Goal: Information Seeking & Learning: Check status

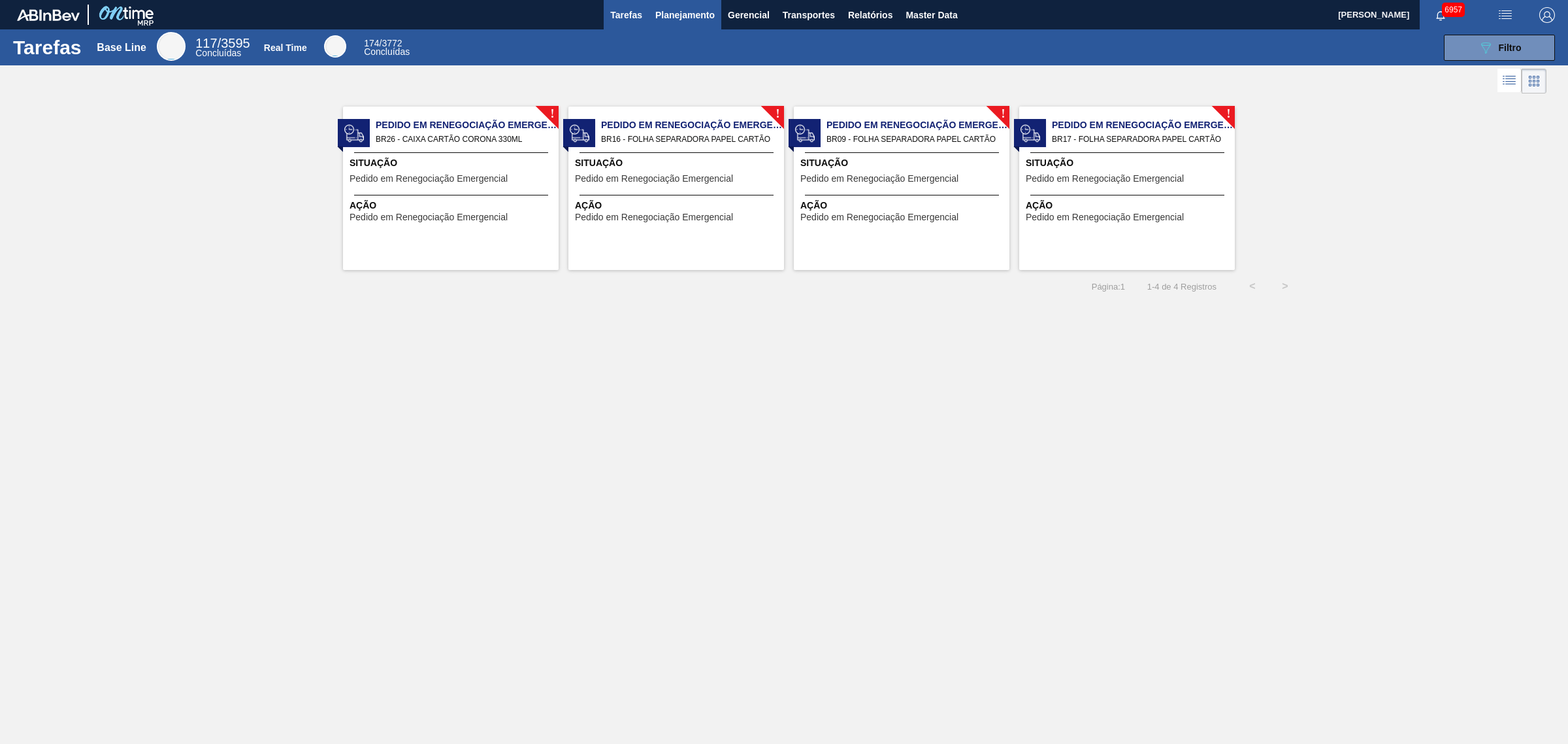
click at [622, 15] on span "Planejamento" at bounding box center [684, 15] width 59 height 16
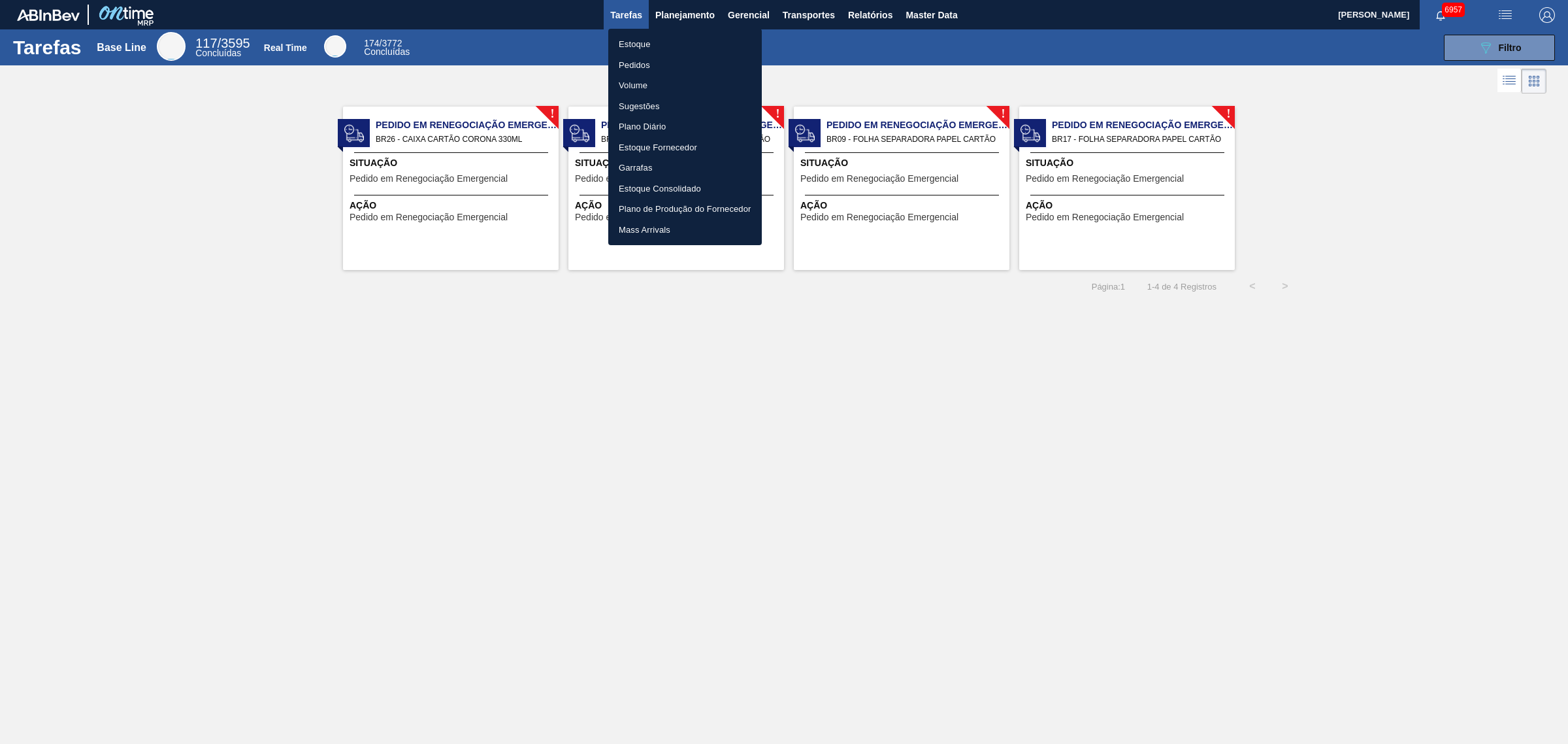
click at [622, 41] on li "Estoque" at bounding box center [685, 44] width 154 height 21
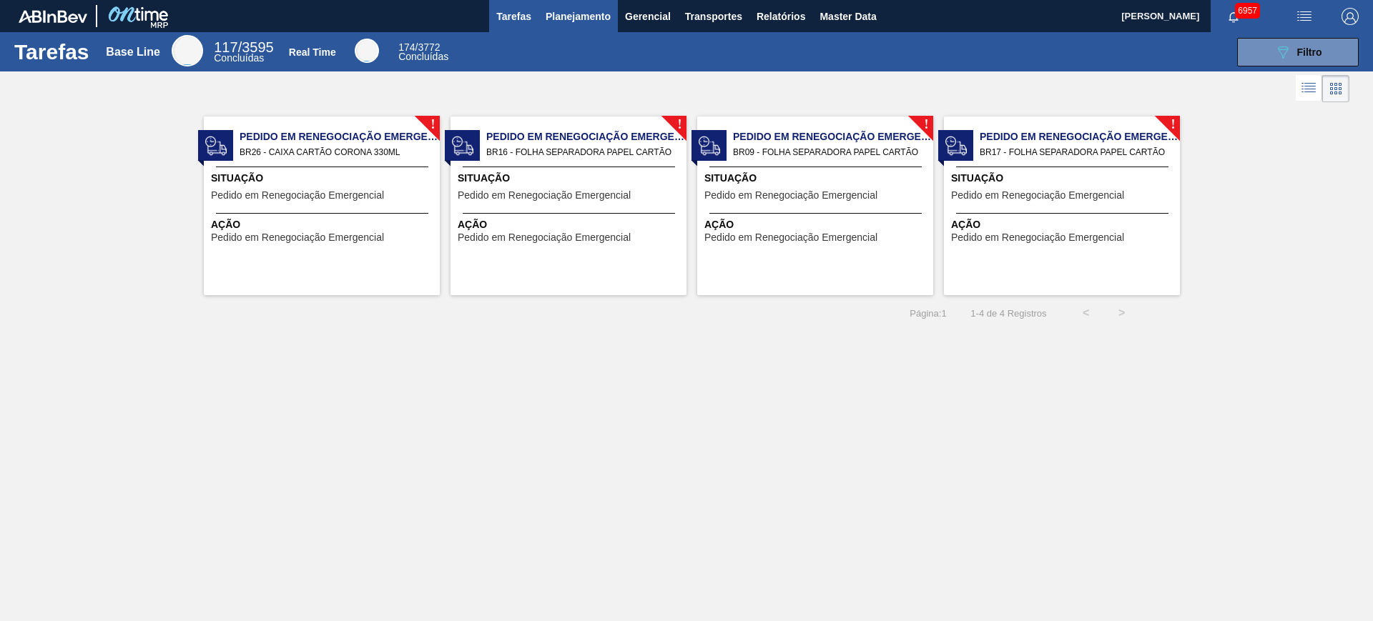
click at [580, 18] on span "Planejamento" at bounding box center [578, 16] width 65 height 17
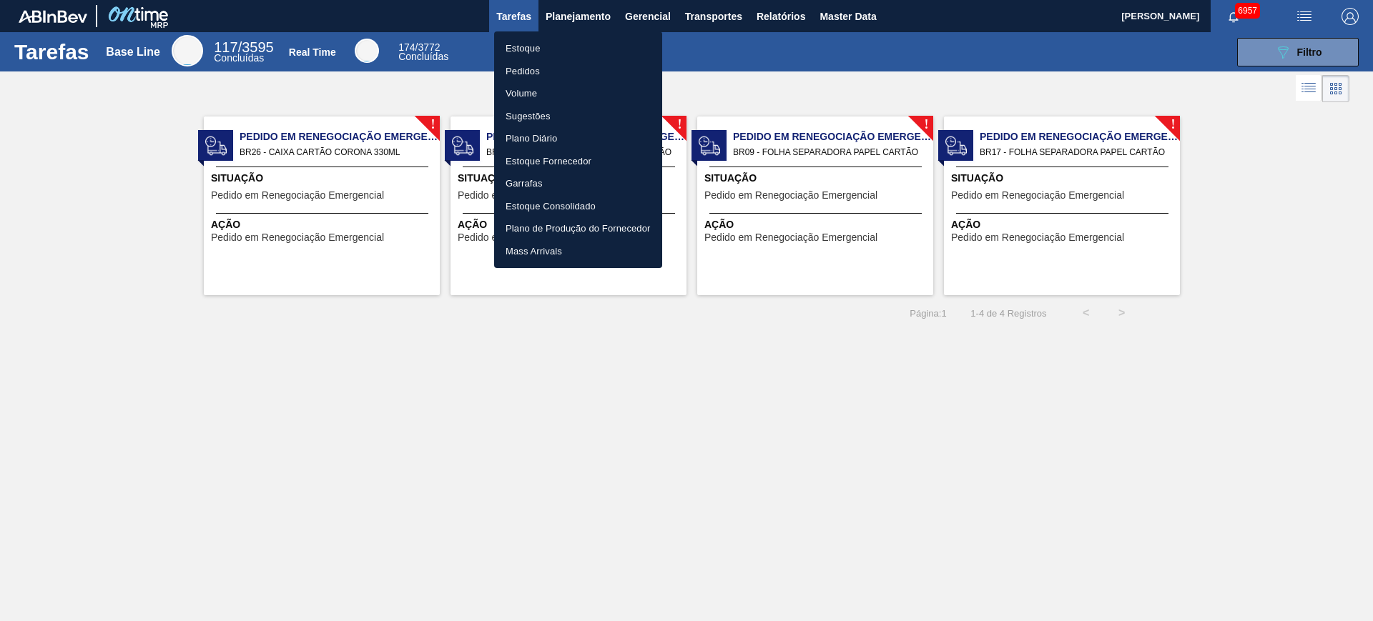
click at [577, 44] on li "Estoque" at bounding box center [578, 48] width 168 height 23
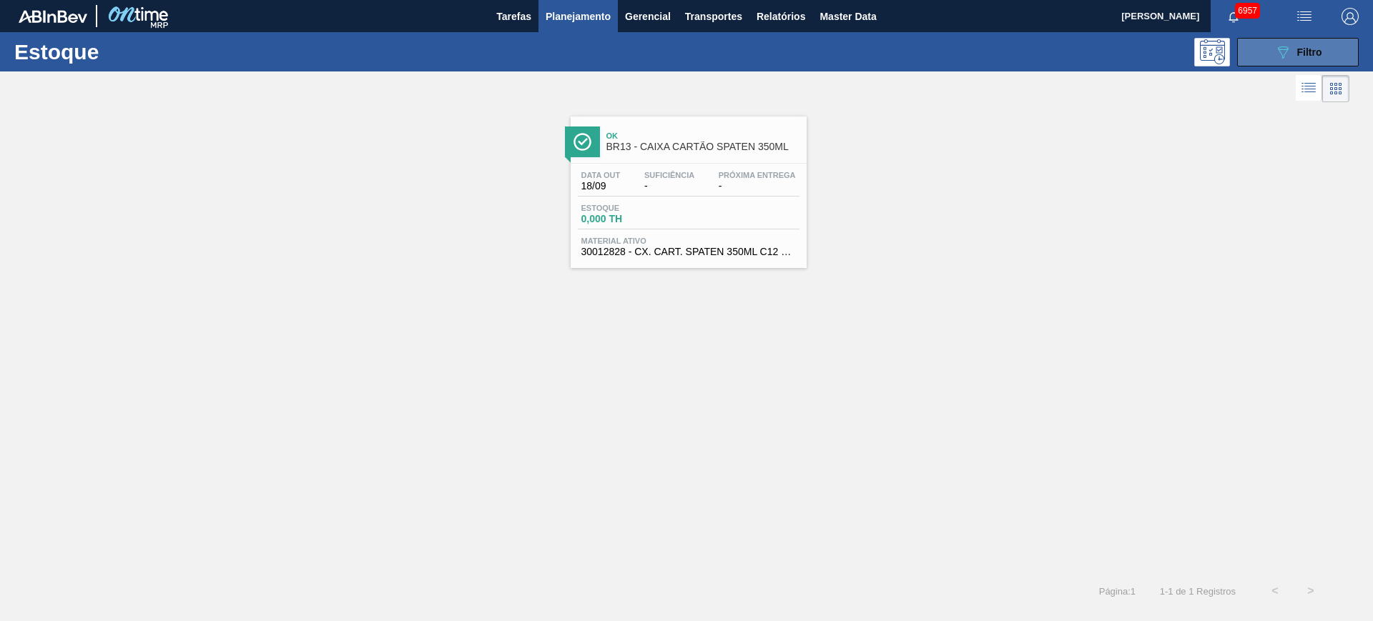
click at [1280, 51] on icon at bounding box center [1283, 52] width 11 height 12
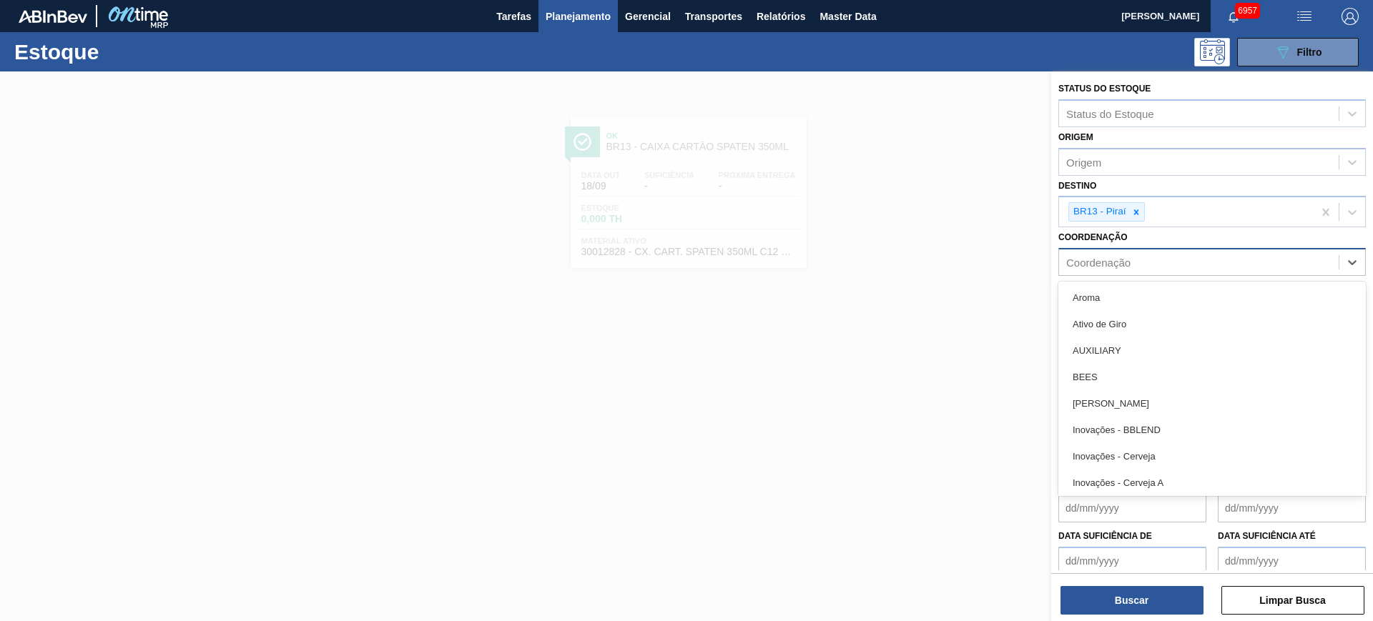
click at [1115, 263] on div "Coordenação" at bounding box center [1098, 263] width 64 height 12
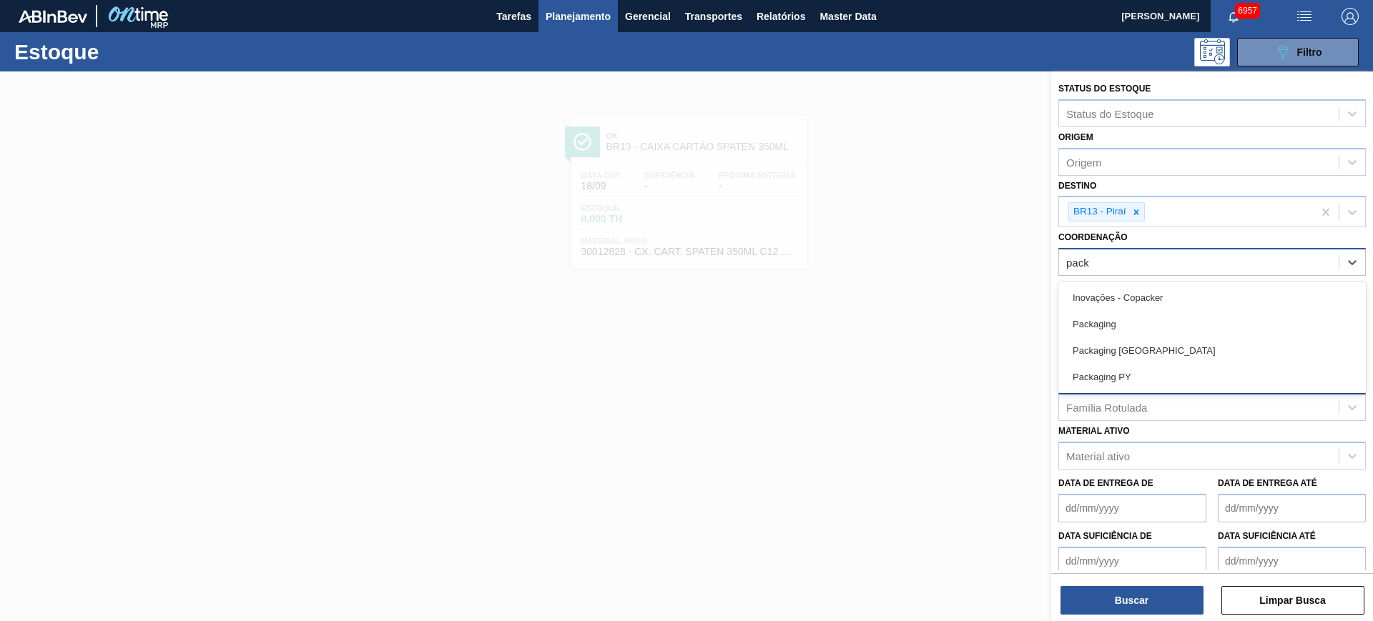
type input "packa"
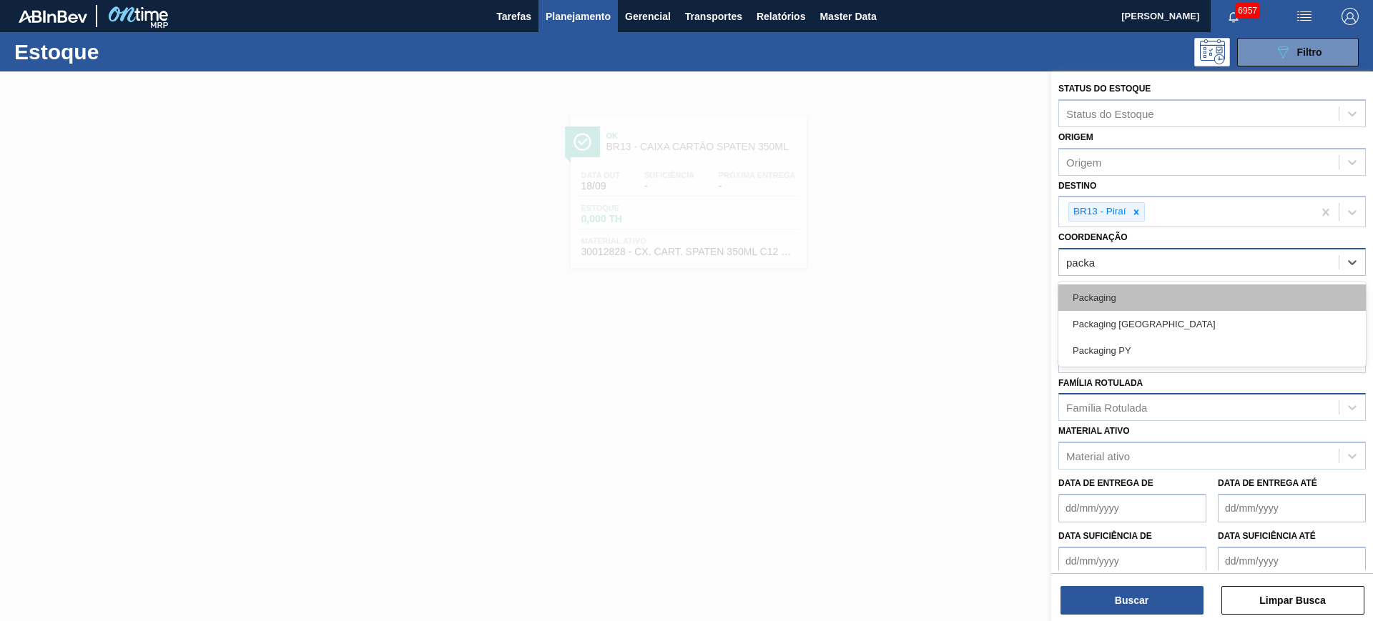
click at [1121, 300] on div "Packaging" at bounding box center [1211, 298] width 307 height 26
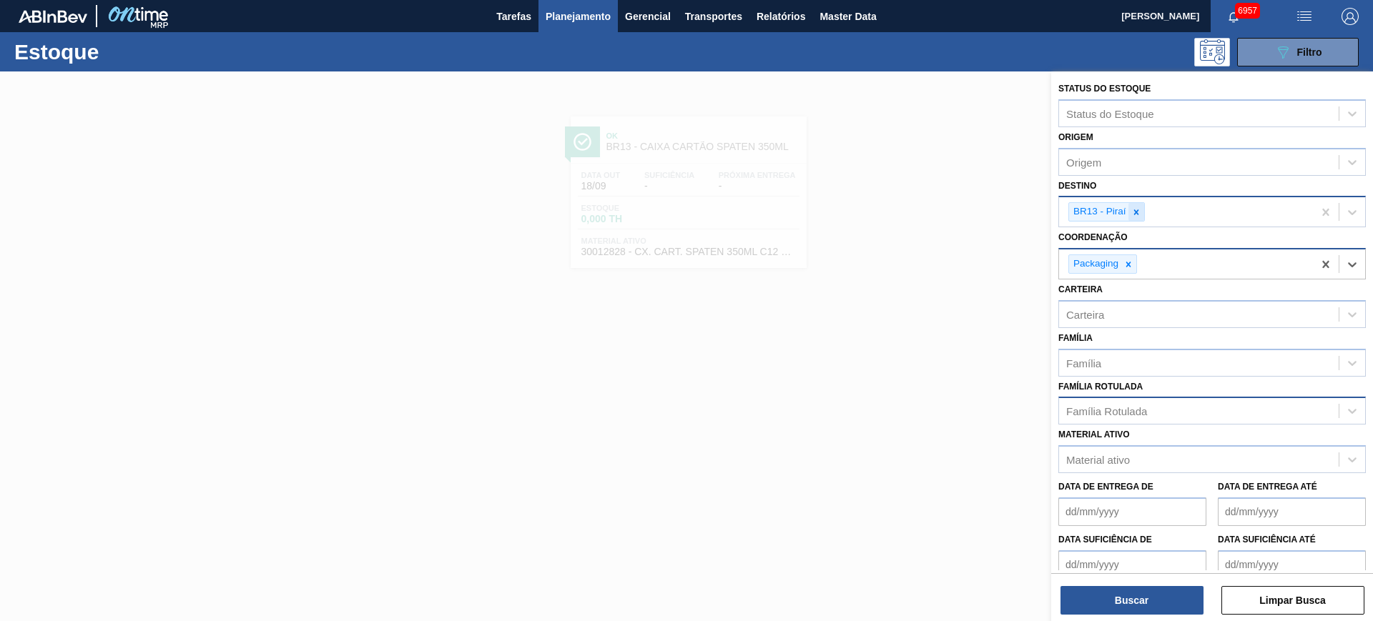
click at [1136, 210] on icon at bounding box center [1136, 212] width 10 height 10
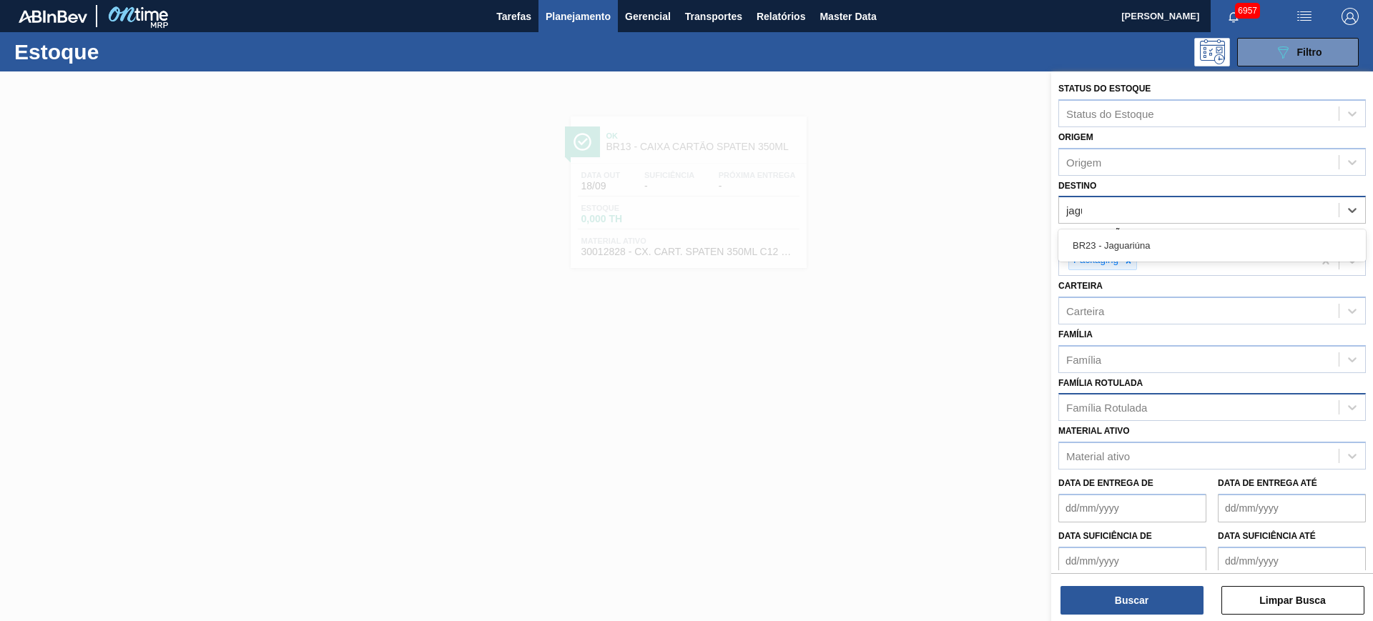
type input "jagua"
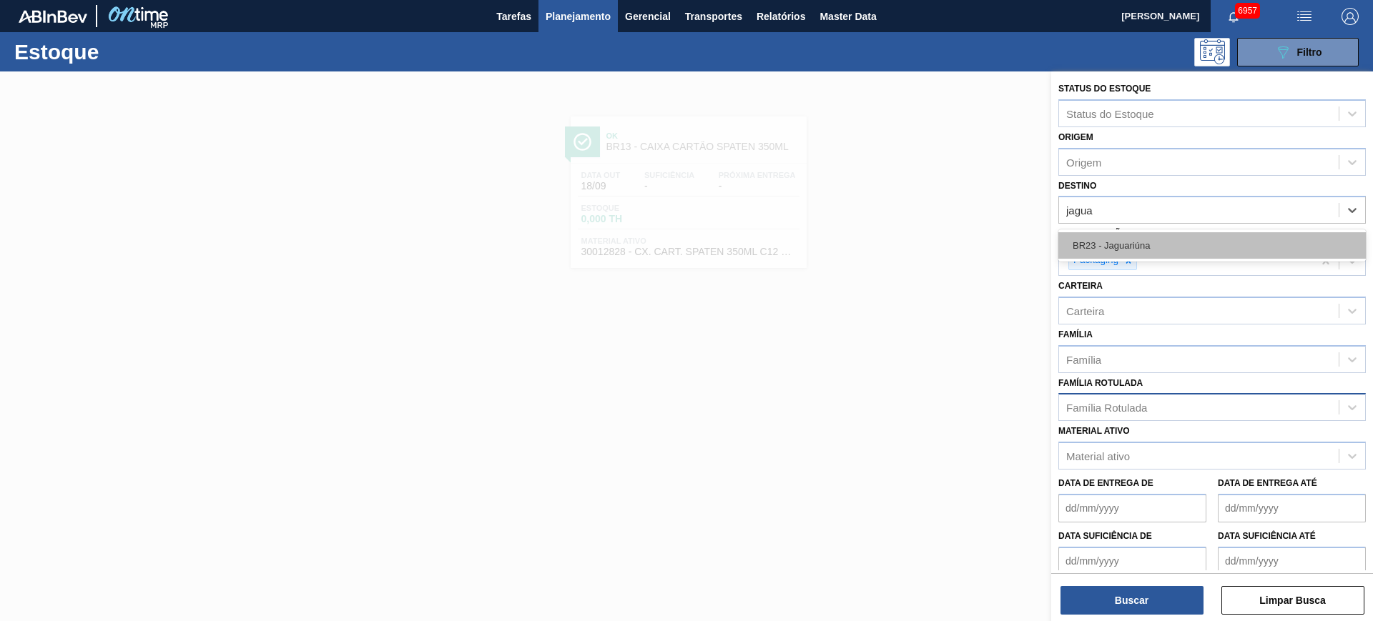
click at [1166, 237] on div "BR23 - Jaguariúna" at bounding box center [1211, 245] width 307 height 26
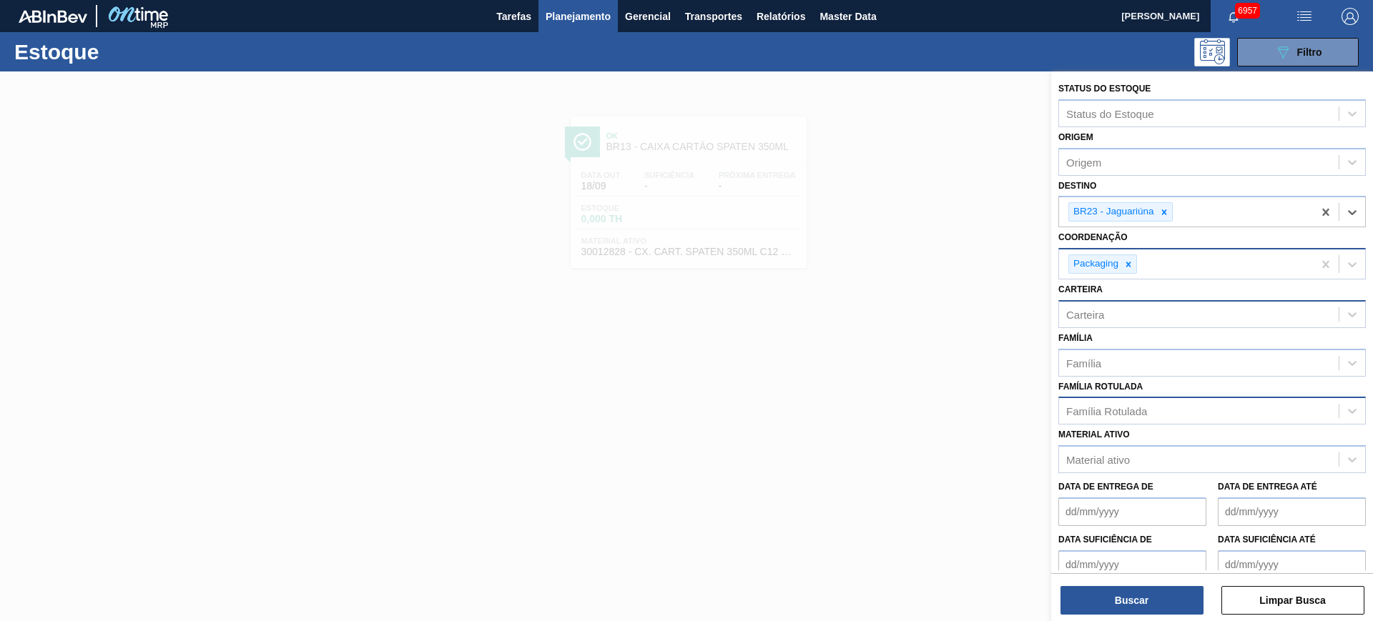
click at [1135, 322] on div "Carteira" at bounding box center [1199, 314] width 280 height 21
type input "folha s"
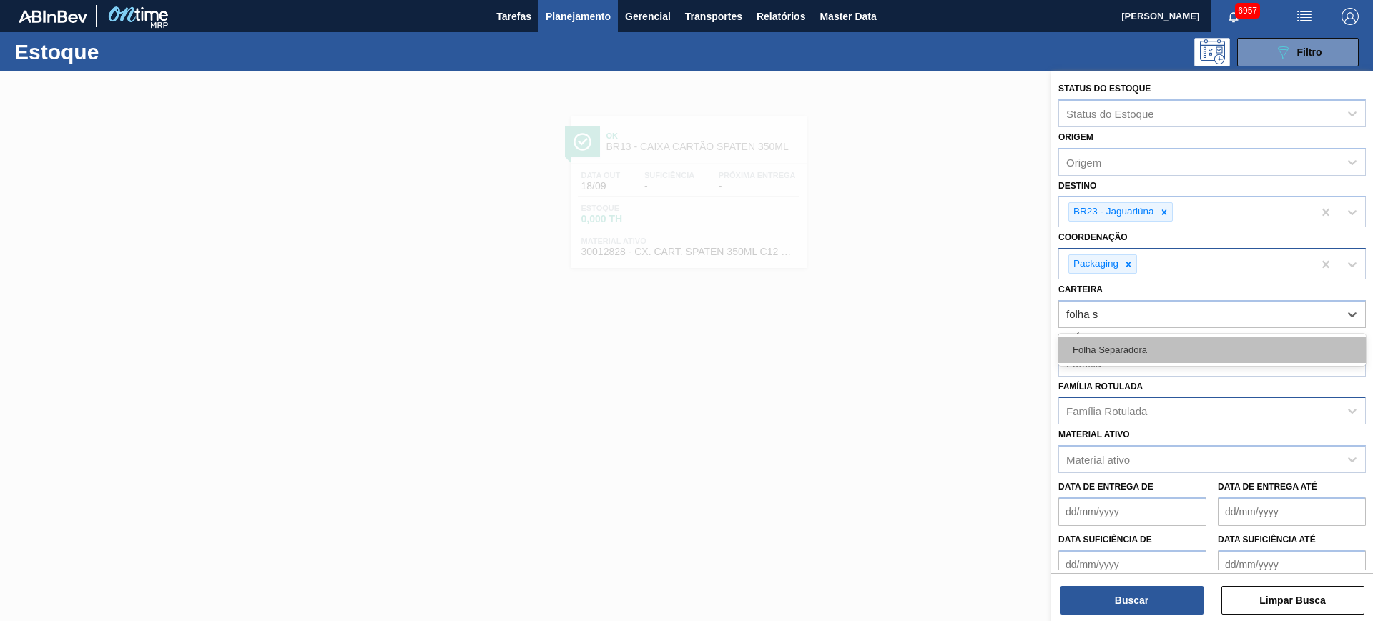
click at [1161, 339] on div "Folha Separadora" at bounding box center [1211, 350] width 307 height 26
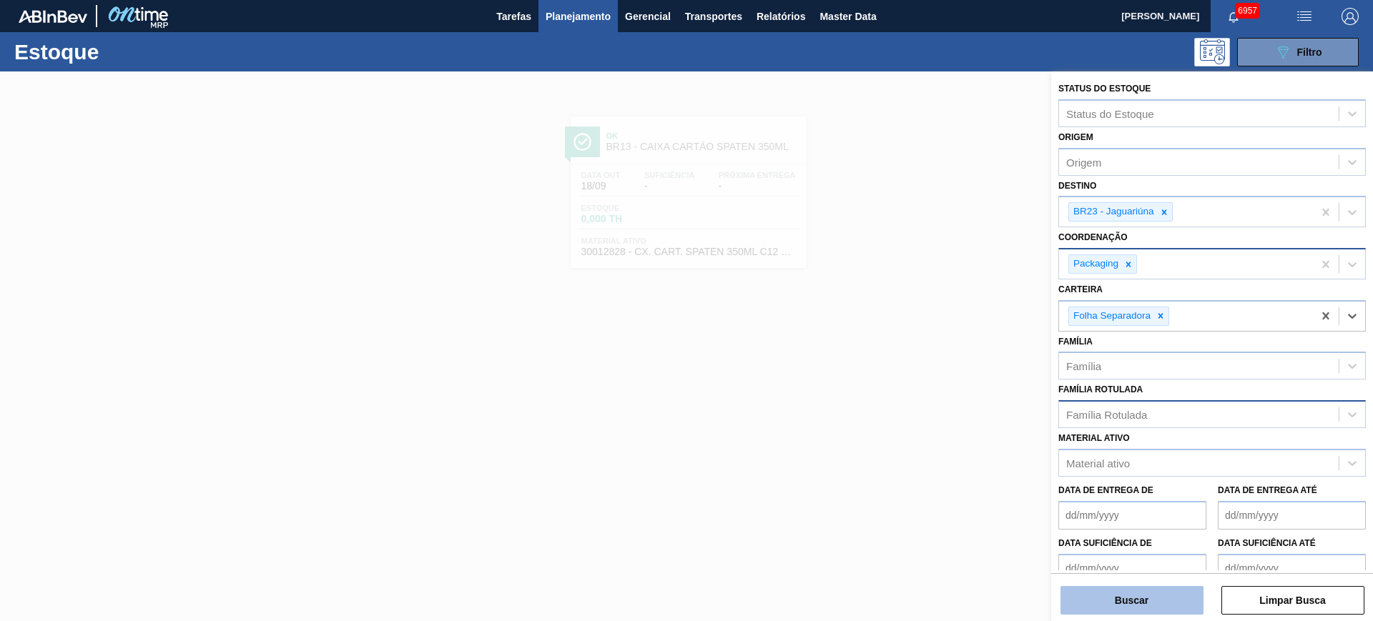
click at [1163, 594] on button "Buscar" at bounding box center [1131, 600] width 143 height 29
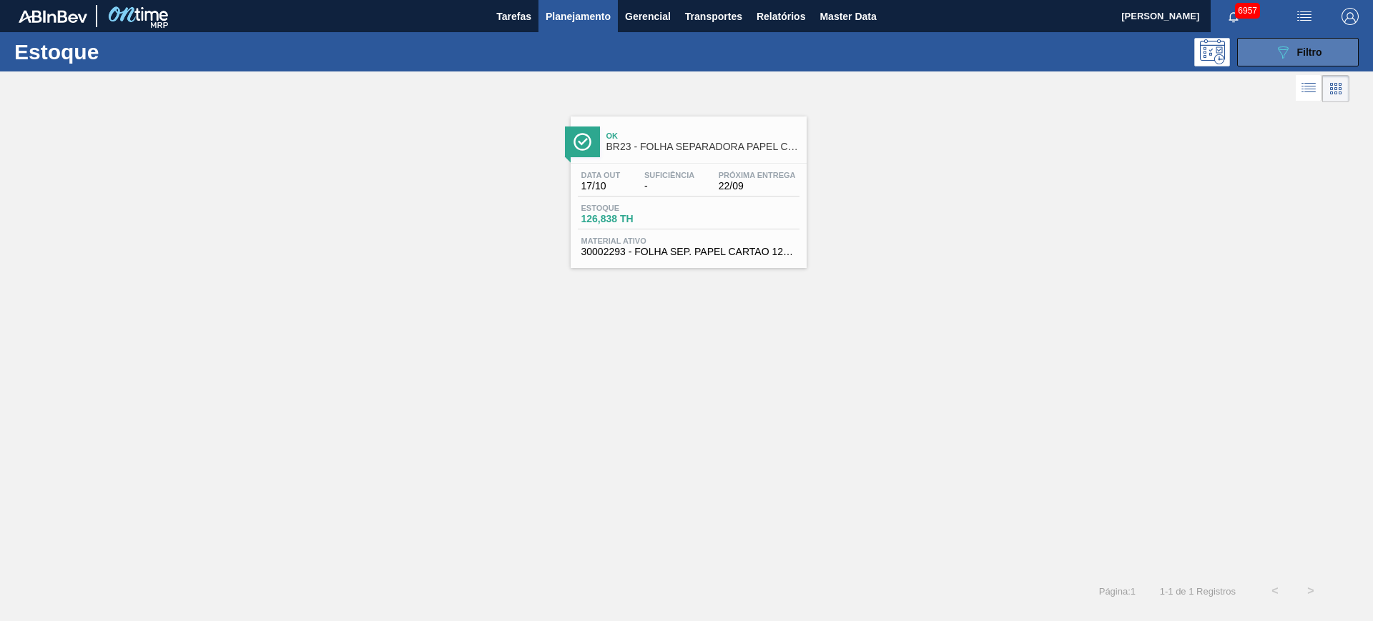
click at [1269, 63] on button "089F7B8B-B2A5-4AFE-B5C0-19BA573D28AC Filtro" at bounding box center [1298, 52] width 122 height 29
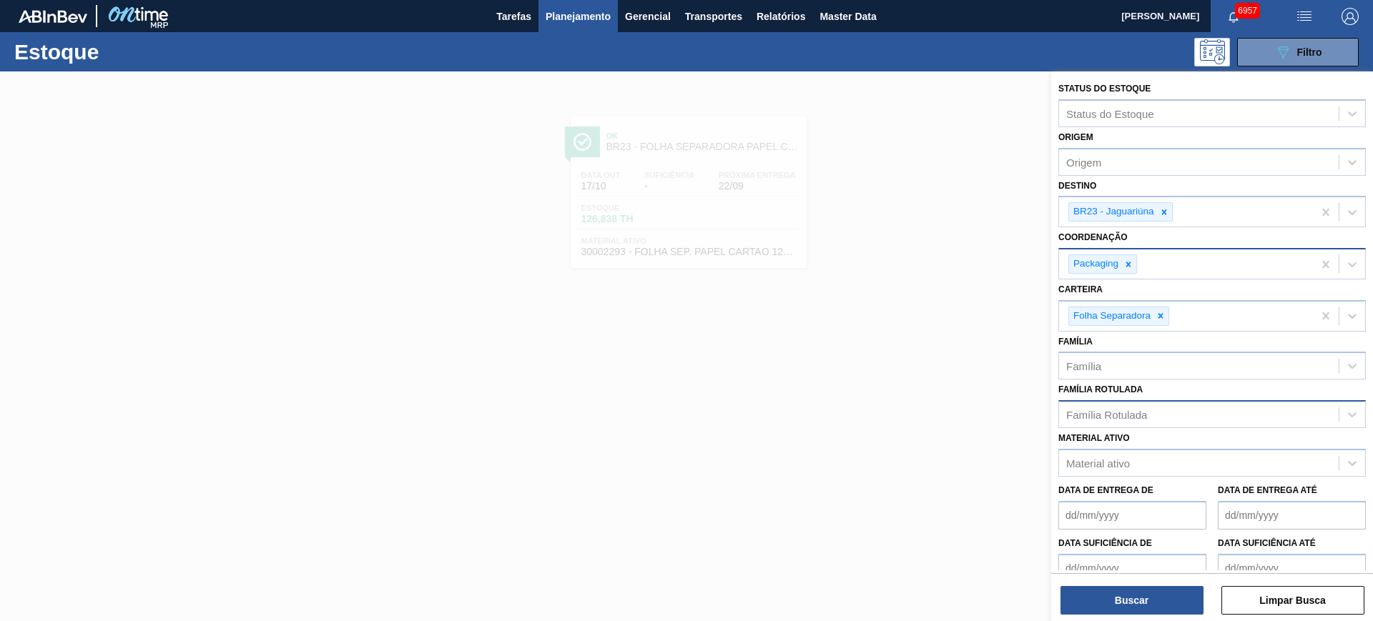
click at [916, 521] on div at bounding box center [686, 382] width 1373 height 621
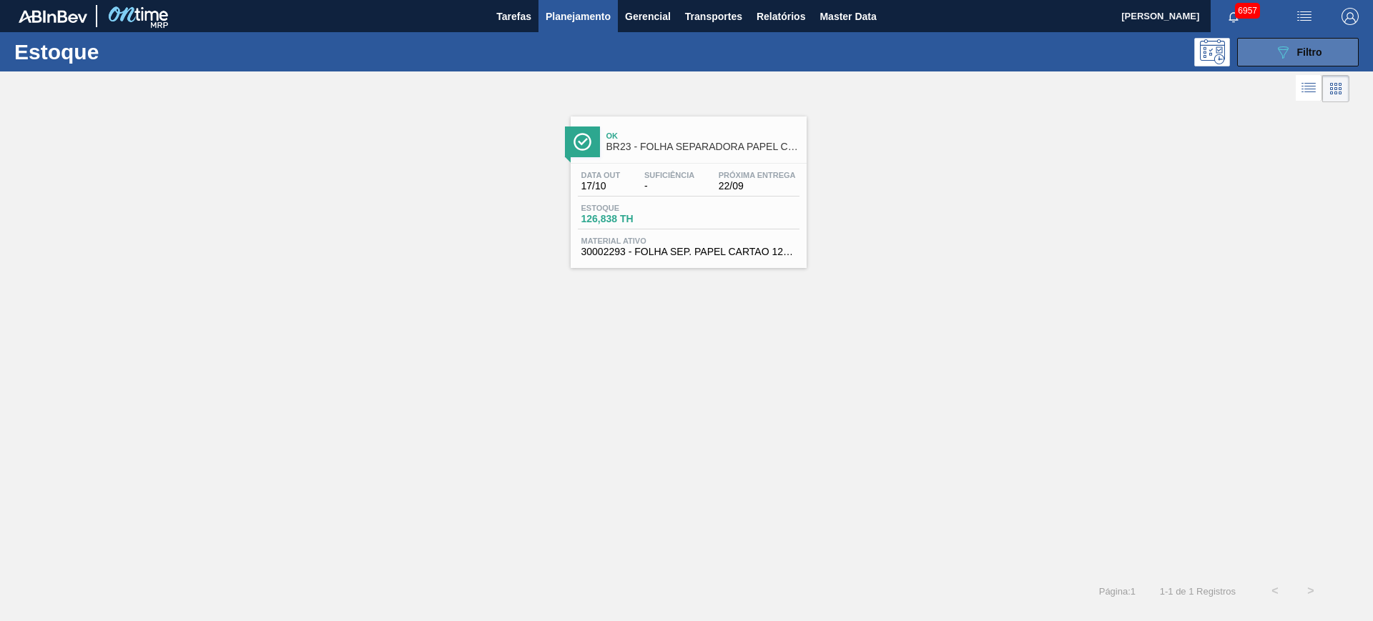
click at [1266, 45] on button "089F7B8B-B2A5-4AFE-B5C0-19BA573D28AC Filtro" at bounding box center [1298, 52] width 122 height 29
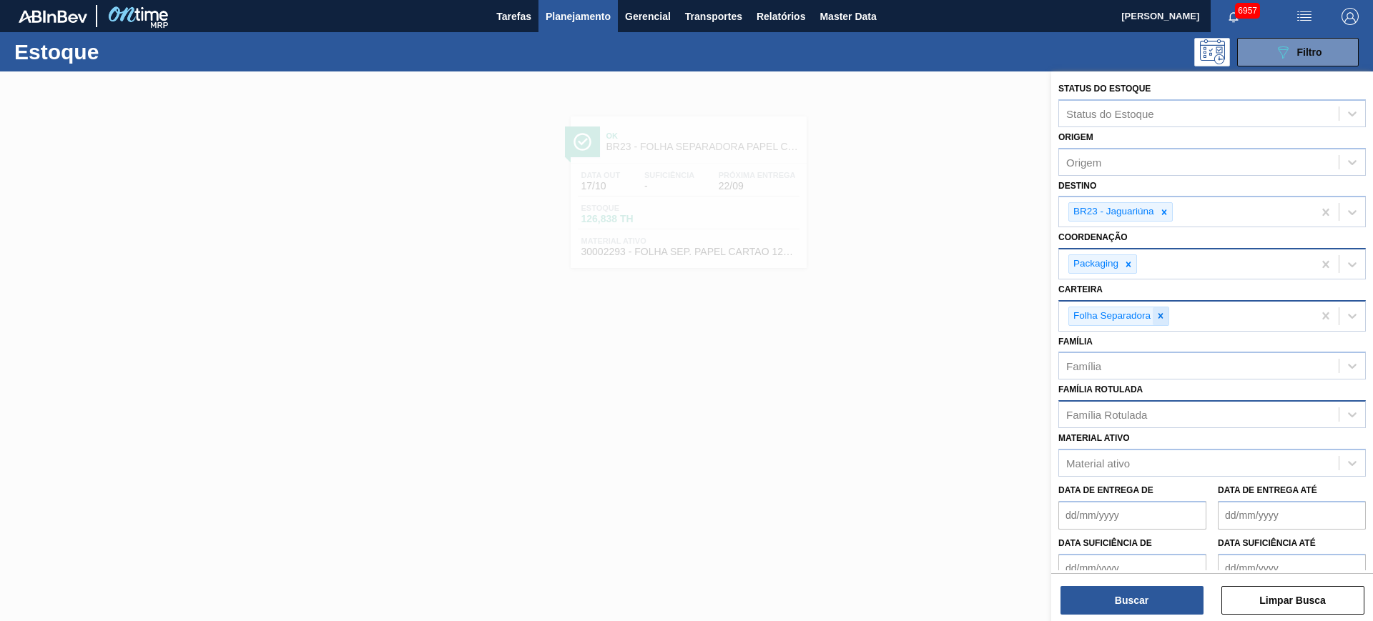
drag, startPoint x: 1166, startPoint y: 318, endPoint x: 1165, endPoint y: 302, distance: 16.5
click at [1165, 316] on icon at bounding box center [1161, 316] width 10 height 10
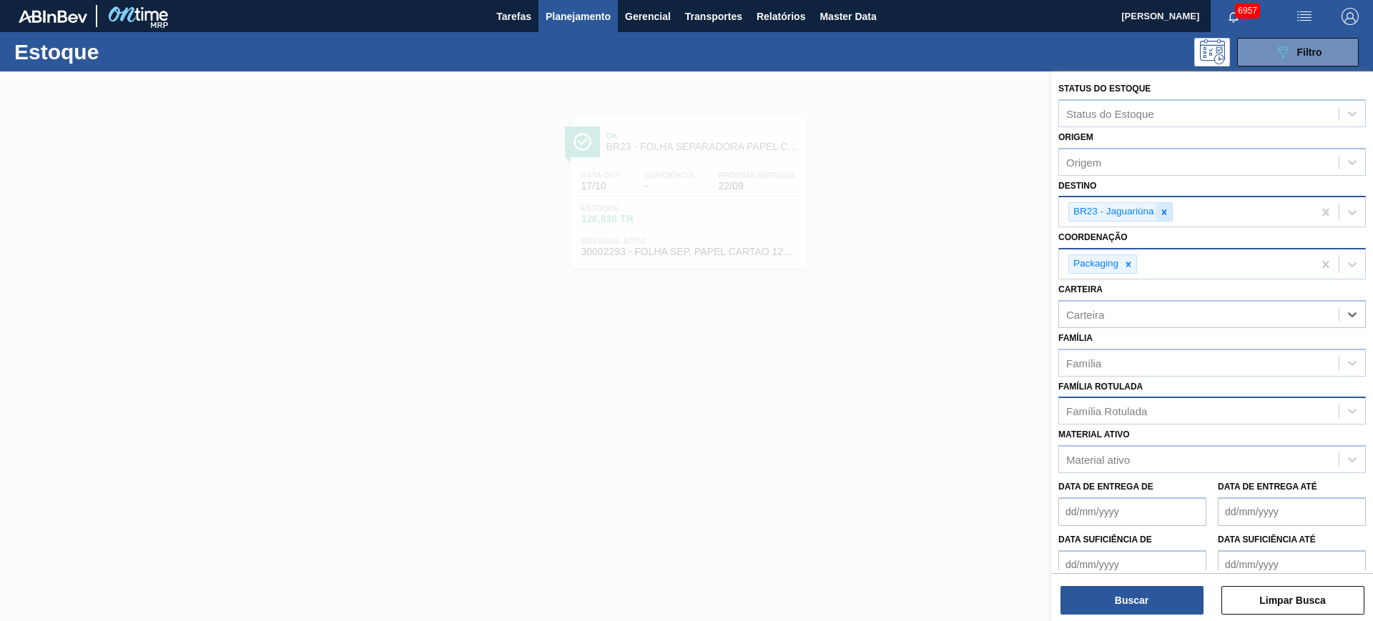
click at [1161, 216] on icon at bounding box center [1164, 212] width 10 height 10
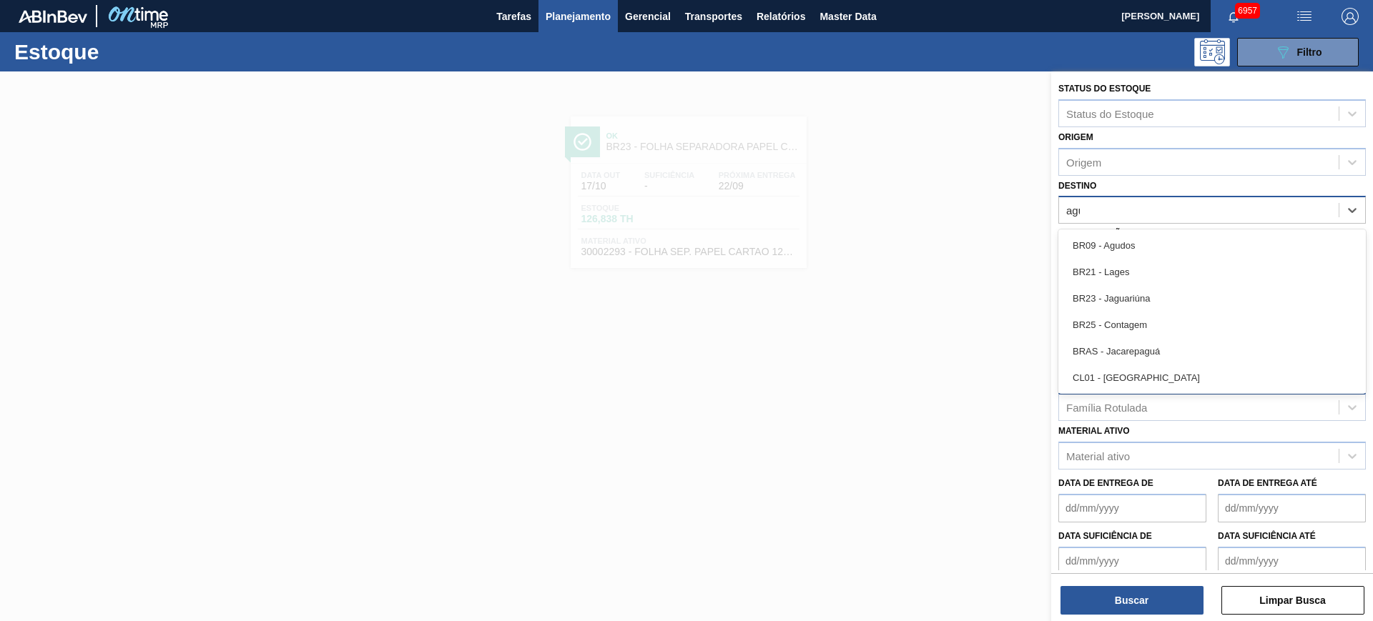
type input "agud"
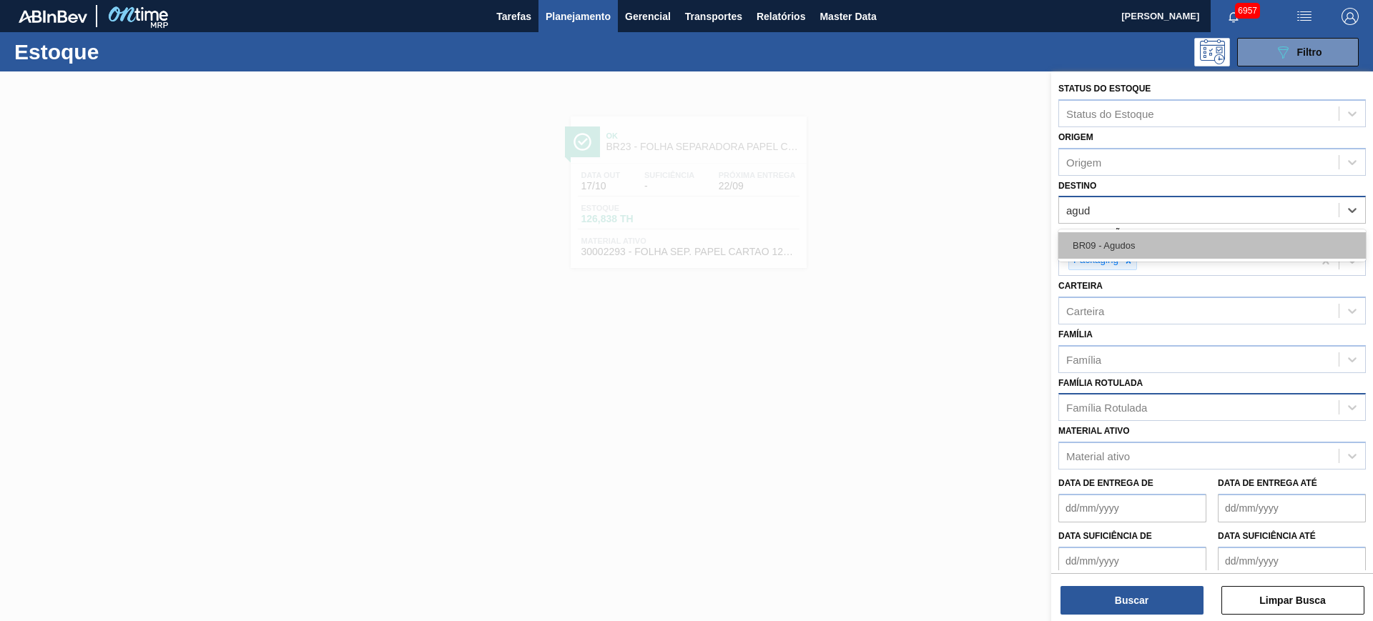
click at [1166, 243] on div "BR09 - Agudos" at bounding box center [1211, 245] width 307 height 26
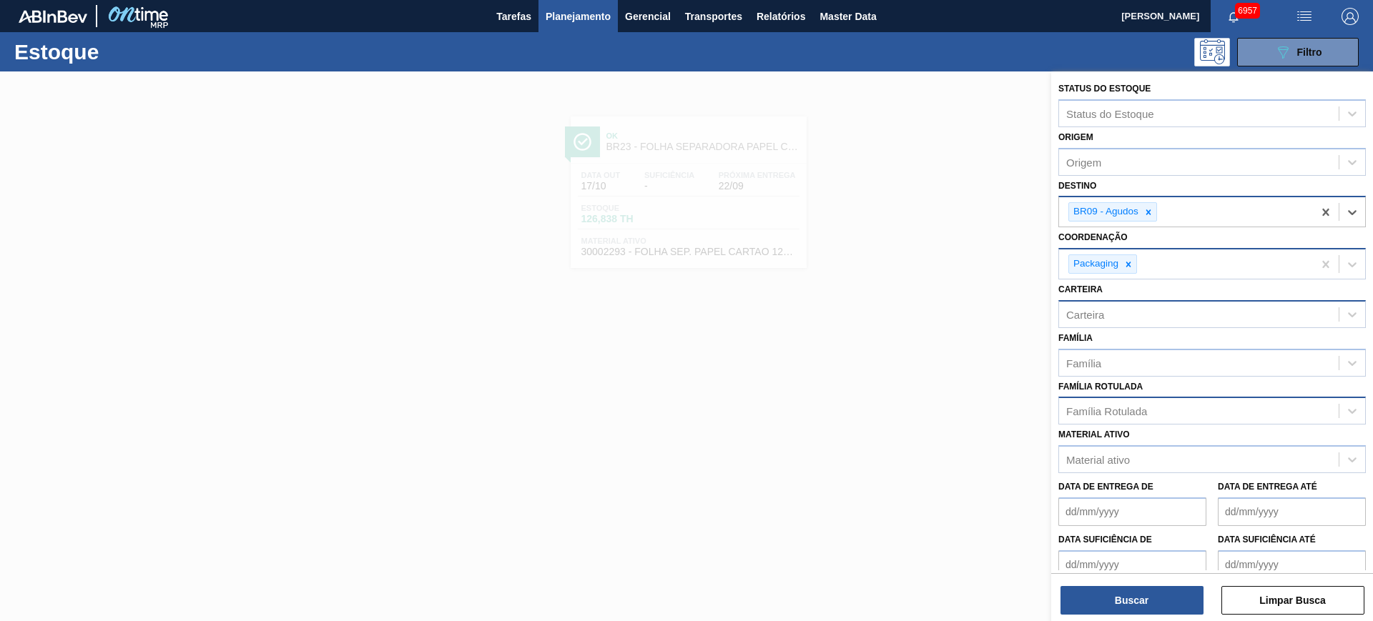
click at [1127, 320] on div "Carteira" at bounding box center [1199, 314] width 280 height 21
type input "lacre"
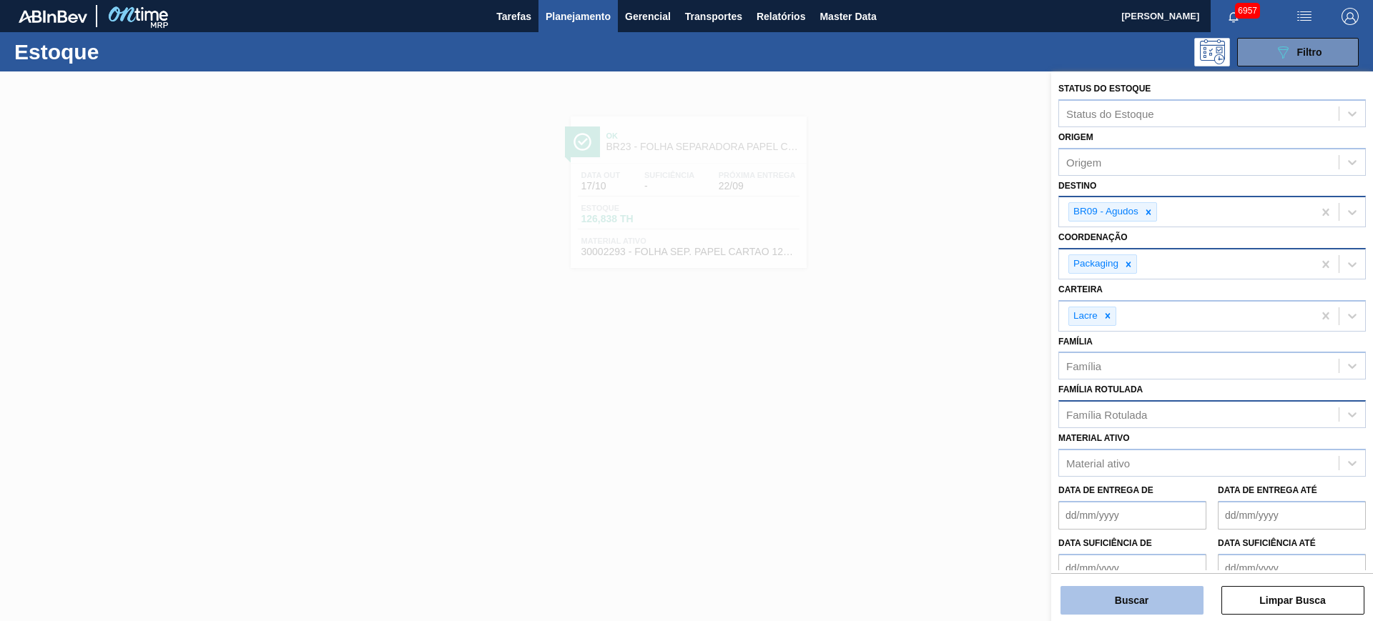
click at [1157, 591] on button "Buscar" at bounding box center [1131, 600] width 143 height 29
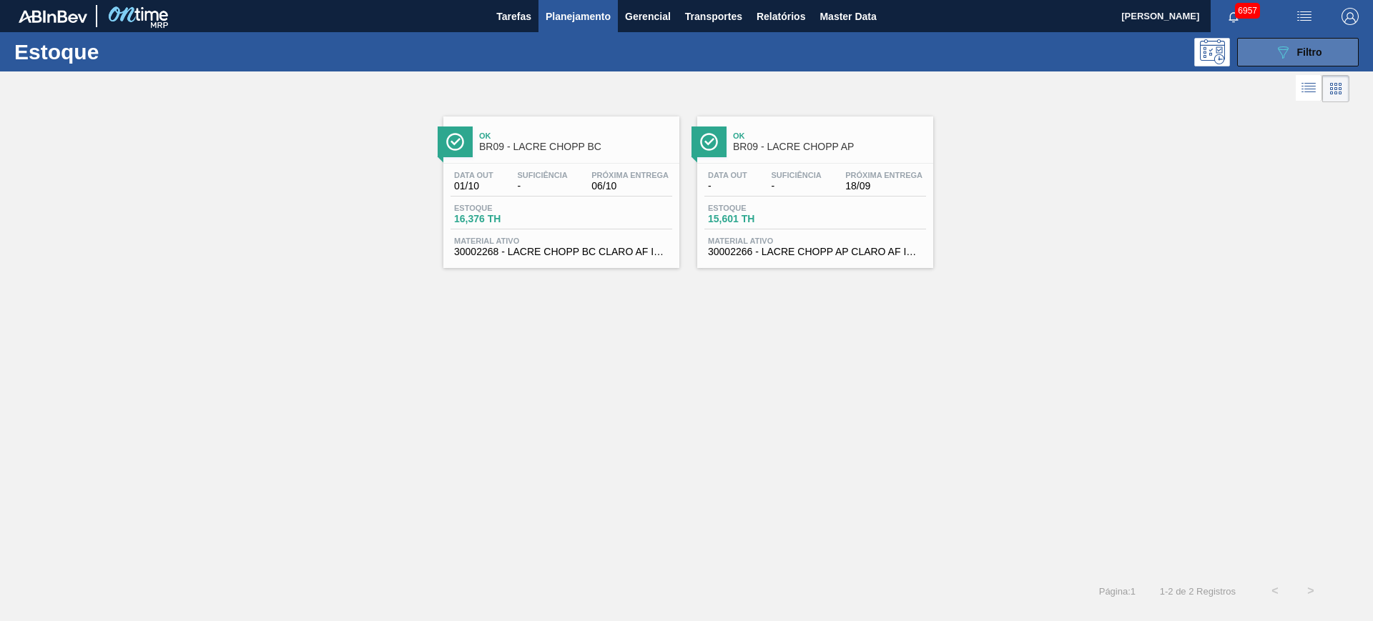
click at [1256, 58] on button "089F7B8B-B2A5-4AFE-B5C0-19BA573D28AC Filtro" at bounding box center [1298, 52] width 122 height 29
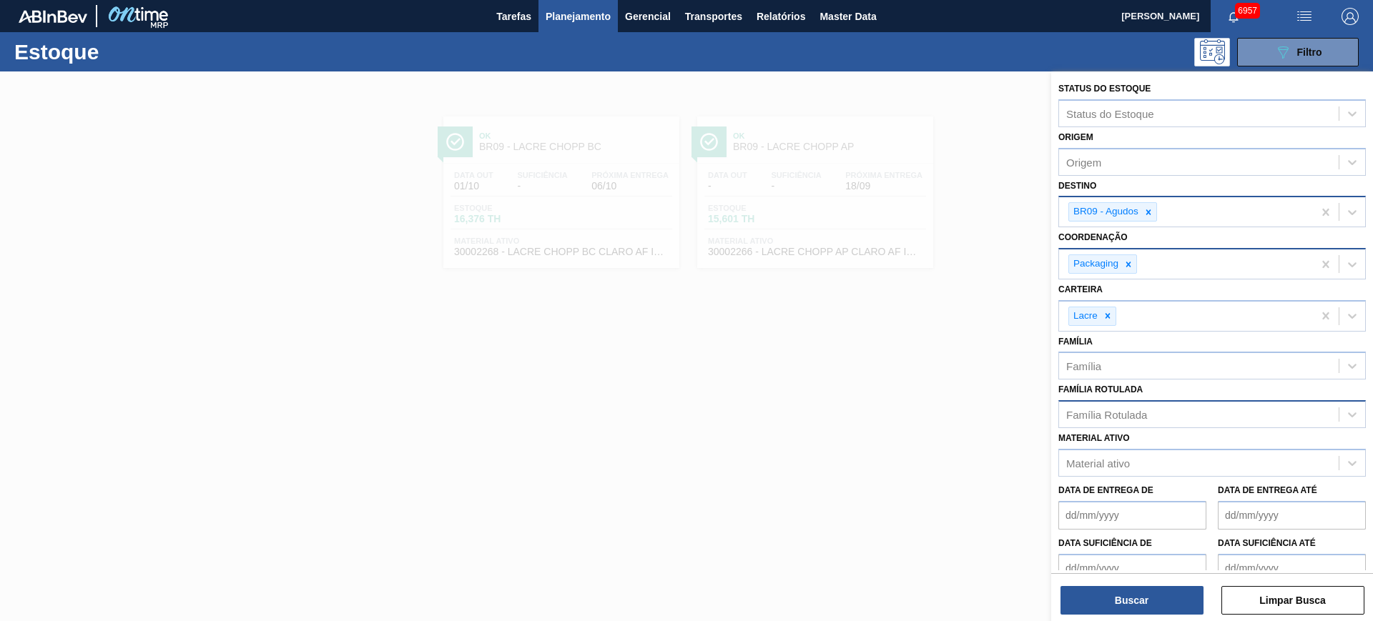
click at [854, 522] on div at bounding box center [686, 382] width 1373 height 621
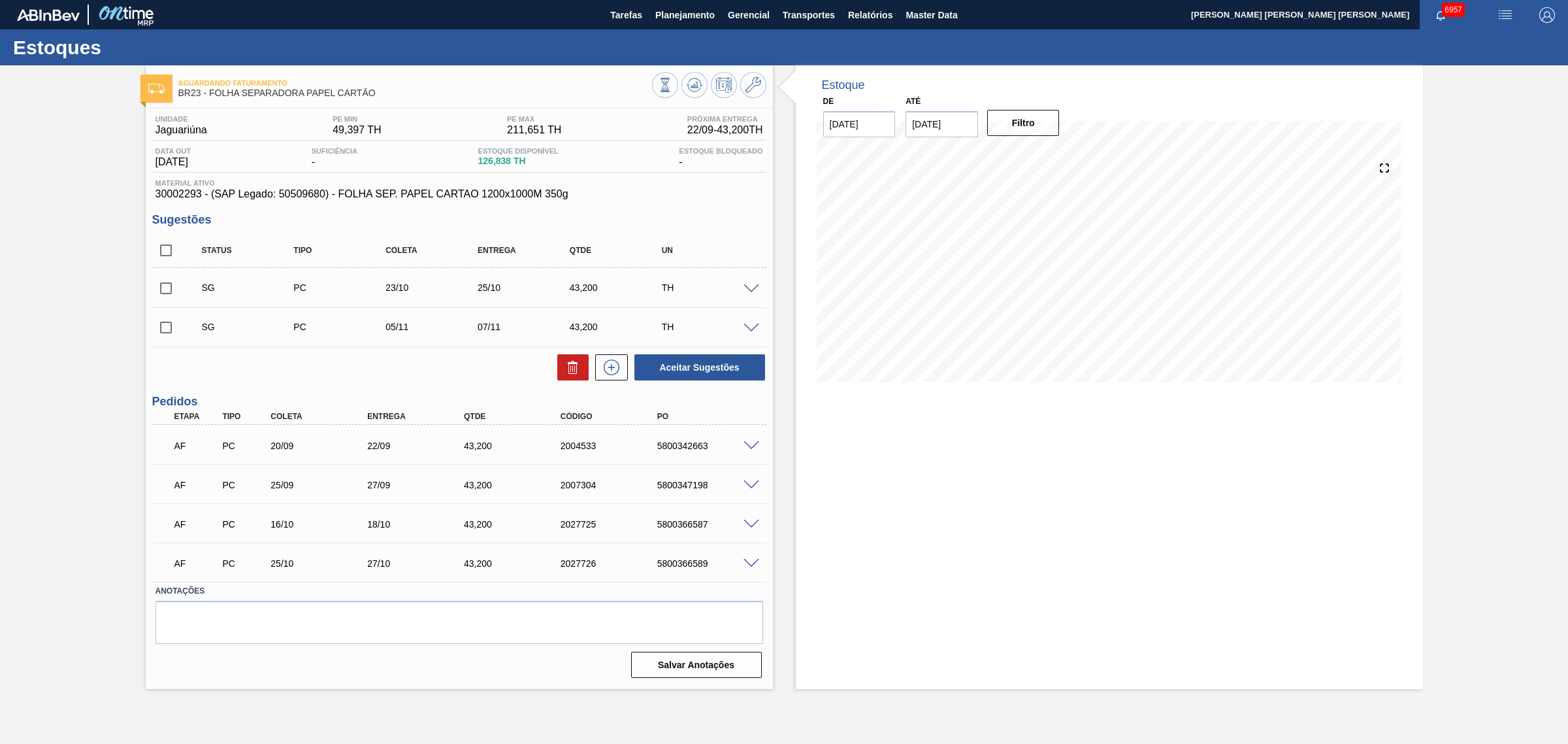
click at [748, 444] on span at bounding box center [751, 446] width 16 height 10
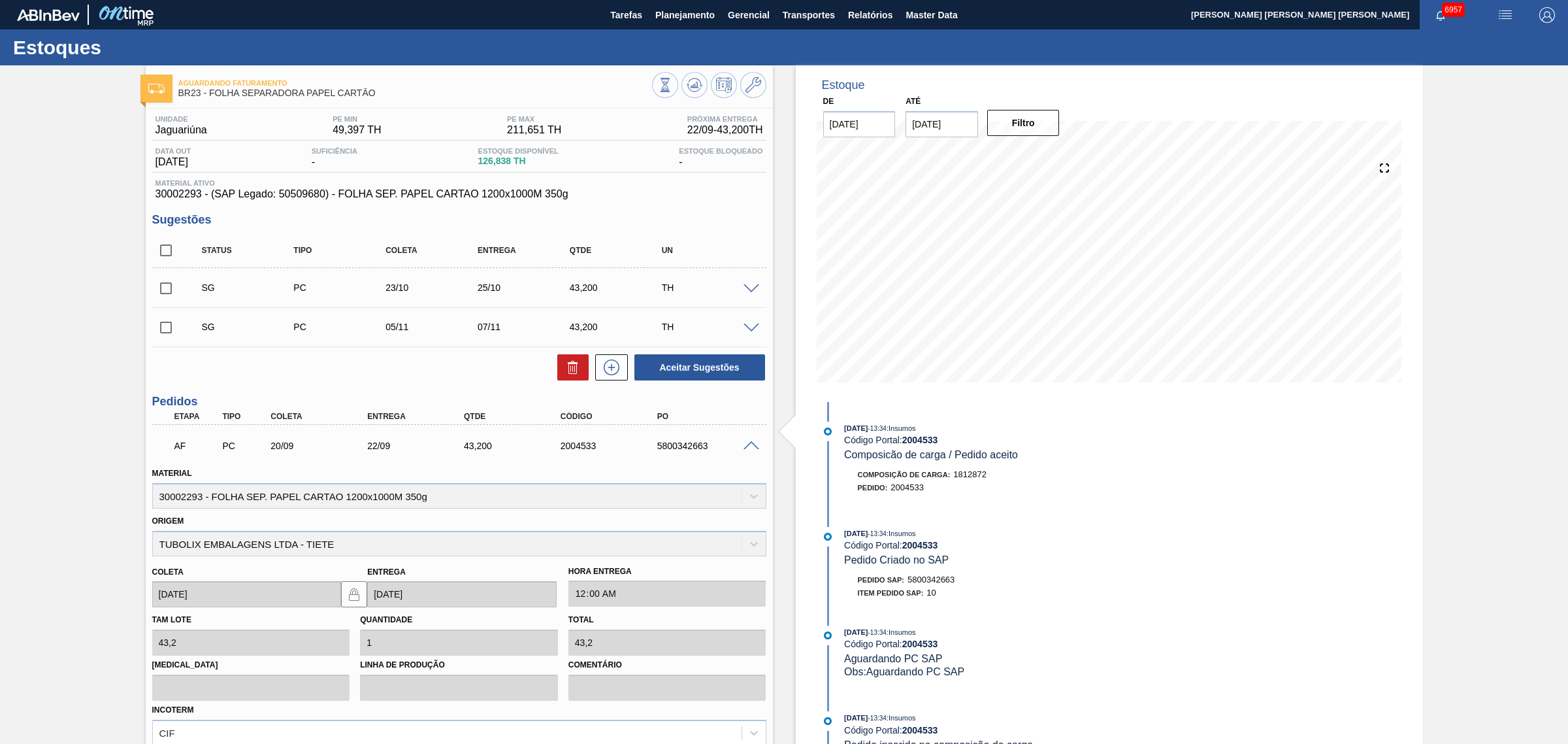
click at [162, 251] on input "checkbox" at bounding box center [166, 250] width 27 height 27
checkbox input "true"
click at [669, 366] on button "Aceitar Sugestões" at bounding box center [699, 367] width 131 height 27
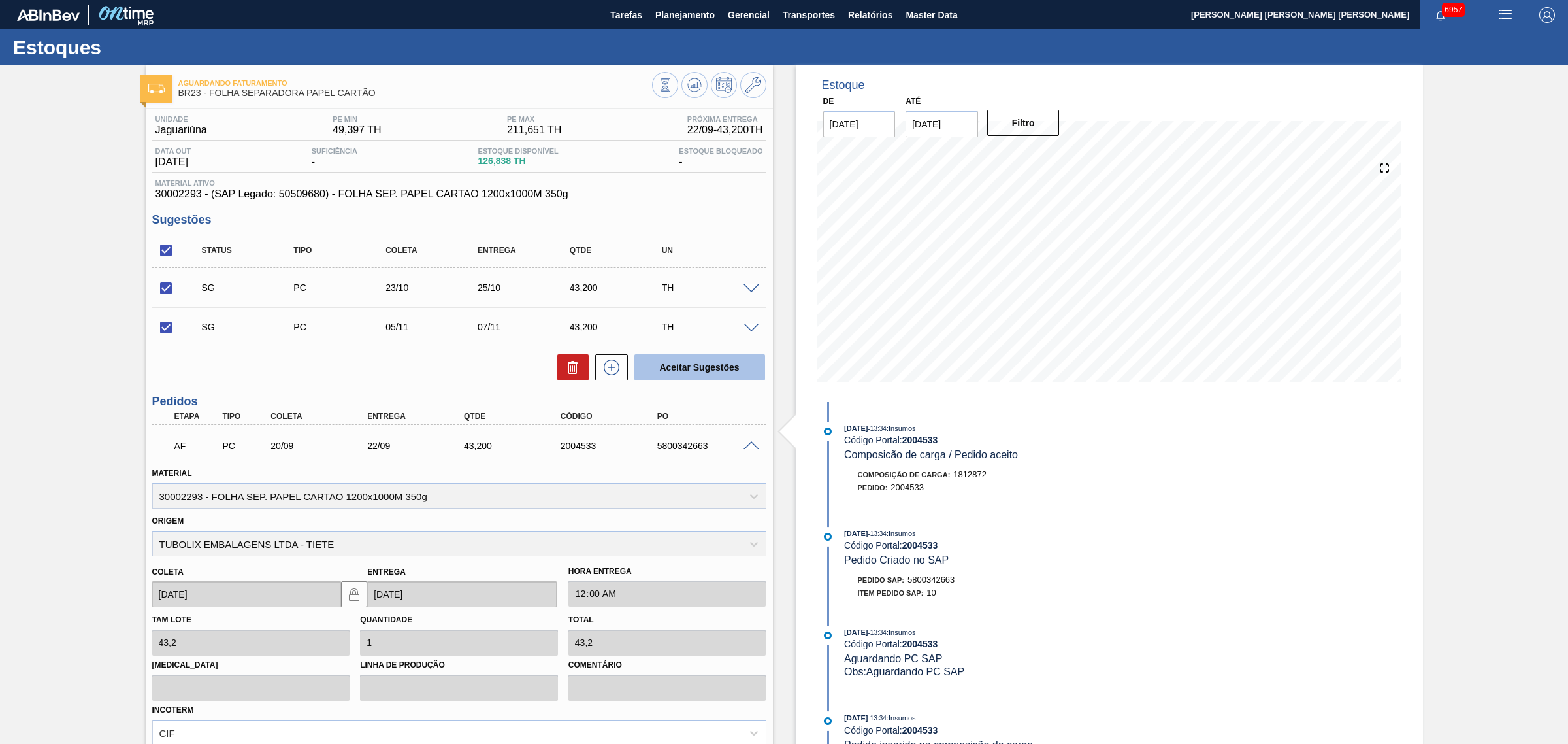
checkbox input "false"
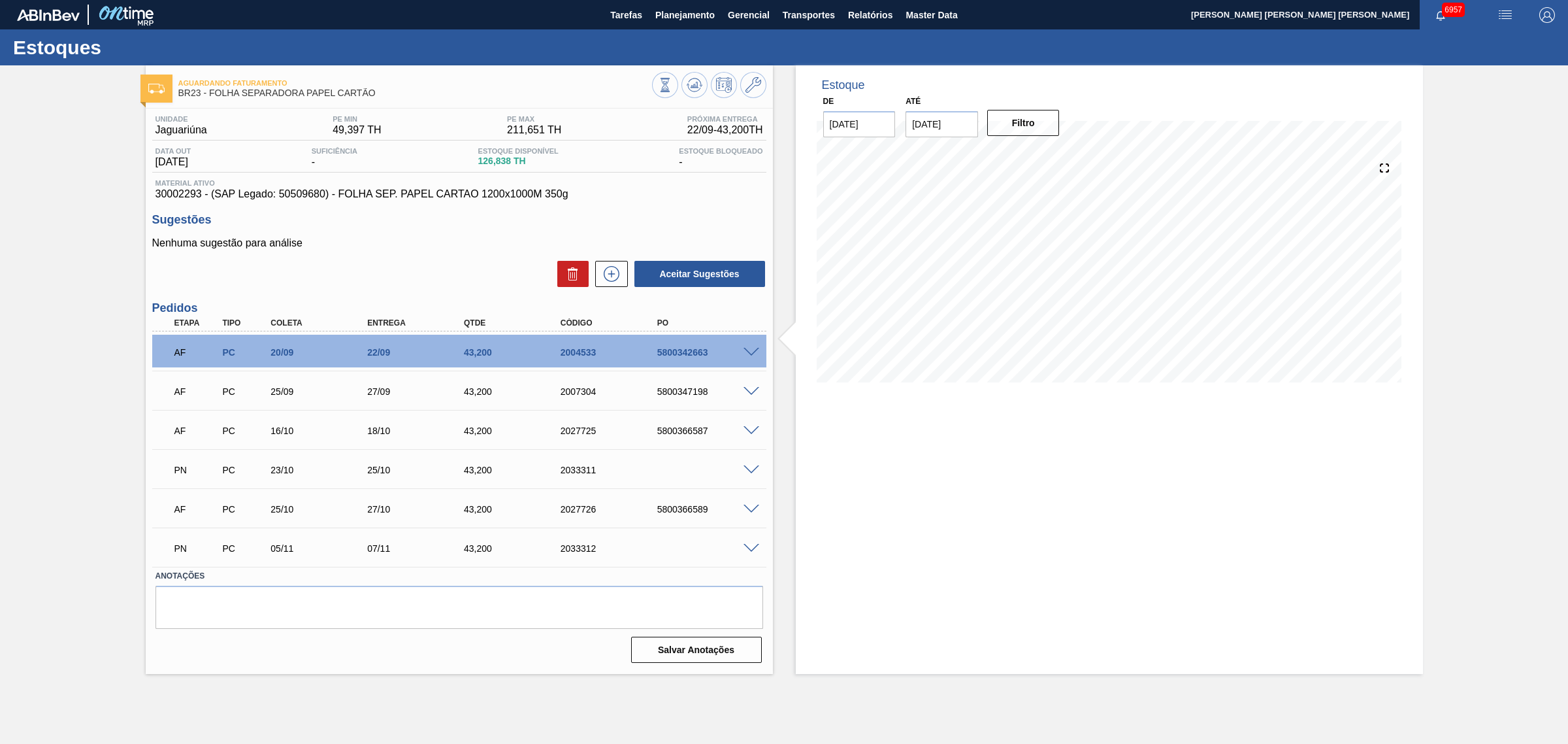
click at [749, 350] on span at bounding box center [751, 352] width 16 height 10
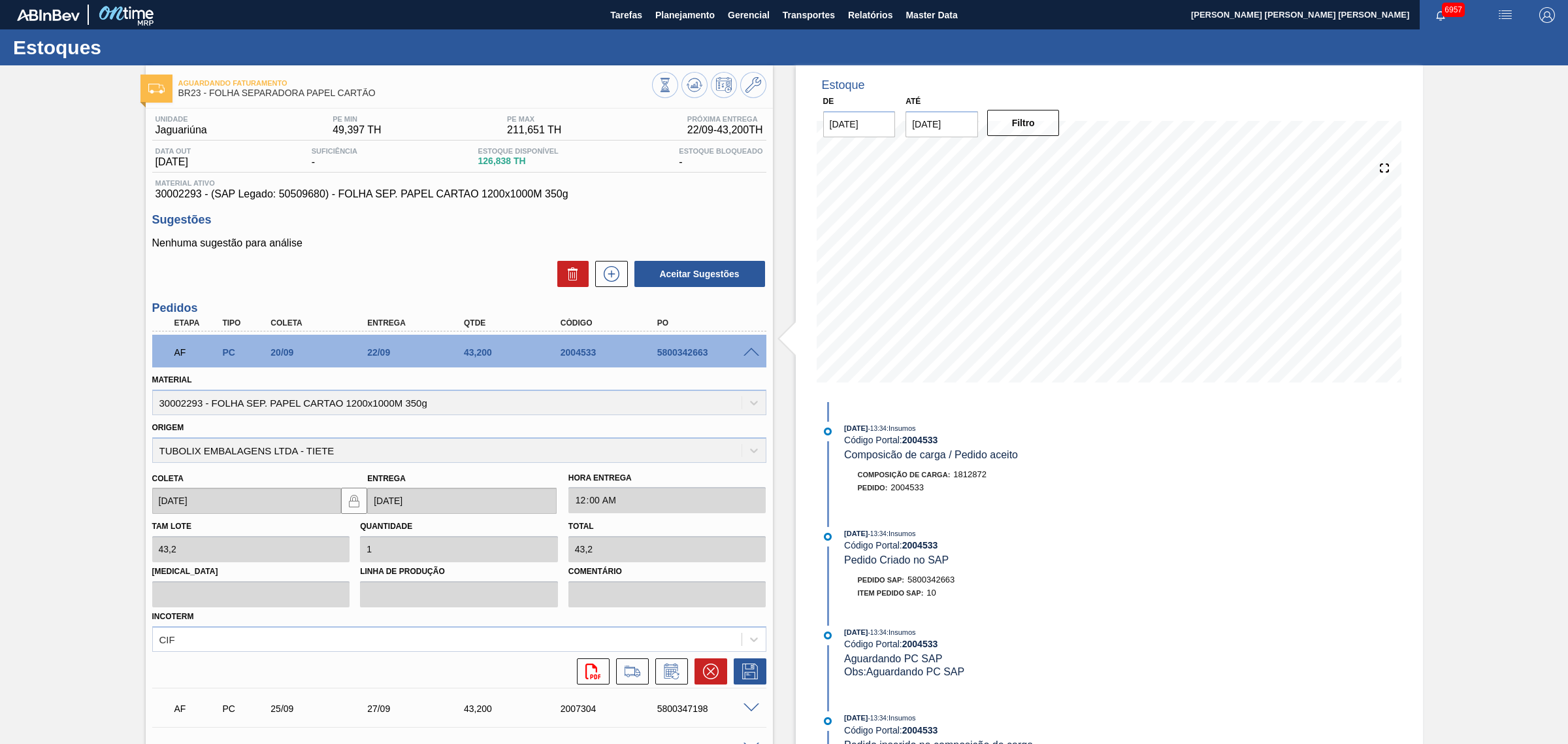
click at [753, 351] on span at bounding box center [751, 352] width 16 height 10
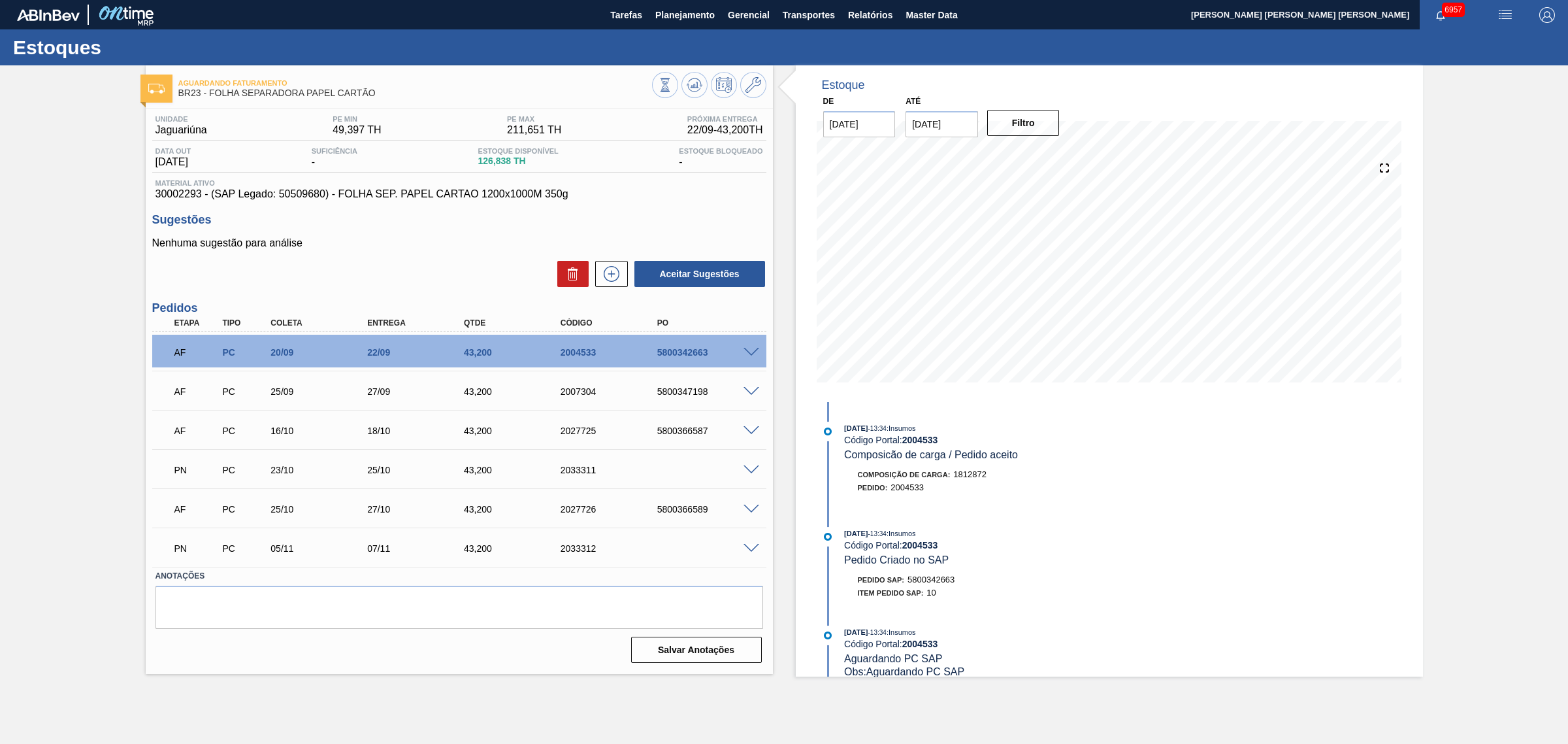
click at [750, 351] on span at bounding box center [751, 352] width 16 height 10
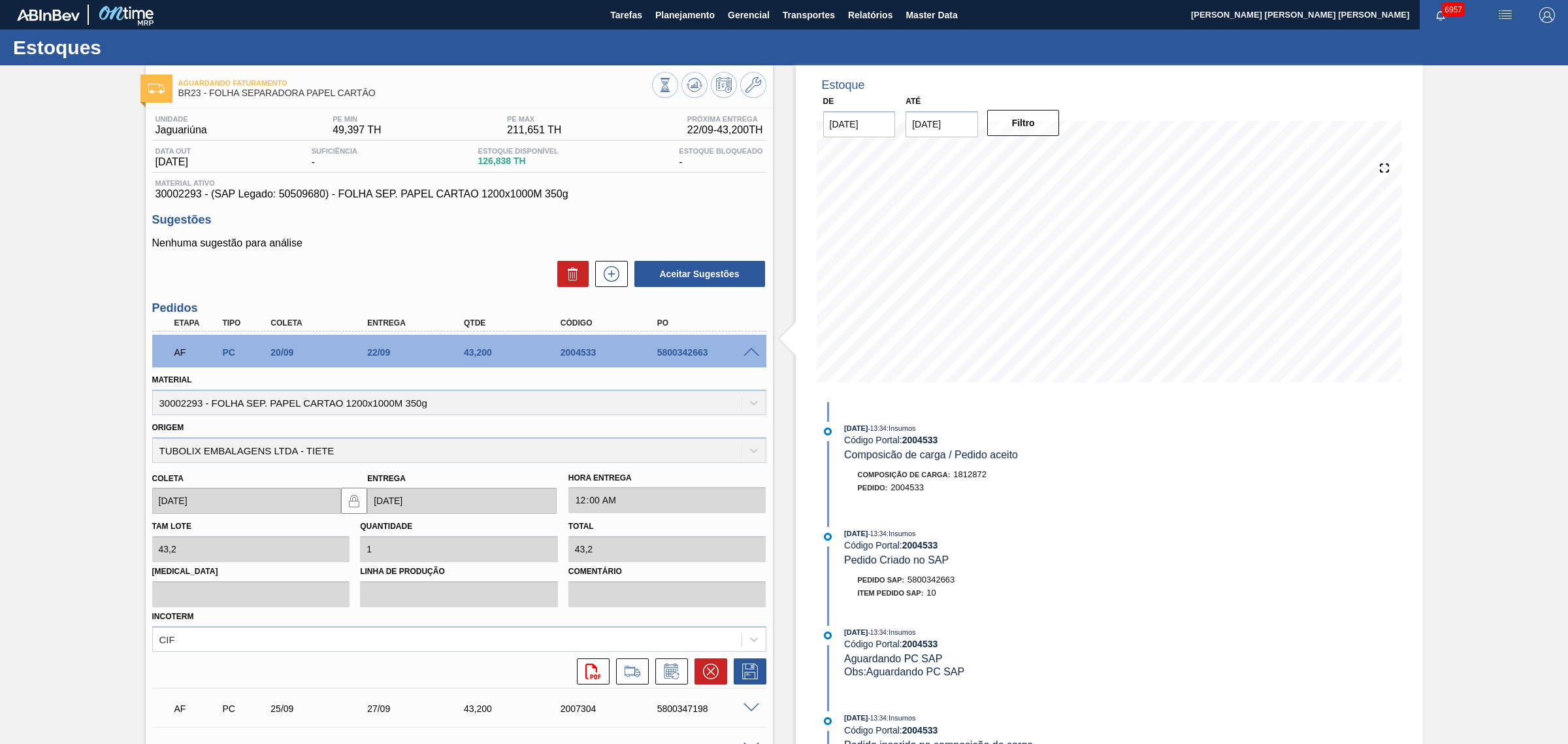
click at [750, 351] on span at bounding box center [751, 352] width 16 height 10
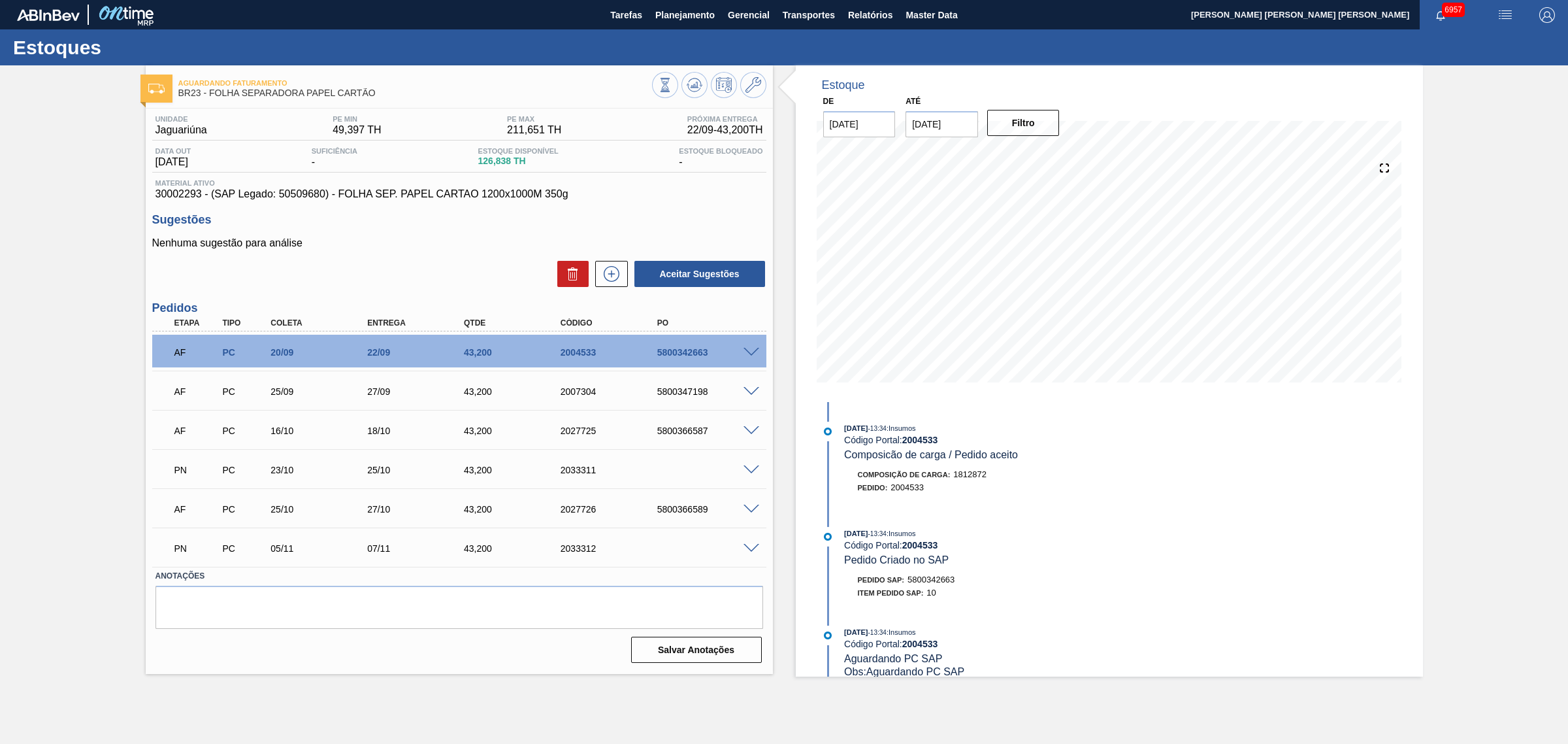
click at [749, 348] on span at bounding box center [751, 352] width 16 height 10
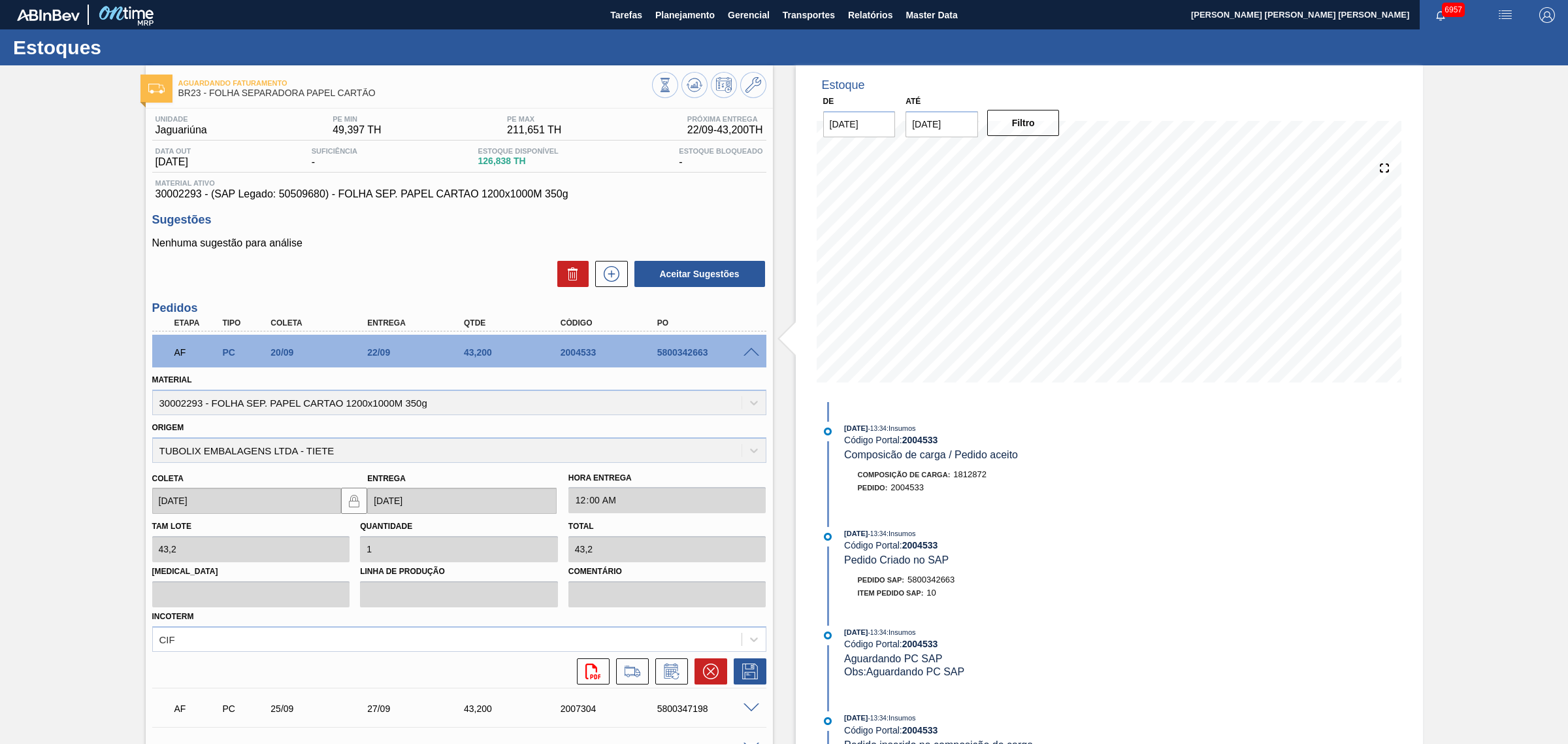
click at [748, 356] on span at bounding box center [751, 352] width 16 height 10
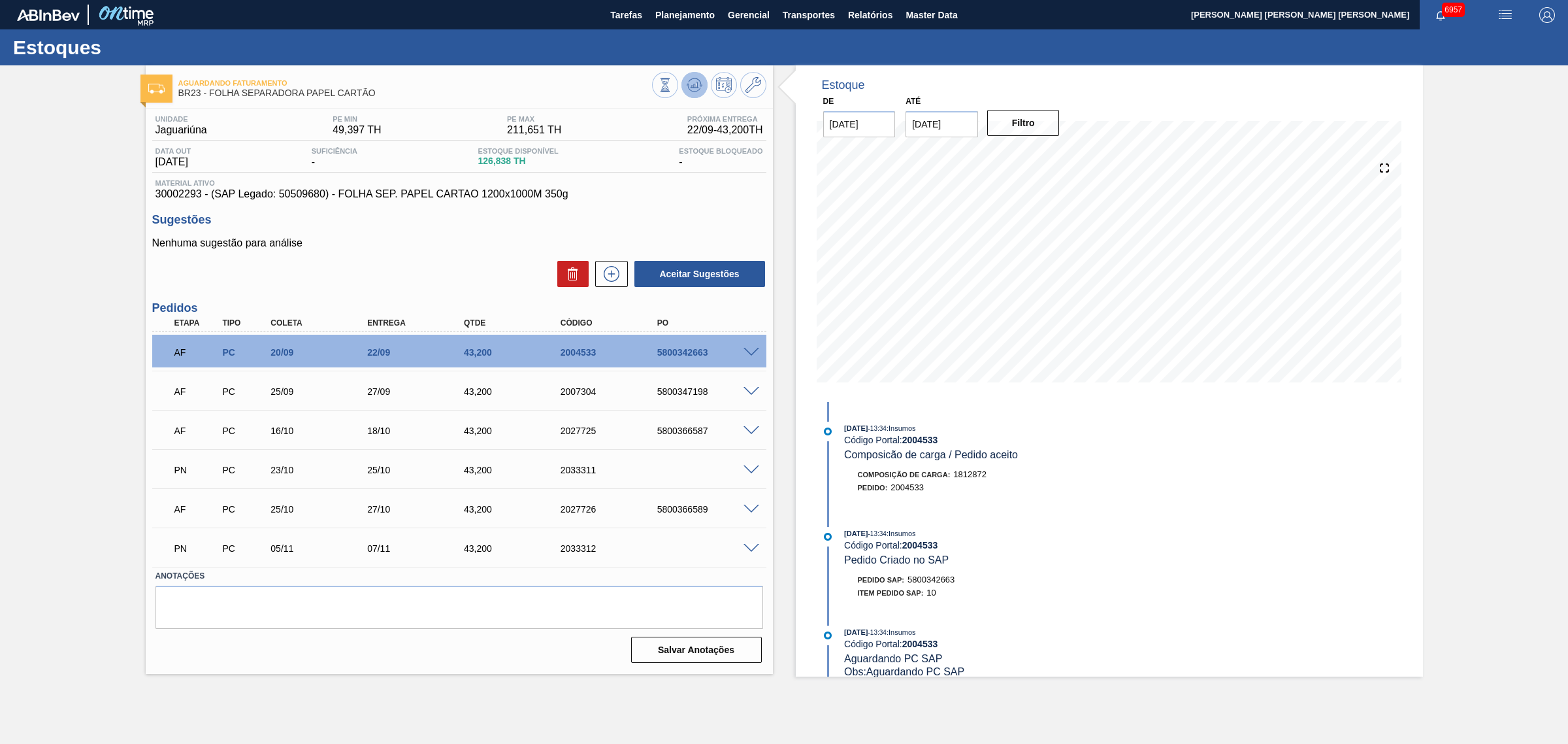
click at [697, 89] on icon at bounding box center [694, 84] width 16 height 16
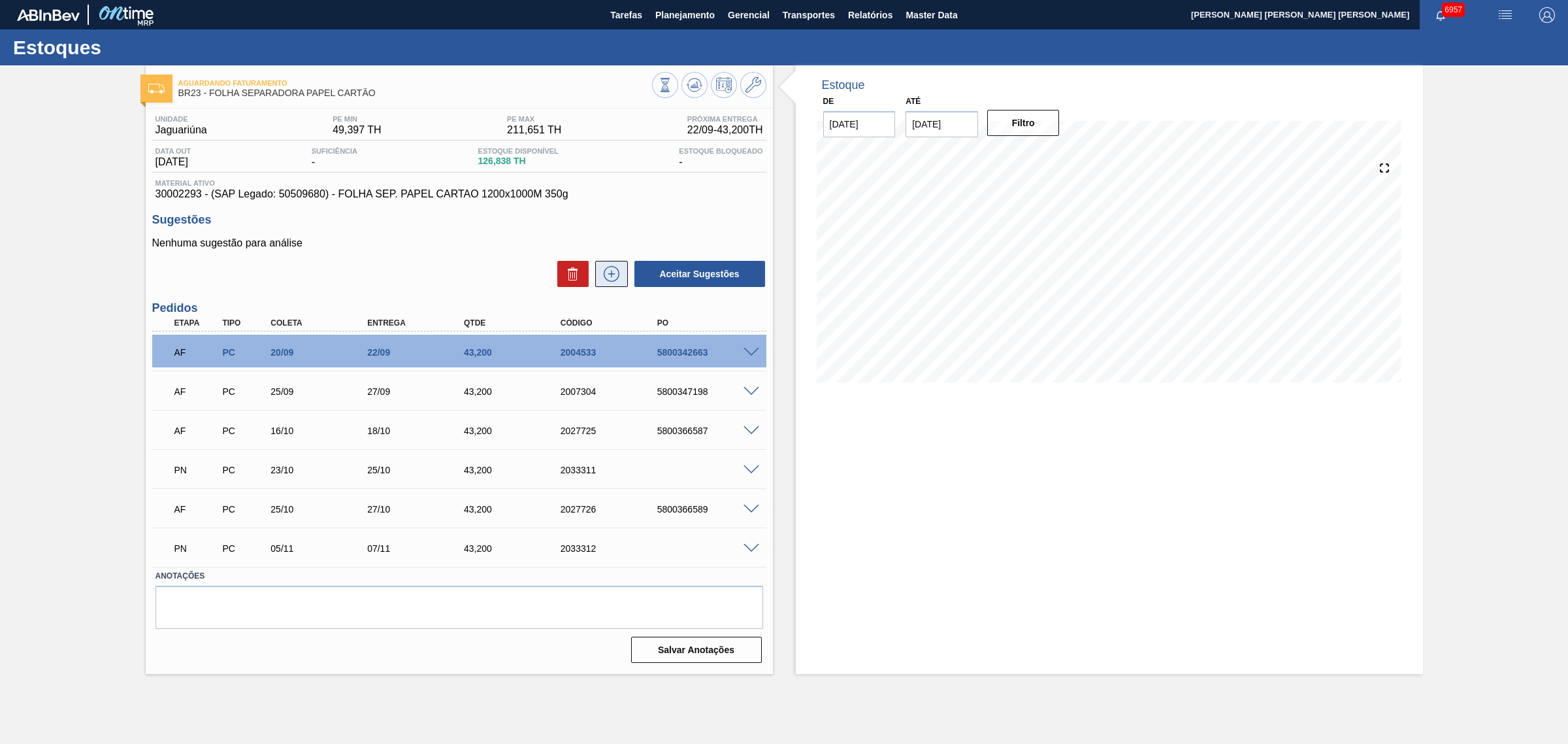
click at [611, 274] on icon at bounding box center [611, 273] width 7 height 1
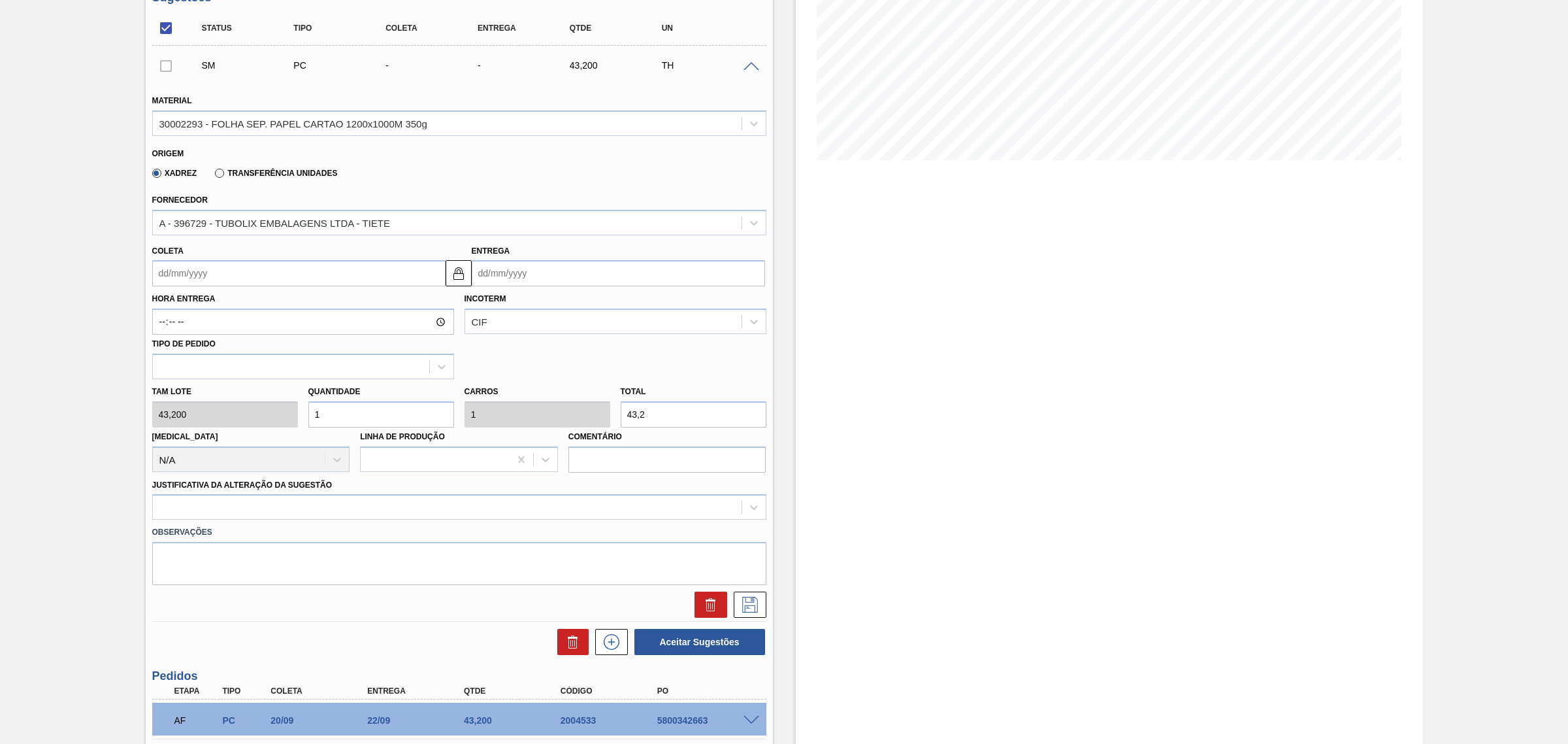
scroll to position [245, 0]
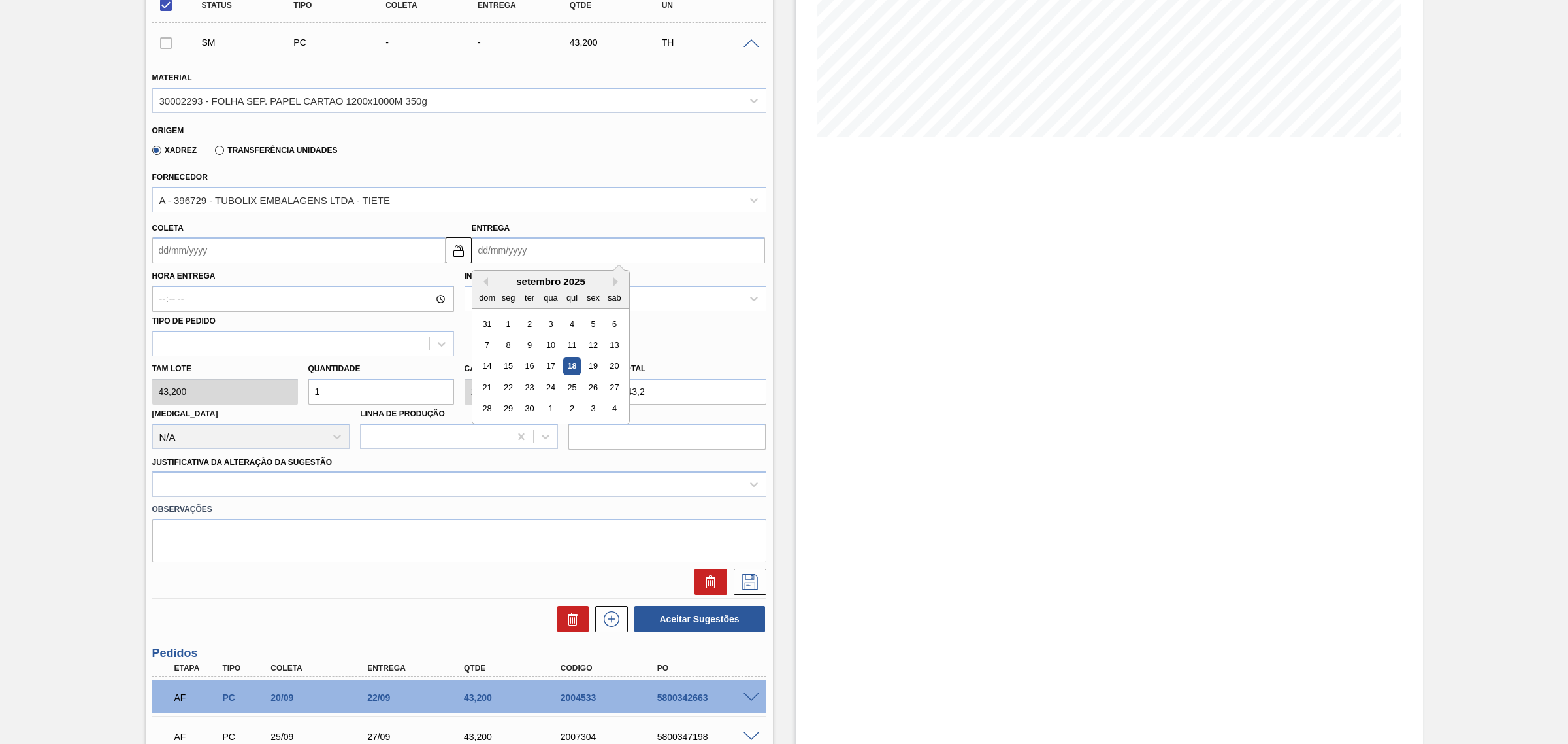
click at [527, 258] on input "Entrega" at bounding box center [618, 250] width 293 height 27
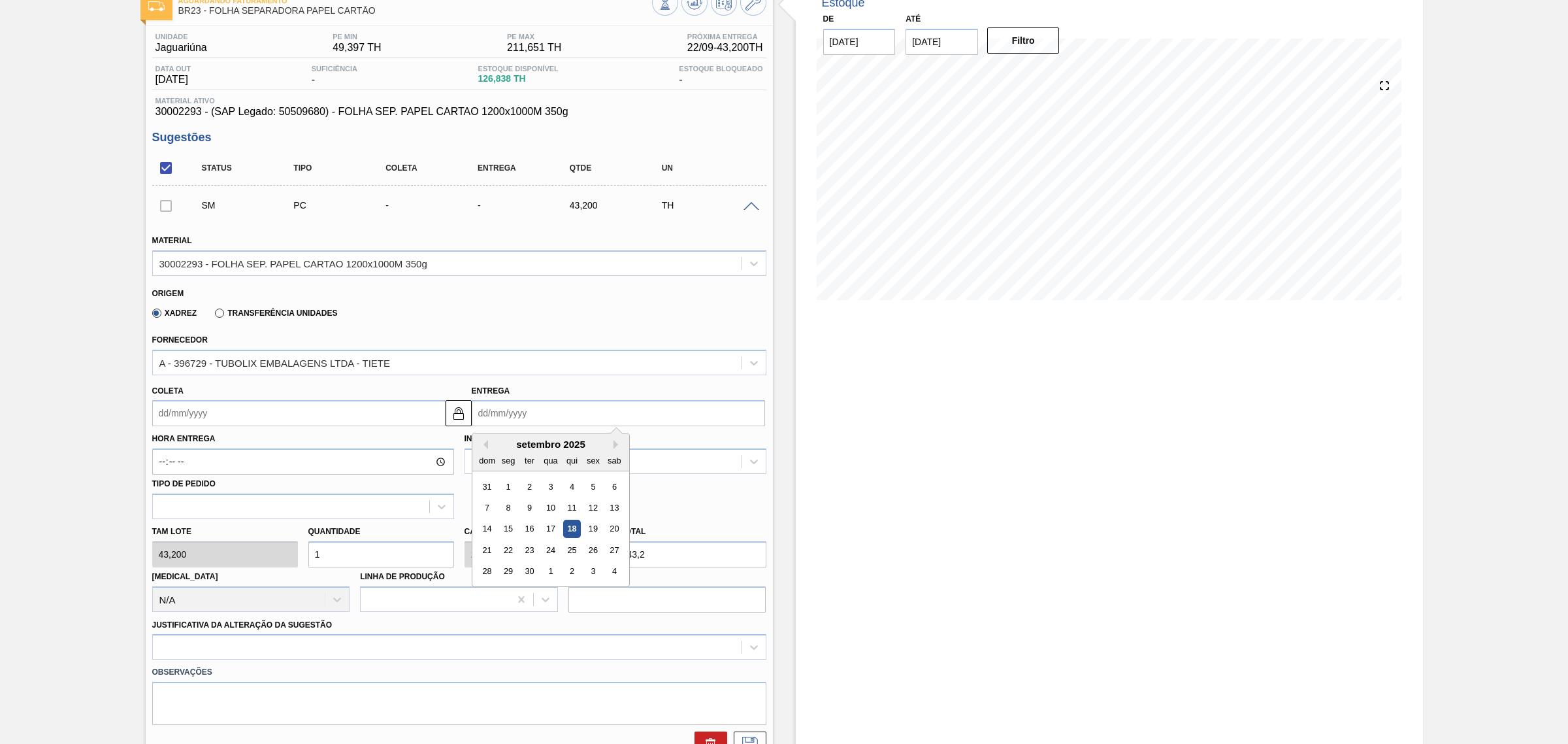
scroll to position [81, 0]
click at [616, 449] on button "Next Month" at bounding box center [618, 445] width 9 height 9
click at [512, 512] on div "6" at bounding box center [507, 507] width 17 height 17
type input "04/10/2025"
type input "06/10/2025"
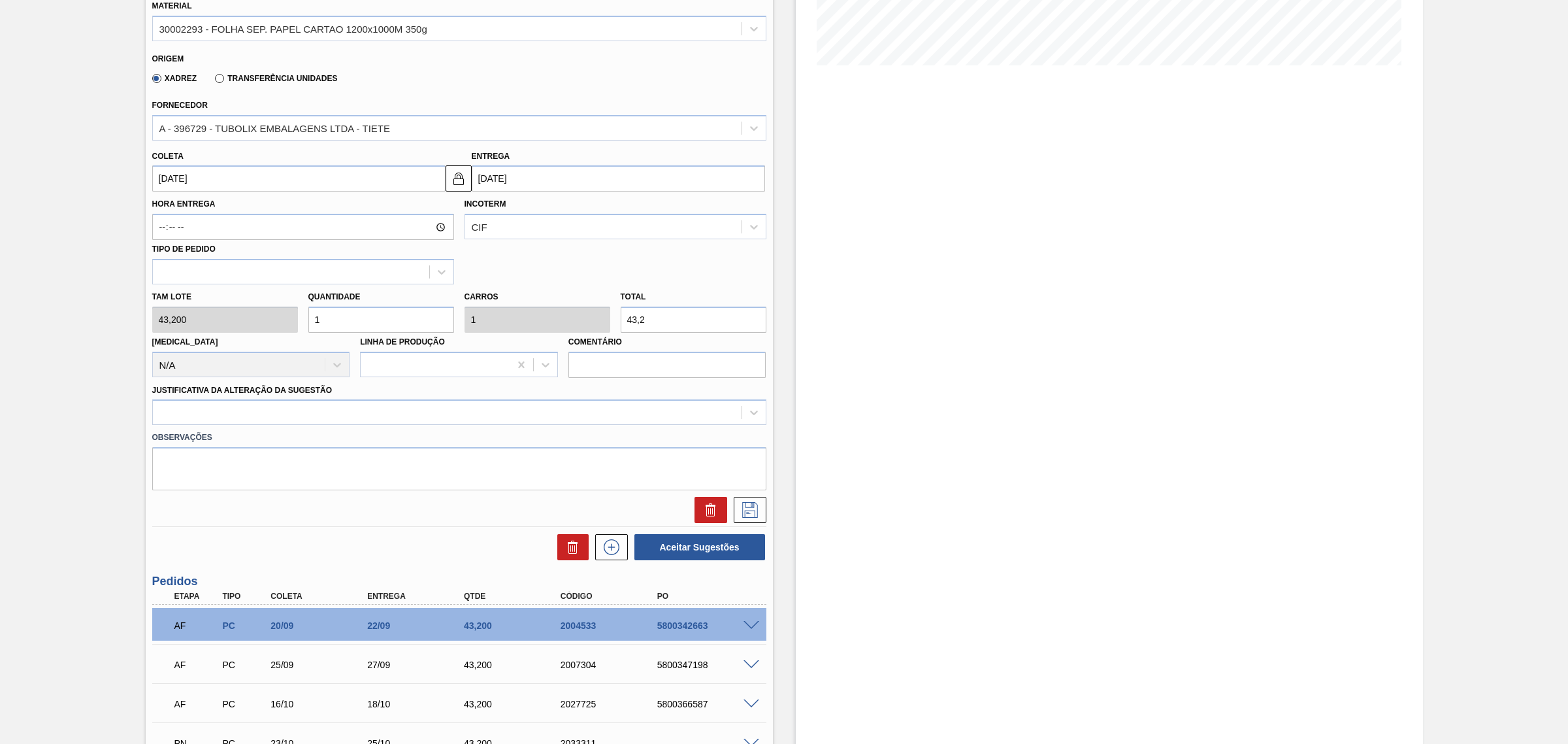
scroll to position [327, 0]
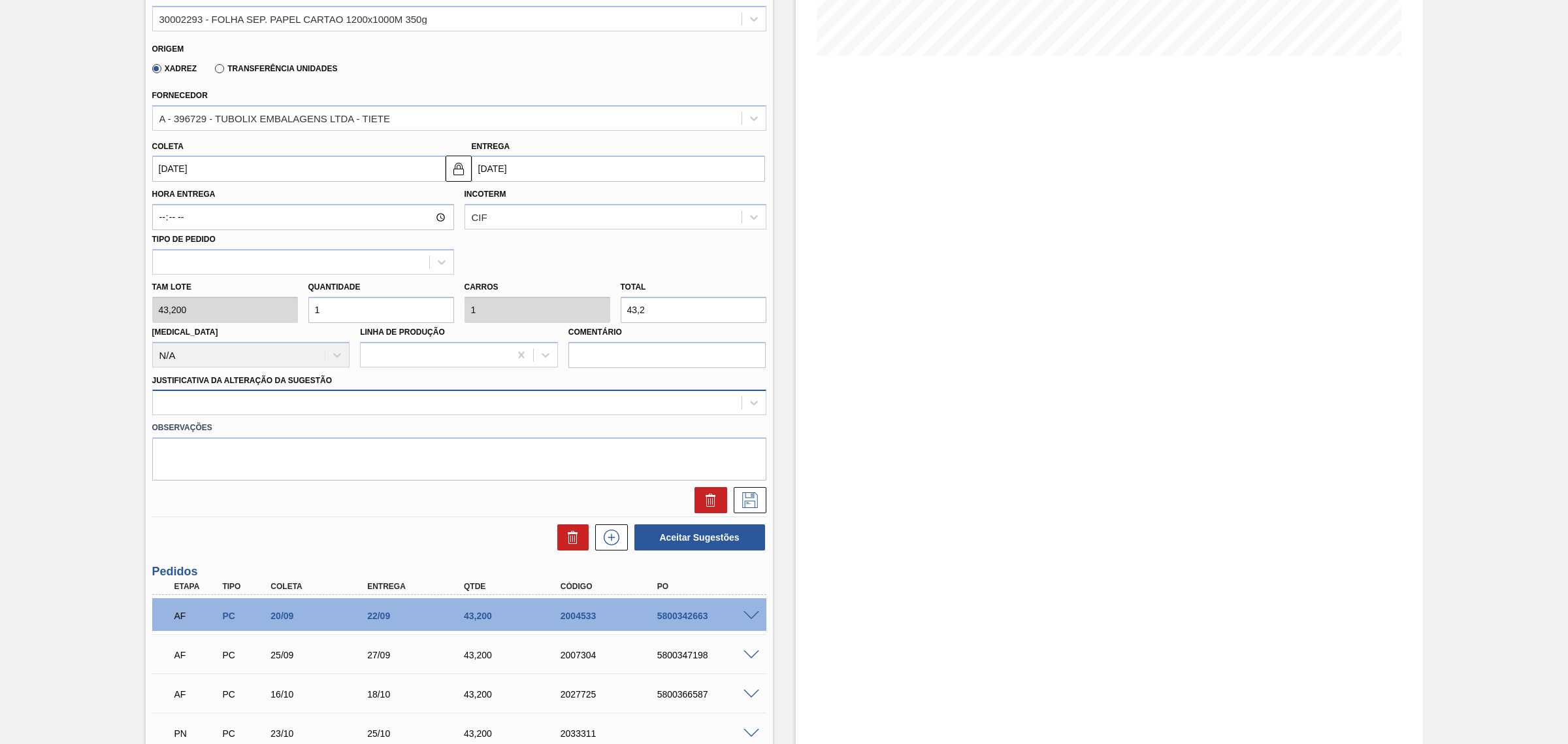
click at [387, 399] on div at bounding box center [447, 402] width 588 height 19
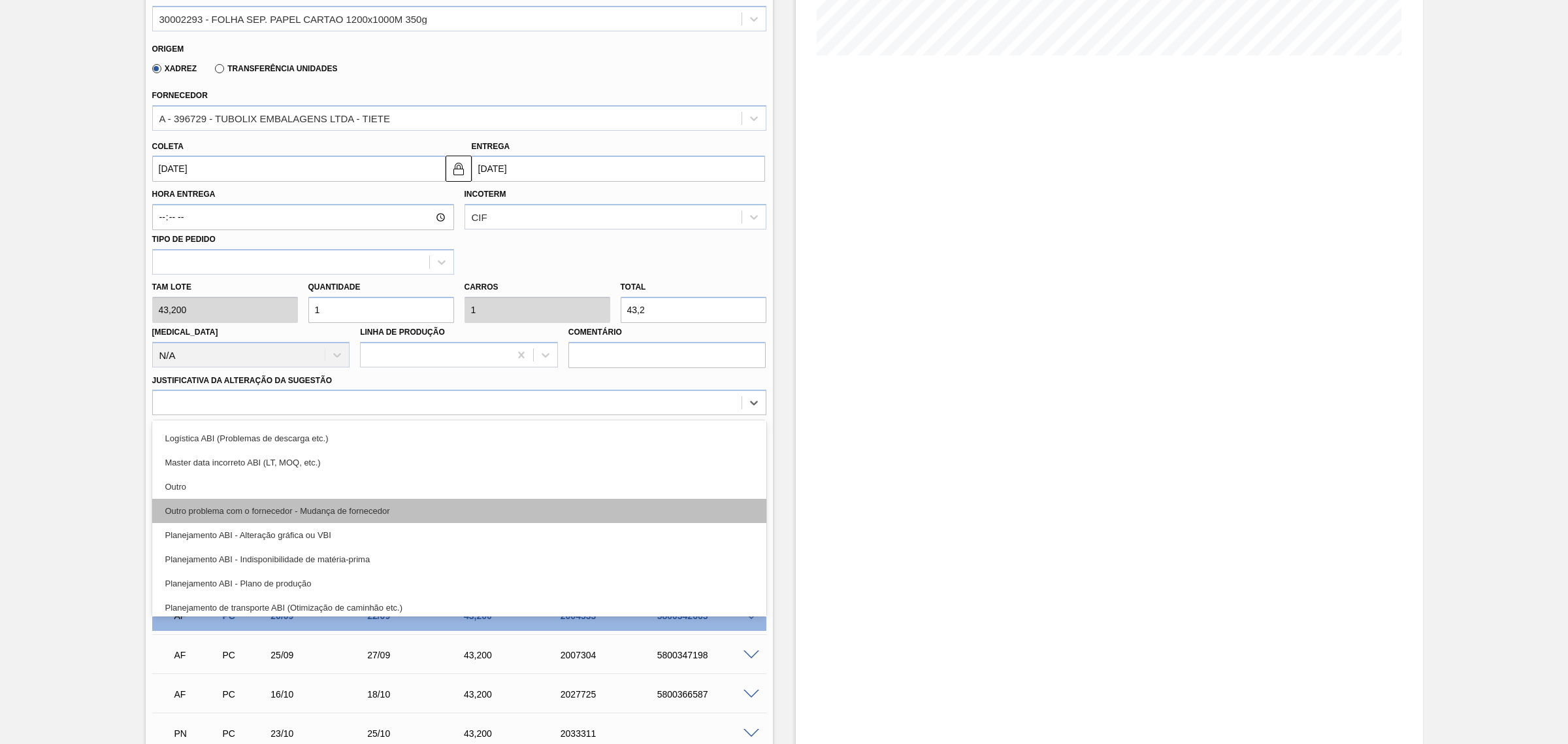
scroll to position [164, 0]
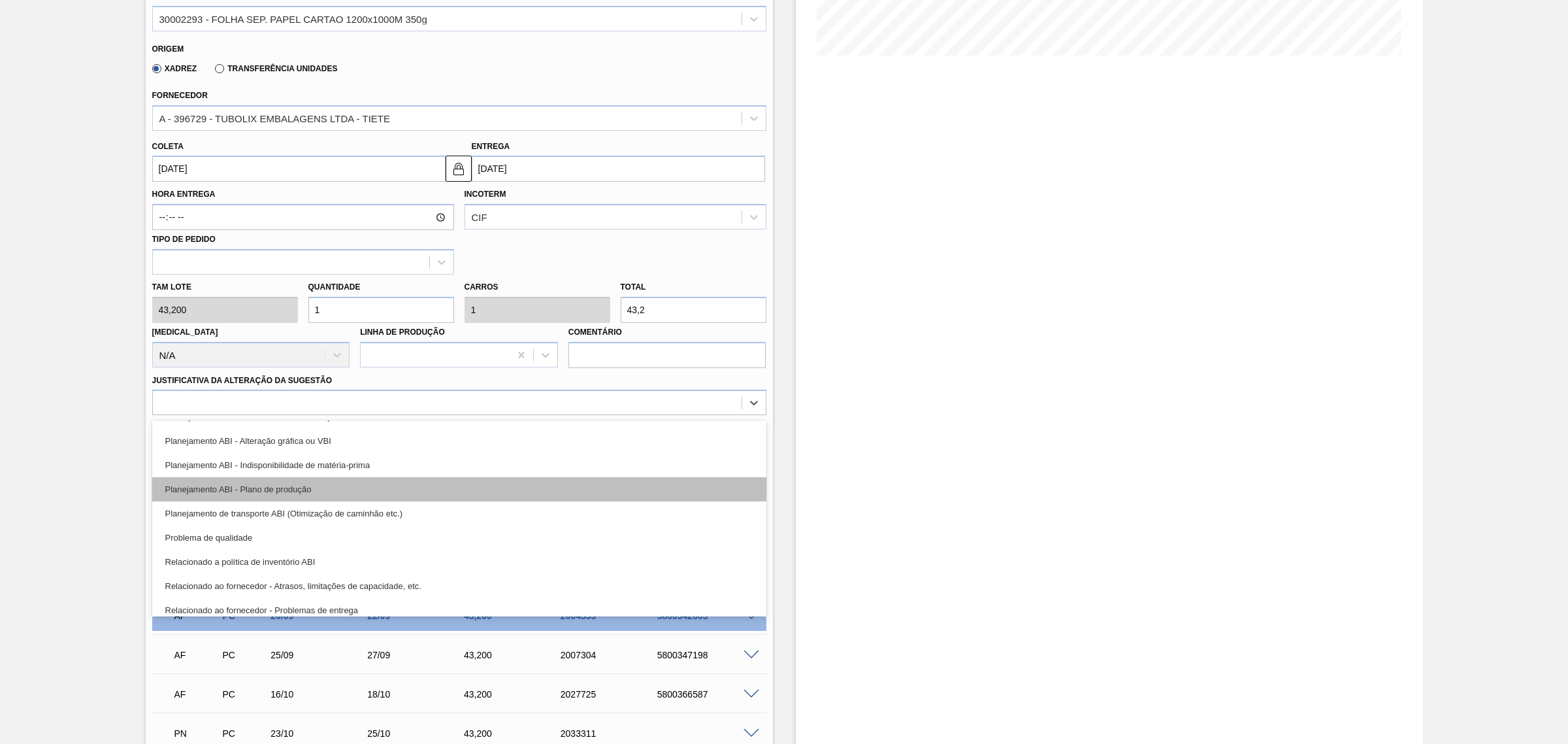
click at [376, 492] on div "Planejamento ABI - Plano de produção" at bounding box center [460, 489] width 614 height 24
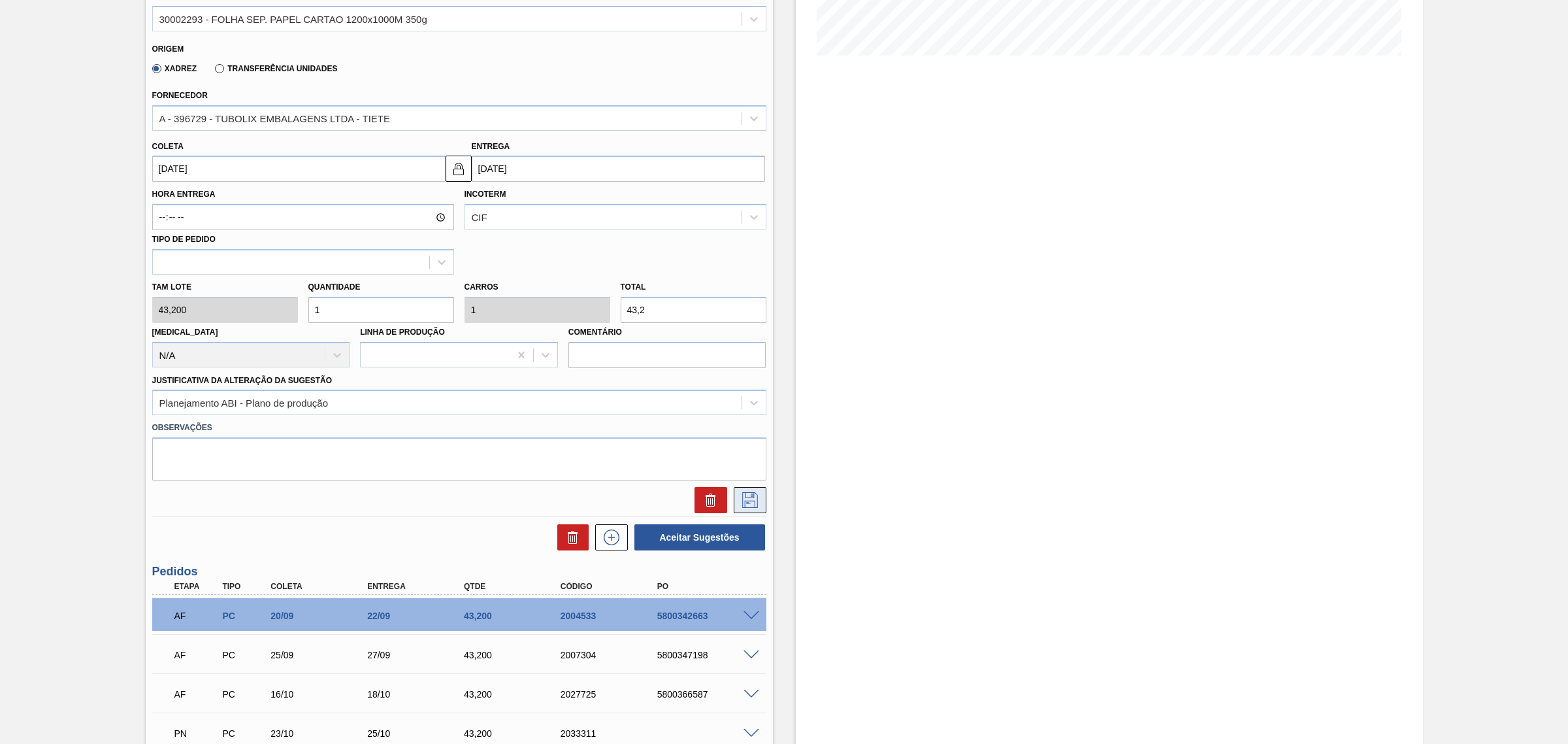
click at [748, 497] on icon at bounding box center [749, 499] width 21 height 16
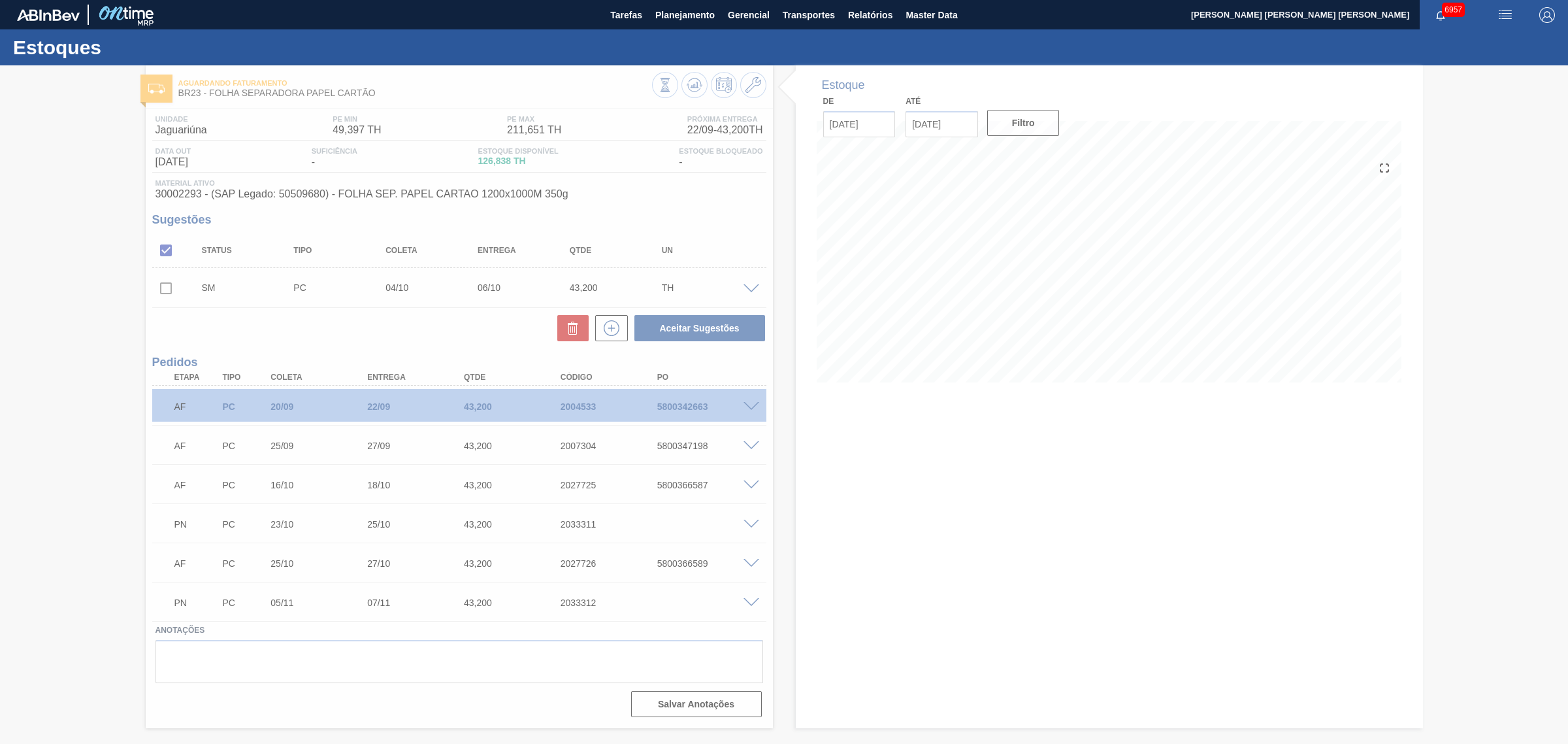
scroll to position [0, 0]
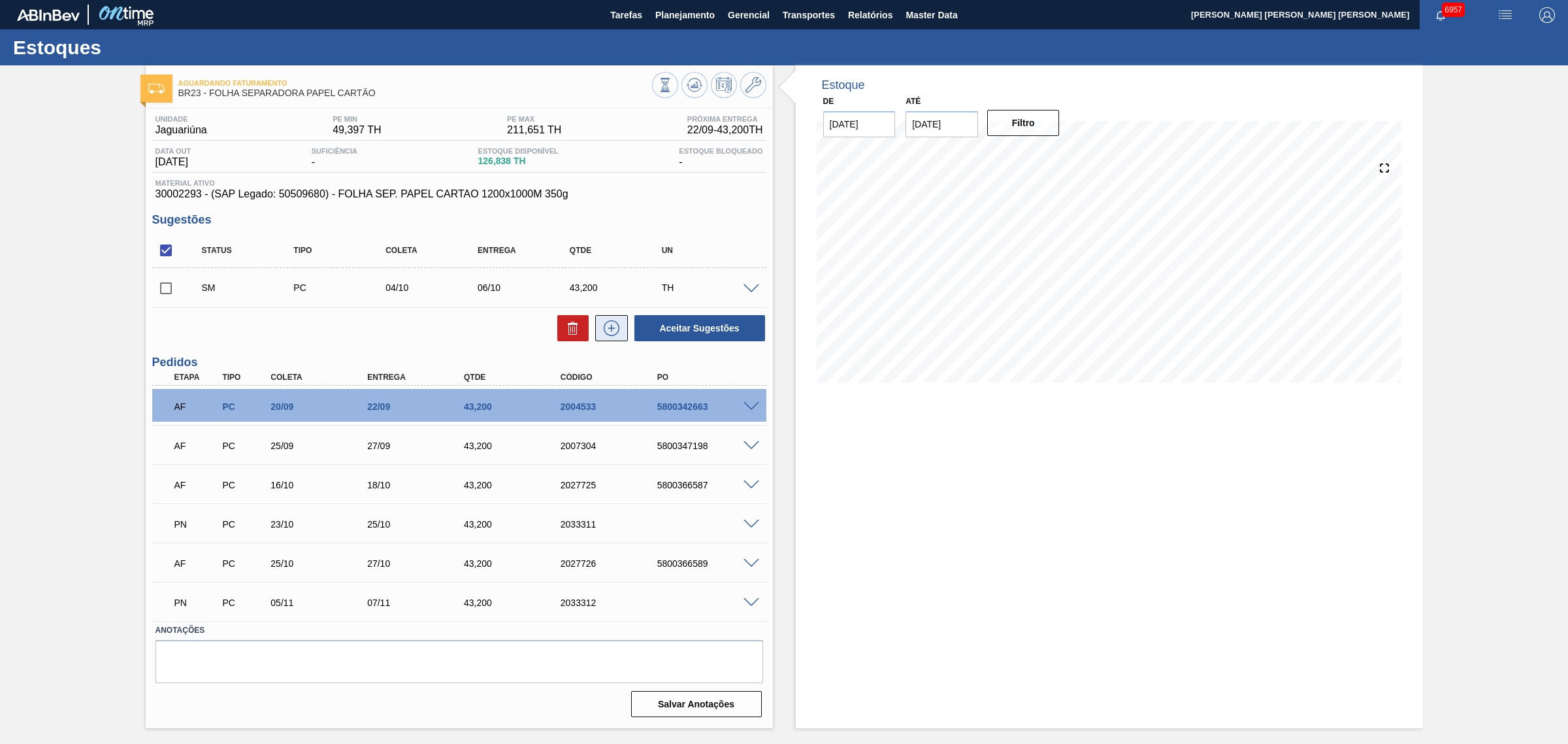
click at [616, 322] on icon at bounding box center [611, 327] width 21 height 16
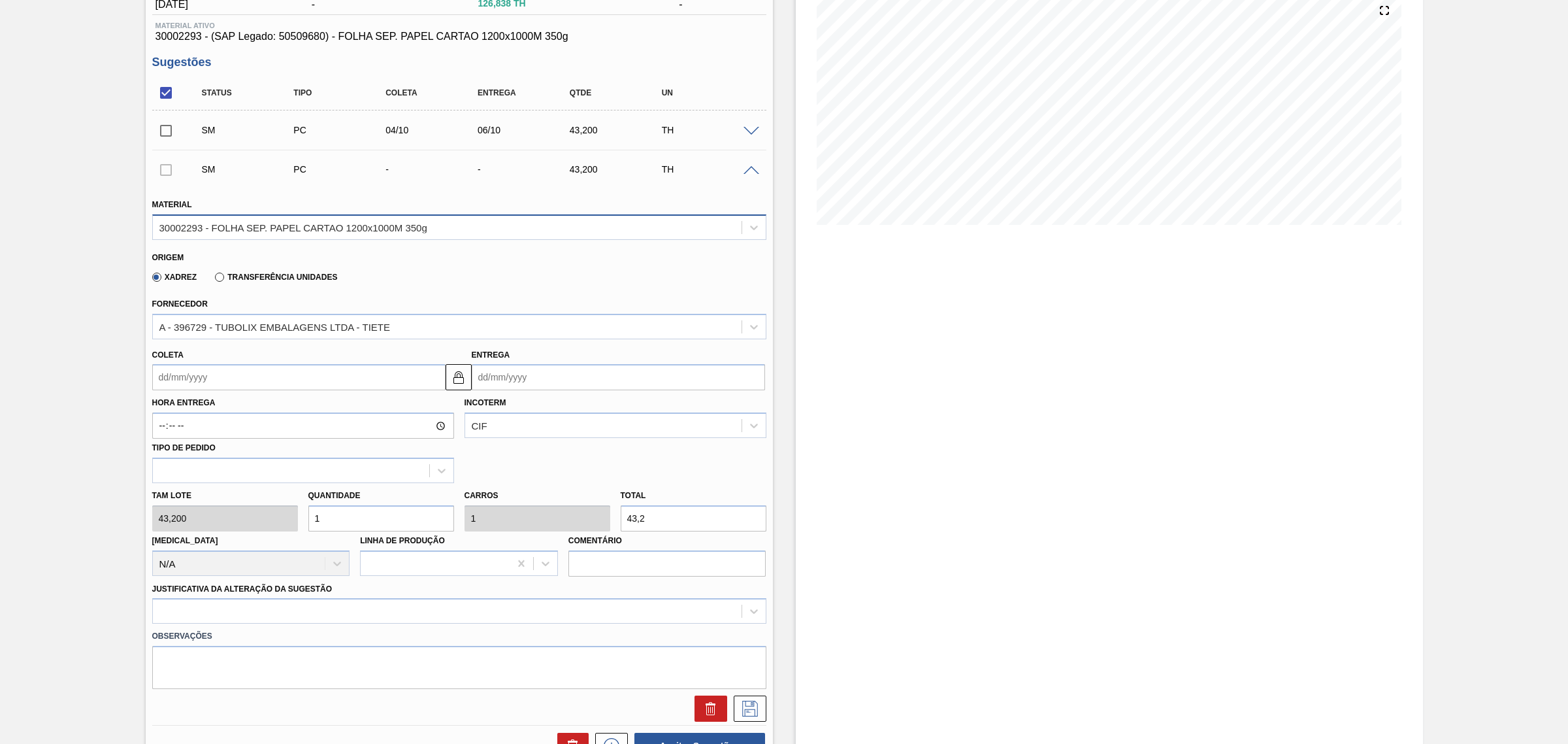
scroll to position [164, 0]
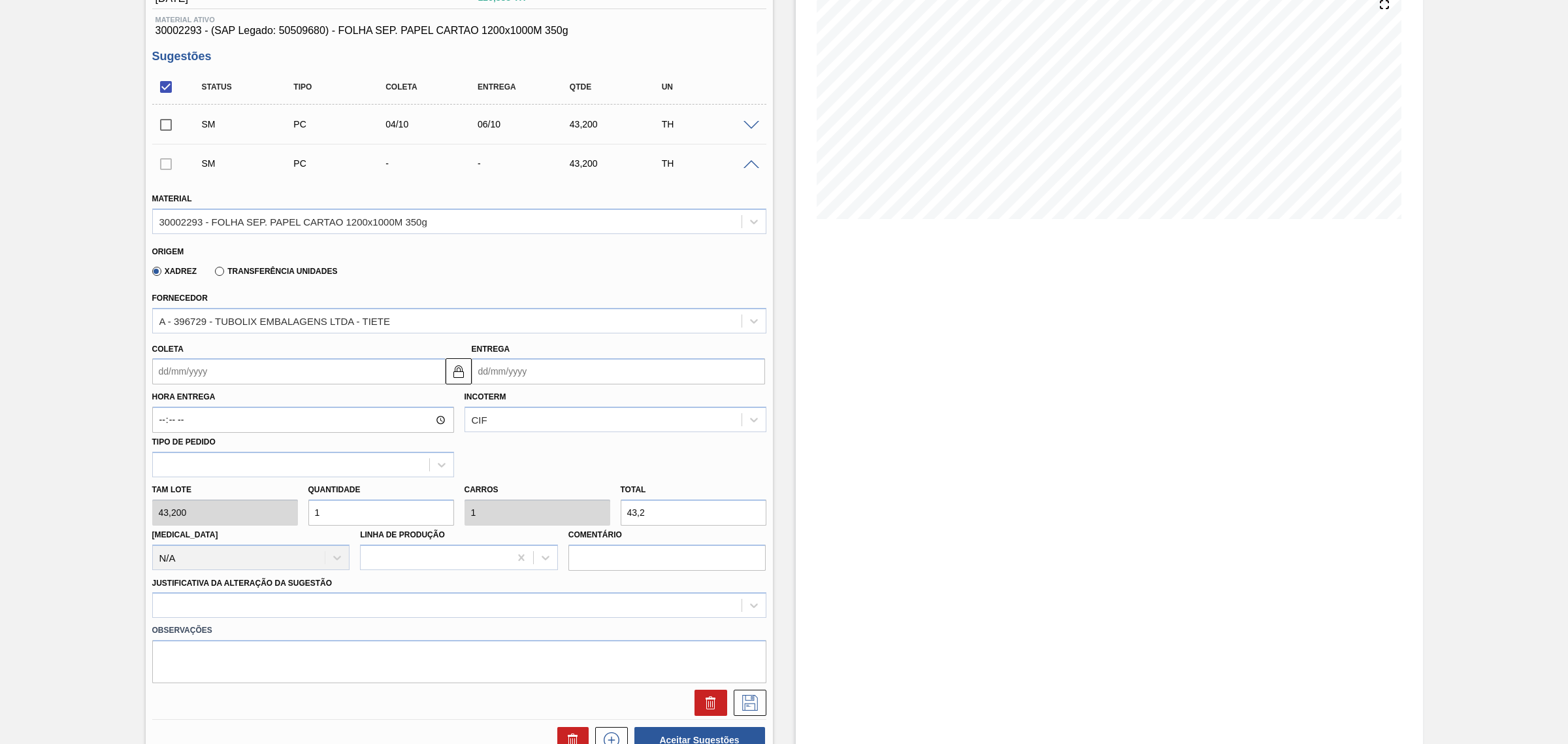
click at [566, 367] on input "Entrega" at bounding box center [618, 371] width 293 height 27
click at [616, 409] on div "dom seg ter qua qui sex sab" at bounding box center [551, 418] width 157 height 21
click at [615, 402] on button "Next Month" at bounding box center [618, 402] width 9 height 9
click at [534, 485] on div "14" at bounding box center [528, 486] width 17 height 17
type input "12/10/2025"
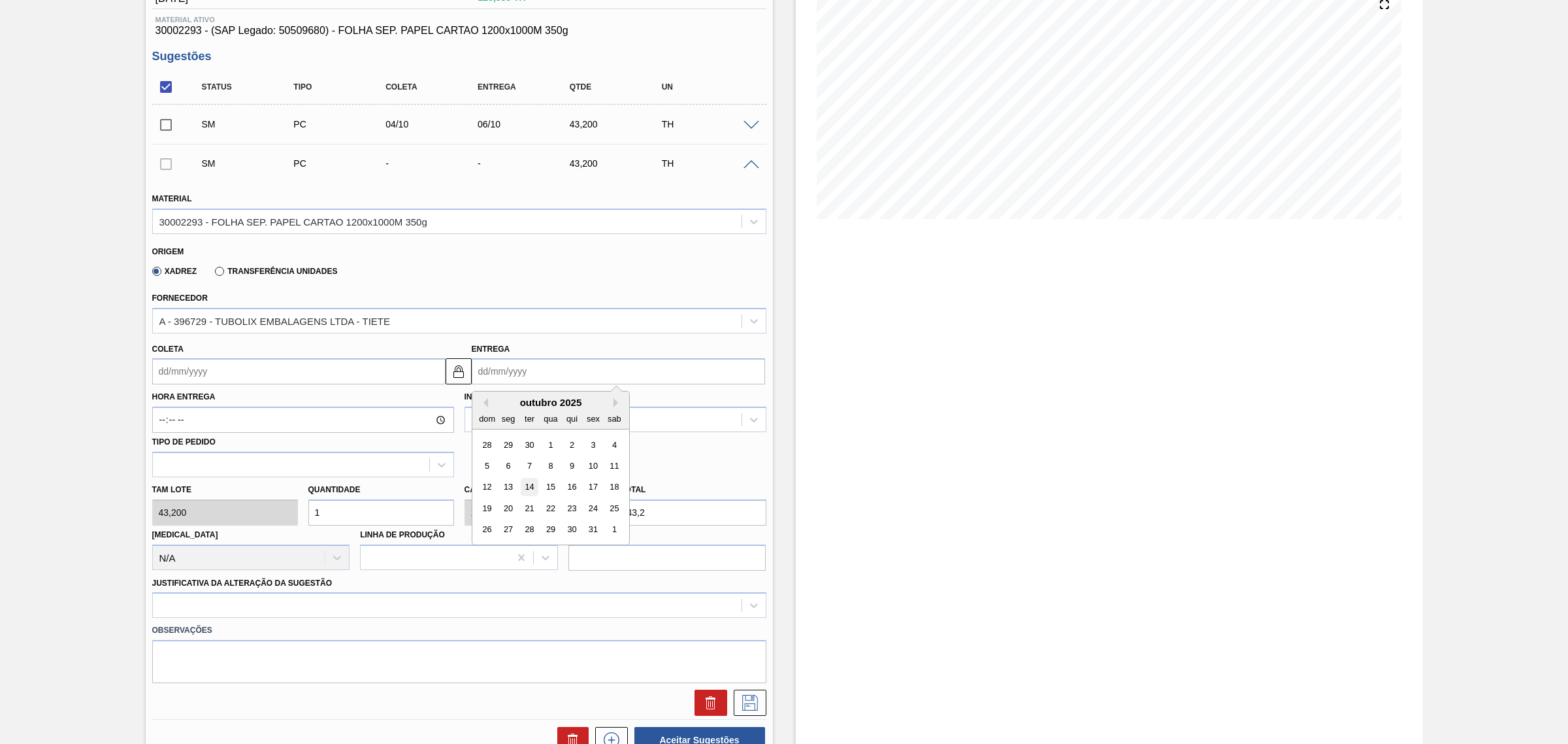
type input "14/10/2025"
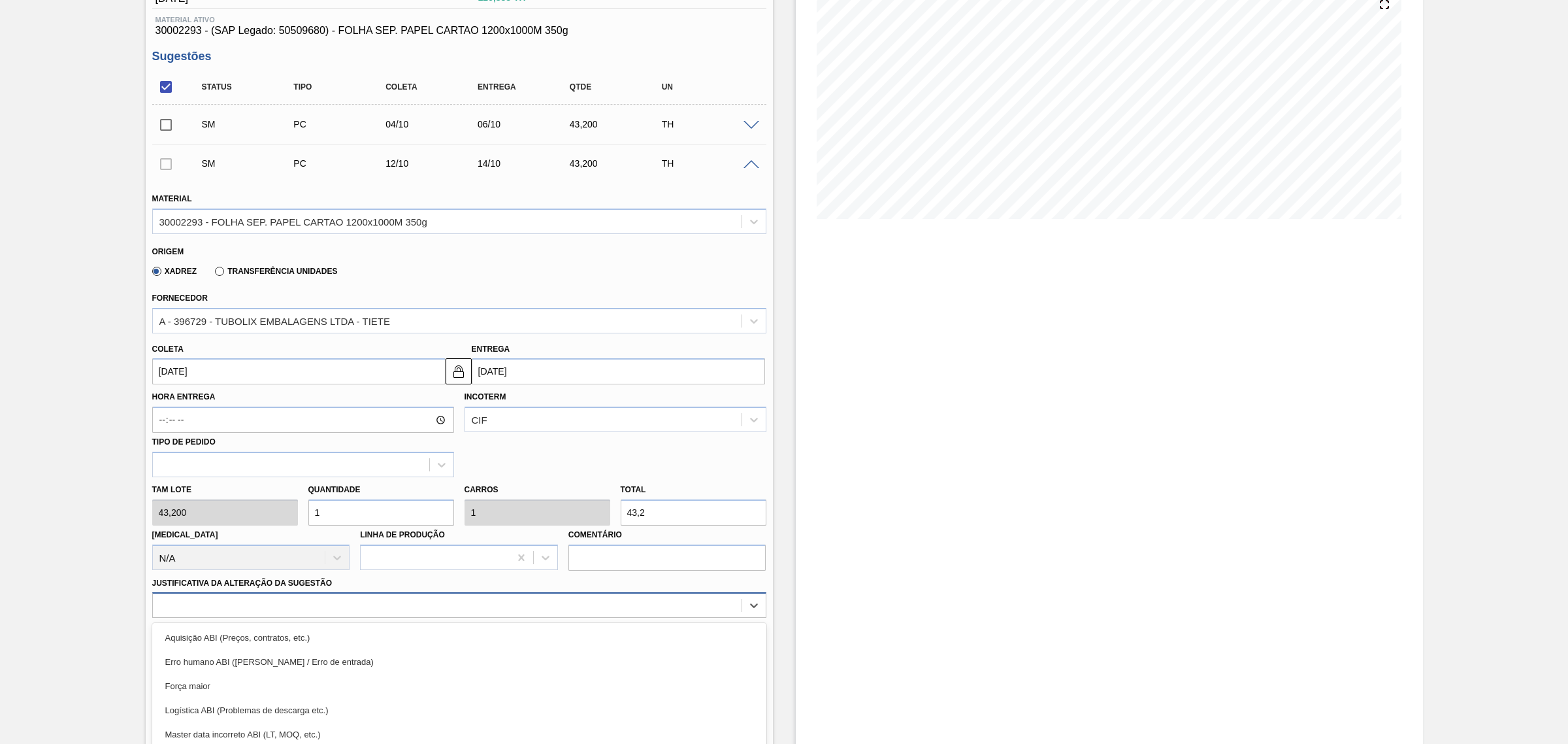
click at [454, 567] on div "option Força maior focused, 3 of 18. 18 results available. Use Up and Down to c…" at bounding box center [460, 605] width 614 height 26
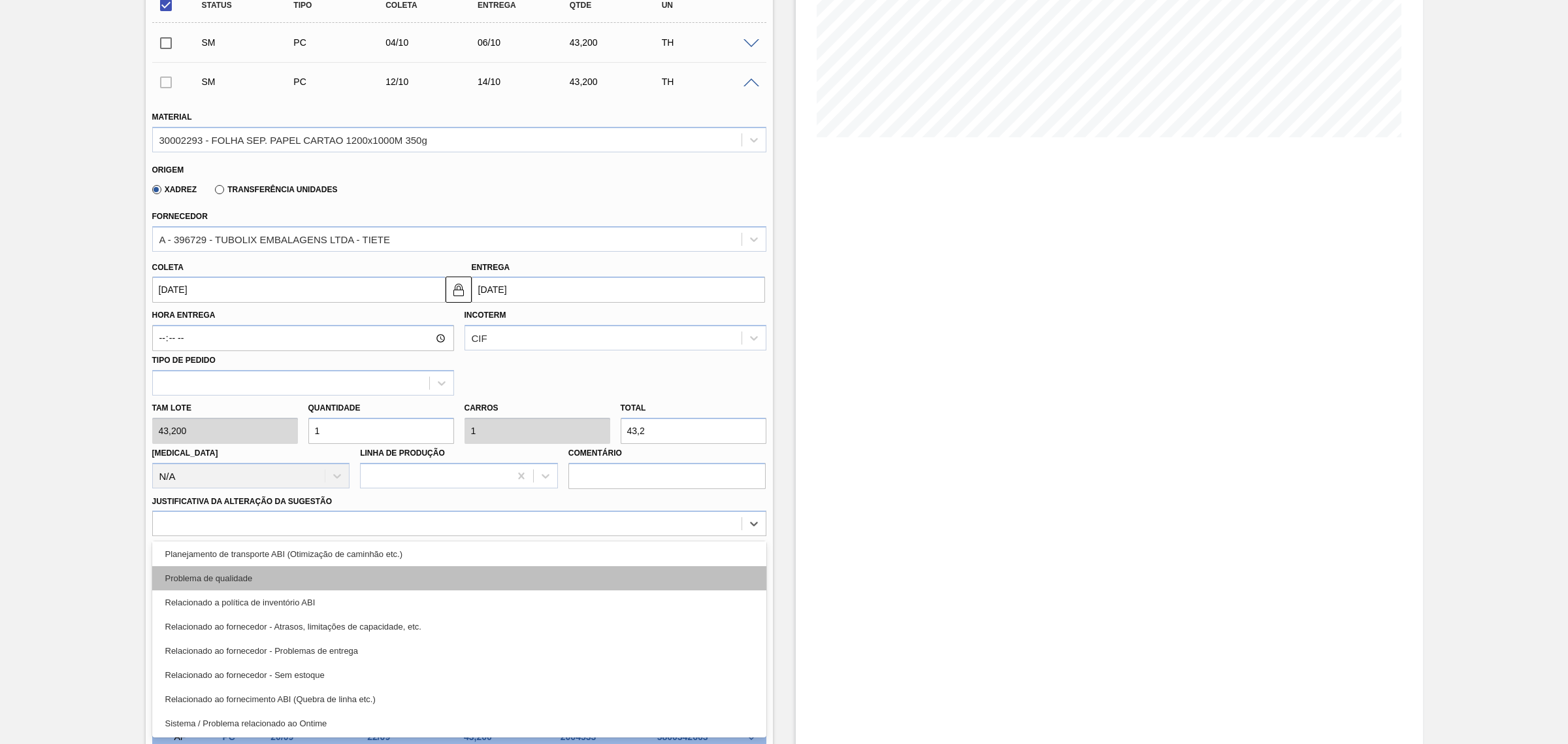
scroll to position [162, 0]
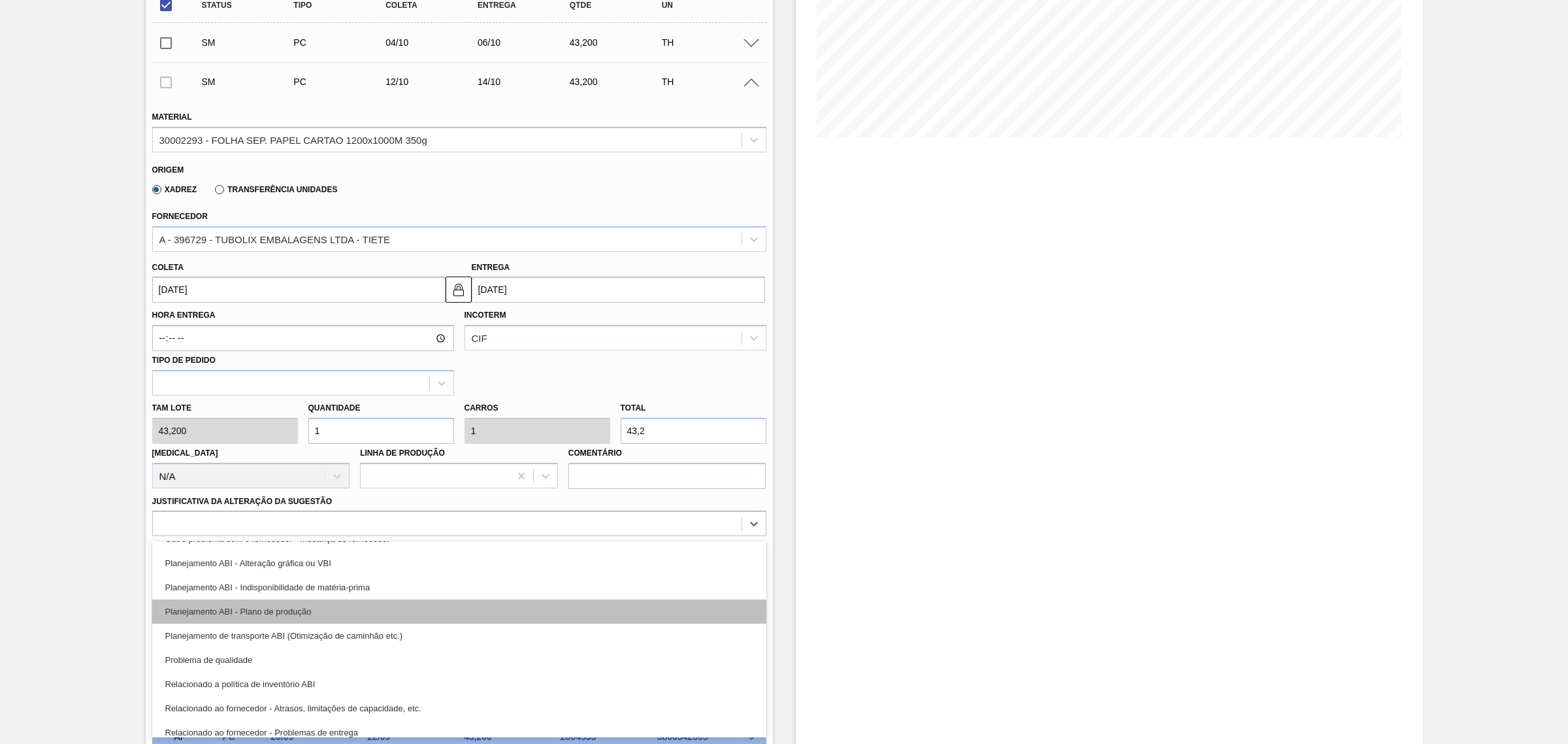
click at [404, 567] on div "Planejamento ABI - Plano de produção" at bounding box center [460, 611] width 614 height 24
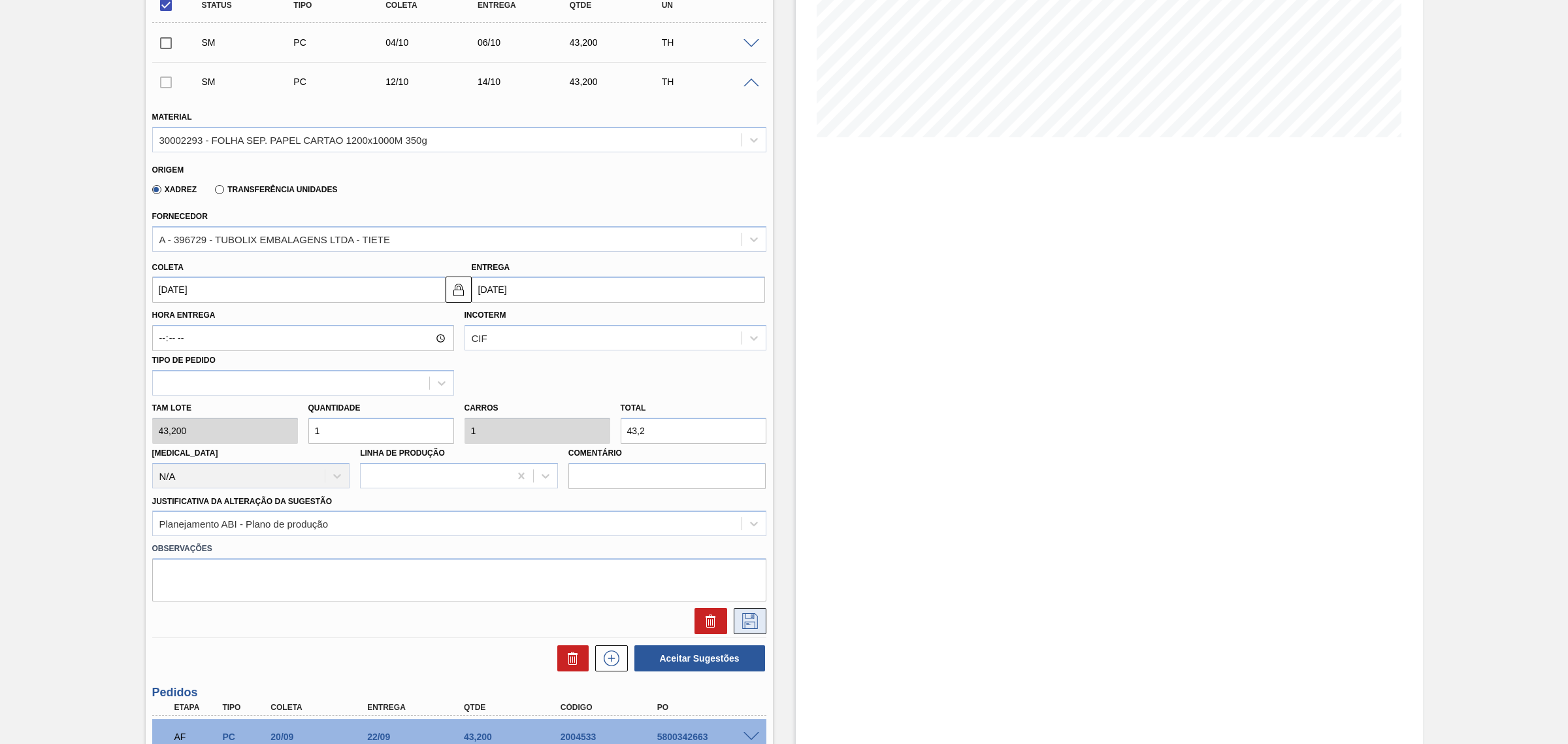
click at [745, 567] on icon at bounding box center [749, 621] width 21 height 16
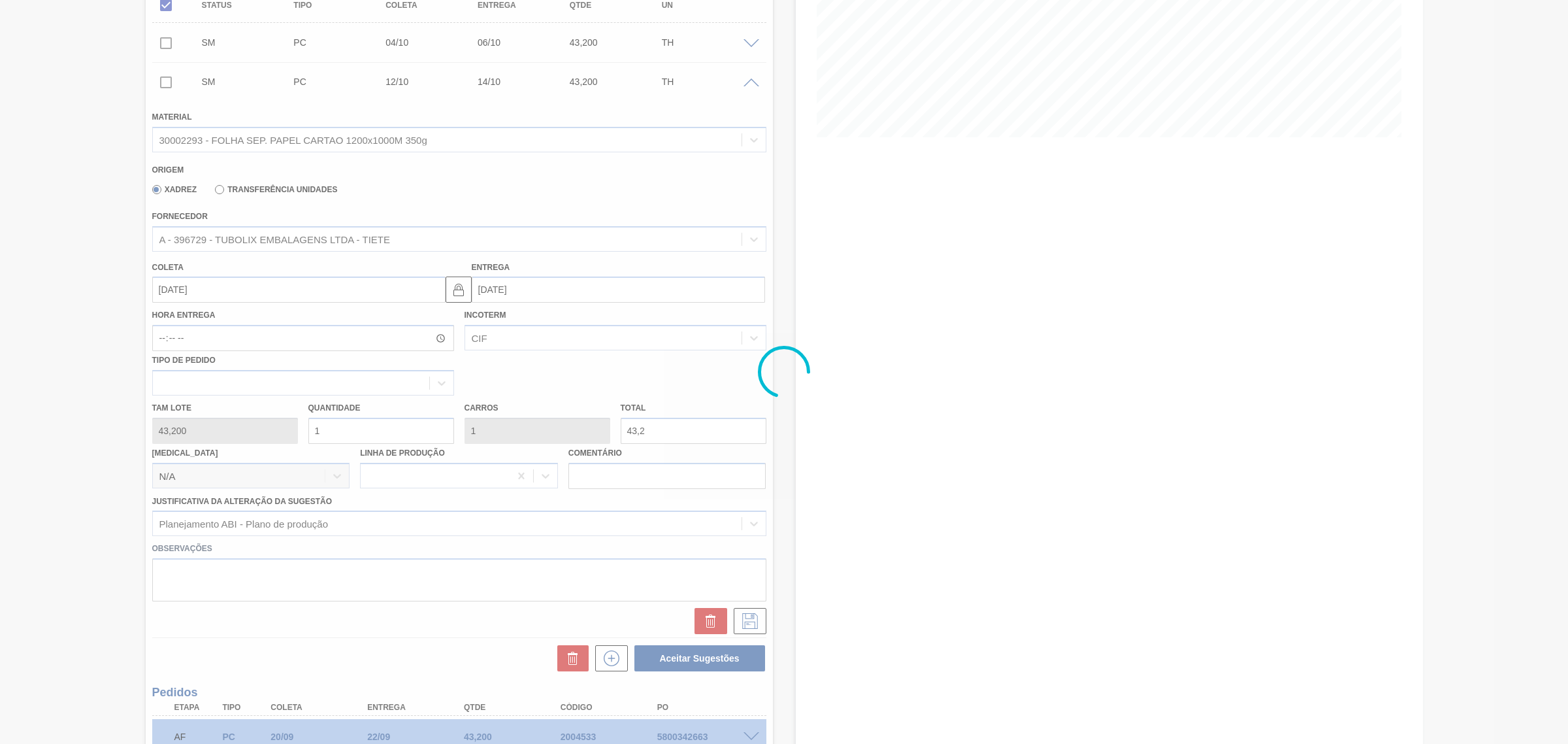
scroll to position [24, 0]
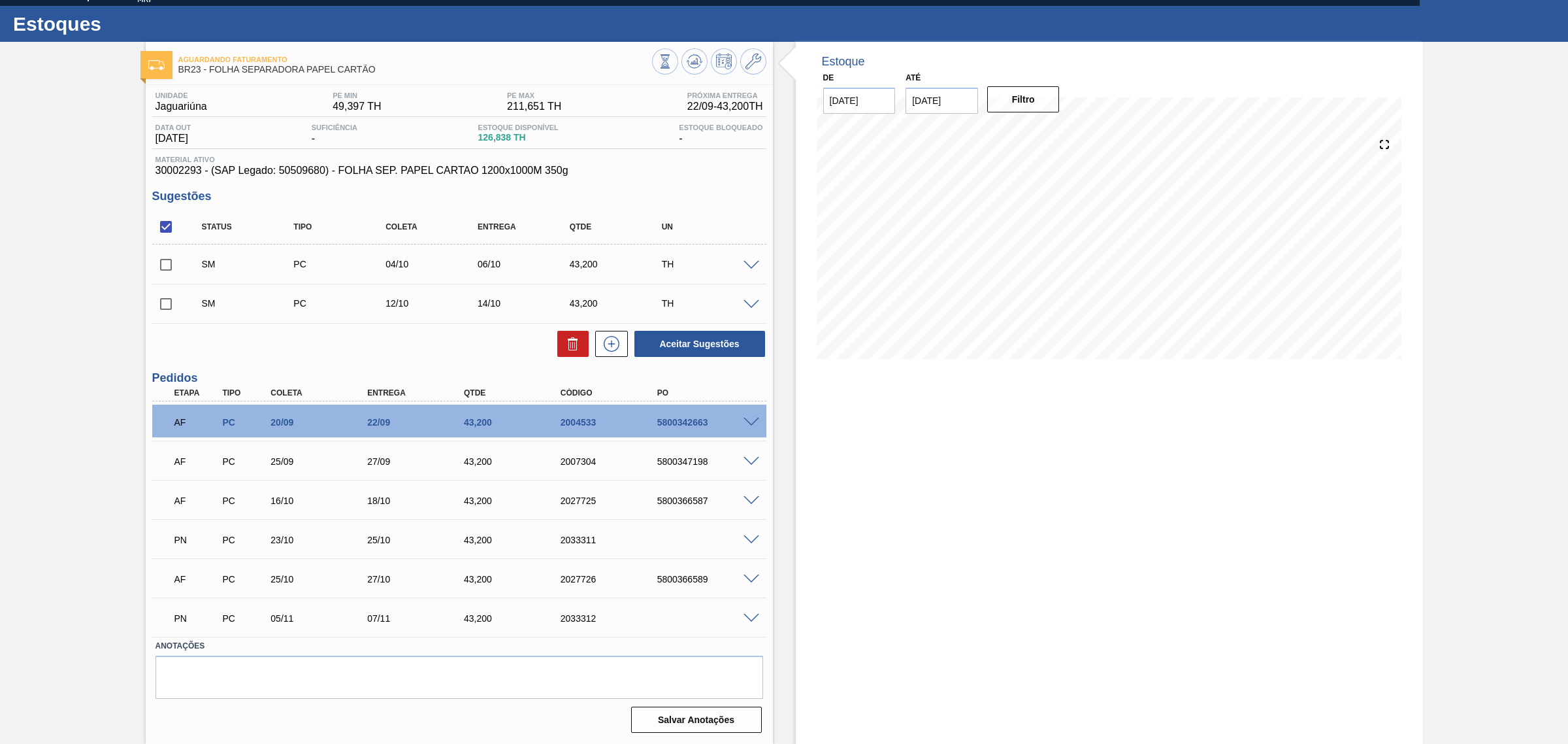
click at [167, 224] on input "checkbox" at bounding box center [166, 227] width 27 height 27
checkbox input "true"
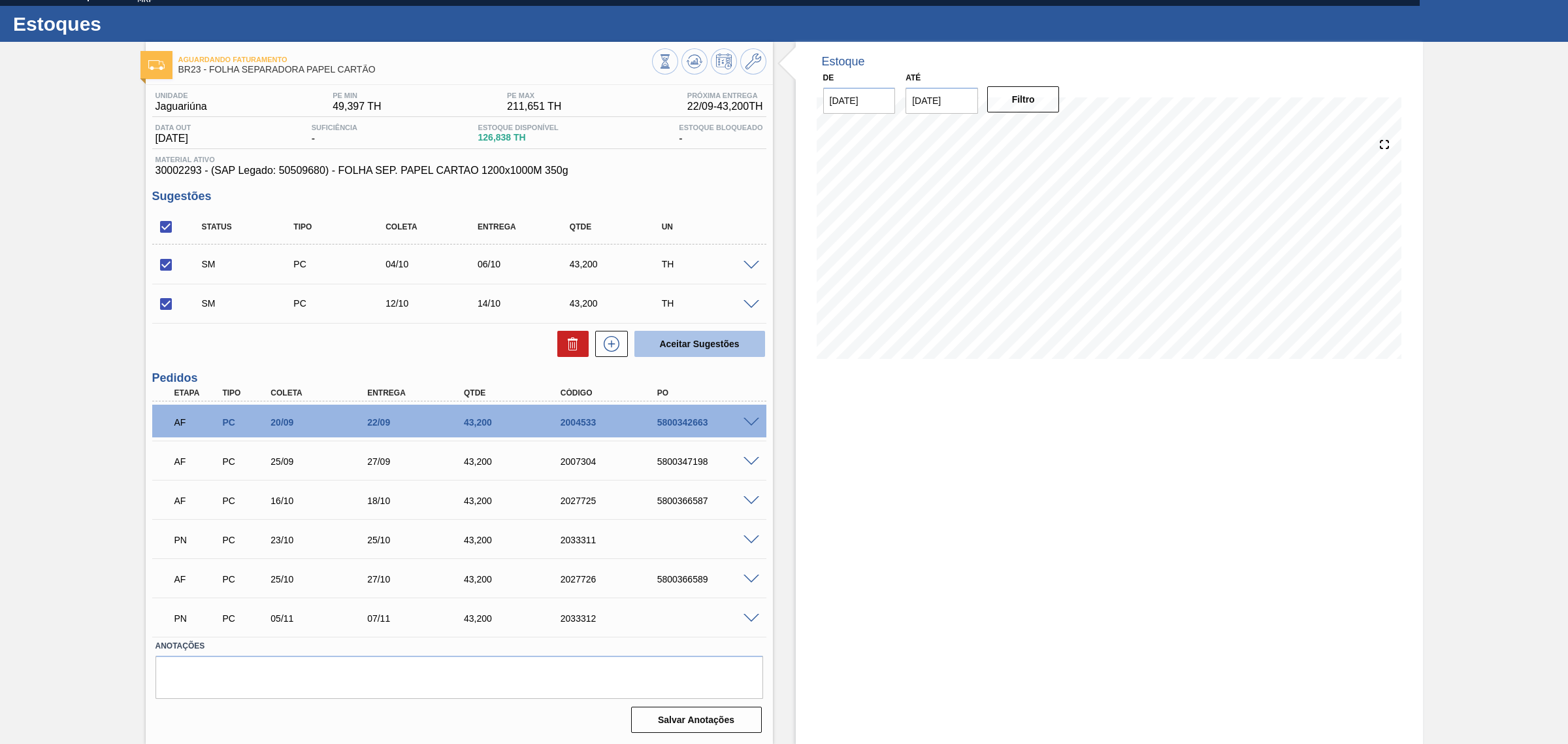
click at [710, 346] on button "Aceitar Sugestões" at bounding box center [699, 344] width 131 height 27
checkbox input "false"
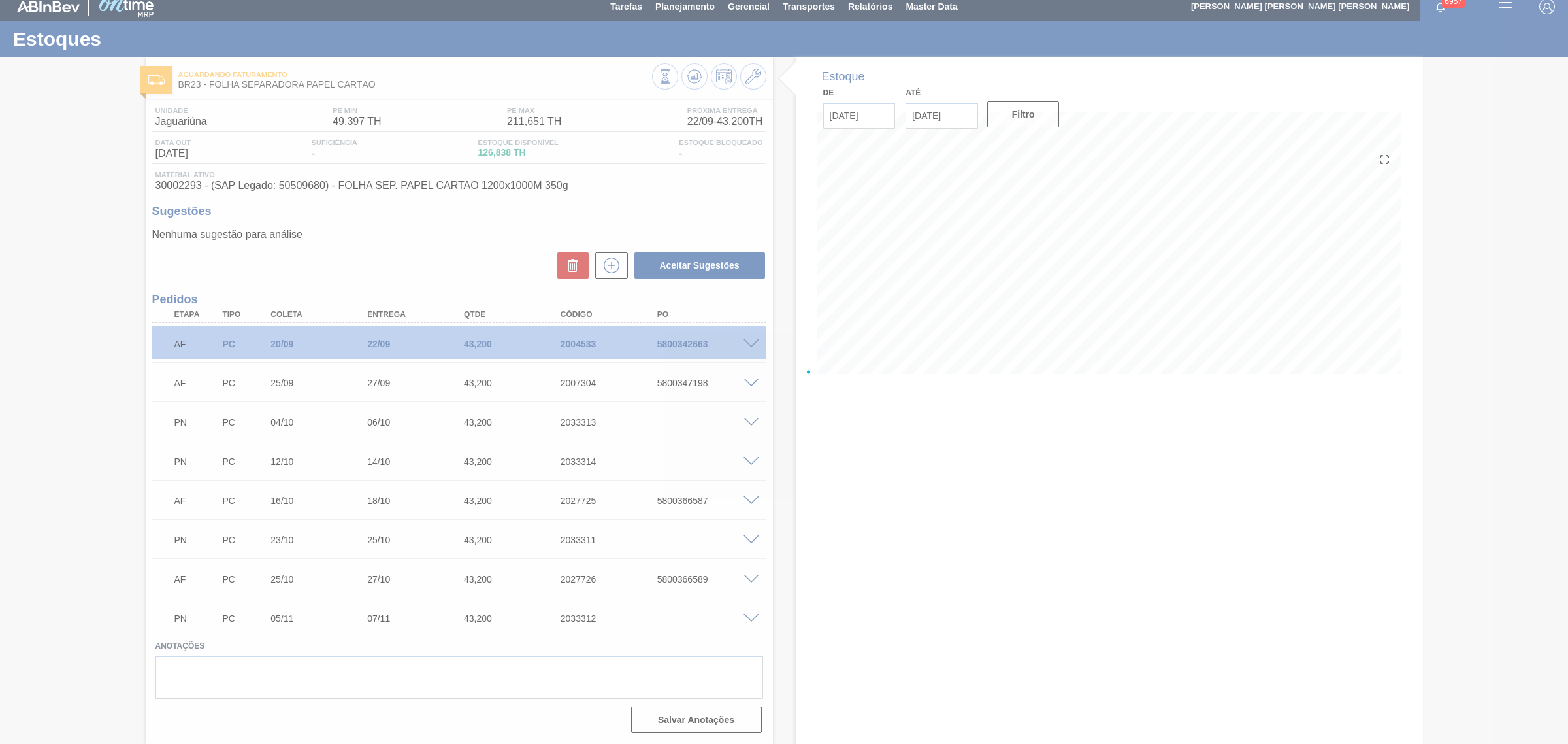
scroll to position [10, 0]
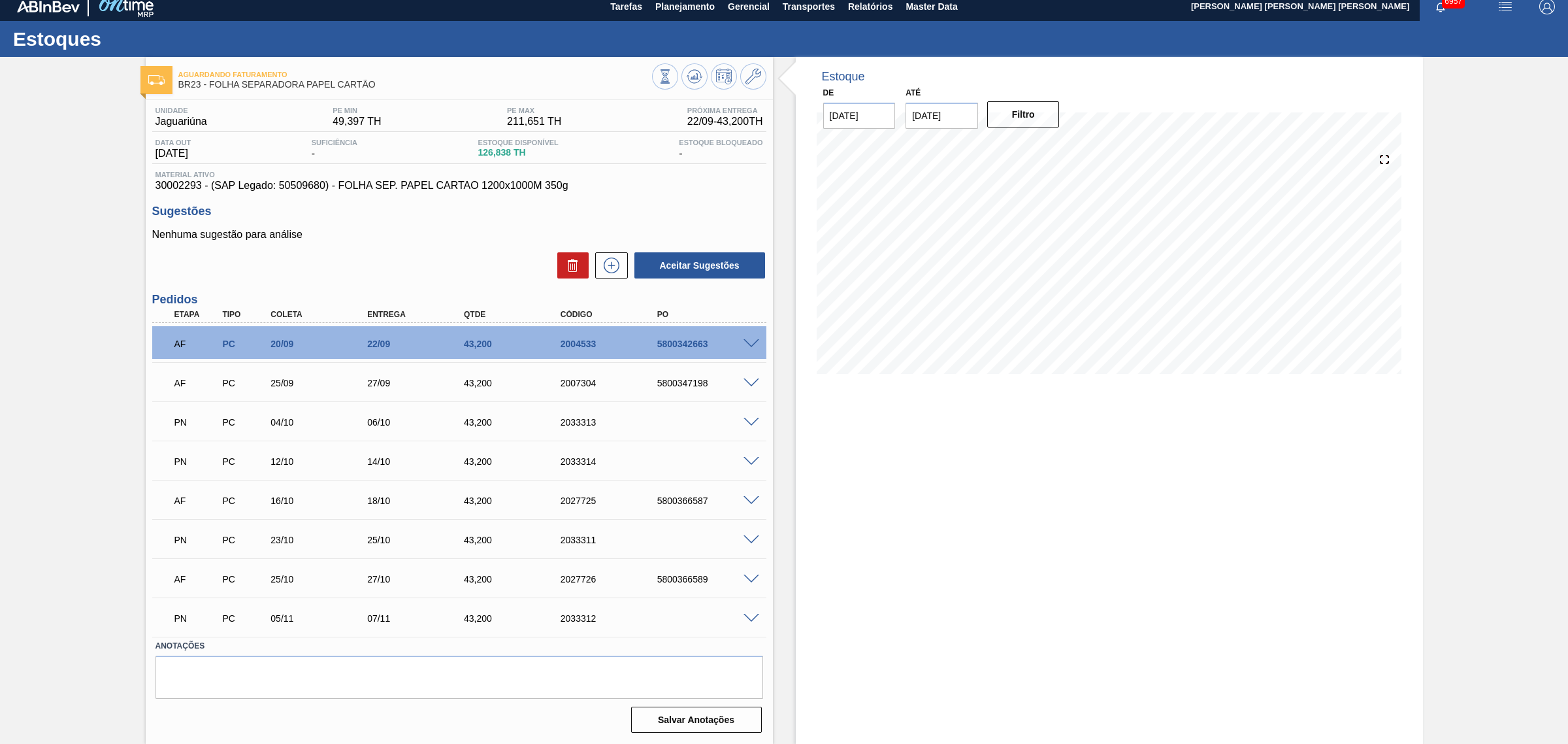
click at [747, 543] on span at bounding box center [751, 540] width 16 height 10
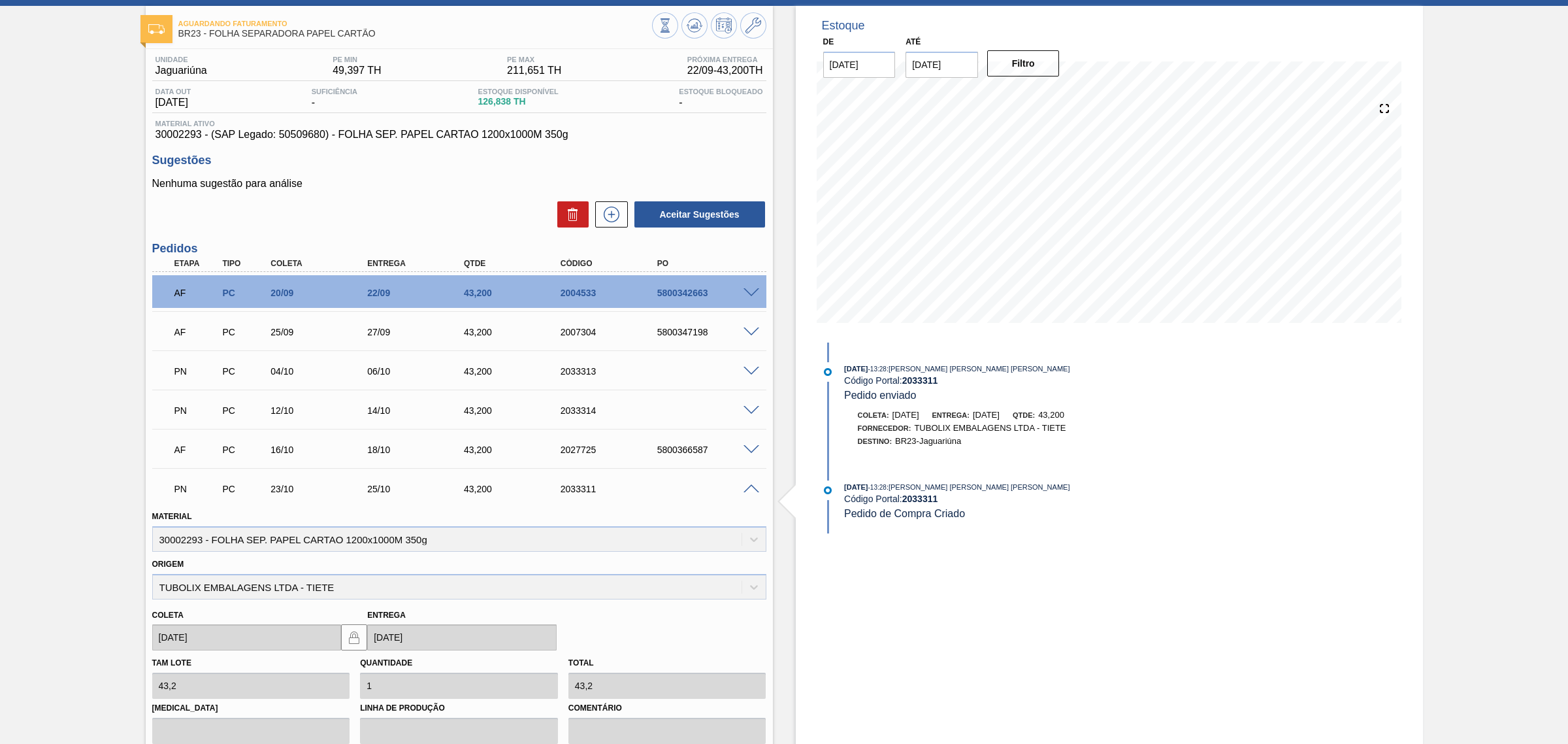
scroll to position [173, 0]
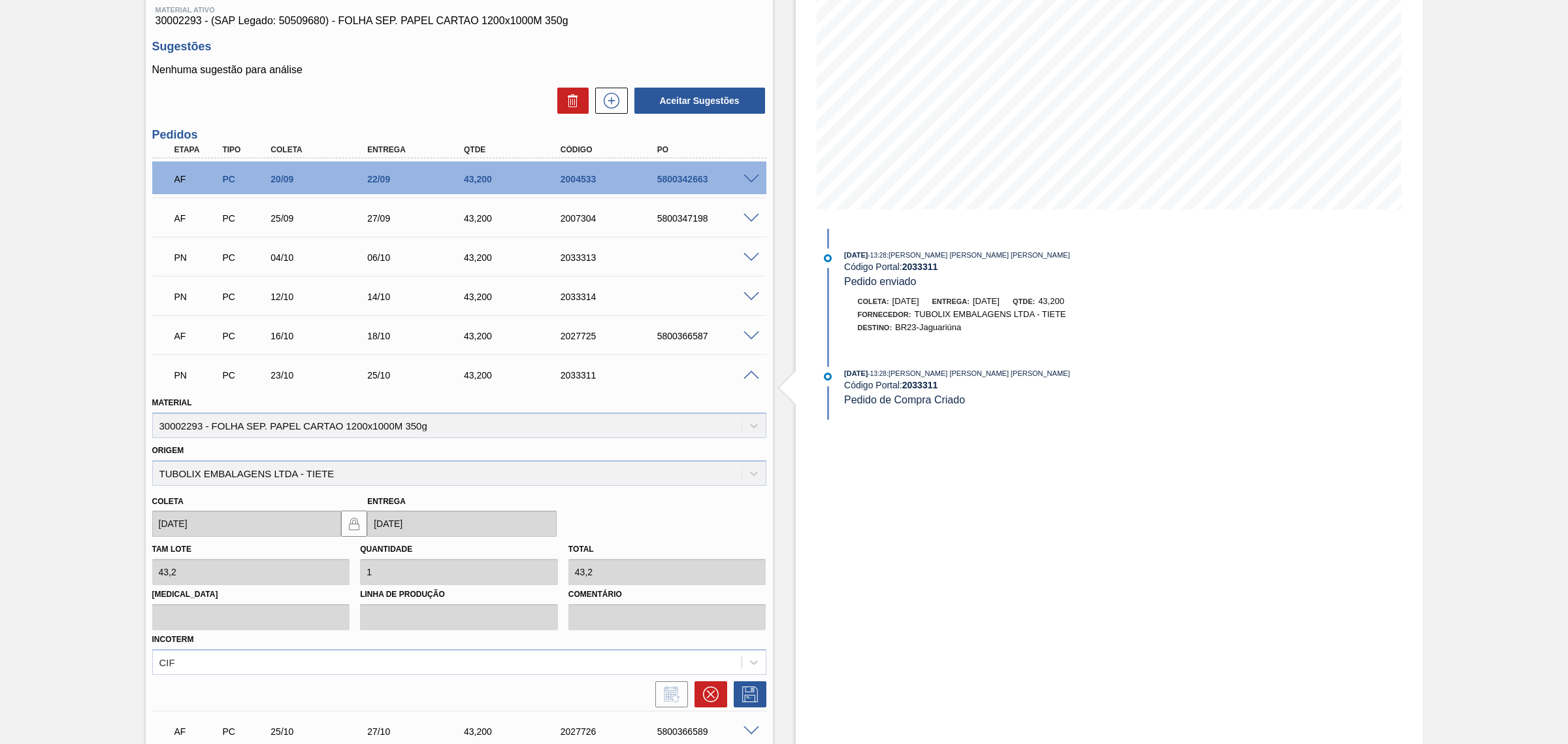
click at [710, 567] on div at bounding box center [460, 691] width 625 height 33
click at [710, 567] on icon at bounding box center [710, 694] width 16 height 16
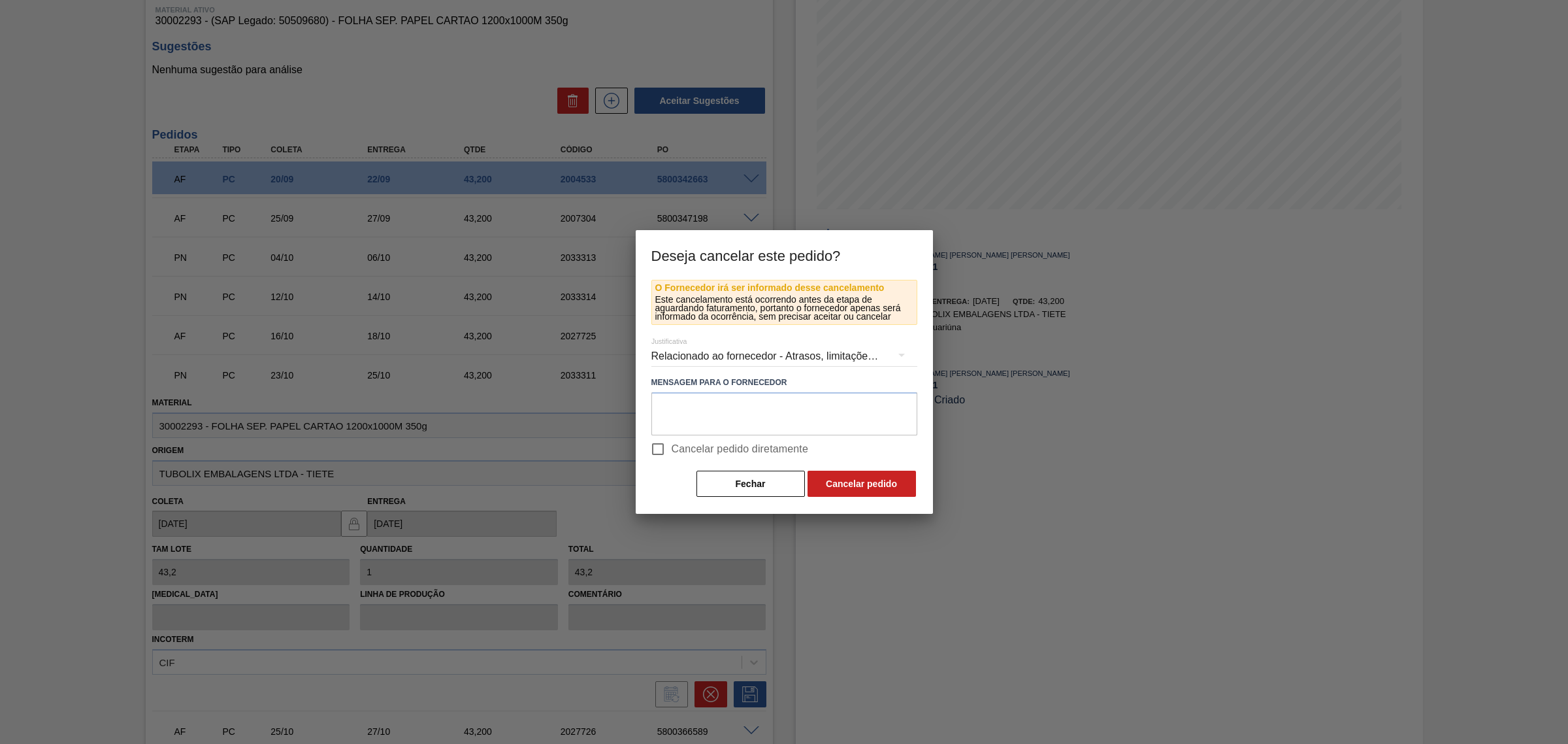
click at [713, 452] on span "Cancelar pedido diretamente" at bounding box center [740, 449] width 137 height 16
click at [672, 452] on input "Cancelar pedido diretamente" at bounding box center [658, 449] width 27 height 27
checkbox input "true"
click at [879, 476] on button "Cancelar pedido" at bounding box center [862, 484] width 109 height 27
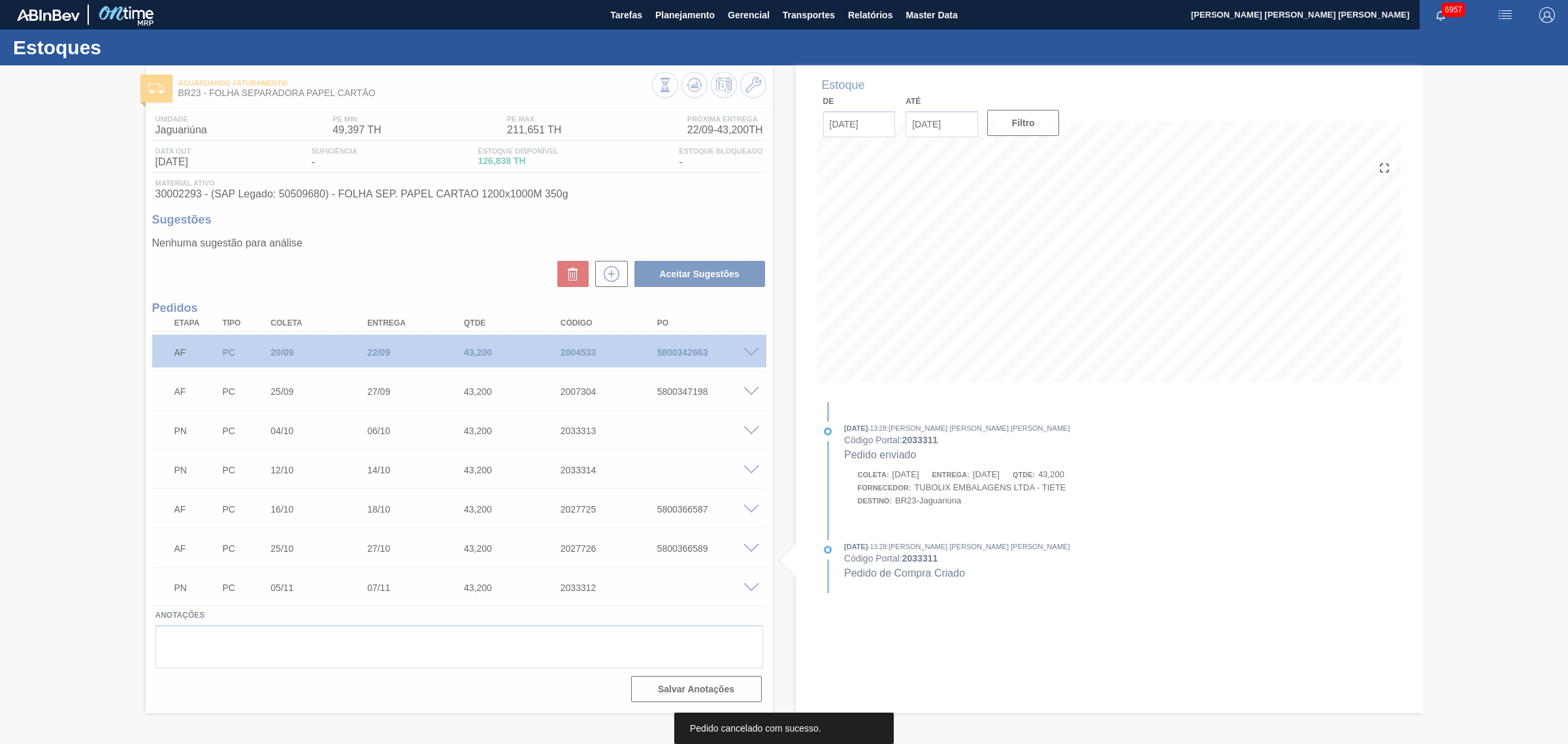
scroll to position [0, 0]
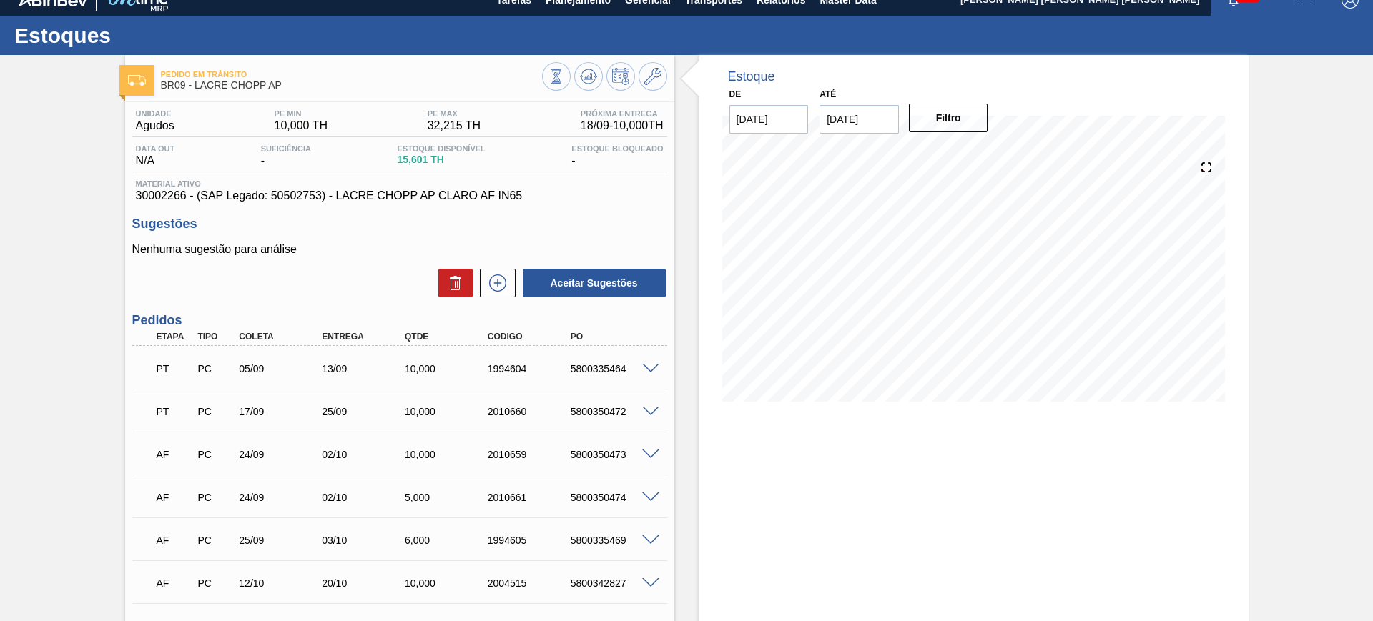
scroll to position [17, 0]
click at [579, 368] on div "5800335464" at bounding box center [613, 368] width 93 height 11
copy div "5800335464"
click at [590, 410] on div "5800350472" at bounding box center [613, 410] width 93 height 11
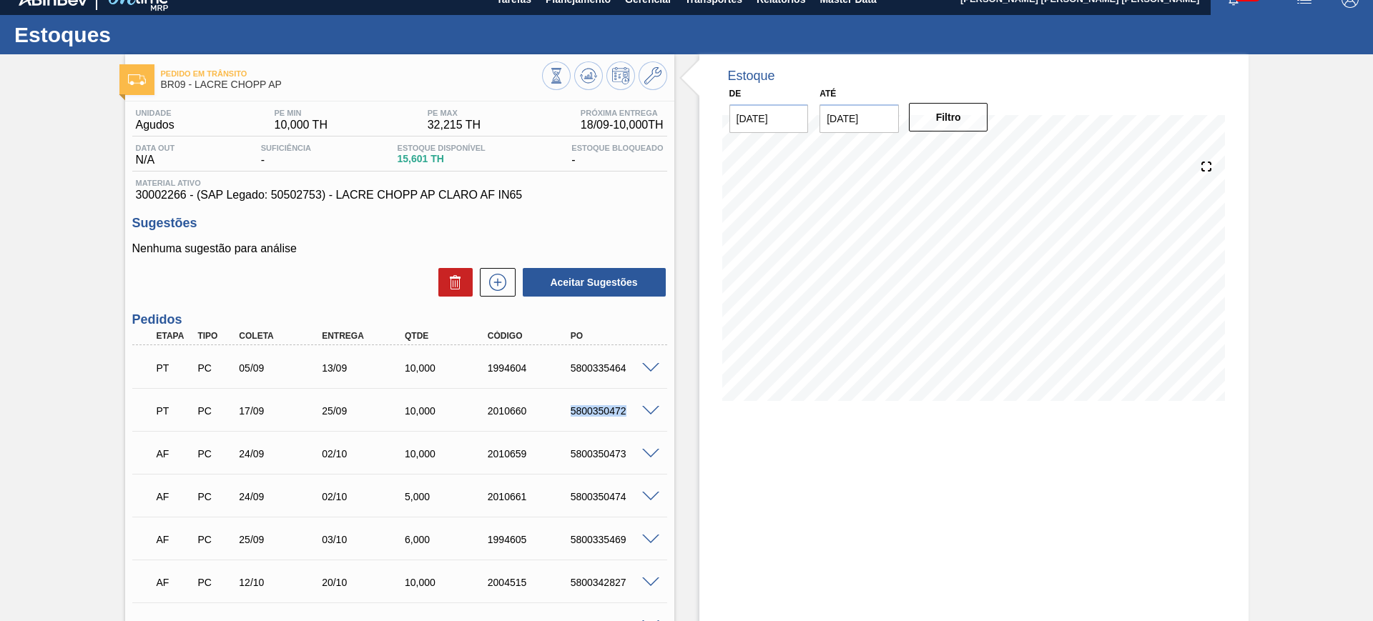
click at [590, 410] on div "5800350472" at bounding box center [613, 410] width 93 height 11
copy div "5800350472"
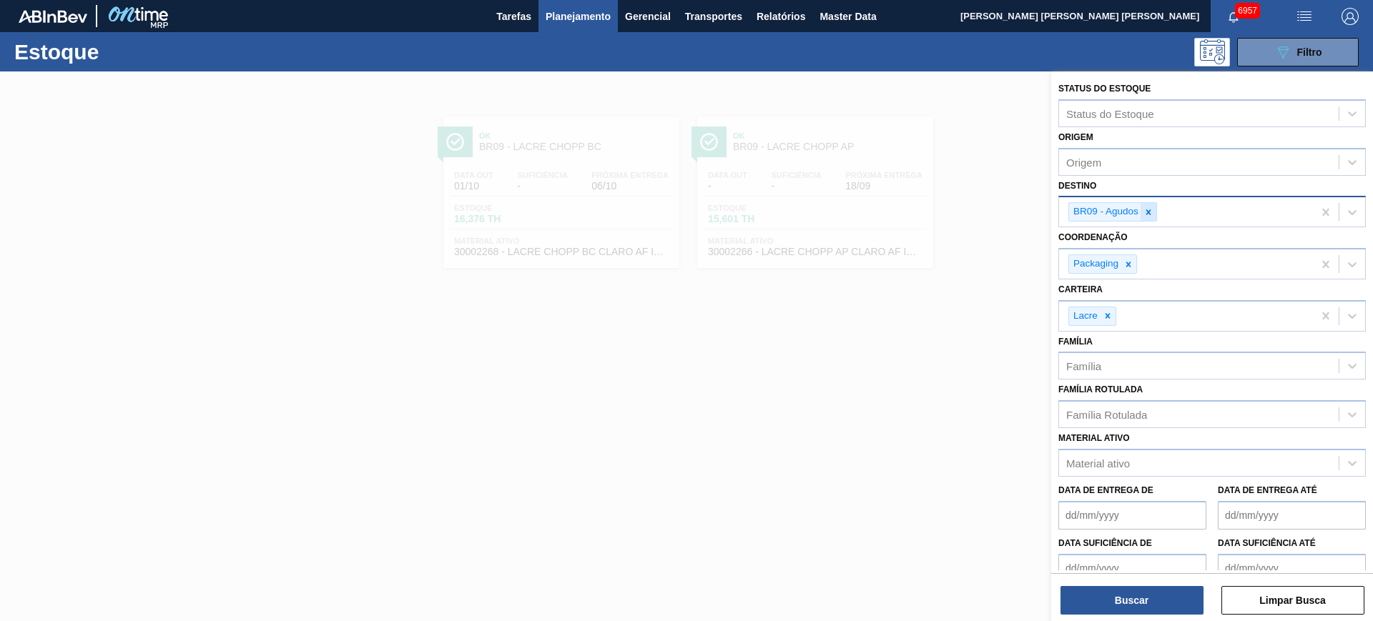
click at [1145, 215] on icon at bounding box center [1148, 212] width 10 height 10
type input "caixa cartão"
drag, startPoint x: 1189, startPoint y: 180, endPoint x: 1190, endPoint y: 225, distance: 44.3
click at [1188, 180] on div "Destino Destino" at bounding box center [1211, 200] width 307 height 49
click at [1103, 317] on div at bounding box center [1108, 313] width 16 height 18
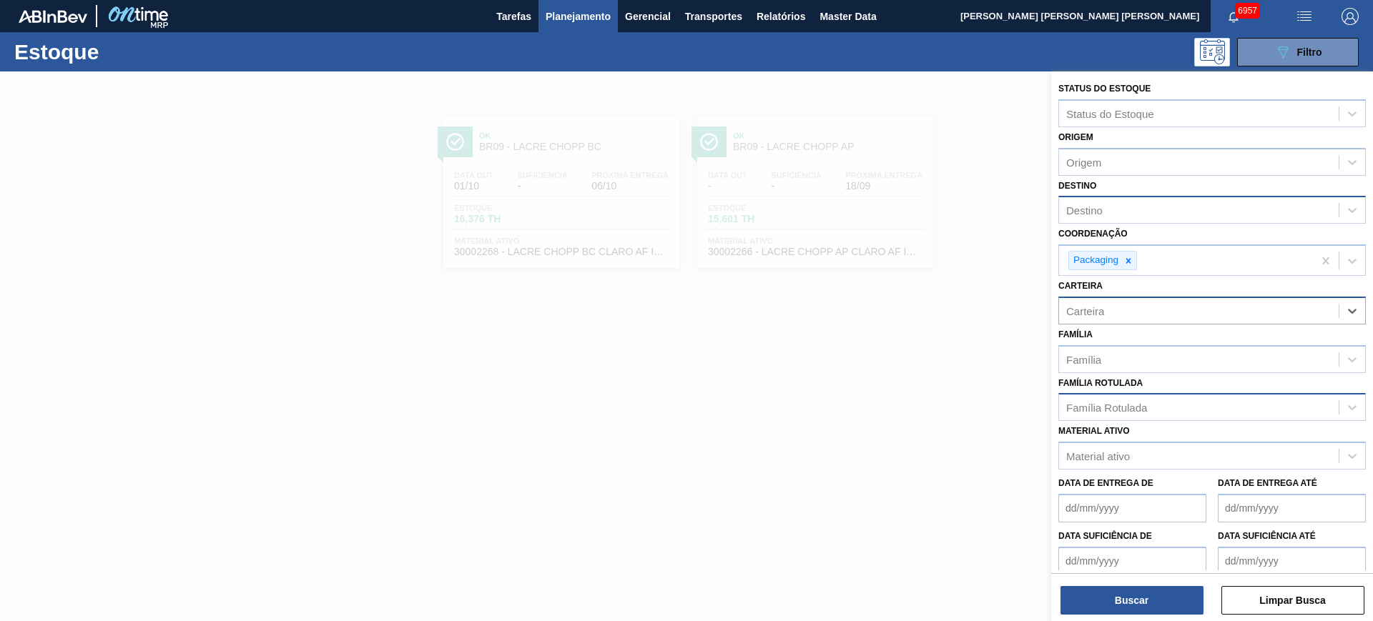
click at [1118, 410] on div "Família Rotulada" at bounding box center [1106, 408] width 81 height 12
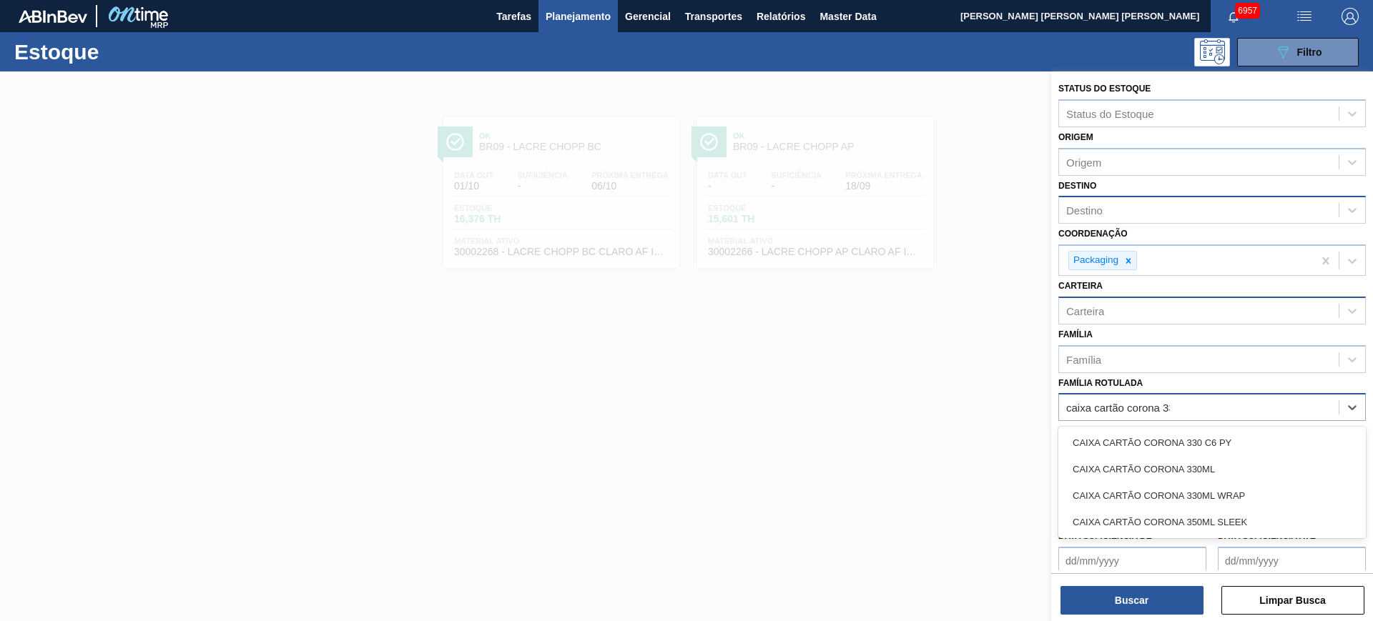
type Rotulada "caixa cartão corona 330"
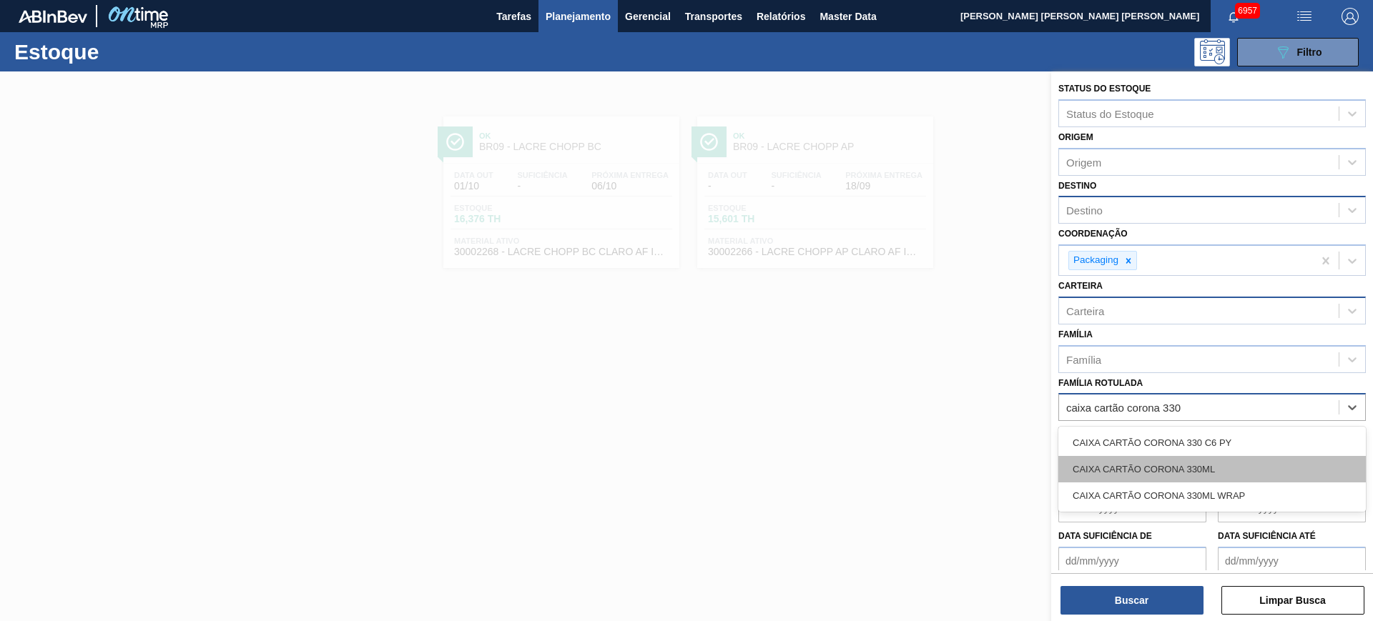
click at [1188, 460] on div "CAIXA CARTÃO CORONA 330ML" at bounding box center [1211, 469] width 307 height 26
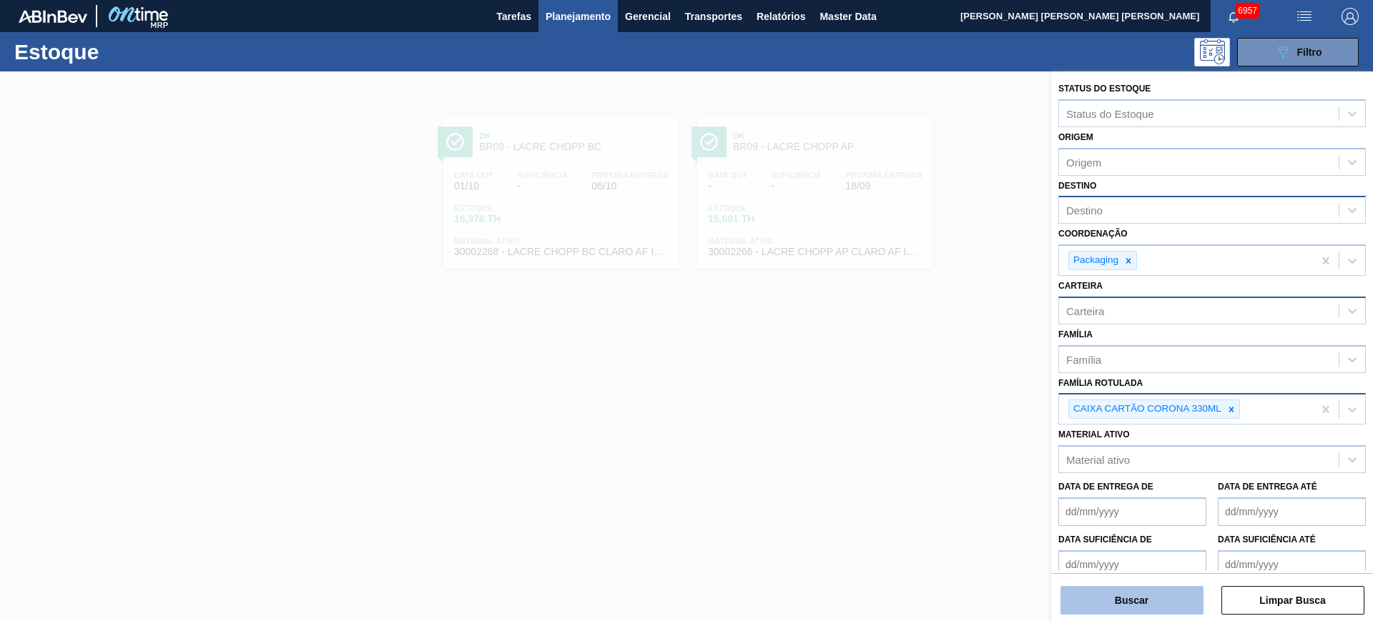
click at [1157, 602] on button "Buscar" at bounding box center [1131, 600] width 143 height 29
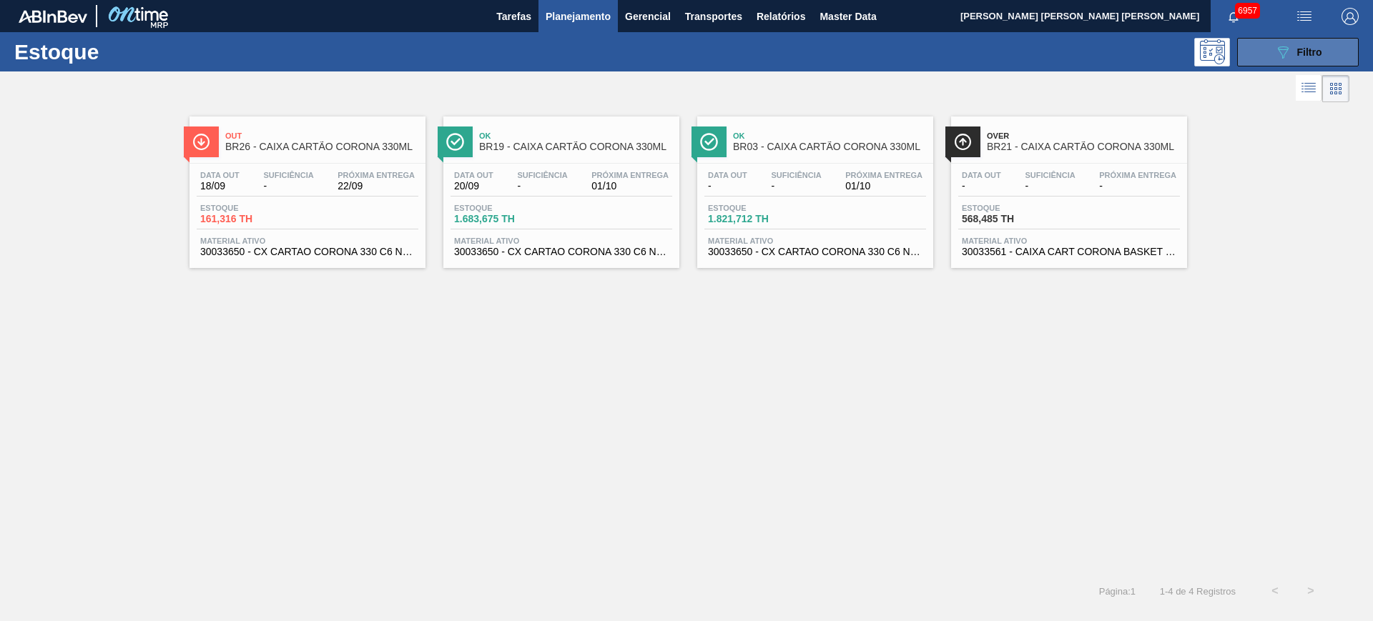
click at [1264, 47] on button "089F7B8B-B2A5-4AFE-B5C0-19BA573D28AC Filtro" at bounding box center [1298, 52] width 122 height 29
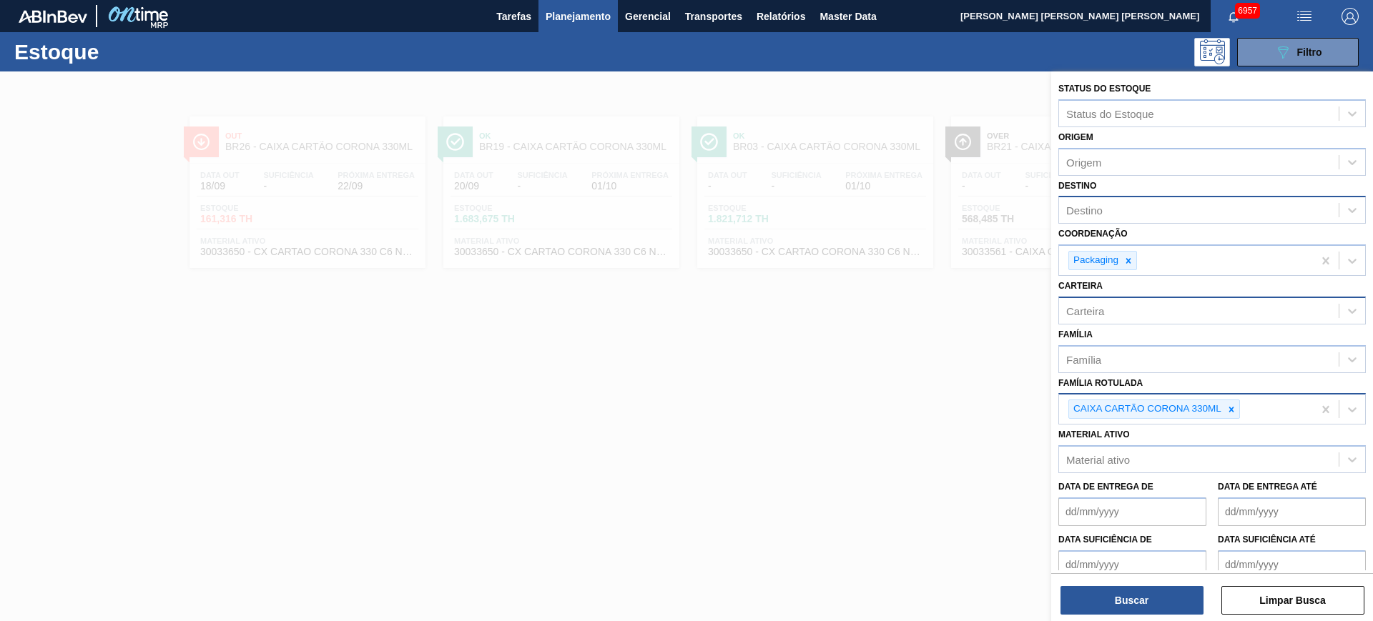
click at [1237, 408] on div at bounding box center [1231, 409] width 16 height 18
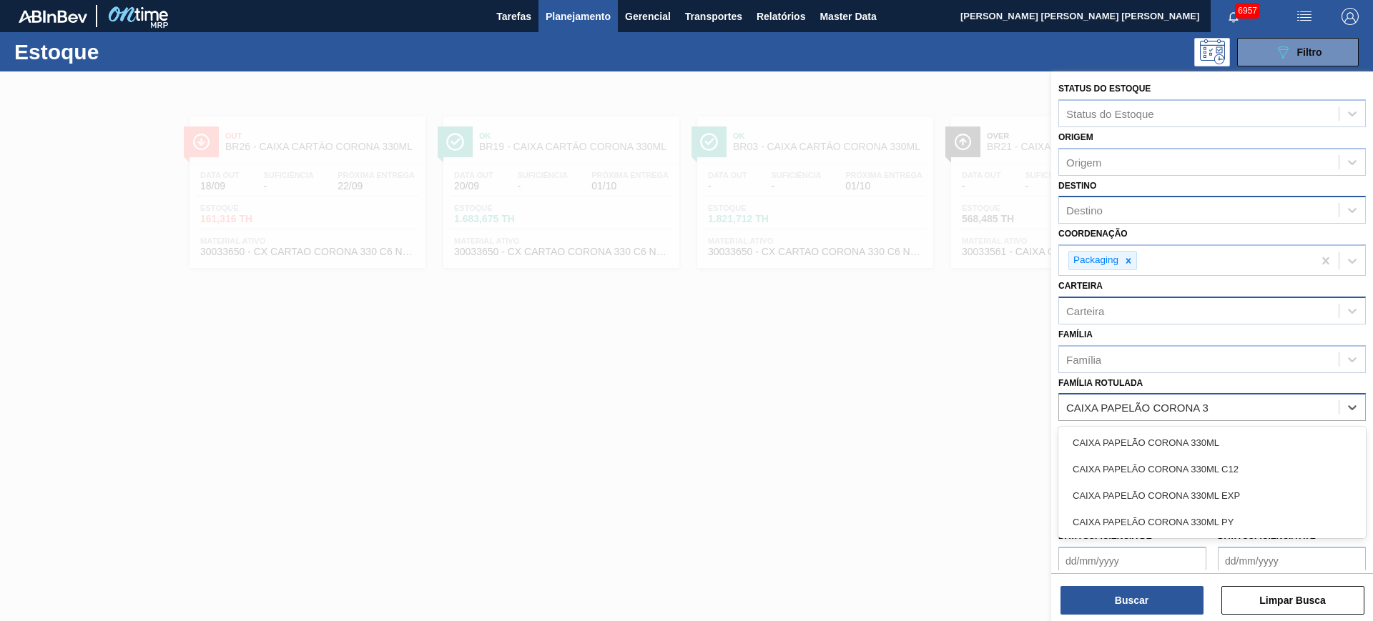
type Rotulada "CAIXA PAPELÃO CORONA 33"
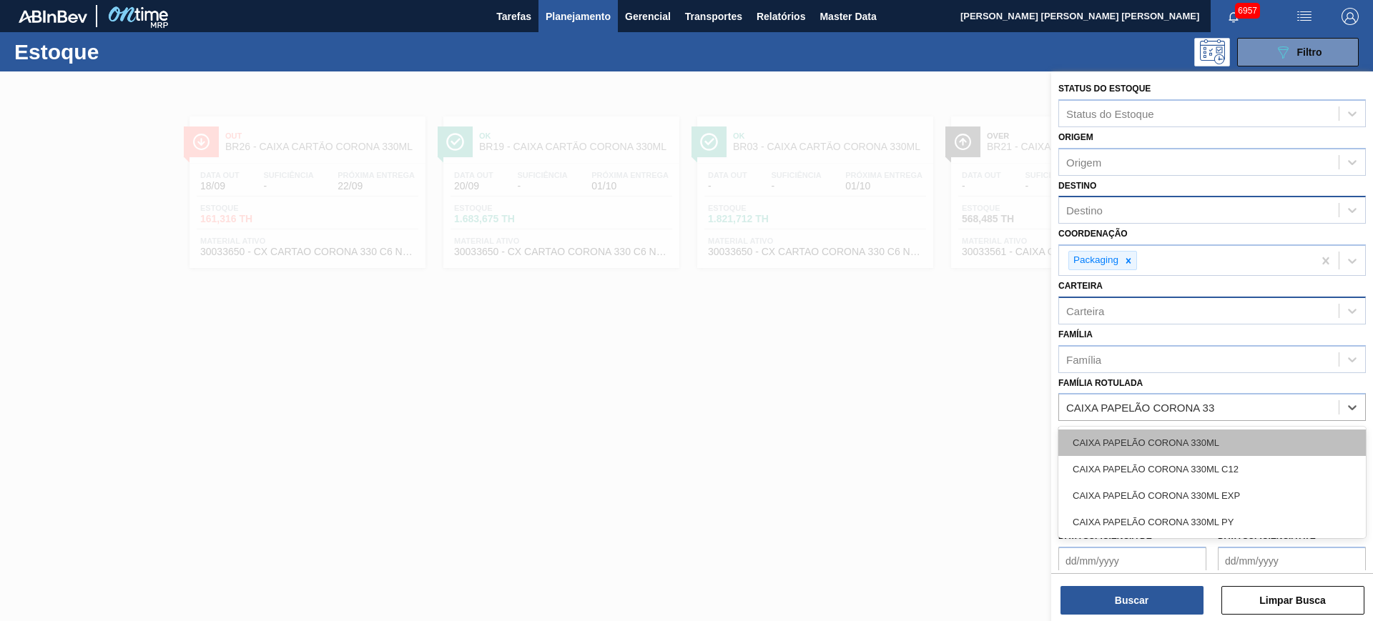
click at [1238, 440] on div "CAIXA PAPELÃO CORONA 330ML" at bounding box center [1211, 443] width 307 height 26
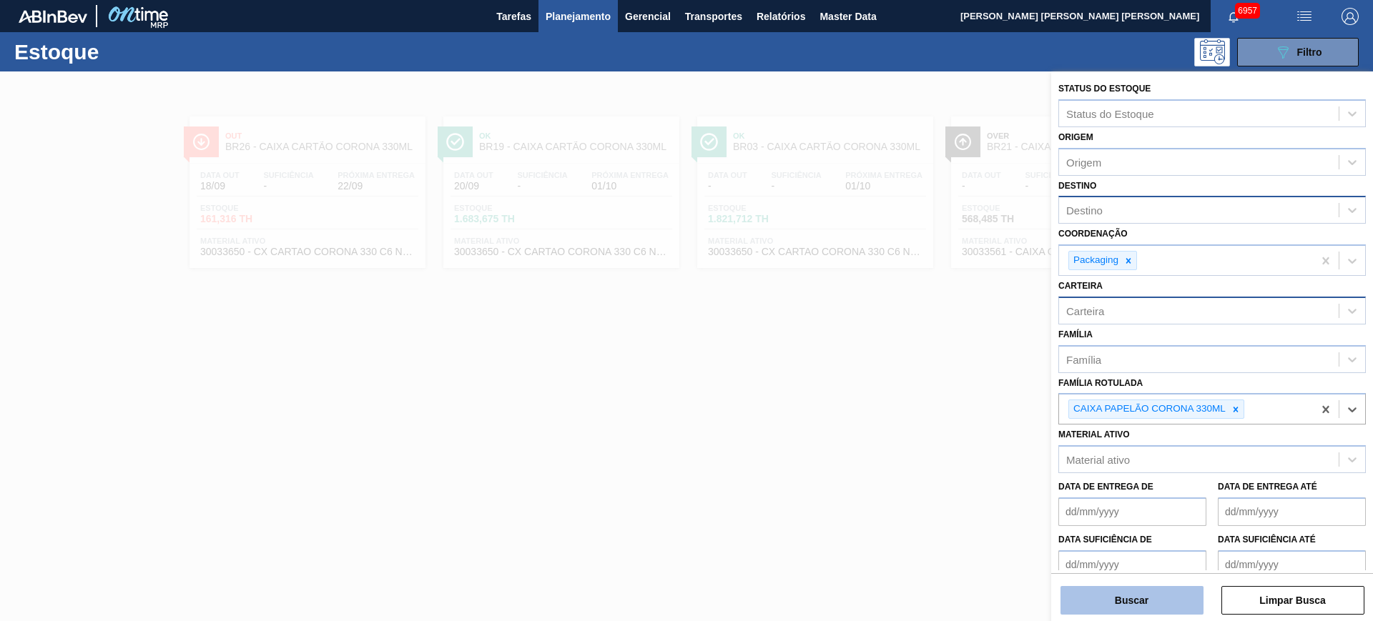
click at [1183, 599] on button "Buscar" at bounding box center [1131, 600] width 143 height 29
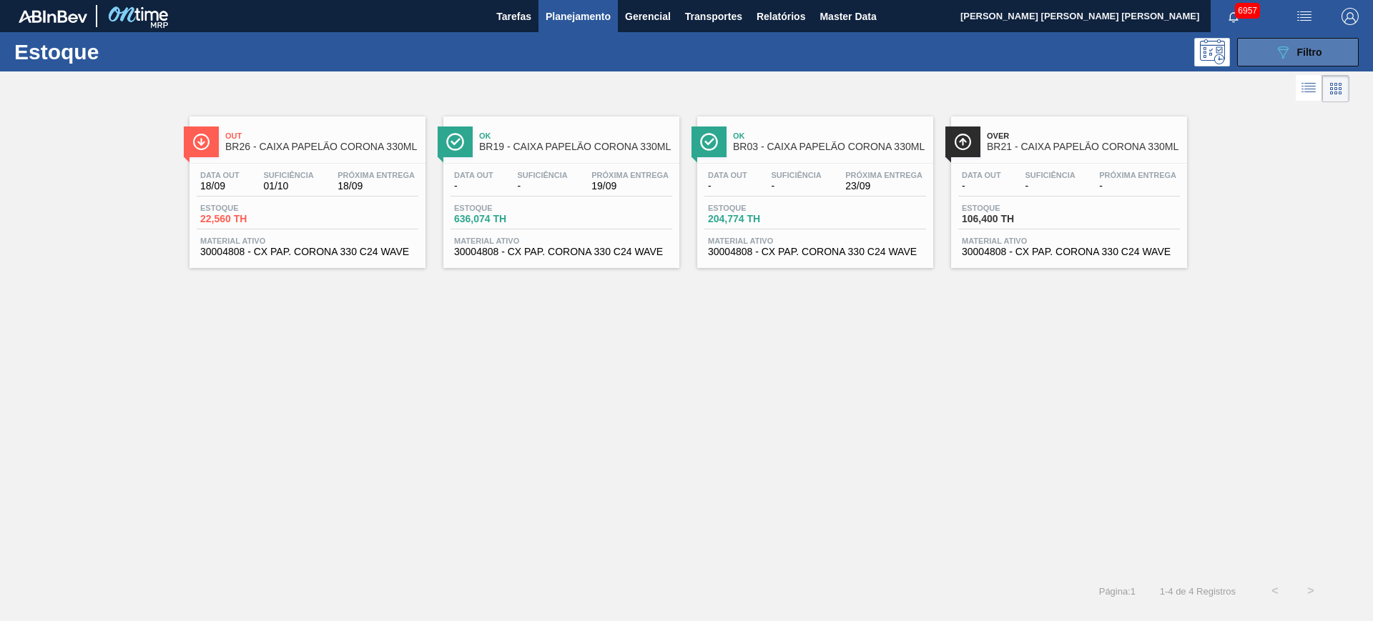
click at [1289, 60] on button "089F7B8B-B2A5-4AFE-B5C0-19BA573D28AC Filtro" at bounding box center [1298, 52] width 122 height 29
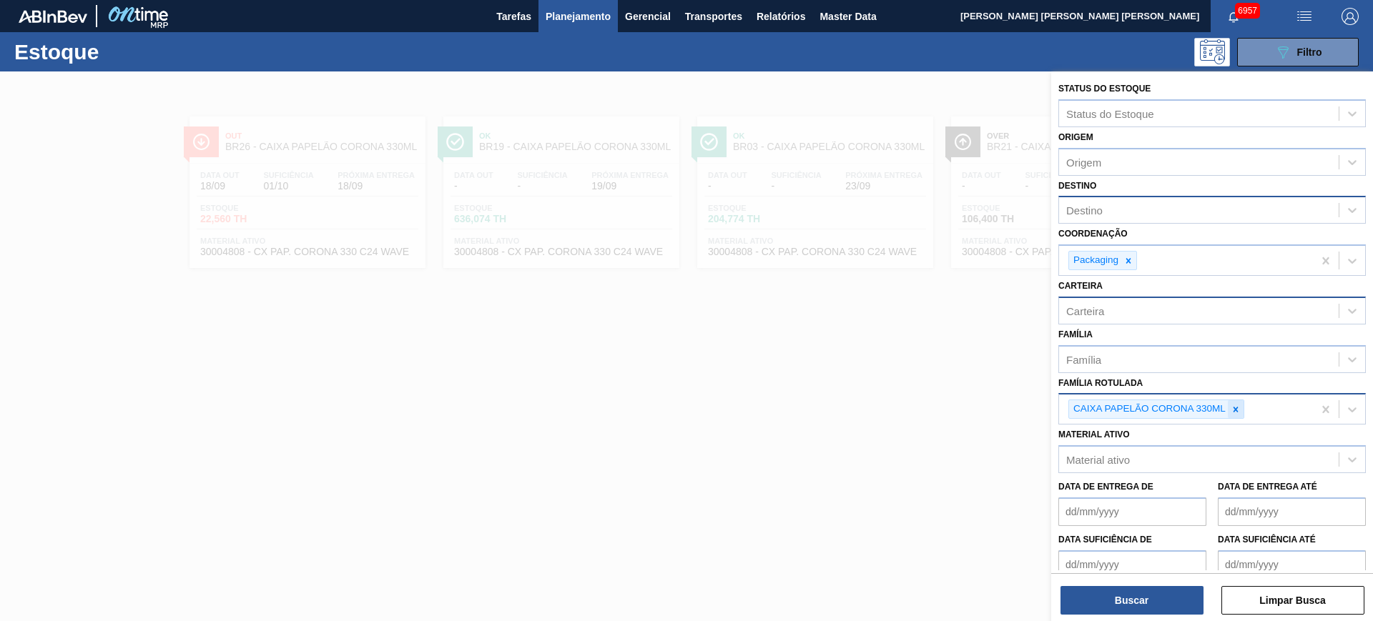
click at [1233, 413] on icon at bounding box center [1236, 410] width 10 height 10
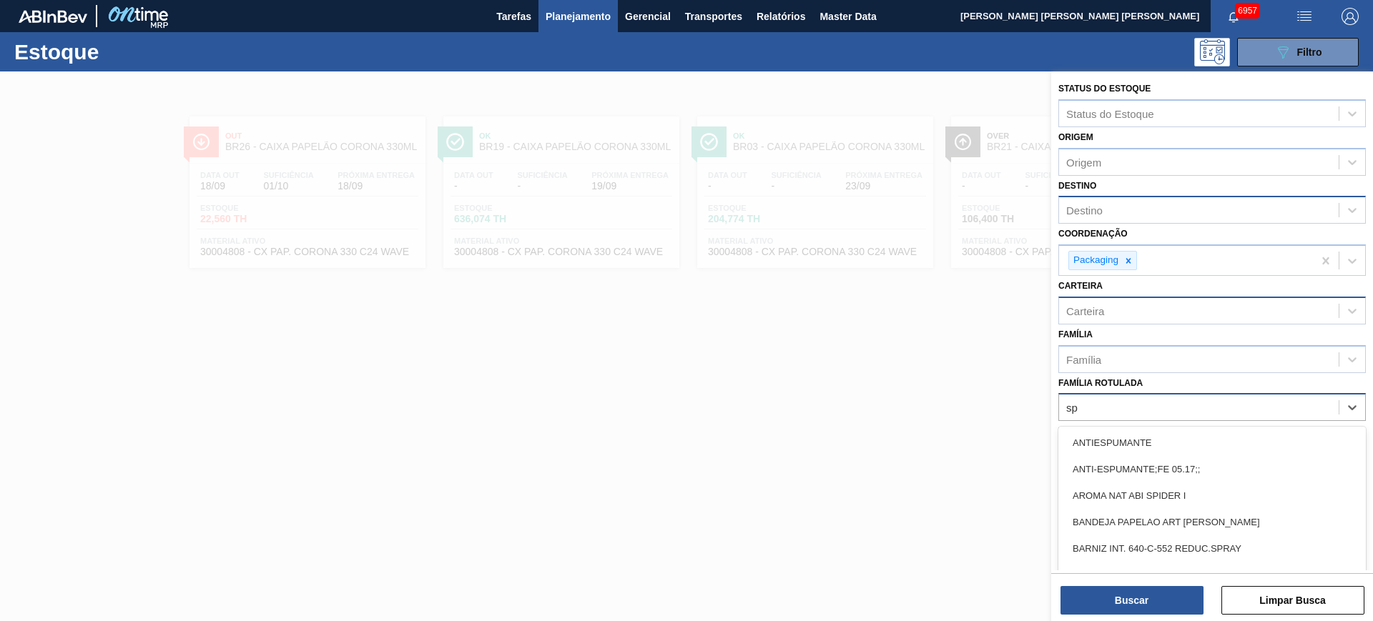
type Rotulada "s"
type Rotulada "caixa cartão sp"
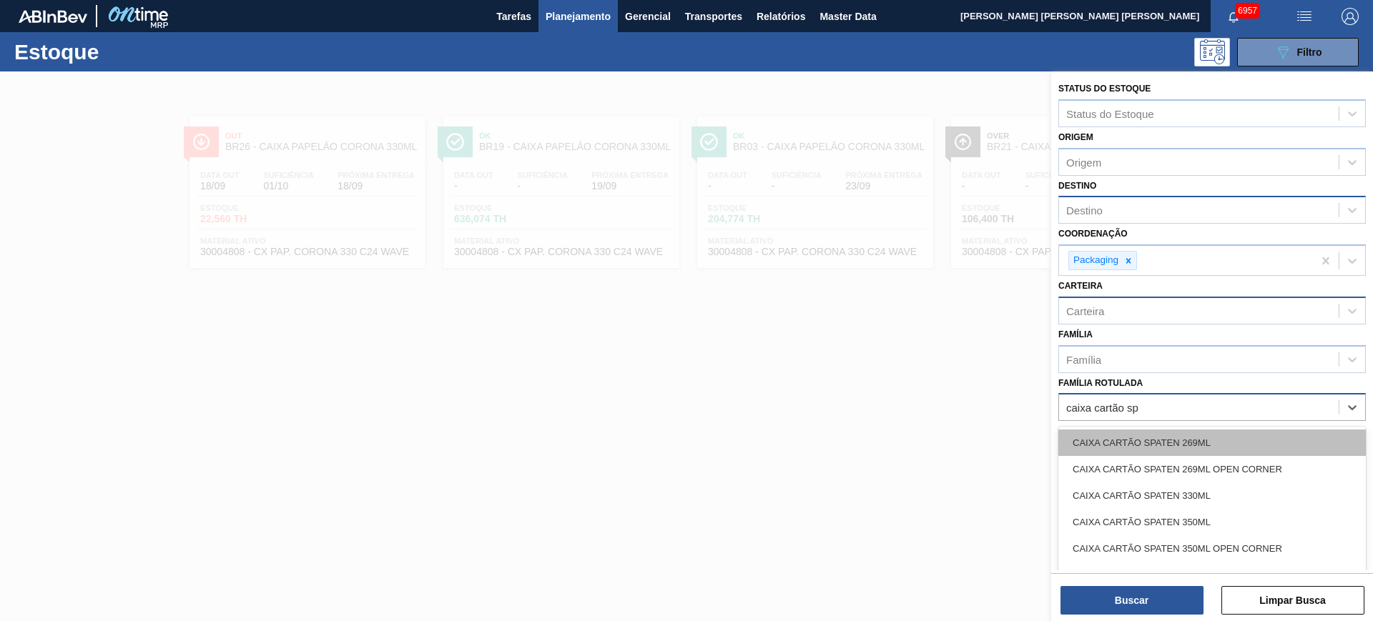
click at [1240, 430] on div "CAIXA CARTÃO SPATEN 269ML" at bounding box center [1211, 443] width 307 height 26
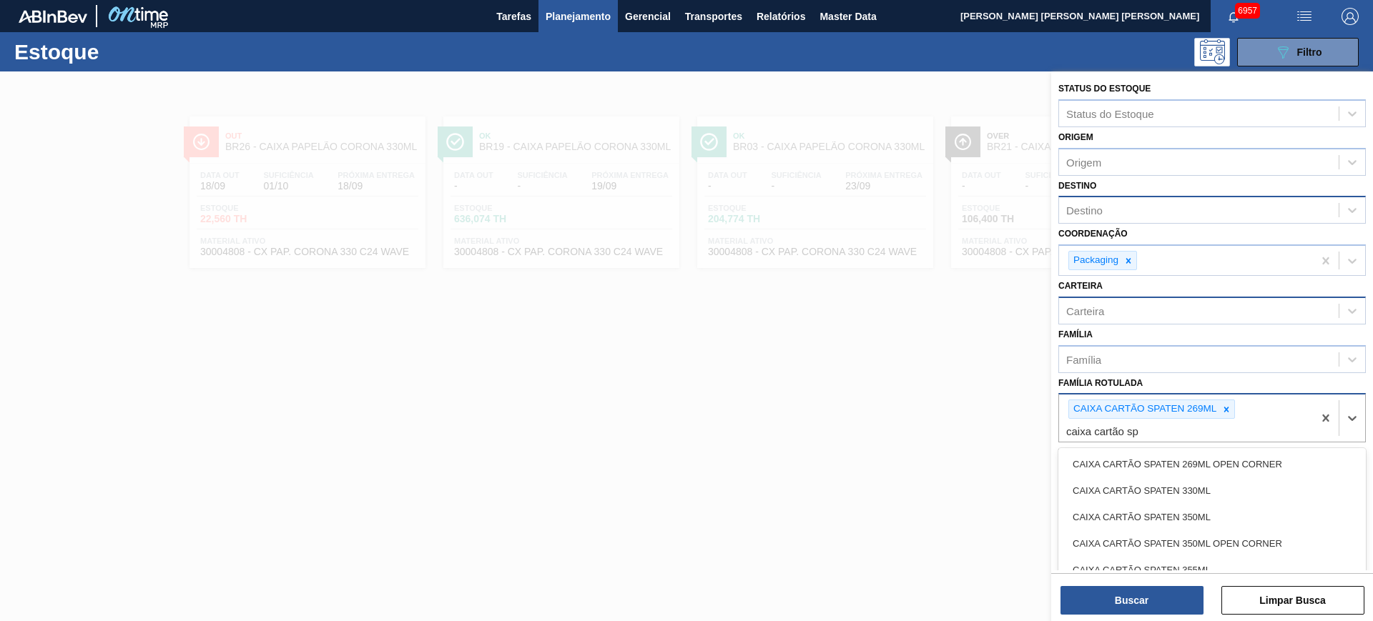
type Rotulada "caixa cartão spa"
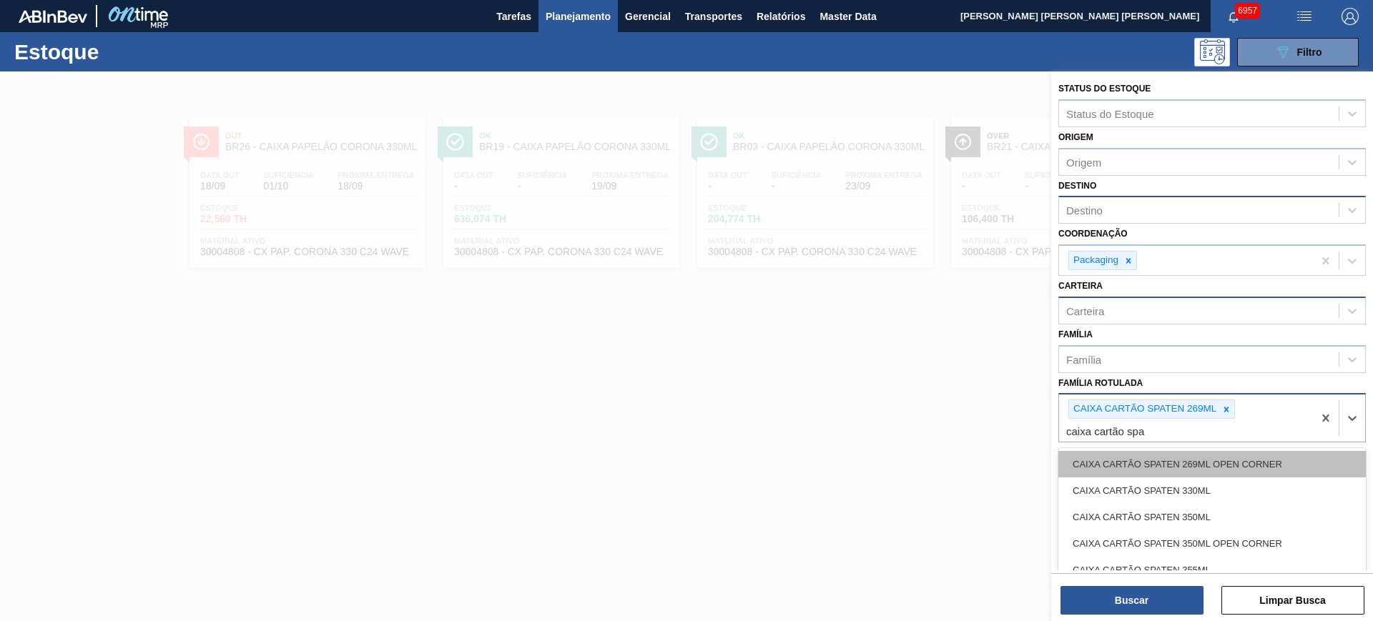
click at [1256, 465] on div "CAIXA CARTÃO SPATEN 269ML OPEN CORNER" at bounding box center [1211, 464] width 307 height 26
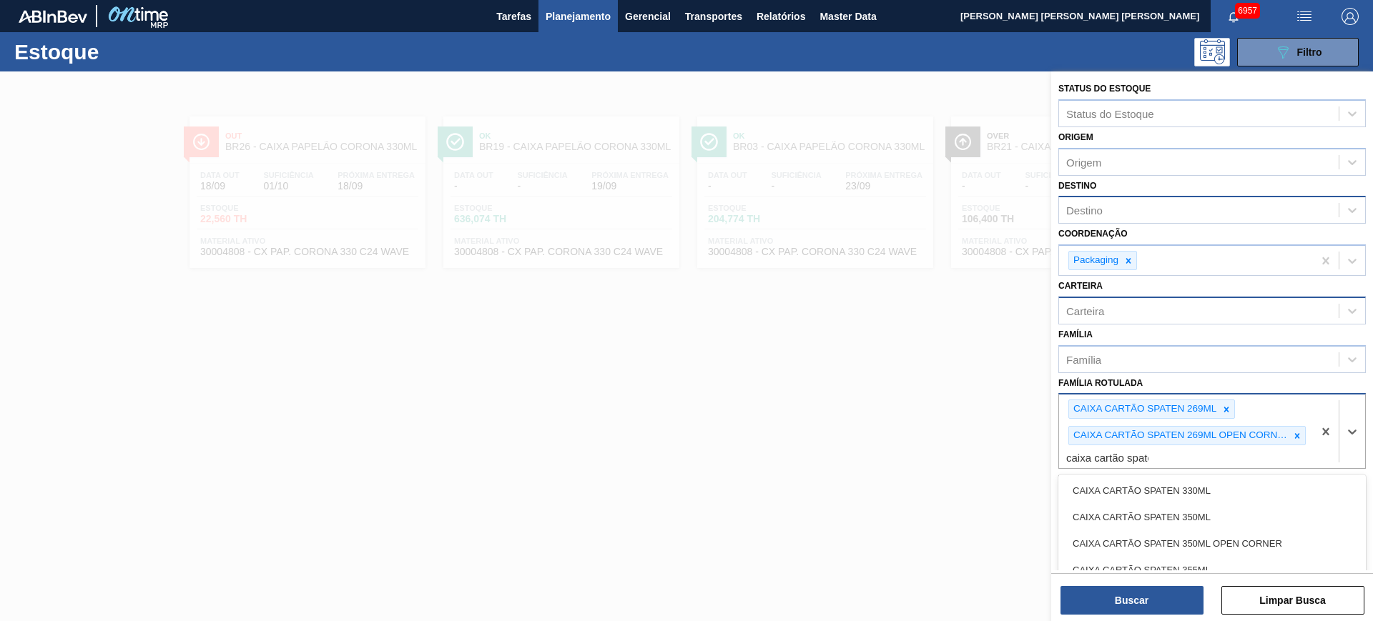
type Rotulada "caixa cartão spaten"
click at [1257, 478] on div "CAIXA CARTÃO SPATEN 330ML" at bounding box center [1211, 491] width 307 height 26
type Rotulada "caixa cartão spaten"
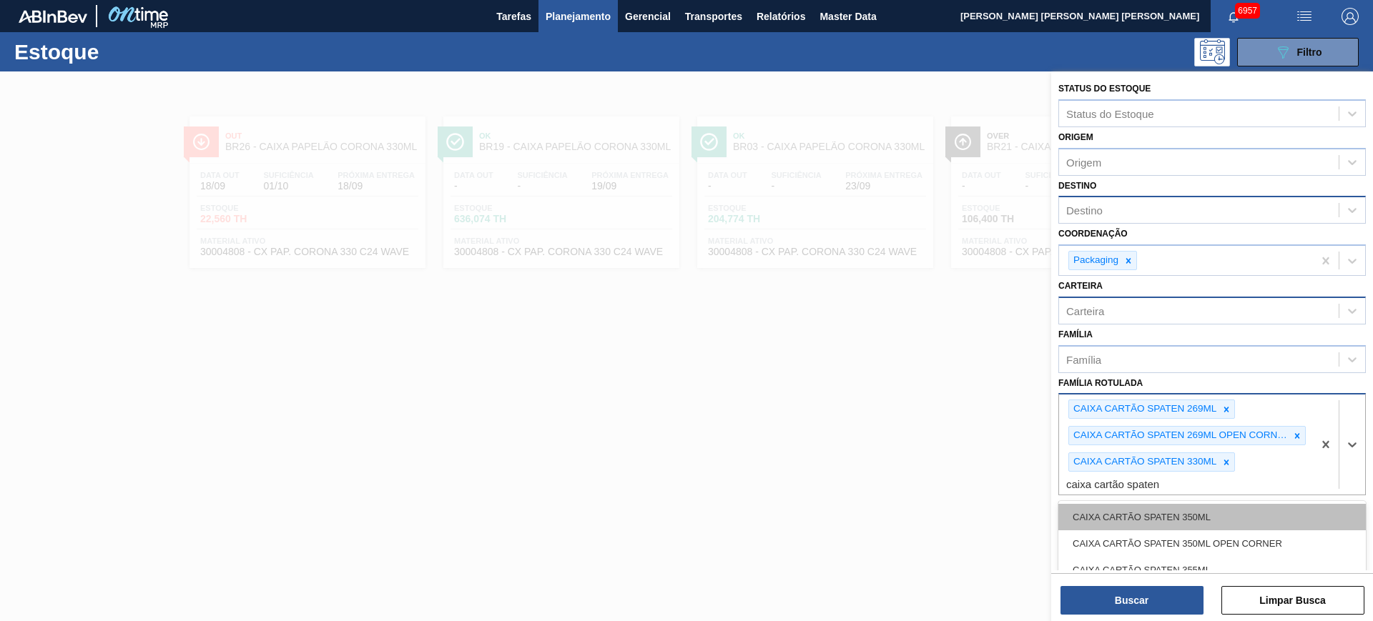
click at [1266, 527] on div "CAIXA CARTÃO SPATEN 350ML" at bounding box center [1211, 517] width 307 height 26
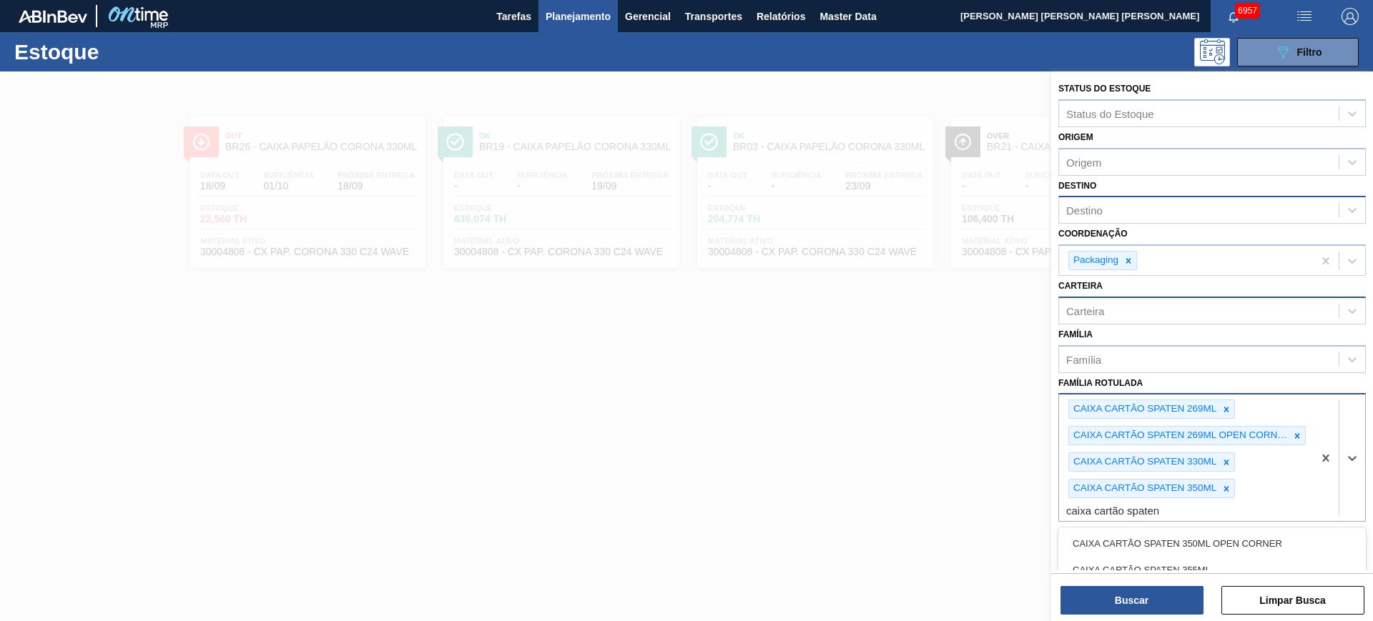
type Rotulada "caixa cartão spaten"
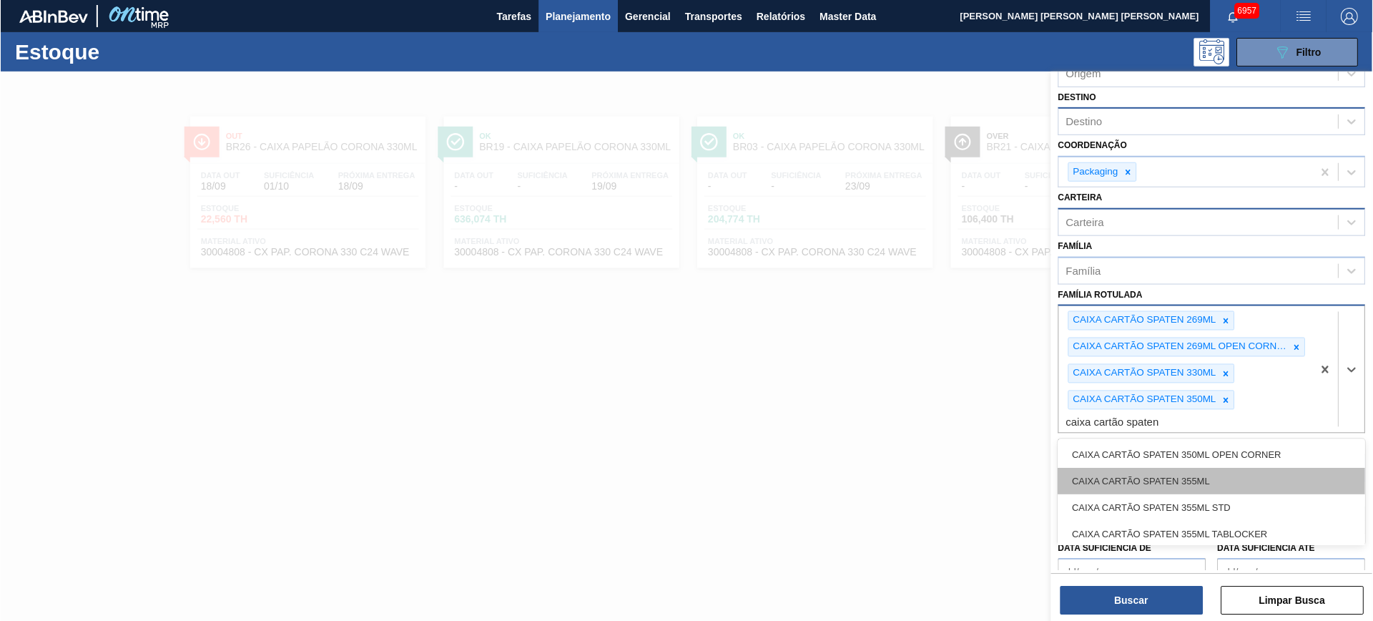
scroll to position [89, 0]
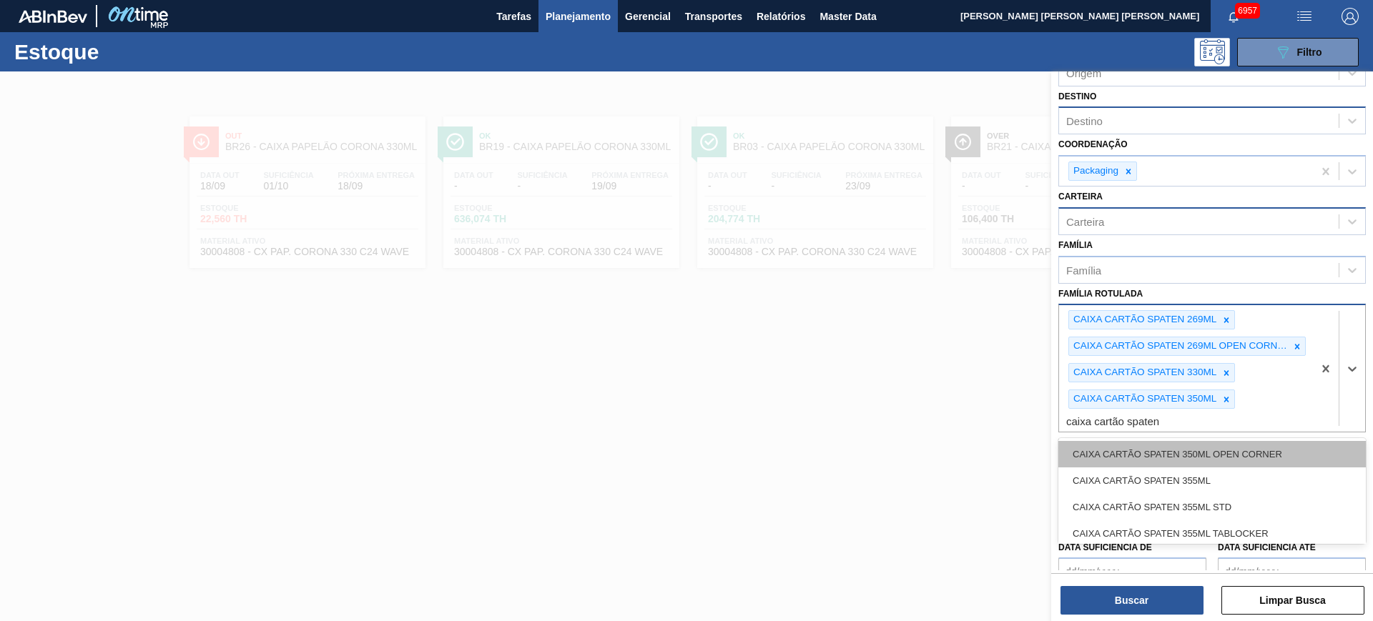
click at [1219, 460] on div "CAIXA CARTÃO SPATEN 350ML OPEN CORNER" at bounding box center [1211, 454] width 307 height 26
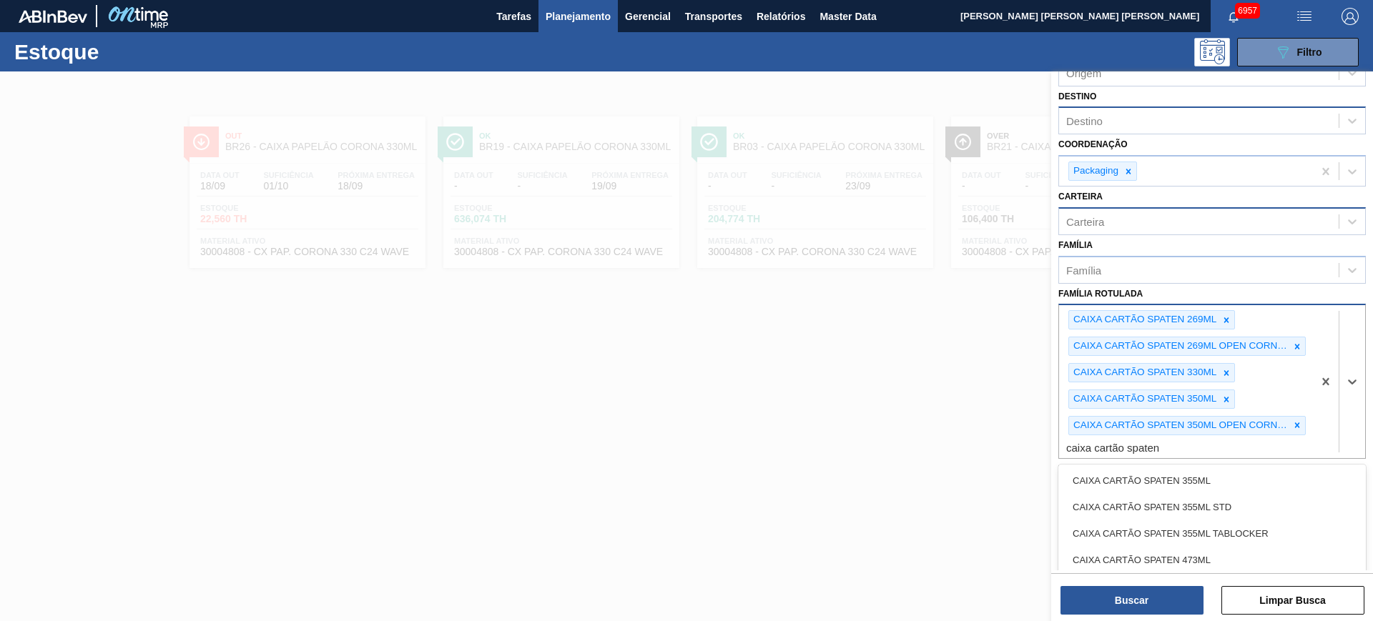
type Rotulada "caixa cartão spaten"
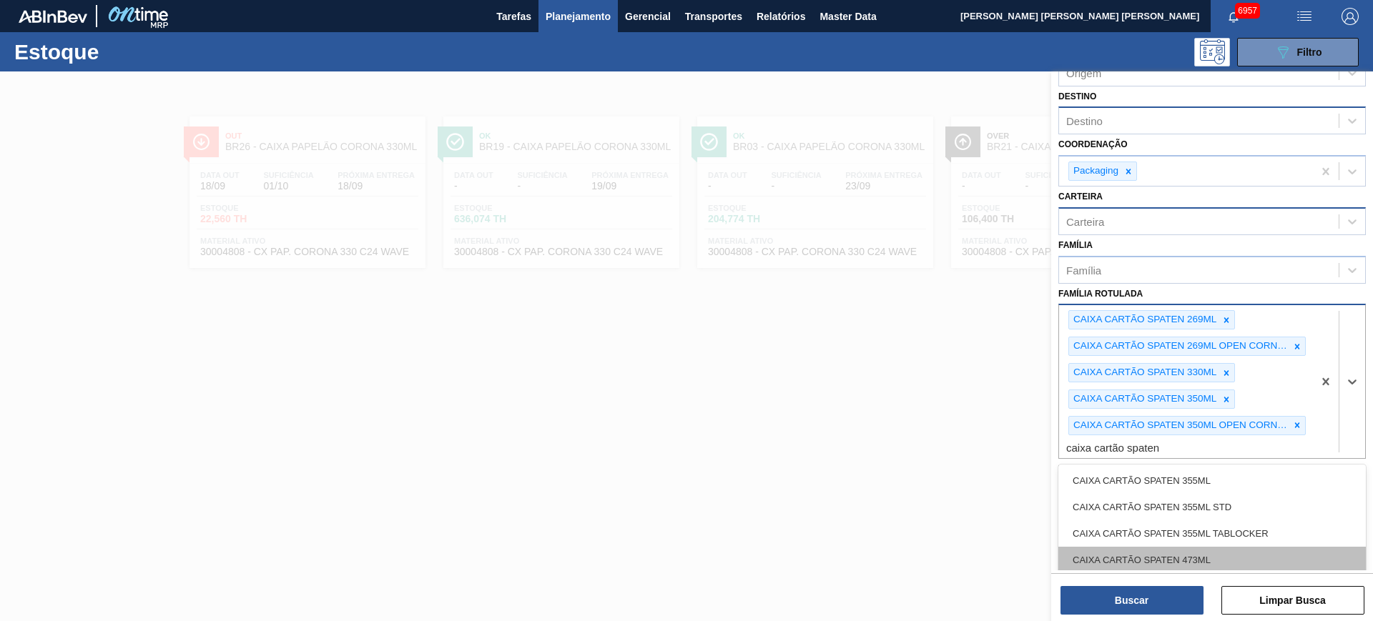
click at [1246, 551] on div "CAIXA CARTÃO SPATEN 473ML" at bounding box center [1211, 560] width 307 height 26
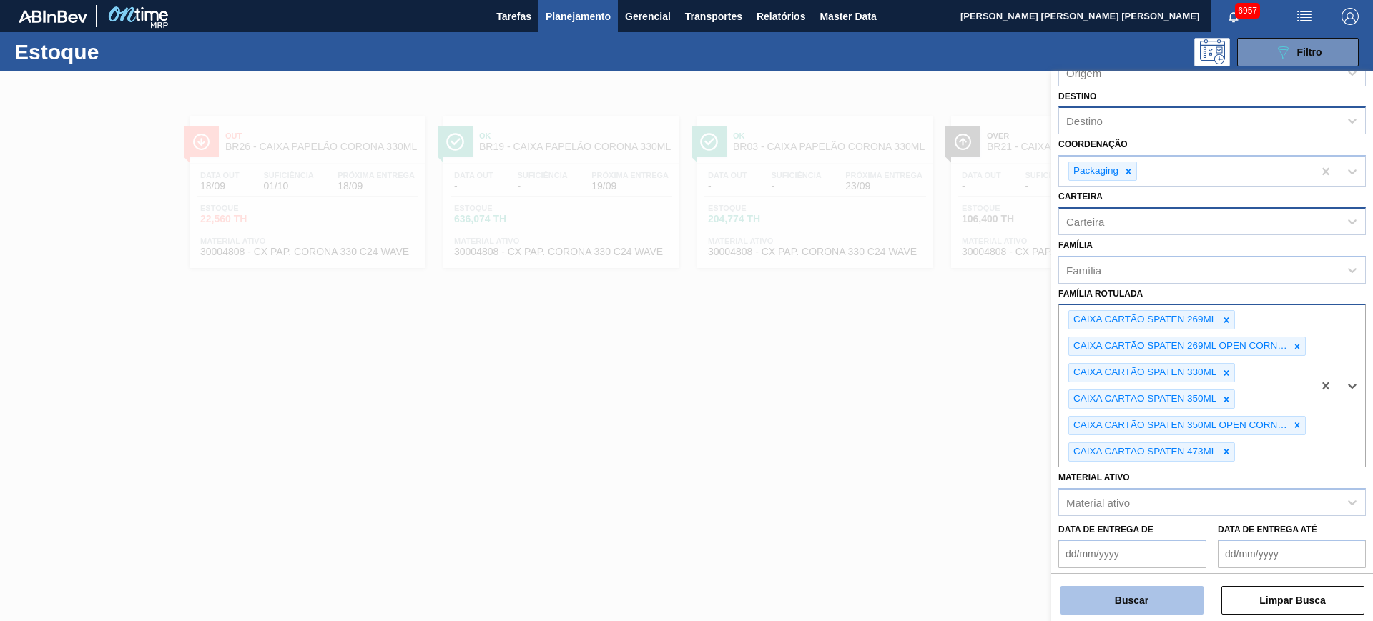
click at [1150, 609] on button "Buscar" at bounding box center [1131, 600] width 143 height 29
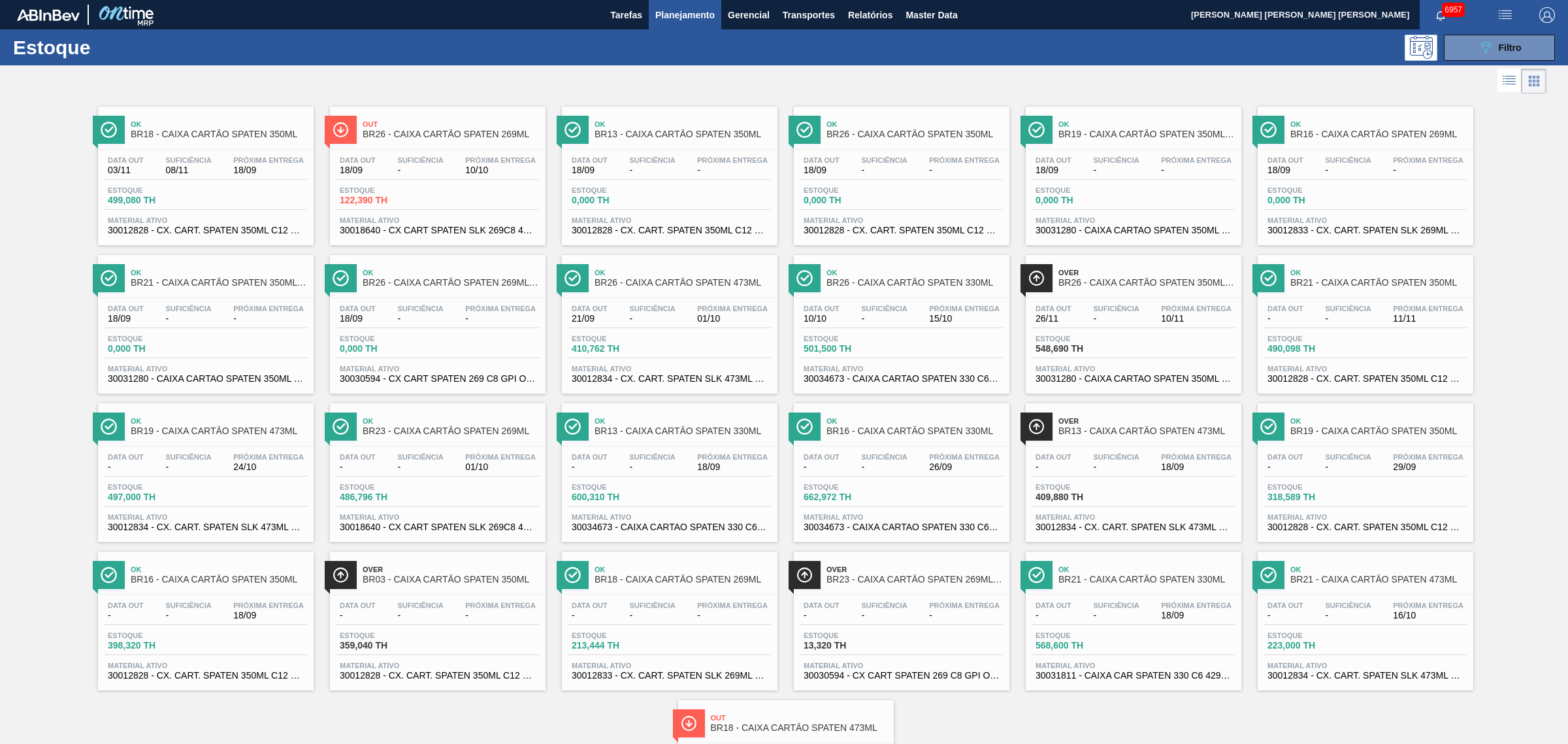
scroll to position [6, 0]
drag, startPoint x: 1345, startPoint y: 172, endPoint x: 284, endPoint y: 306, distance: 1069.4
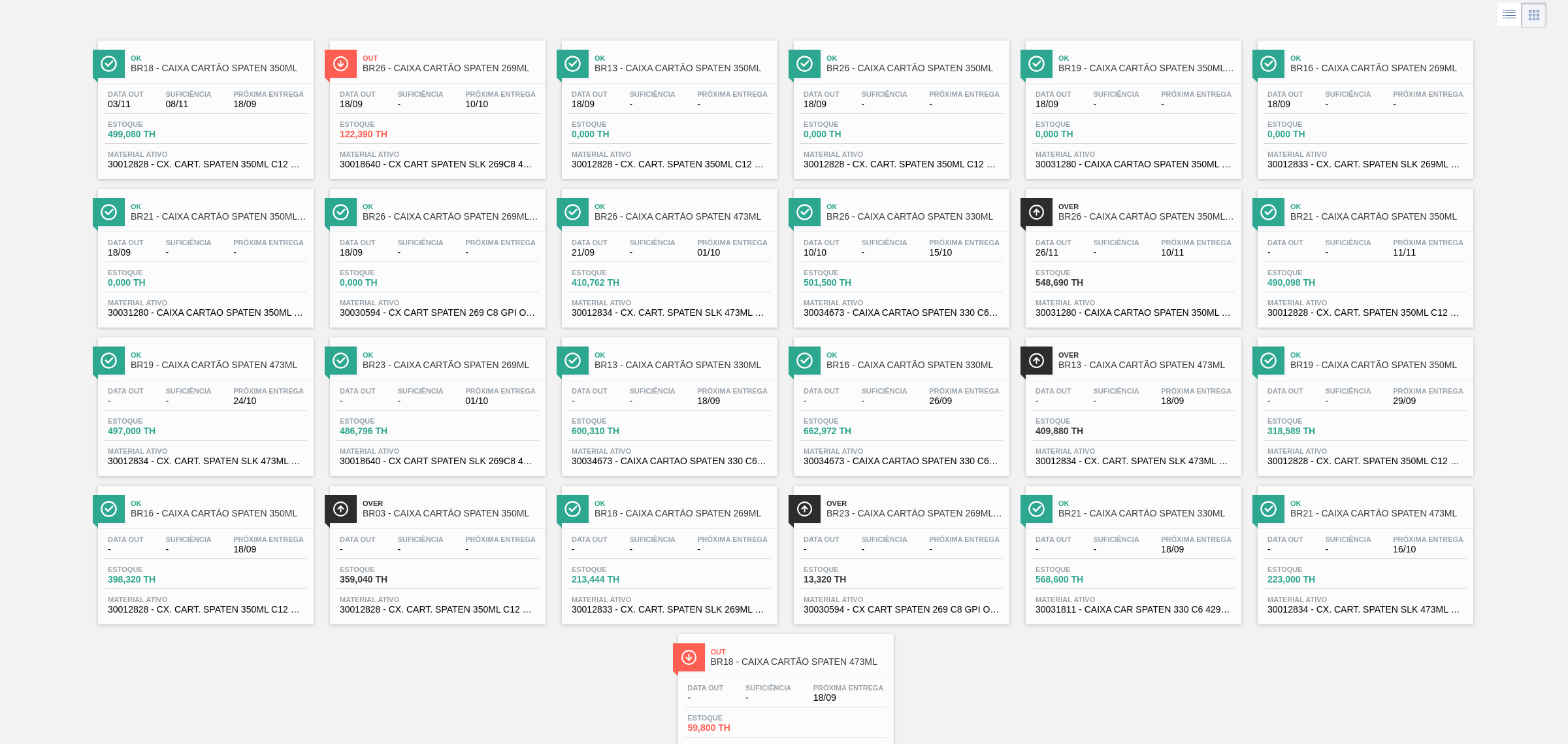
scroll to position [133, 0]
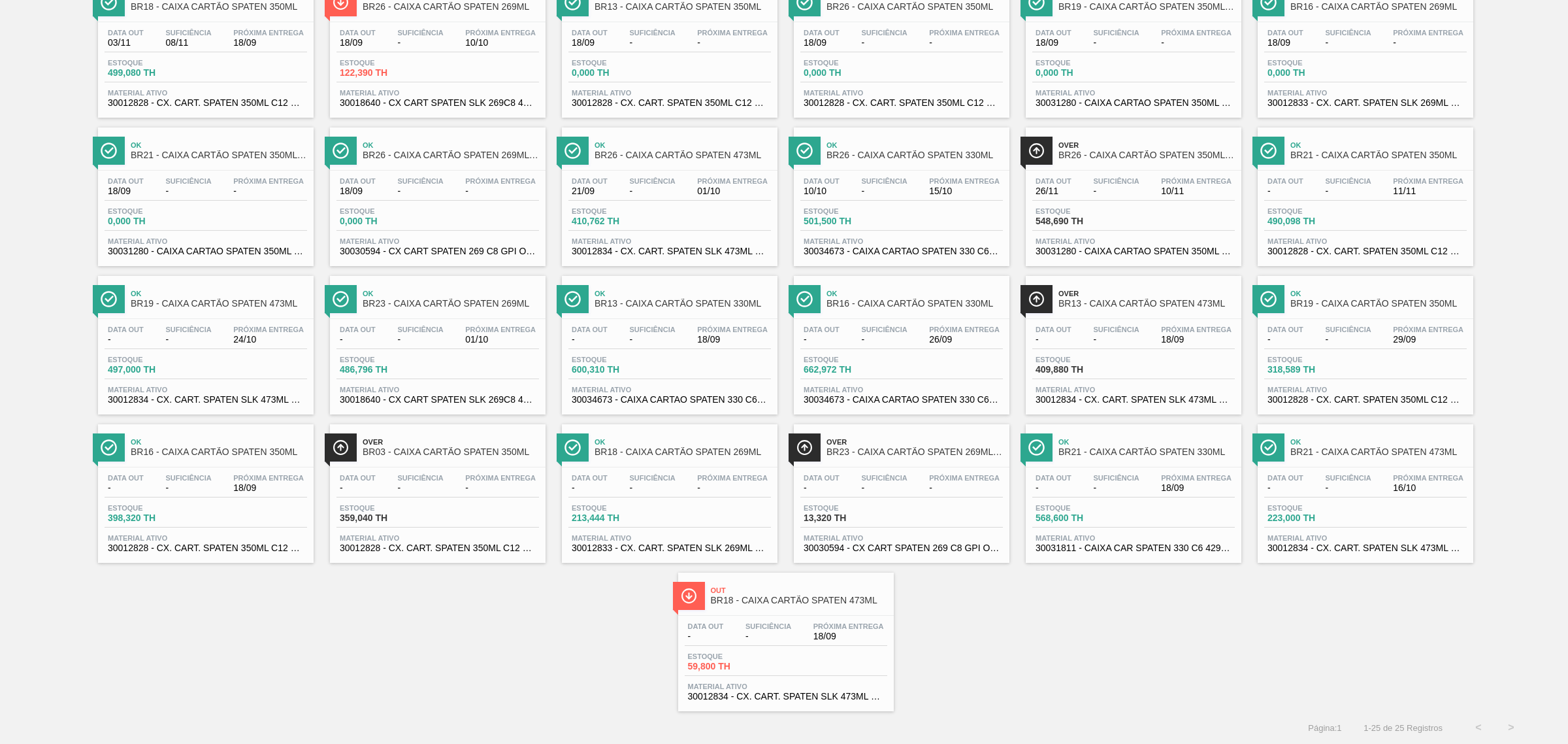
drag, startPoint x: 1171, startPoint y: 462, endPoint x: 1125, endPoint y: 634, distance: 178.0
click at [1125, 568] on div "Ok BR18 - CAIXA CARTÃO SPATEN 350ML Data out 03/11 Suficiência 08/11 Próxima En…" at bounding box center [784, 340] width 1568 height 742
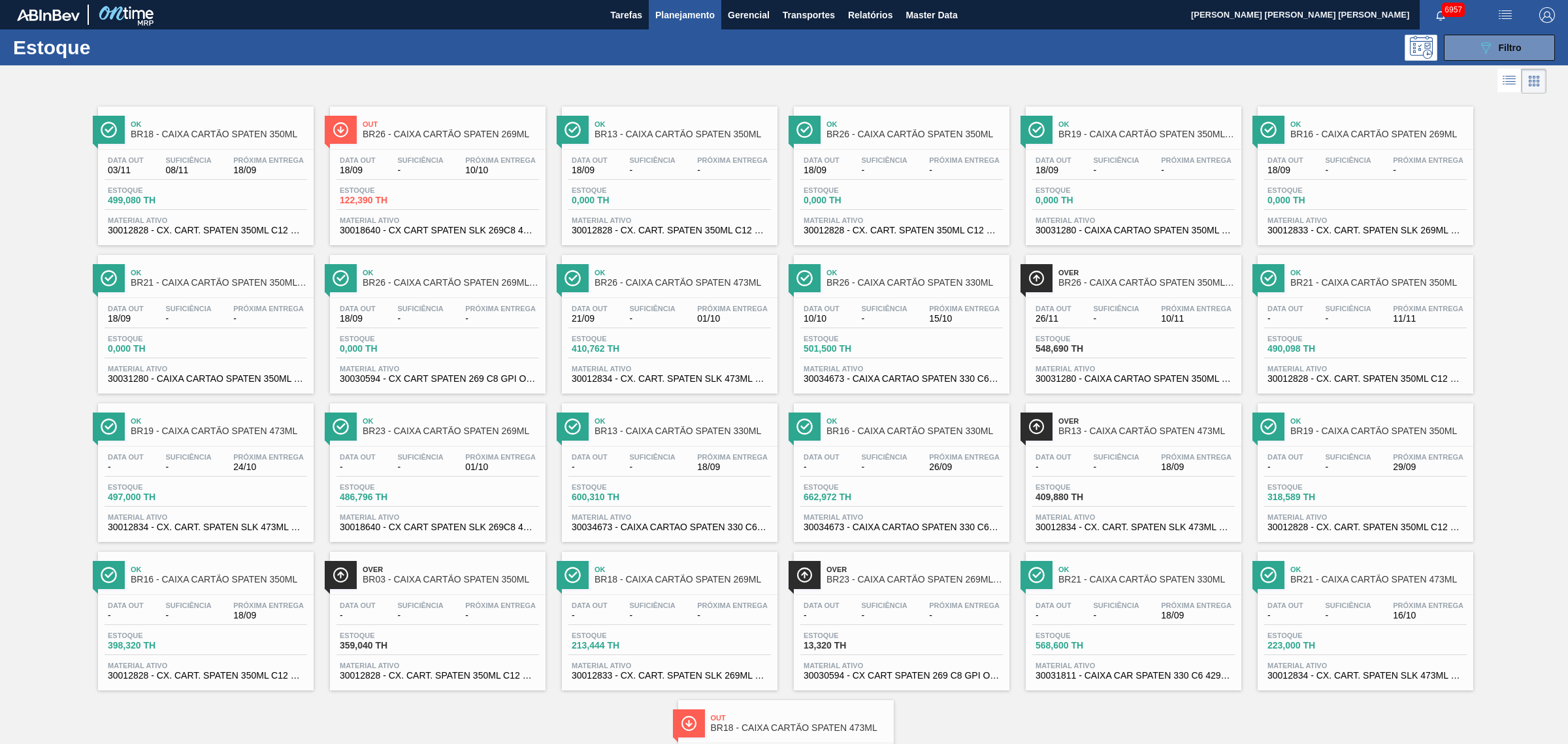
scroll to position [1, 0]
click at [1254, 47] on button "089F7B8B-B2A5-4AFE-B5C0-19BA573D28AC Filtro" at bounding box center [1499, 48] width 111 height 27
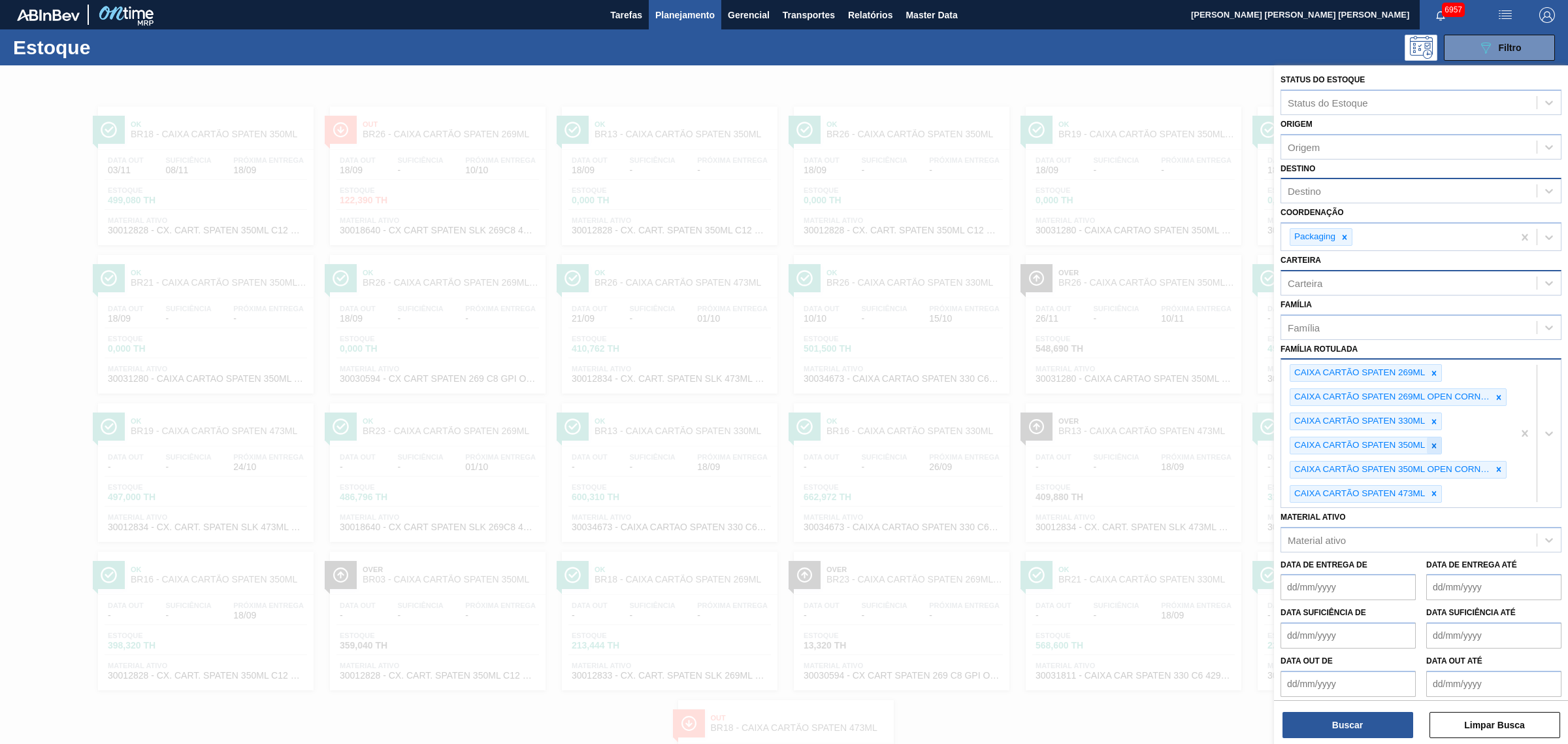
click at [1254, 444] on icon at bounding box center [1435, 446] width 9 height 9
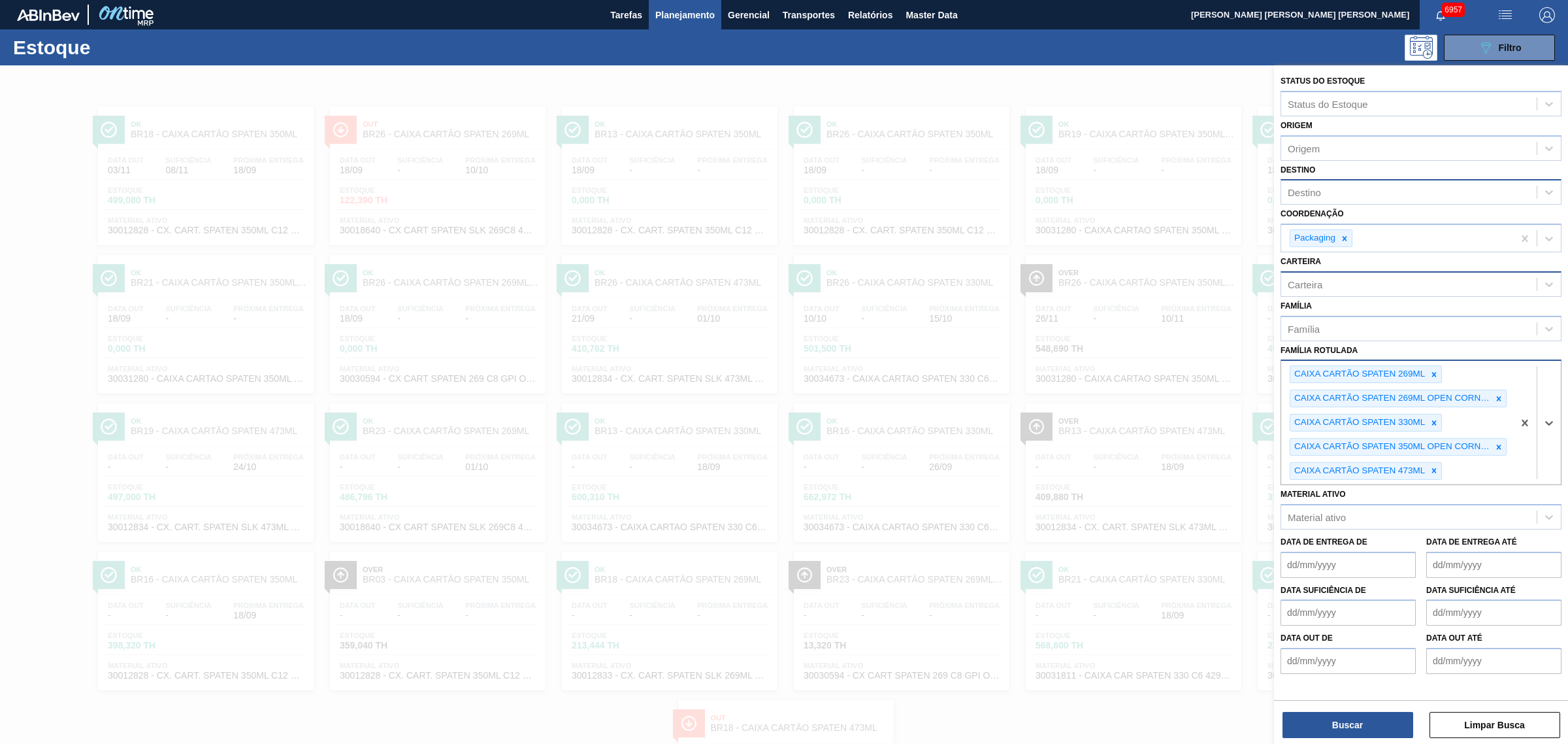
scroll to position [0, 0]
click at [1254, 442] on icon at bounding box center [1499, 447] width 9 height 9
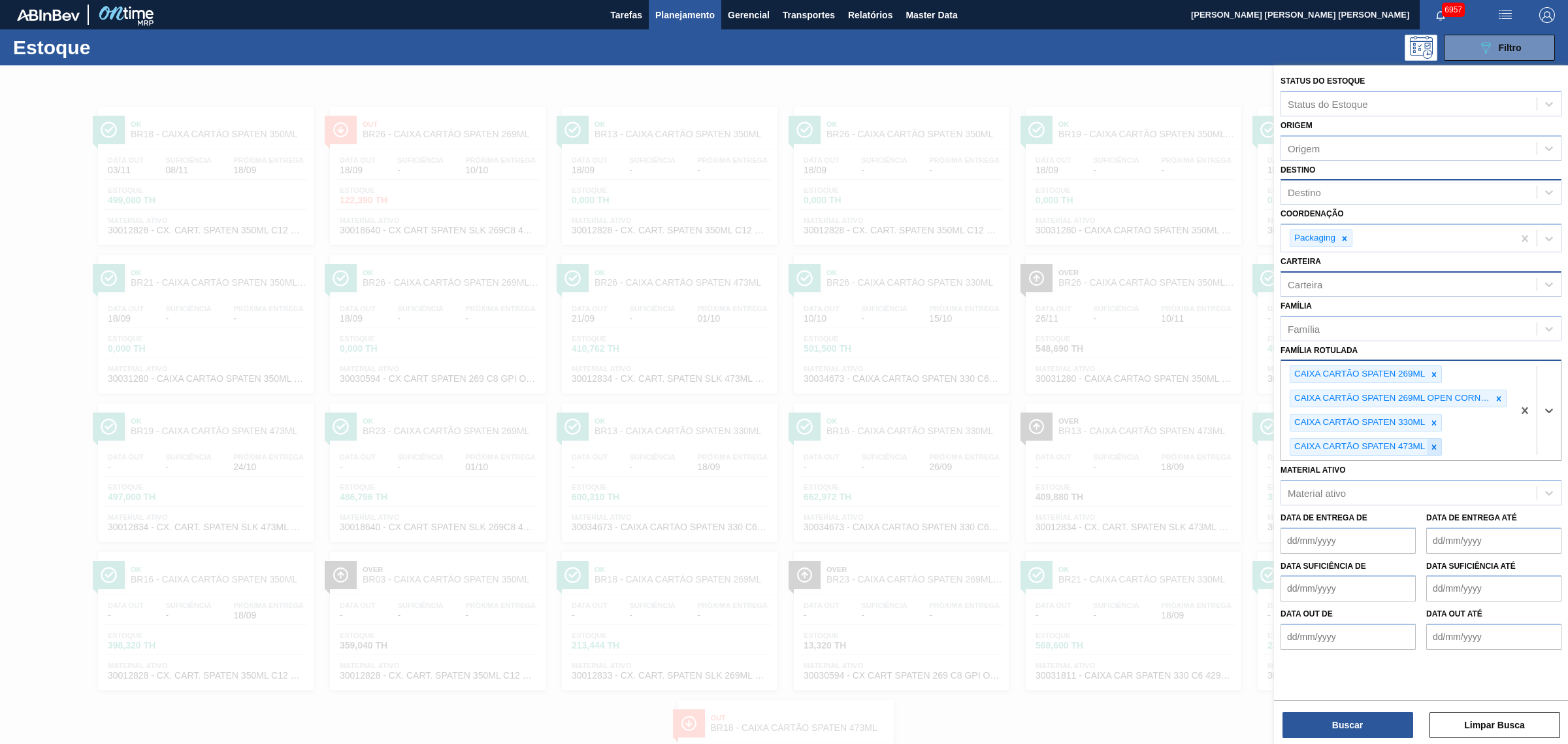
click at [1254, 445] on icon at bounding box center [1434, 446] width 5 height 5
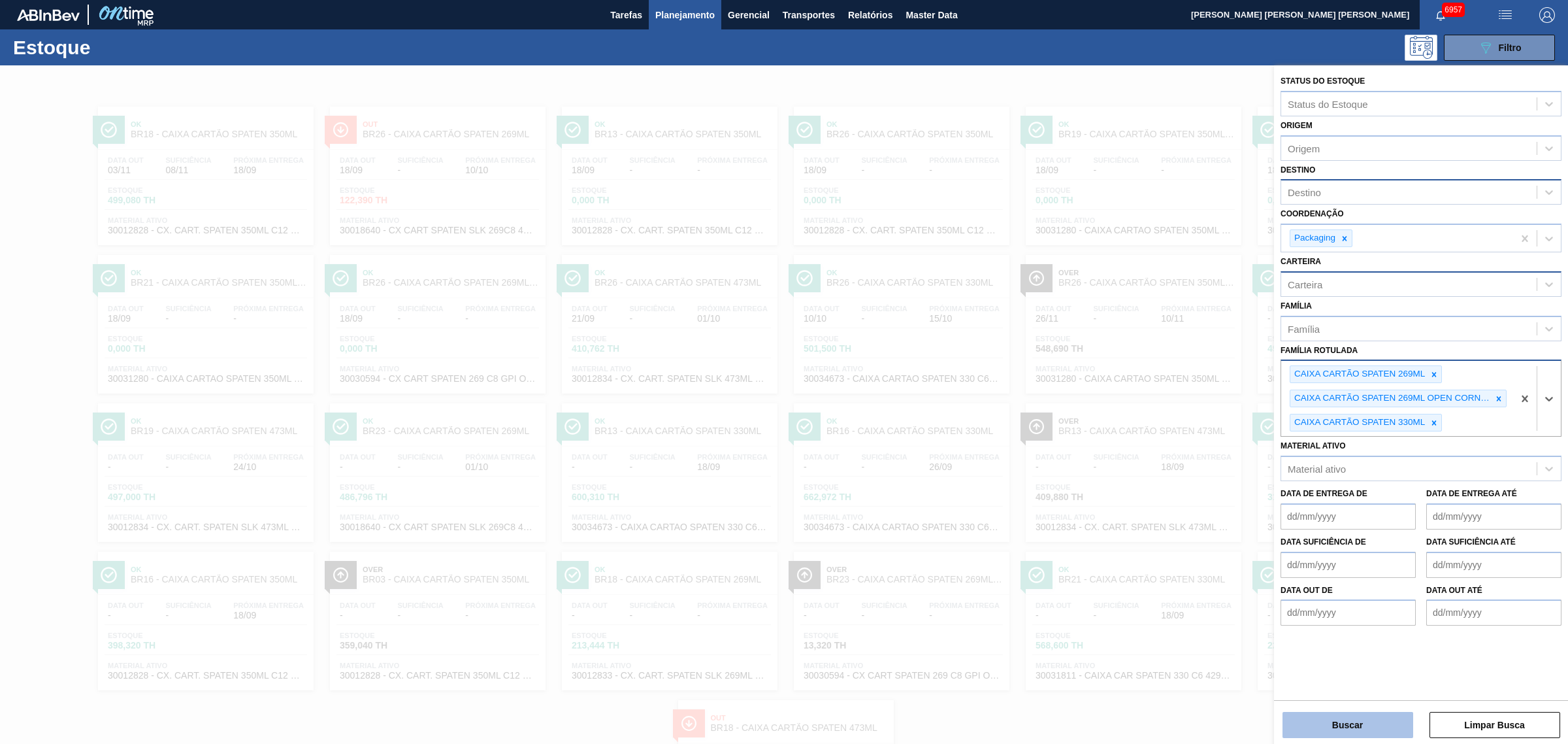
click at [1254, 568] on button "Buscar" at bounding box center [1348, 725] width 131 height 27
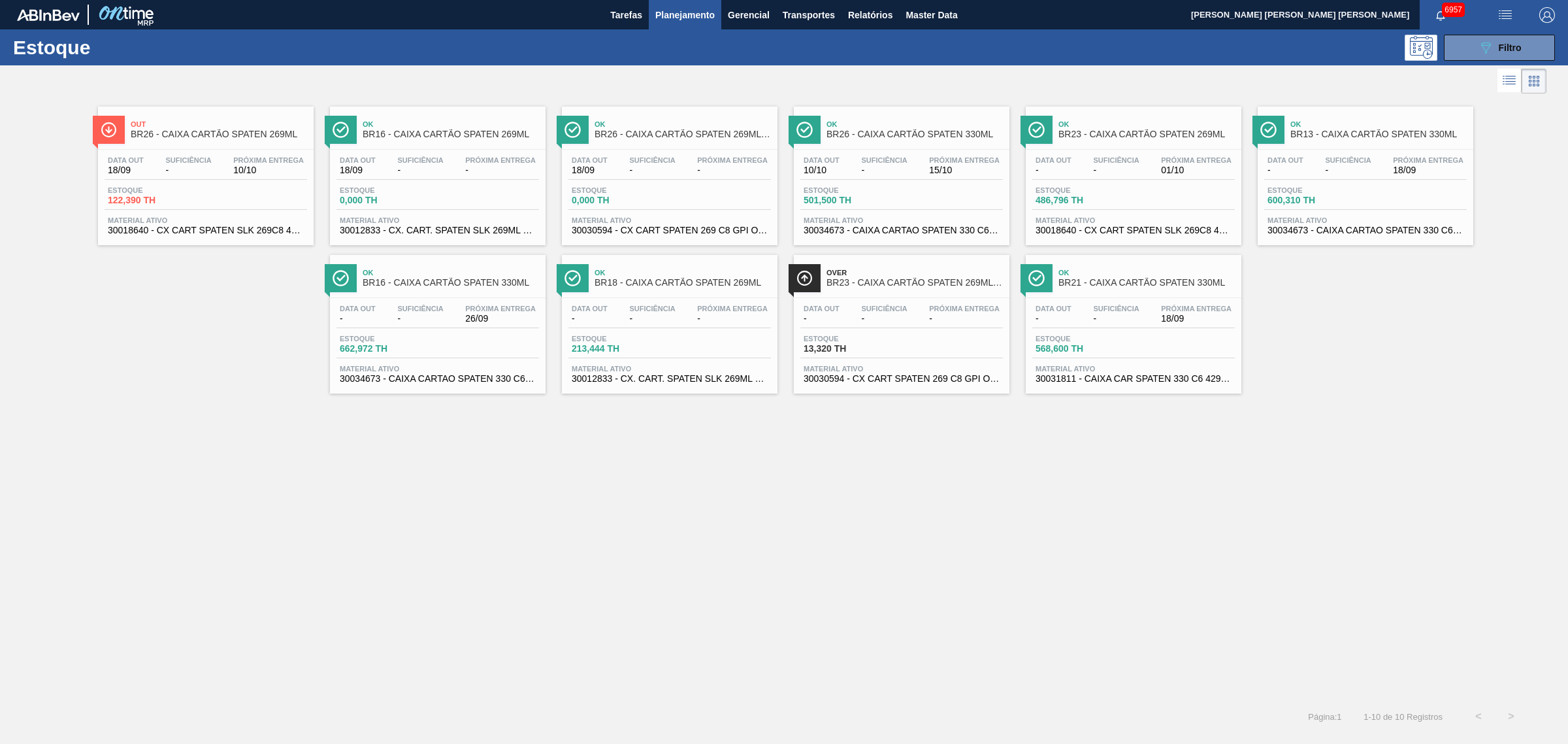
drag, startPoint x: 895, startPoint y: 193, endPoint x: 1181, endPoint y: 182, distance: 286.2
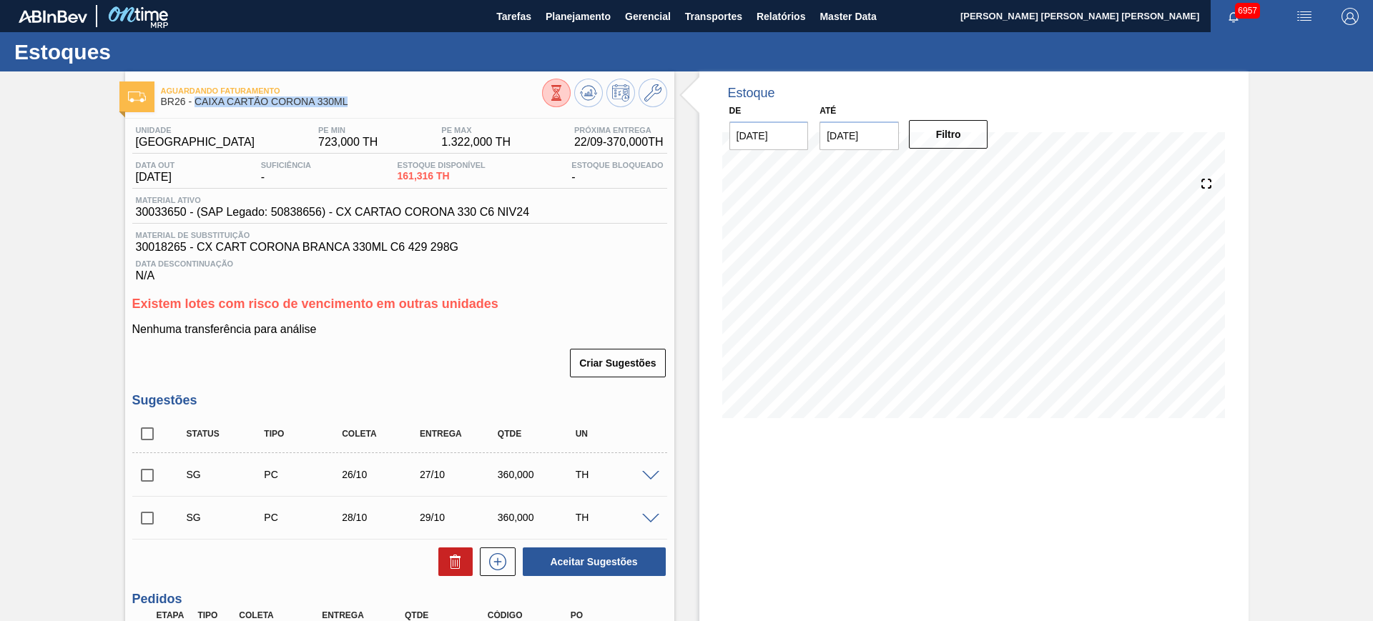
drag, startPoint x: 358, startPoint y: 103, endPoint x: 194, endPoint y: 102, distance: 163.8
click at [194, 102] on span "BR26 - CAIXA CARTÃO CORONA 330ML" at bounding box center [351, 102] width 381 height 11
copy span "CAIXA CARTÃO CORONA 330ML"
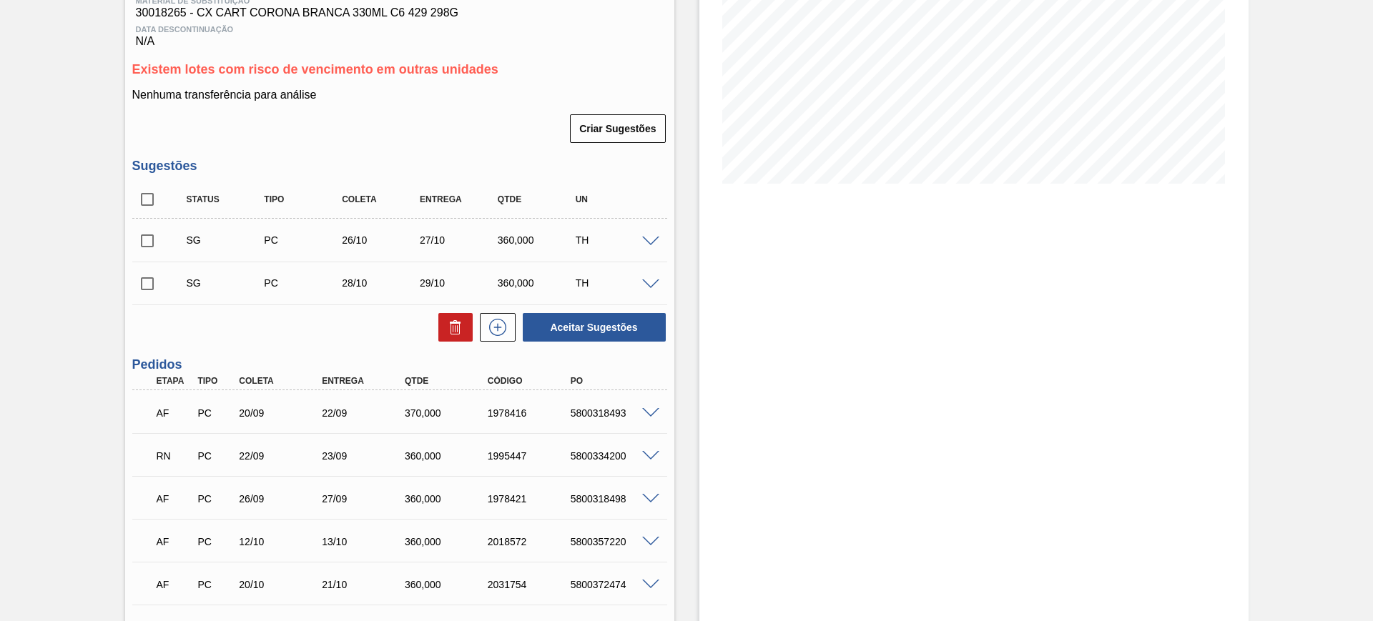
scroll to position [332, 0]
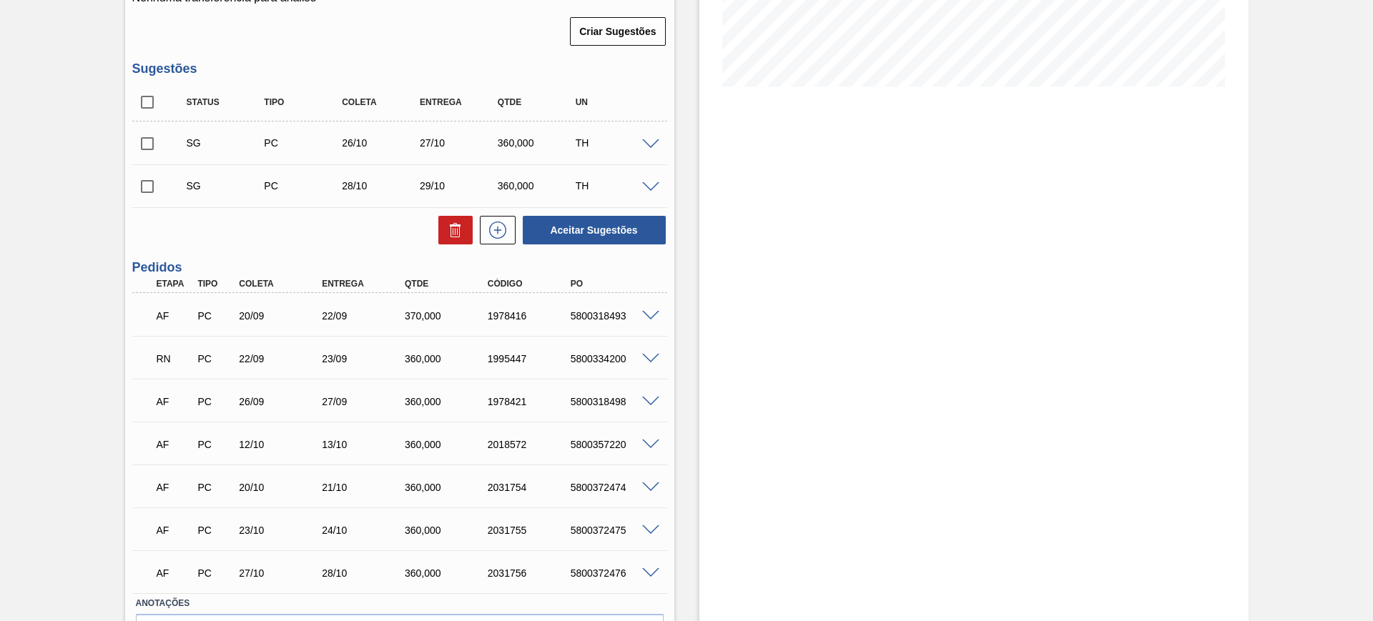
click at [642, 362] on span at bounding box center [650, 359] width 17 height 11
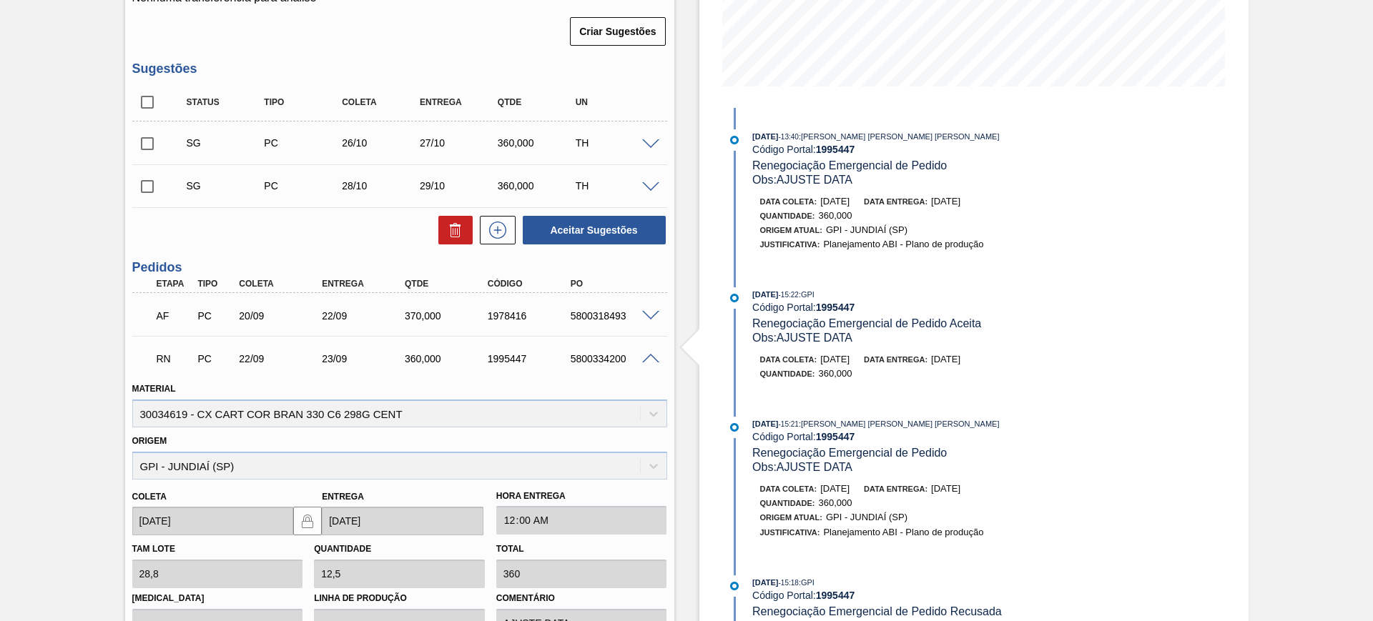
click at [643, 358] on span at bounding box center [650, 359] width 17 height 11
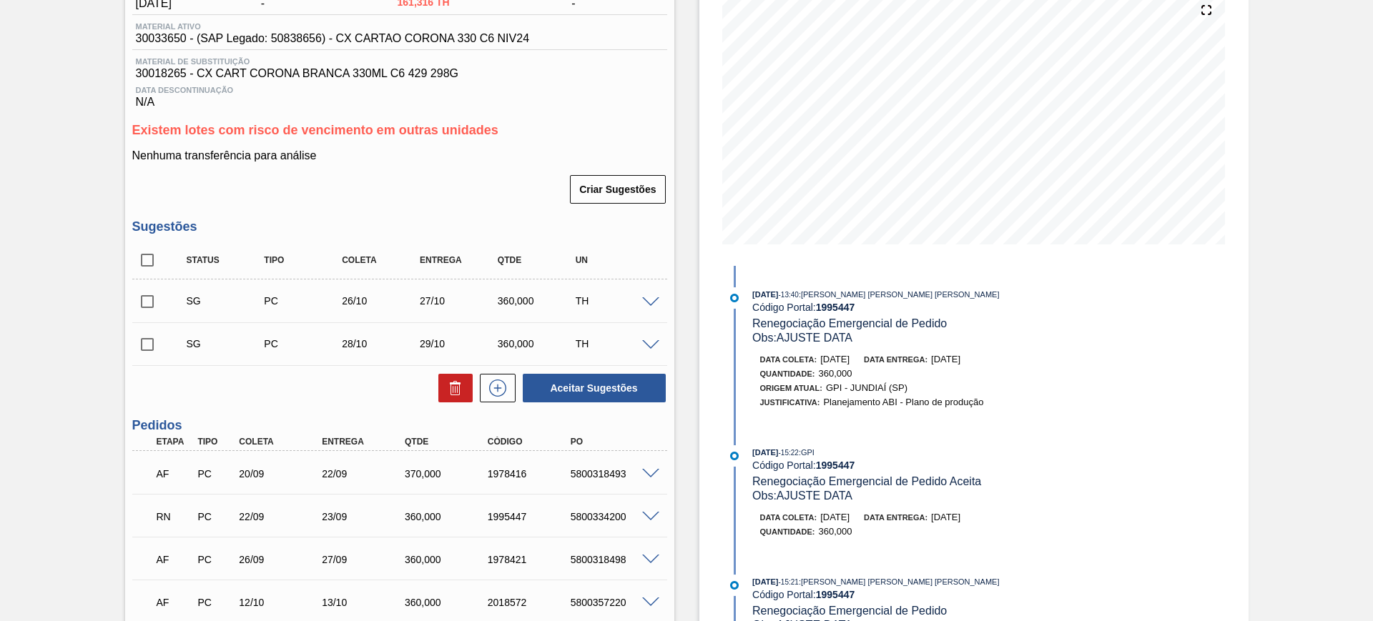
scroll to position [0, 0]
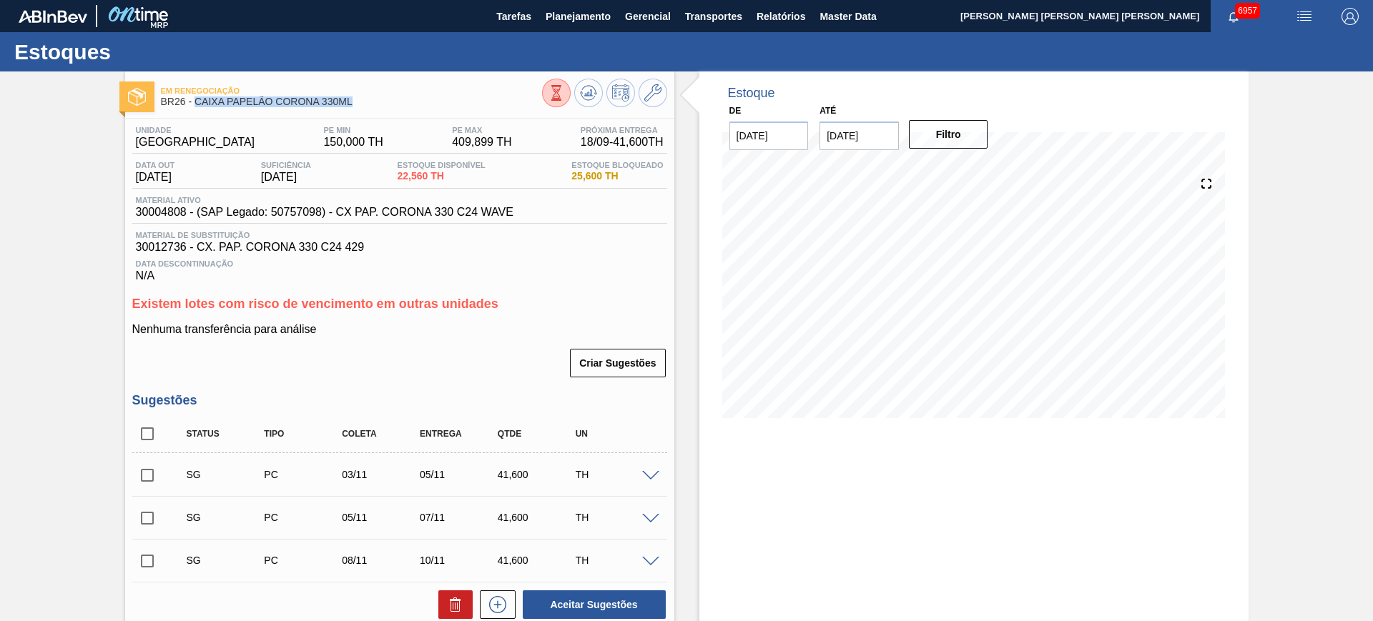
drag, startPoint x: 364, startPoint y: 99, endPoint x: 196, endPoint y: 107, distance: 168.3
click at [196, 107] on div "Em renegociação BR26 - CAIXA PAPELÃO CORONA 330ML" at bounding box center [351, 97] width 381 height 32
copy span "CAIXA PAPELÃO CORONA 330ML"
click at [588, 100] on icon at bounding box center [588, 92] width 17 height 17
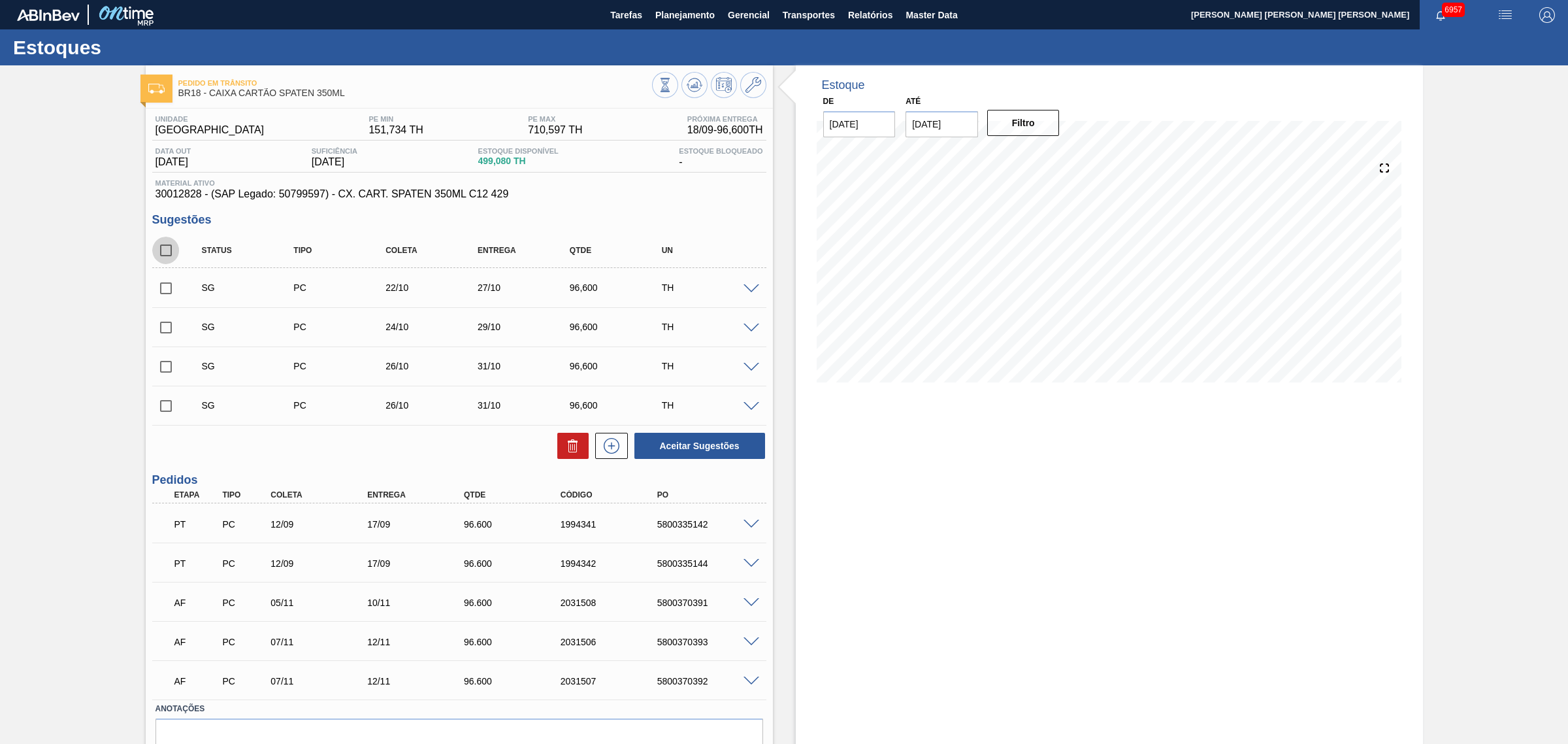
drag, startPoint x: 168, startPoint y: 246, endPoint x: 270, endPoint y: 288, distance: 110.3
click at [168, 246] on input "checkbox" at bounding box center [166, 250] width 27 height 27
checkbox input "true"
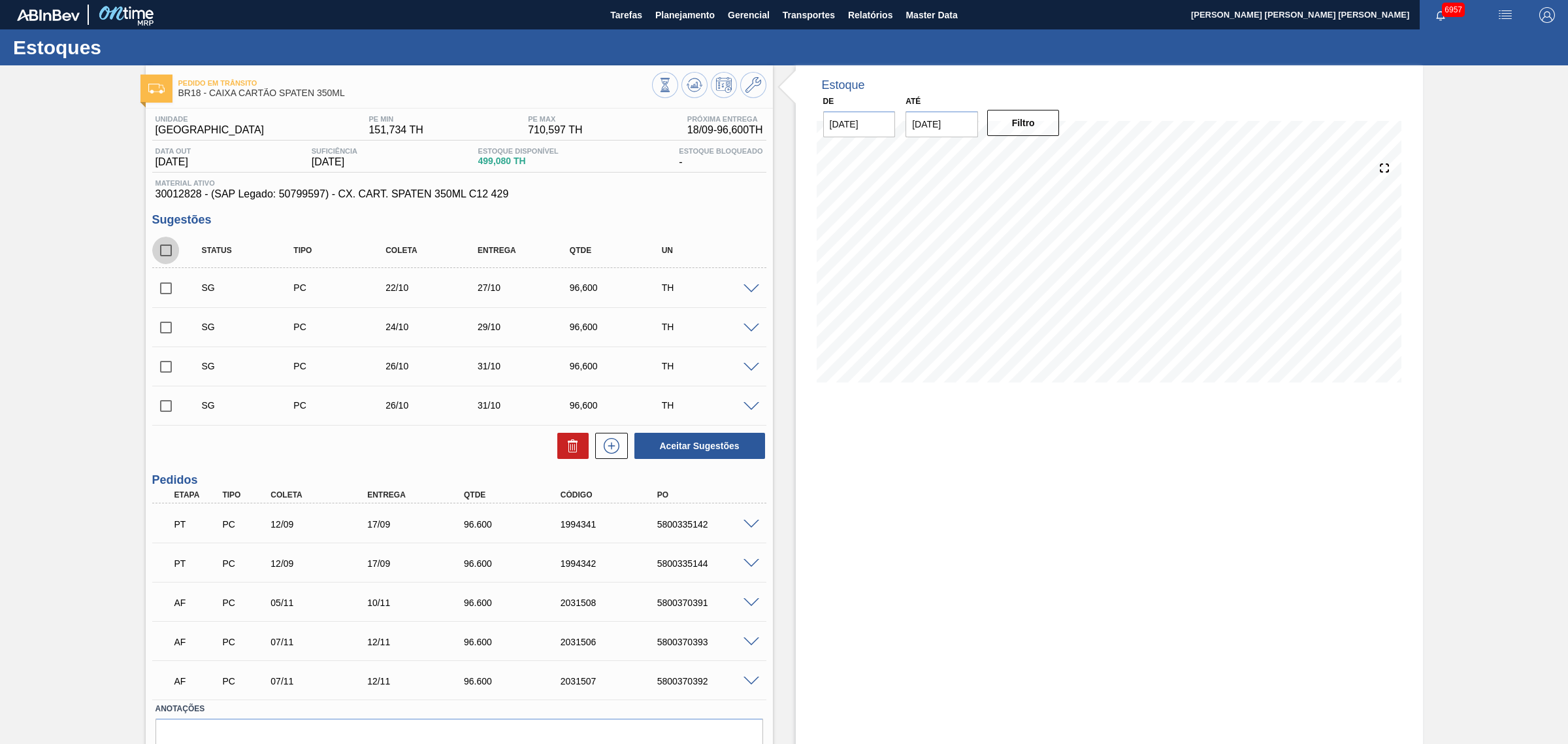
checkbox input "true"
click at [666, 439] on button "Aceitar Sugestões" at bounding box center [699, 445] width 131 height 27
checkbox input "false"
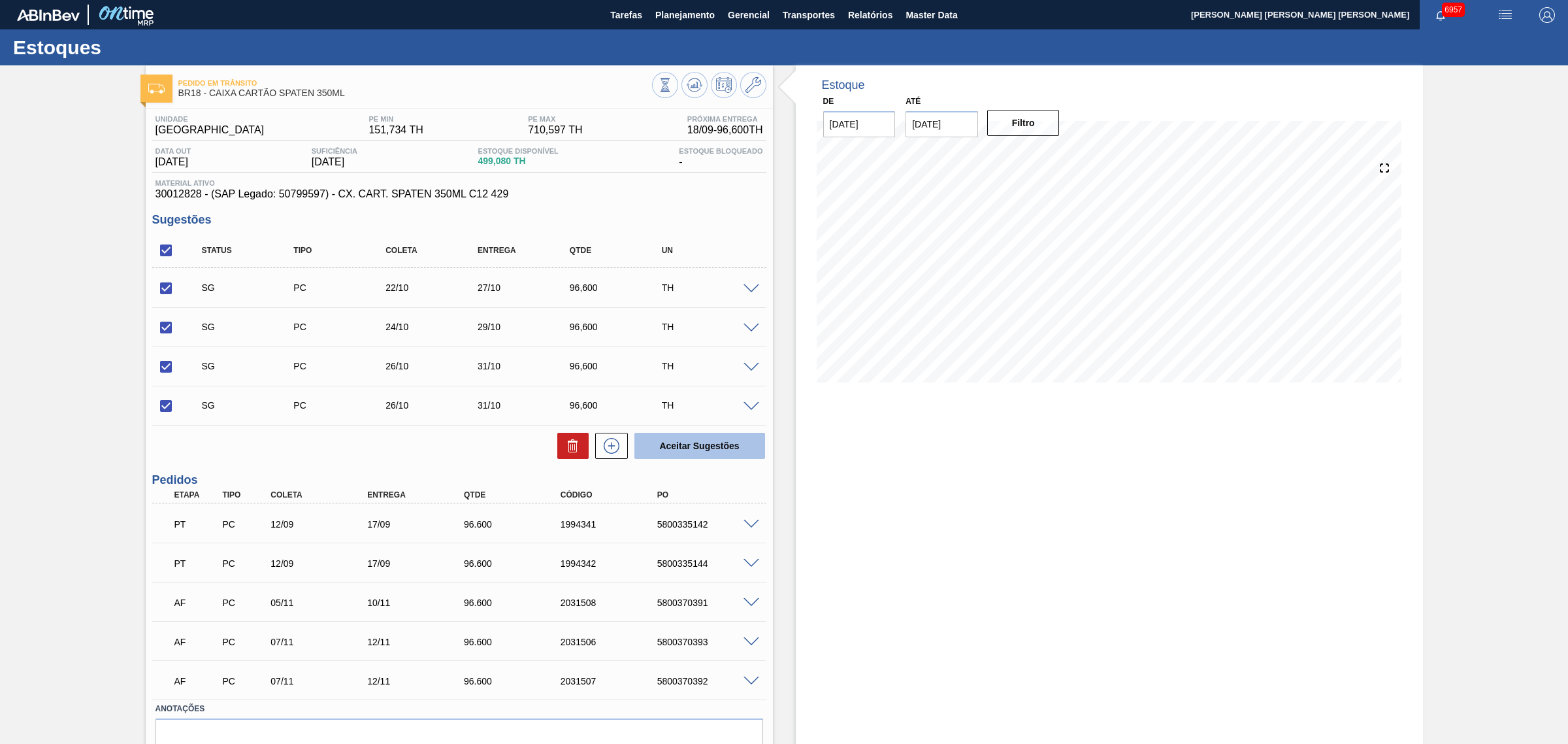
checkbox input "false"
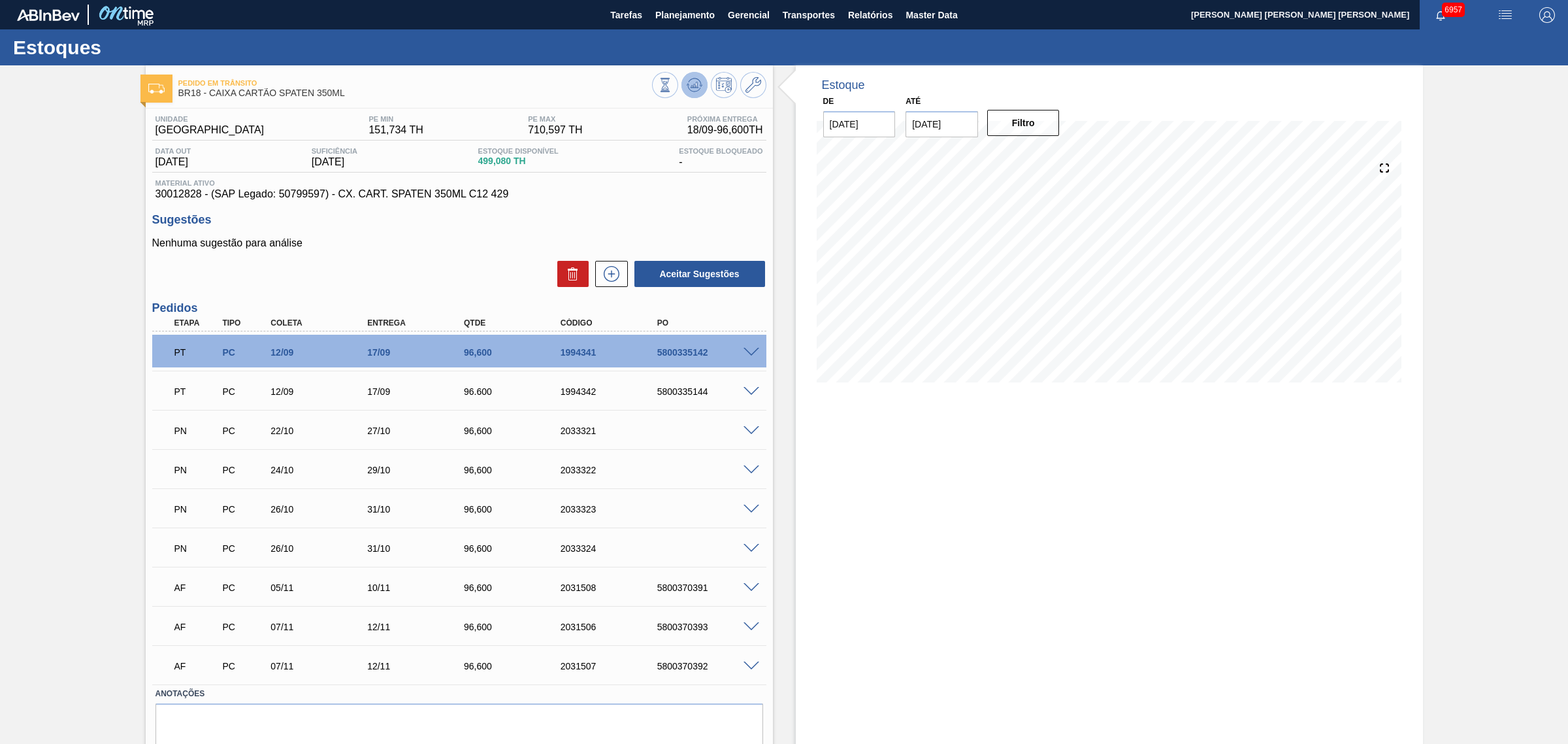
click at [700, 89] on icon at bounding box center [694, 84] width 16 height 16
drag, startPoint x: 357, startPoint y: 98, endPoint x: 211, endPoint y: 95, distance: 146.0
click at [211, 95] on span "BR18 - CAIXA CARTÃO SPATEN 350ML" at bounding box center [415, 93] width 473 height 10
copy span "CAIXA CARTÃO SPATEN 350ML"
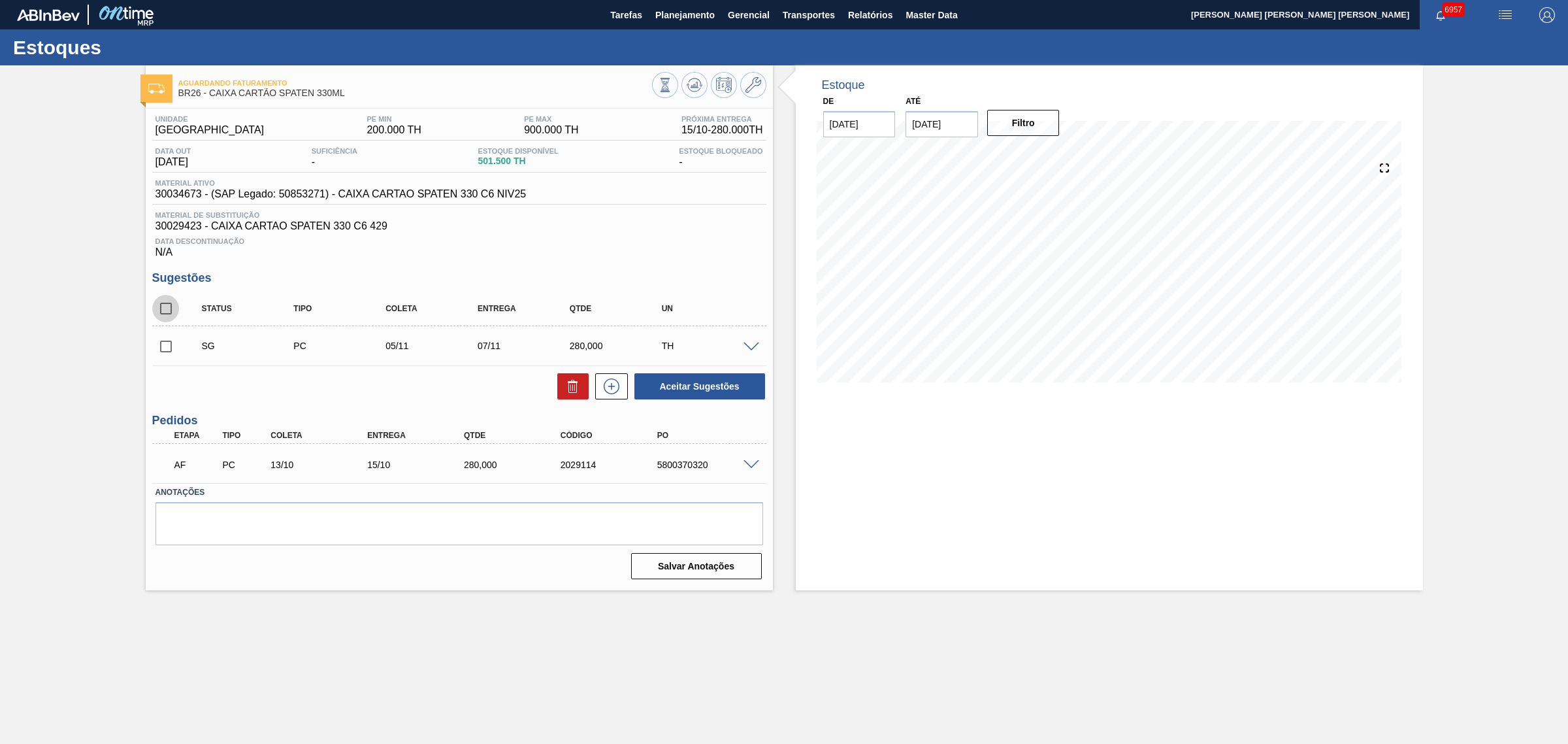
drag, startPoint x: 172, startPoint y: 308, endPoint x: 256, endPoint y: 320, distance: 84.9
click at [172, 308] on input "checkbox" at bounding box center [166, 308] width 27 height 27
checkbox input "true"
click at [662, 384] on button "Aceitar Sugestões" at bounding box center [699, 386] width 131 height 27
checkbox input "false"
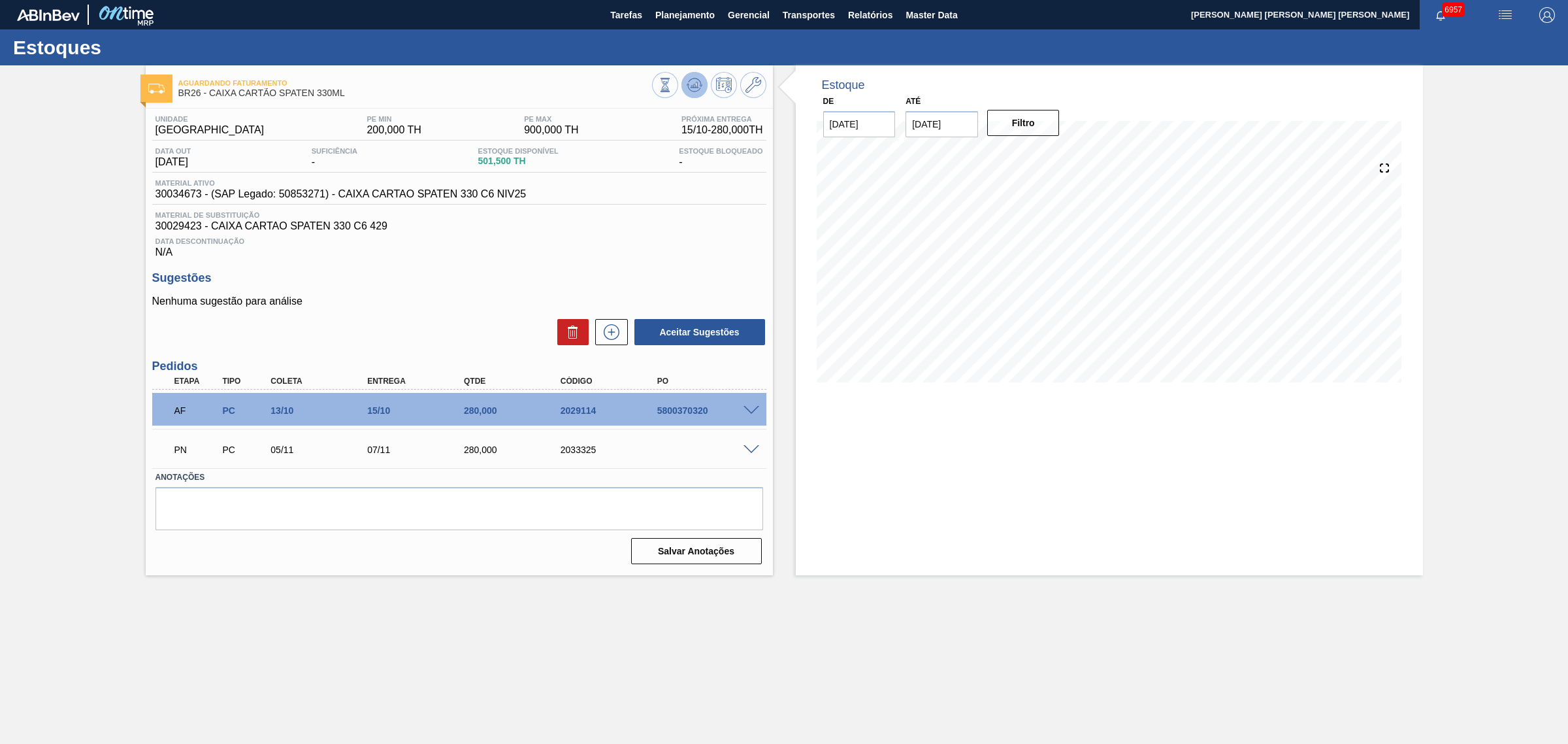
click at [687, 89] on icon at bounding box center [694, 84] width 16 height 16
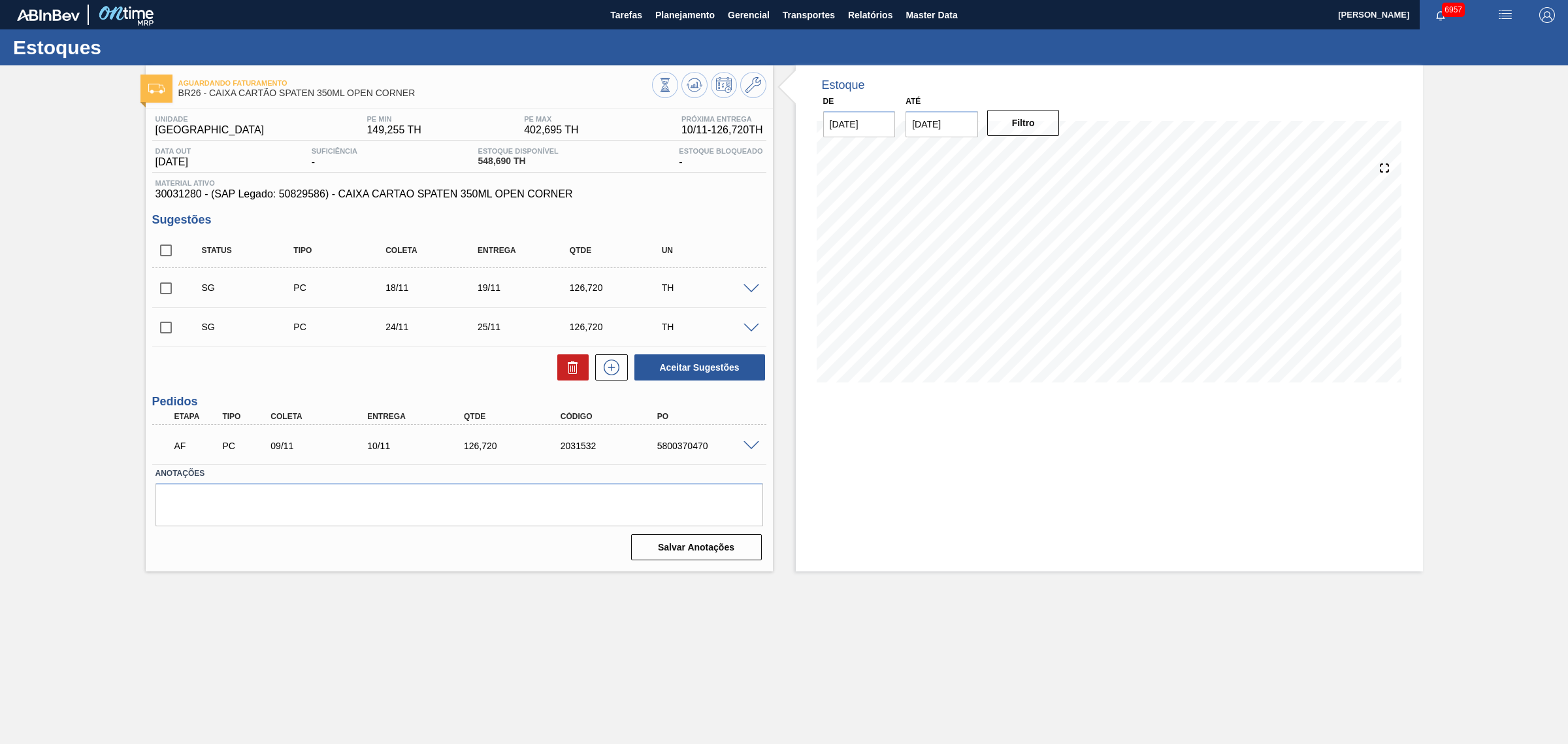
click at [159, 246] on input "checkbox" at bounding box center [166, 250] width 27 height 27
checkbox input "true"
click at [666, 364] on button "Aceitar Sugestões" at bounding box center [699, 367] width 131 height 27
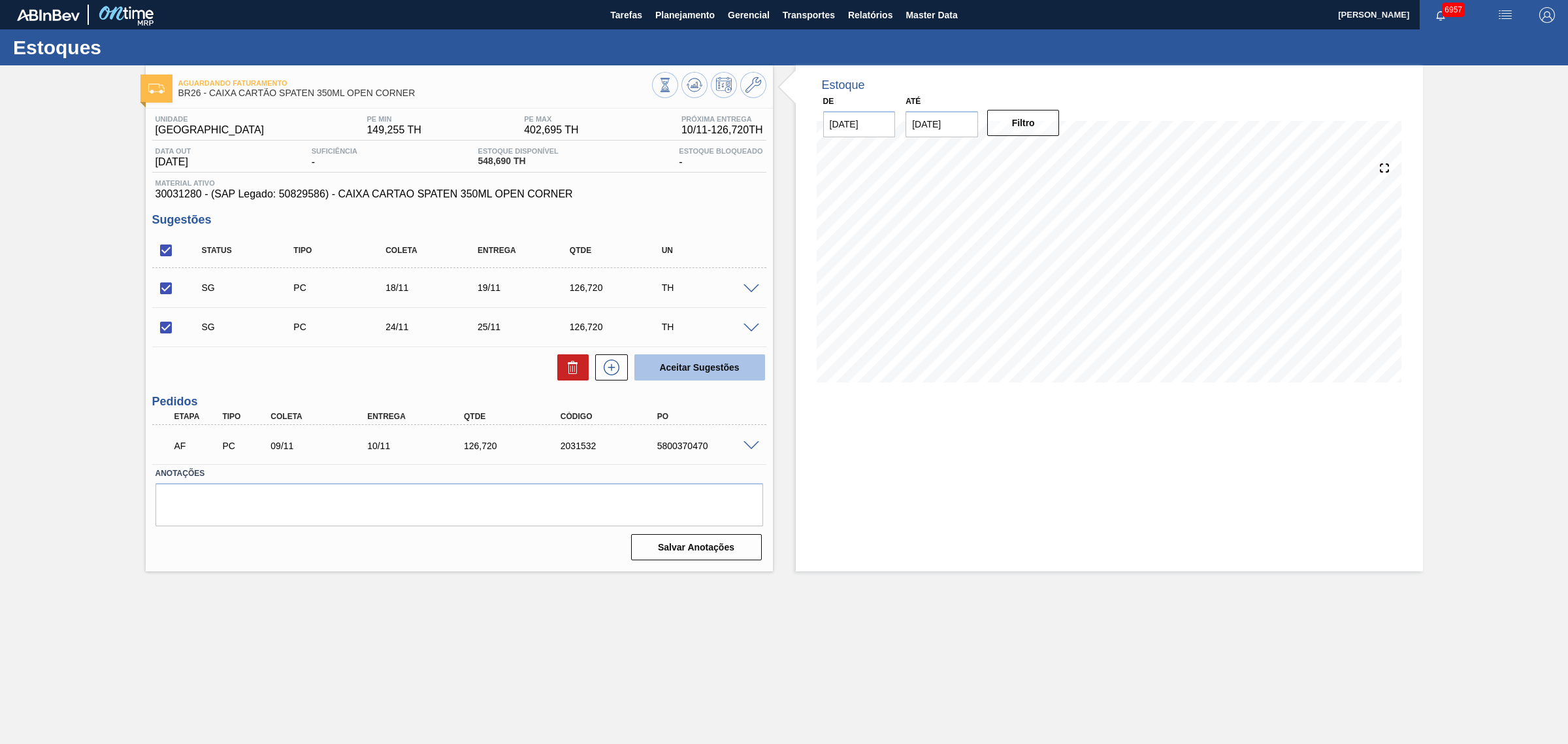
checkbox input "false"
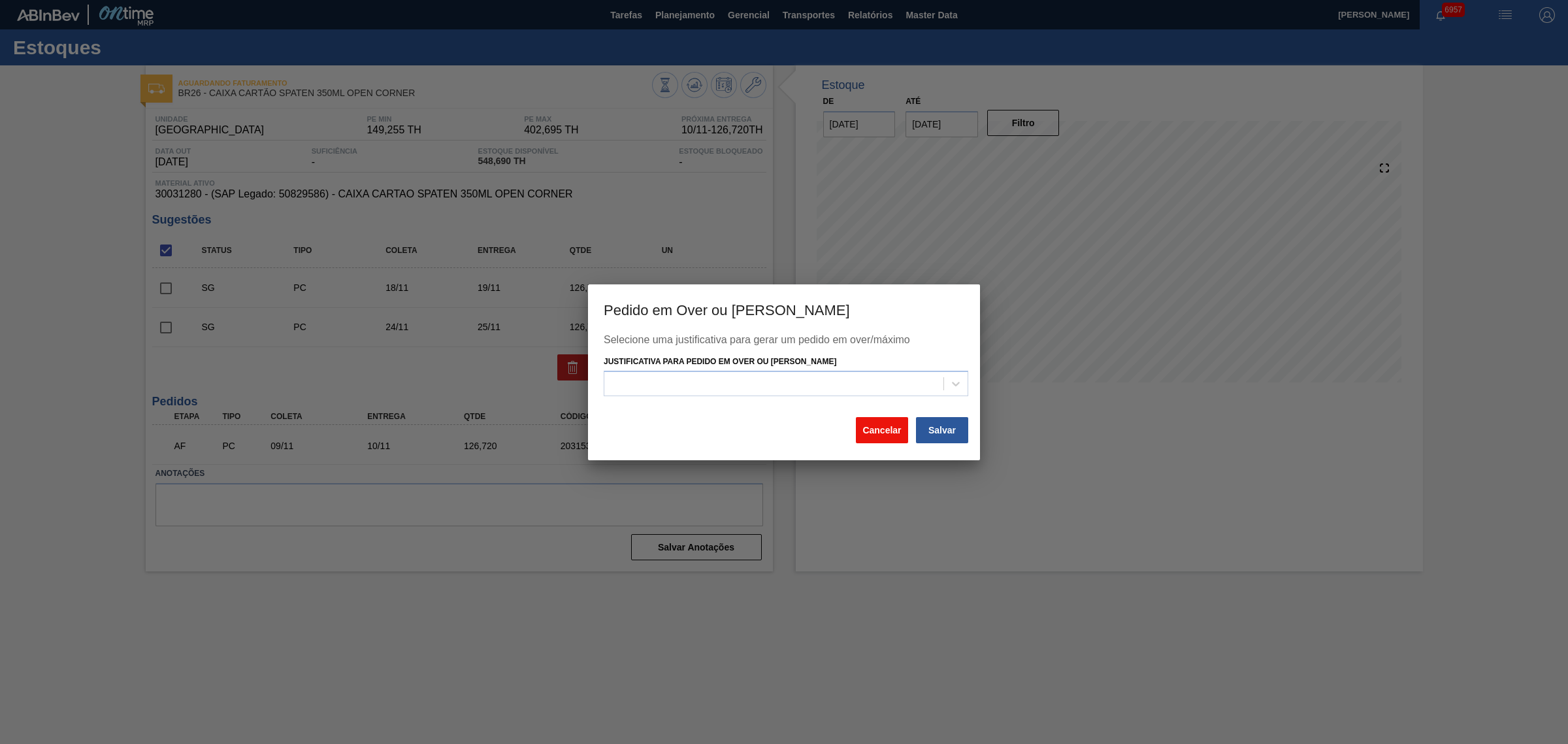
click at [873, 426] on button "Cancelar" at bounding box center [882, 430] width 52 height 27
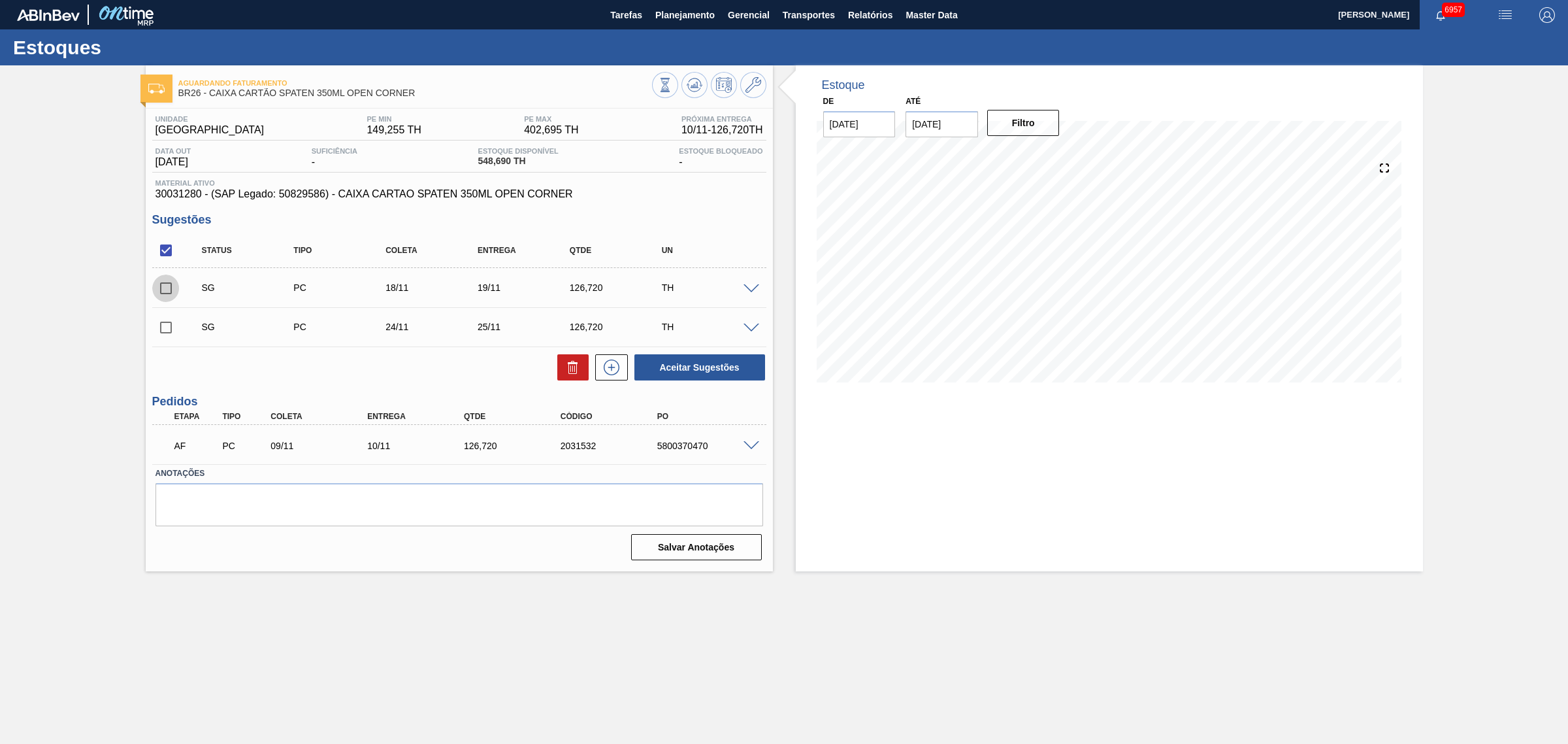
click at [171, 292] on input "checkbox" at bounding box center [166, 288] width 27 height 27
click at [712, 365] on button "Aceitar Sugestões" at bounding box center [699, 367] width 131 height 27
checkbox input "false"
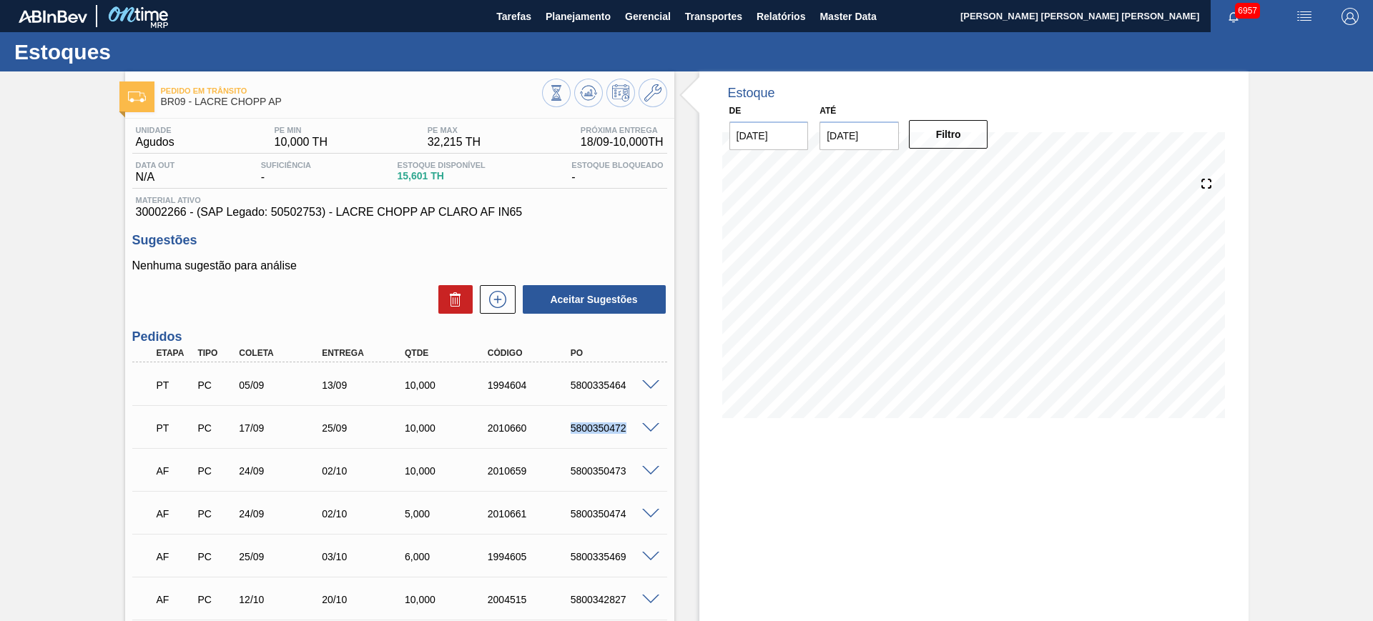
scroll to position [17, 0]
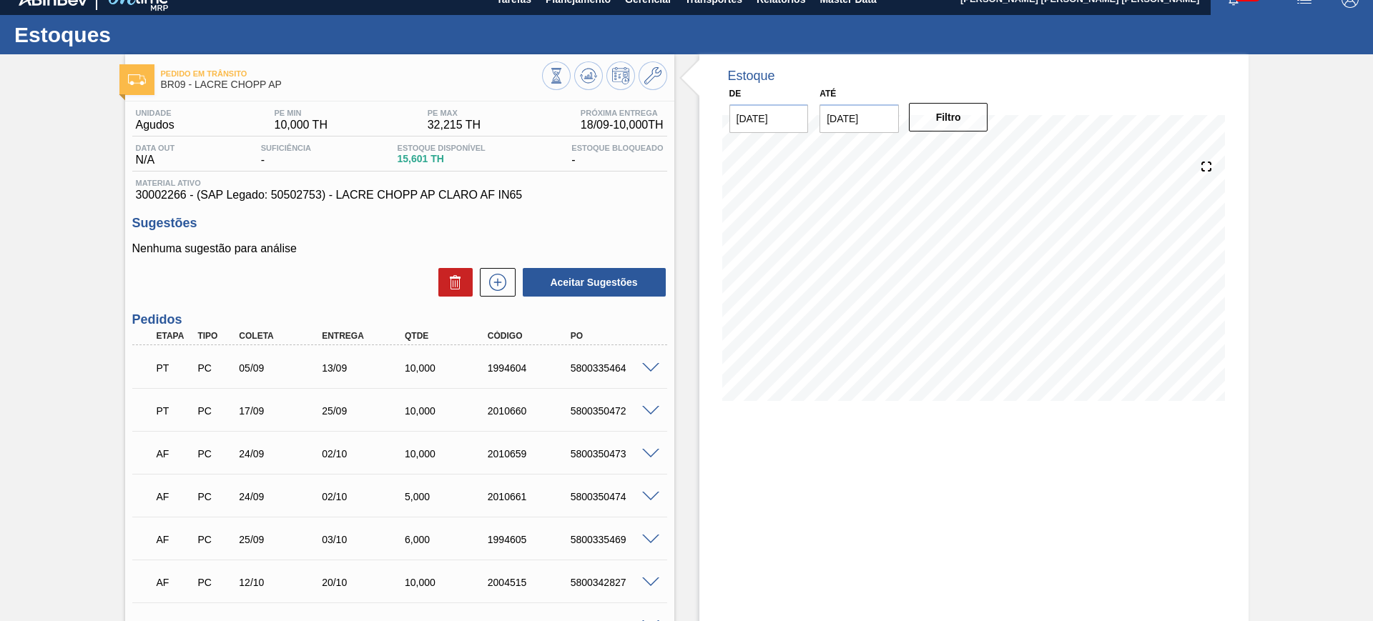
click at [588, 376] on div "PT PC 05/09 13/09 10,000 1994604 5800335464" at bounding box center [395, 367] width 497 height 29
copy div "5800335464"
click at [604, 411] on div "5800350472" at bounding box center [613, 410] width 93 height 11
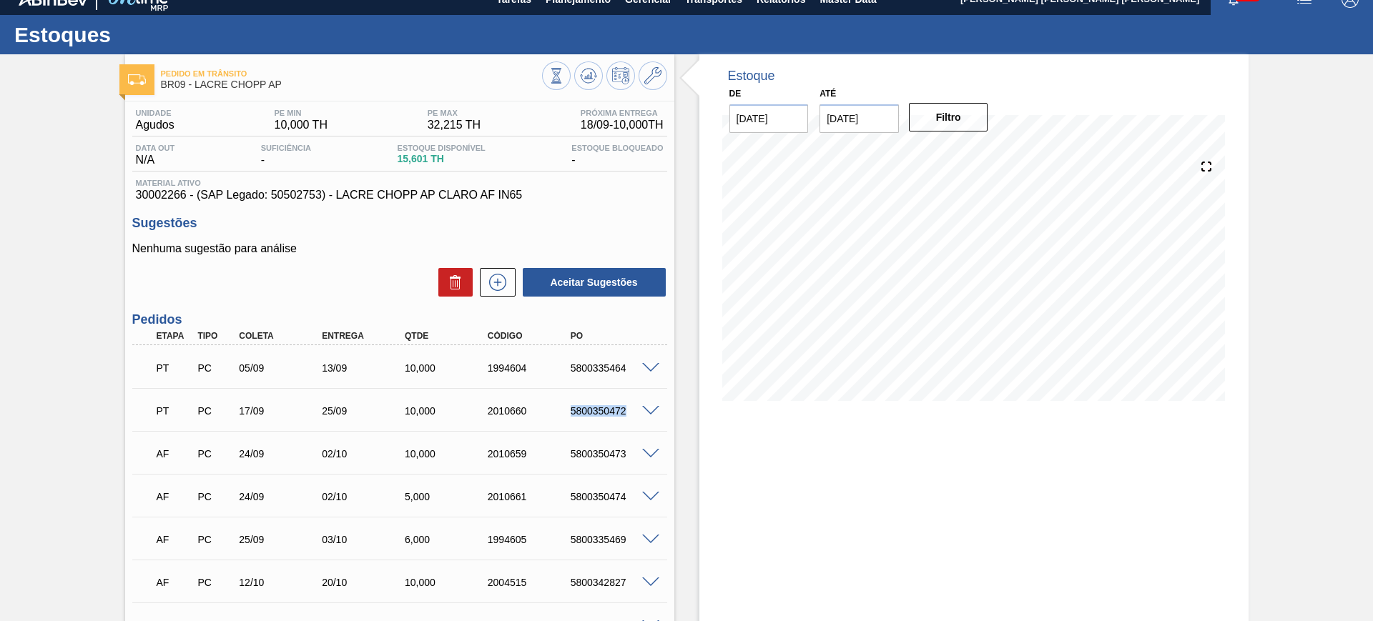
copy div "5800350472"
click at [333, 265] on div "Nenhuma sugestão para análise Aceitar Sugestões" at bounding box center [399, 270] width 535 height 56
click at [160, 194] on span "30002266 - (SAP Legado: 50502753) - LACRE CHOPP AP CLARO AF IN65" at bounding box center [400, 195] width 528 height 13
copy span "30002266"
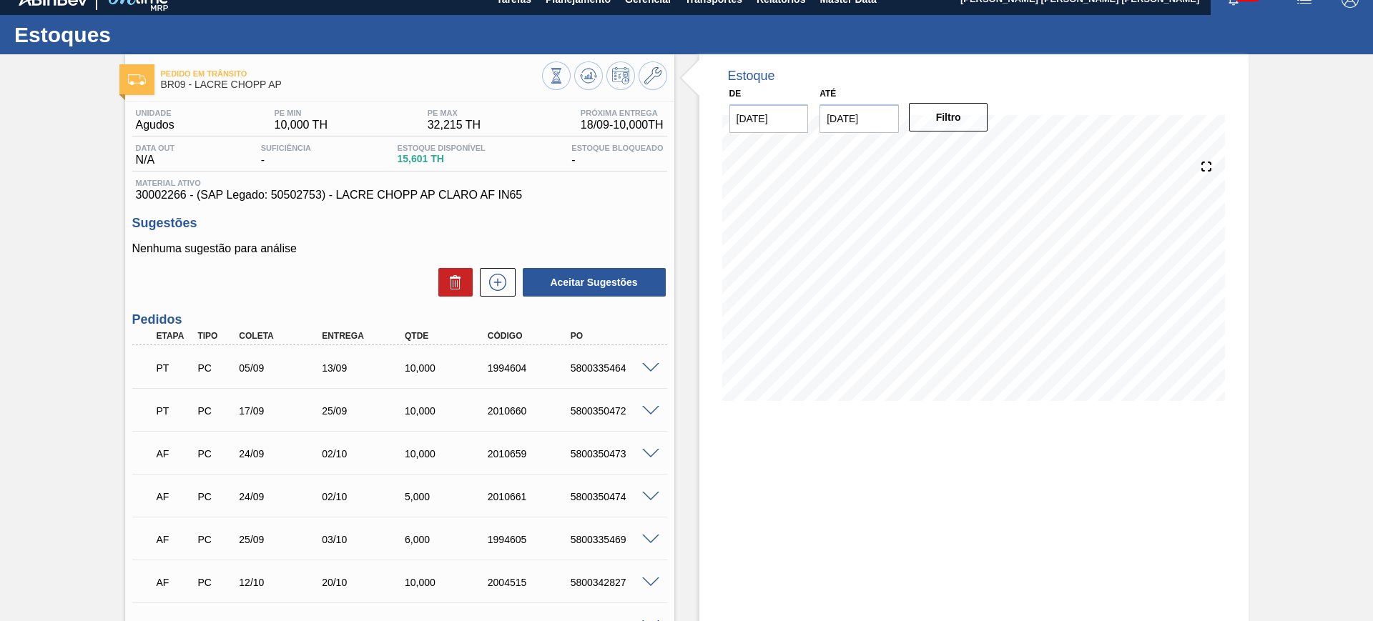
click at [897, 510] on div "Estoque De 18/09/2025 Até 03/01/2026 Filtro 18/09 Projeção de Estoque 25.401 Ne…" at bounding box center [973, 430] width 549 height 752
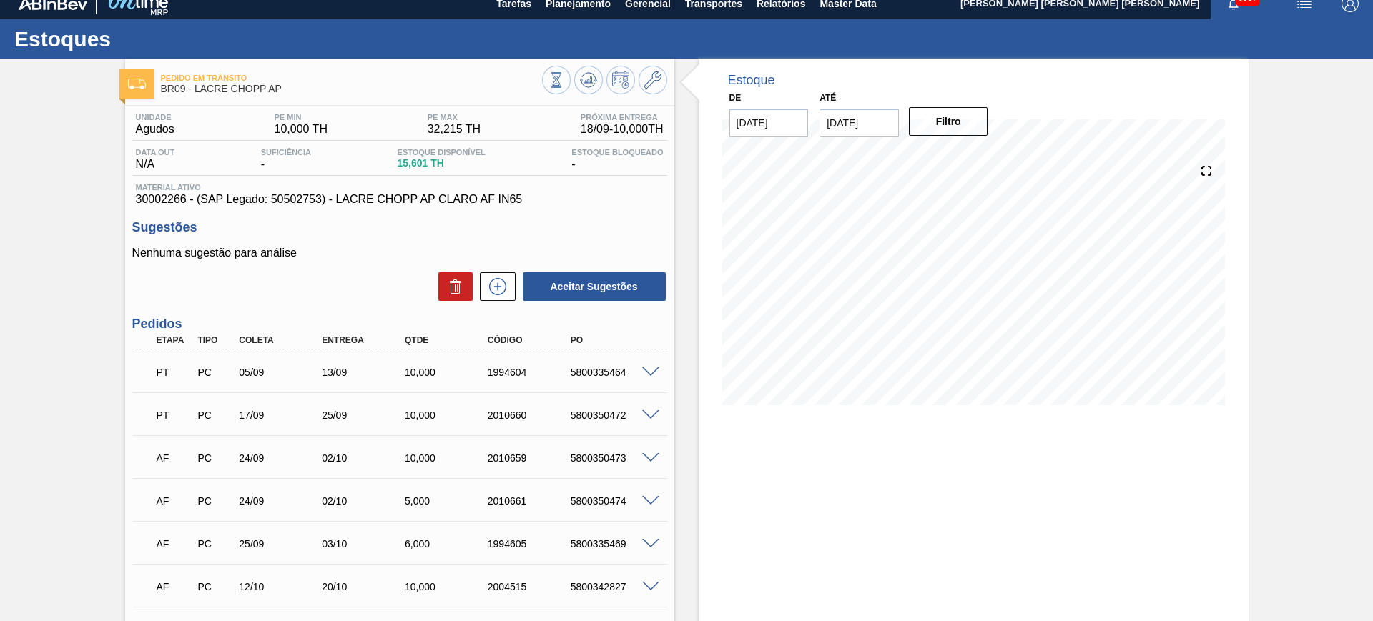
scroll to position [0, 0]
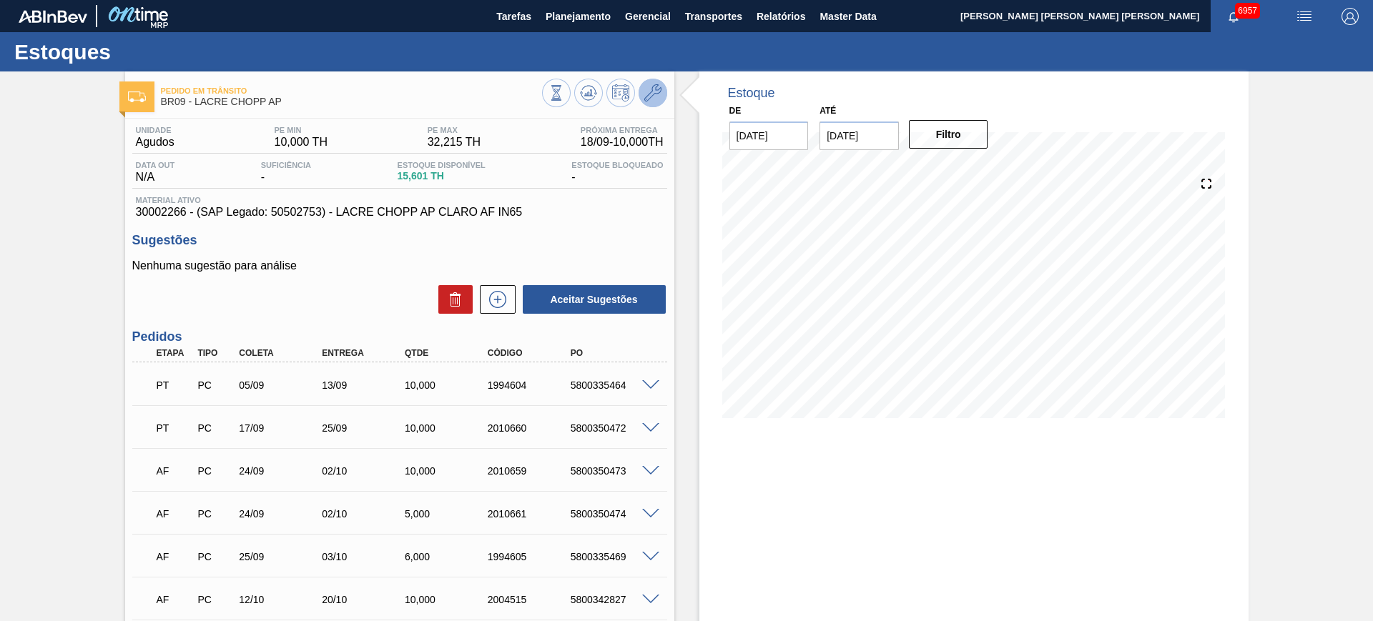
click at [644, 92] on icon at bounding box center [652, 92] width 17 height 17
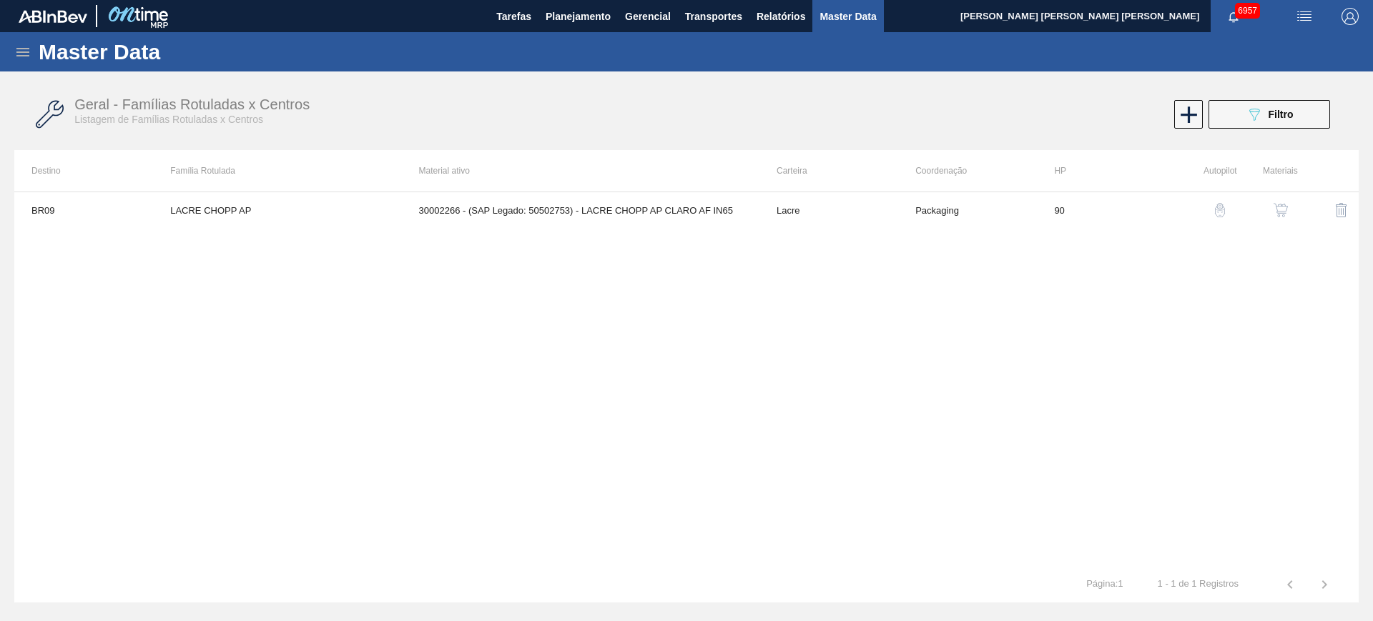
click at [1279, 210] on img "button" at bounding box center [1281, 210] width 14 height 14
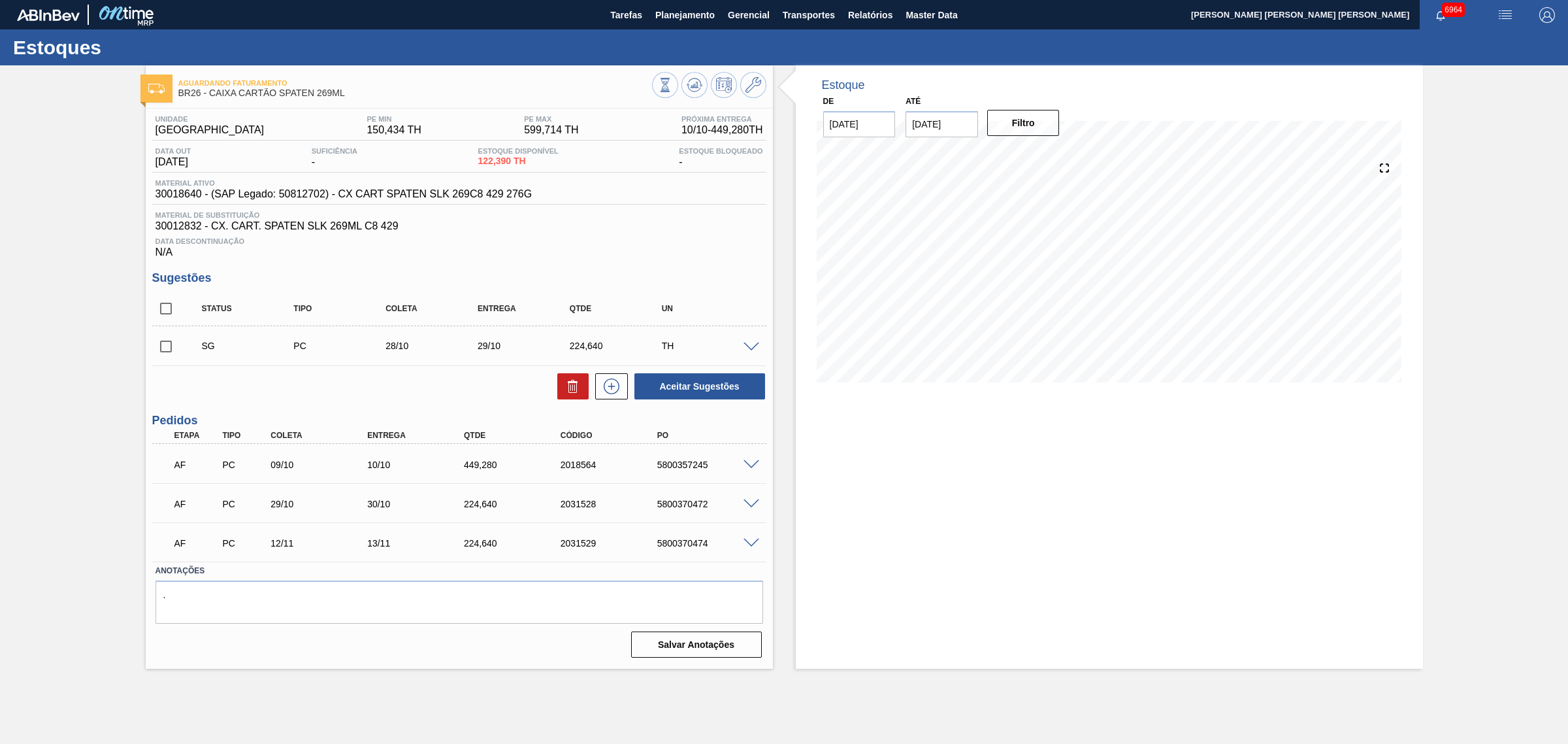
click at [161, 313] on input "checkbox" at bounding box center [166, 308] width 27 height 27
checkbox input "true"
click at [667, 397] on button "Aceitar Sugestões" at bounding box center [699, 386] width 131 height 27
checkbox input "false"
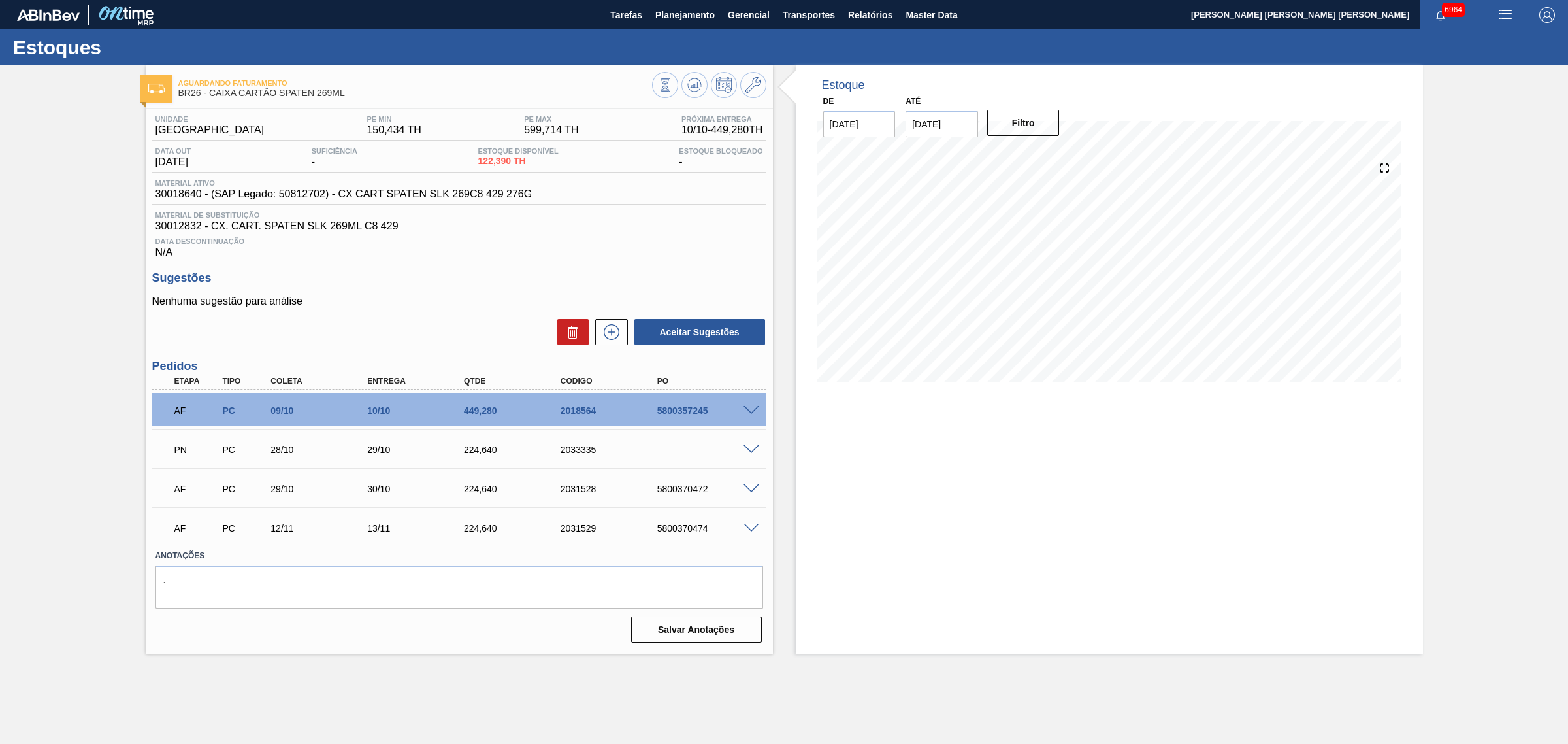
click at [756, 494] on span at bounding box center [751, 489] width 16 height 10
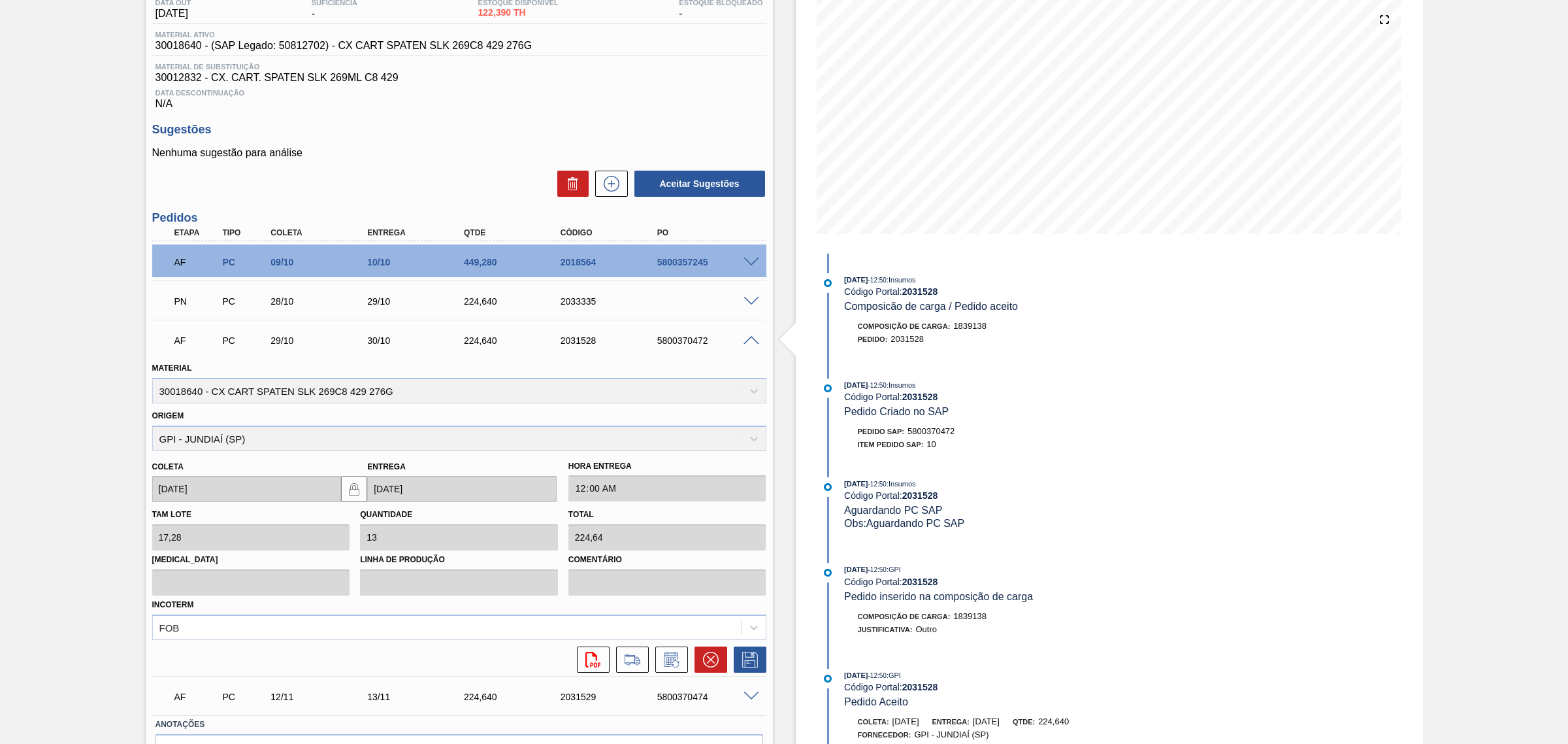
scroll to position [229, 0]
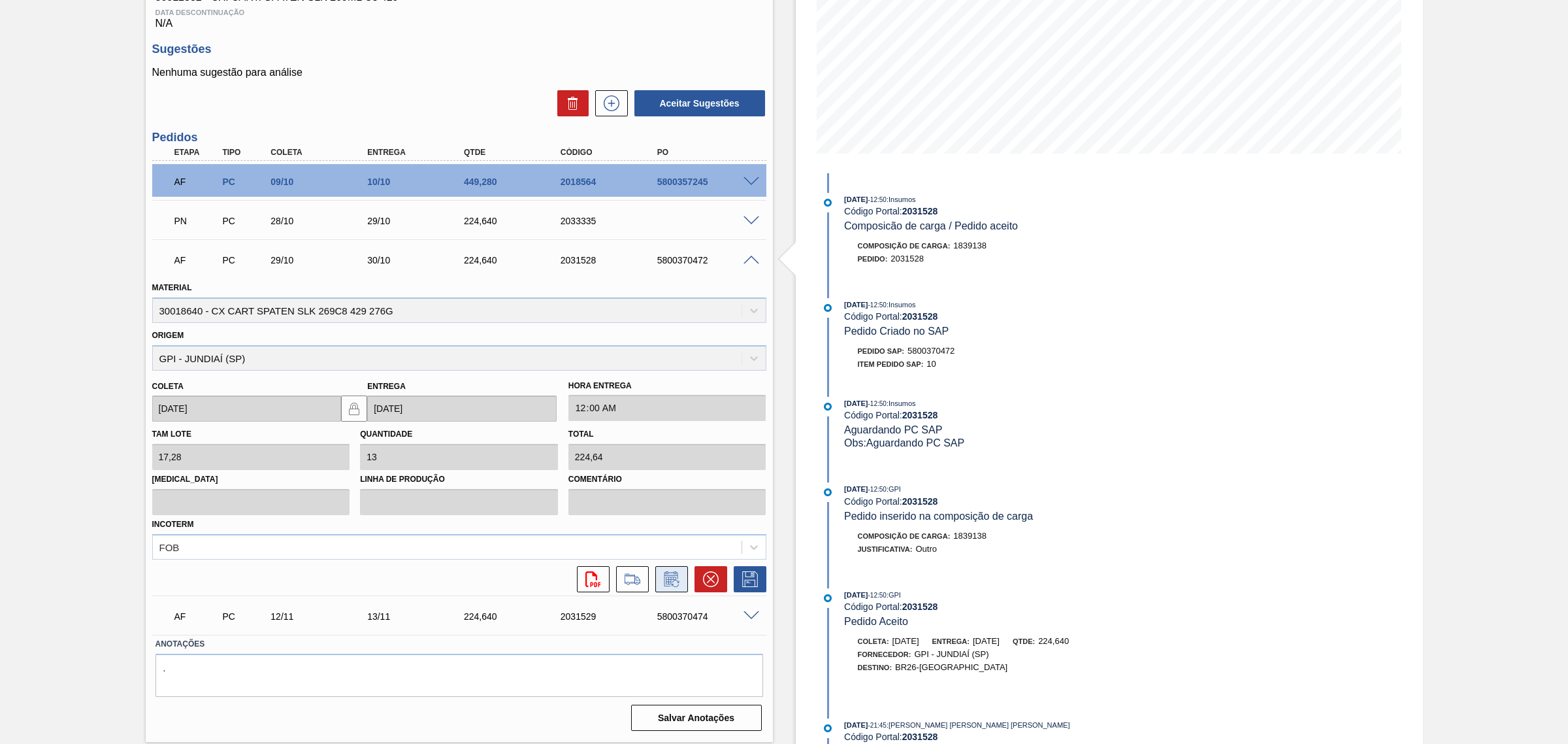
click at [670, 581] on icon at bounding box center [671, 580] width 10 height 8
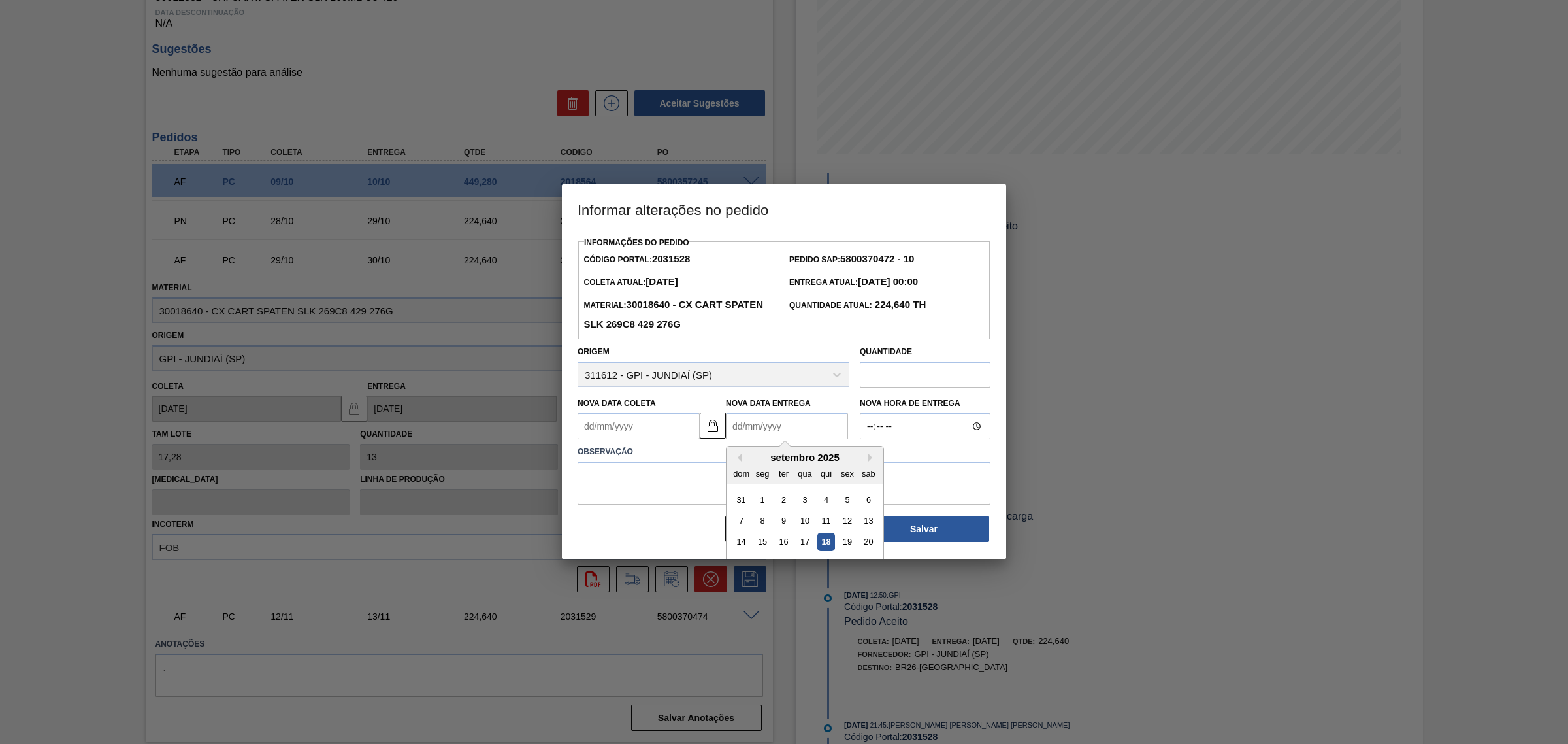
click at [769, 427] on Entrega2031528 "Nova Data Entrega" at bounding box center [787, 426] width 122 height 27
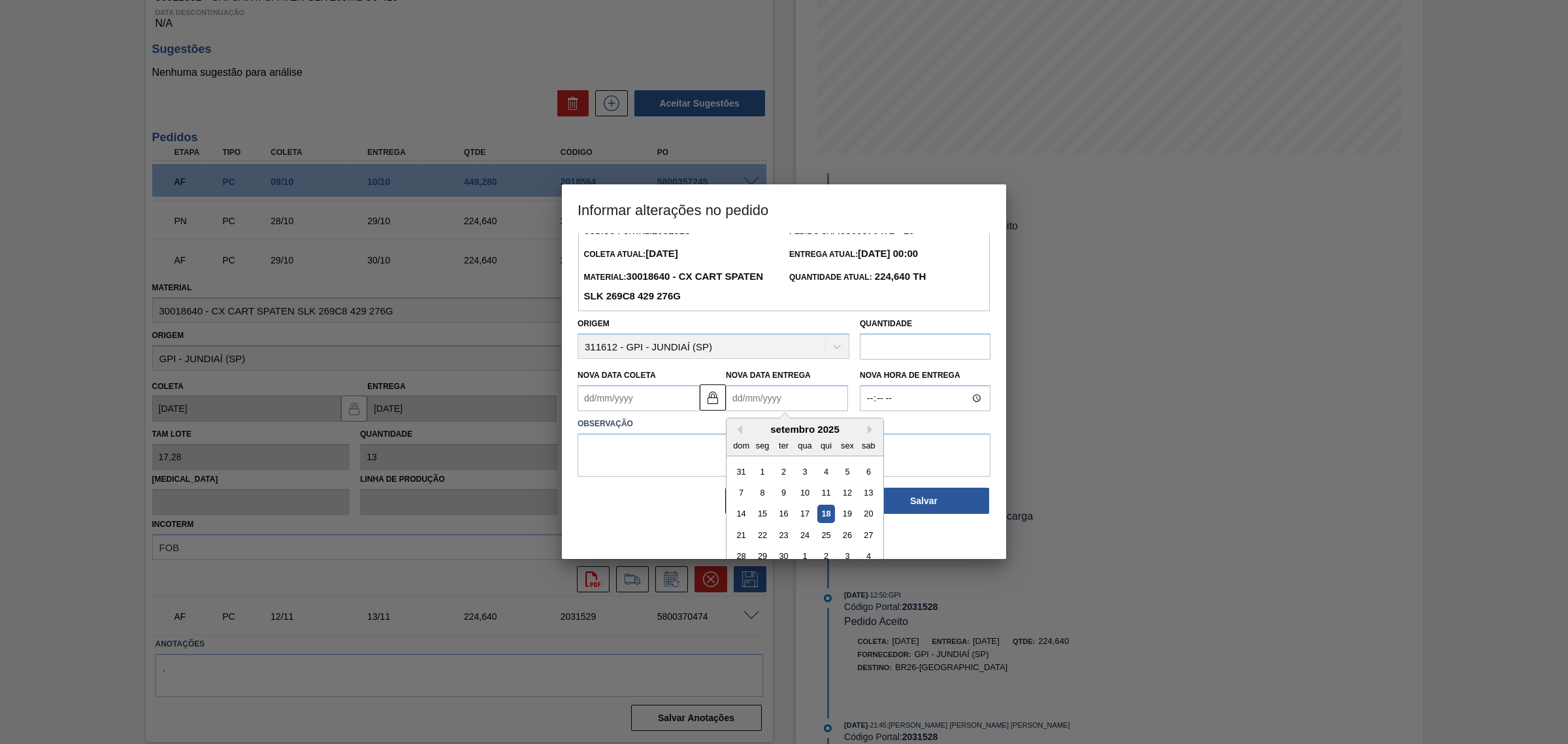
scroll to position [44, 0]
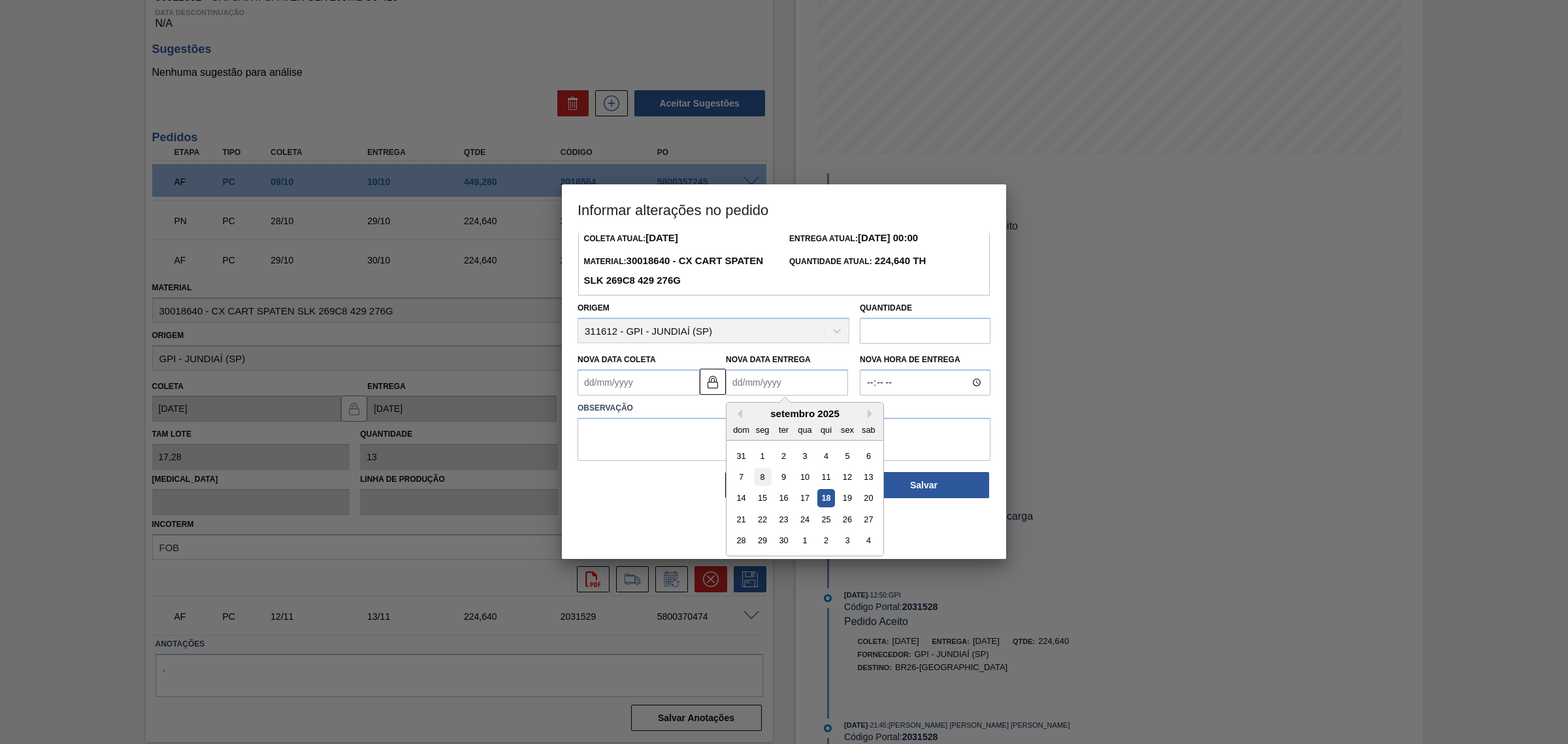
click at [767, 477] on div "8" at bounding box center [762, 476] width 17 height 17
type Coleta2031528 "07/09/2025"
type Entrega2031528 "08/09/2025"
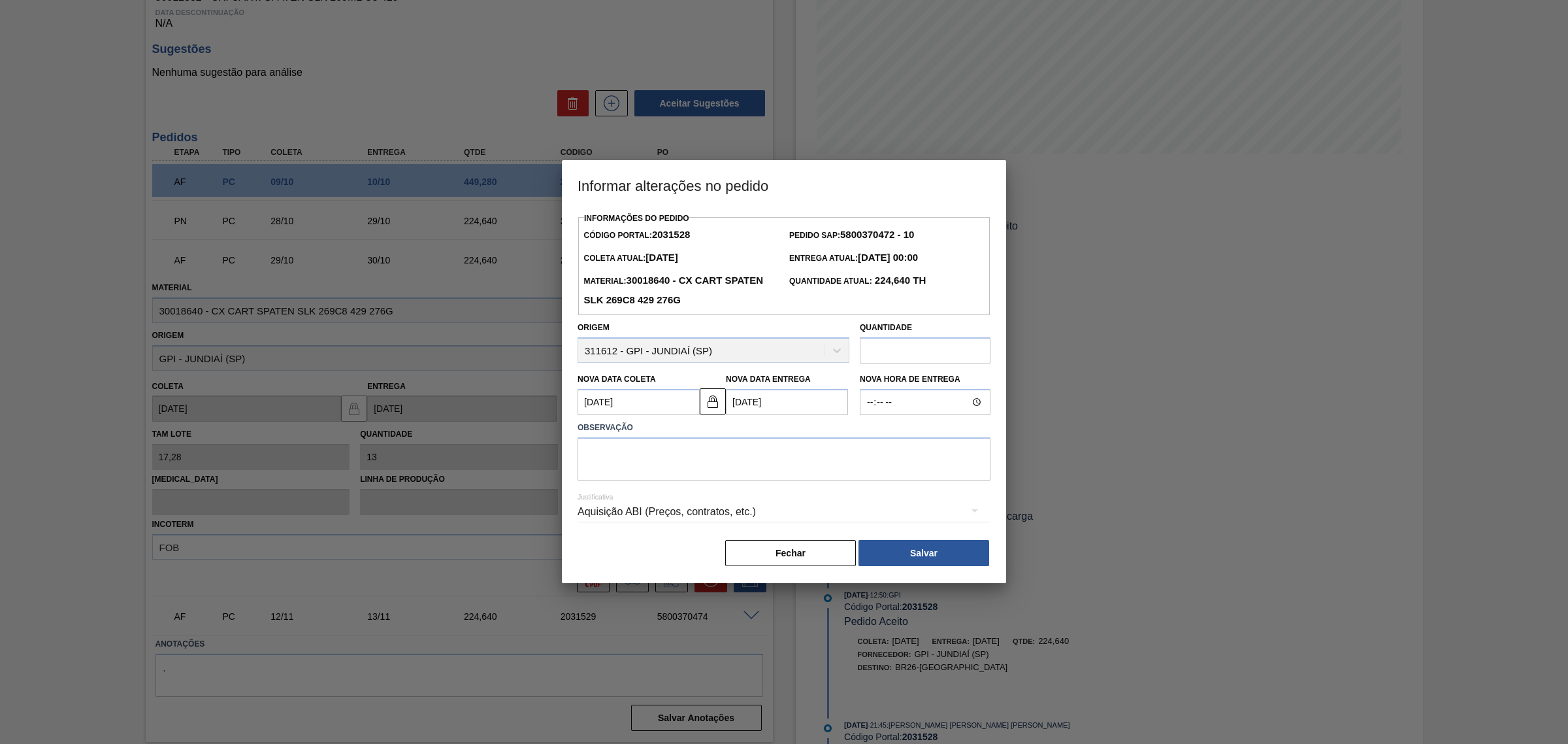
scroll to position [0, 0]
click at [785, 409] on Entrega2031528 "08/09/2025" at bounding box center [787, 401] width 122 height 27
click at [873, 431] on button "Next Month" at bounding box center [873, 433] width 9 height 9
click at [846, 494] on div "7" at bounding box center [846, 495] width 17 height 17
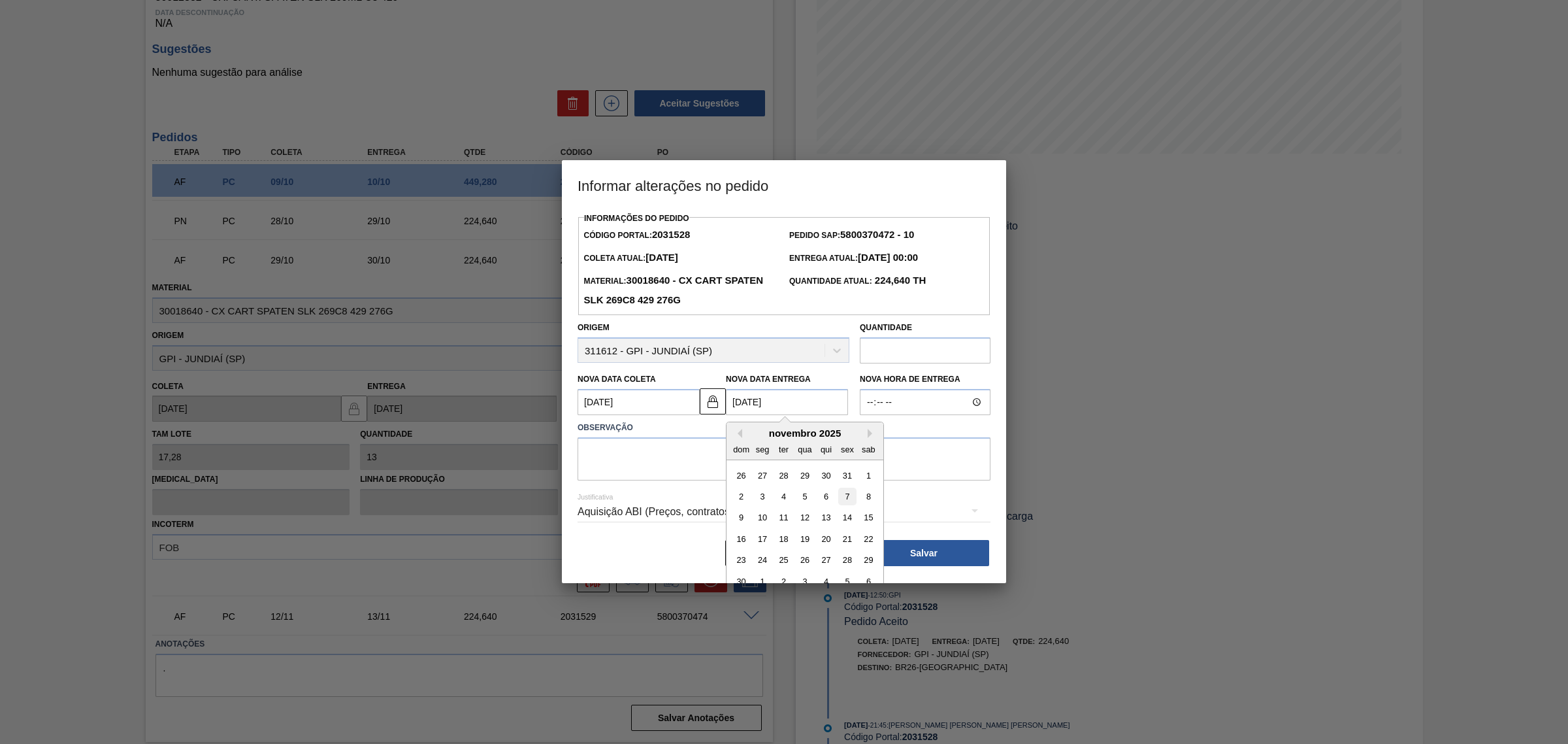
type Coleta2031528 "06/11/2025"
type Entrega2031528 "07/11/2025"
click at [765, 462] on textarea at bounding box center [784, 458] width 413 height 43
type textarea "AJUSTE DATA"
click at [735, 507] on div "Aquisição ABI (Preços, contratos, etc.)" at bounding box center [784, 512] width 413 height 37
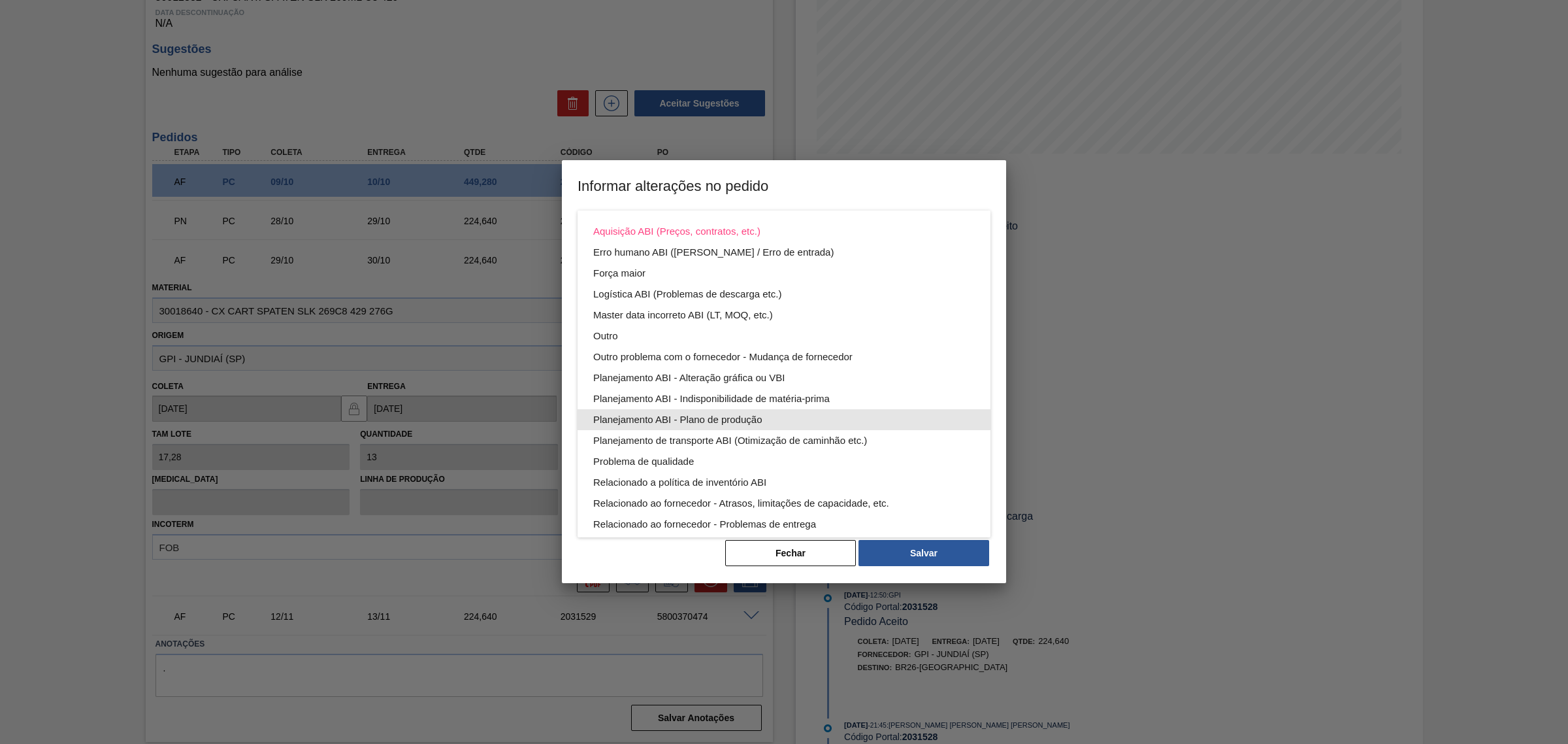
click at [768, 411] on div "Planejamento ABI - Plano de produção" at bounding box center [784, 420] width 382 height 21
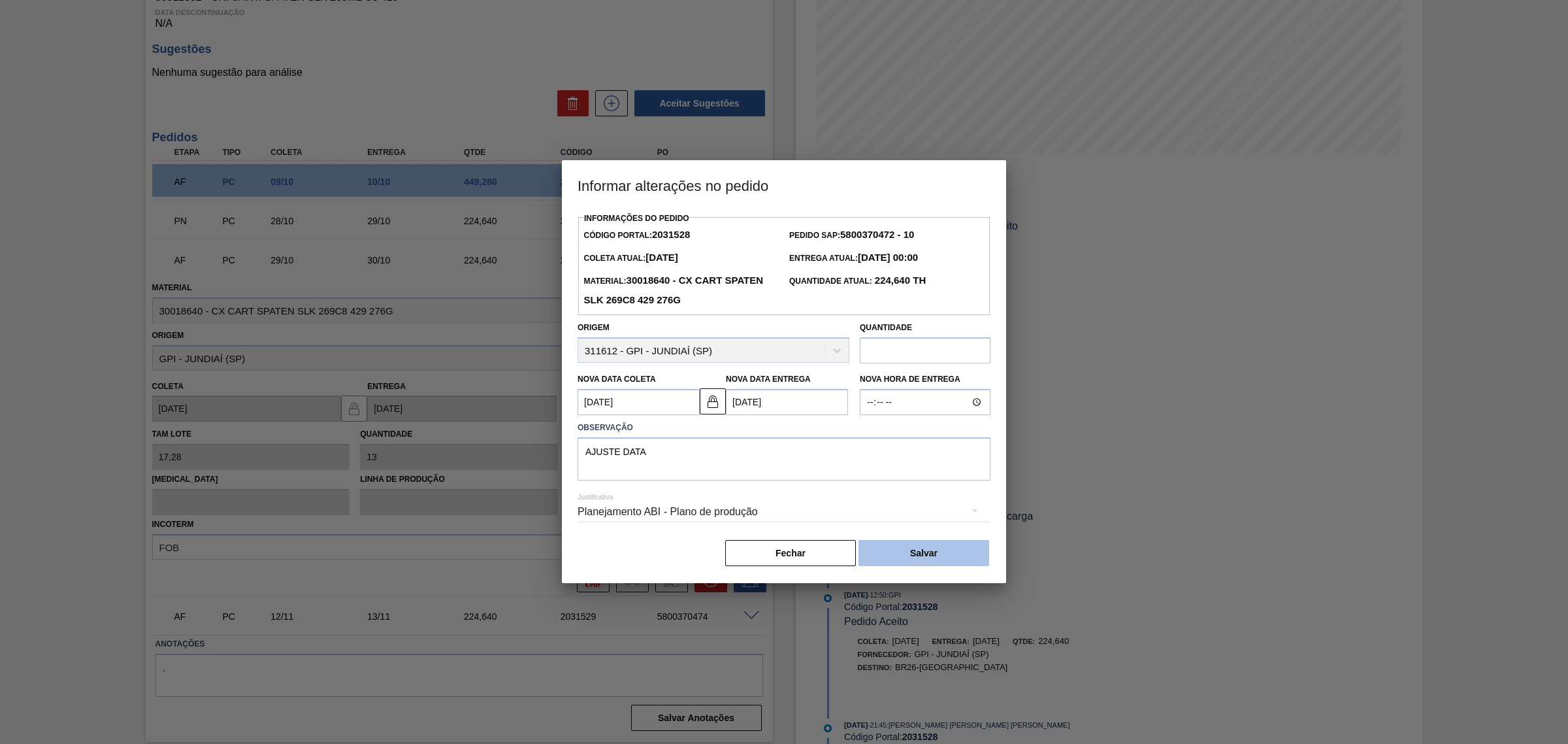
drag, startPoint x: 920, startPoint y: 535, endPoint x: 926, endPoint y: 543, distance: 10.0
click at [926, 543] on button "Salvar" at bounding box center [924, 553] width 131 height 27
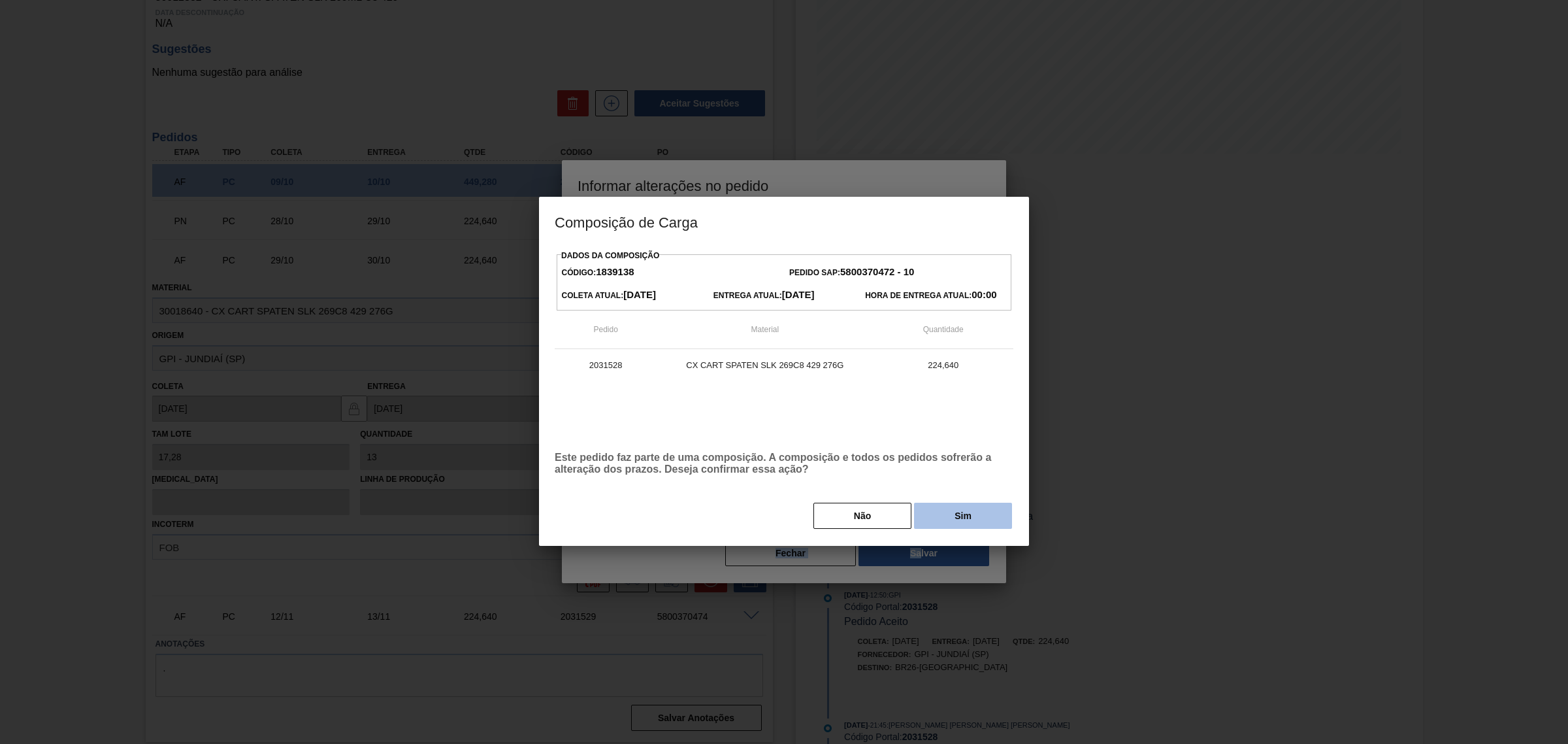
click at [964, 519] on button "Sim" at bounding box center [962, 515] width 98 height 27
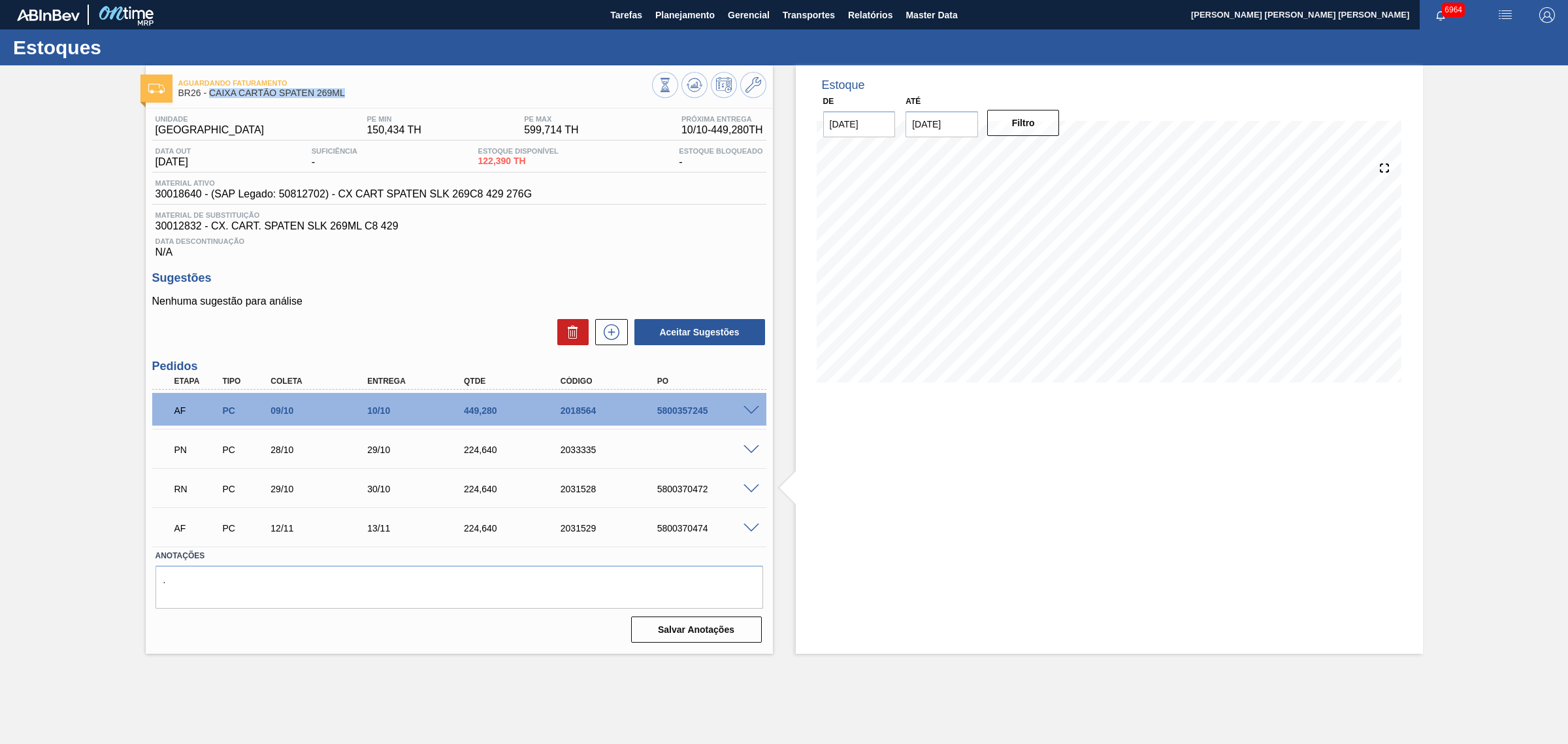
drag, startPoint x: 364, startPoint y: 96, endPoint x: 212, endPoint y: 98, distance: 152.0
click at [212, 98] on span "BR26 - CAIXA CARTÃO SPATEN 269ML" at bounding box center [415, 93] width 473 height 10
copy span "CAIXA CARTÃO SPATEN 269ML"
click at [579, 455] on div "2033335" at bounding box center [612, 449] width 110 height 10
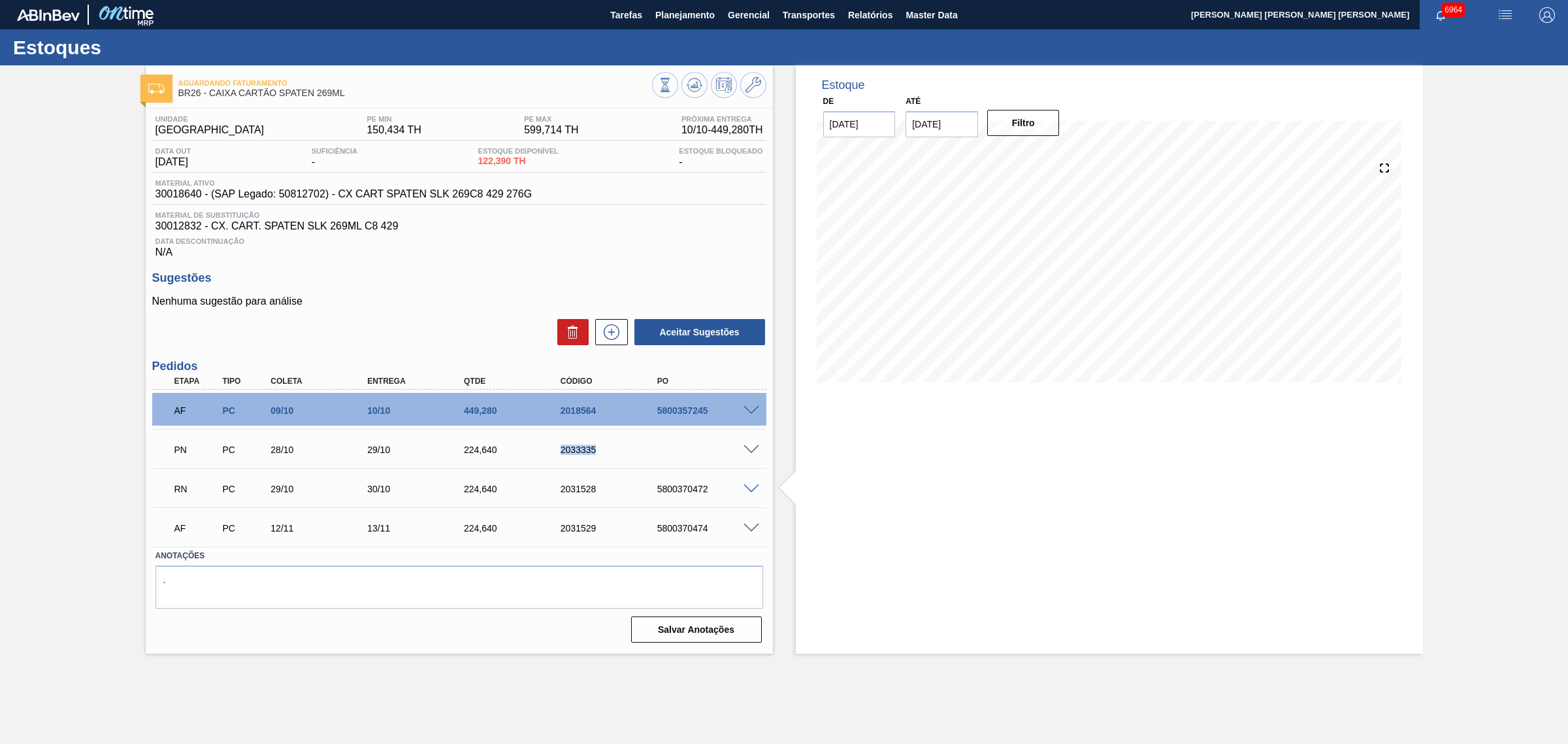
copy div "2033335"
click at [585, 485] on div "RN PC 29/10 30/10 224,640 2031528 5800370472" at bounding box center [456, 487] width 579 height 27
copy div "2031528"
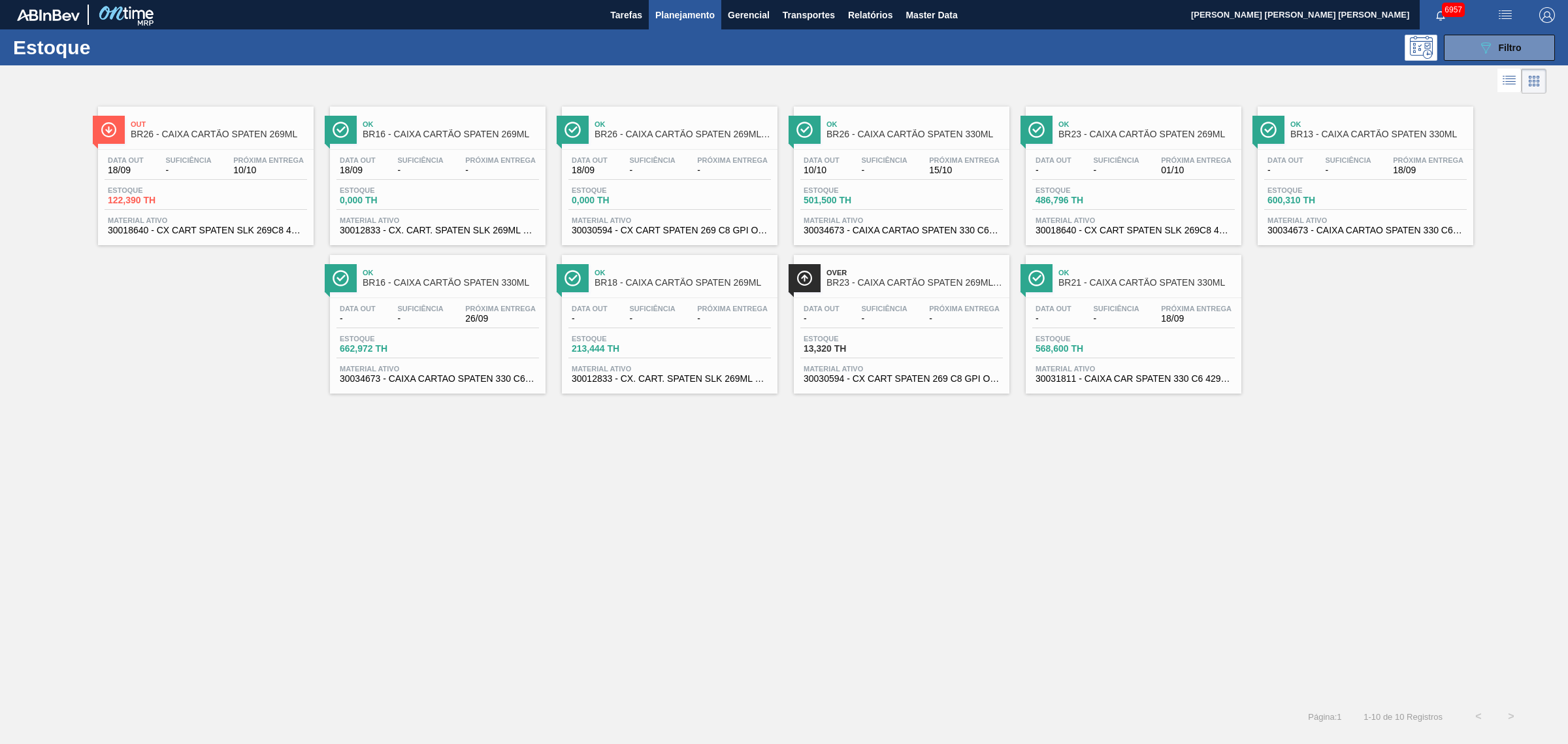
drag, startPoint x: 694, startPoint y: 312, endPoint x: 1145, endPoint y: 301, distance: 451.1
click at [1484, 41] on icon "089F7B8B-B2A5-4AFE-B5C0-19BA573D28AC" at bounding box center [1485, 48] width 16 height 16
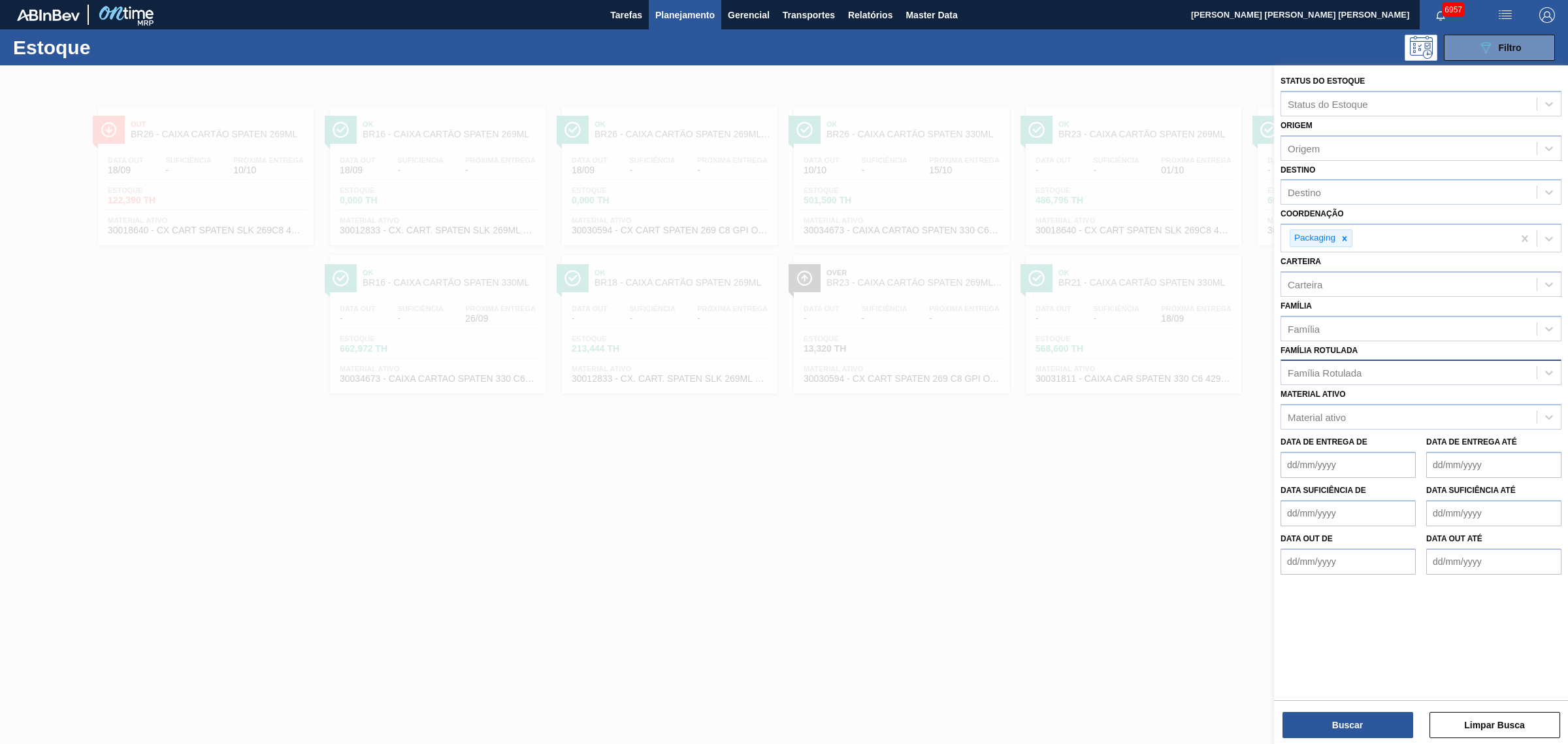
click at [1344, 373] on div "Família Rotulada" at bounding box center [1324, 373] width 74 height 11
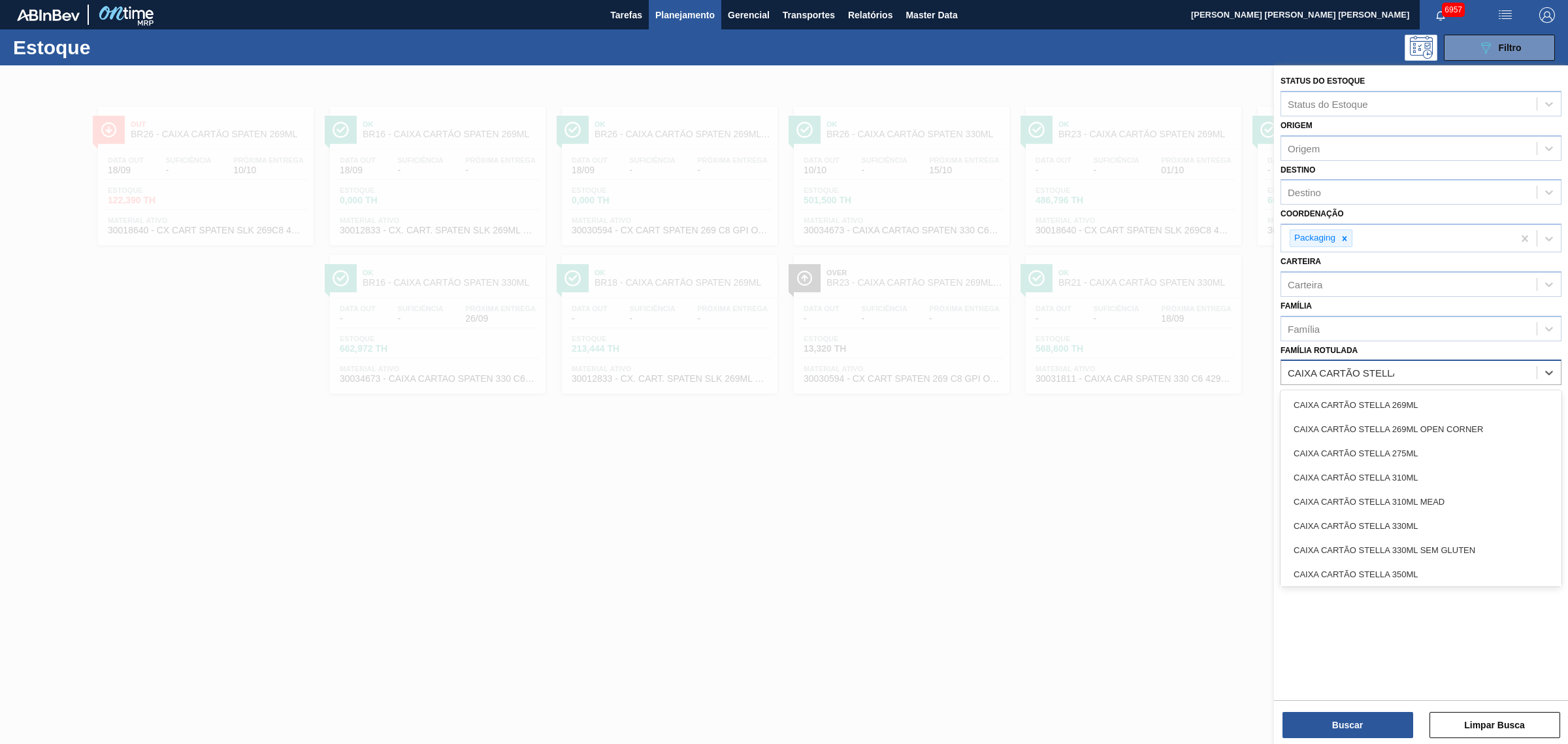
type Rotulada "CAIXA CARTÃO STELLA"
click at [1421, 393] on div "CAIXA CARTÃO STELLA 269ML" at bounding box center [1421, 405] width 281 height 24
type Rotulada "S"
type Rotulada "CAIXA CARTÃO STELLA"
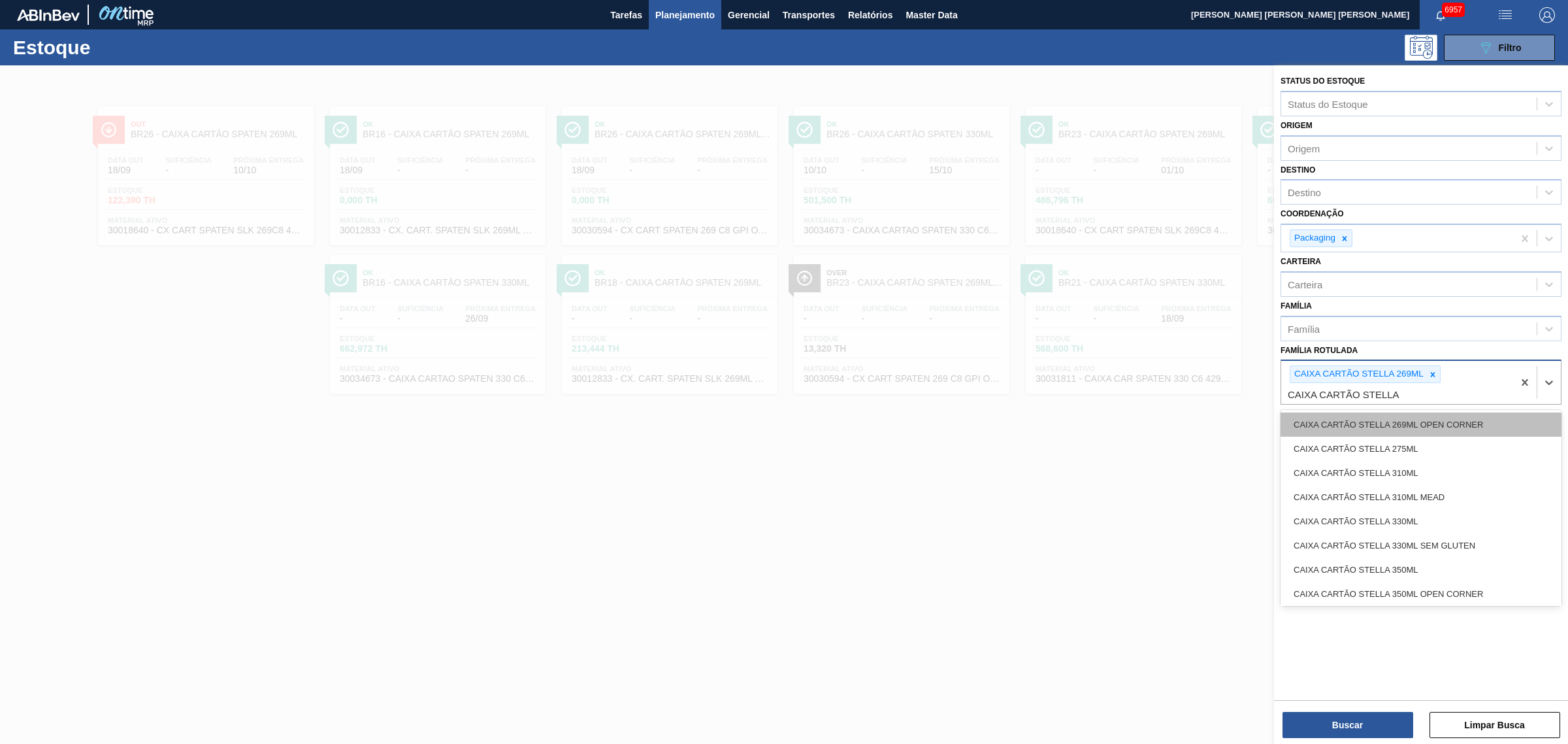
click at [1489, 423] on div "CAIXA CARTÃO STELLA 269ML OPEN CORNER" at bounding box center [1421, 424] width 281 height 24
type Rotulada "CAIXA CARTÃO STELLA"
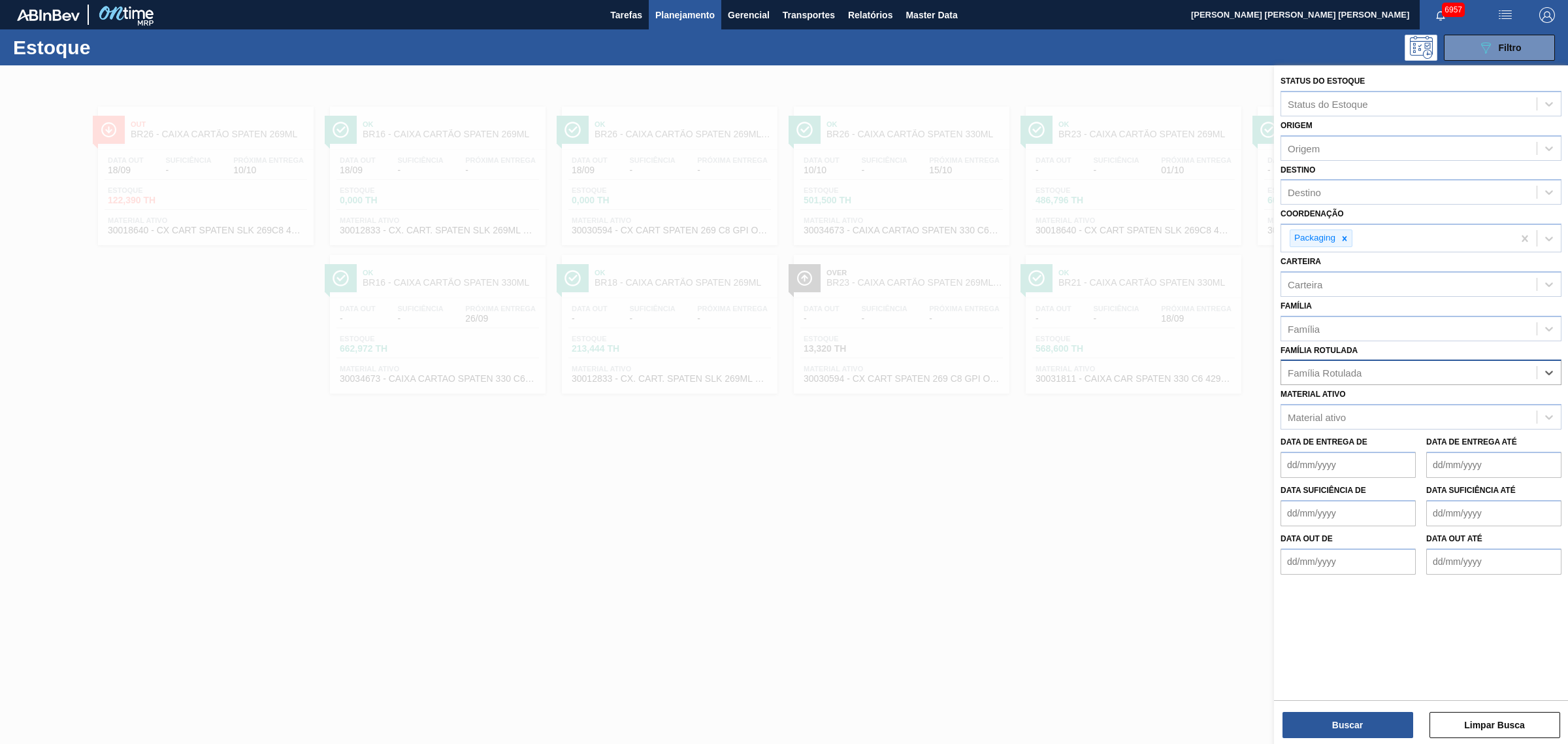
type Rotulada "S"
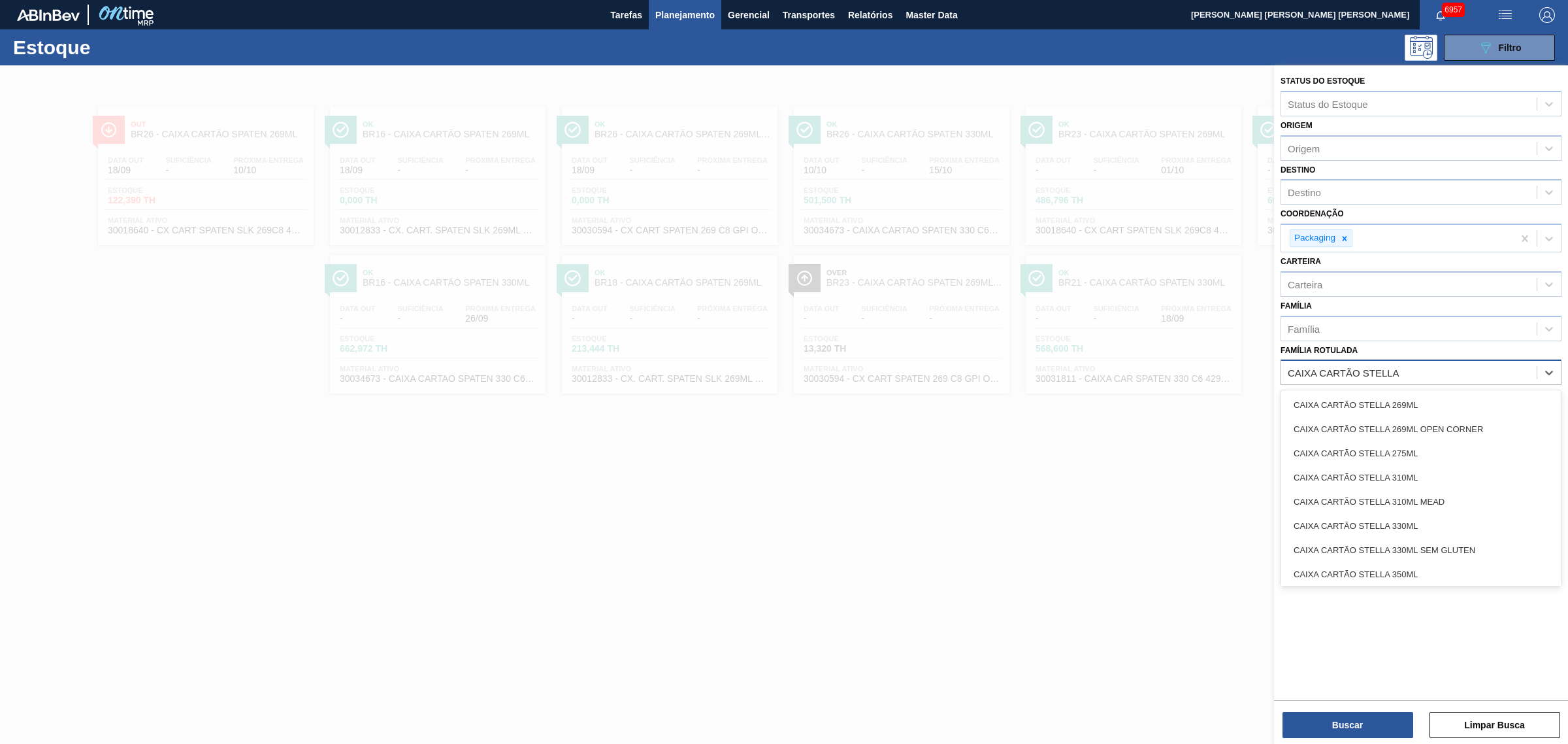
type Rotulada "CAIXA CARTÃO STELLA"
click at [1495, 472] on div "CAIXA CARTÃO STELLA 310ML" at bounding box center [1421, 477] width 281 height 24
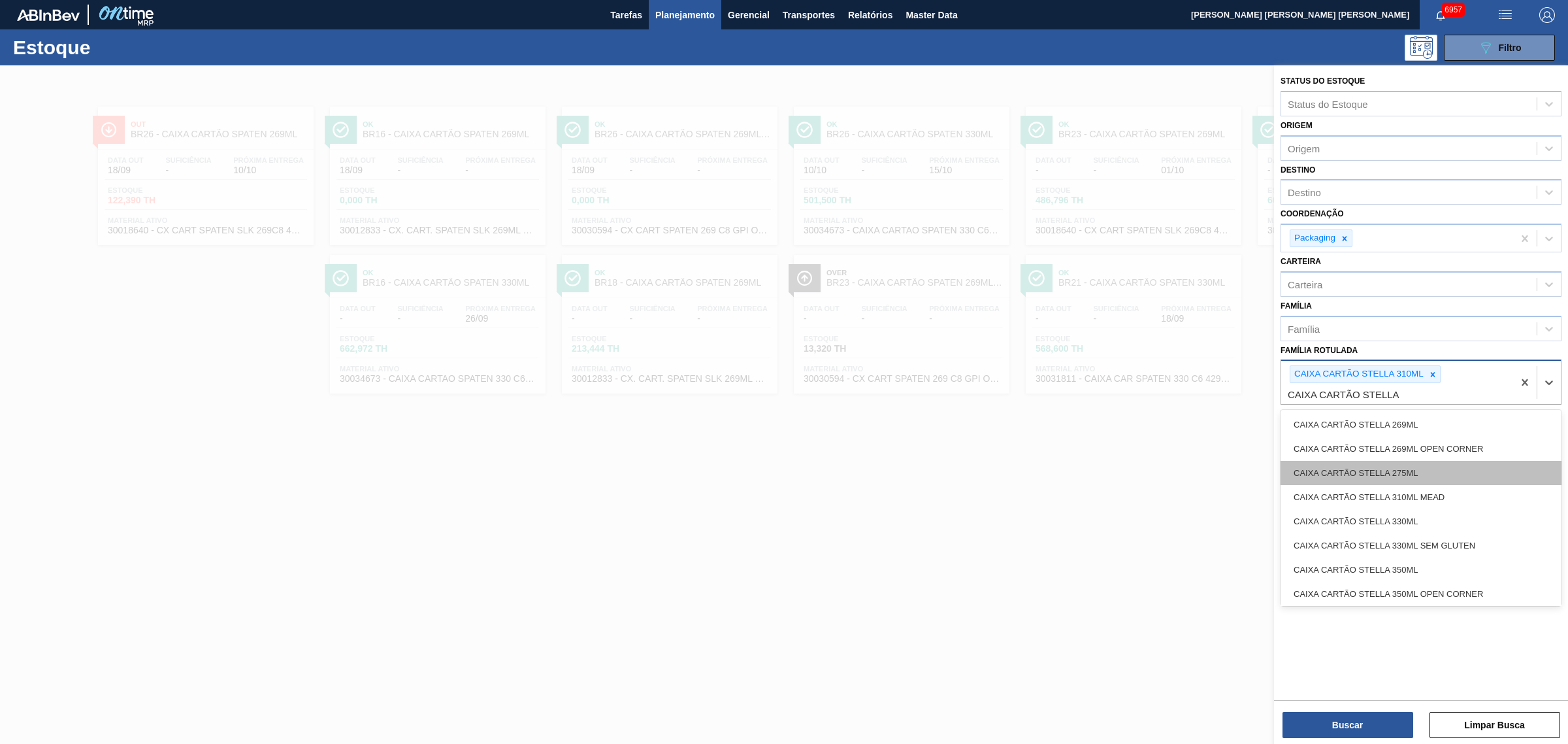
type Rotulada "CAIXA CARTÃO STELLA 3"
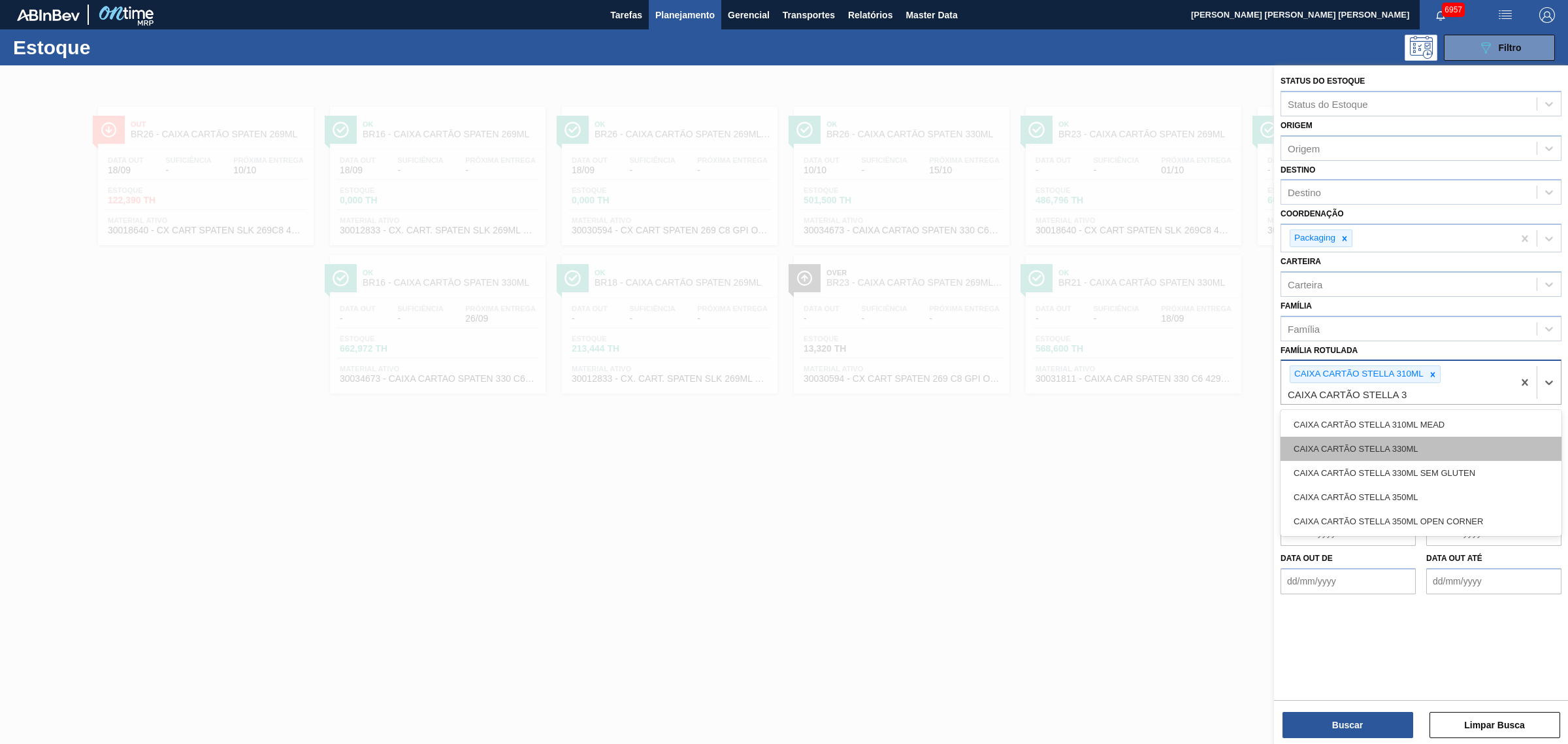
click at [1504, 441] on div "CAIXA CARTÃO STELLA 330ML" at bounding box center [1421, 449] width 281 height 24
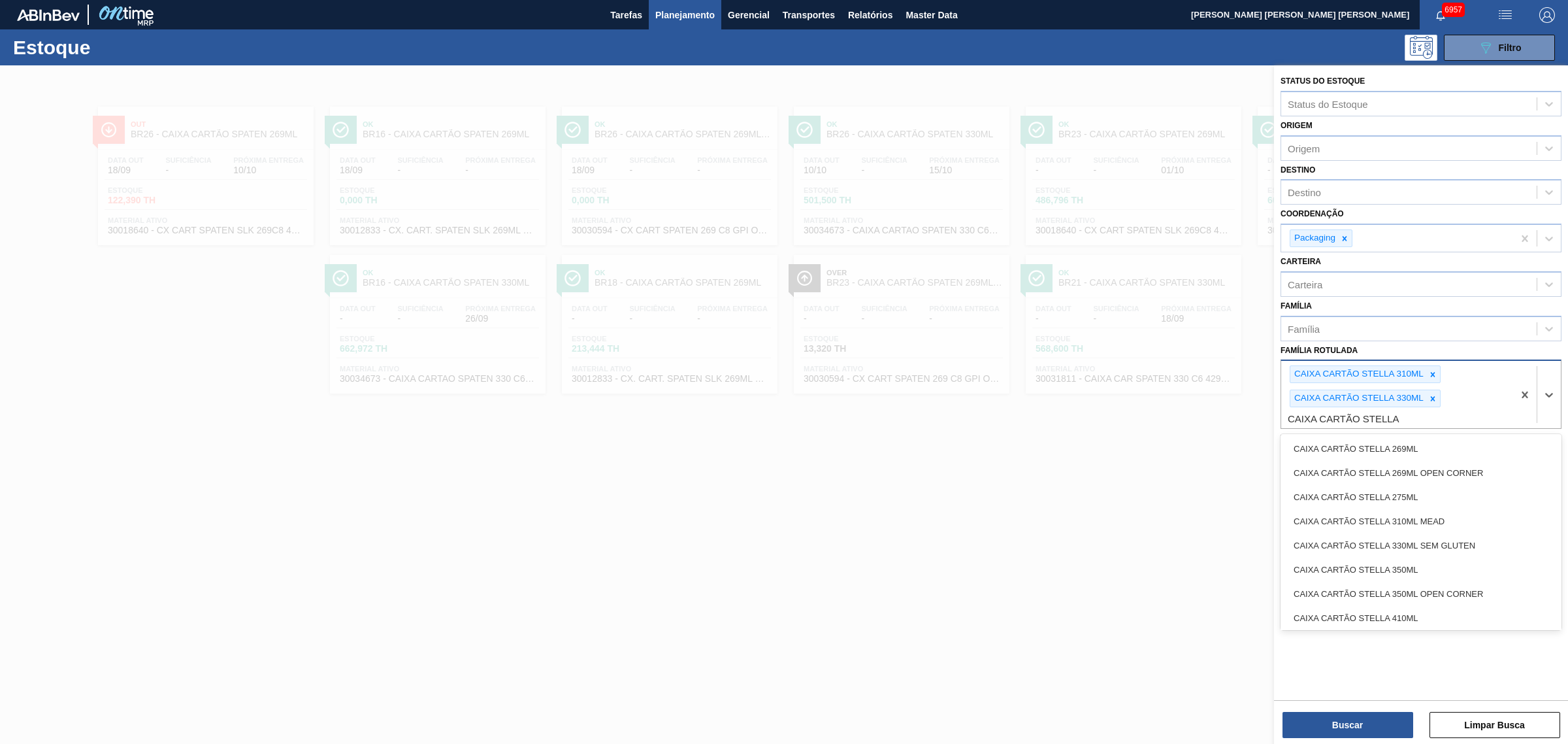
type Rotulada "CAIXA CARTÃO STELLA"
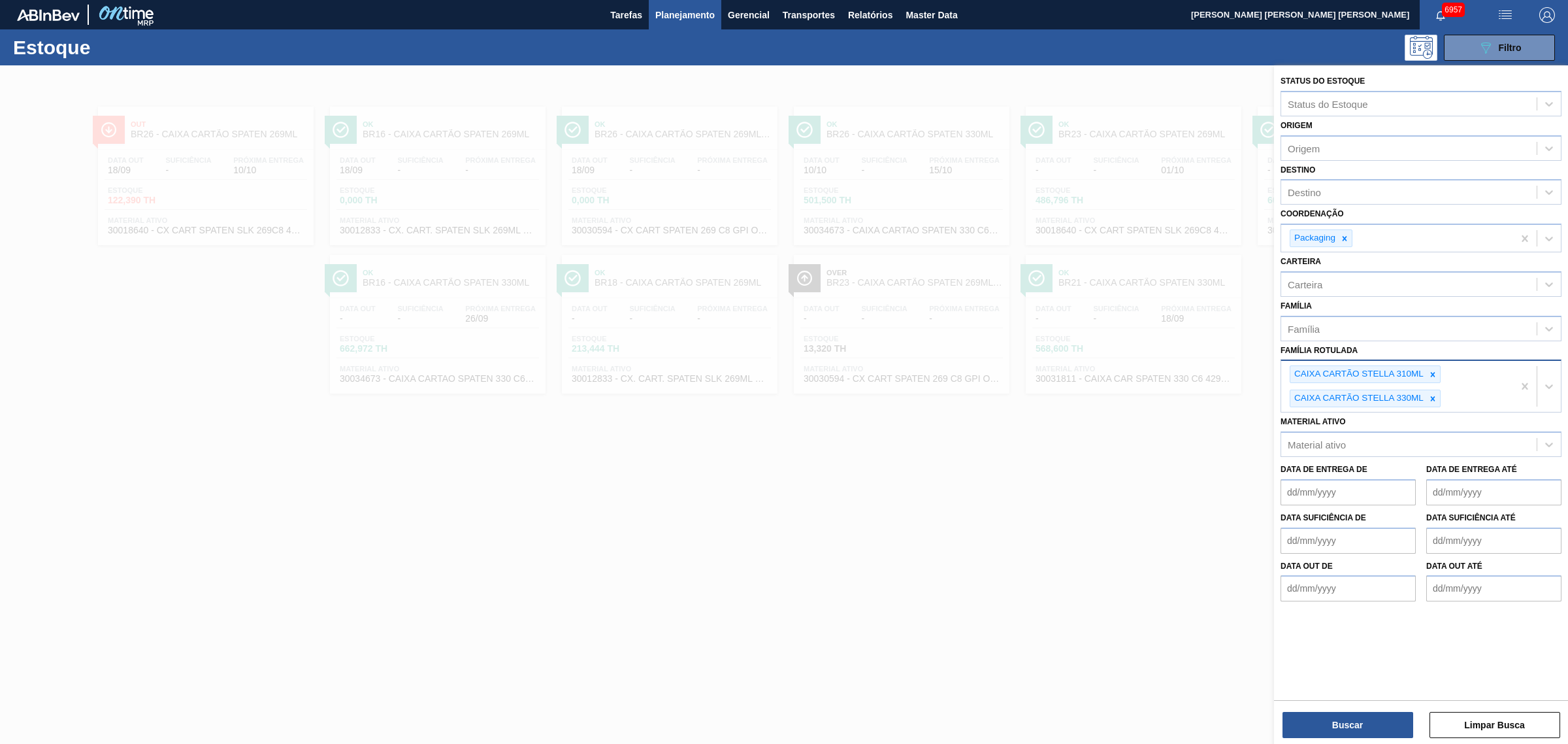
click at [1458, 654] on div "Status do Estoque Status do Estoque Origem Origem Destino Destino Coordenação P…" at bounding box center [1421, 381] width 294 height 632
click at [1386, 723] on button "Buscar" at bounding box center [1348, 725] width 131 height 27
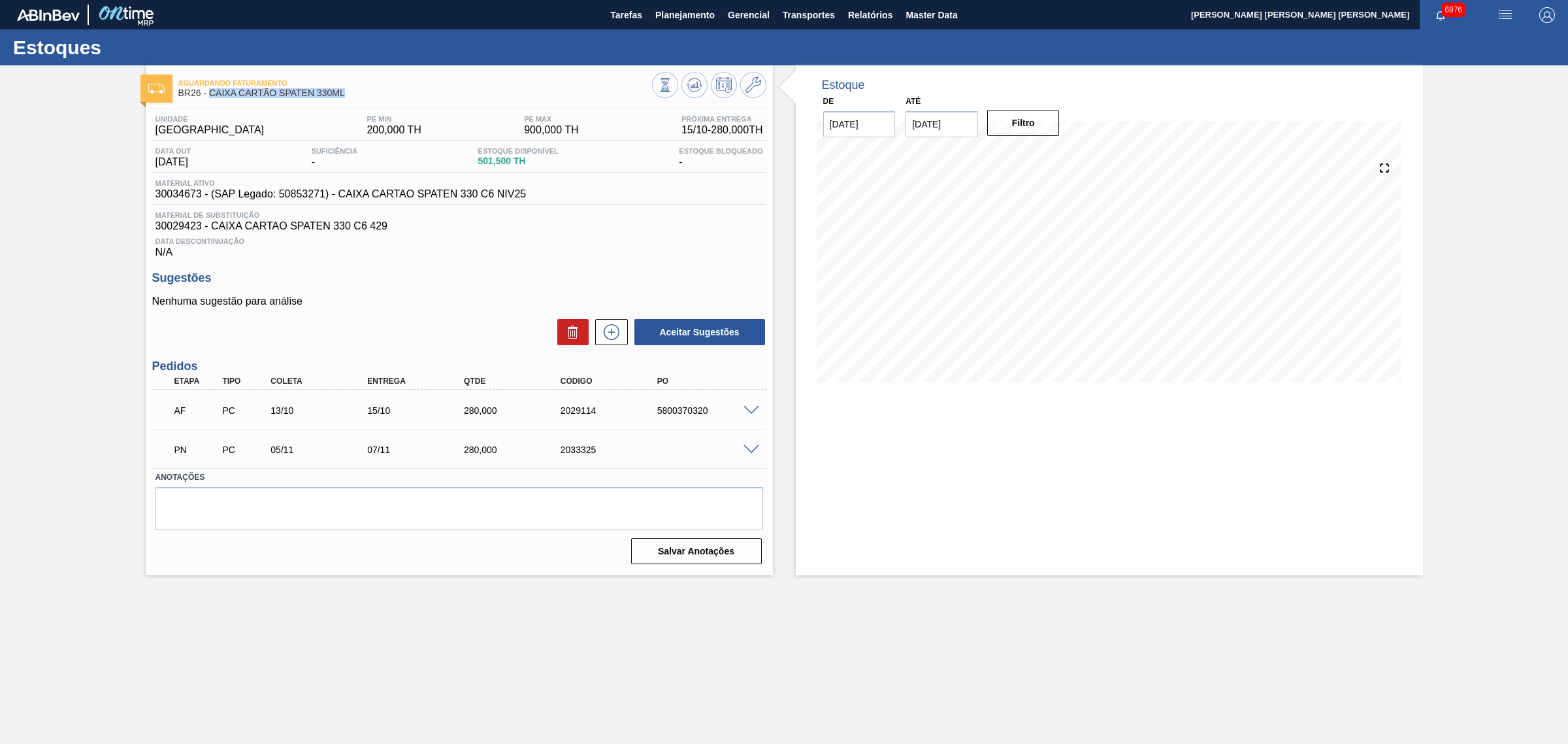
drag, startPoint x: 353, startPoint y: 98, endPoint x: 210, endPoint y: 100, distance: 143.0
click at [210, 100] on div "Aguardando Faturamento BR26 - CAIXA CARTÃO SPATEN 330ML" at bounding box center [415, 89] width 473 height 29
copy span "CAIXA CARTÃO SPATEN 330ML"
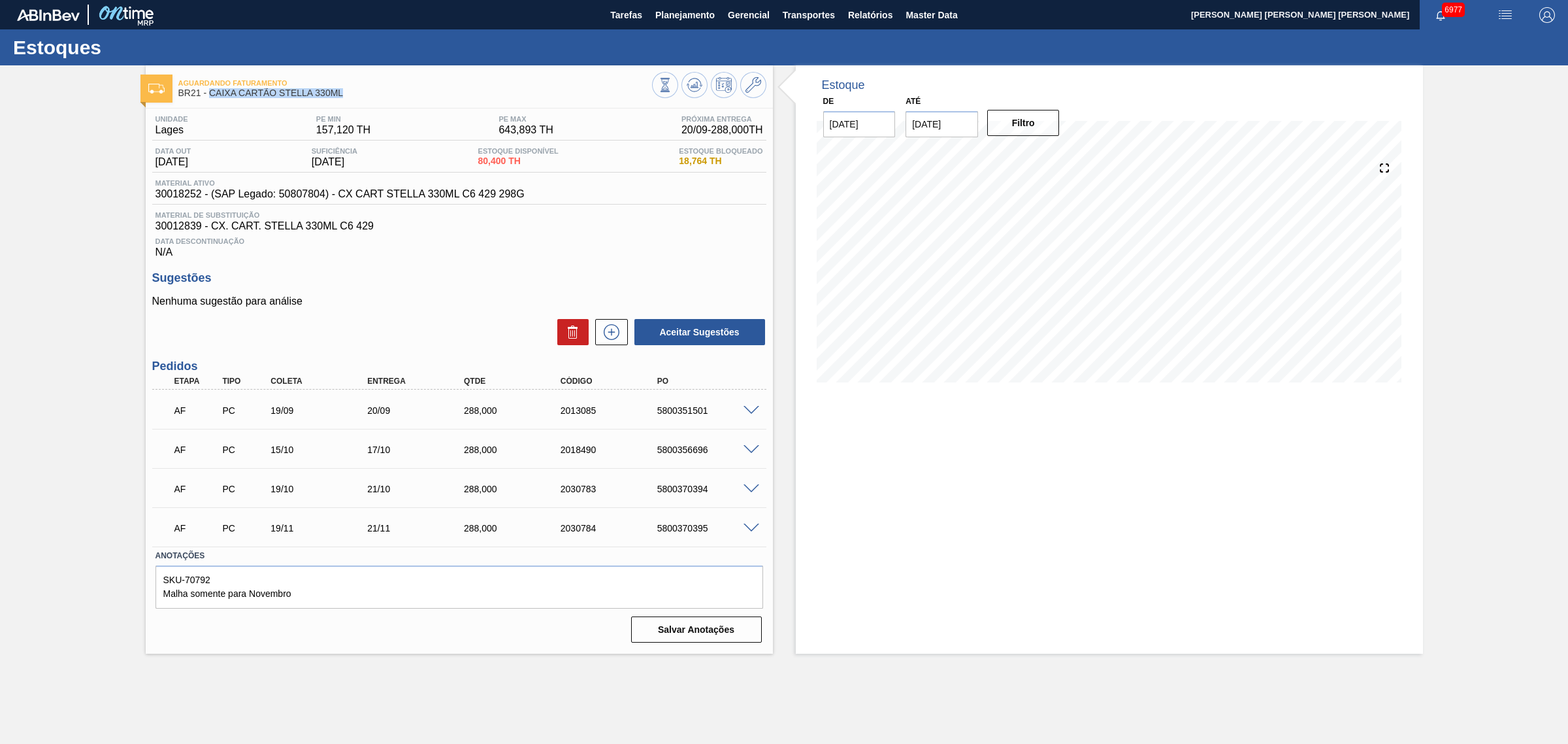
drag, startPoint x: 347, startPoint y: 95, endPoint x: 210, endPoint y: 97, distance: 137.0
click at [210, 97] on span "BR21 - CAIXA CARTÃO STELLA 330ML" at bounding box center [415, 93] width 473 height 10
copy span "CAIXA CARTÃO STELLA 330ML"
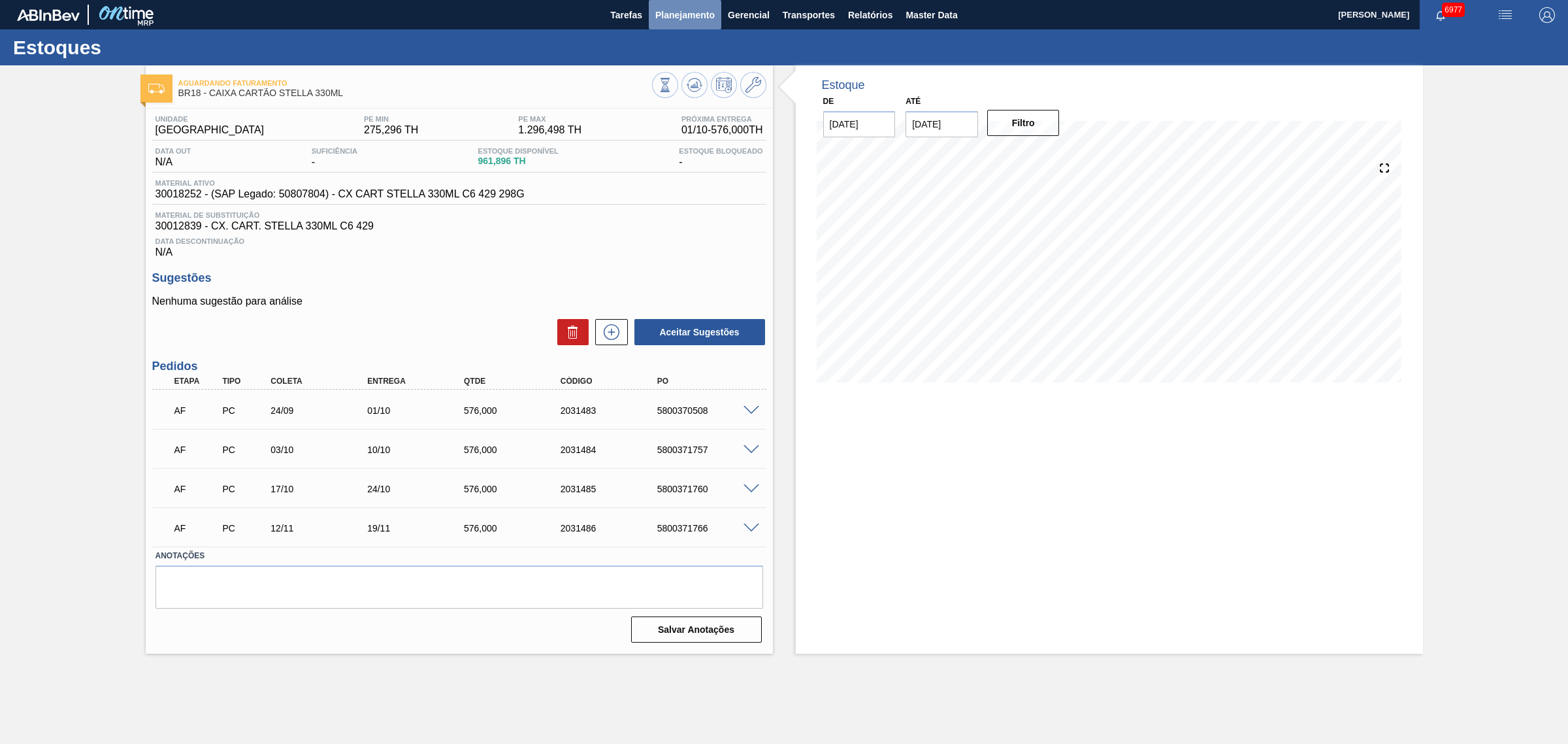
click at [683, 13] on span "Planejamento" at bounding box center [684, 15] width 59 height 16
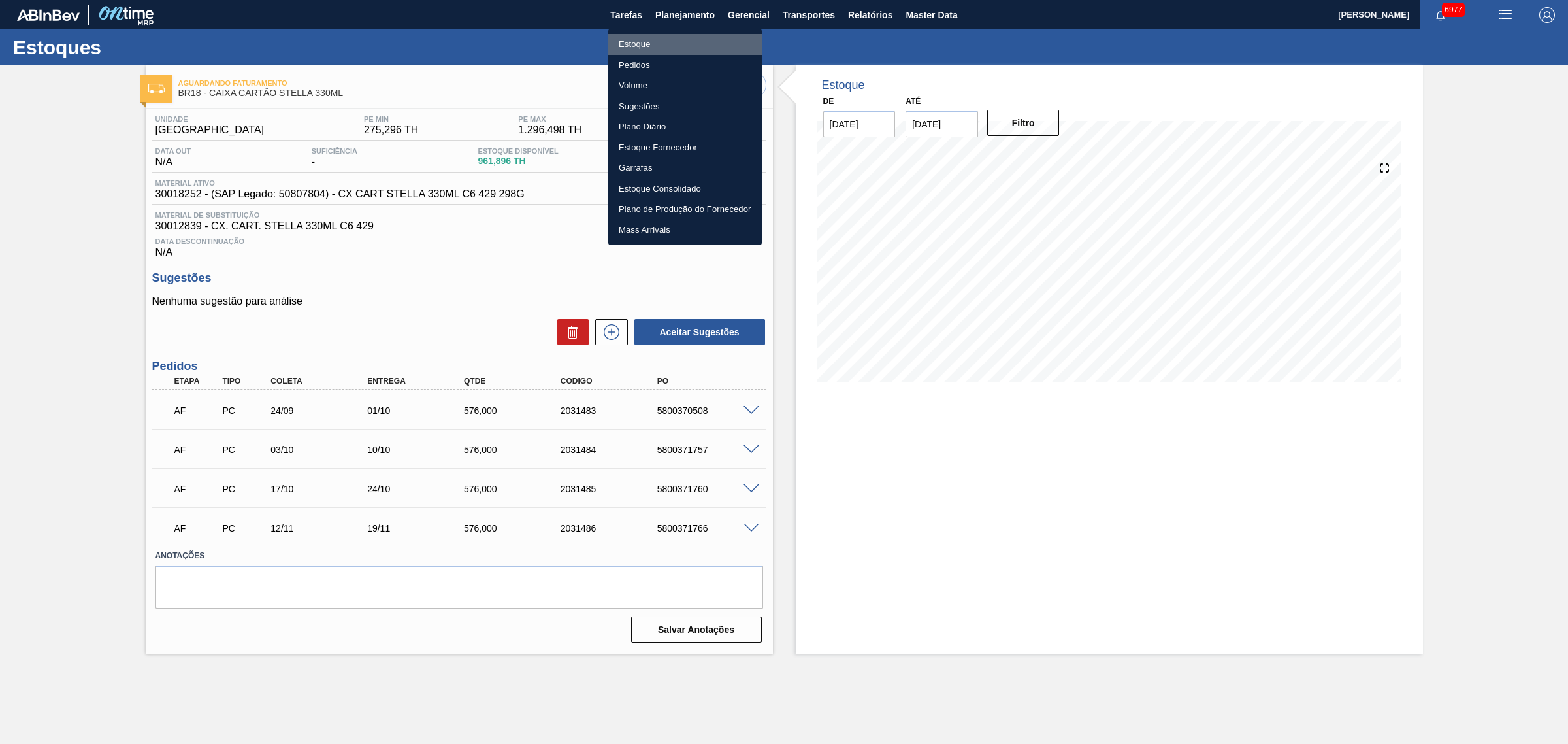
click at [680, 40] on li "Estoque" at bounding box center [685, 44] width 154 height 21
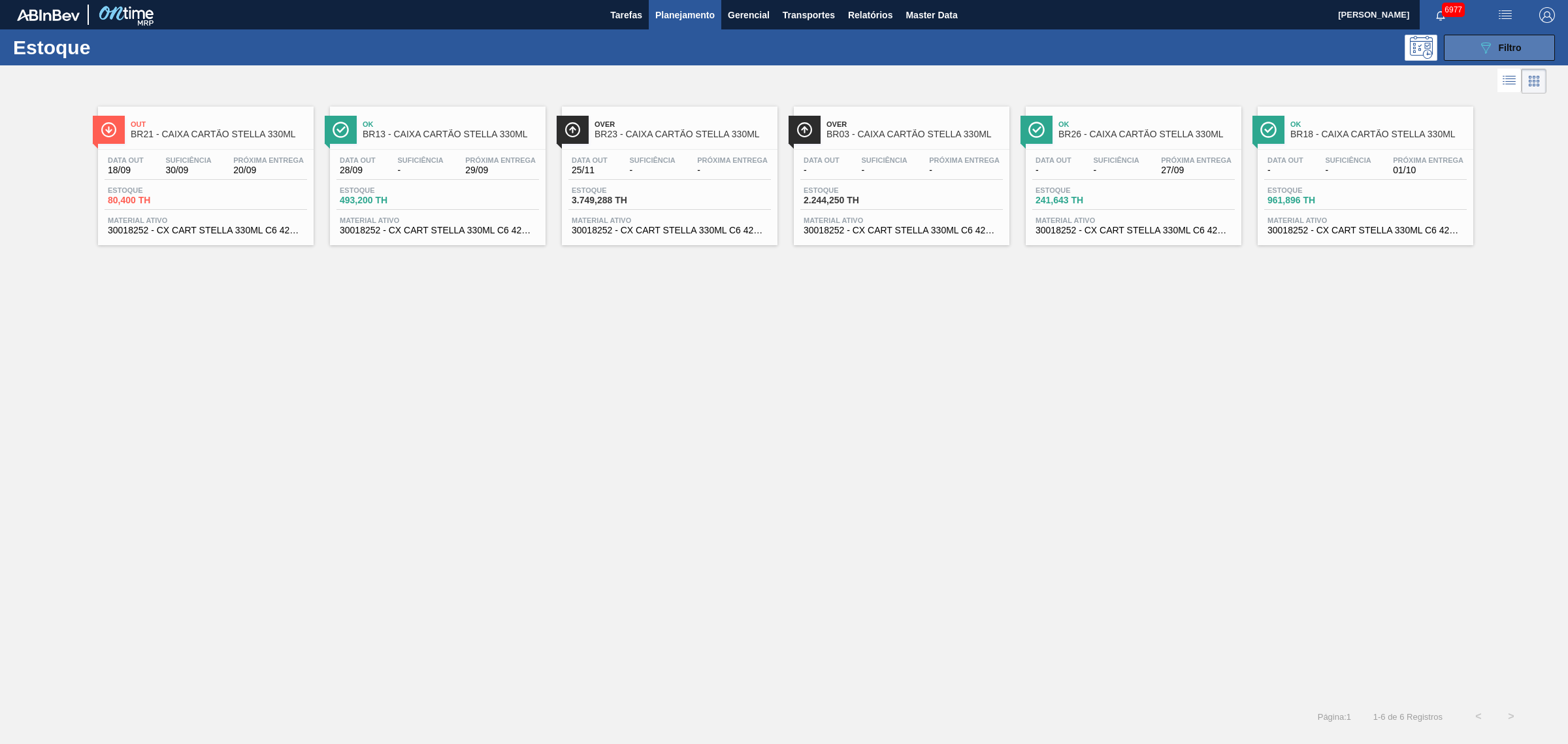
click at [1484, 47] on icon "089F7B8B-B2A5-4AFE-B5C0-19BA573D28AC" at bounding box center [1485, 48] width 16 height 16
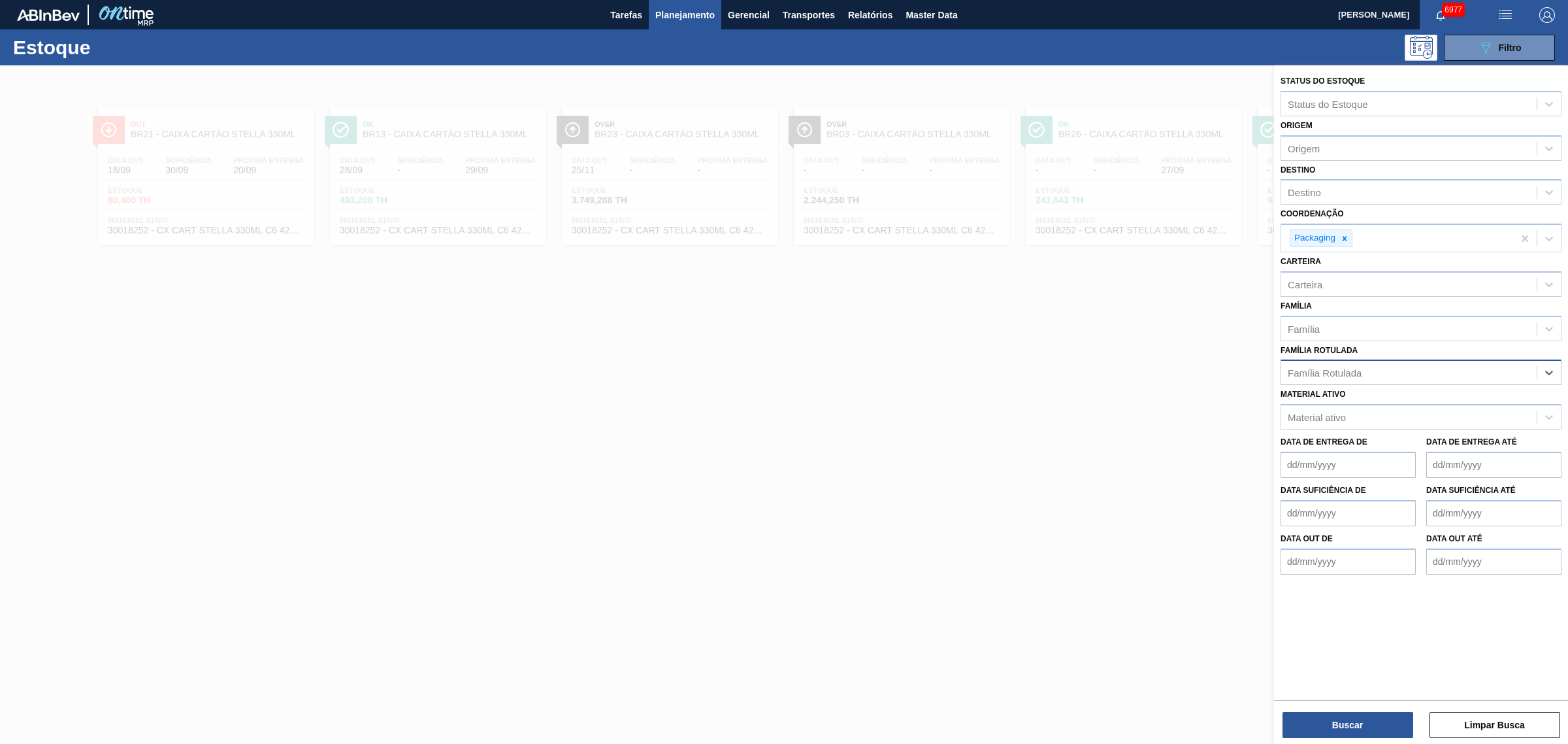
paste Rotulada "CAIXA CARTÃO CORONA 330ML"
type Rotulada "CAIXA CARTÃO CORONA 330ML"
click at [1433, 399] on div "CAIXA CARTÃO CORONA 330ML" at bounding box center [1421, 405] width 281 height 24
click at [1340, 717] on button "Buscar" at bounding box center [1348, 725] width 131 height 27
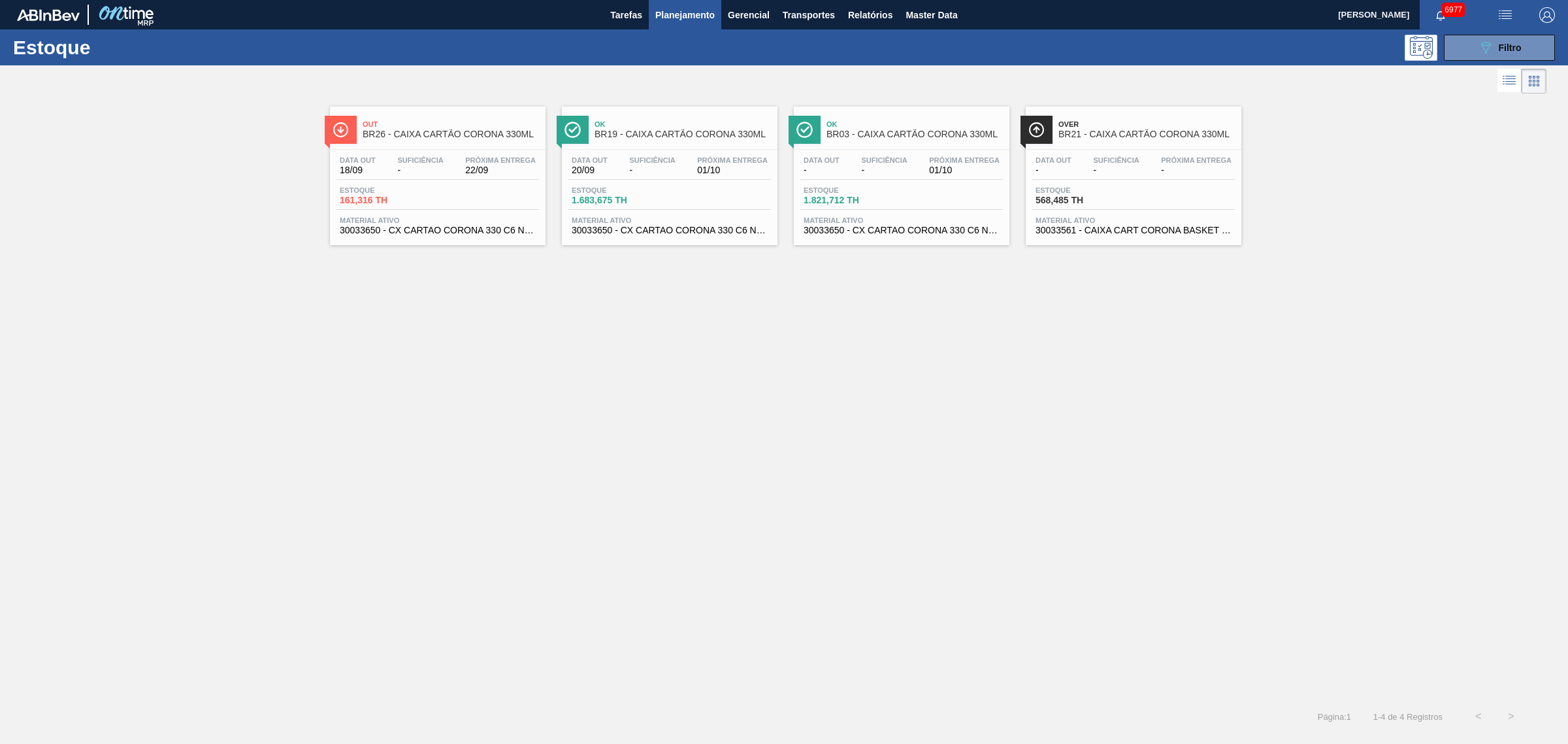
drag, startPoint x: 799, startPoint y: 175, endPoint x: 654, endPoint y: 177, distance: 145.0
click at [1482, 37] on button "089F7B8B-B2A5-4AFE-B5C0-19BA573D28AC Filtro" at bounding box center [1499, 48] width 111 height 27
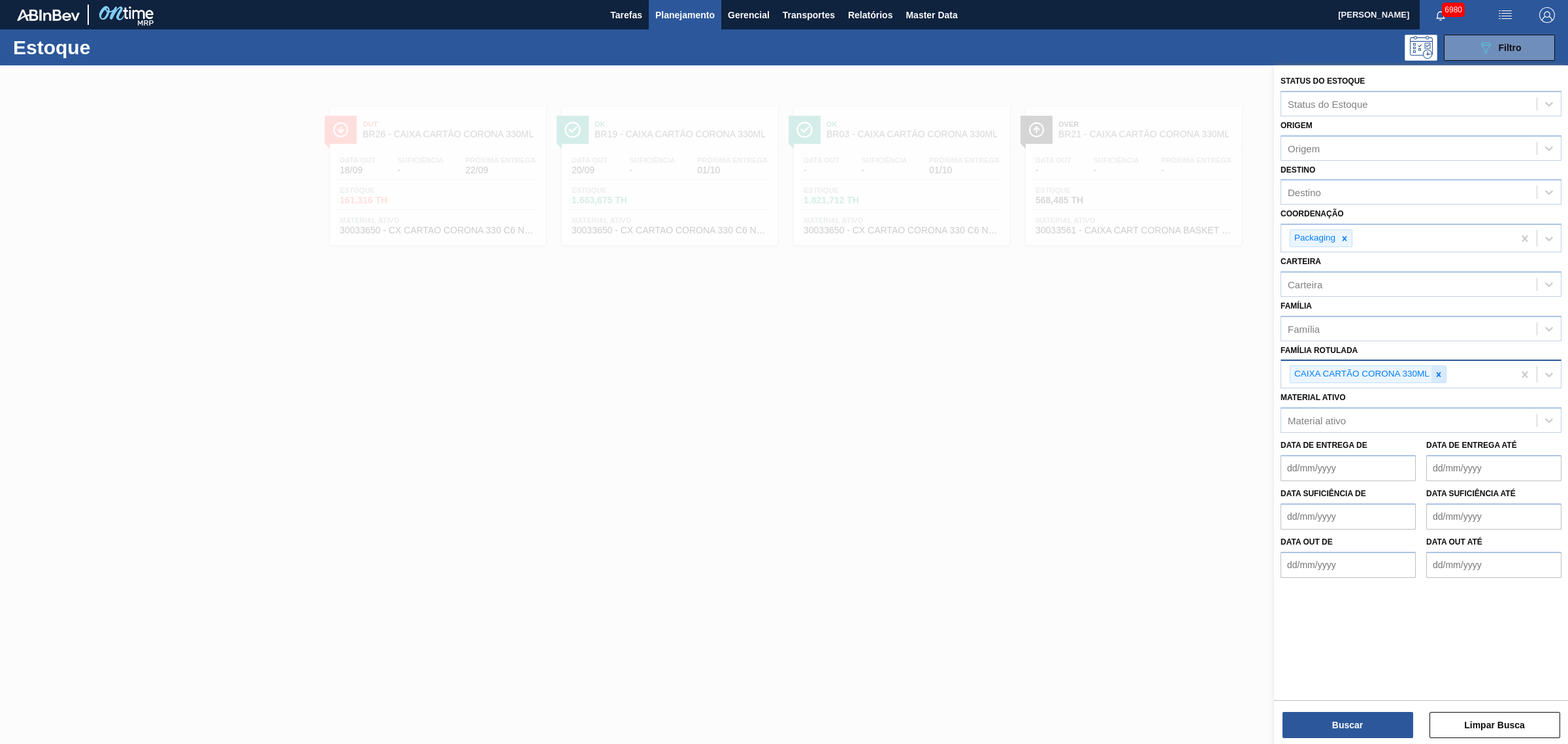
click at [1435, 370] on icon at bounding box center [1439, 375] width 9 height 9
paste Rotulada "CAIXA PAPELÃO CORONA 330ML"
type Rotulada "CAIXA PAPELÃO CORONA 330ML"
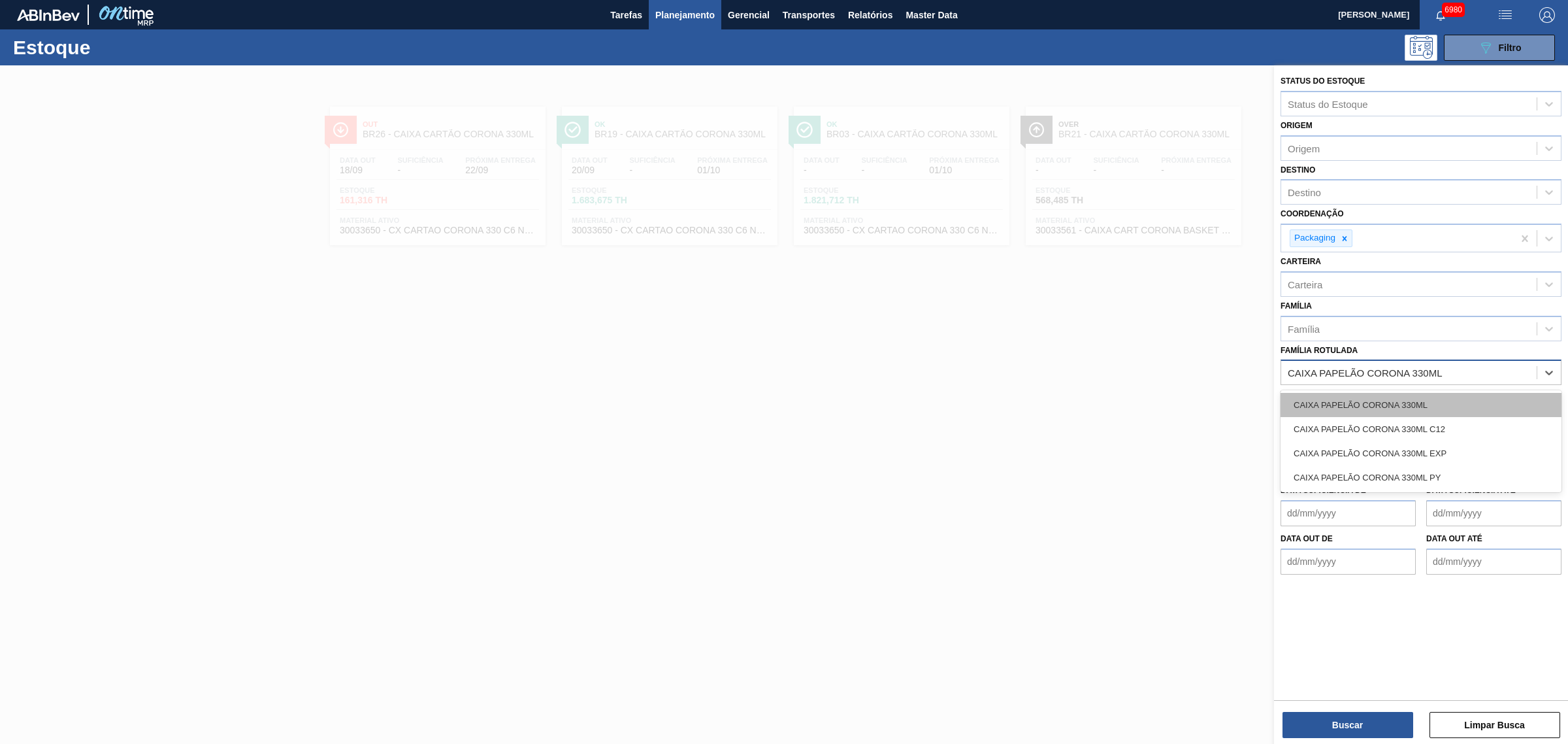
click at [1404, 396] on div "CAIXA PAPELÃO CORONA 330ML" at bounding box center [1421, 405] width 281 height 24
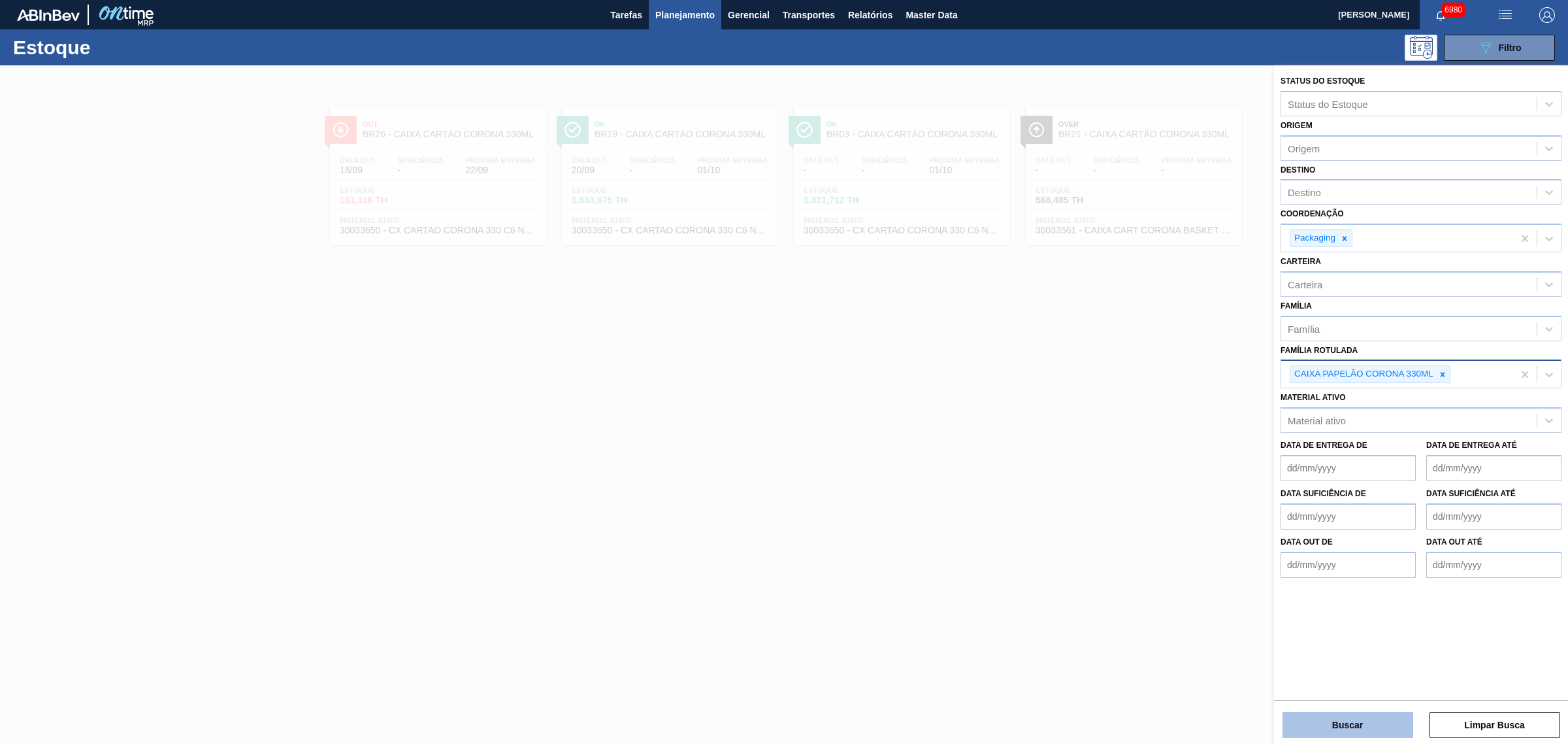
click at [1348, 730] on button "Buscar" at bounding box center [1348, 725] width 131 height 27
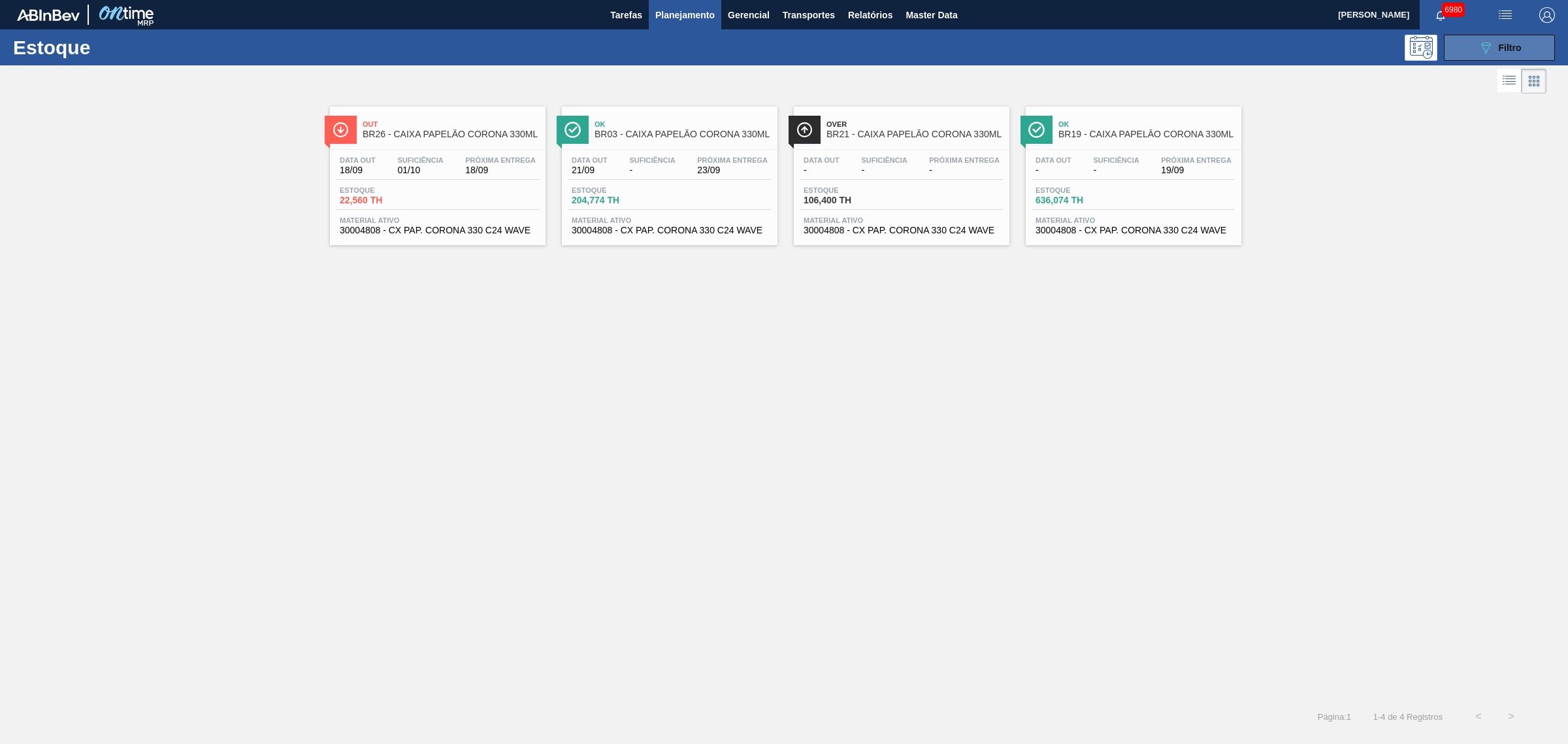
click at [1489, 39] on button "089F7B8B-B2A5-4AFE-B5C0-19BA573D28AC Filtro" at bounding box center [1499, 48] width 111 height 27
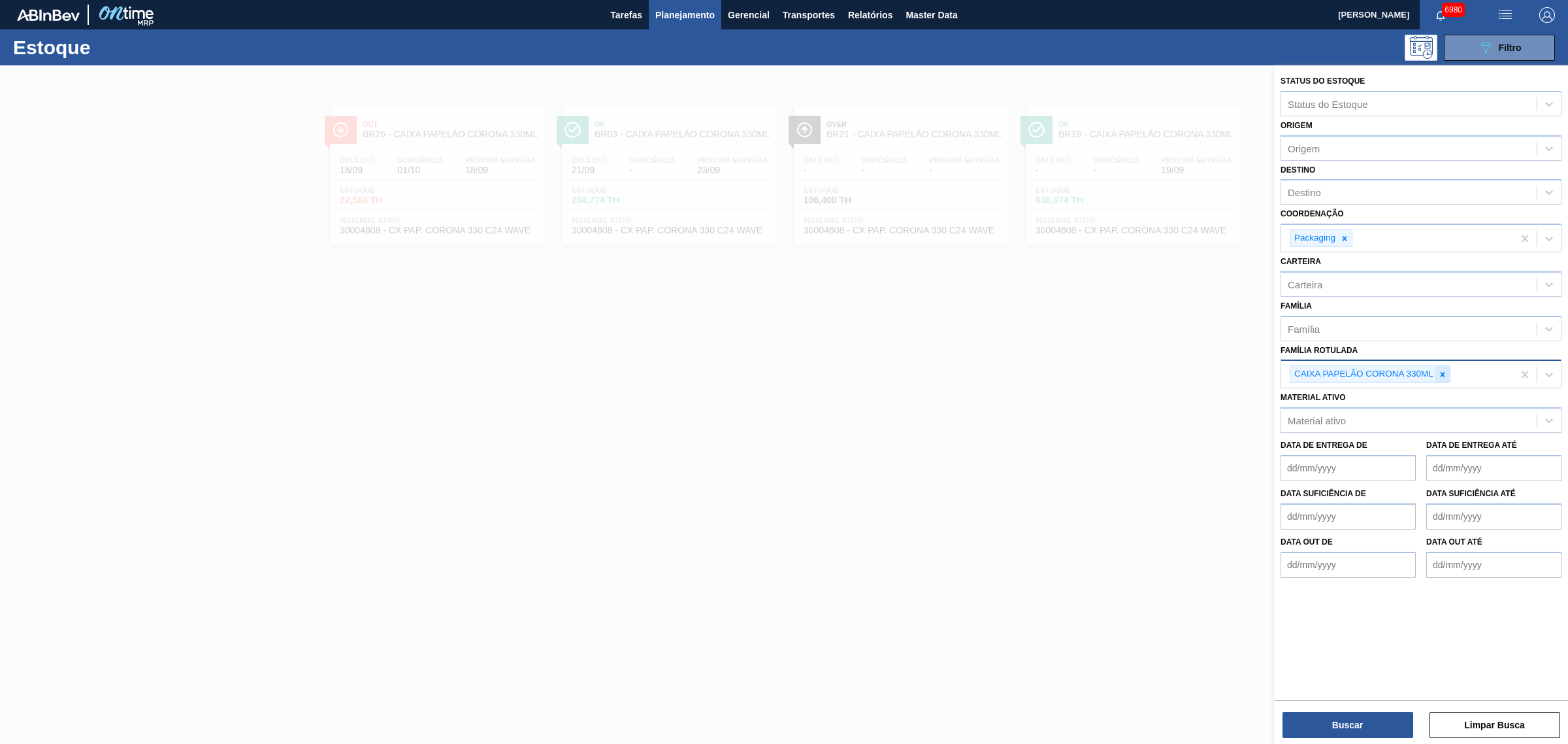
click at [1439, 377] on div at bounding box center [1443, 374] width 15 height 16
paste Rotulada "CAIXA CARTÃO CORONITA 210ML"
type Rotulada "CAIXA CARTÃO CORONITA 210ML"
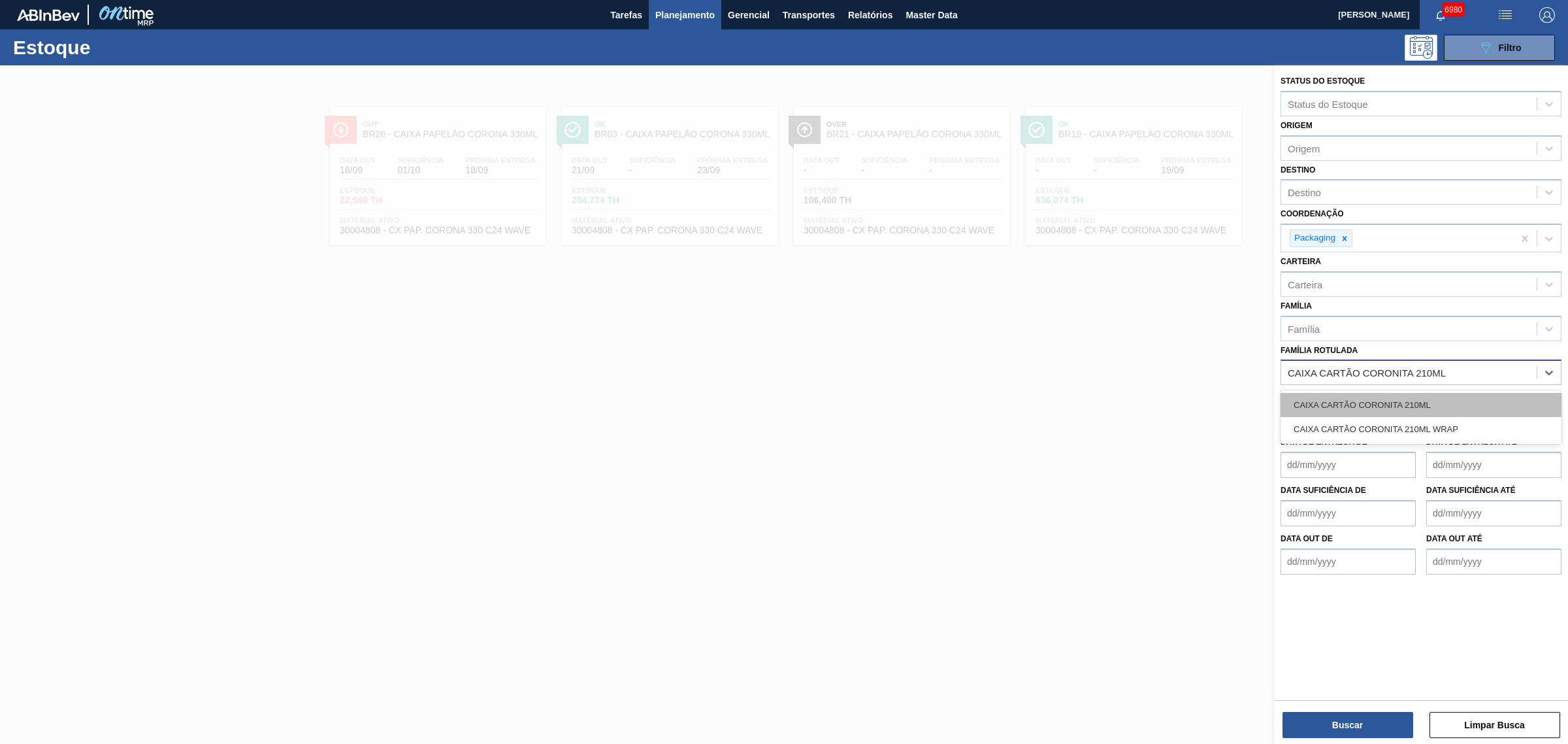
click at [1428, 400] on div "CAIXA CARTÃO CORONITA 210ML" at bounding box center [1421, 405] width 281 height 24
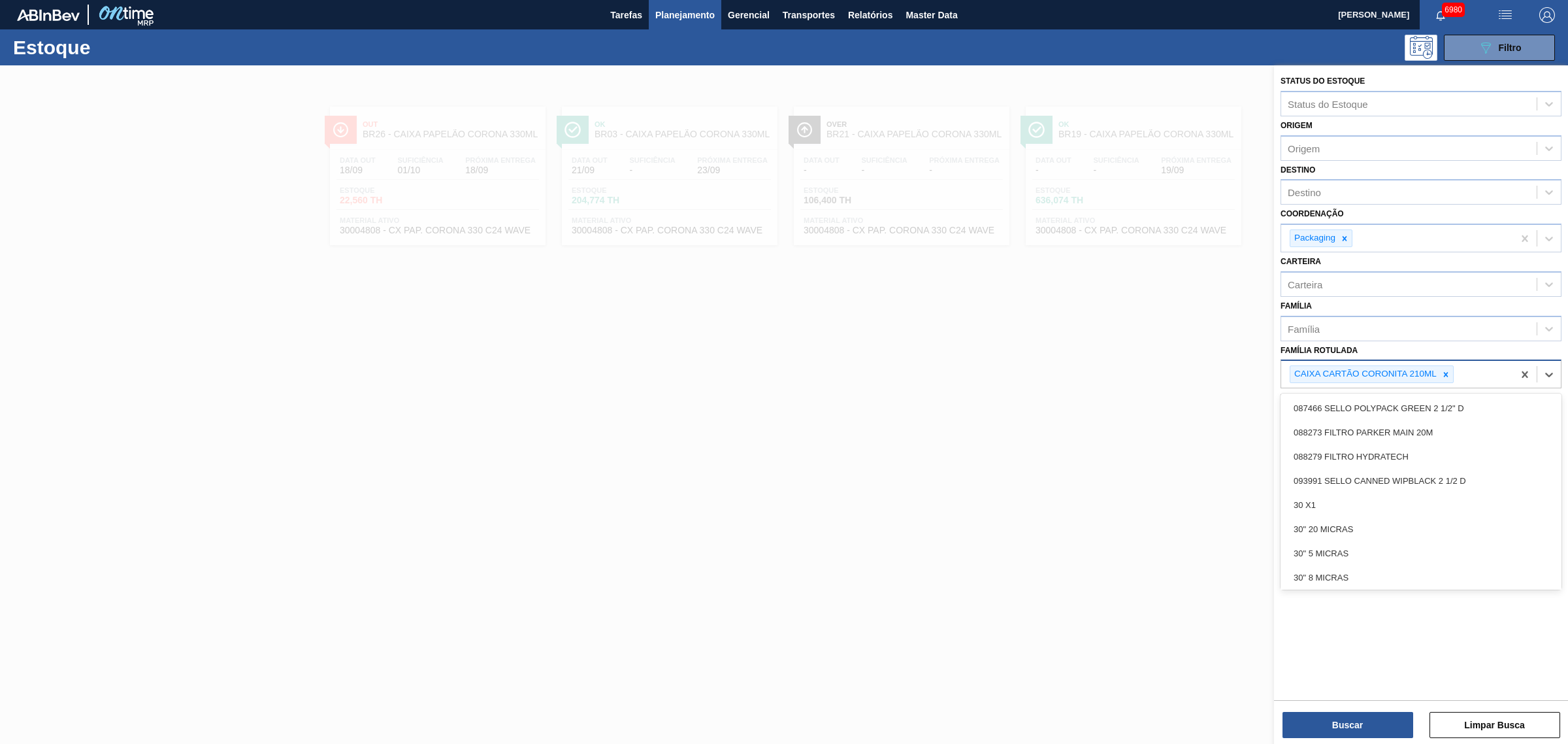
click at [1487, 379] on div "CAIXA CARTÃO CORONITA 210ML" at bounding box center [1397, 374] width 232 height 27
paste Rotulada "CAIXA PAPELÃO CORONITA 210ML"
type Rotulada "CAIXA PAPELÃO CORONITA 210ML"
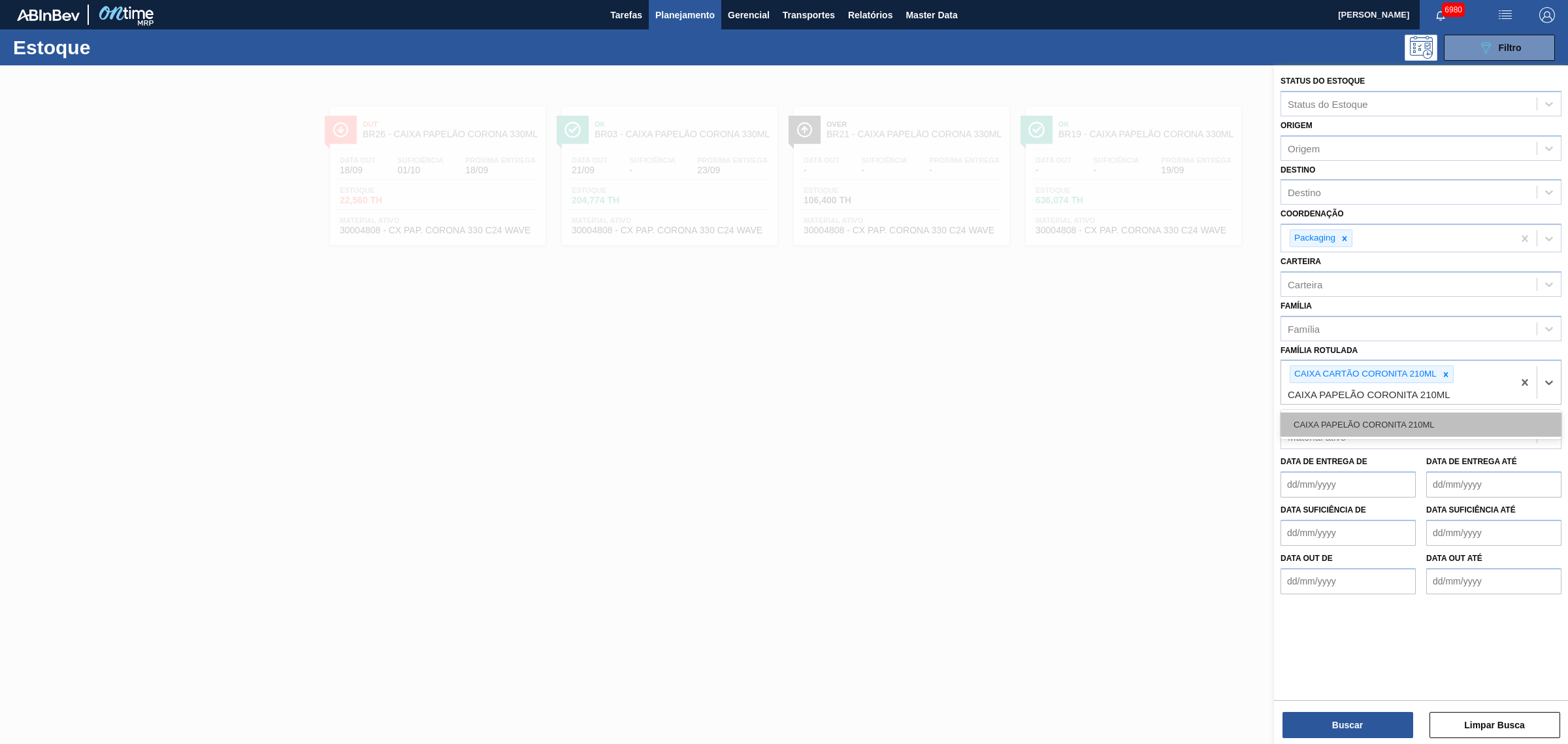
click at [1455, 426] on div "CAIXA PAPELÃO CORONITA 210ML" at bounding box center [1421, 424] width 281 height 24
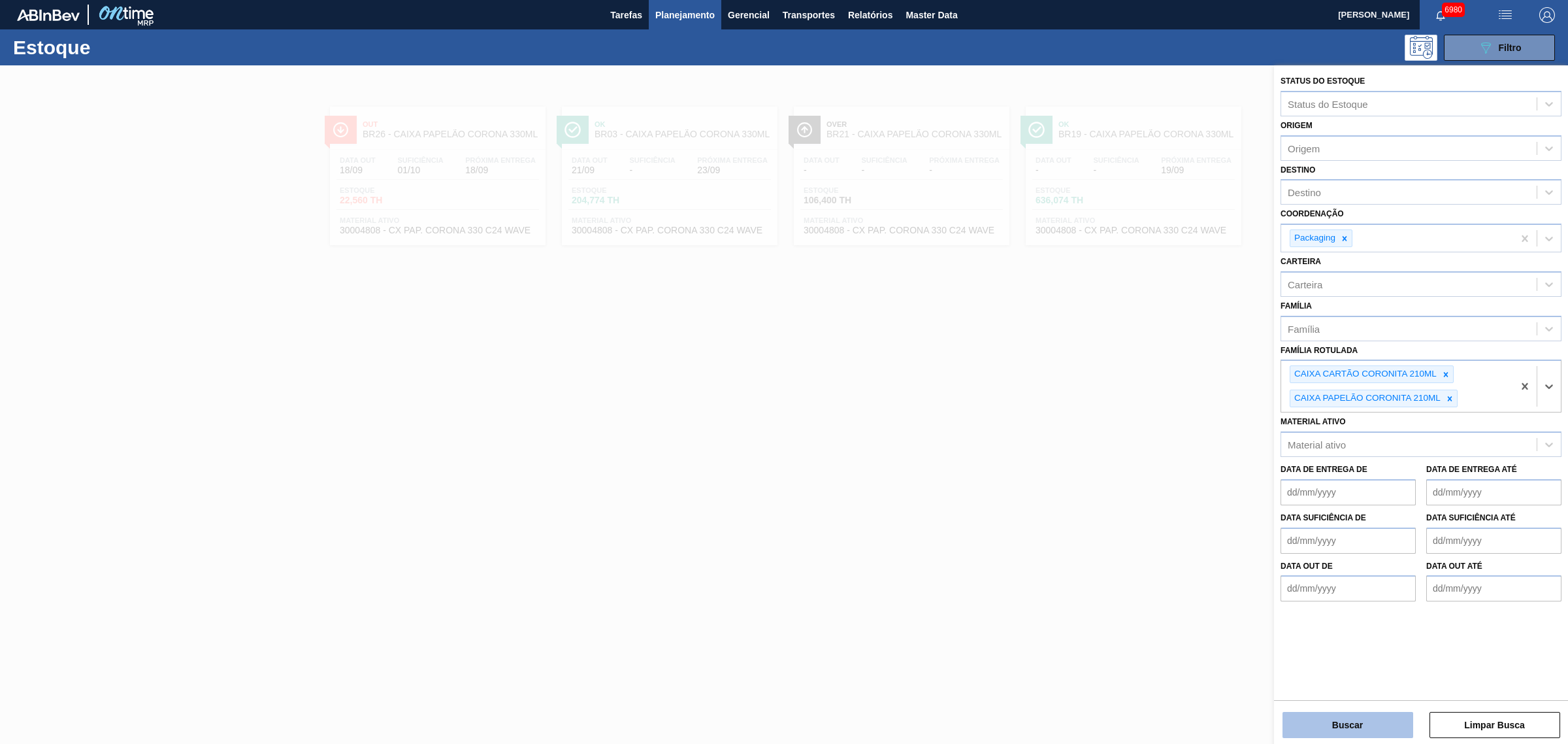
click at [1366, 717] on button "Buscar" at bounding box center [1348, 725] width 131 height 27
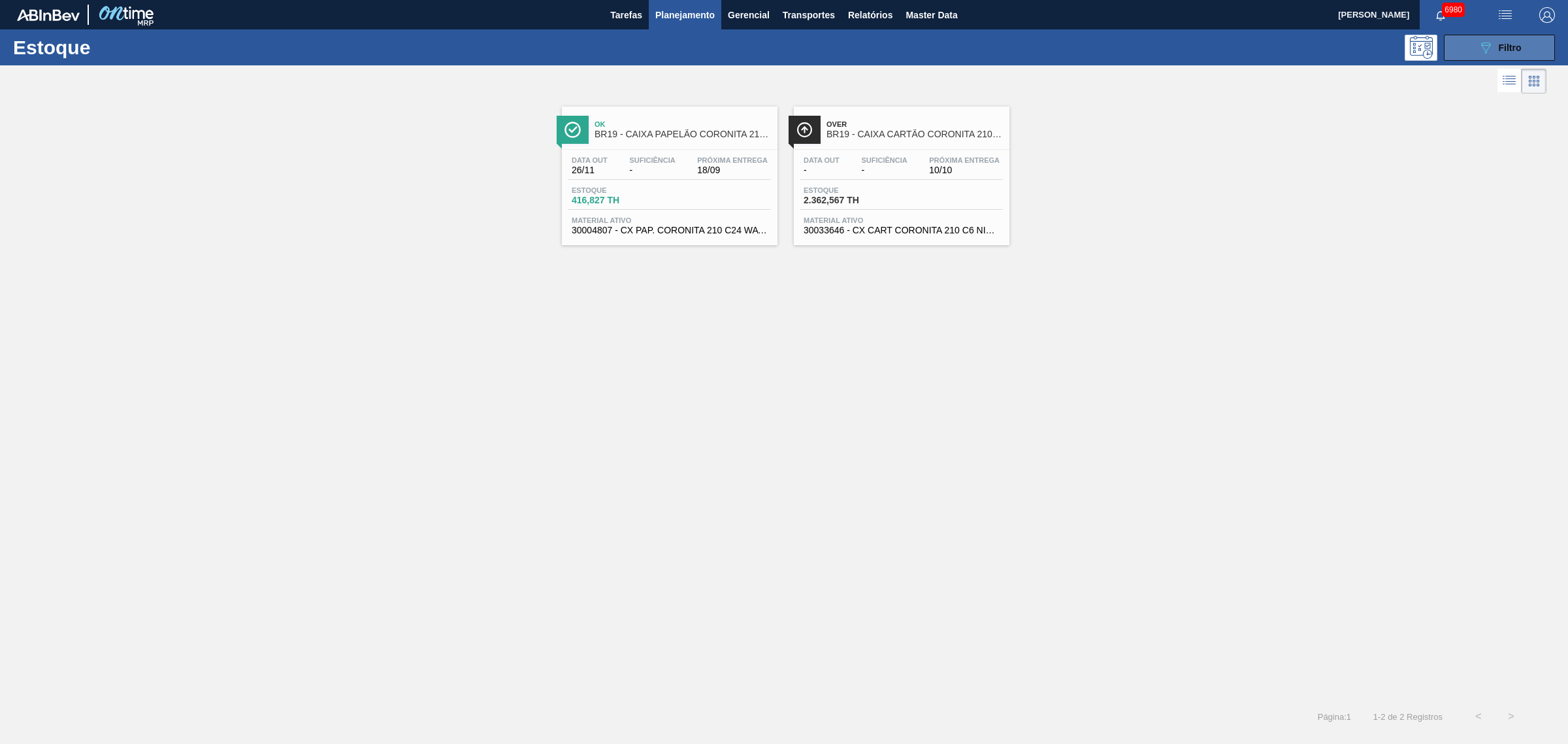
click at [1494, 51] on div "089F7B8B-B2A5-4AFE-B5C0-19BA573D28AC Filtro" at bounding box center [1499, 48] width 44 height 16
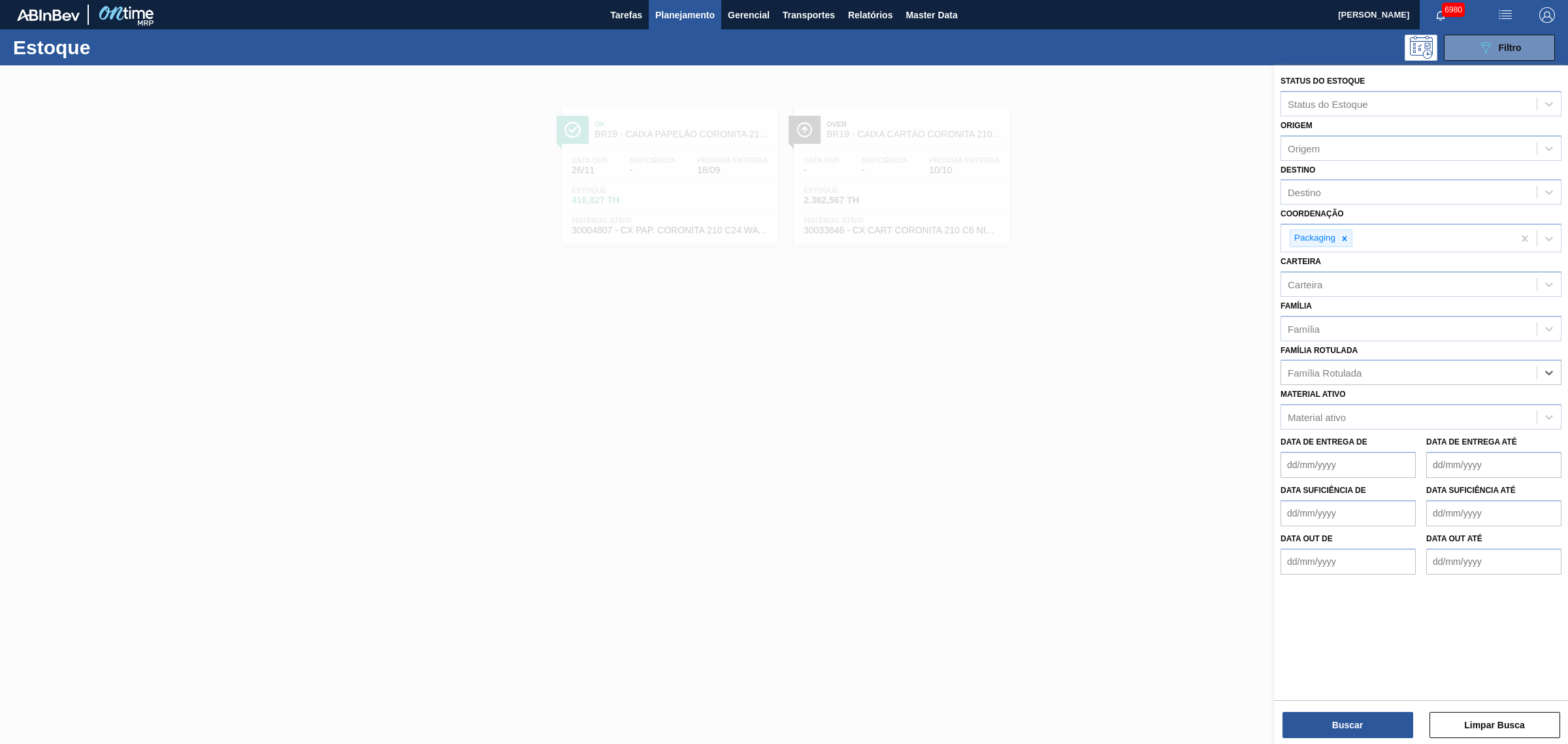
paste Rotulada "CAIXA CARTÃO SPATEN 330ML"
type Rotulada "CAIXA CARTÃO SPATEN 330ML"
click at [1427, 409] on div "CAIXA CARTÃO SPATEN 330ML" at bounding box center [1421, 405] width 281 height 24
drag, startPoint x: 1398, startPoint y: 723, endPoint x: 1393, endPoint y: 717, distance: 7.8
click at [1393, 717] on button "Buscar" at bounding box center [1348, 725] width 131 height 27
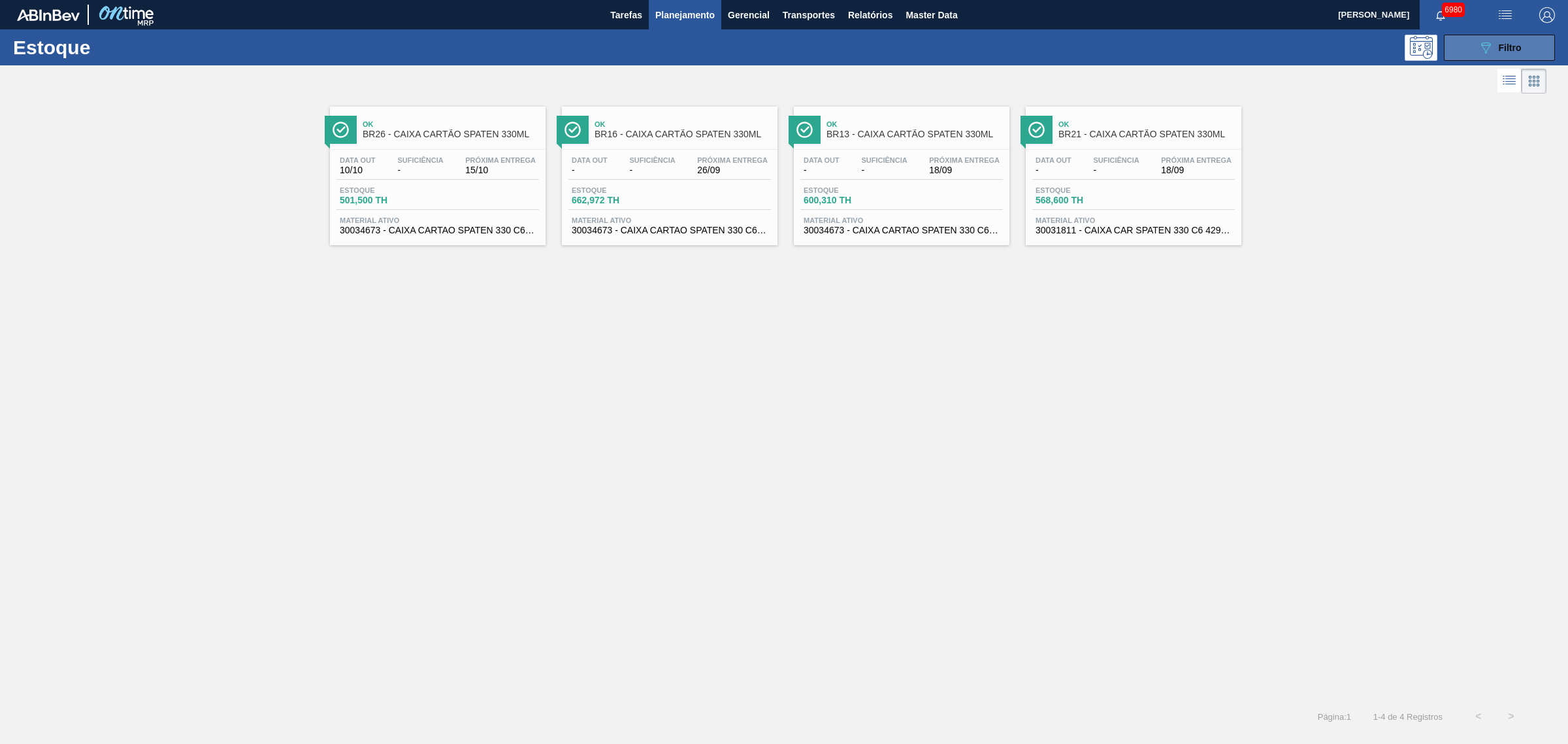
click at [1473, 39] on button "089F7B8B-B2A5-4AFE-B5C0-19BA573D28AC Filtro" at bounding box center [1499, 48] width 111 height 27
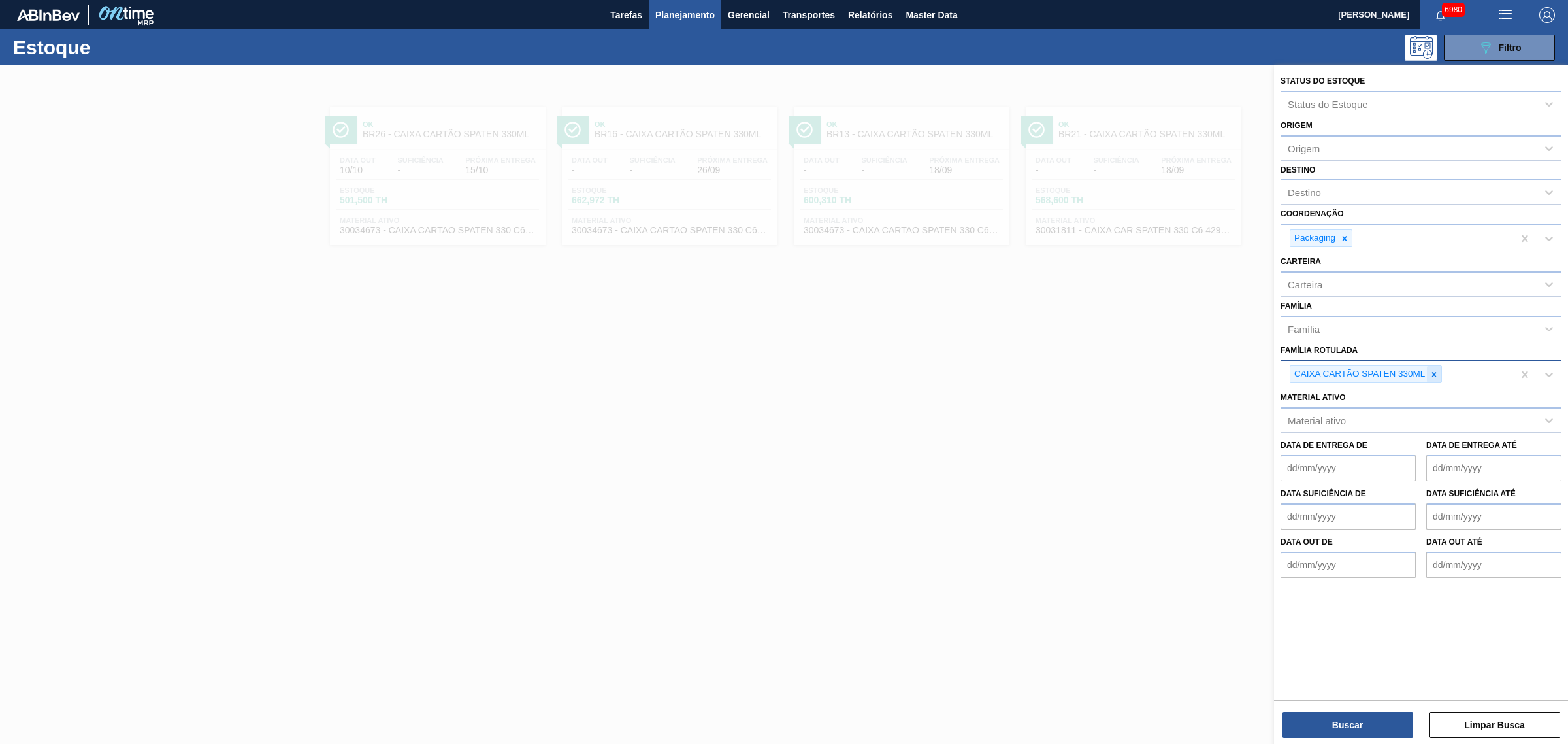
click at [1436, 370] on icon at bounding box center [1435, 375] width 9 height 9
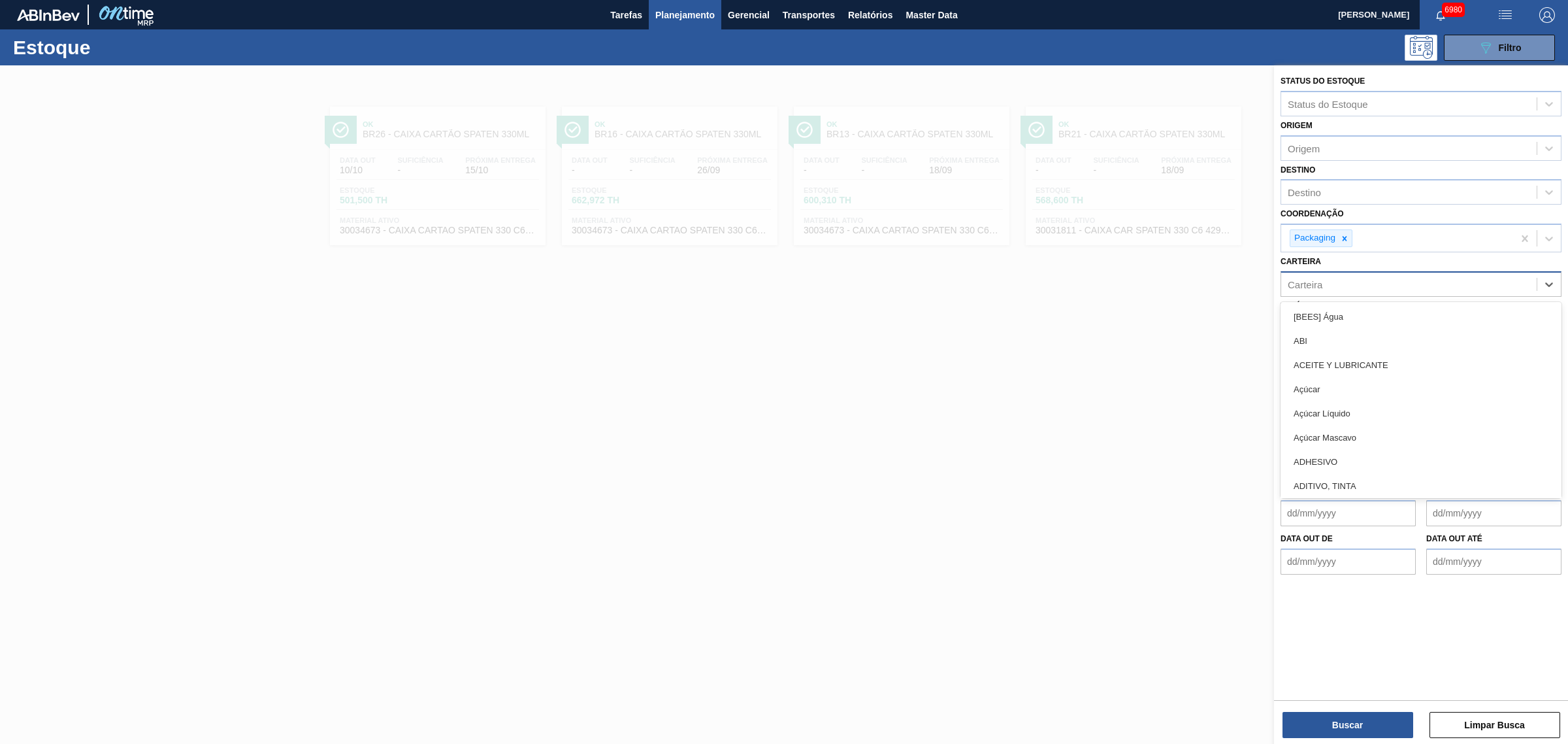
click at [1370, 282] on div "Carteira" at bounding box center [1409, 283] width 256 height 19
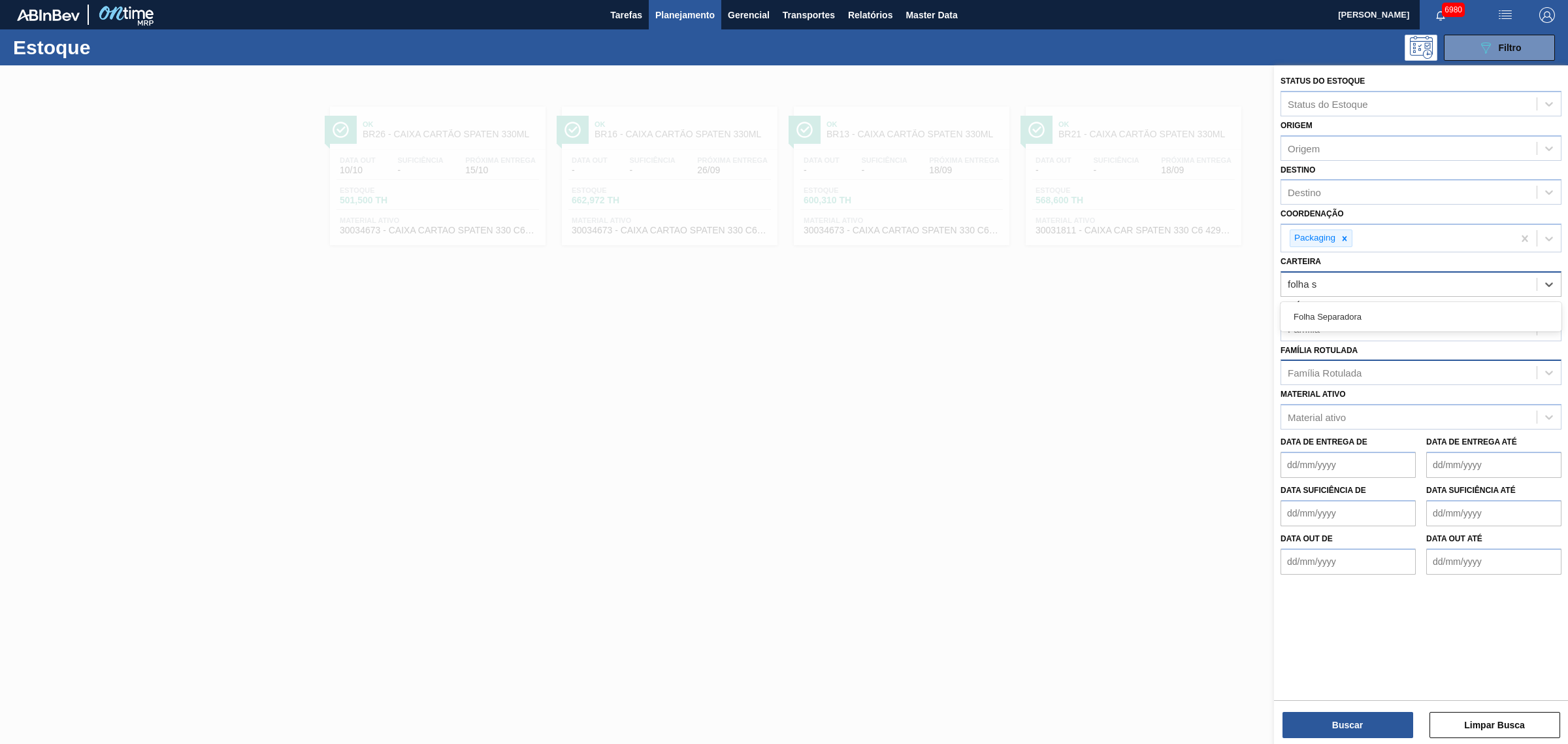
type input "folha se"
click at [1363, 726] on button "Buscar" at bounding box center [1348, 725] width 131 height 27
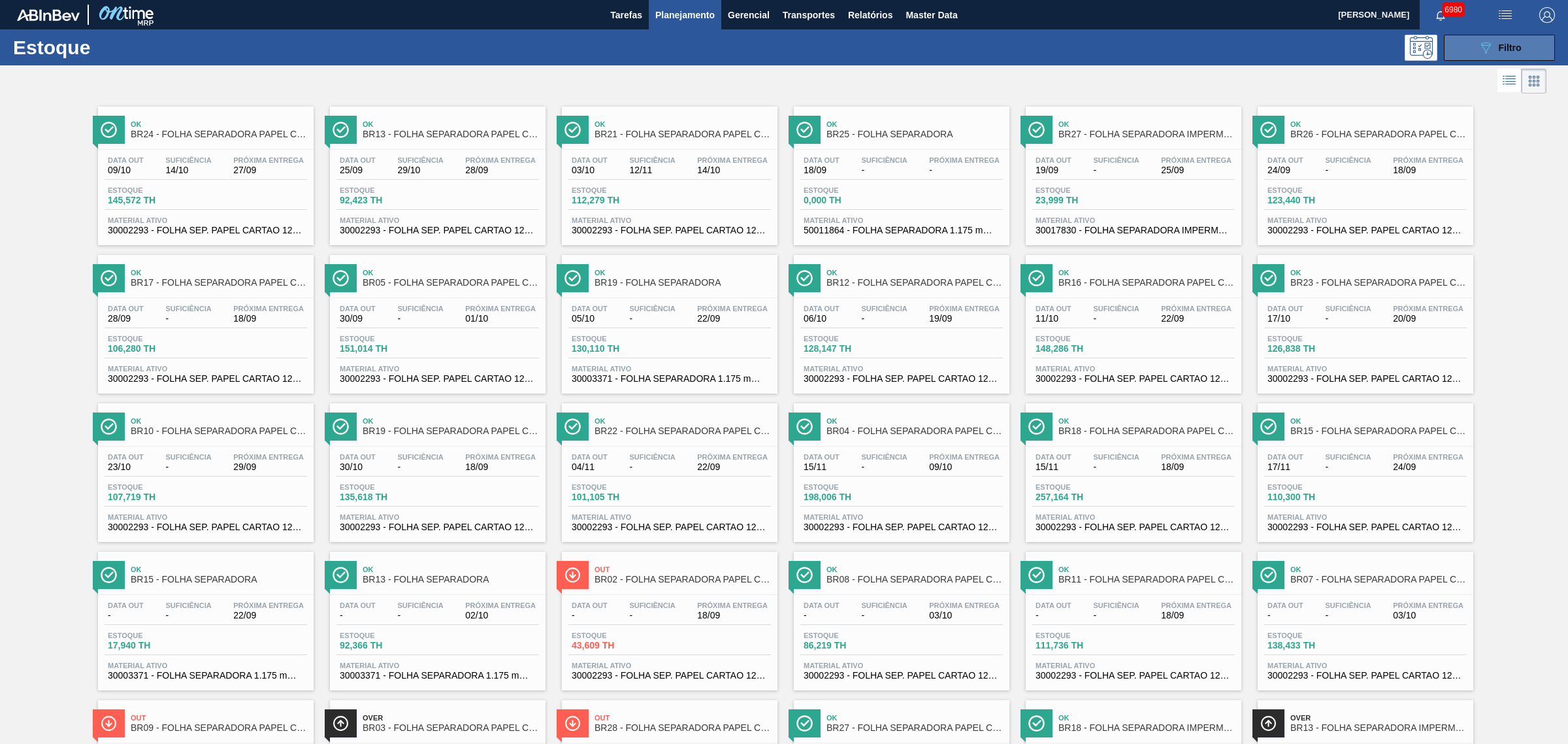
click at [1517, 40] on div "089F7B8B-B2A5-4AFE-B5C0-19BA573D28AC Filtro" at bounding box center [1499, 48] width 44 height 16
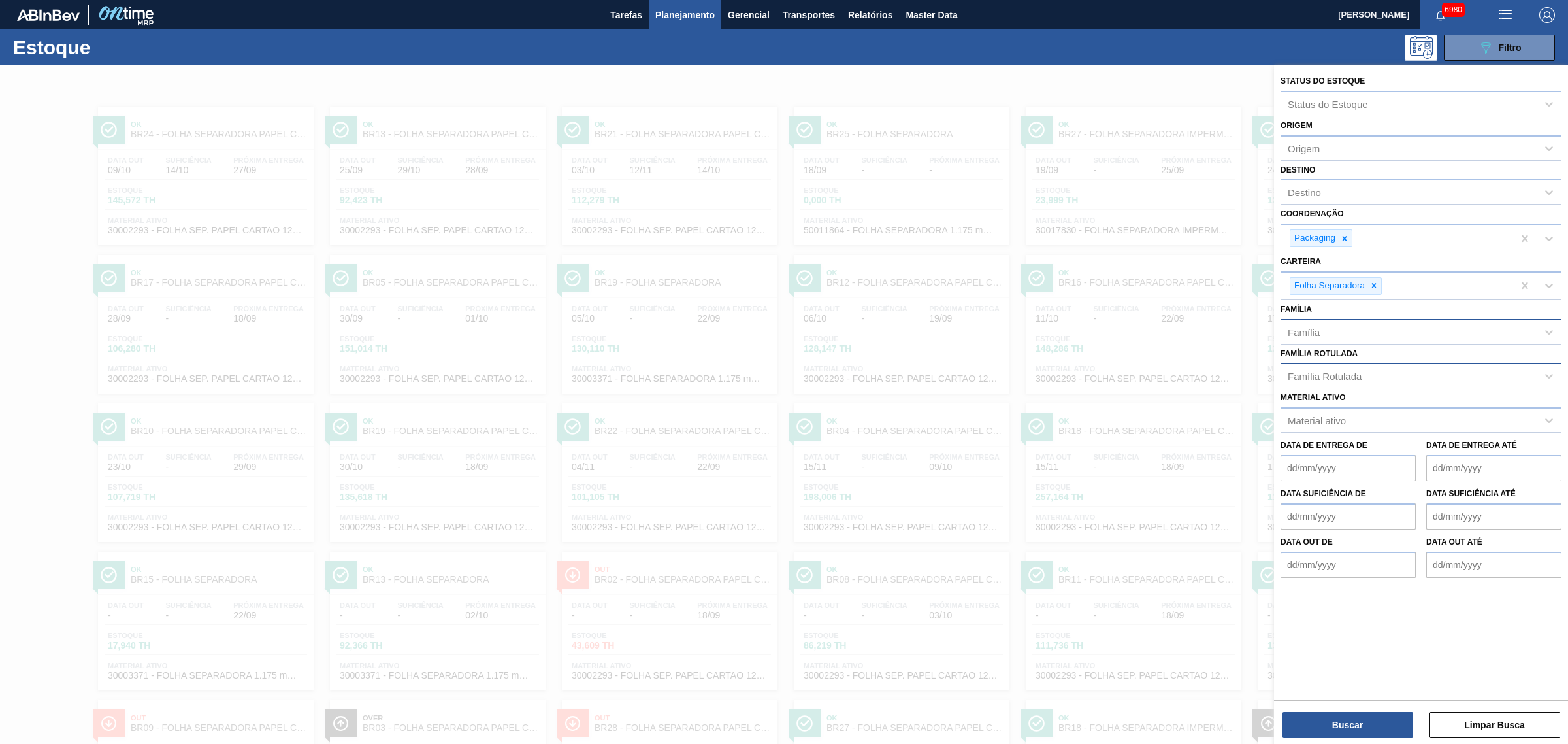
click at [1367, 324] on div "Família" at bounding box center [1409, 332] width 256 height 19
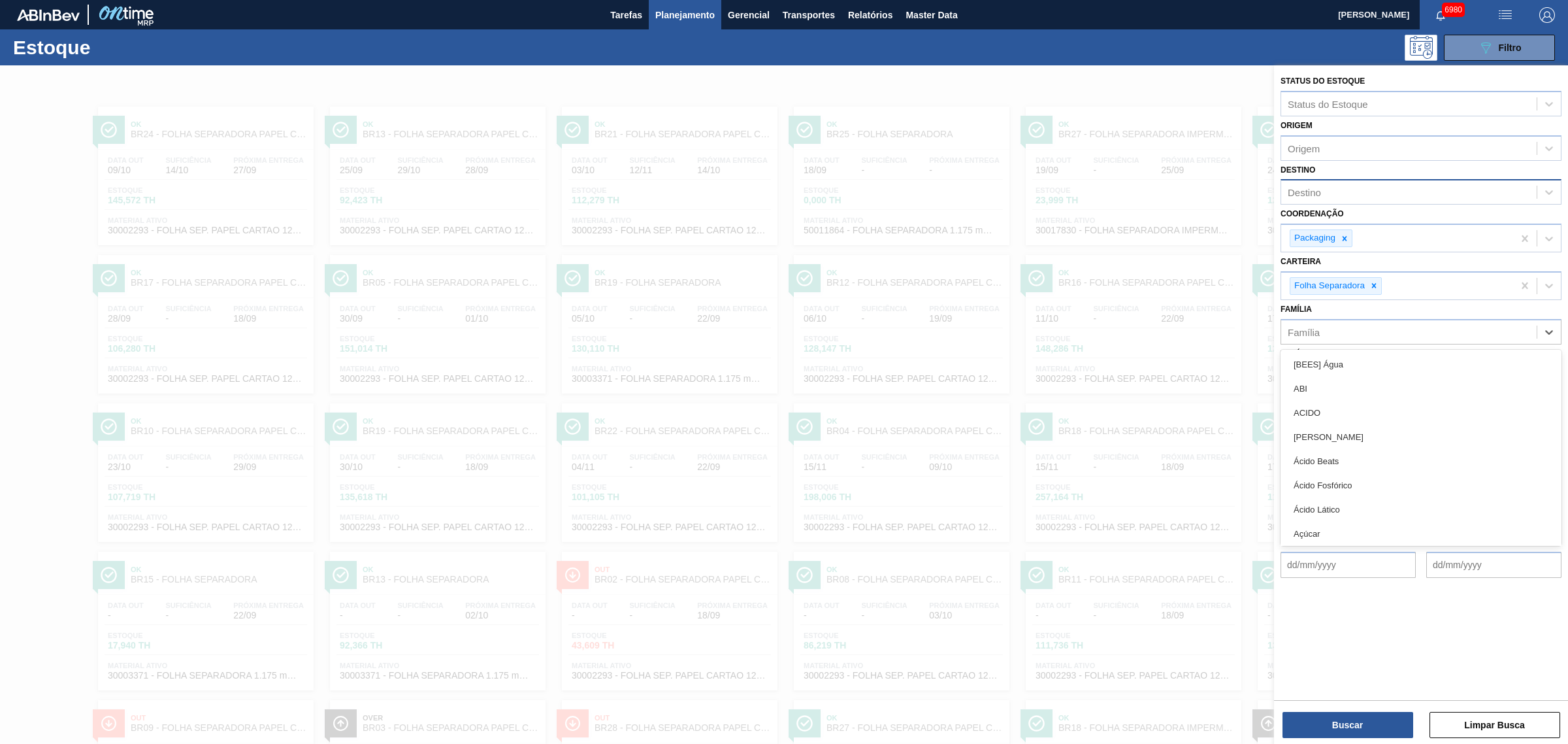
click at [1352, 200] on div "Destino" at bounding box center [1409, 192] width 256 height 19
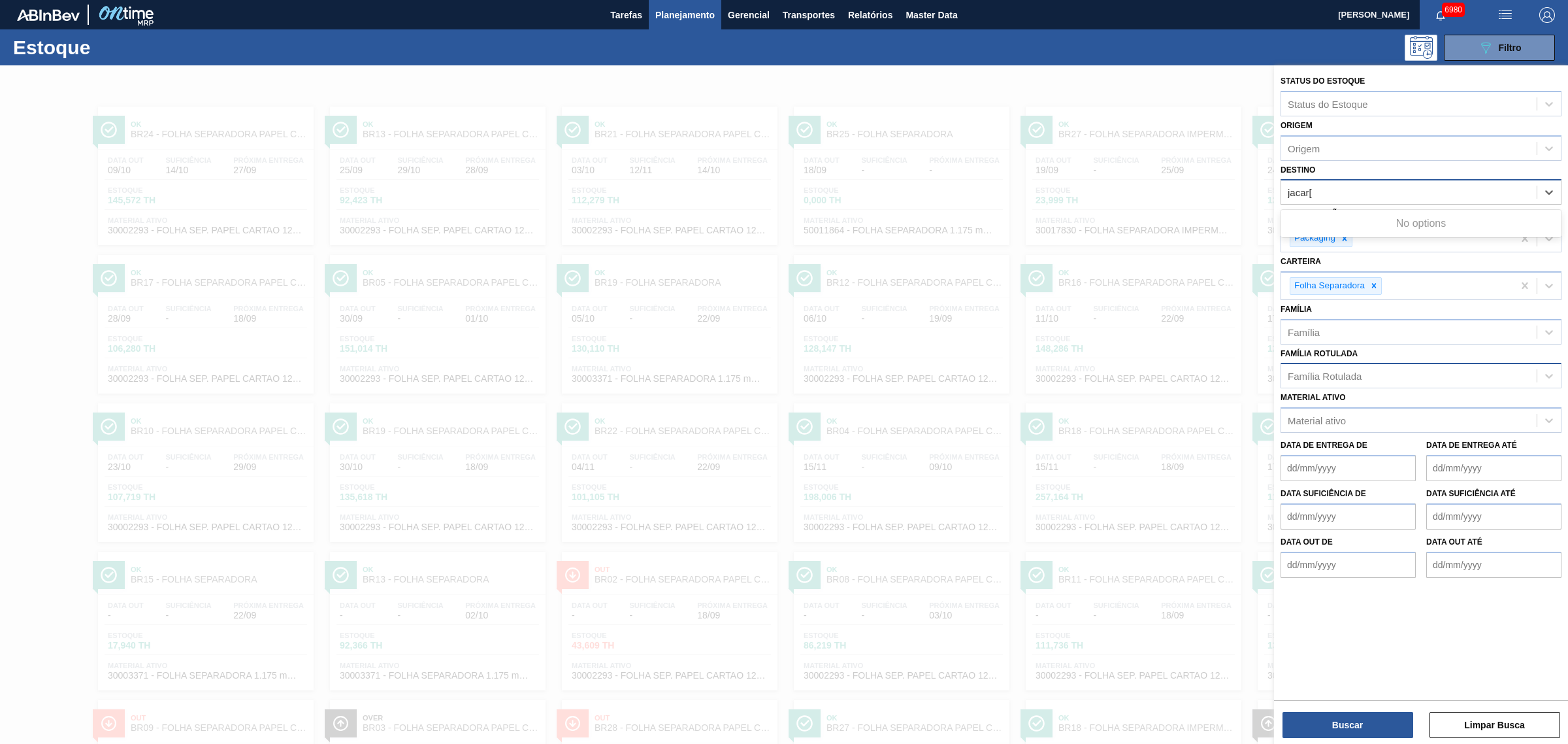
type input "jacar"
click at [1390, 721] on button "Buscar" at bounding box center [1348, 725] width 131 height 27
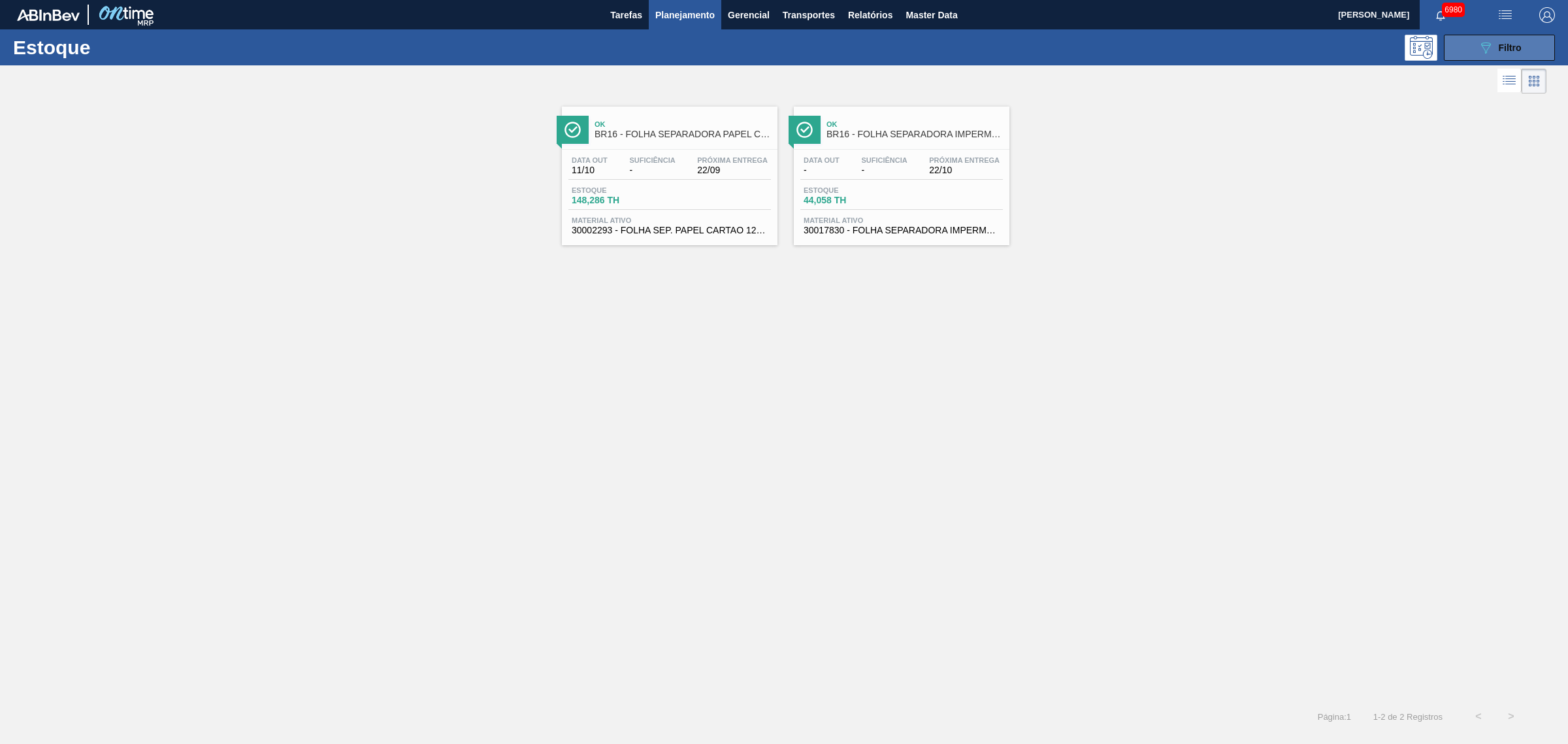
click at [1474, 43] on button "089F7B8B-B2A5-4AFE-B5C0-19BA573D28AC Filtro" at bounding box center [1499, 48] width 111 height 27
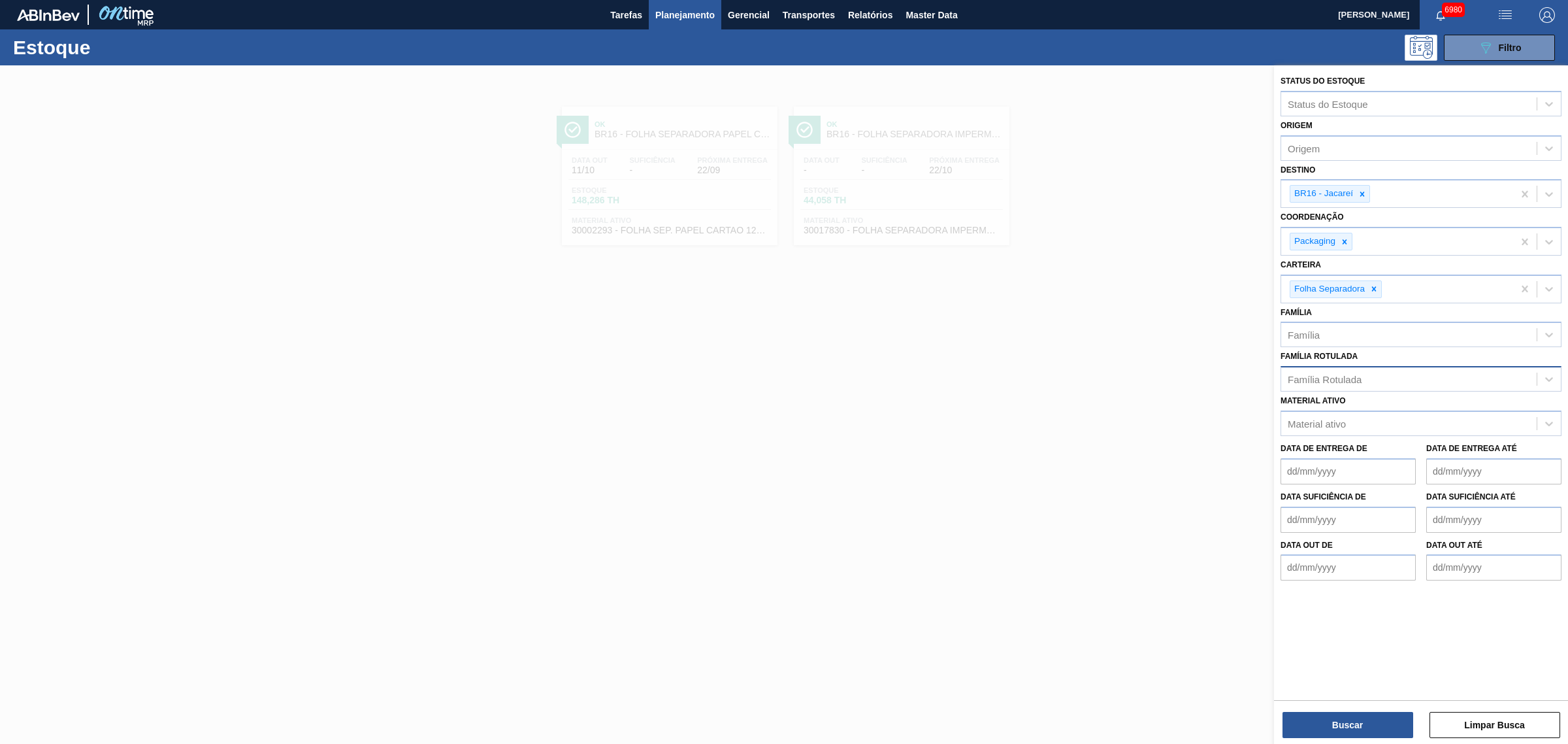
click at [1120, 294] on div at bounding box center [784, 438] width 1568 height 744
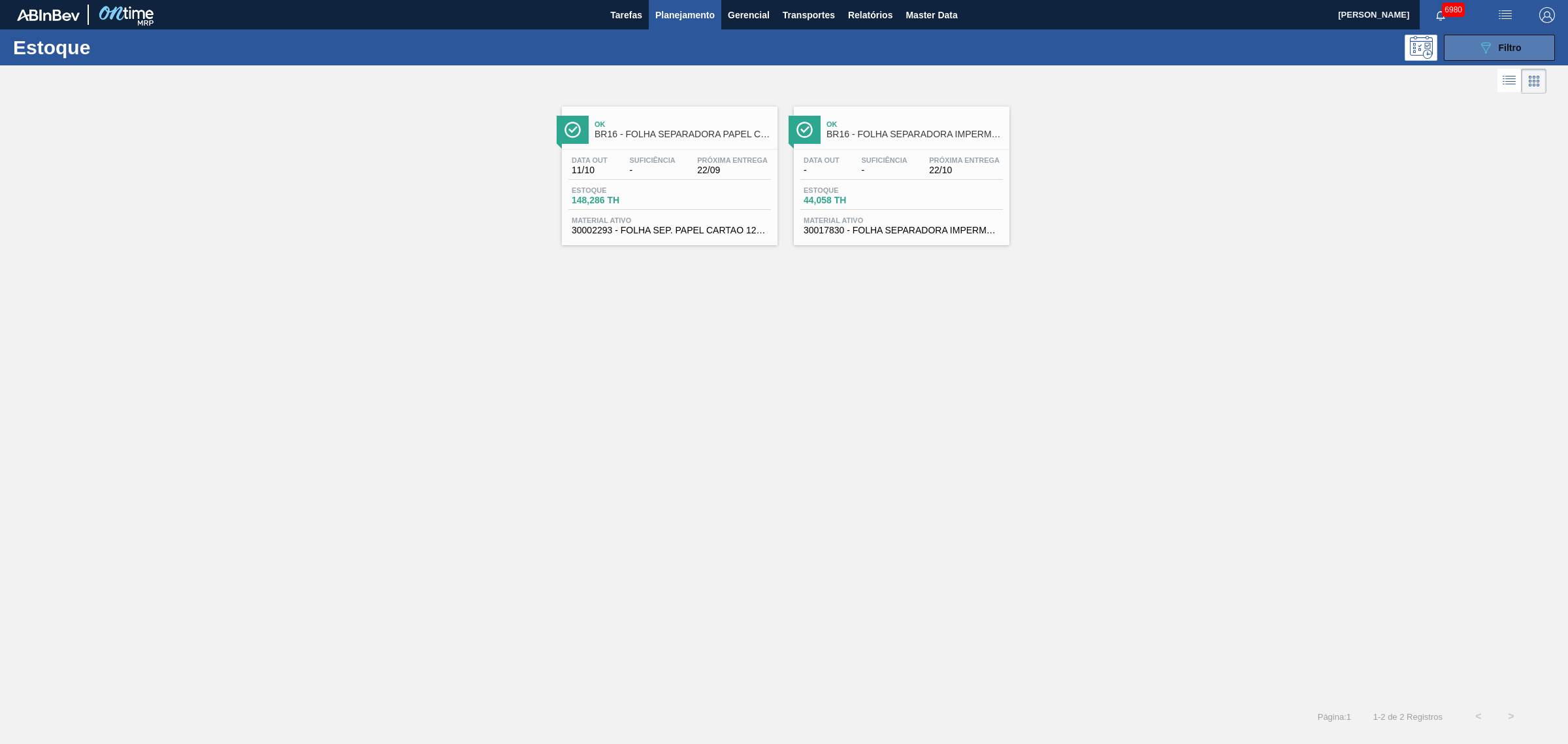
click at [1493, 40] on icon "089F7B8B-B2A5-4AFE-B5C0-19BA573D28AC" at bounding box center [1485, 48] width 16 height 16
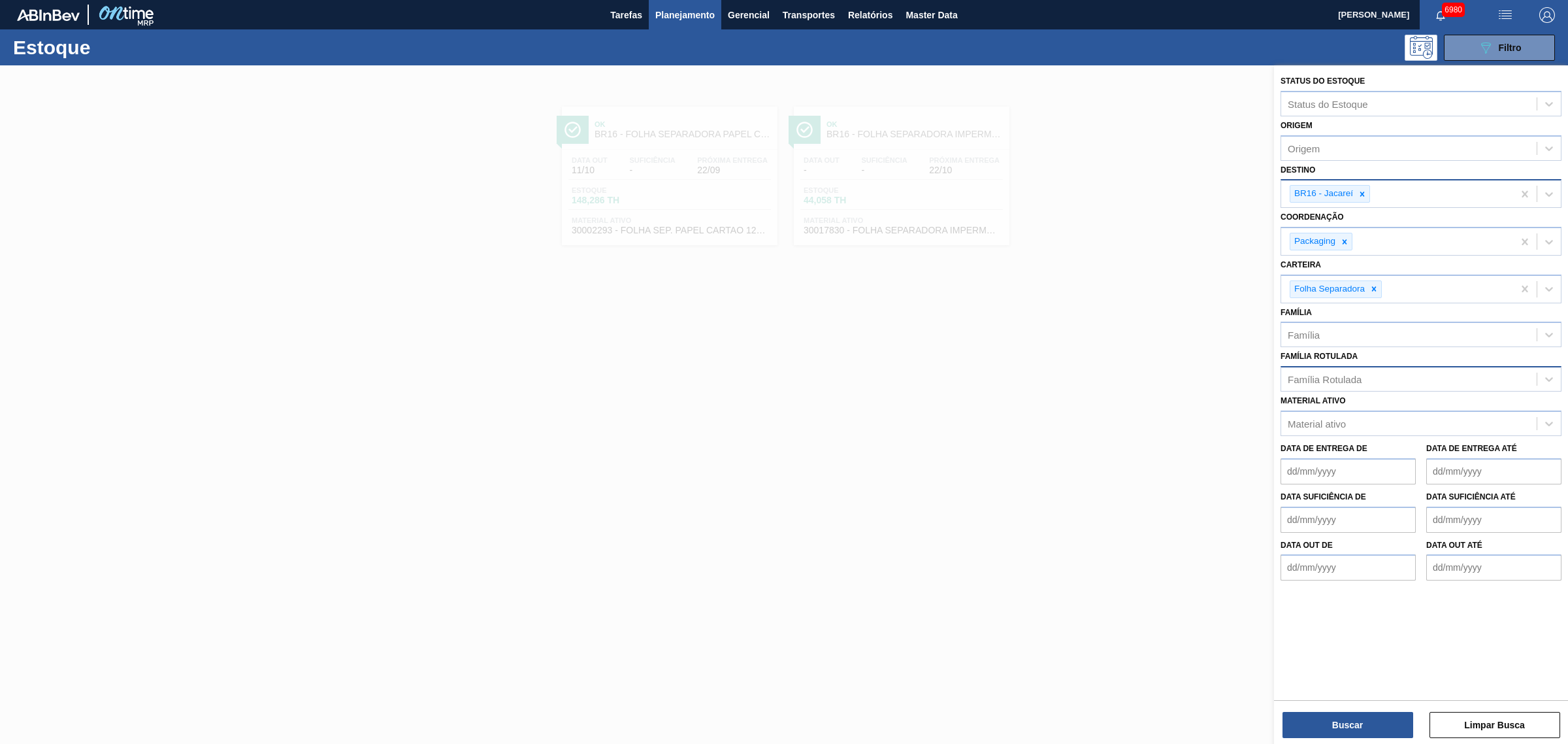
click at [1372, 201] on div "BR16 - Jacareí" at bounding box center [1397, 193] width 232 height 27
click at [1365, 193] on icon at bounding box center [1362, 194] width 9 height 9
type input "agud"
type input "jagua"
type input "nova"
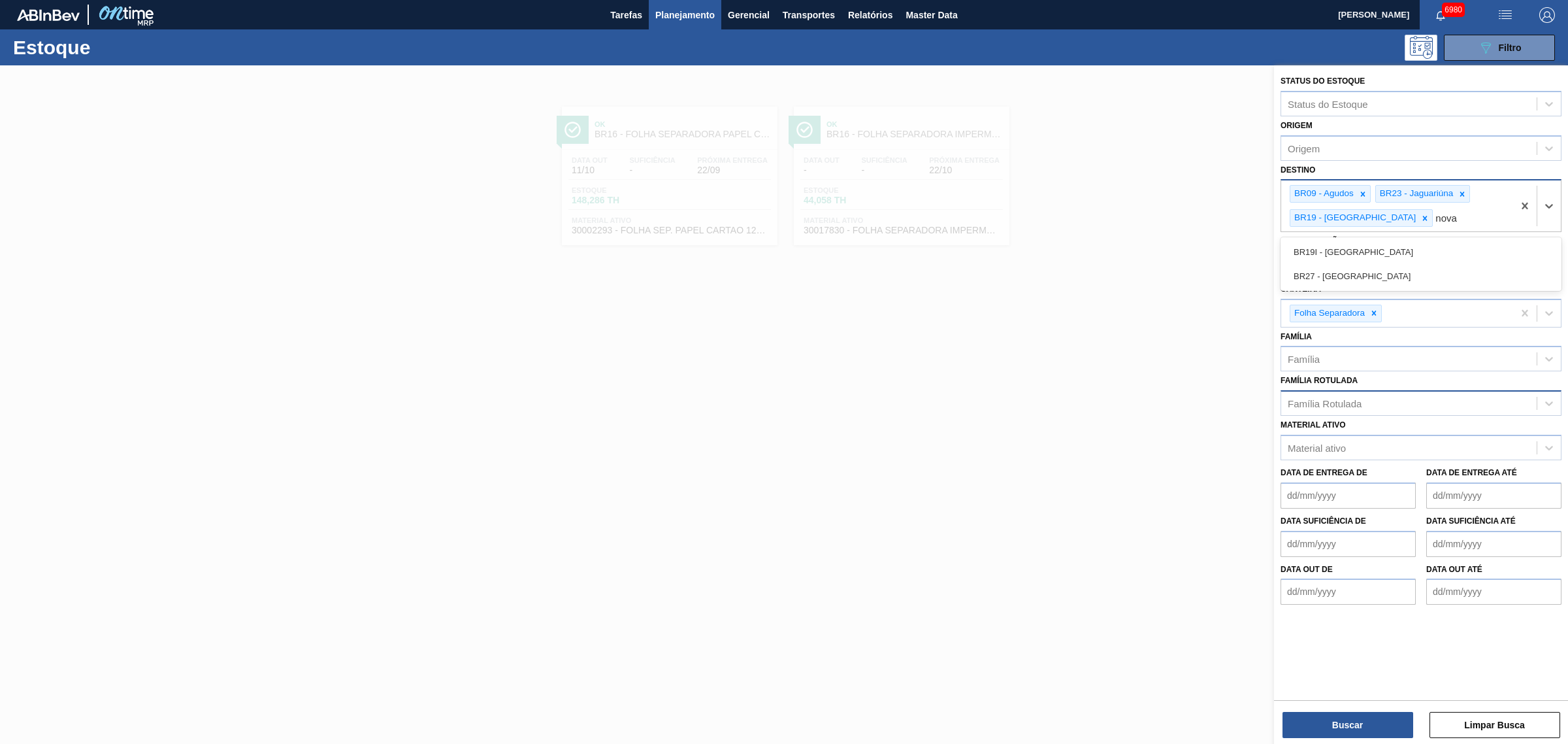
type input "nova m"
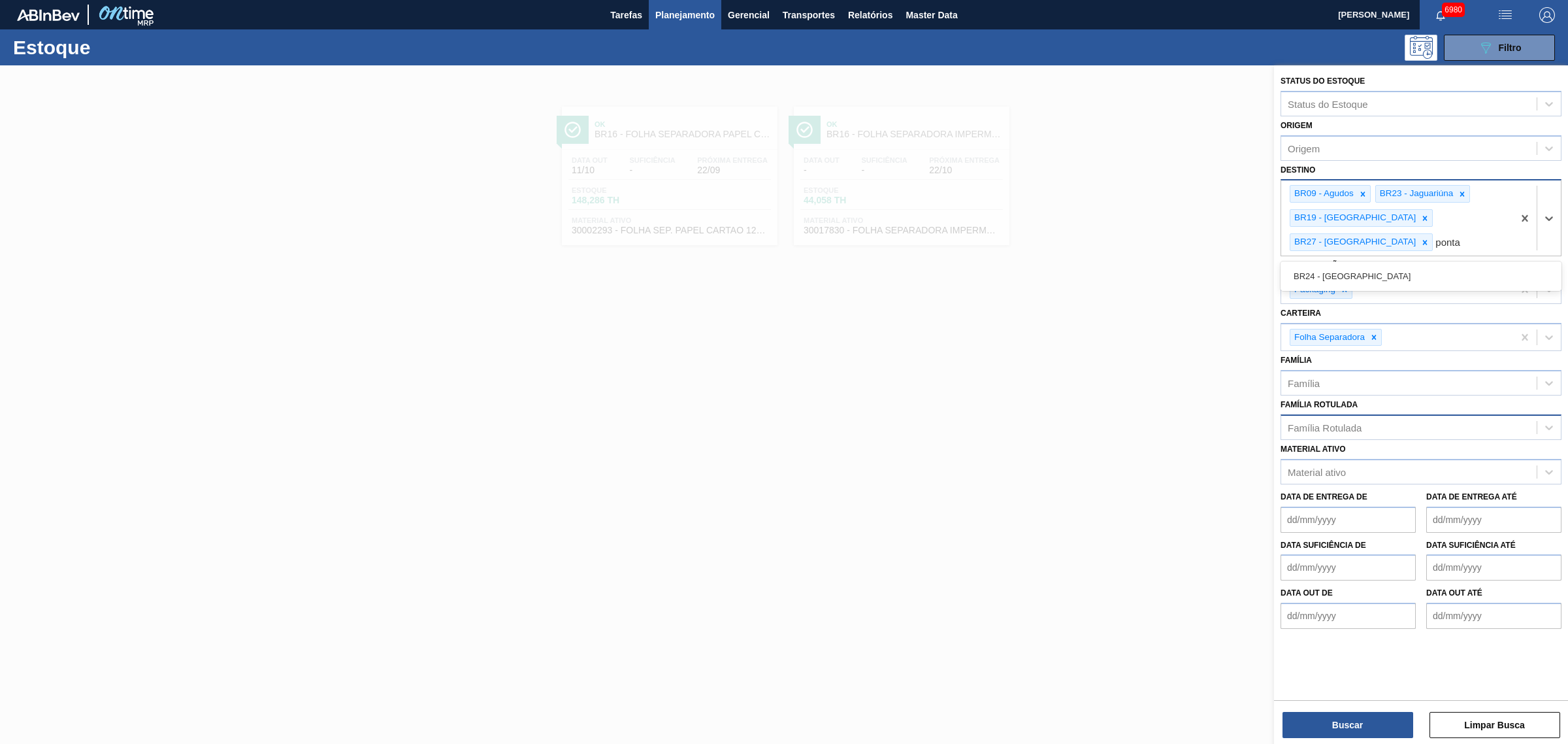
type input "ponta g"
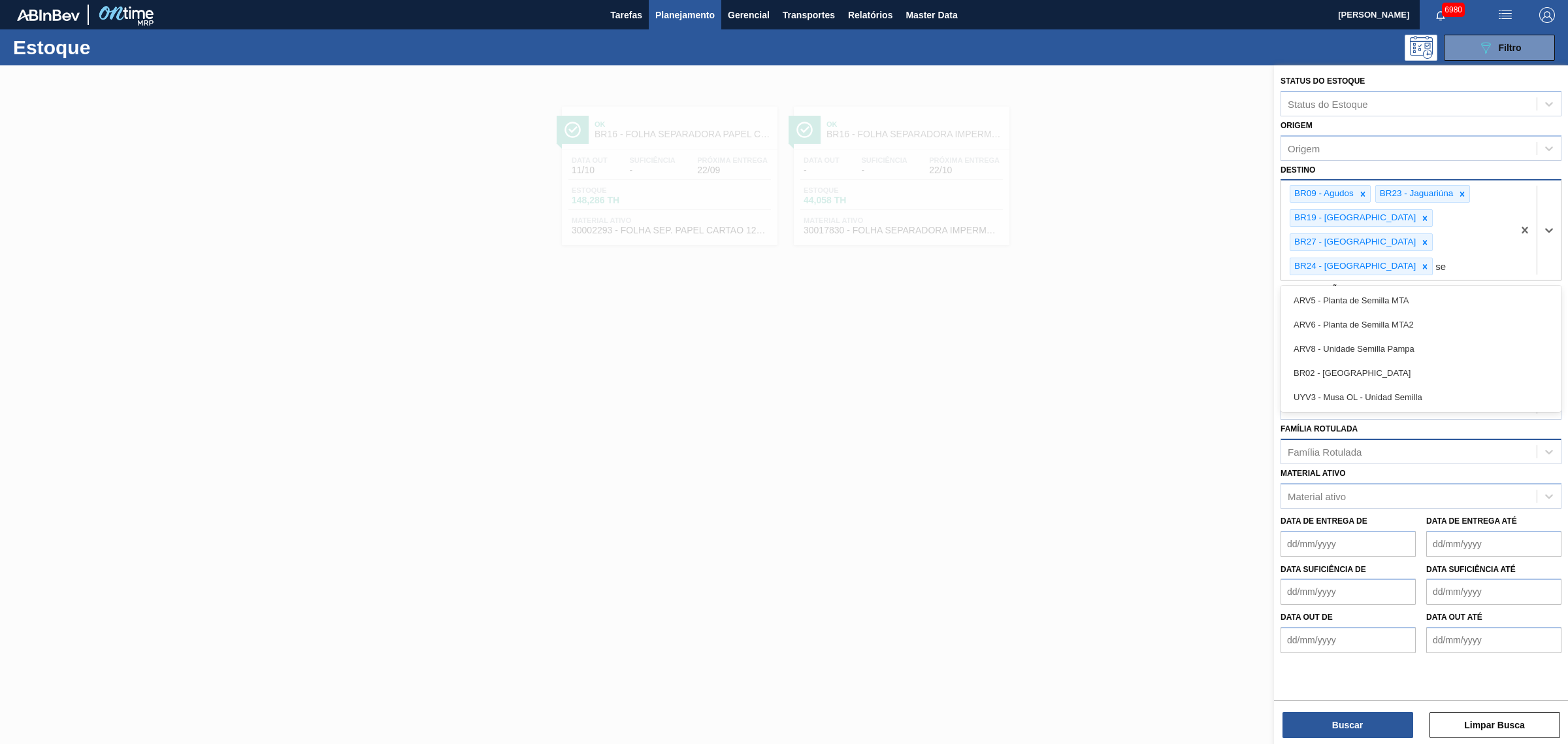
type input "s"
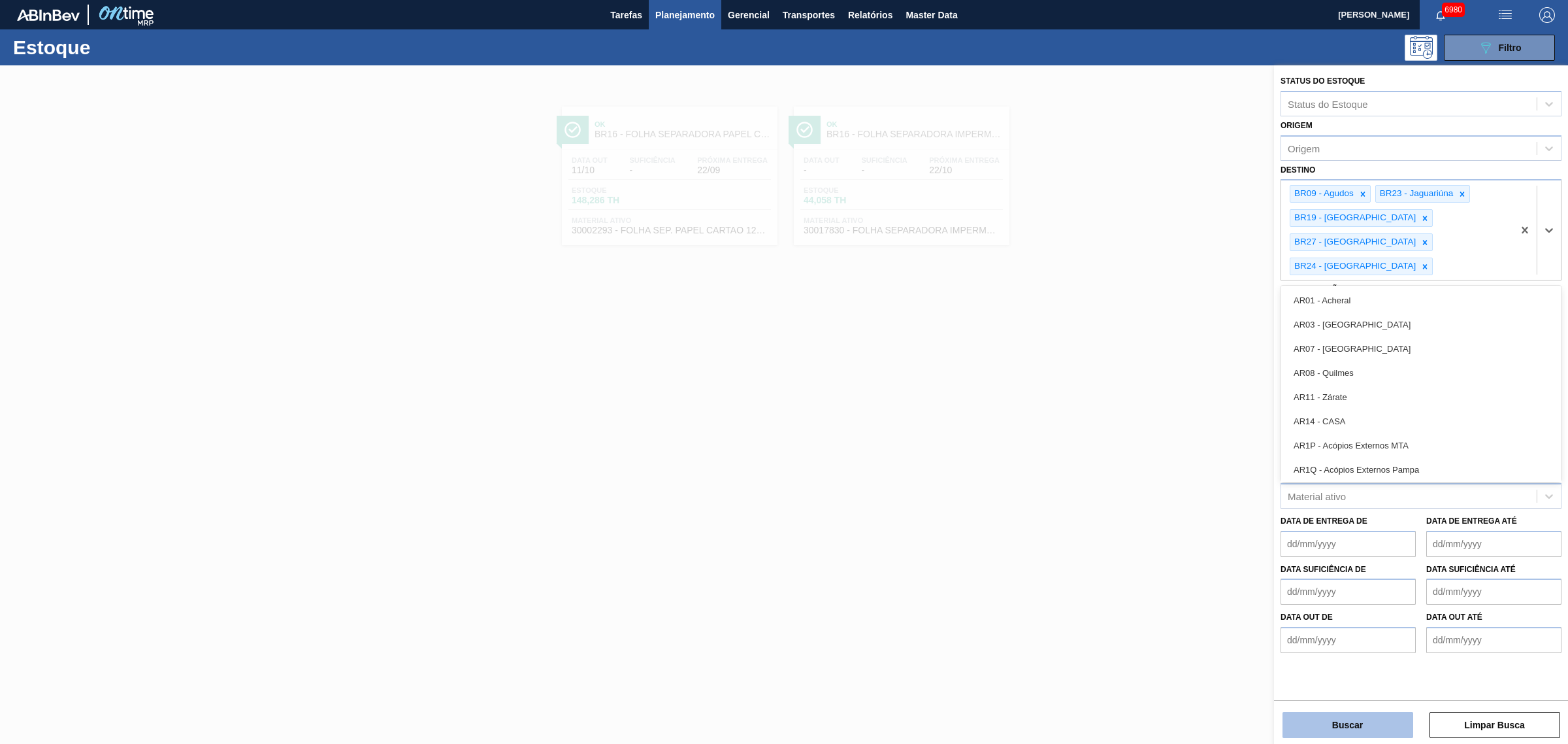
click at [1354, 724] on button "Buscar" at bounding box center [1348, 725] width 131 height 27
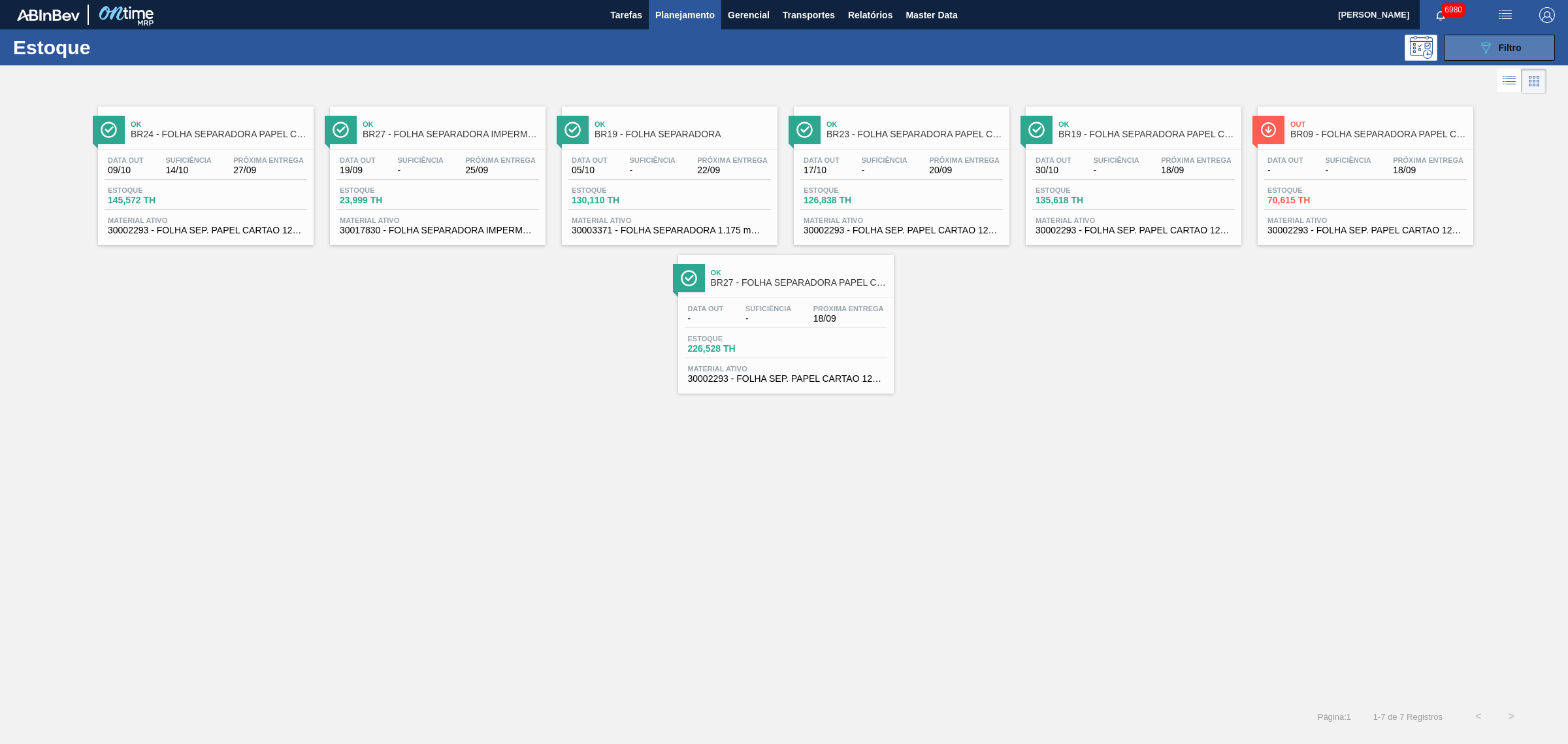
click at [1466, 45] on button "089F7B8B-B2A5-4AFE-B5C0-19BA573D28AC Filtro" at bounding box center [1499, 48] width 111 height 27
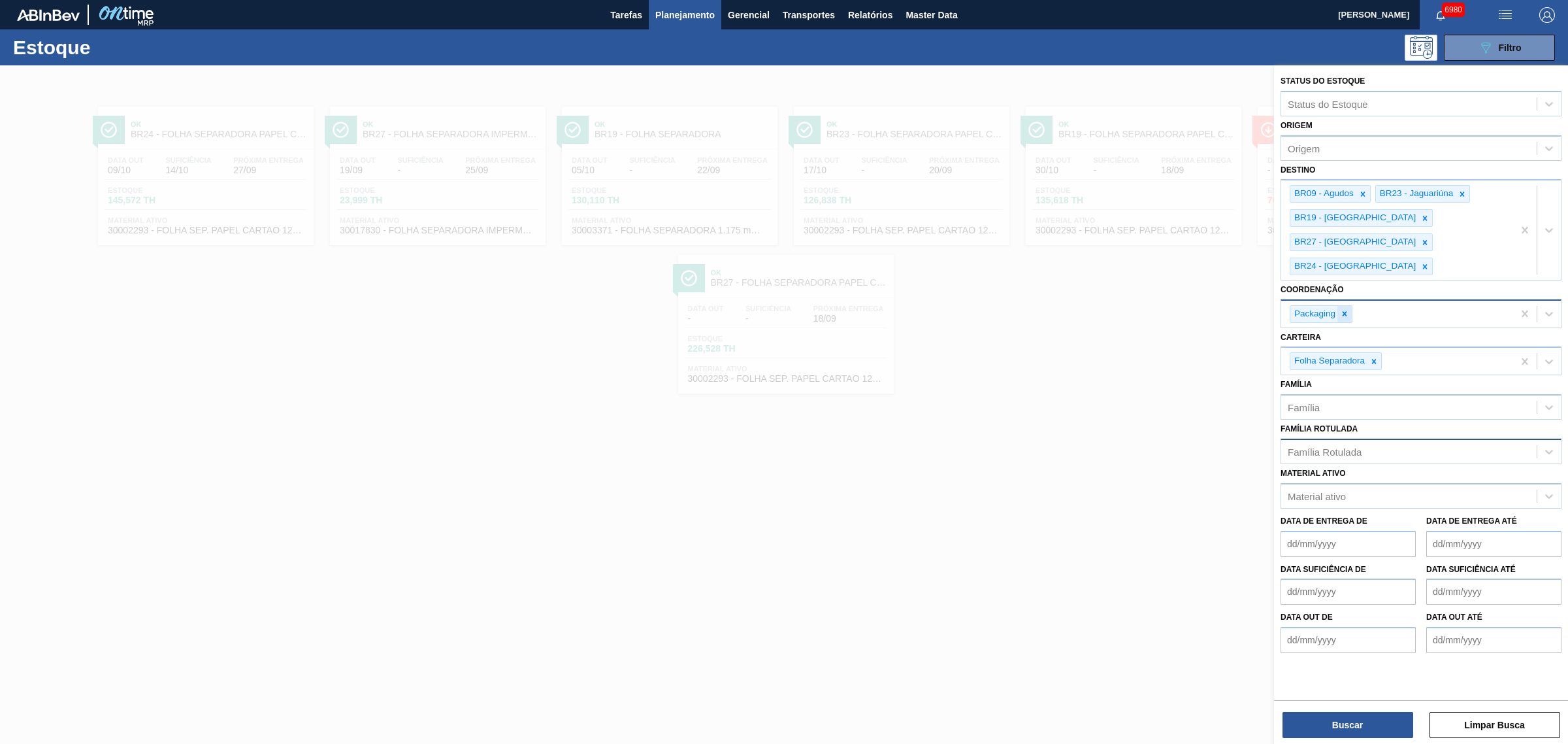
click at [1350, 306] on div at bounding box center [1345, 314] width 15 height 16
drag, startPoint x: 1063, startPoint y: 296, endPoint x: 1142, endPoint y: 274, distance: 82.0
click at [1064, 296] on div at bounding box center [784, 438] width 1568 height 744
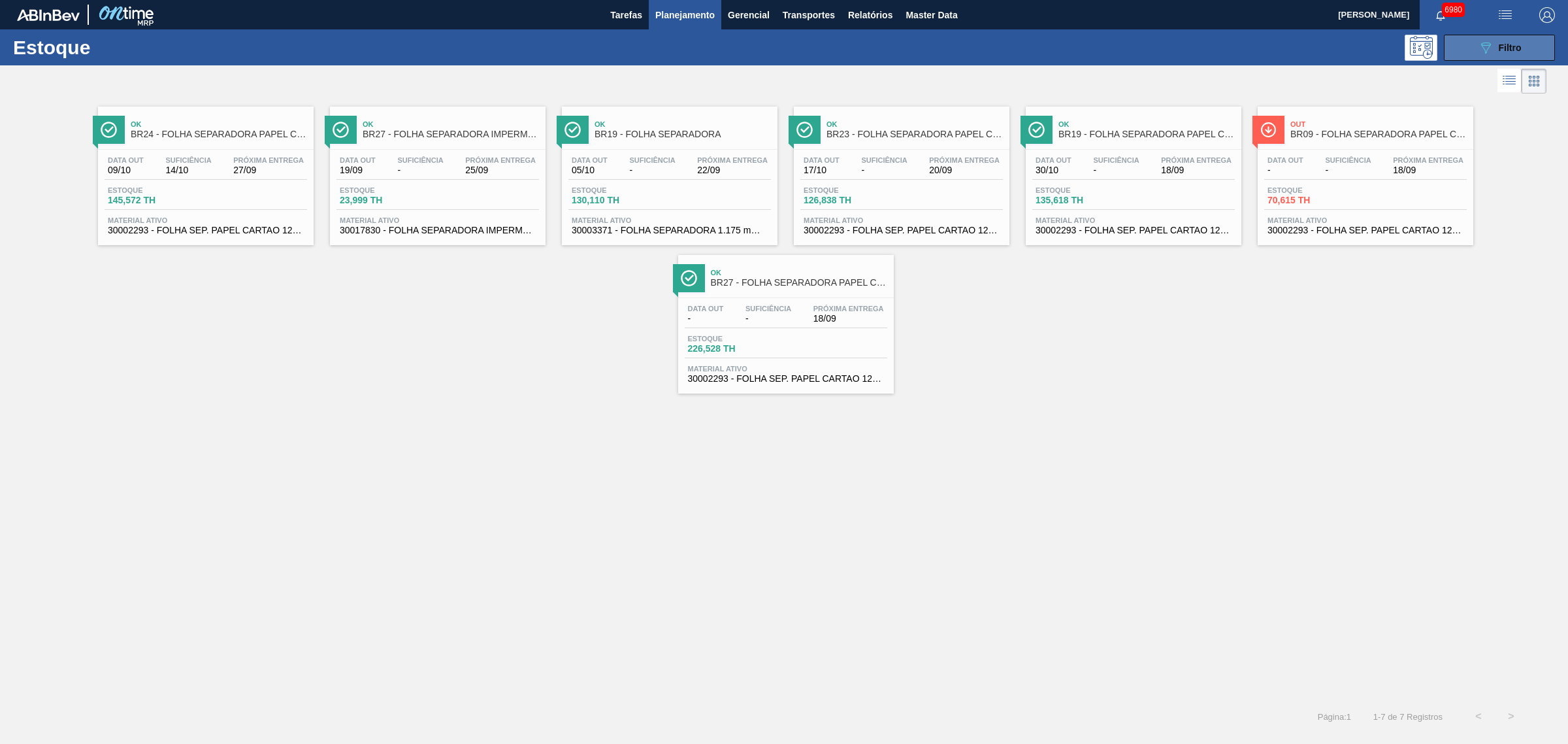
drag, startPoint x: 1443, startPoint y: 61, endPoint x: 1457, endPoint y: 54, distance: 15.7
click at [1446, 59] on div "Estoque 089F7B8B-B2A5-4AFE-B5C0-19BA573D28AC Filtro" at bounding box center [784, 47] width 1568 height 36
click at [1461, 49] on button "089F7B8B-B2A5-4AFE-B5C0-19BA573D28AC Filtro" at bounding box center [1499, 48] width 111 height 27
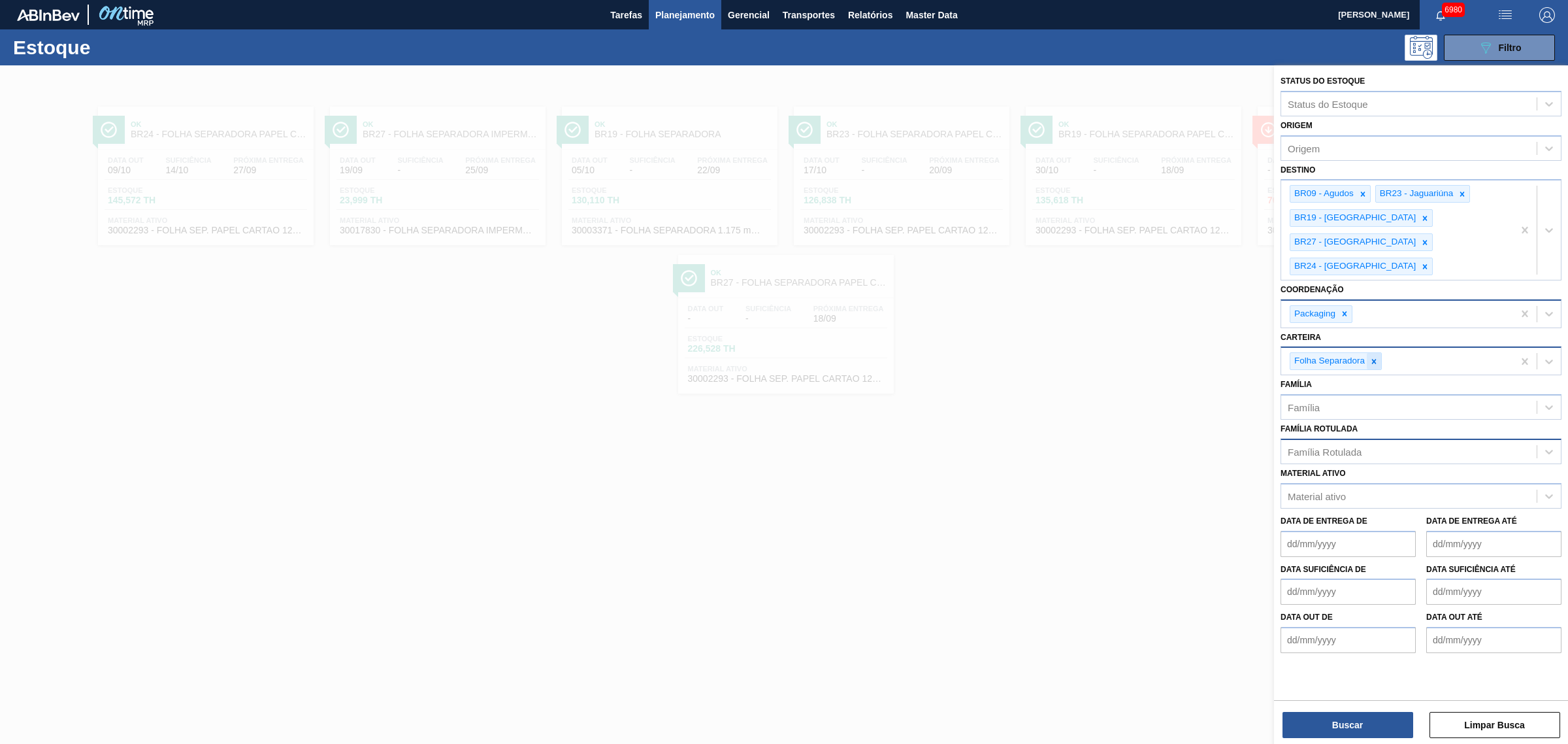
click at [1375, 356] on icon at bounding box center [1374, 361] width 9 height 9
click at [1340, 443] on div "Família Rotulada" at bounding box center [1324, 449] width 74 height 11
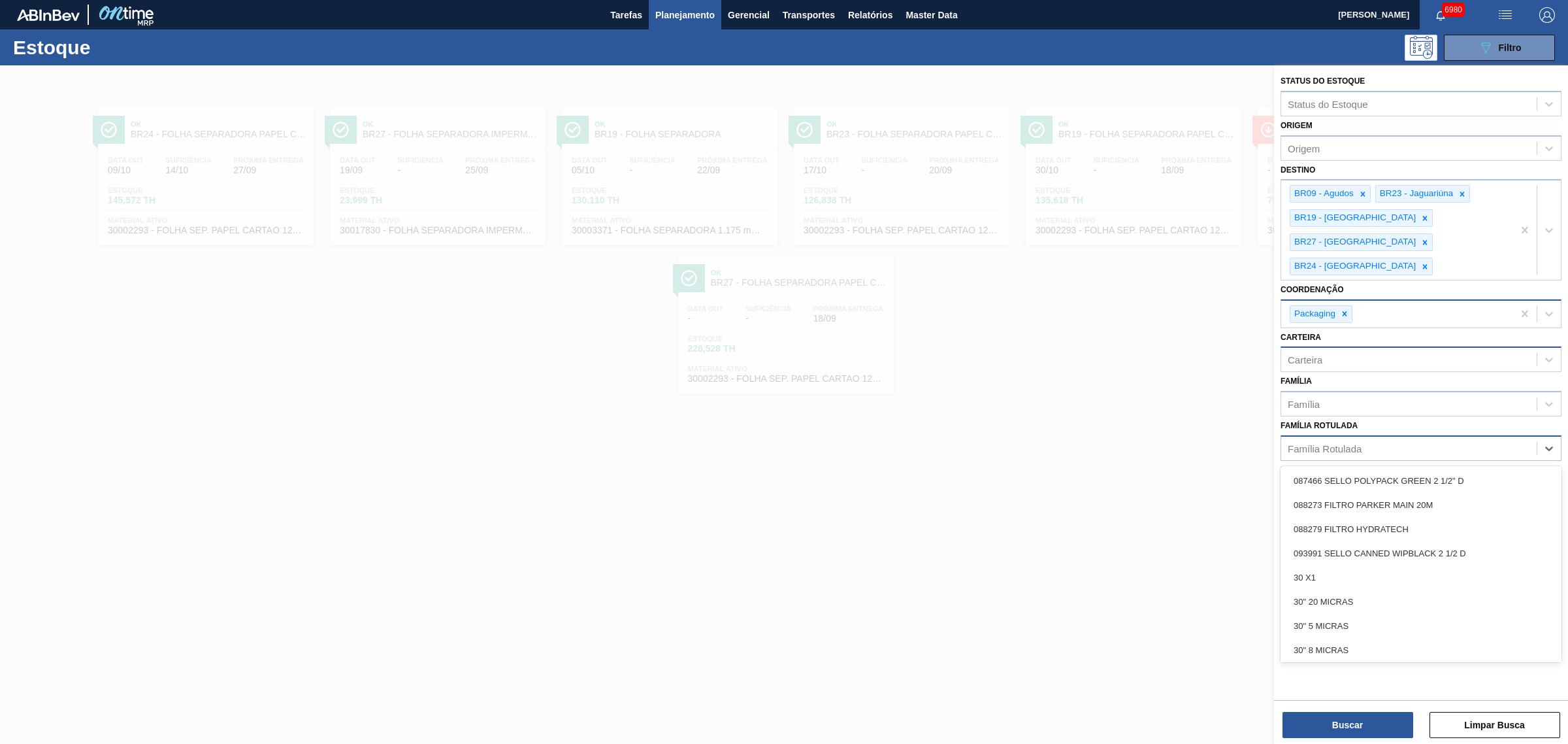
paste Rotulada "CAIXA CARTÃO STELLA 330ML"
type Rotulada "CAIXA CARTÃO STELLA 330ML"
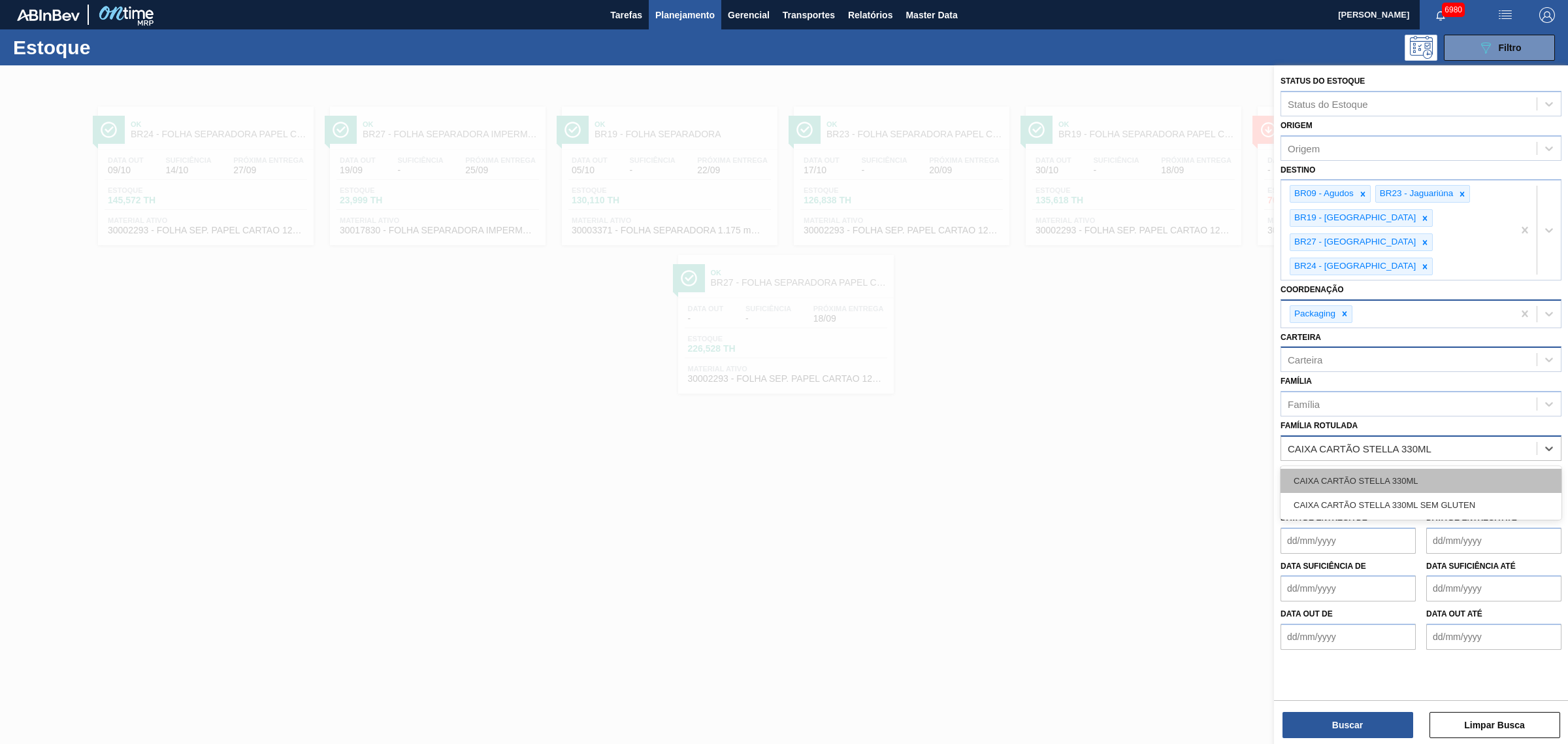
click at [1348, 469] on div "CAIXA CARTÃO STELLA 330ML" at bounding box center [1421, 481] width 281 height 24
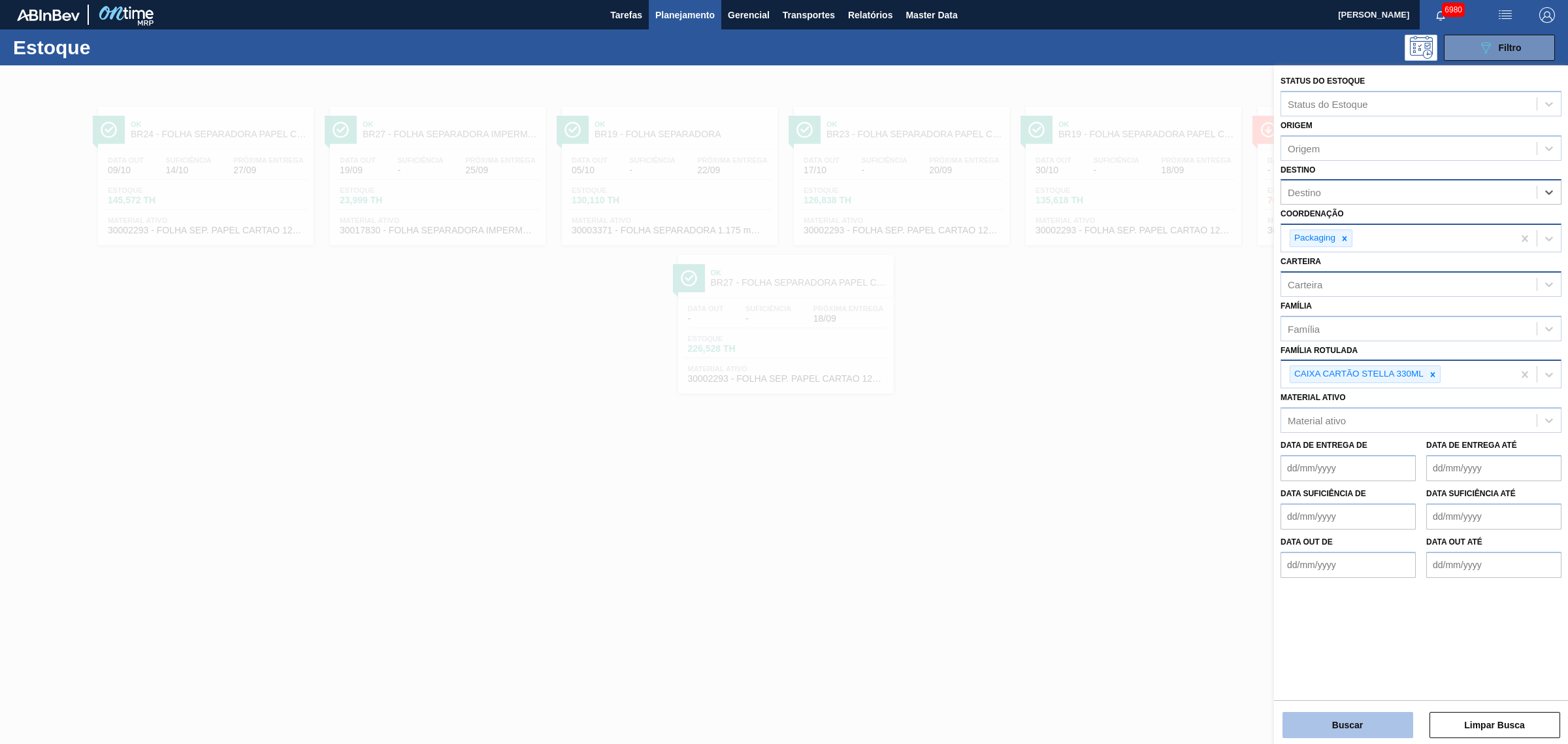
click at [1319, 712] on button "Buscar" at bounding box center [1348, 725] width 131 height 27
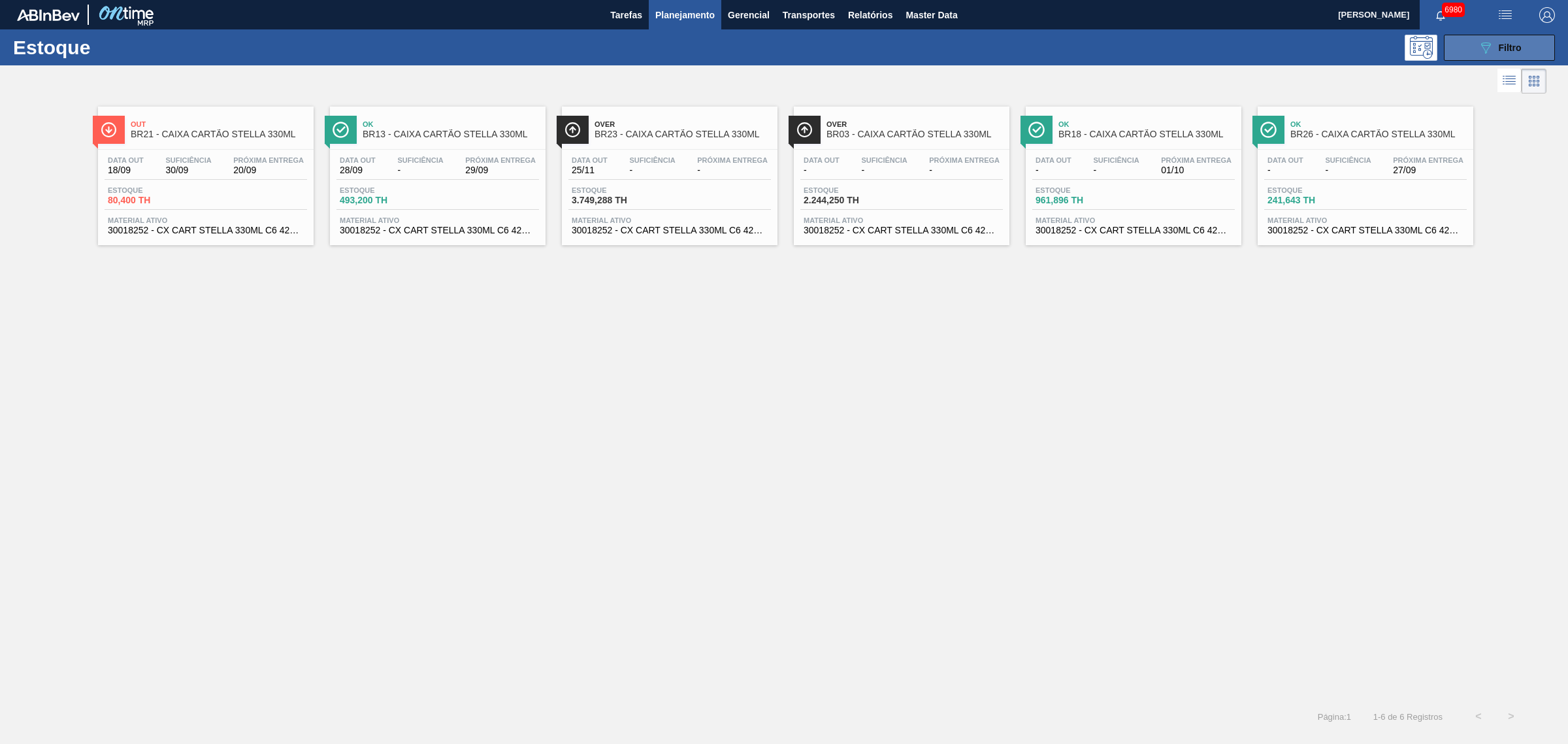
click at [1533, 35] on button "089F7B8B-B2A5-4AFE-B5C0-19BA573D28AC Filtro" at bounding box center [1499, 48] width 111 height 27
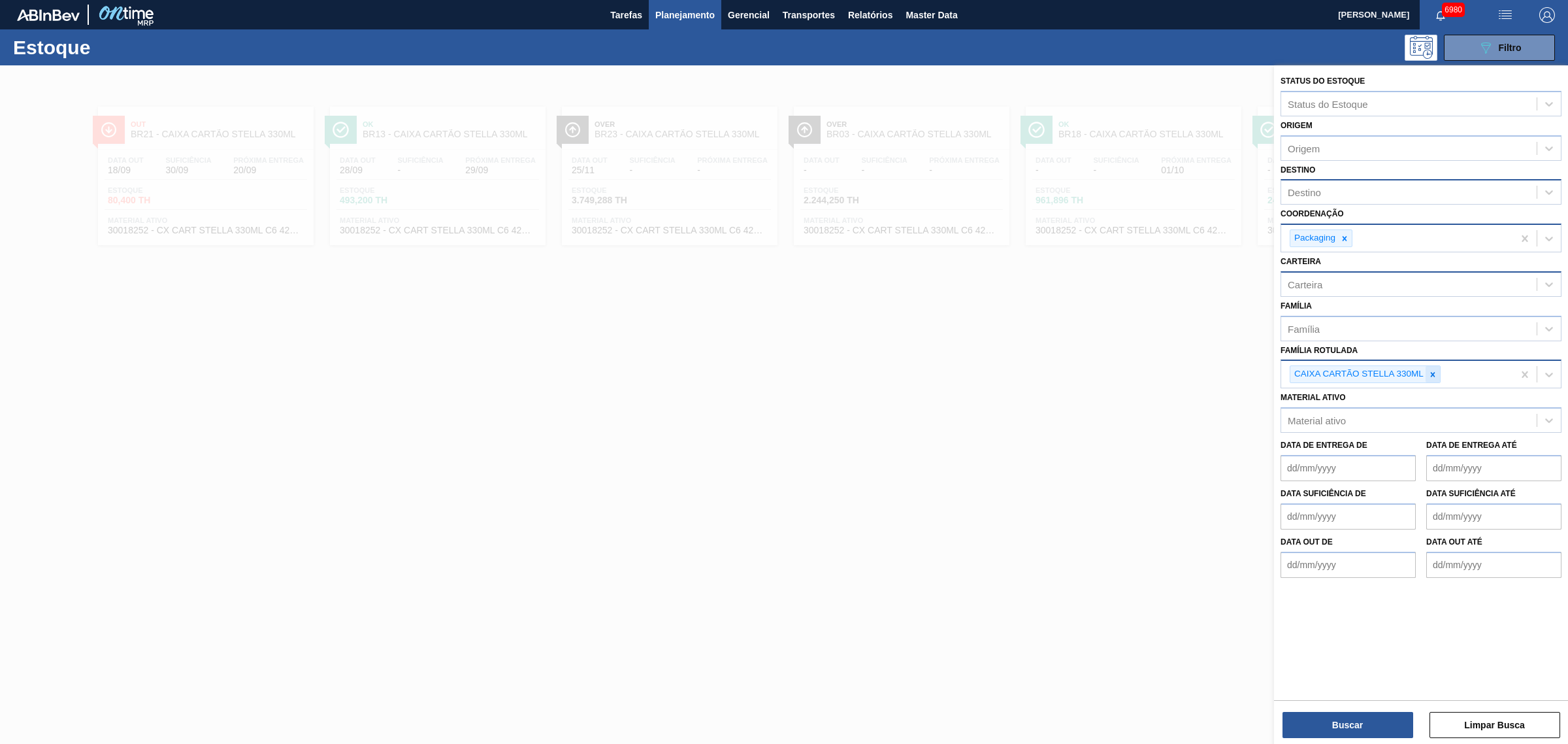
click at [1438, 370] on div at bounding box center [1433, 374] width 15 height 16
type Rotulada "spaten 350"
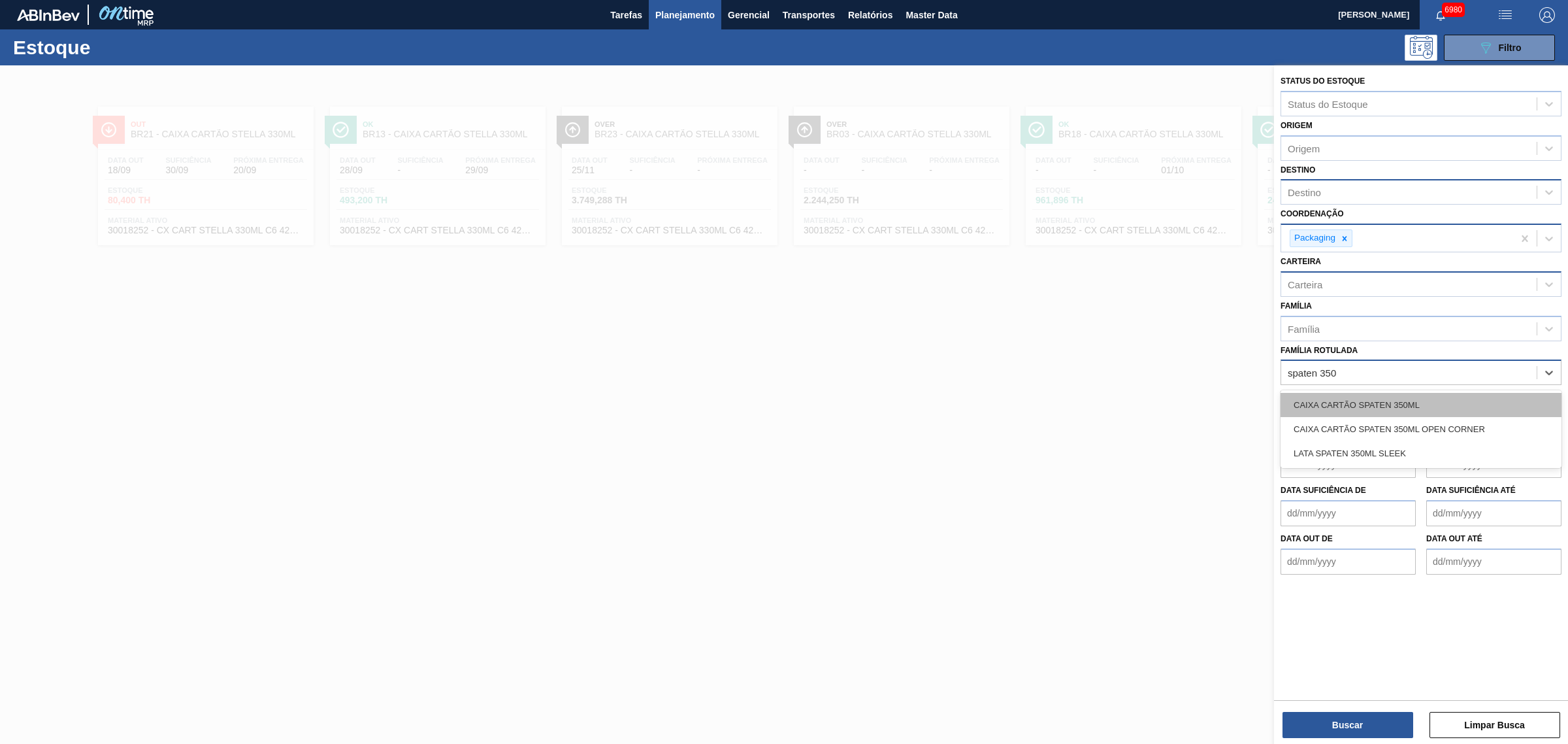
click at [1445, 393] on div "CAIXA CARTÃO SPATEN 350ML" at bounding box center [1421, 405] width 281 height 24
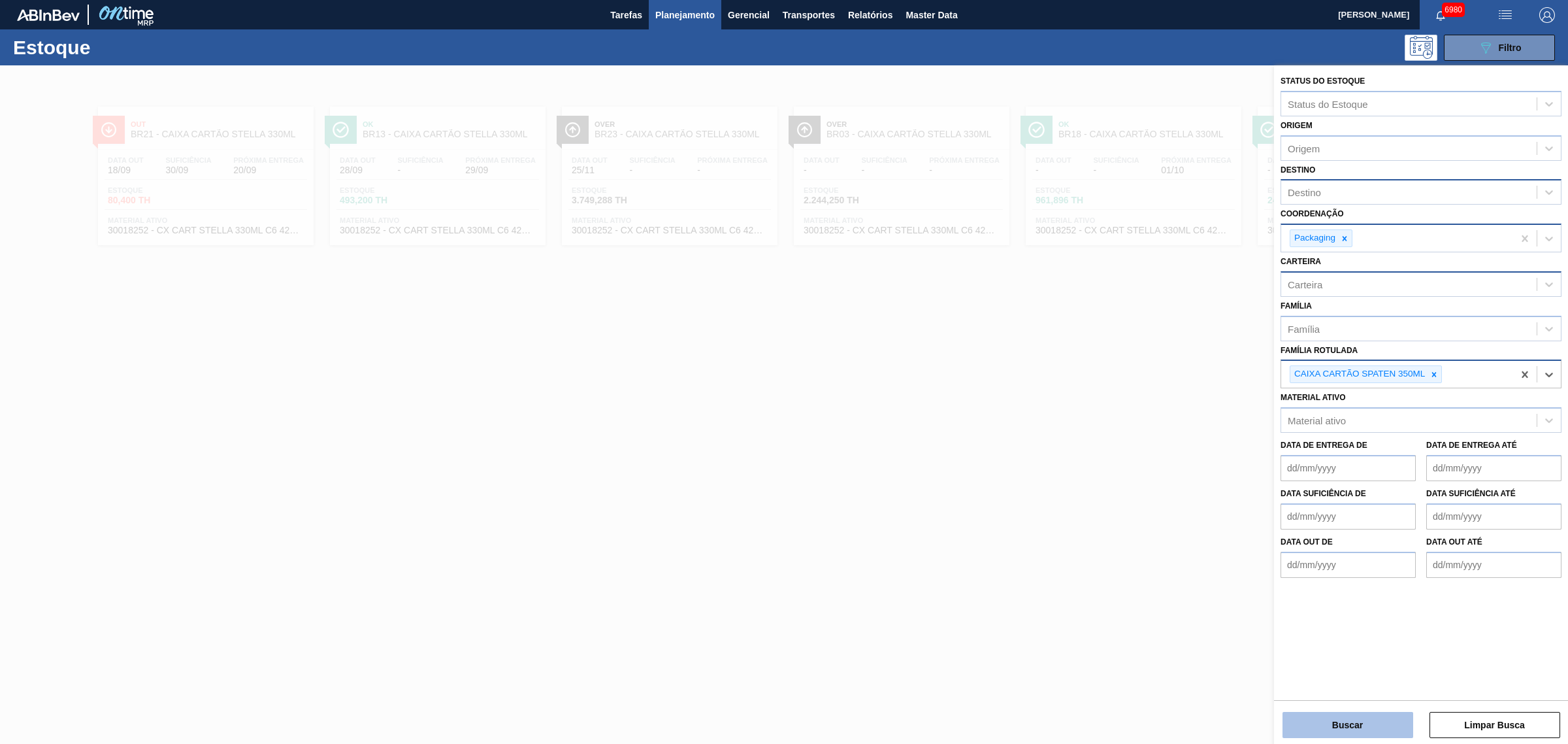
click at [1371, 720] on button "Buscar" at bounding box center [1348, 725] width 131 height 27
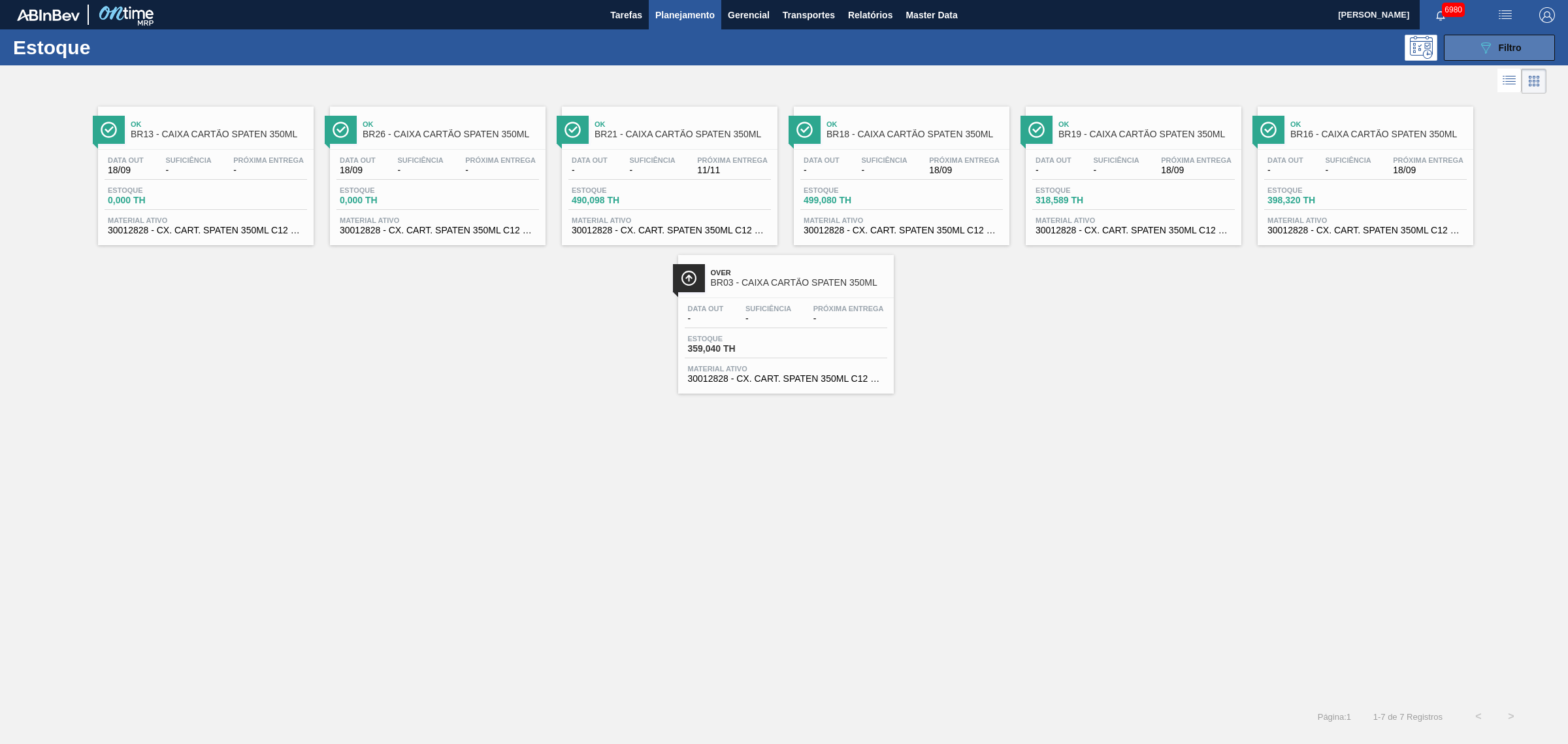
click at [1503, 47] on span "Filtro" at bounding box center [1510, 47] width 23 height 10
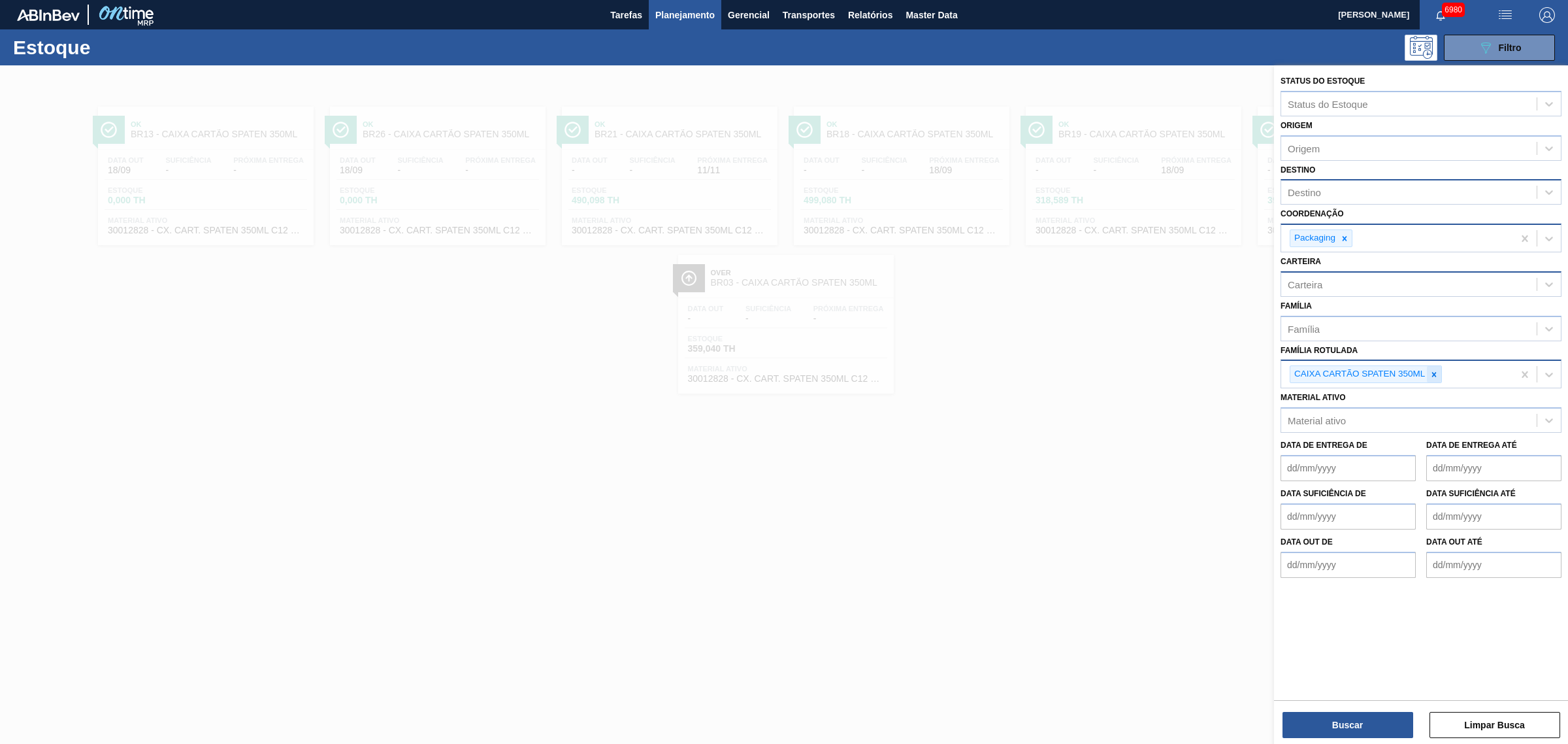
click at [1441, 367] on div at bounding box center [1435, 374] width 15 height 16
click at [351, 517] on div at bounding box center [784, 438] width 1568 height 744
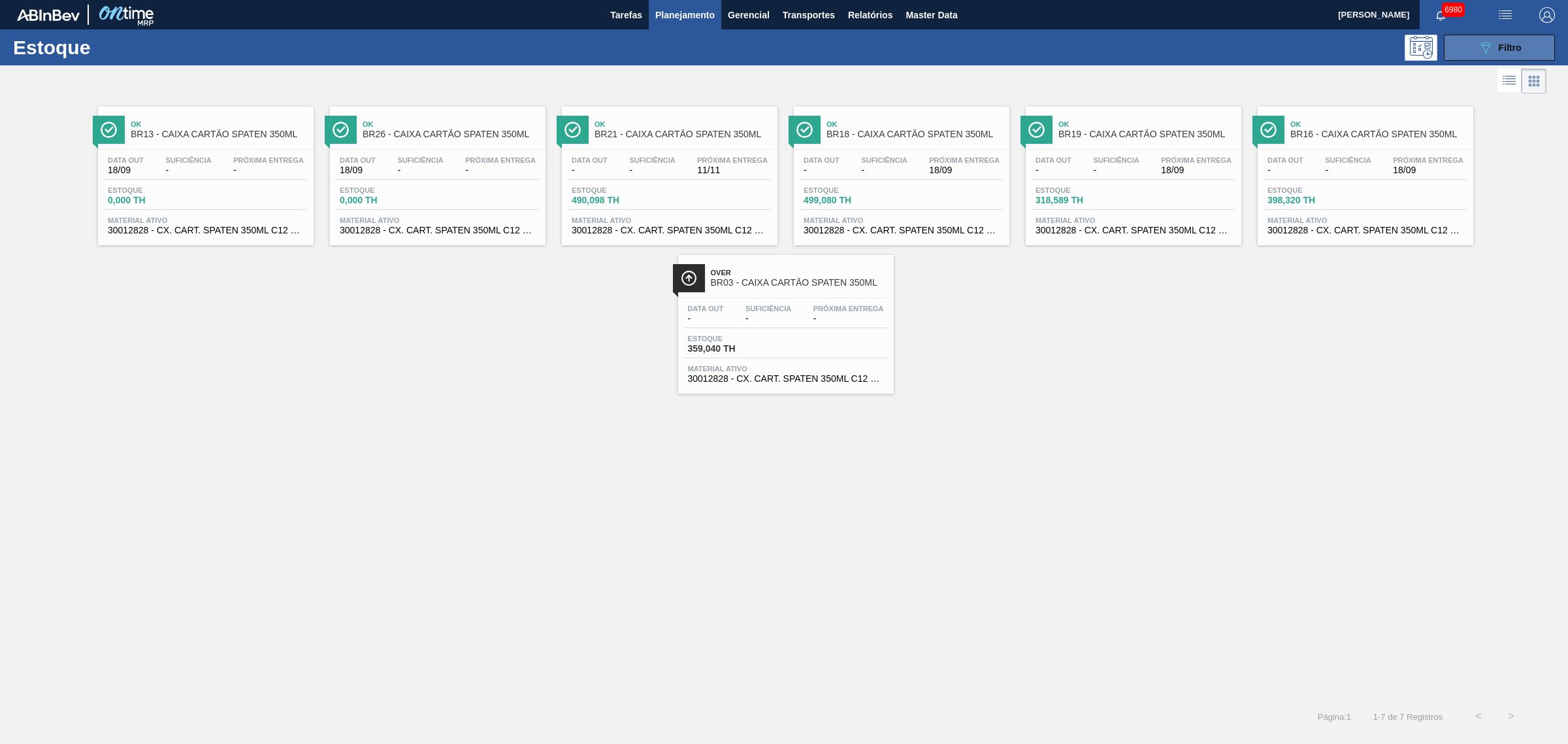
click at [1490, 45] on icon "089F7B8B-B2A5-4AFE-B5C0-19BA573D28AC" at bounding box center [1485, 48] width 16 height 16
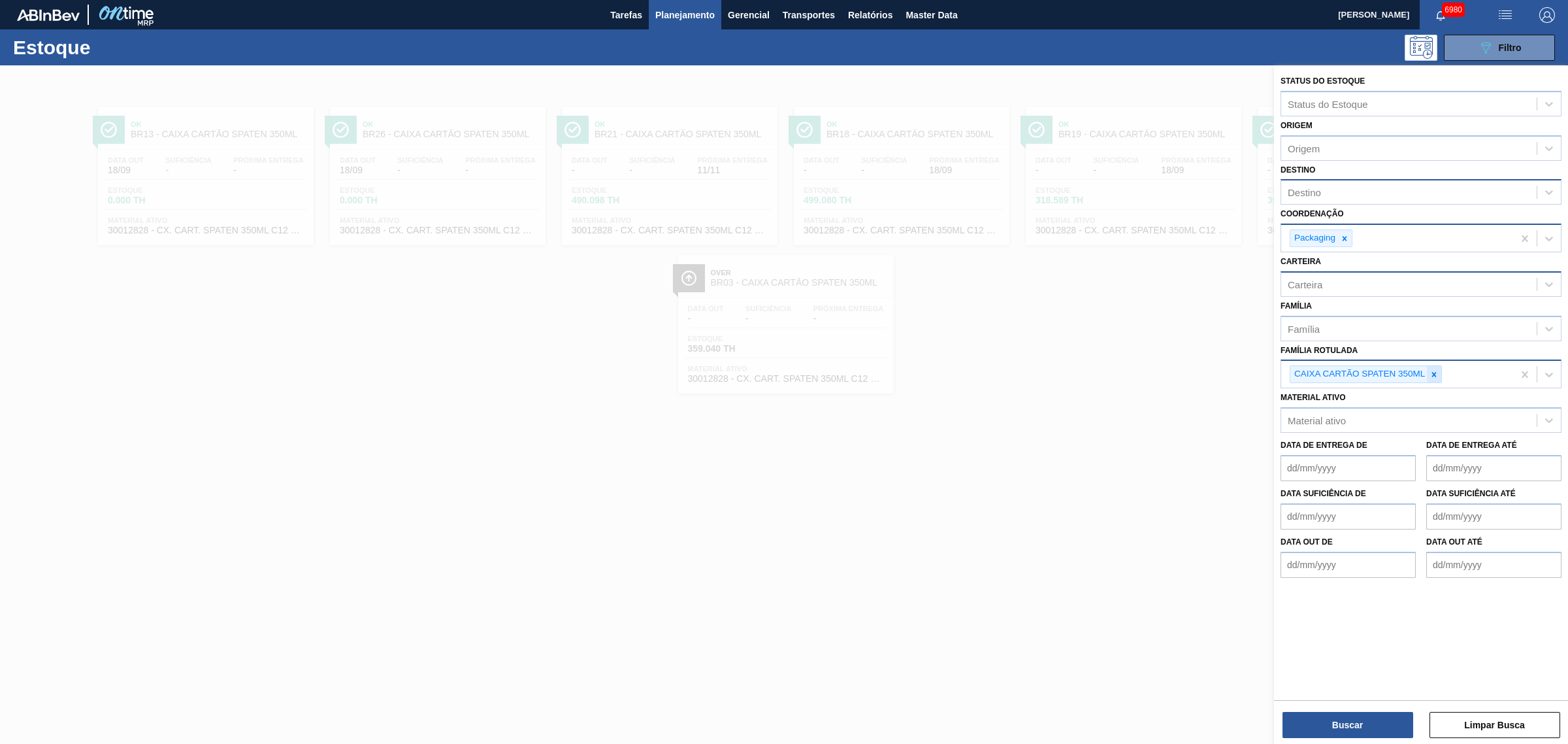
click at [1432, 374] on icon at bounding box center [1435, 375] width 9 height 9
type Rotulada "spaten 269"
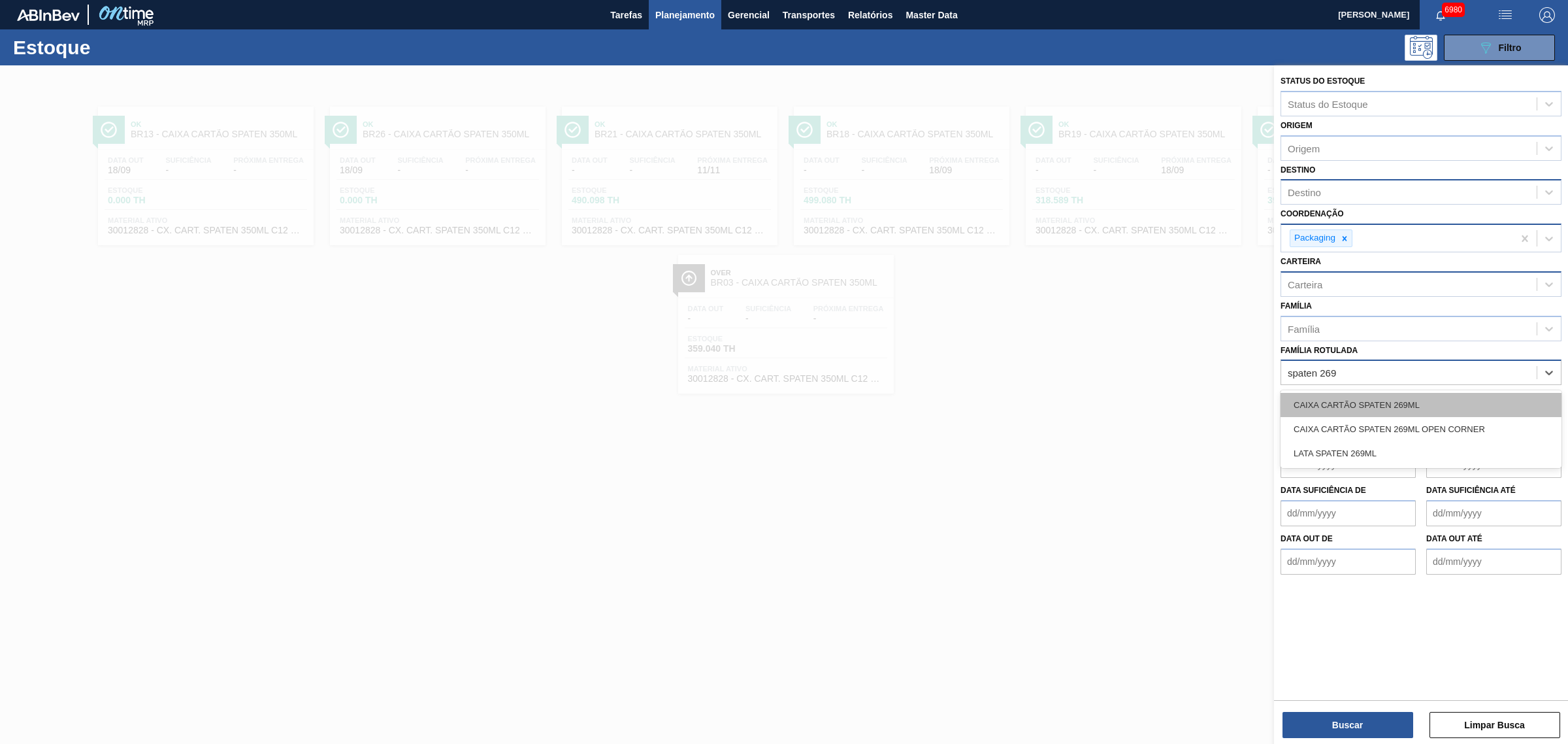
click at [1458, 400] on div "CAIXA CARTÃO SPATEN 269ML" at bounding box center [1421, 405] width 281 height 24
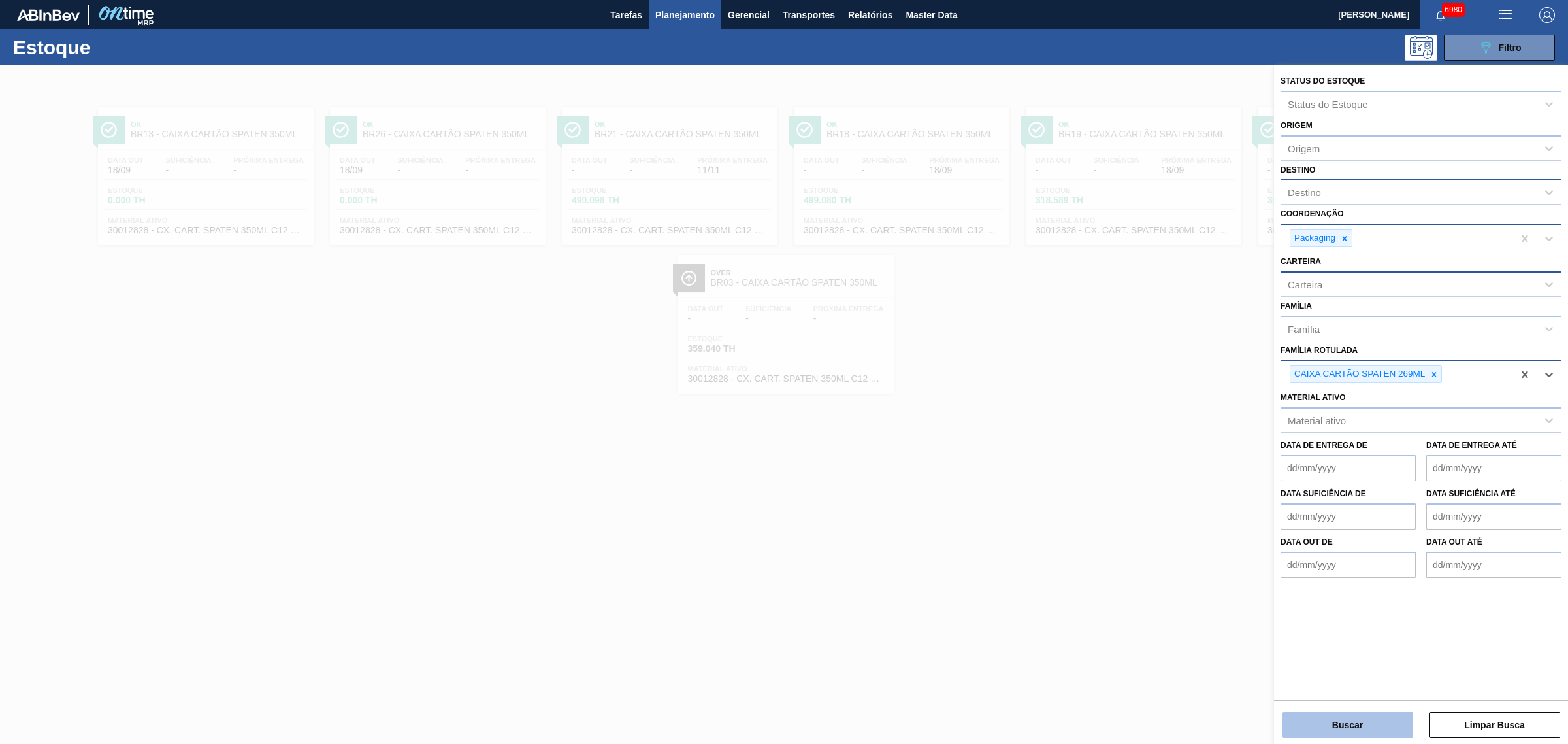
click at [1377, 720] on button "Buscar" at bounding box center [1348, 725] width 131 height 27
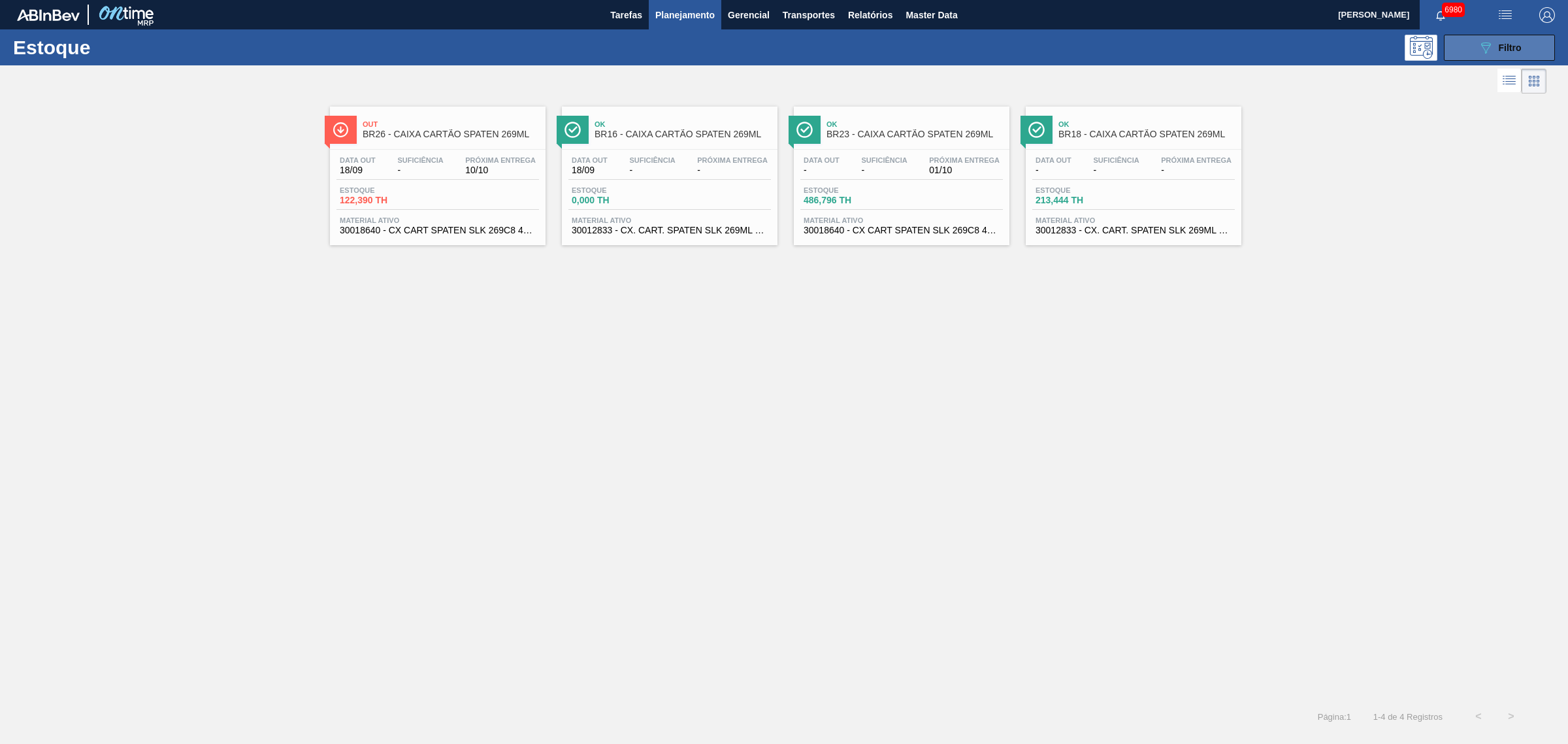
click at [1533, 37] on button "089F7B8B-B2A5-4AFE-B5C0-19BA573D28AC Filtro" at bounding box center [1499, 48] width 111 height 27
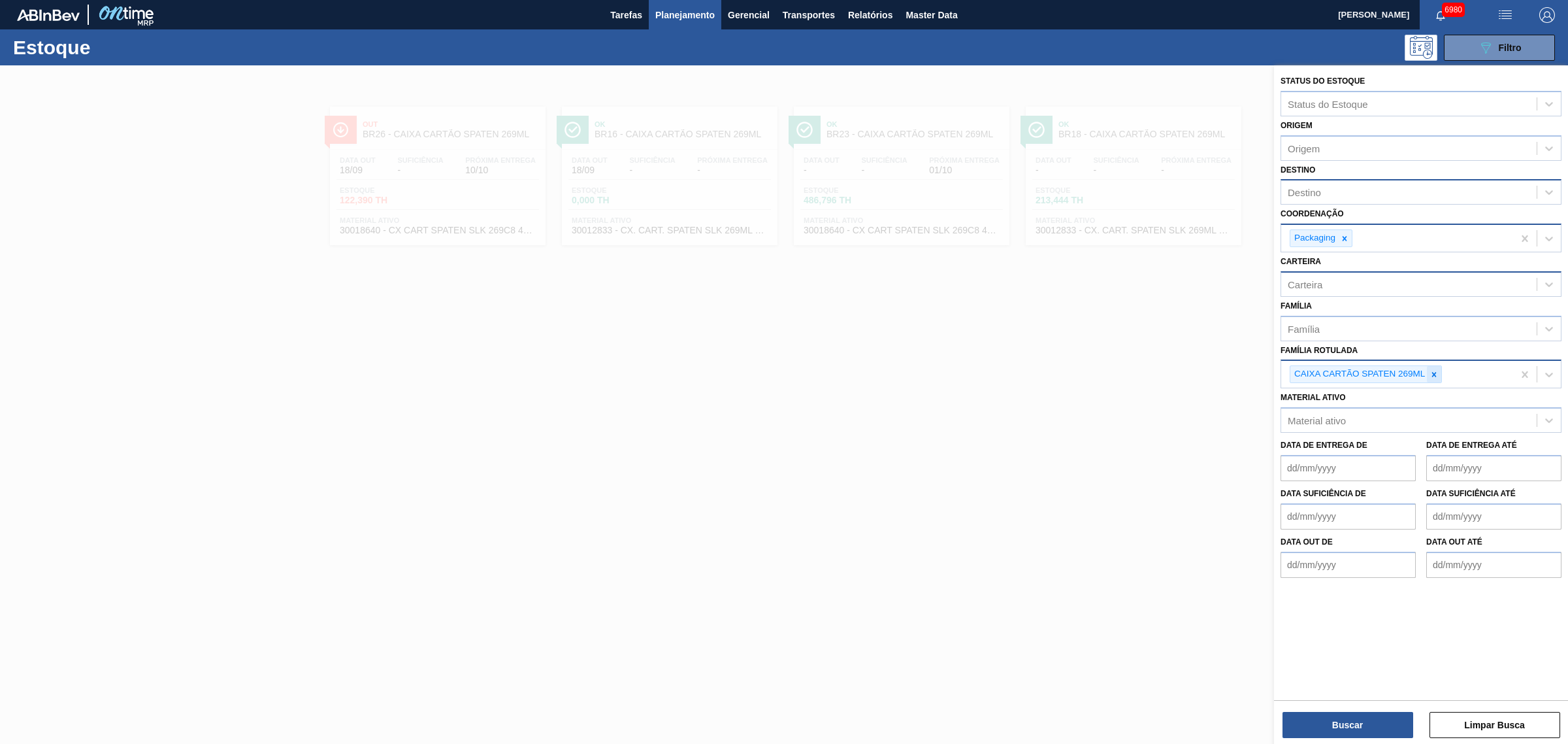
click at [1435, 373] on icon at bounding box center [1434, 374] width 5 height 5
drag, startPoint x: 805, startPoint y: 489, endPoint x: 850, endPoint y: 516, distance: 52.5
click at [805, 489] on div at bounding box center [784, 438] width 1568 height 744
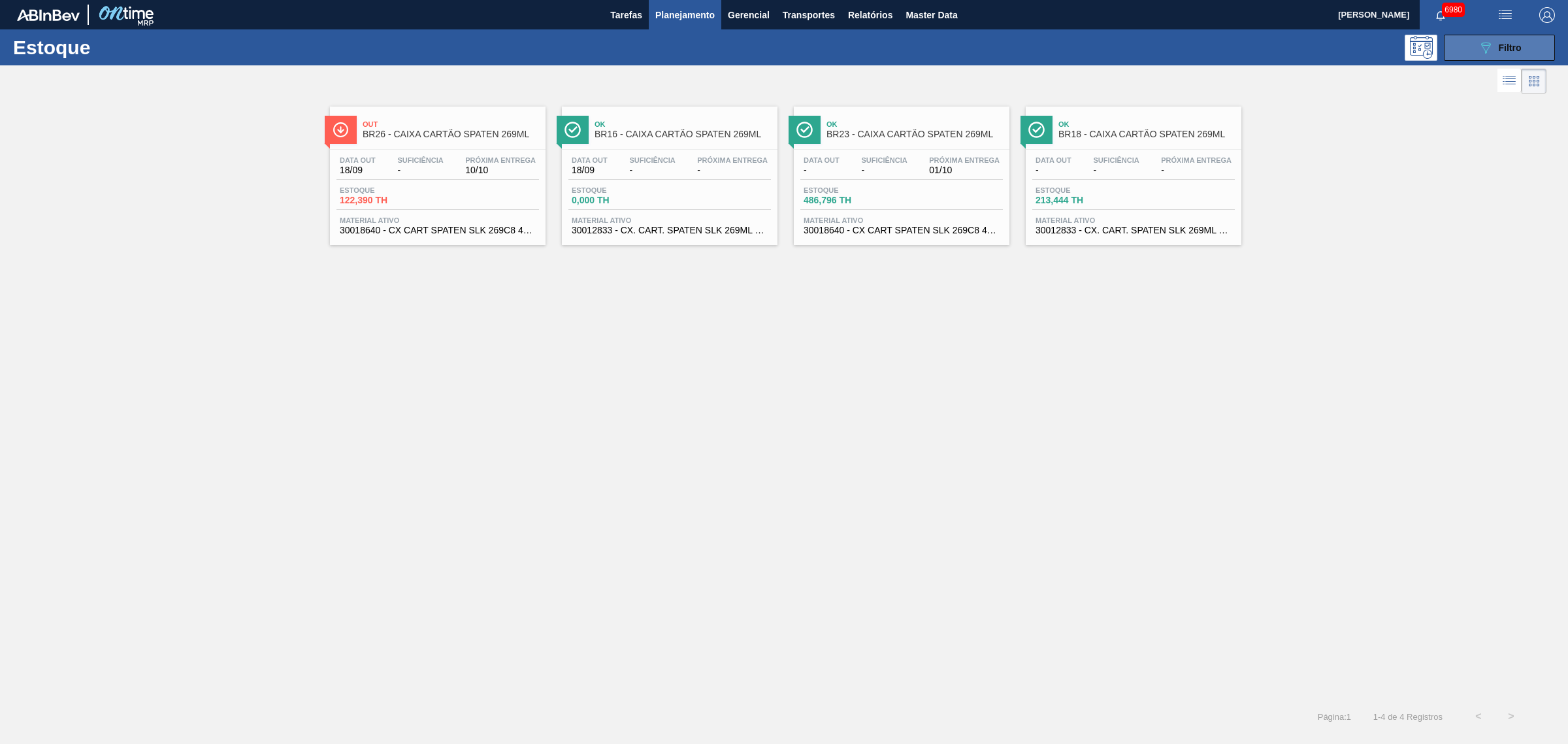
click at [1468, 48] on button "089F7B8B-B2A5-4AFE-B5C0-19BA573D28AC Filtro" at bounding box center [1499, 48] width 111 height 27
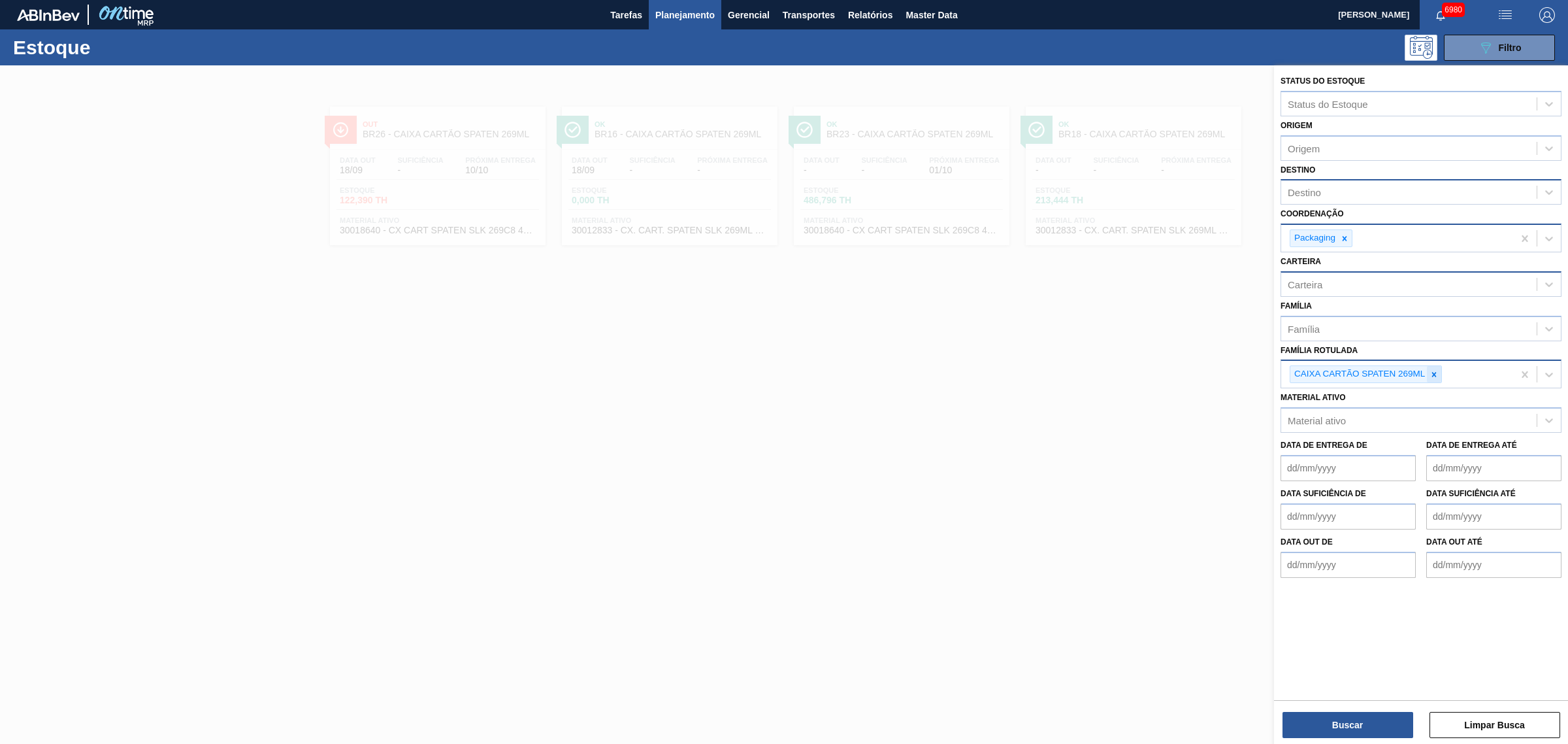
click at [1435, 374] on icon at bounding box center [1435, 375] width 9 height 9
click at [1035, 383] on div at bounding box center [784, 438] width 1568 height 744
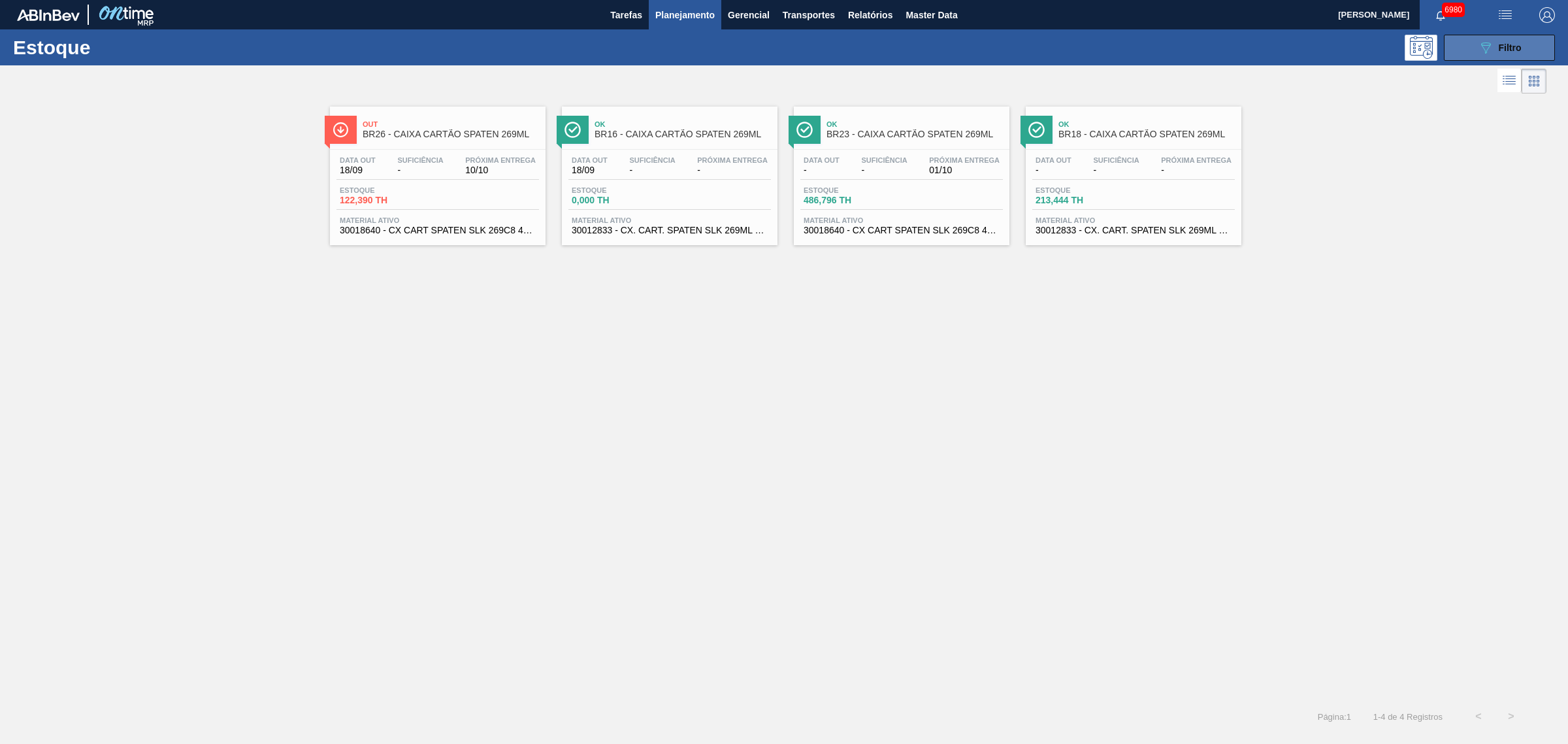
click at [1510, 51] on span "Filtro" at bounding box center [1510, 47] width 23 height 10
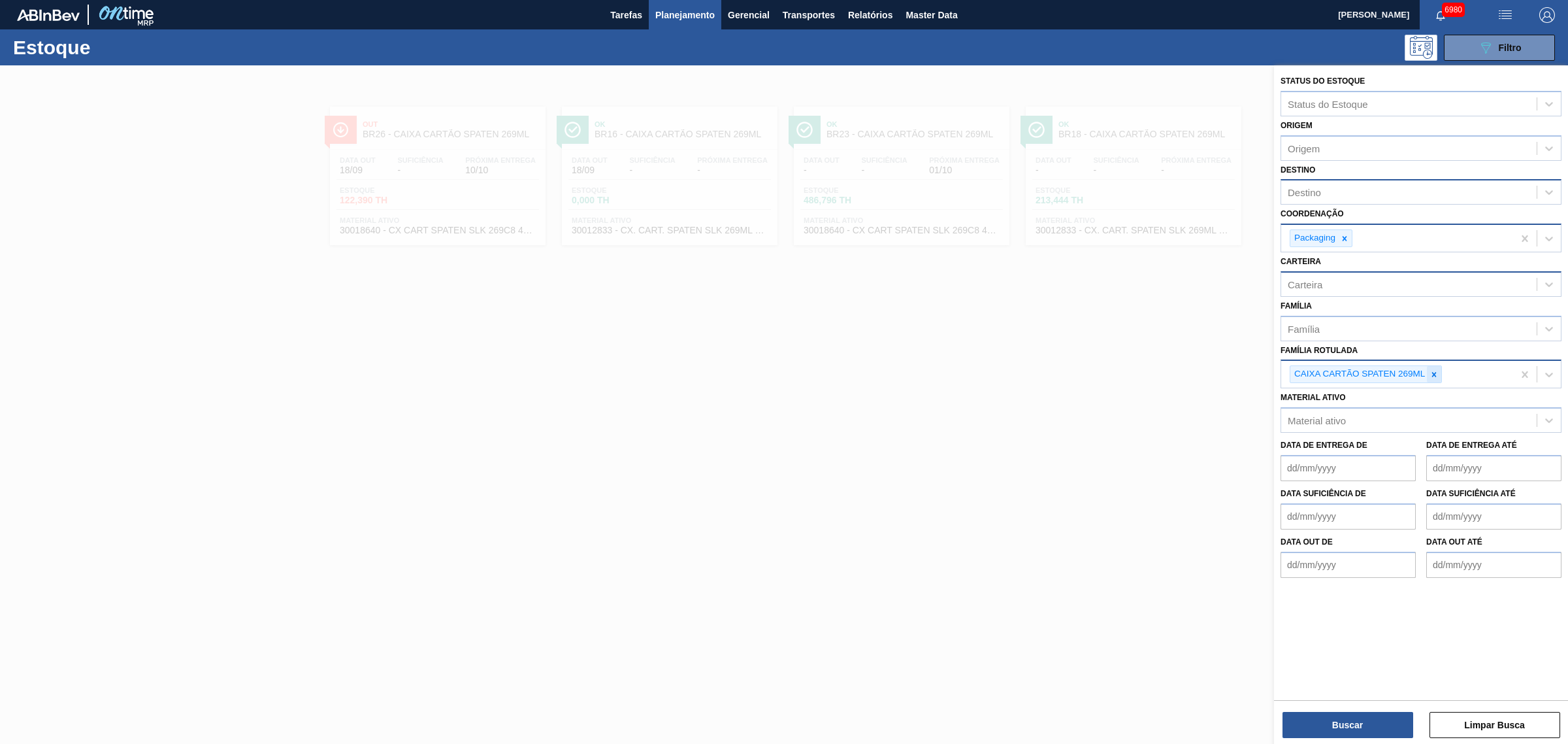
click at [1432, 364] on div "CAIXA CARTÃO SPATEN 269ML" at bounding box center [1397, 374] width 232 height 27
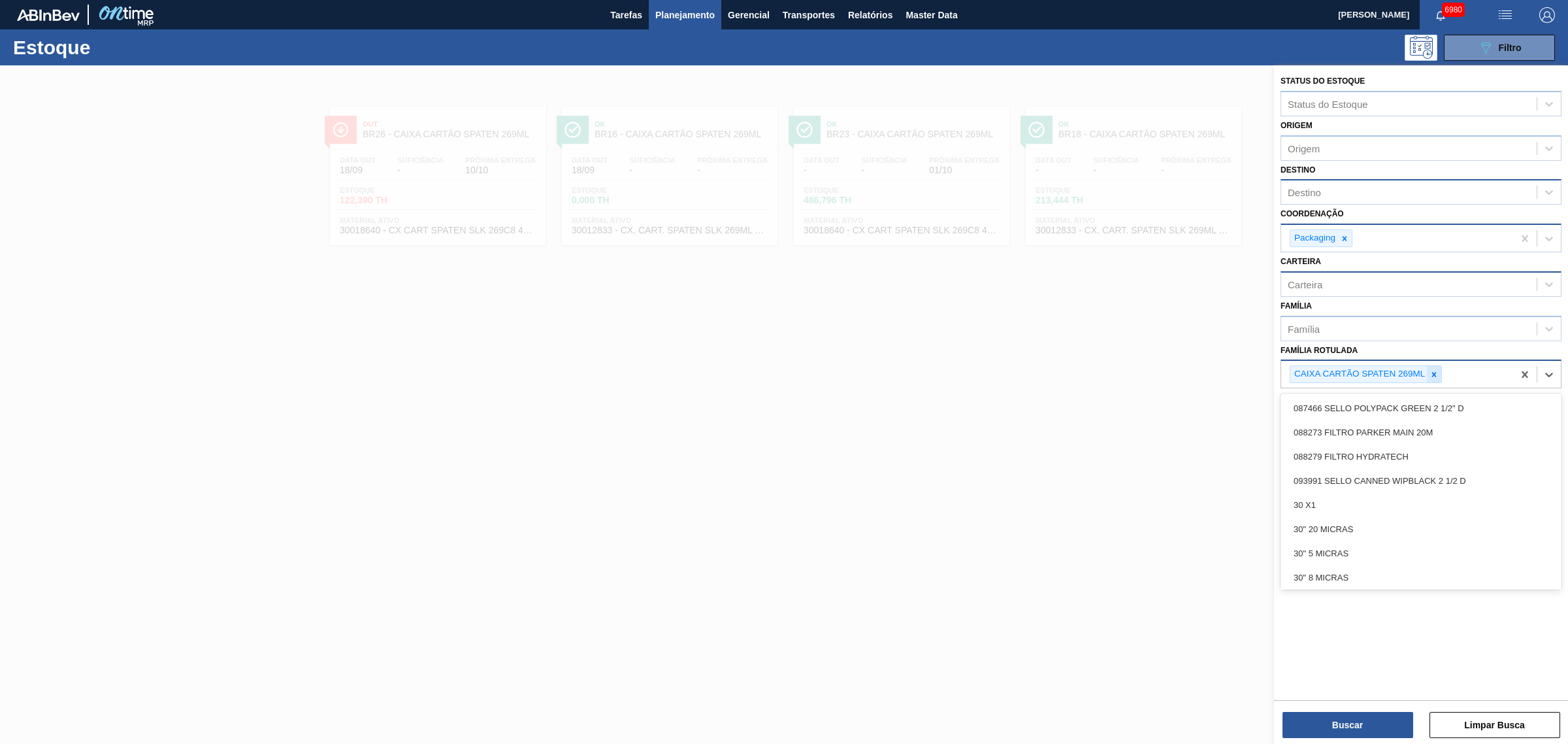
click at [1431, 370] on icon at bounding box center [1435, 375] width 9 height 9
type Rotulada "spaten 350"
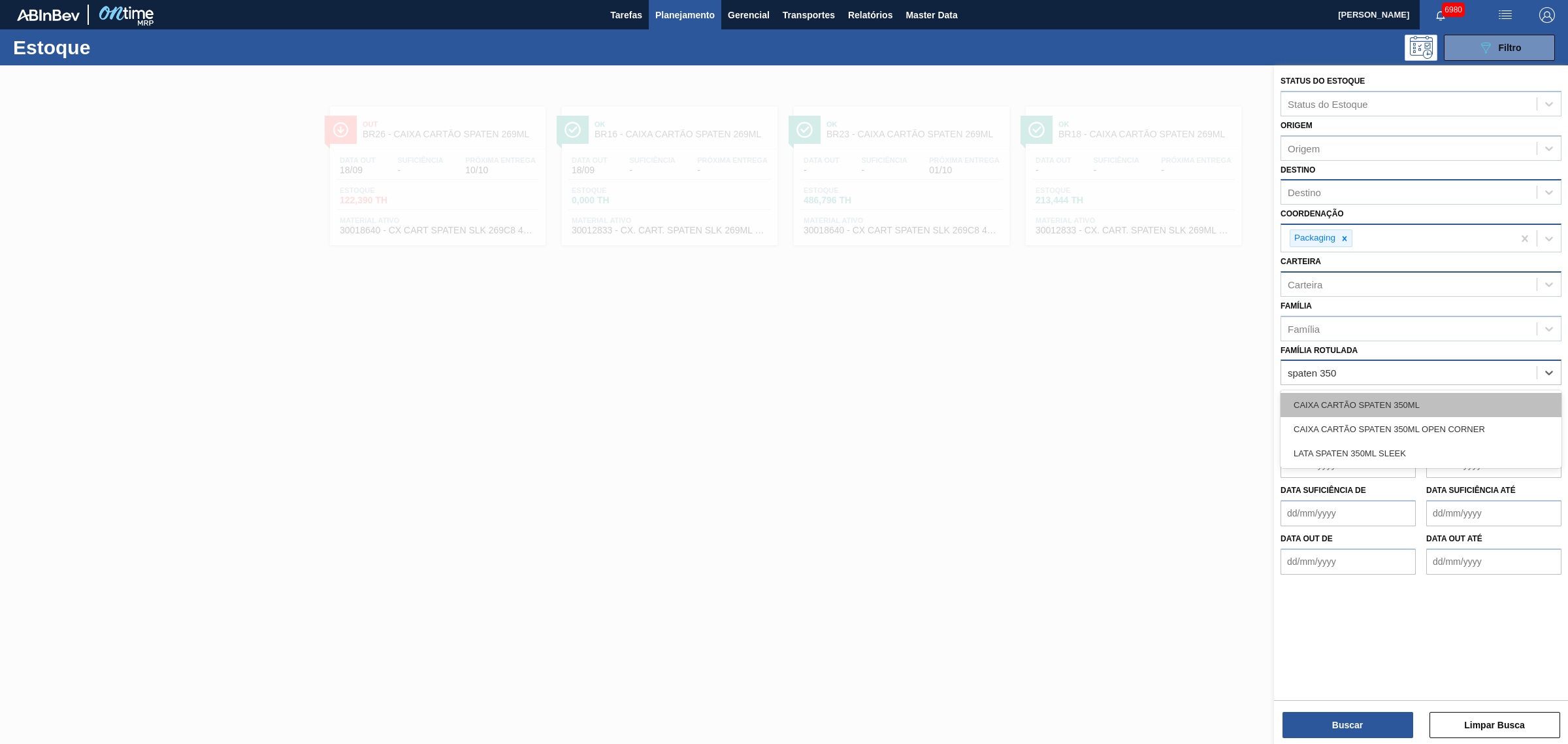
click at [1430, 393] on div "CAIXA CARTÃO SPATEN 350ML" at bounding box center [1421, 405] width 281 height 24
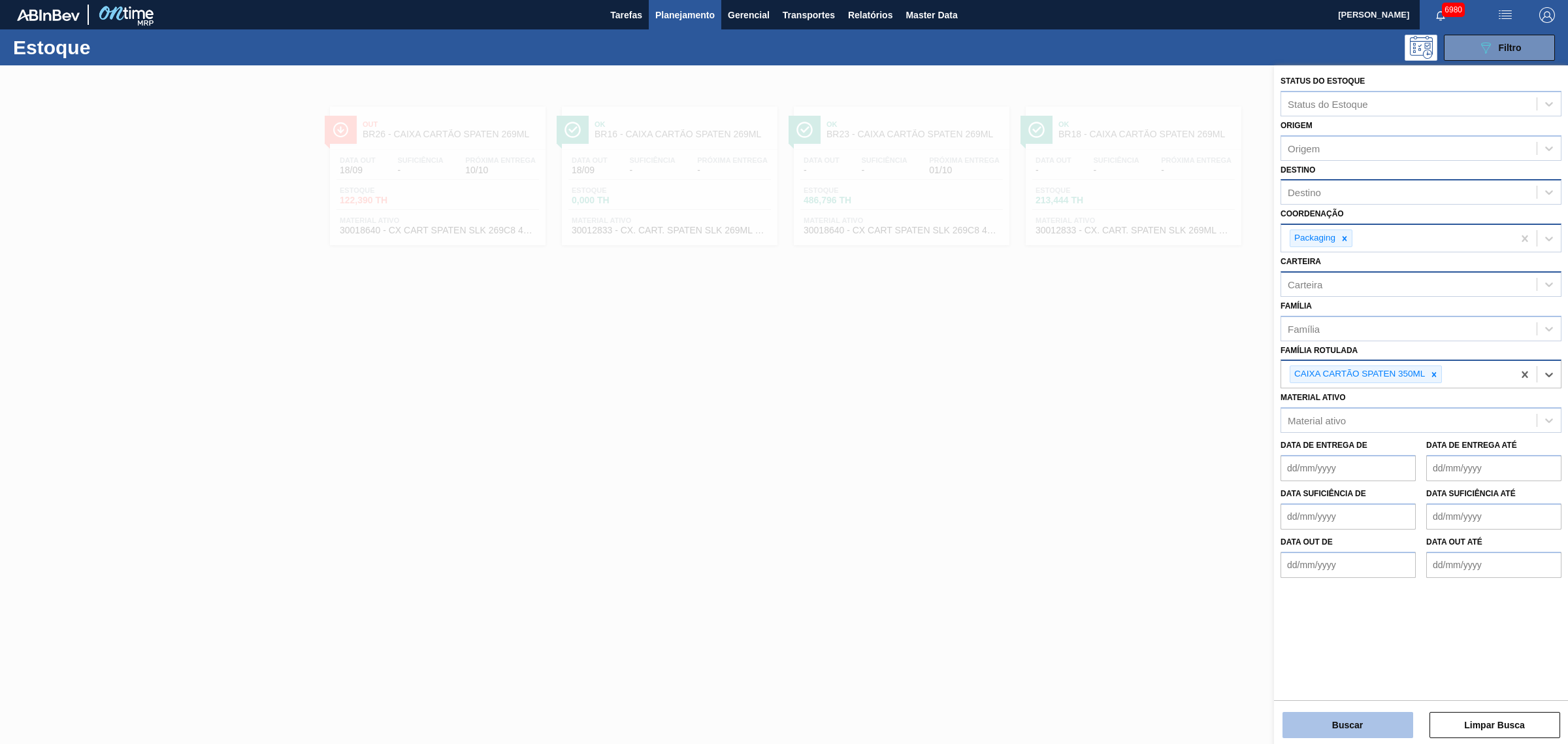
click at [1383, 715] on button "Buscar" at bounding box center [1348, 725] width 131 height 27
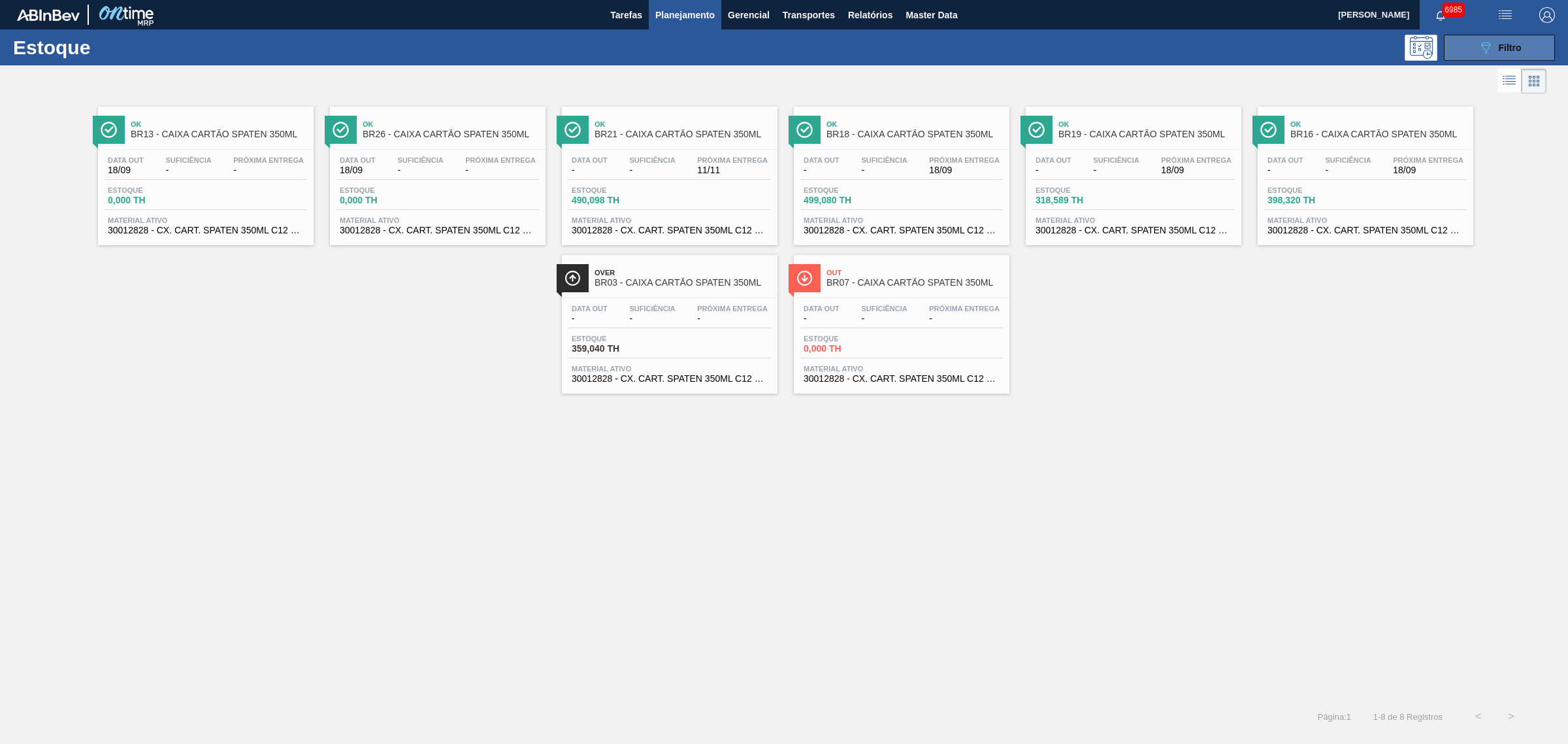
click at [1485, 36] on button "089F7B8B-B2A5-4AFE-B5C0-19BA573D28AC Filtro" at bounding box center [1499, 48] width 111 height 27
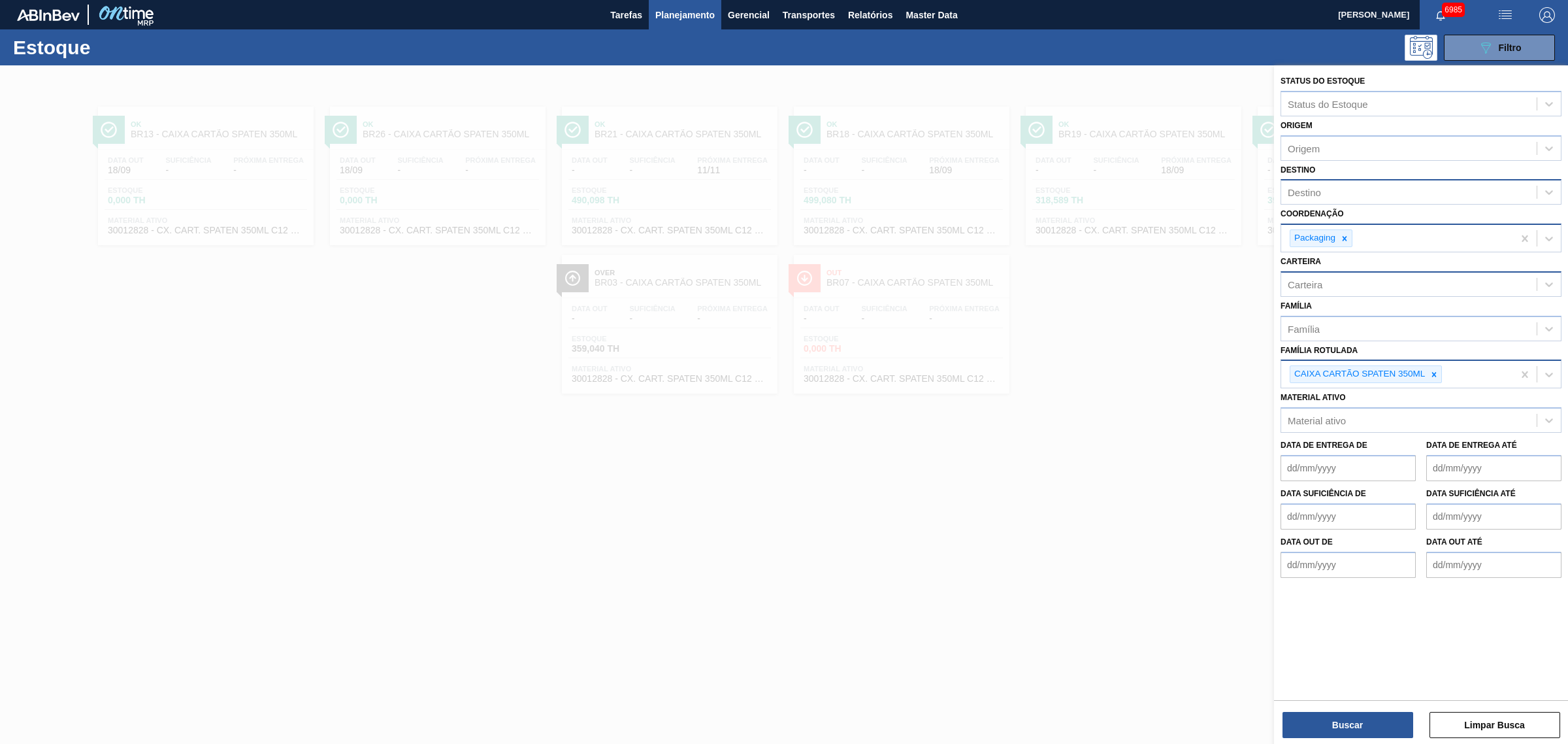
click at [694, 15] on span "Planejamento" at bounding box center [684, 15] width 59 height 16
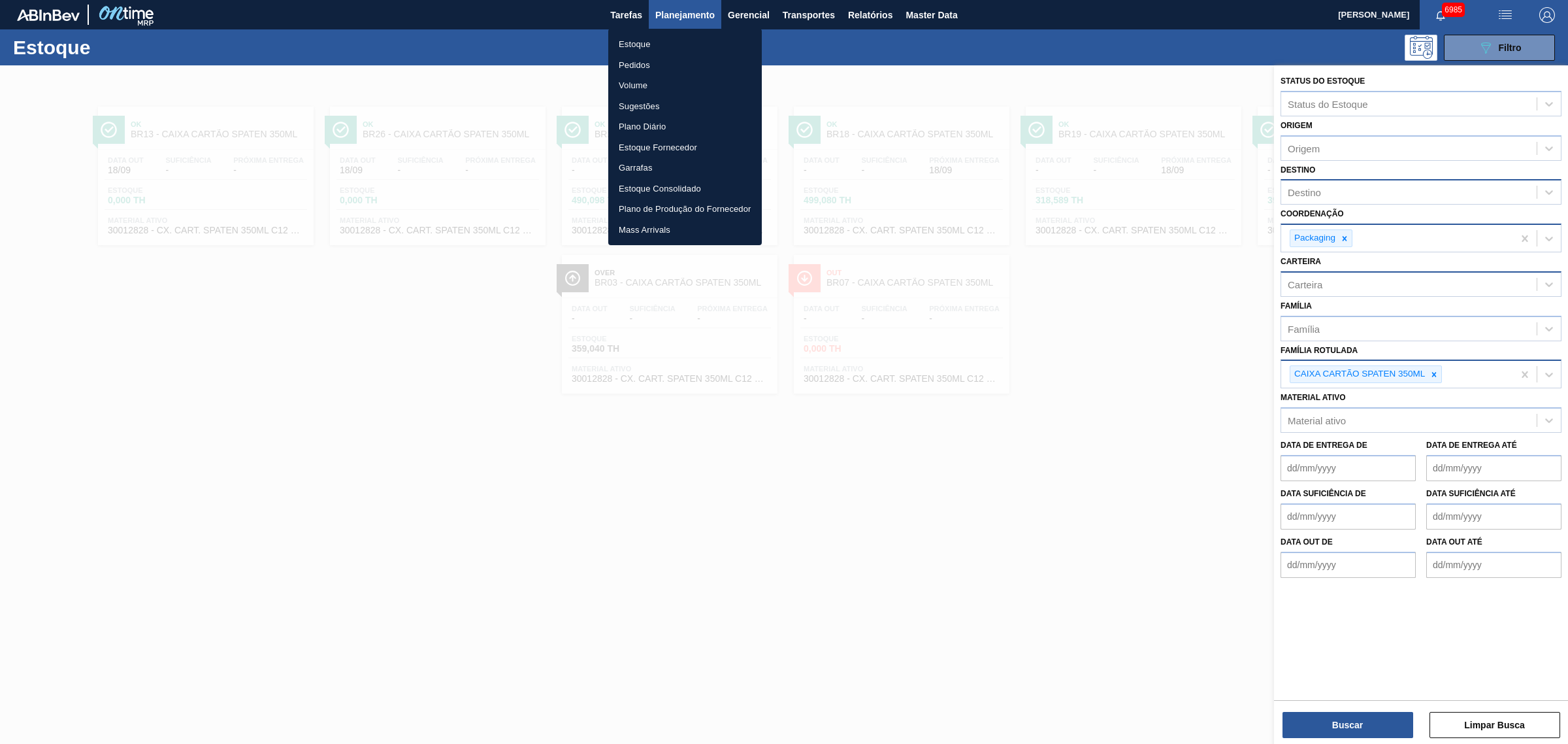
click at [630, 72] on li "Pedidos" at bounding box center [685, 65] width 154 height 21
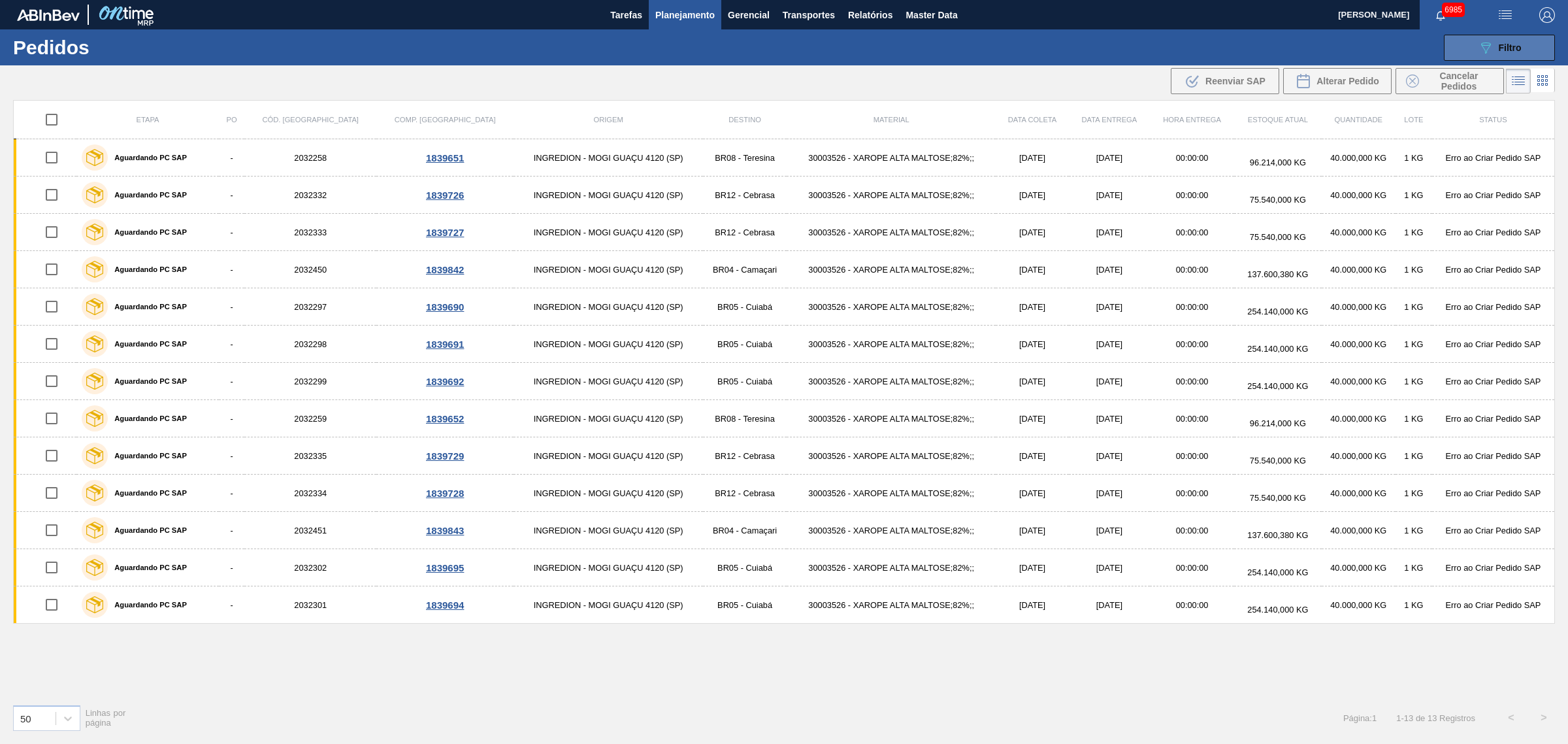
click at [1507, 44] on span "Filtro" at bounding box center [1510, 47] width 23 height 10
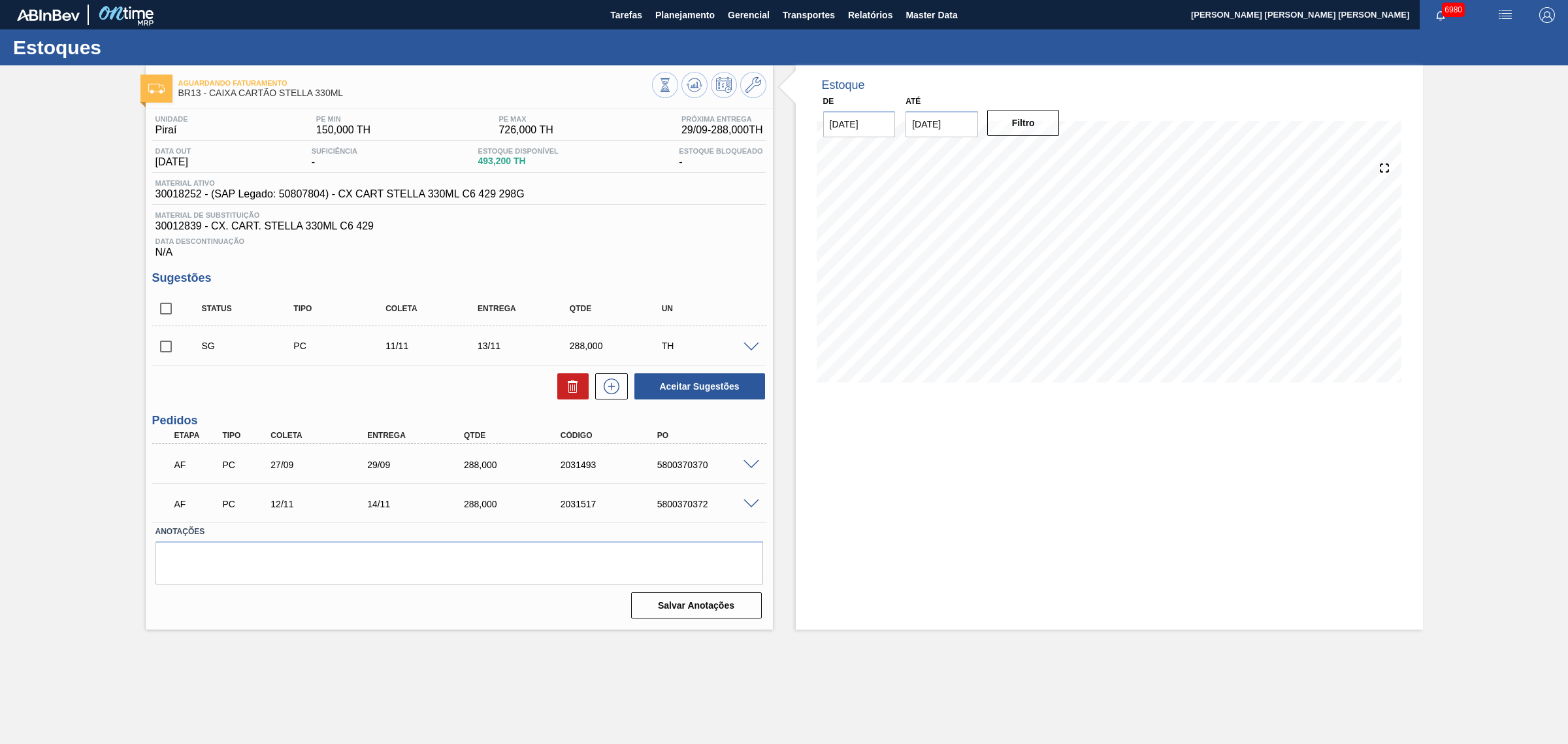
click at [758, 467] on span at bounding box center [751, 464] width 16 height 10
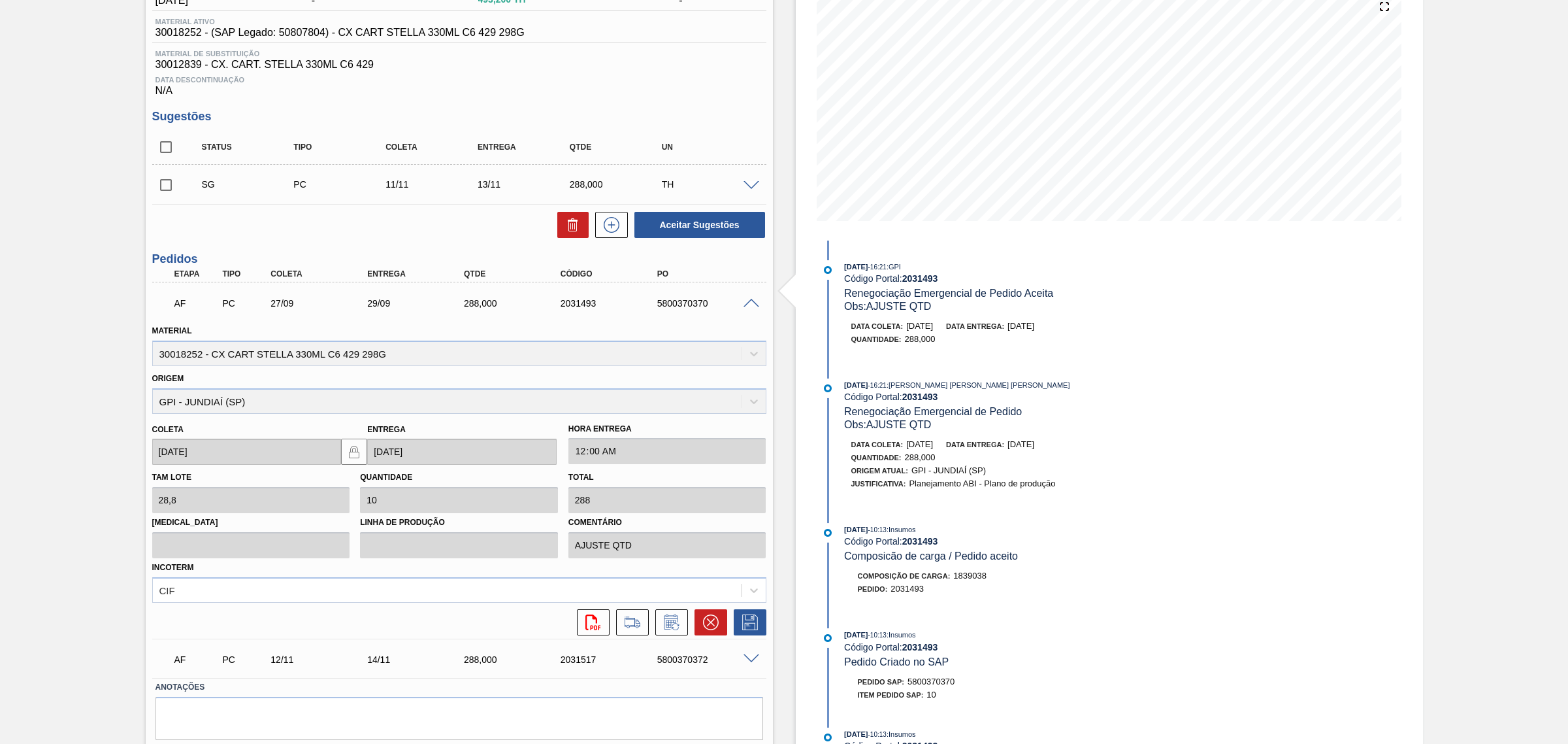
scroll to position [164, 0]
click at [664, 306] on div "5800370370" at bounding box center [709, 301] width 110 height 10
click at [572, 296] on div "AF PC 27/09 29/09 288,000 2031493 5800370370" at bounding box center [456, 300] width 579 height 27
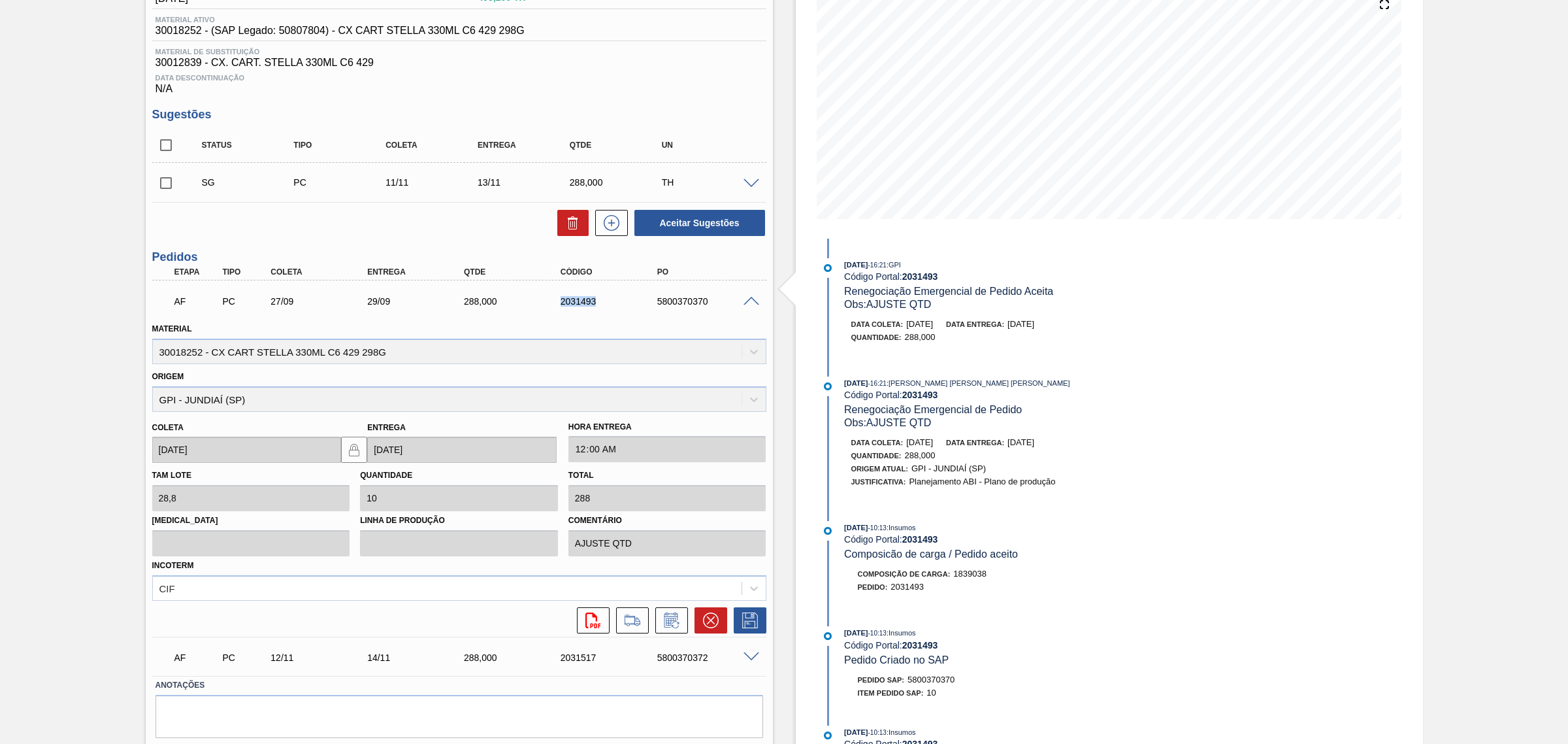
copy div "2031493"
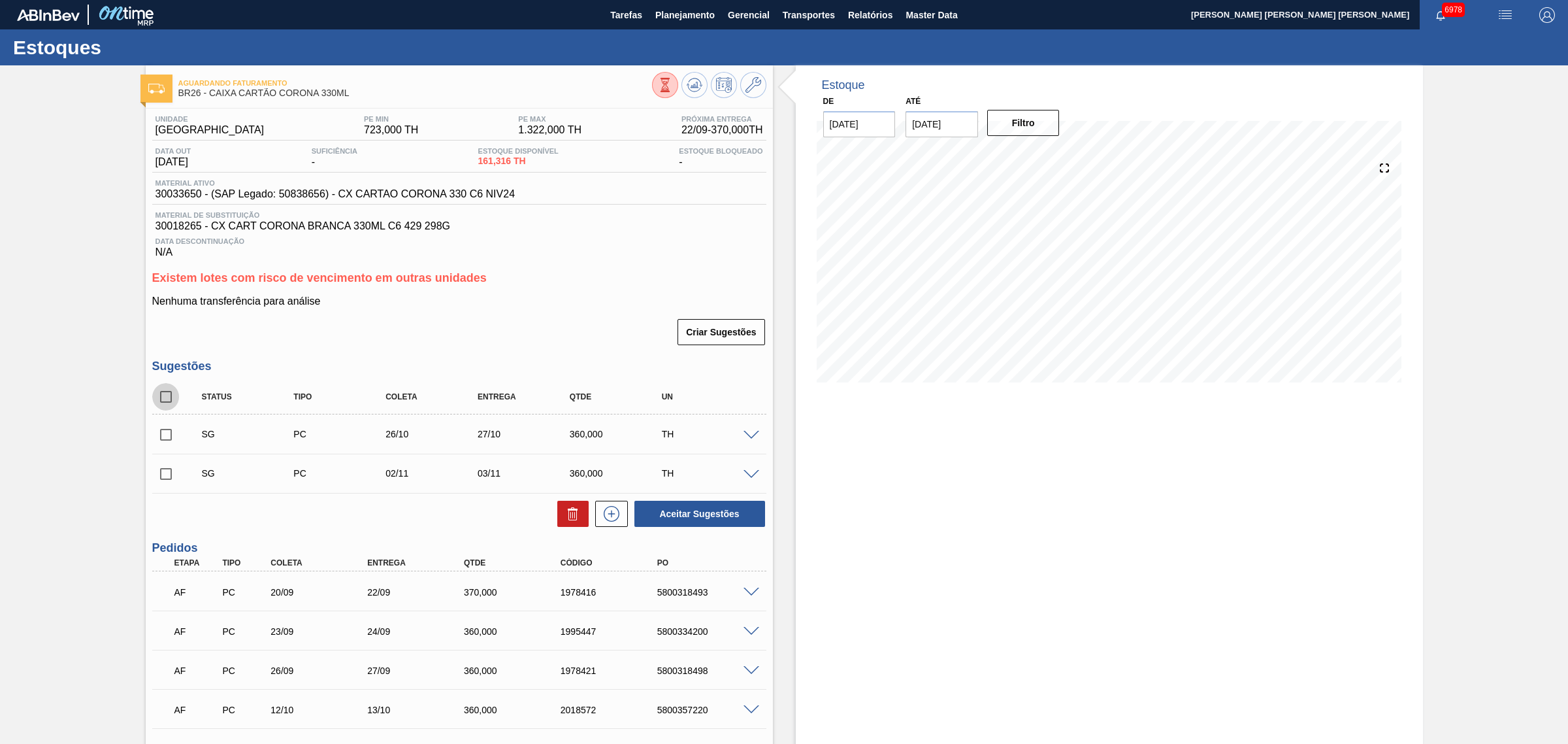
click at [167, 402] on input "checkbox" at bounding box center [166, 397] width 27 height 27
checkbox input "true"
click at [707, 516] on button "Aceitar Sugestões" at bounding box center [699, 514] width 131 height 27
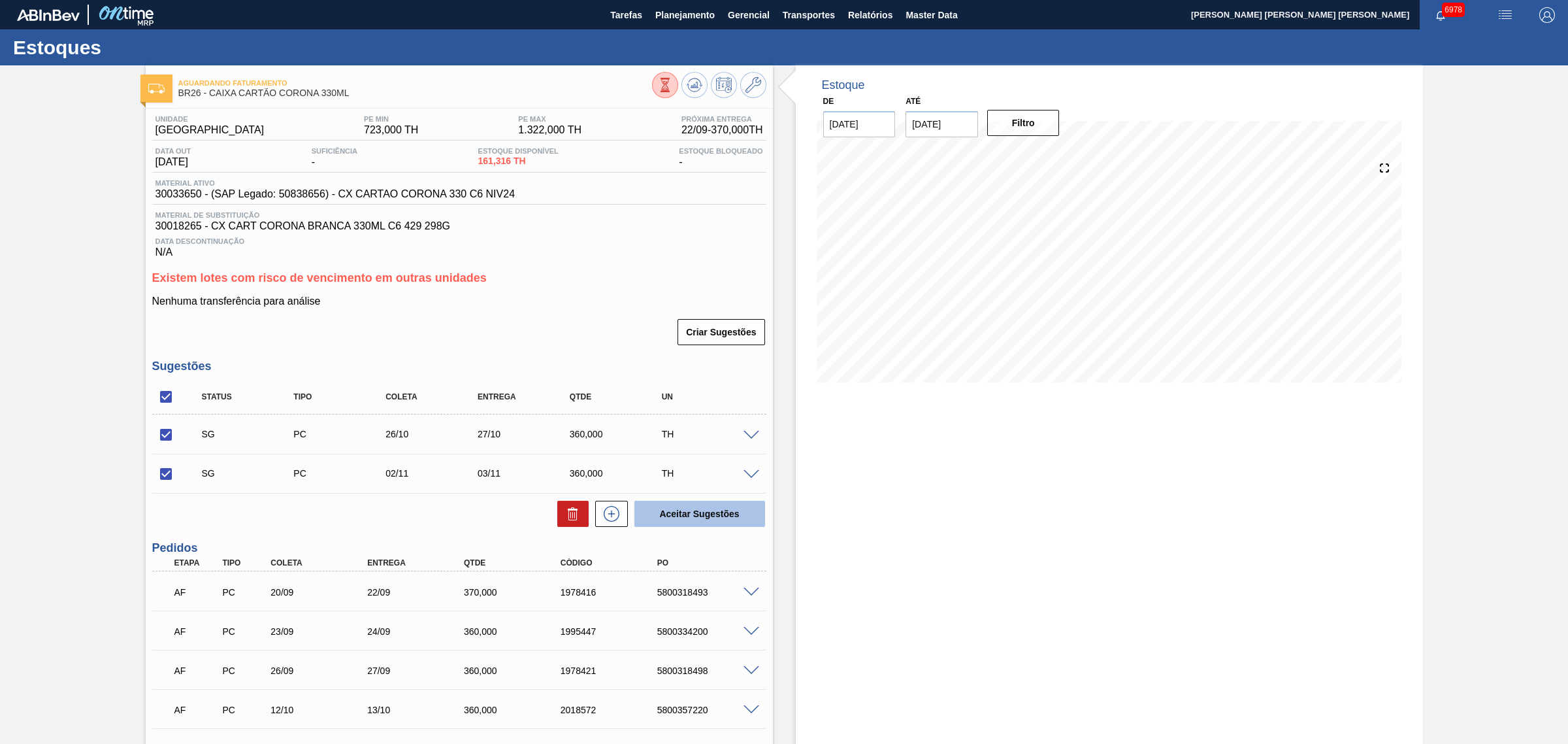
checkbox input "false"
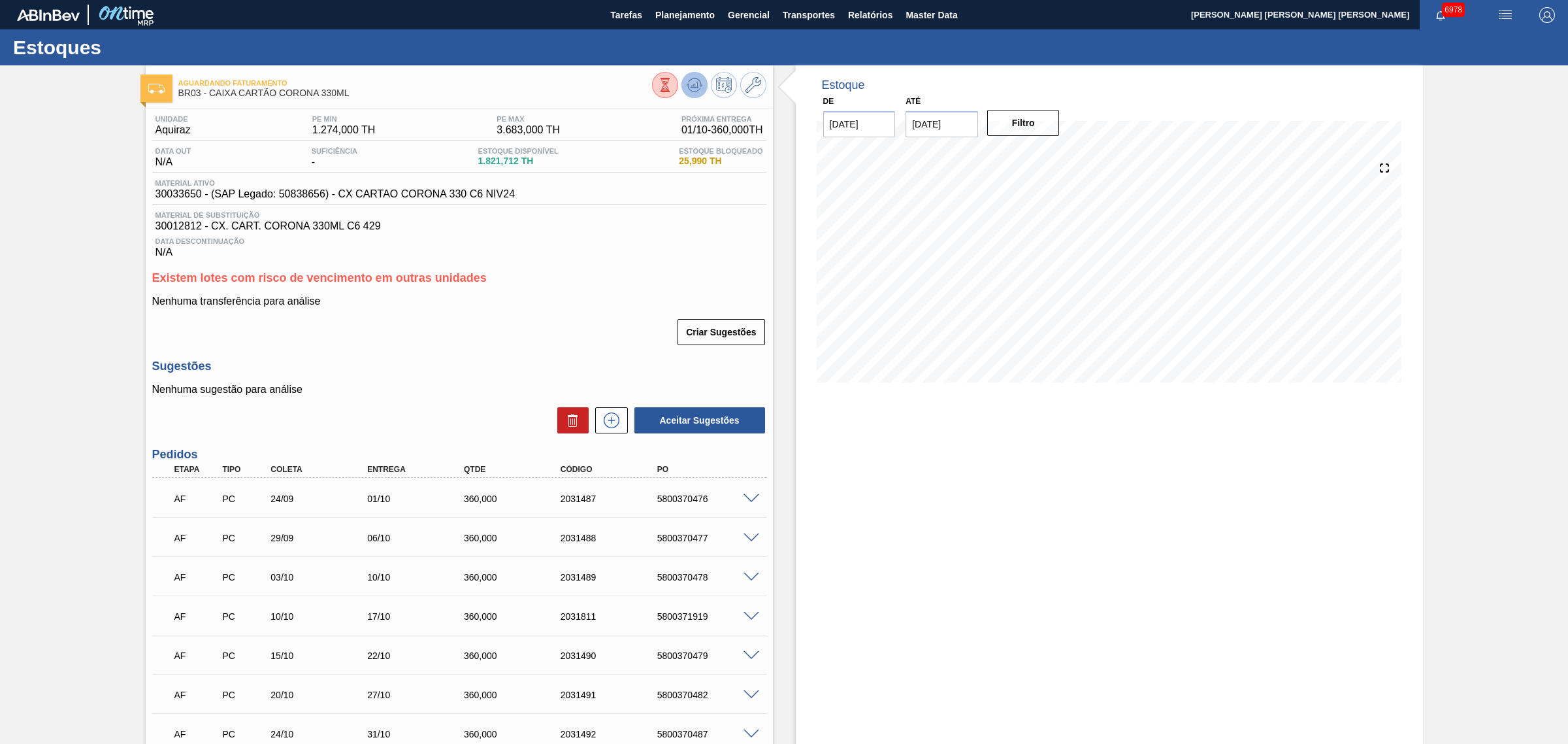
click at [691, 81] on icon at bounding box center [694, 84] width 16 height 16
click at [694, 87] on icon at bounding box center [694, 84] width 8 height 5
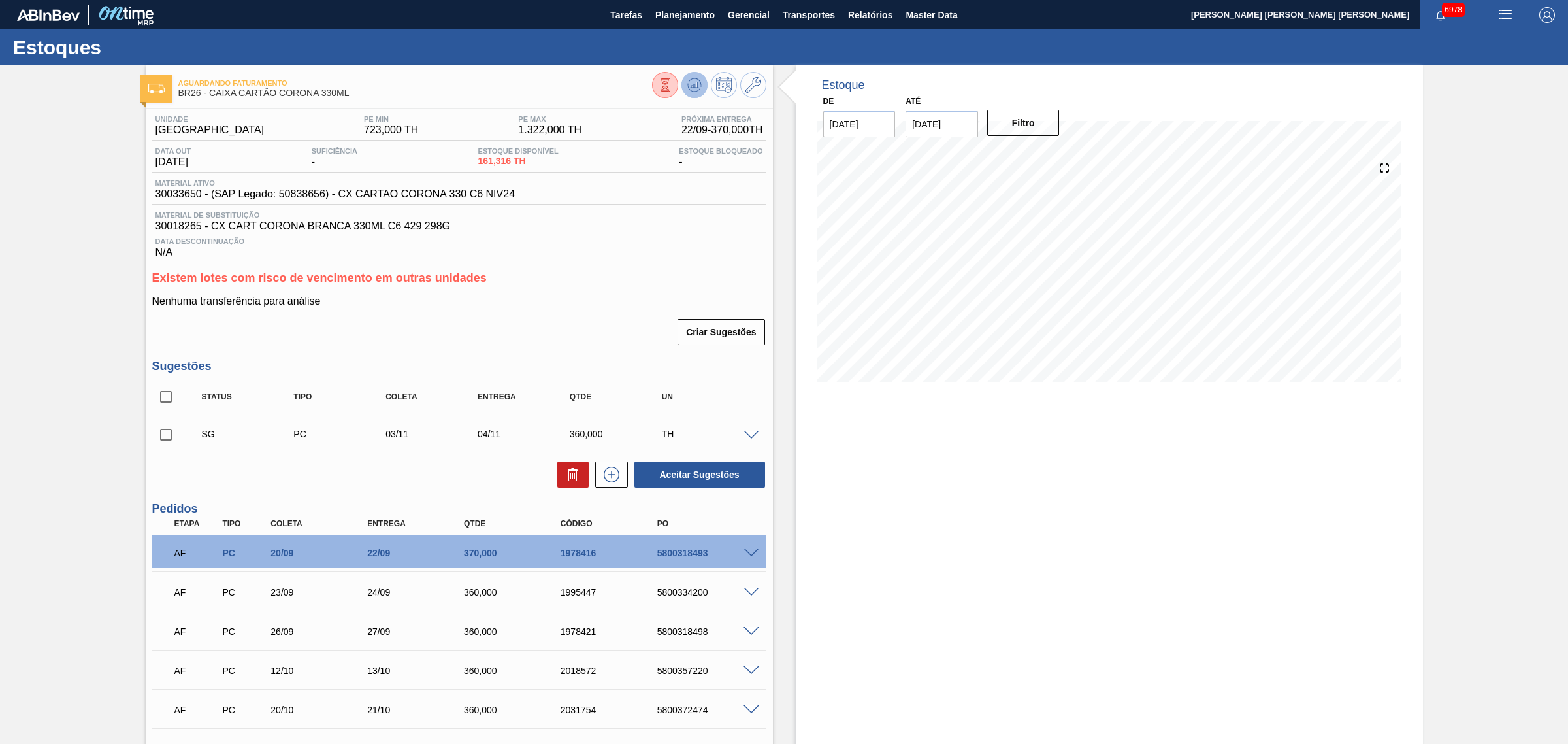
click at [694, 79] on icon at bounding box center [694, 82] width 13 height 7
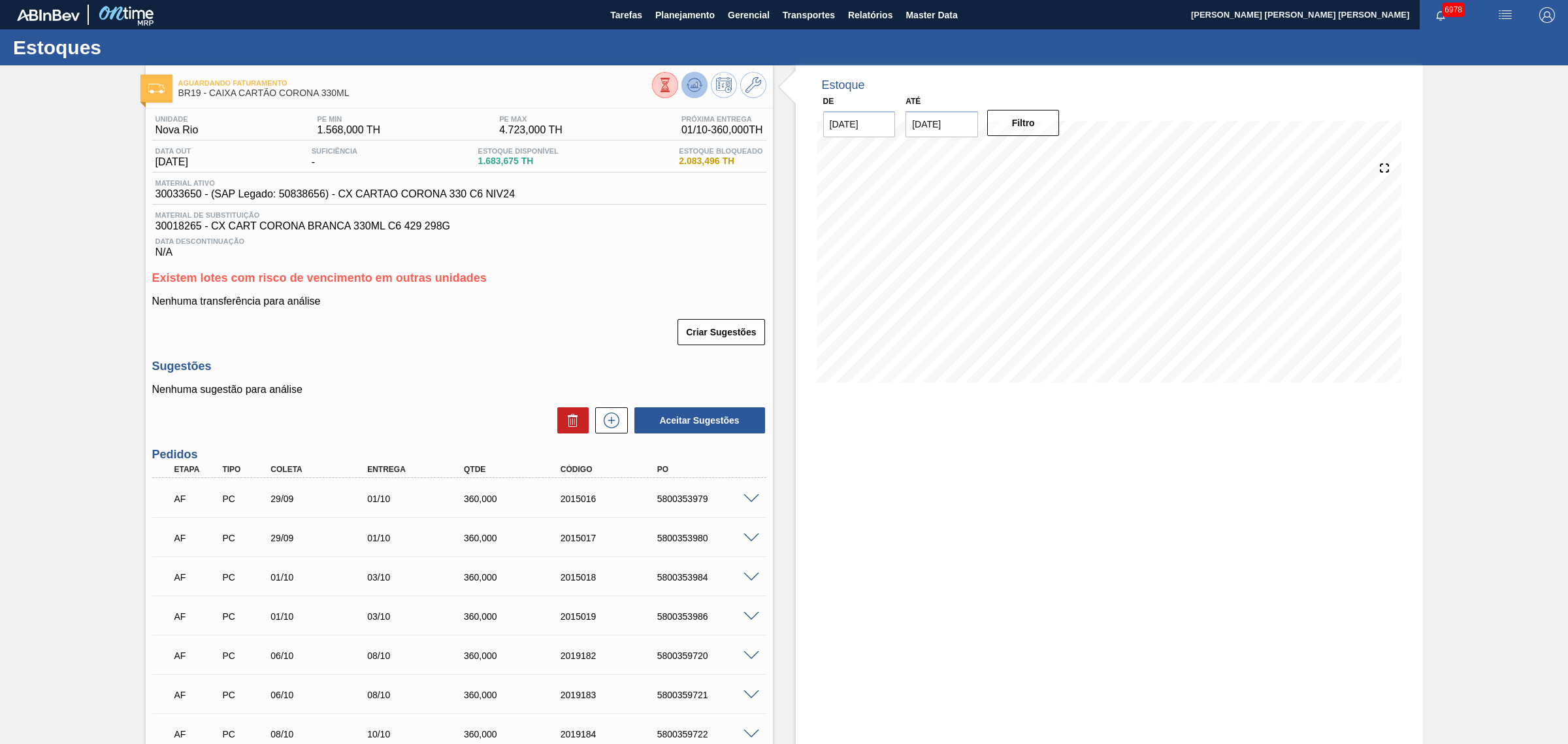
click at [698, 81] on icon at bounding box center [694, 84] width 16 height 16
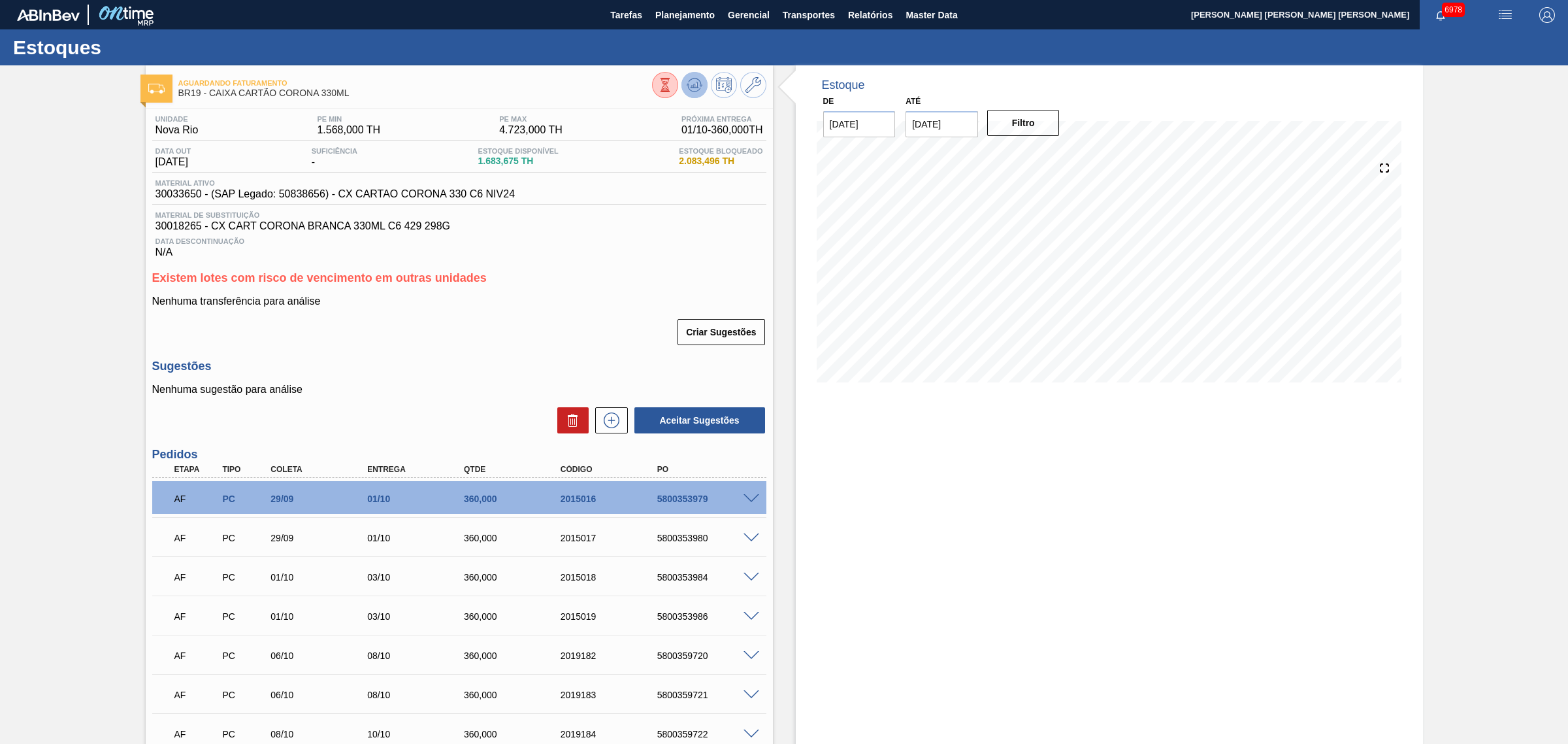
click at [691, 80] on icon at bounding box center [694, 84] width 16 height 16
click at [700, 86] on icon at bounding box center [694, 84] width 16 height 16
click at [758, 86] on icon at bounding box center [753, 84] width 16 height 16
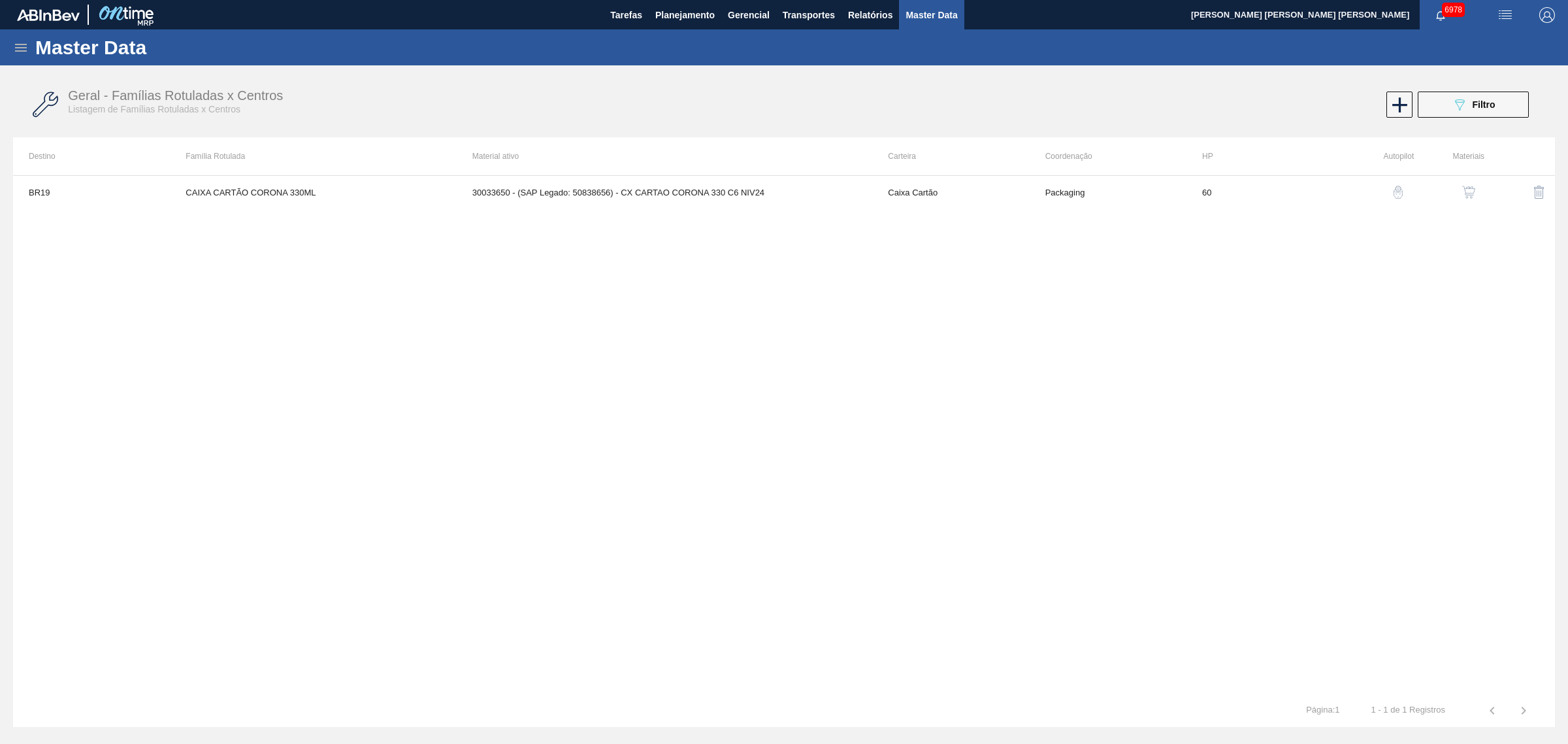
click at [1467, 189] on img "button" at bounding box center [1468, 192] width 13 height 13
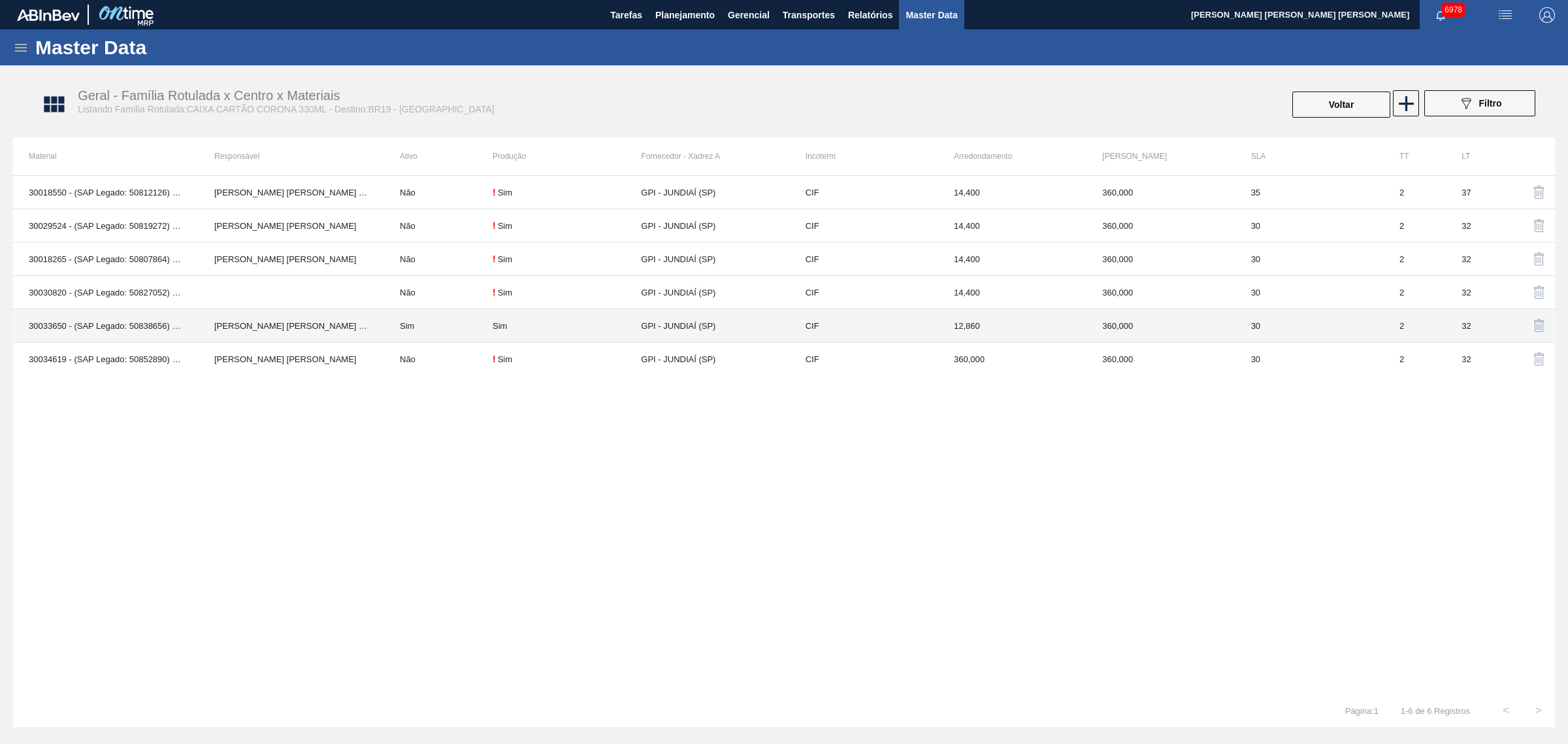
click at [416, 317] on td "Sim" at bounding box center [438, 325] width 109 height 33
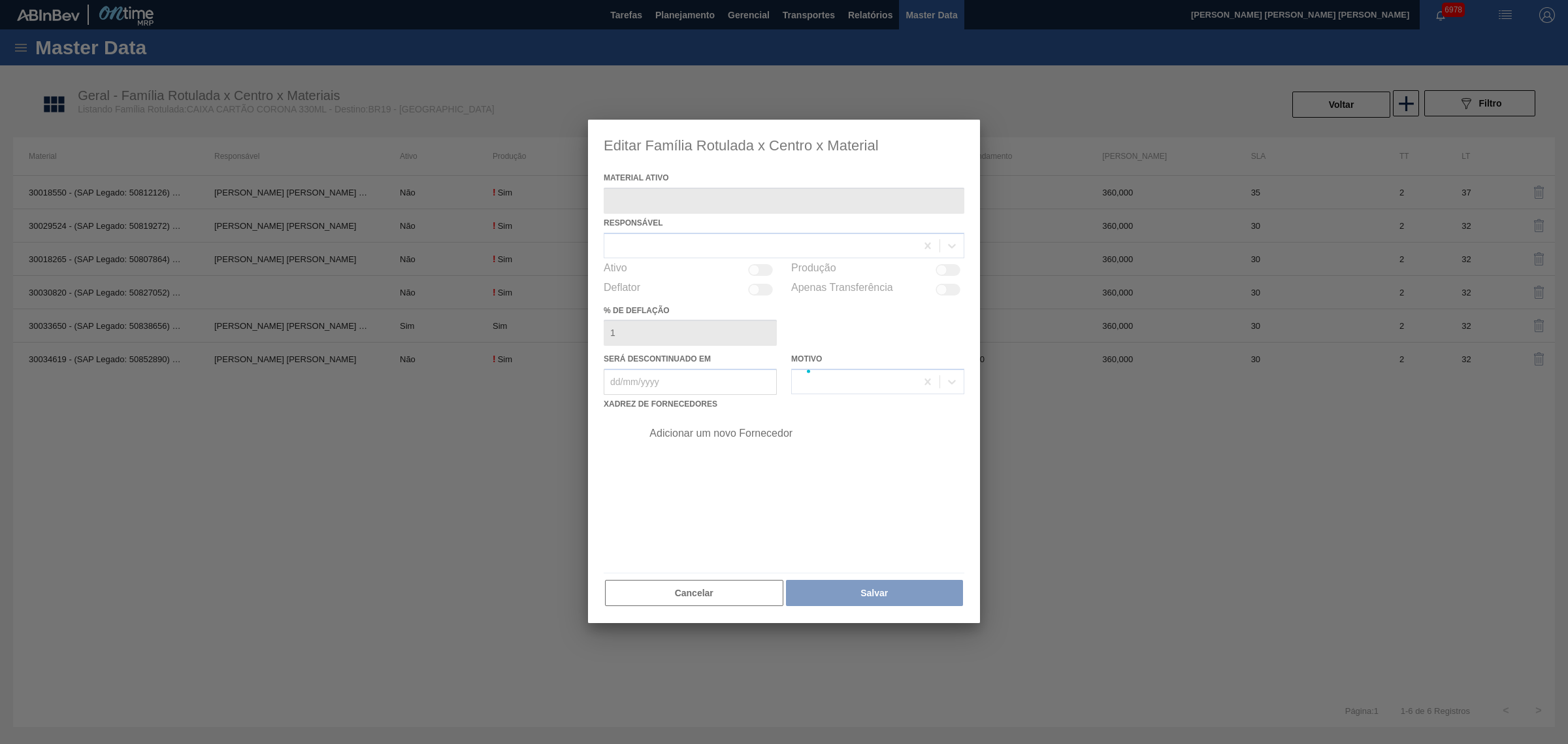
type ativo "30033650 - (SAP Legado: 50838656) - CX CARTAO CORONA 330 C6 NIV24"
checkbox input "true"
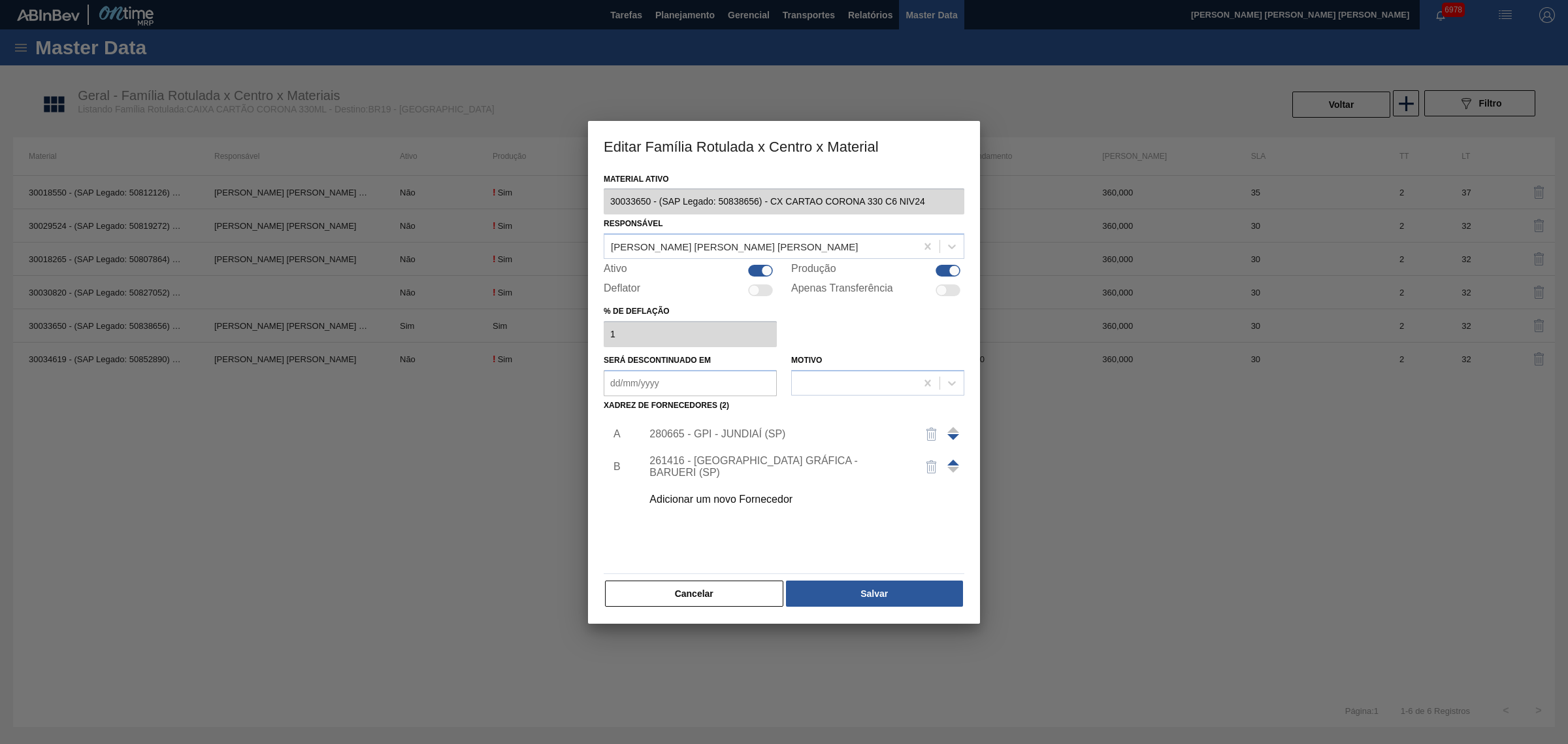
click at [745, 435] on div "280665 - GPI - JUNDIAÍ (SP)" at bounding box center [778, 433] width 256 height 12
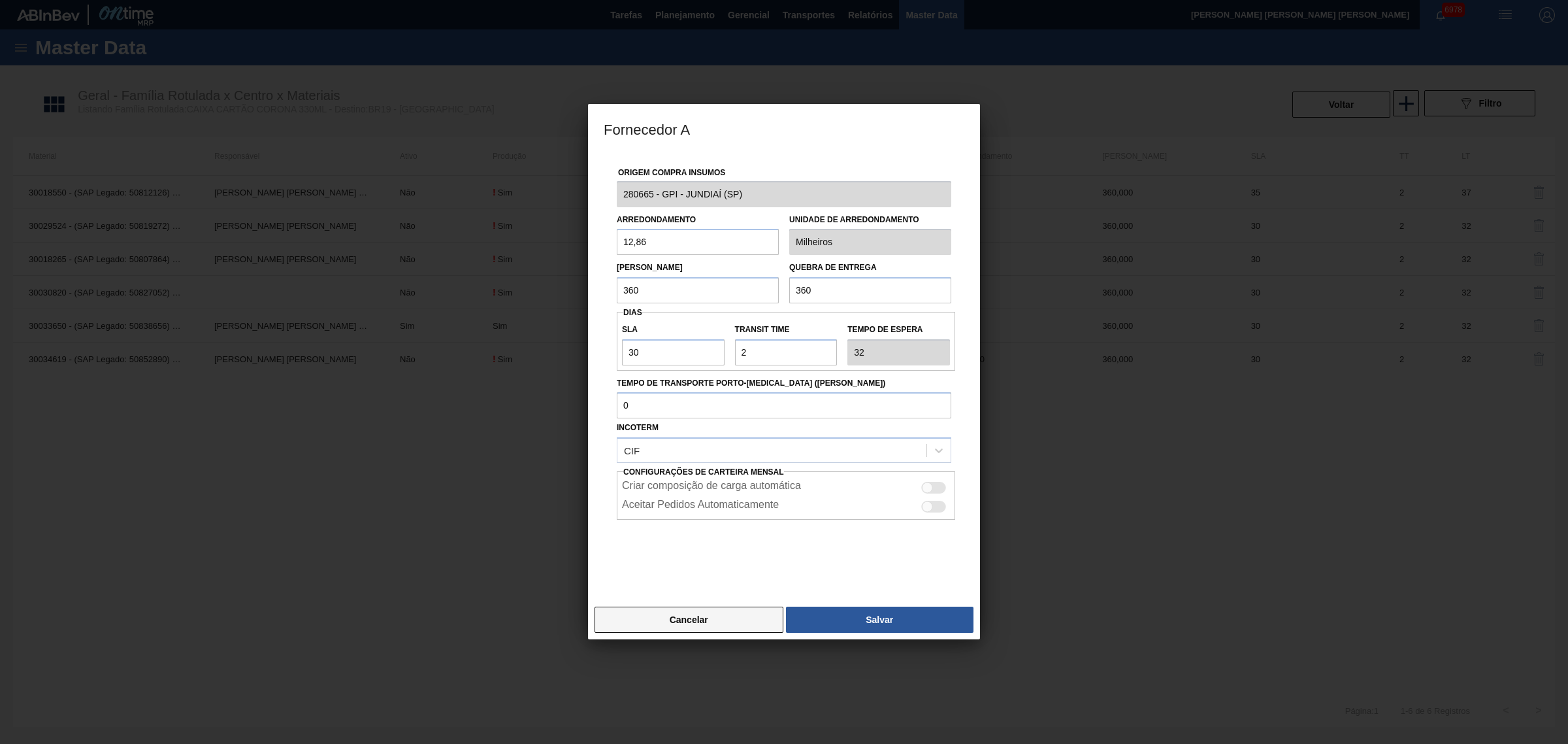
click at [733, 622] on button "Cancelar" at bounding box center [689, 620] width 189 height 27
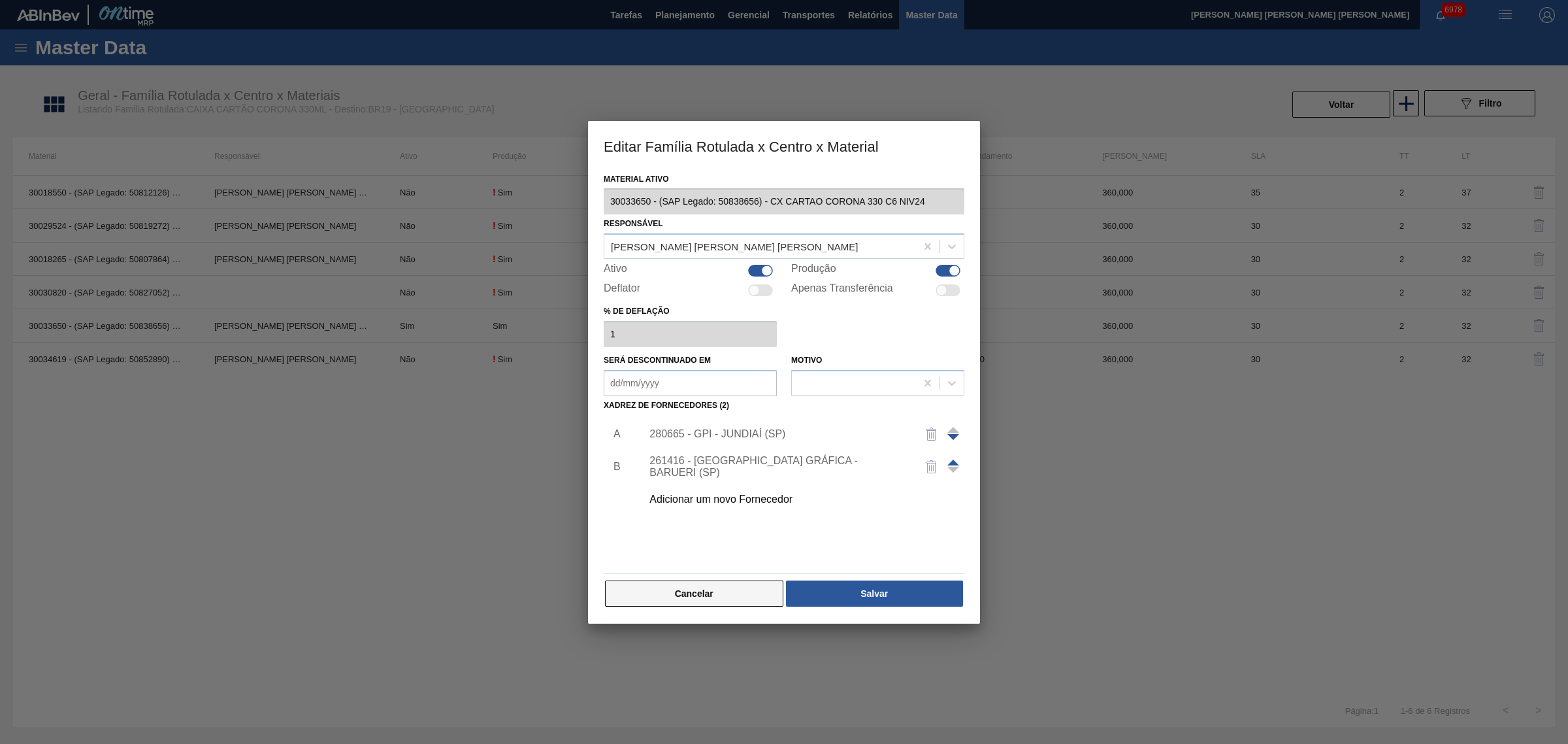
click at [724, 586] on button "Cancelar" at bounding box center [694, 593] width 178 height 27
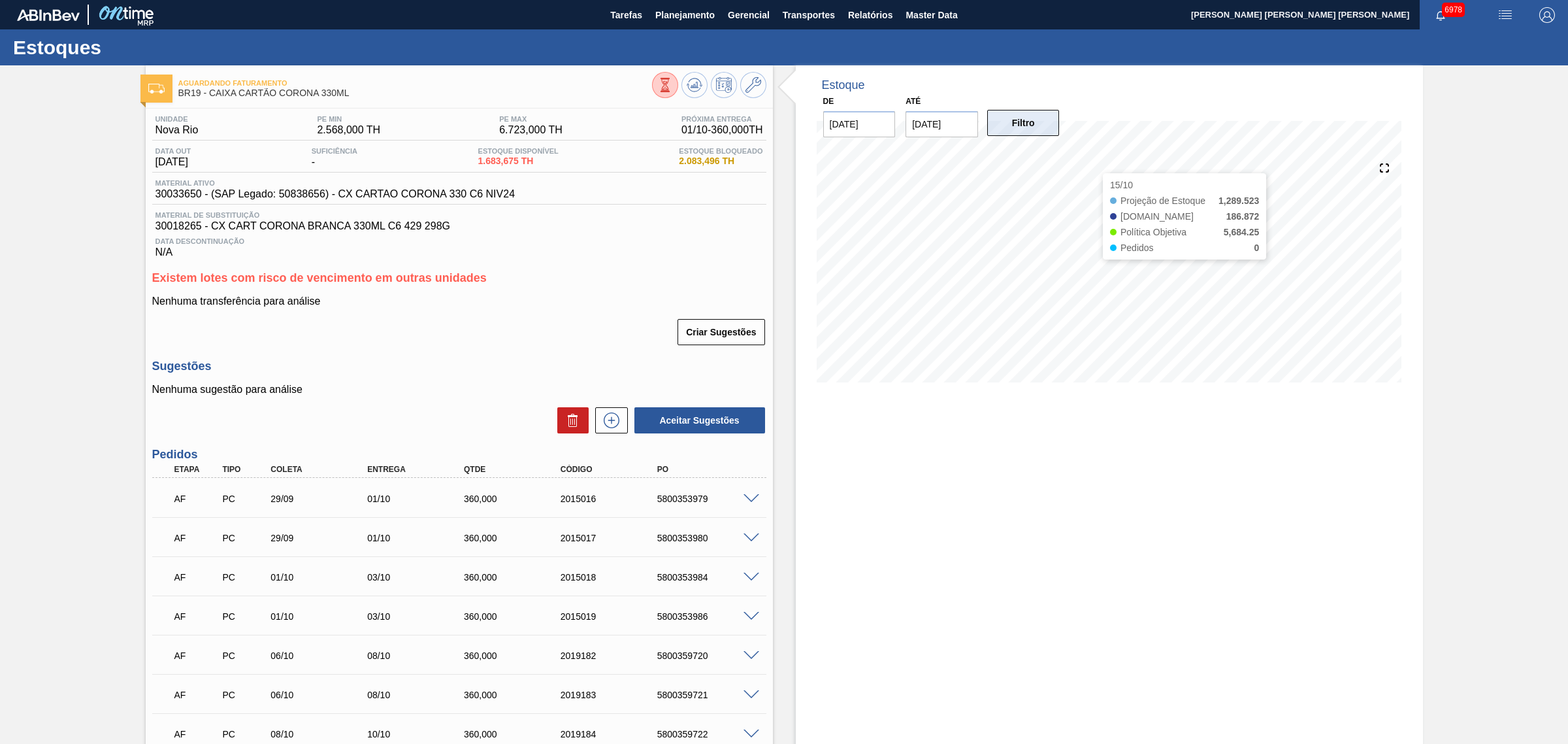
click at [1039, 126] on button "Filtro" at bounding box center [1022, 122] width 72 height 27
click at [747, 86] on icon at bounding box center [753, 84] width 16 height 16
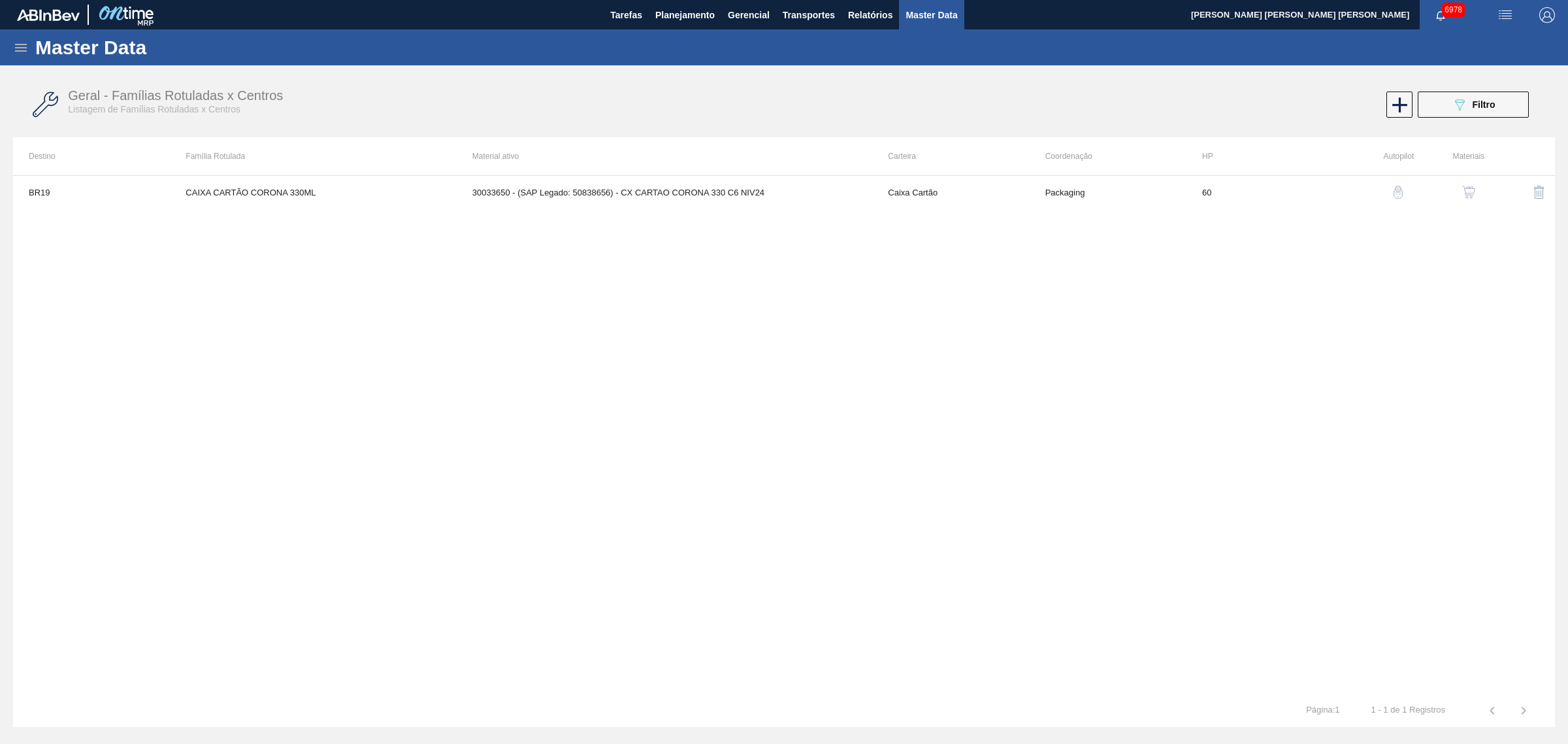
click at [1464, 188] on img "button" at bounding box center [1468, 192] width 13 height 13
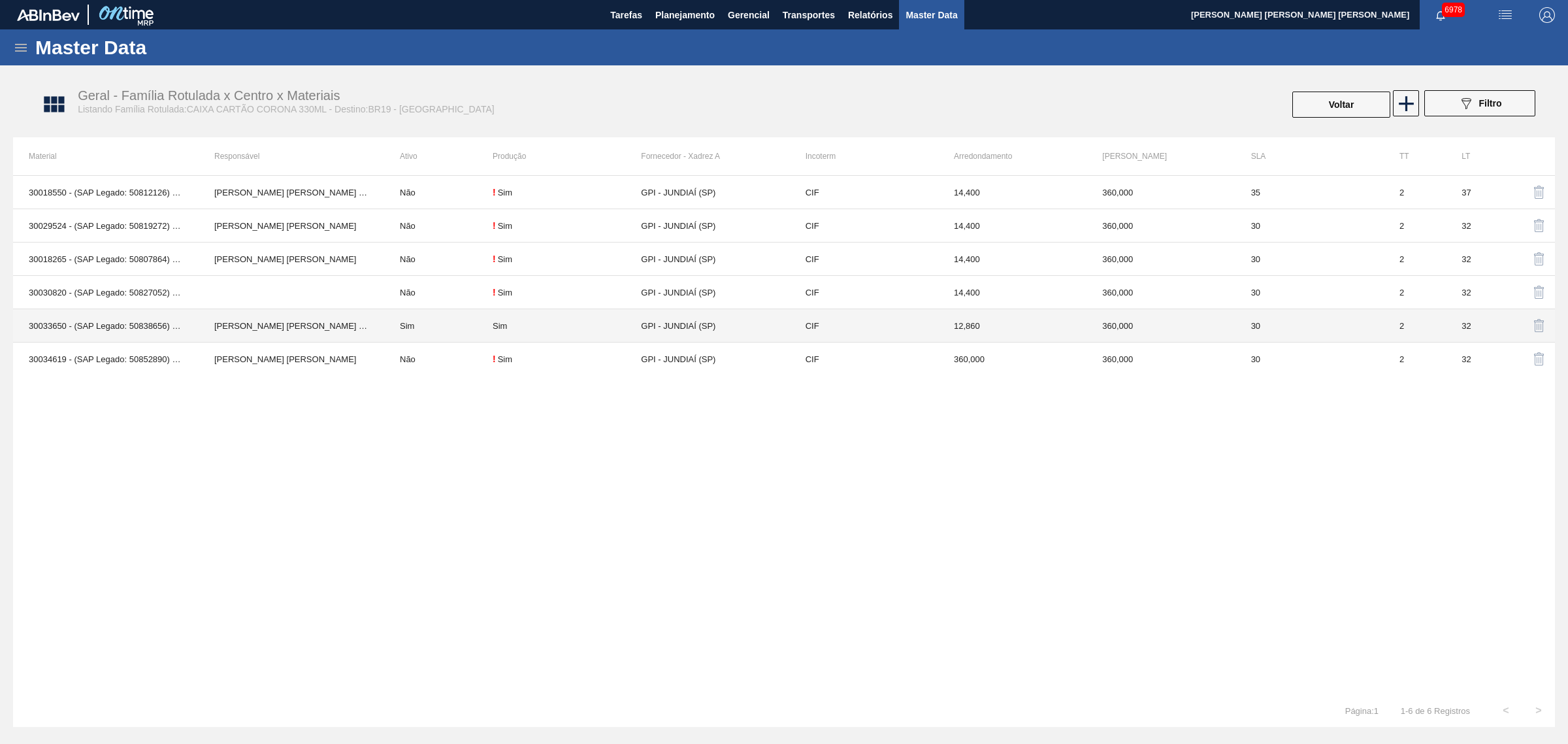
click at [376, 334] on td "[PERSON_NAME] [PERSON_NAME] [PERSON_NAME]" at bounding box center [291, 325] width 185 height 33
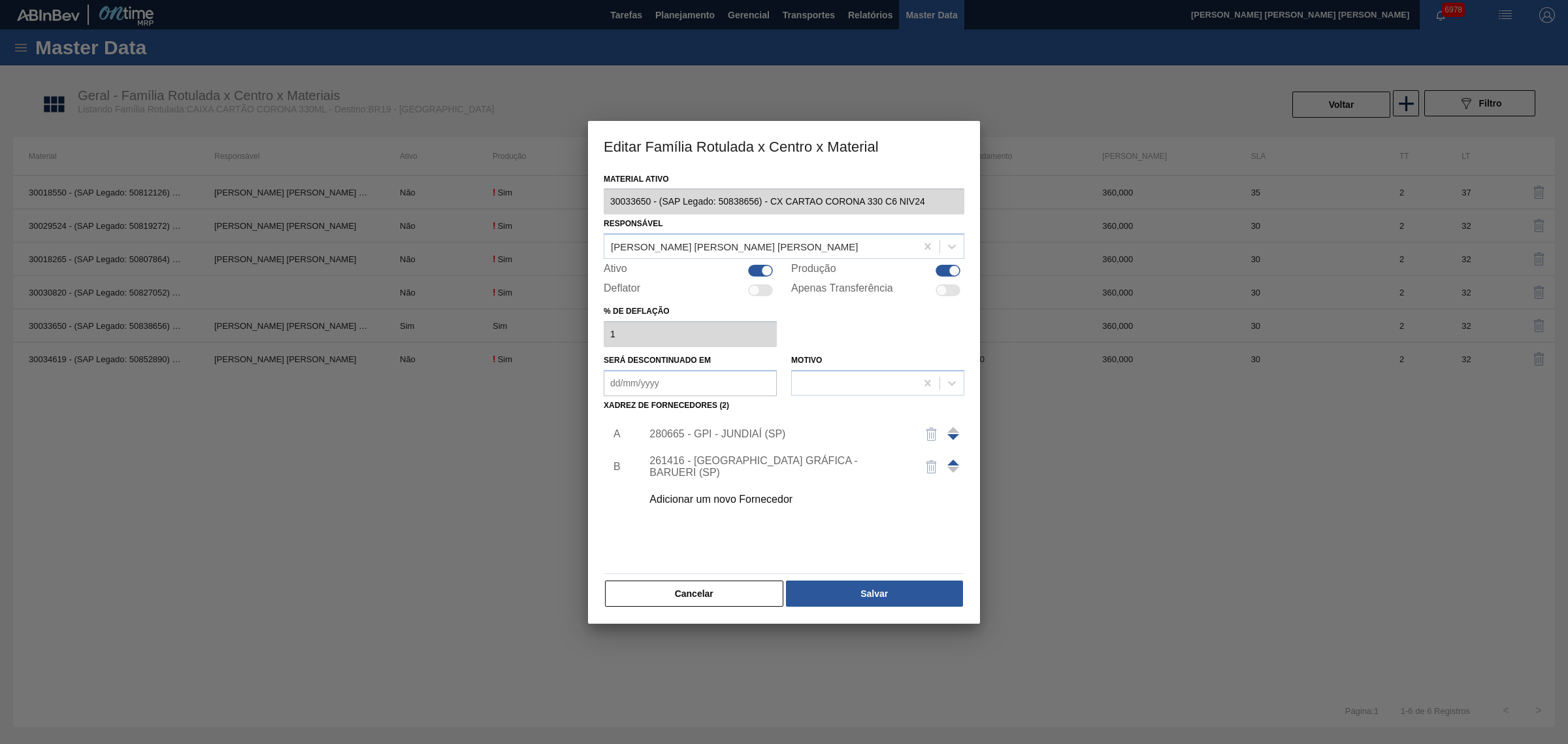
click at [723, 428] on div "280665 - GPI - JUNDIAÍ (SP)" at bounding box center [778, 433] width 256 height 12
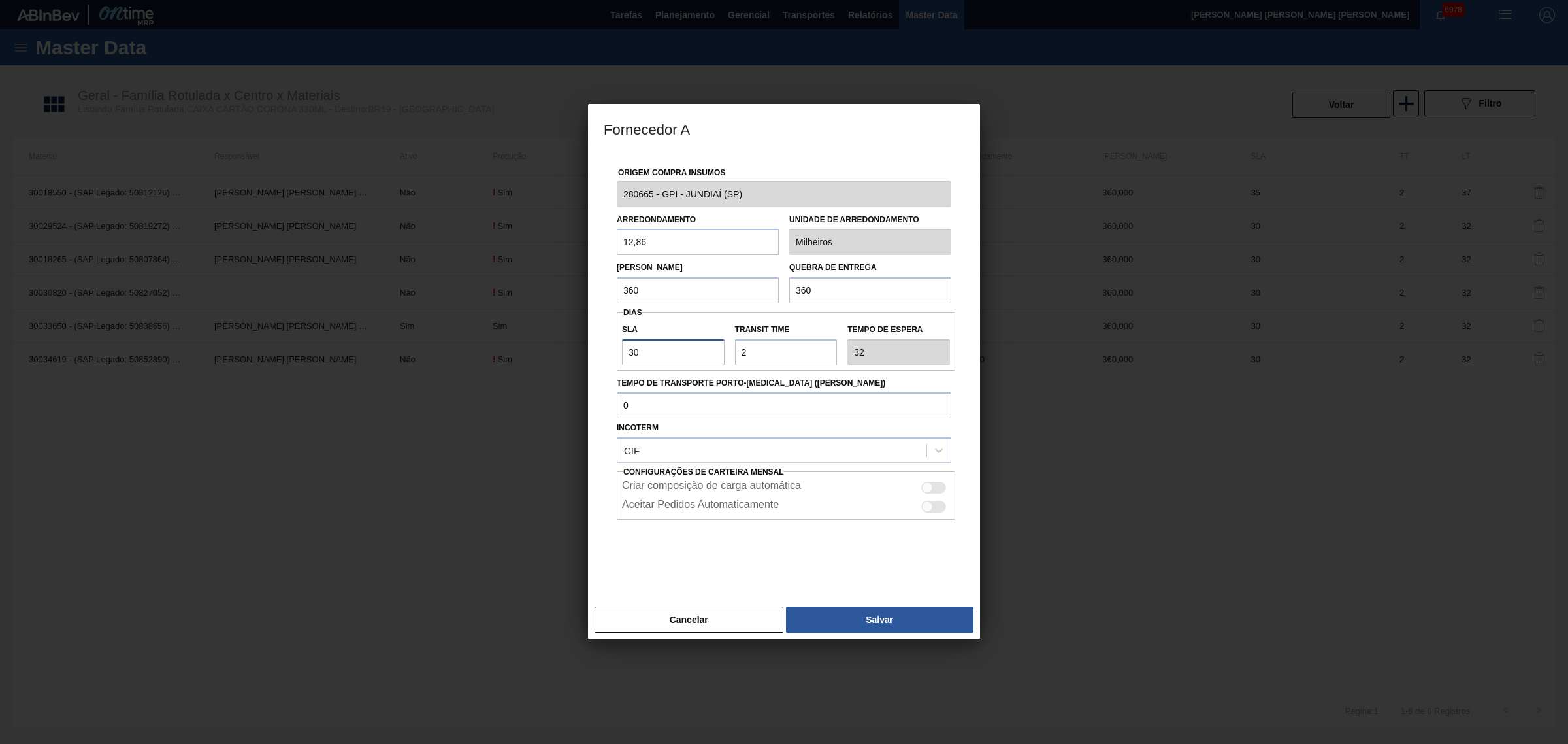
click at [678, 346] on input "30" at bounding box center [673, 352] width 102 height 27
type input "3"
type input "5"
type input "NaN"
type input "2"
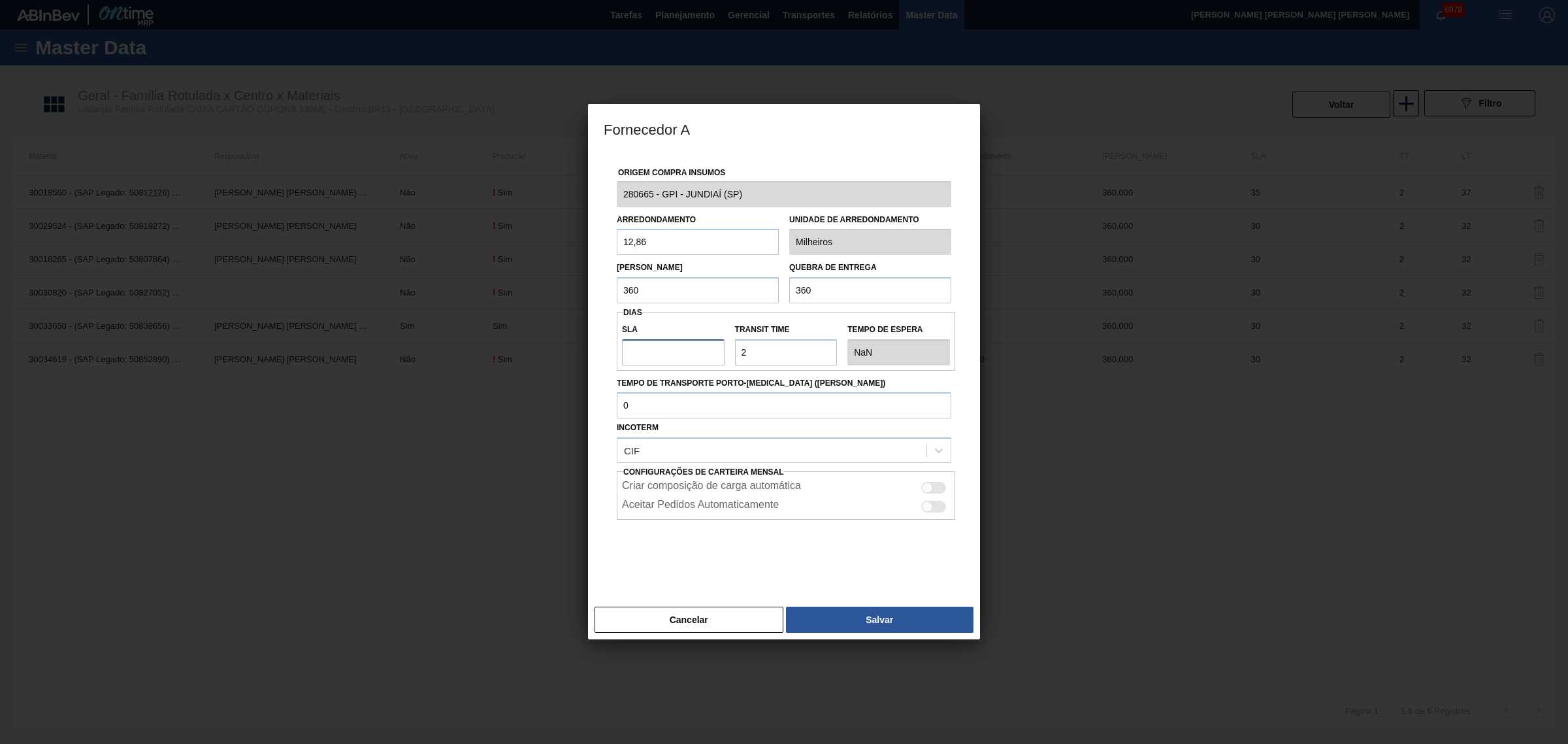
type input "4"
type input "20"
type input "22"
type input "20"
click at [886, 610] on button "Salvar" at bounding box center [879, 620] width 187 height 27
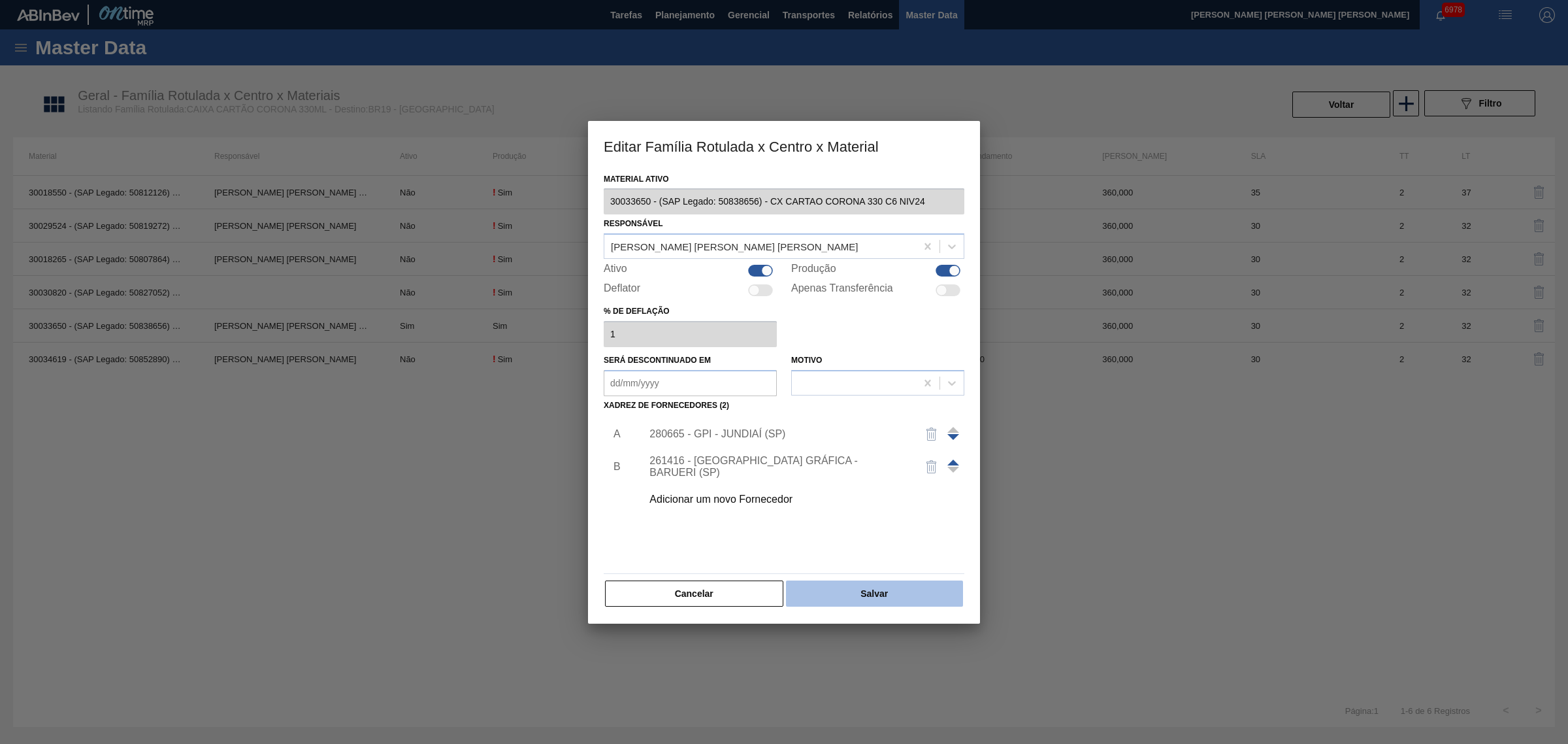
click at [900, 595] on button "Salvar" at bounding box center [874, 593] width 177 height 27
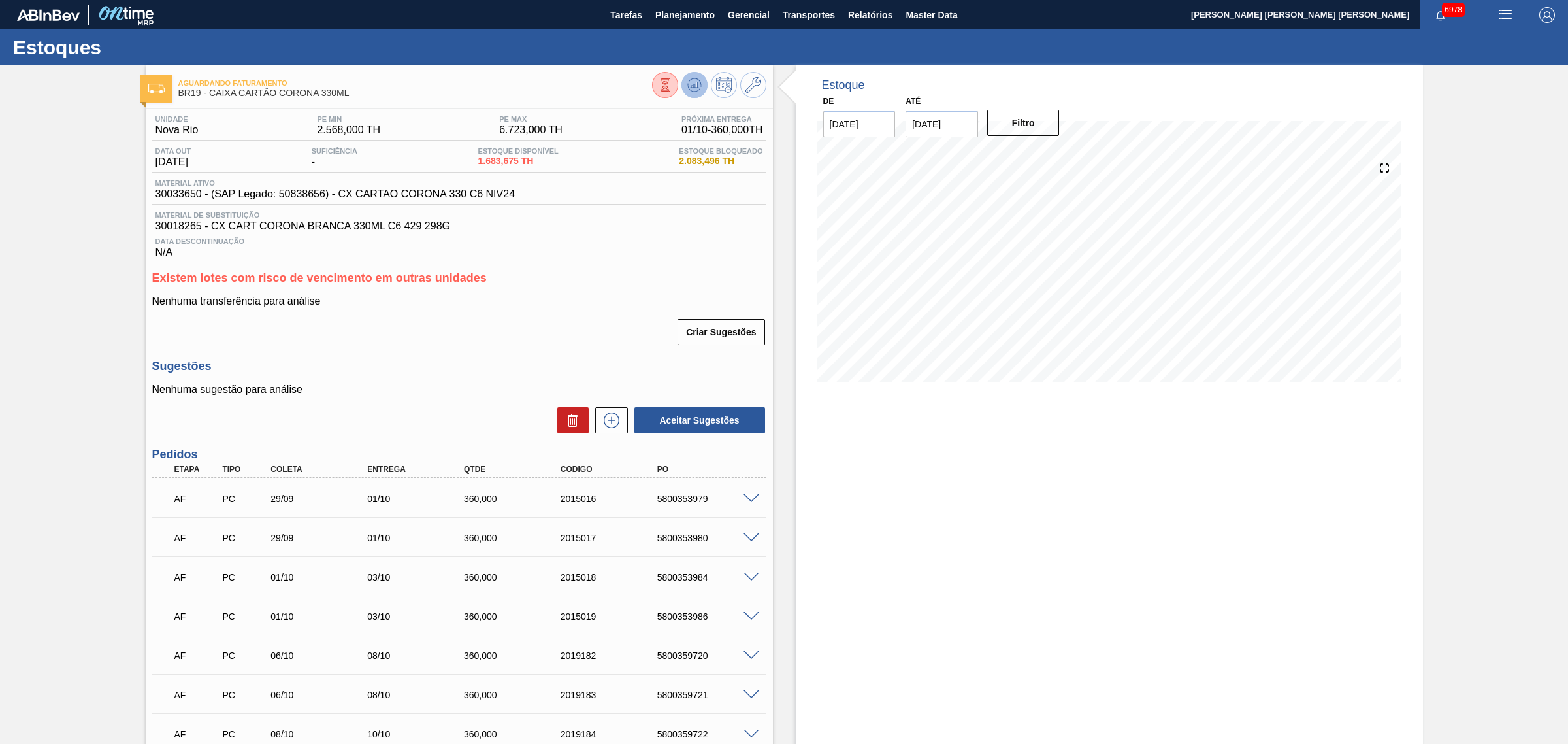
click at [701, 80] on icon at bounding box center [694, 84] width 16 height 16
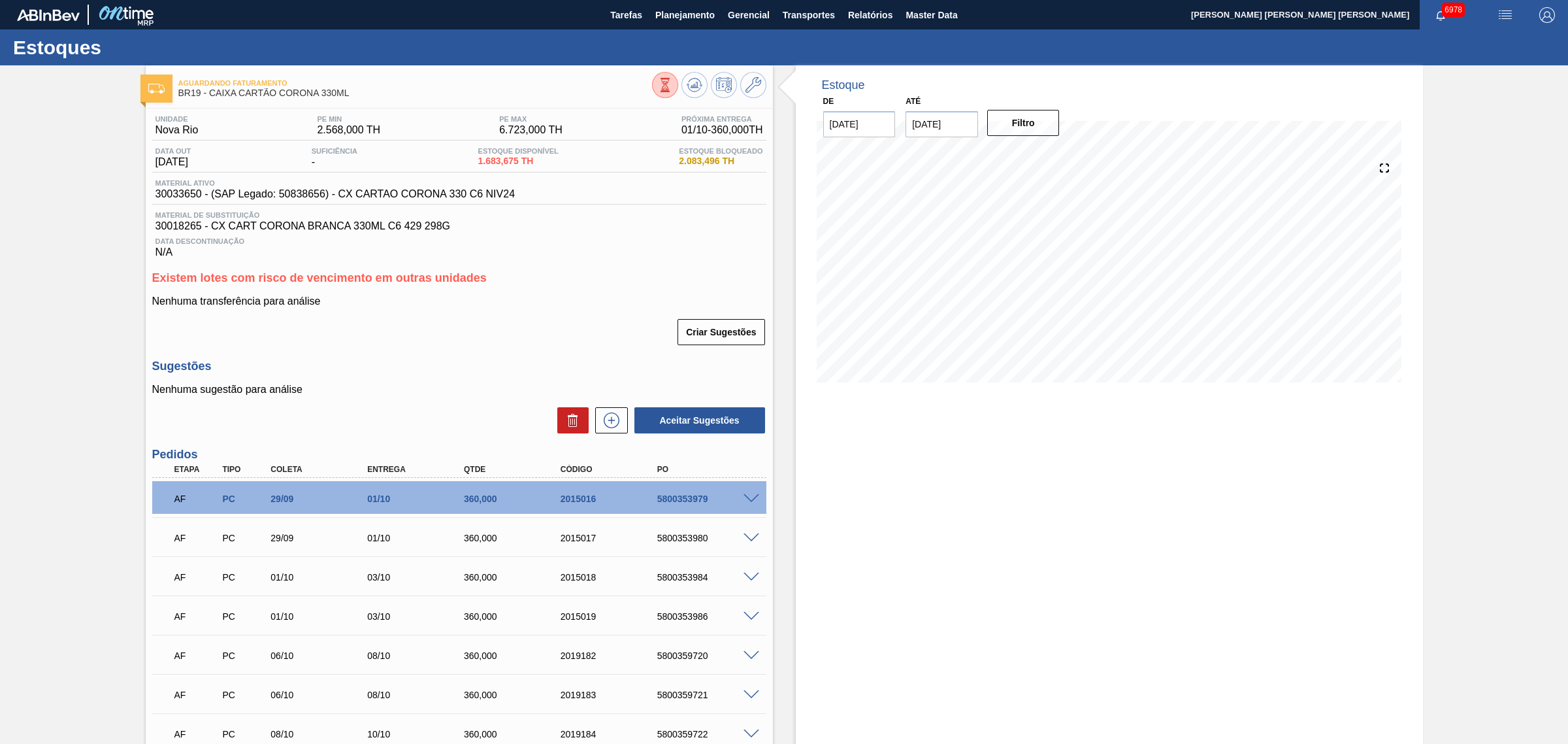
click at [1184, 510] on div "Estoque De 18/09/2025 Até 03/01/2026 Filtro" at bounding box center [1109, 678] width 627 height 1226
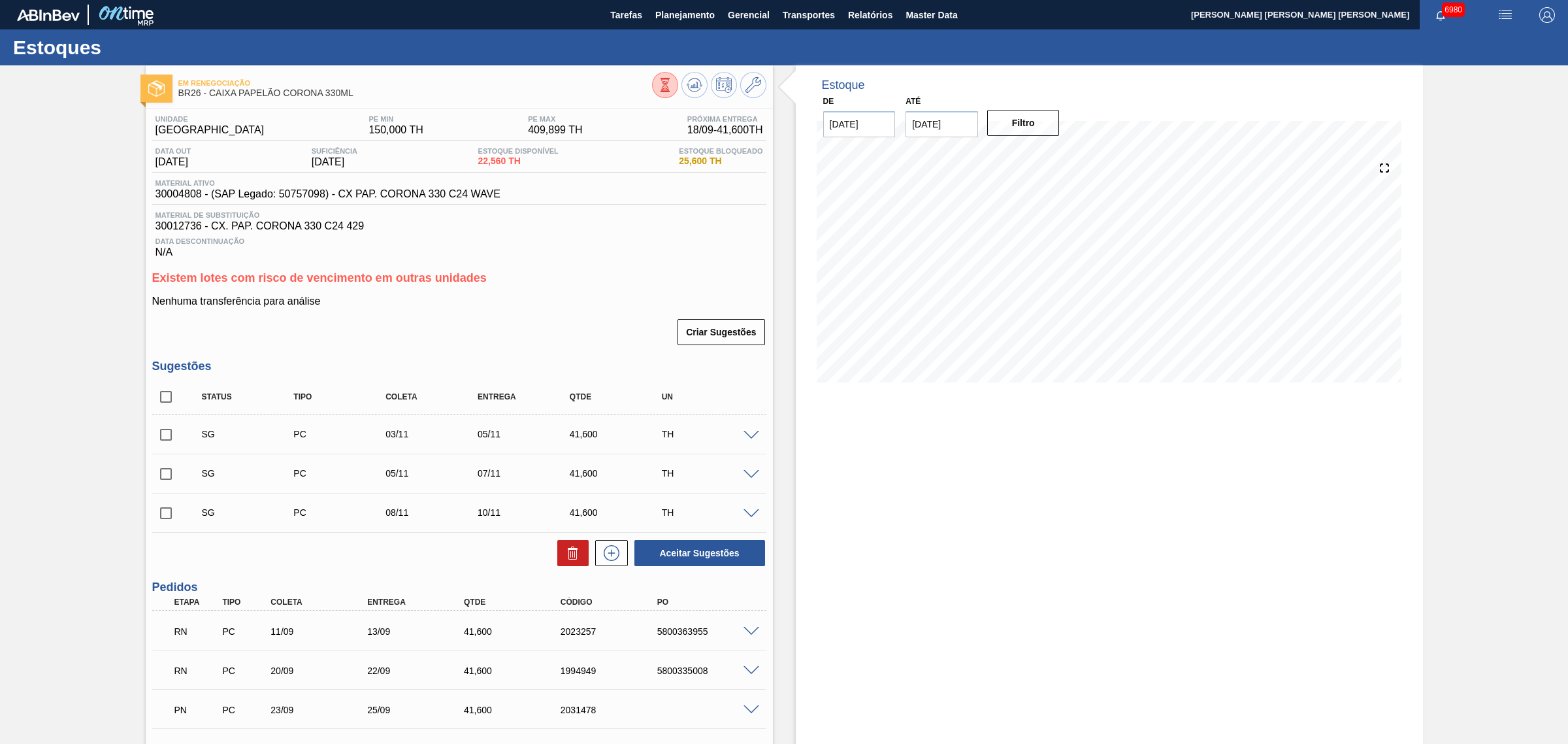
click at [168, 400] on input "checkbox" at bounding box center [166, 397] width 27 height 27
checkbox input "true"
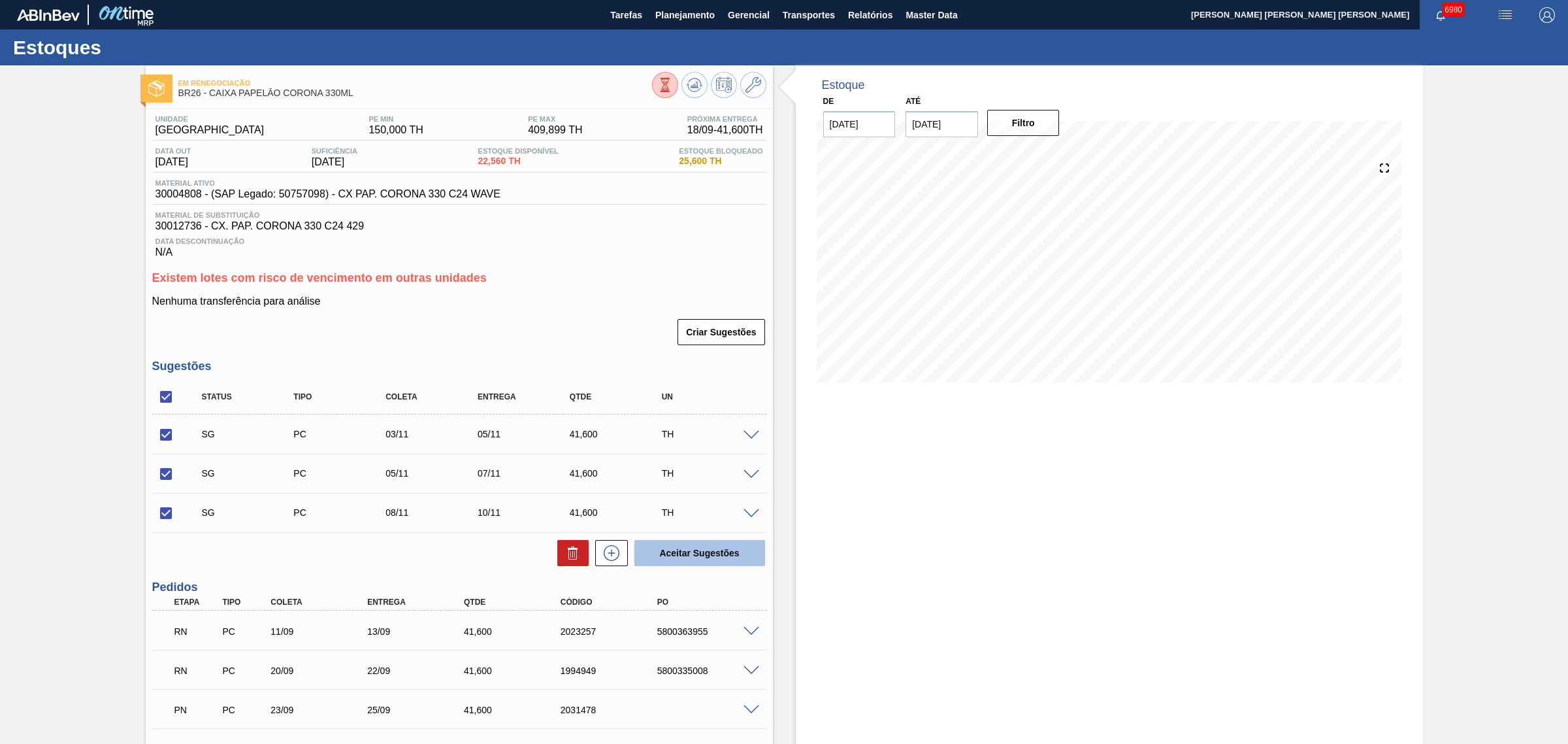
click at [720, 553] on button "Aceitar Sugestões" at bounding box center [699, 553] width 131 height 27
checkbox input "false"
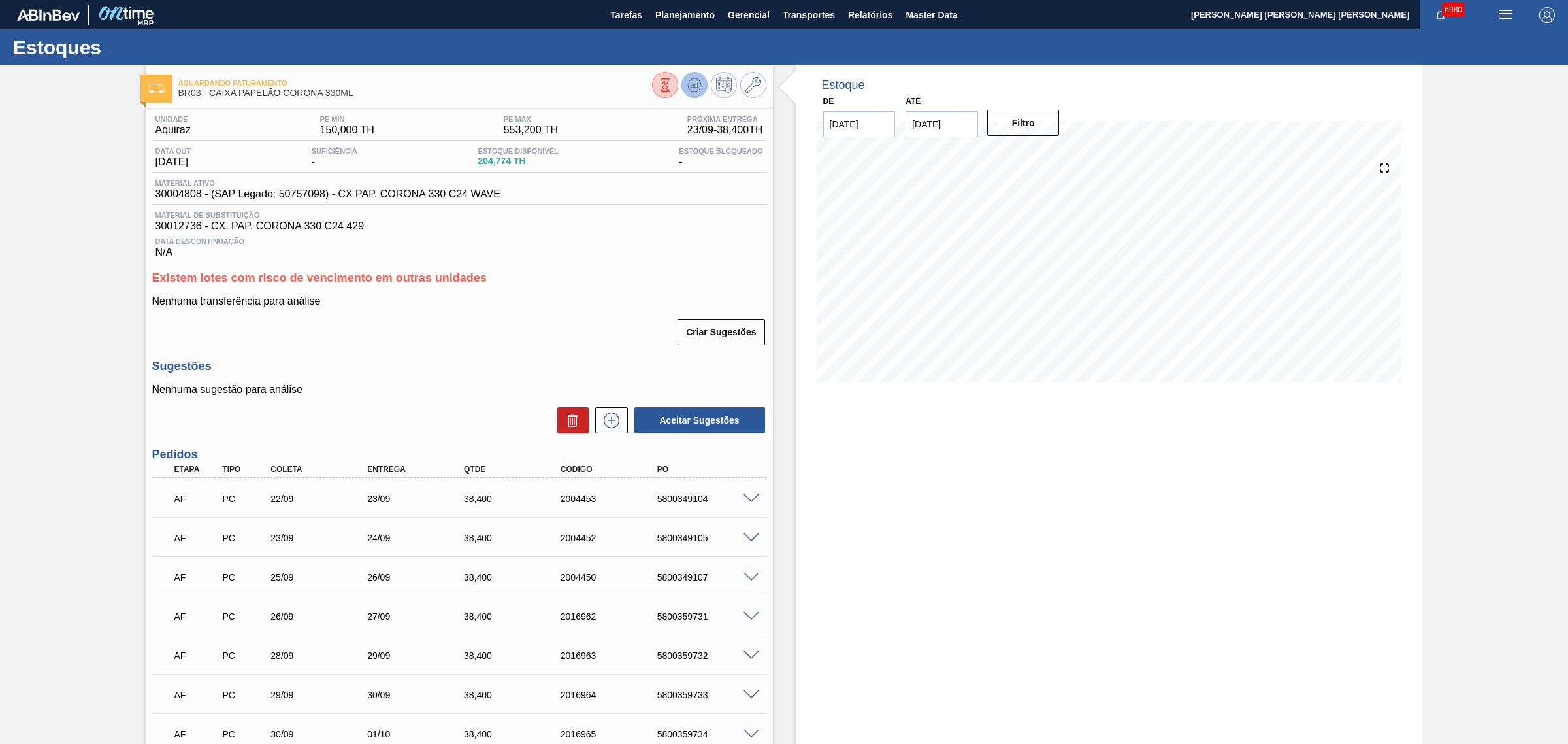
click at [699, 80] on icon at bounding box center [694, 84] width 16 height 16
click at [700, 86] on icon at bounding box center [694, 84] width 16 height 16
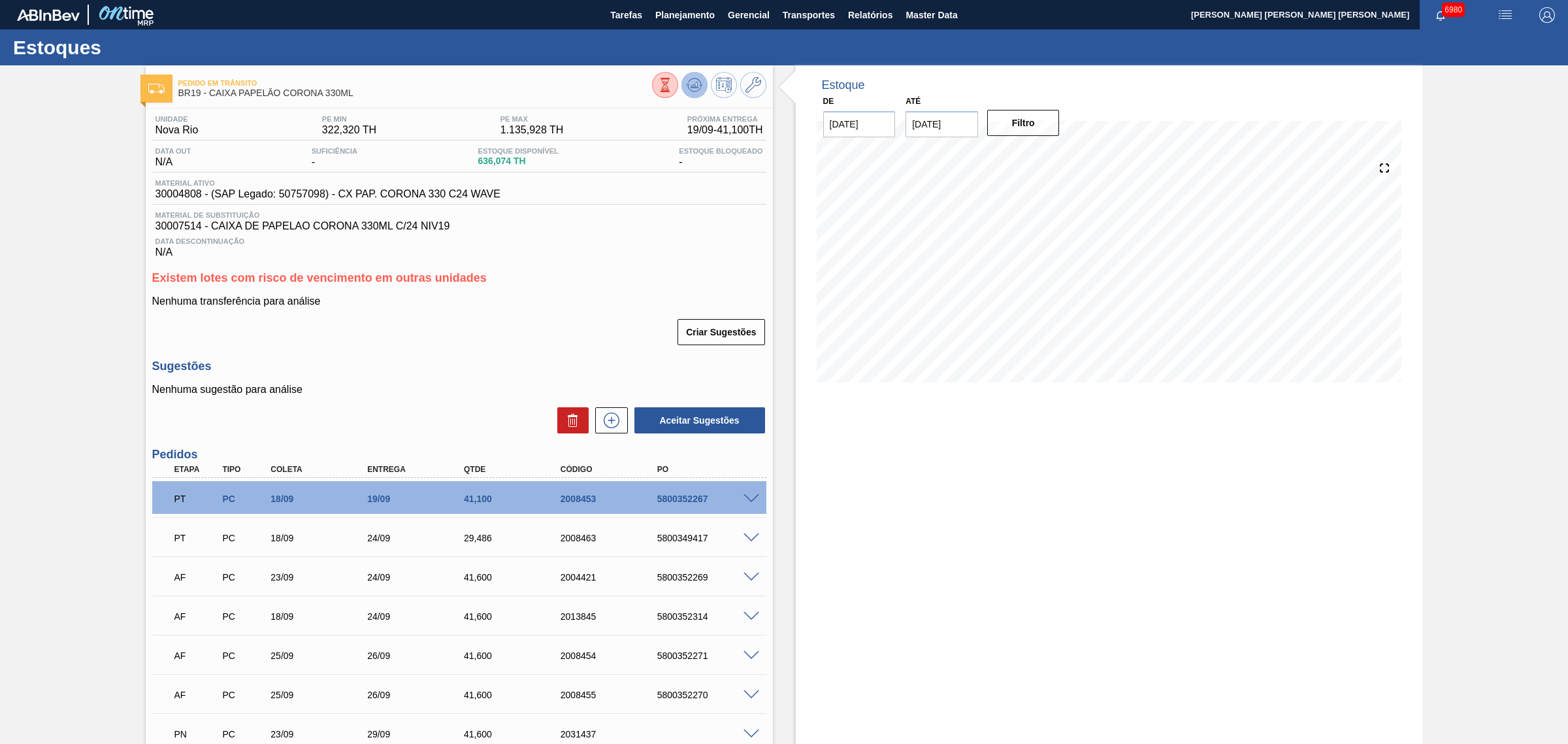
click at [688, 83] on icon at bounding box center [694, 84] width 16 height 16
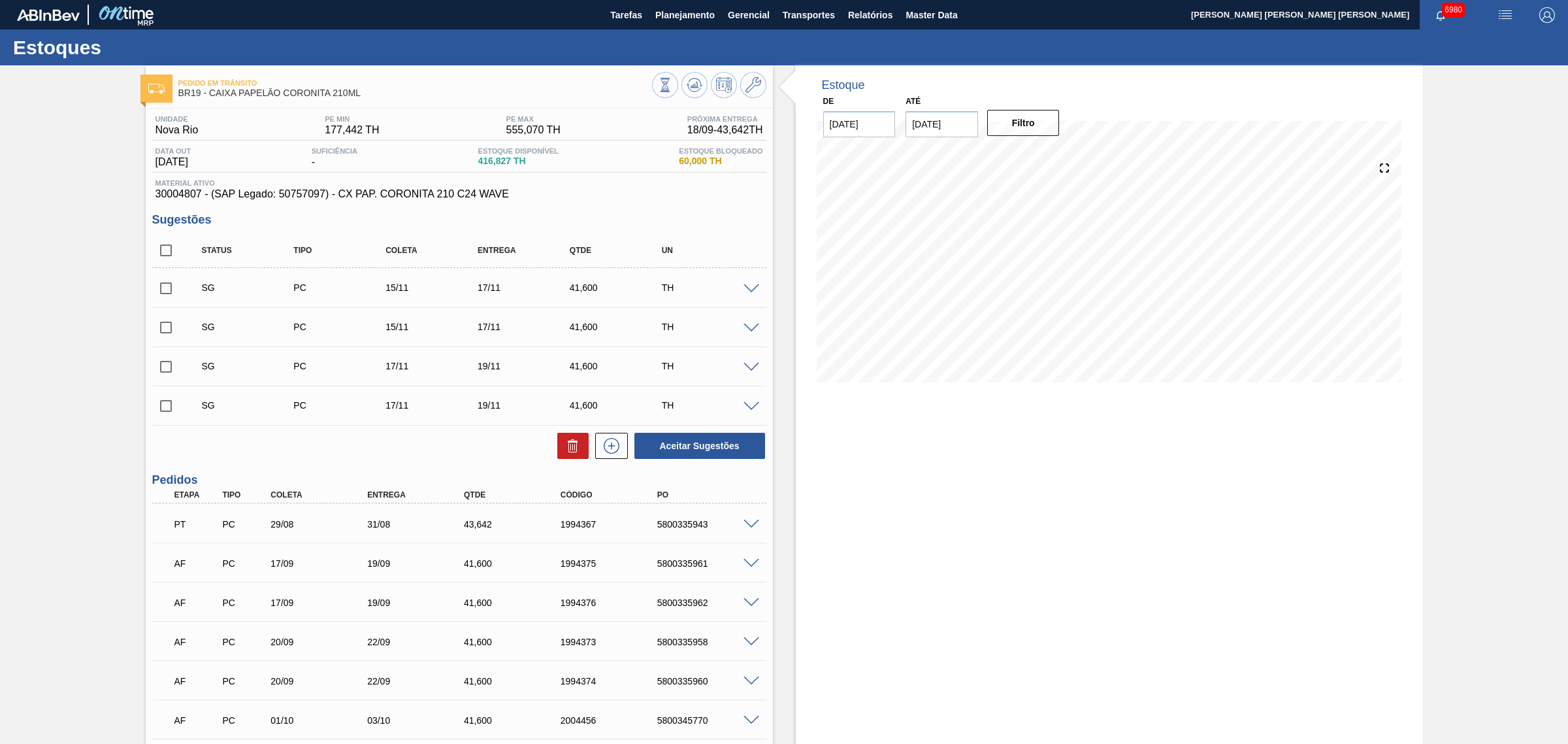
click at [164, 253] on input "checkbox" at bounding box center [166, 250] width 27 height 27
checkbox input "true"
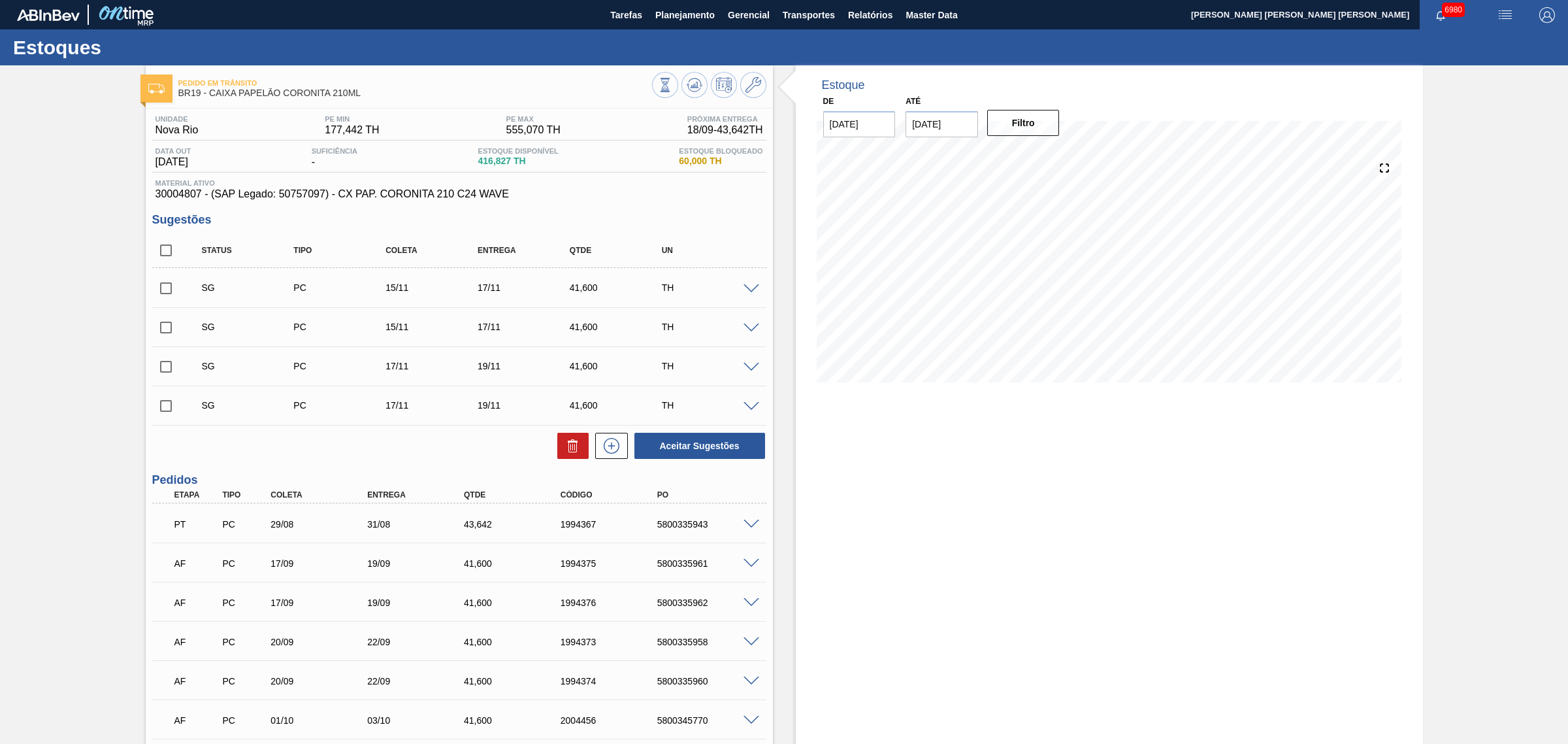
checkbox input "true"
click at [567, 441] on icon at bounding box center [573, 445] width 16 height 16
checkbox input "false"
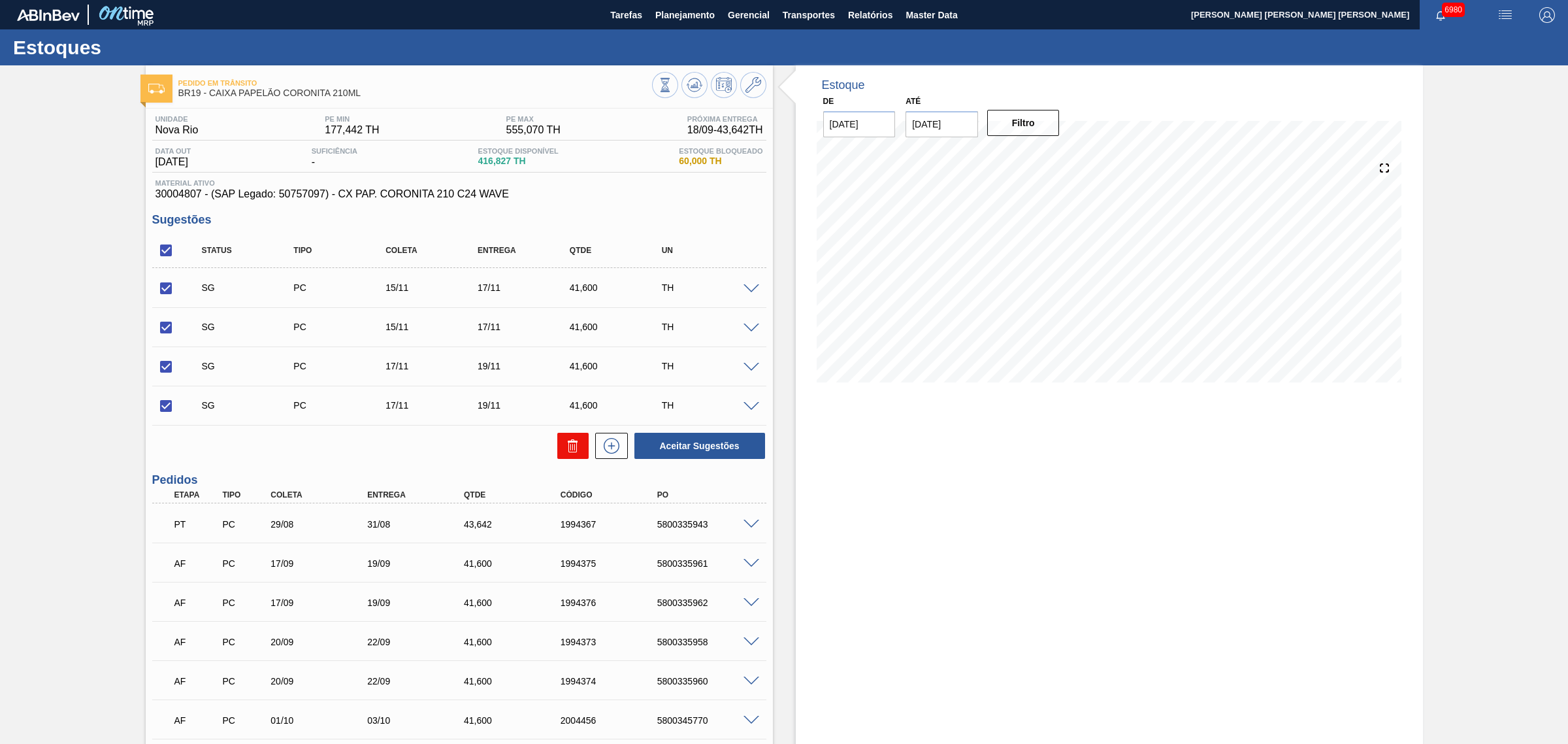
checkbox input "false"
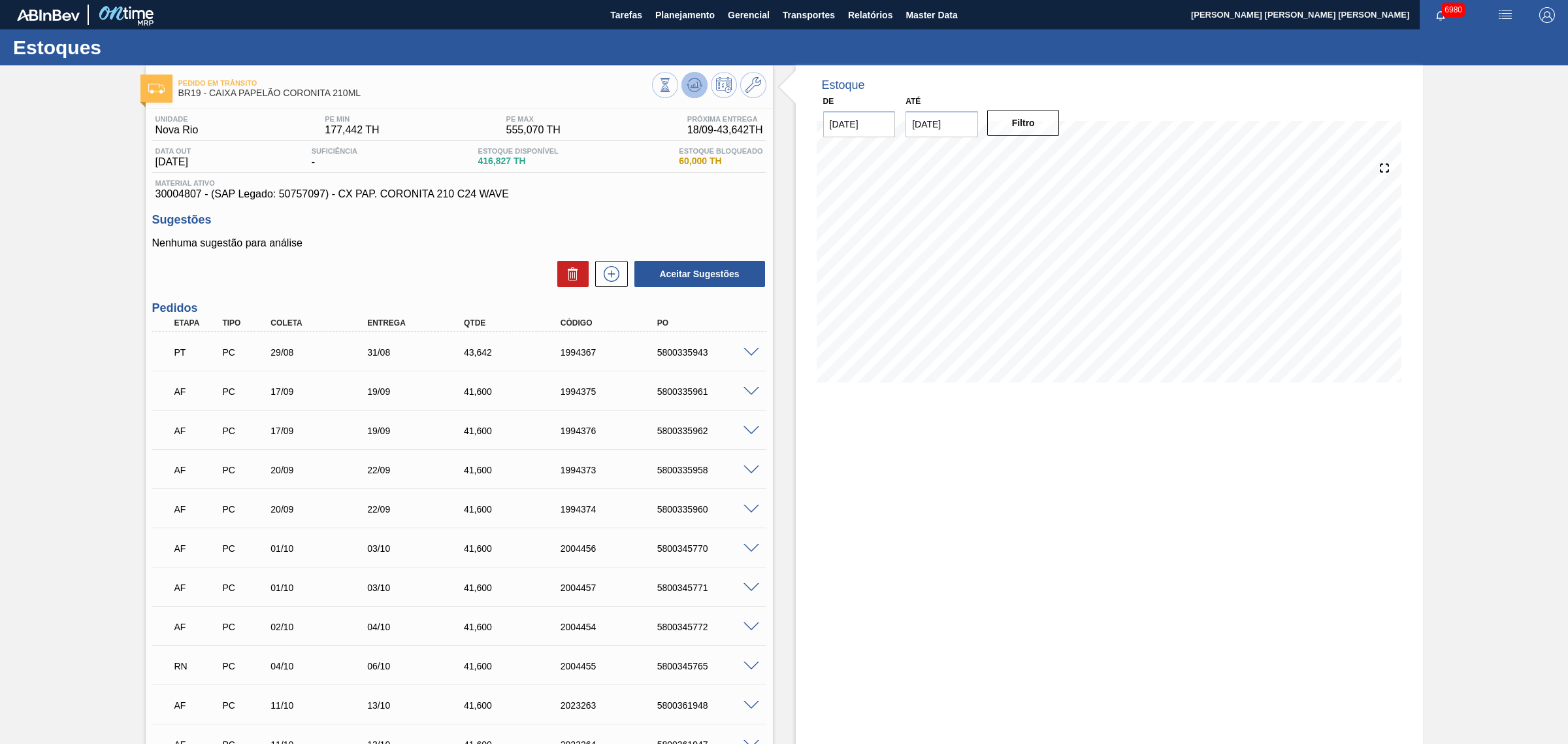
click at [691, 76] on button at bounding box center [694, 85] width 26 height 27
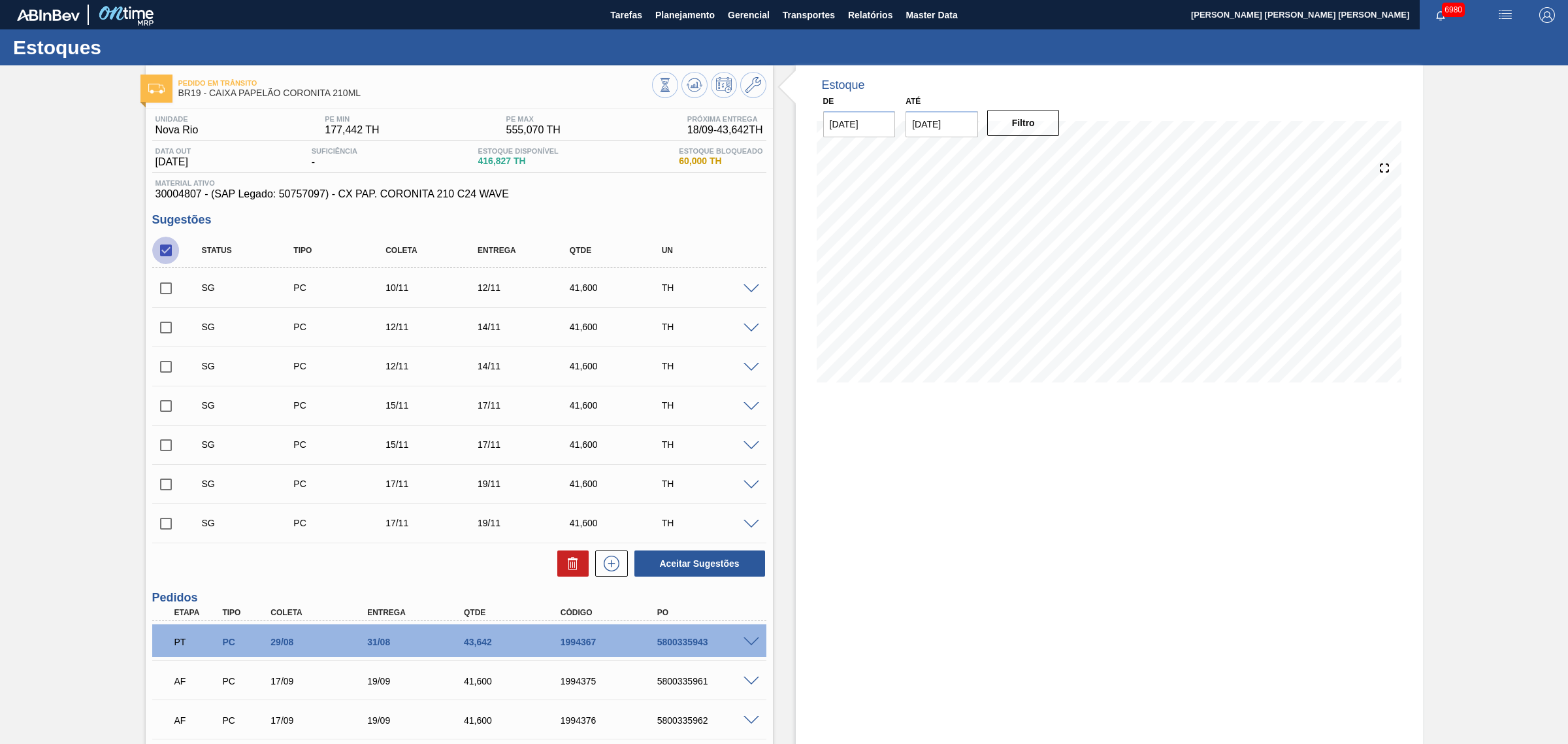
click at [155, 253] on input "checkbox" at bounding box center [166, 250] width 27 height 27
click at [164, 253] on input "checkbox" at bounding box center [166, 250] width 27 height 27
checkbox input "true"
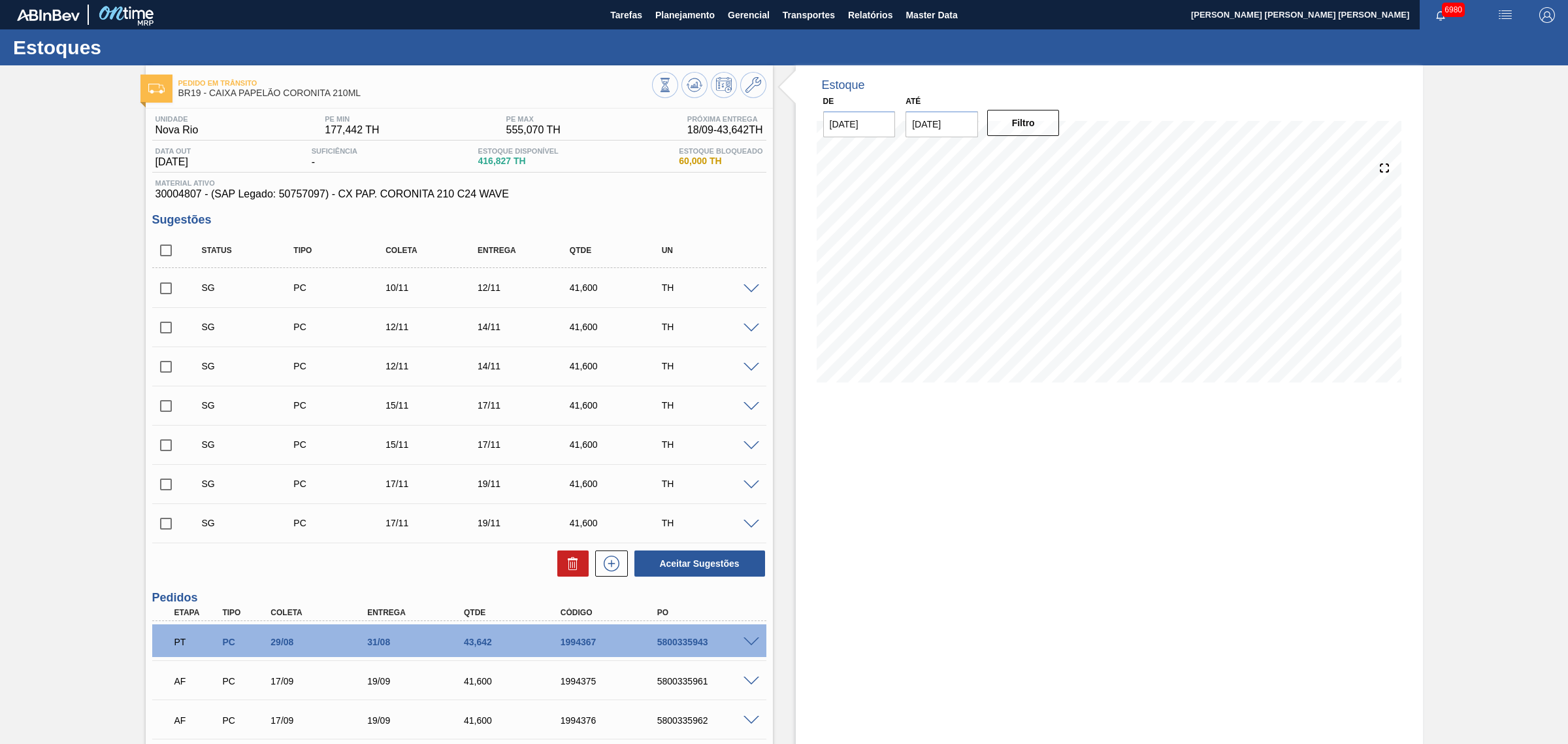
checkbox input "true"
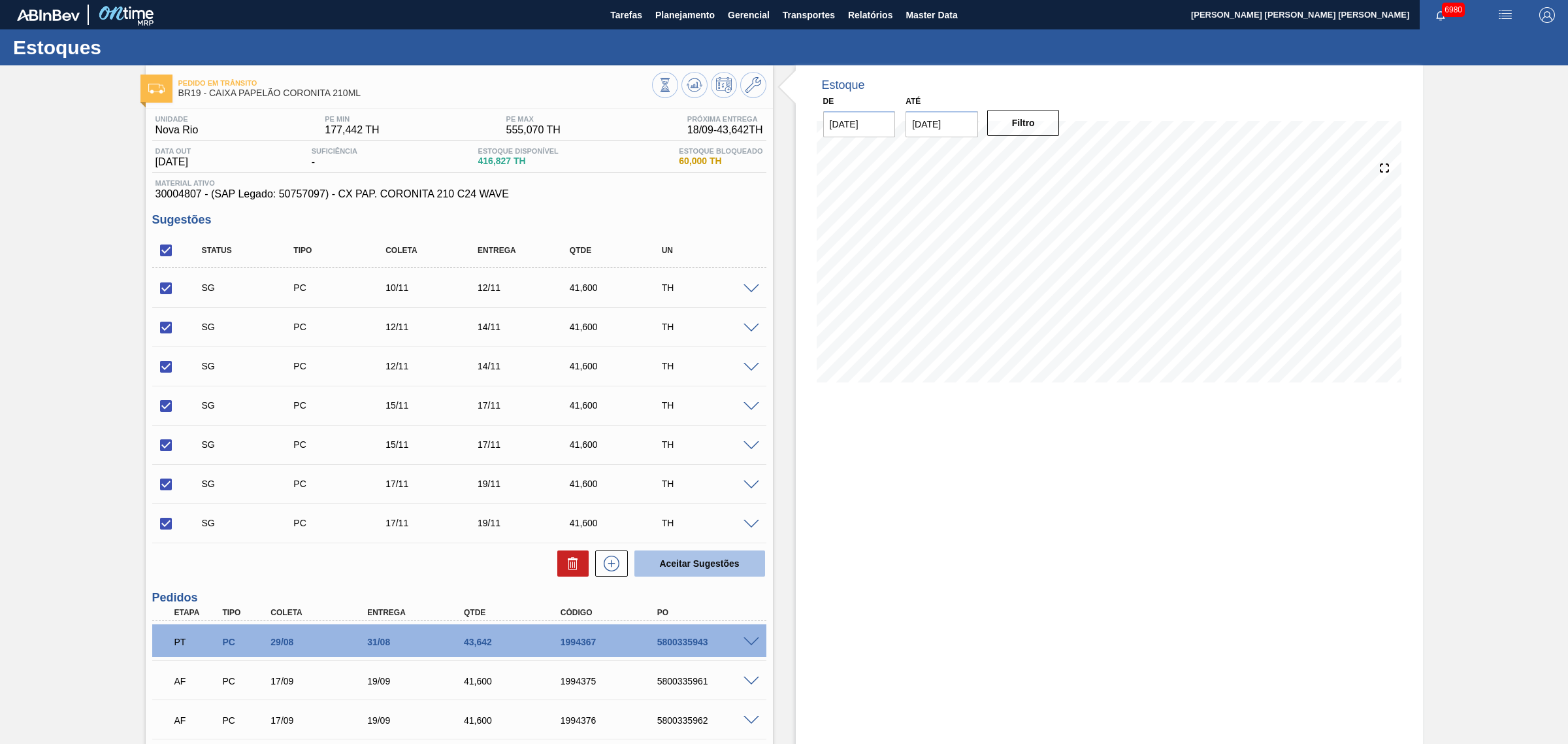
click at [707, 554] on button "Aceitar Sugestões" at bounding box center [699, 563] width 131 height 27
click at [687, 83] on icon at bounding box center [694, 84] width 16 height 16
click at [164, 253] on input "checkbox" at bounding box center [166, 250] width 27 height 27
checkbox input "true"
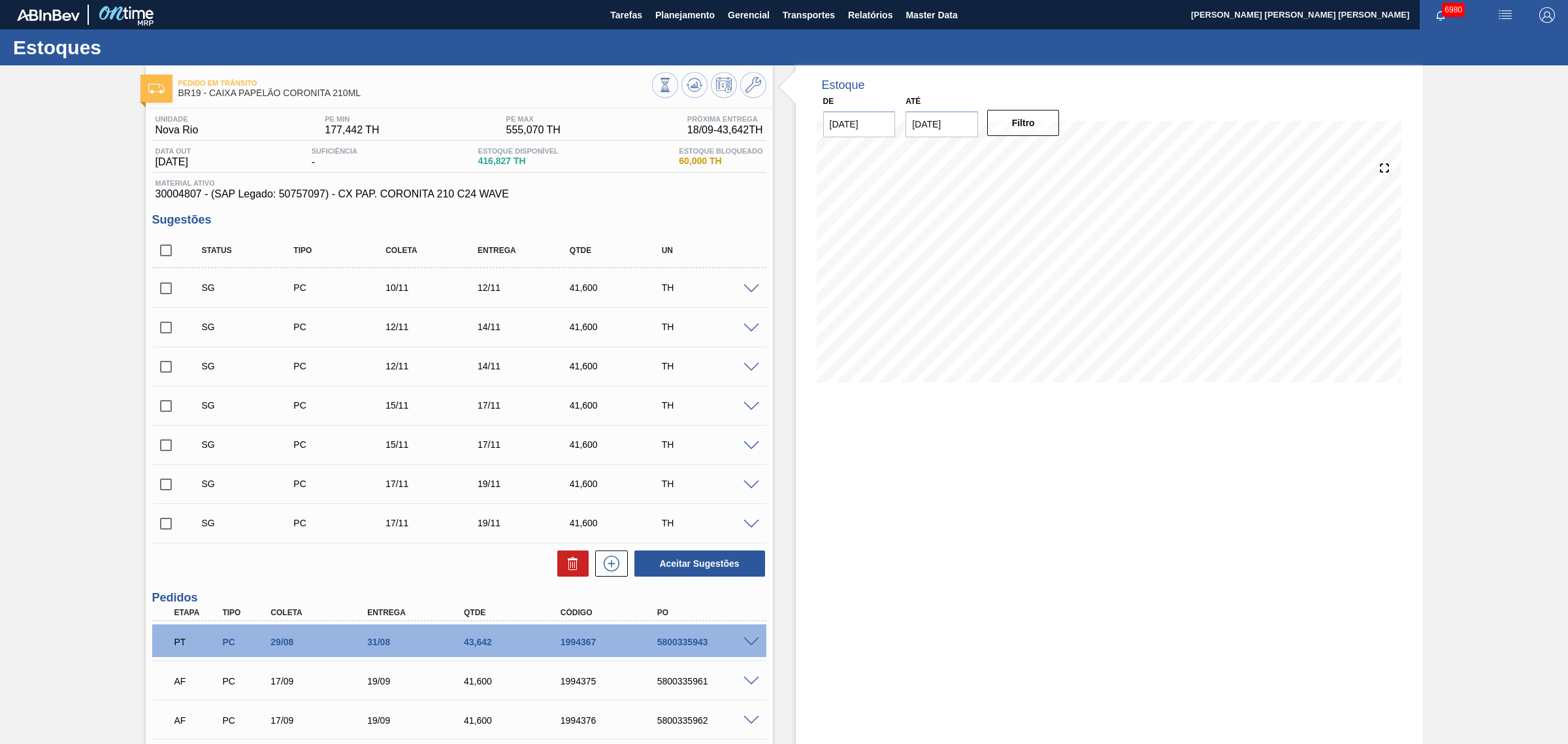
checkbox input "true"
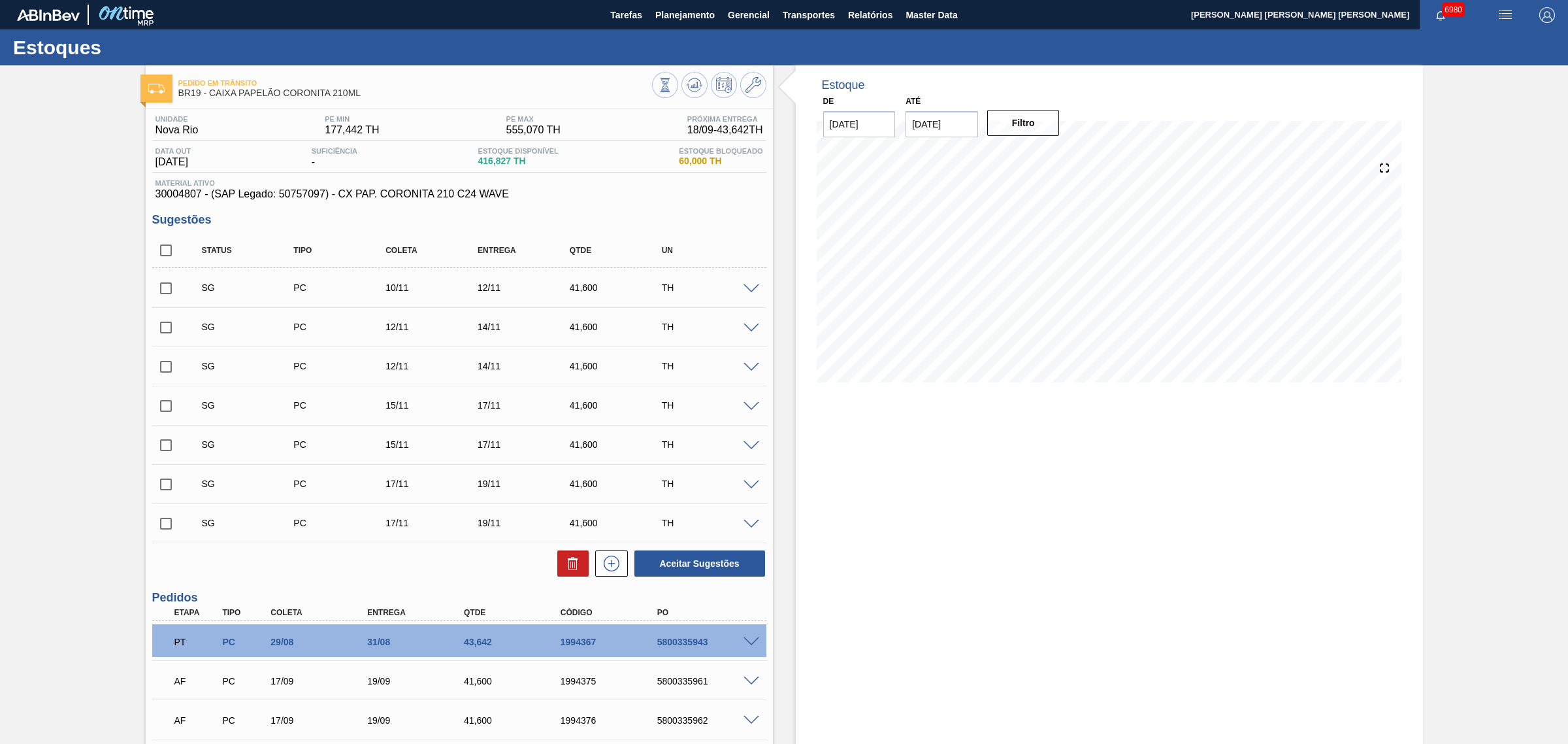
checkbox input "true"
click at [740, 577] on button "Aceitar Sugestões" at bounding box center [699, 563] width 131 height 27
checkbox input "false"
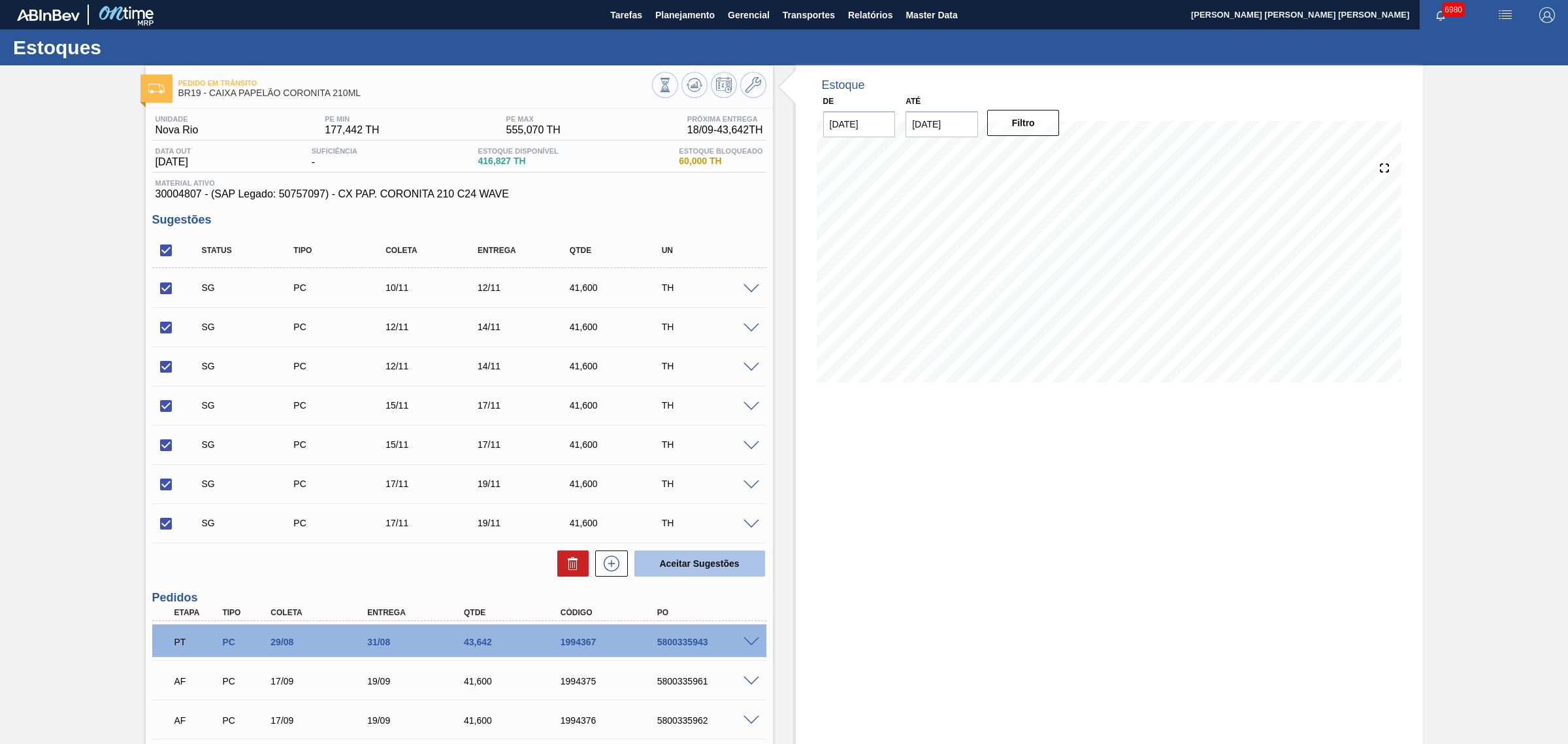
checkbox input "false"
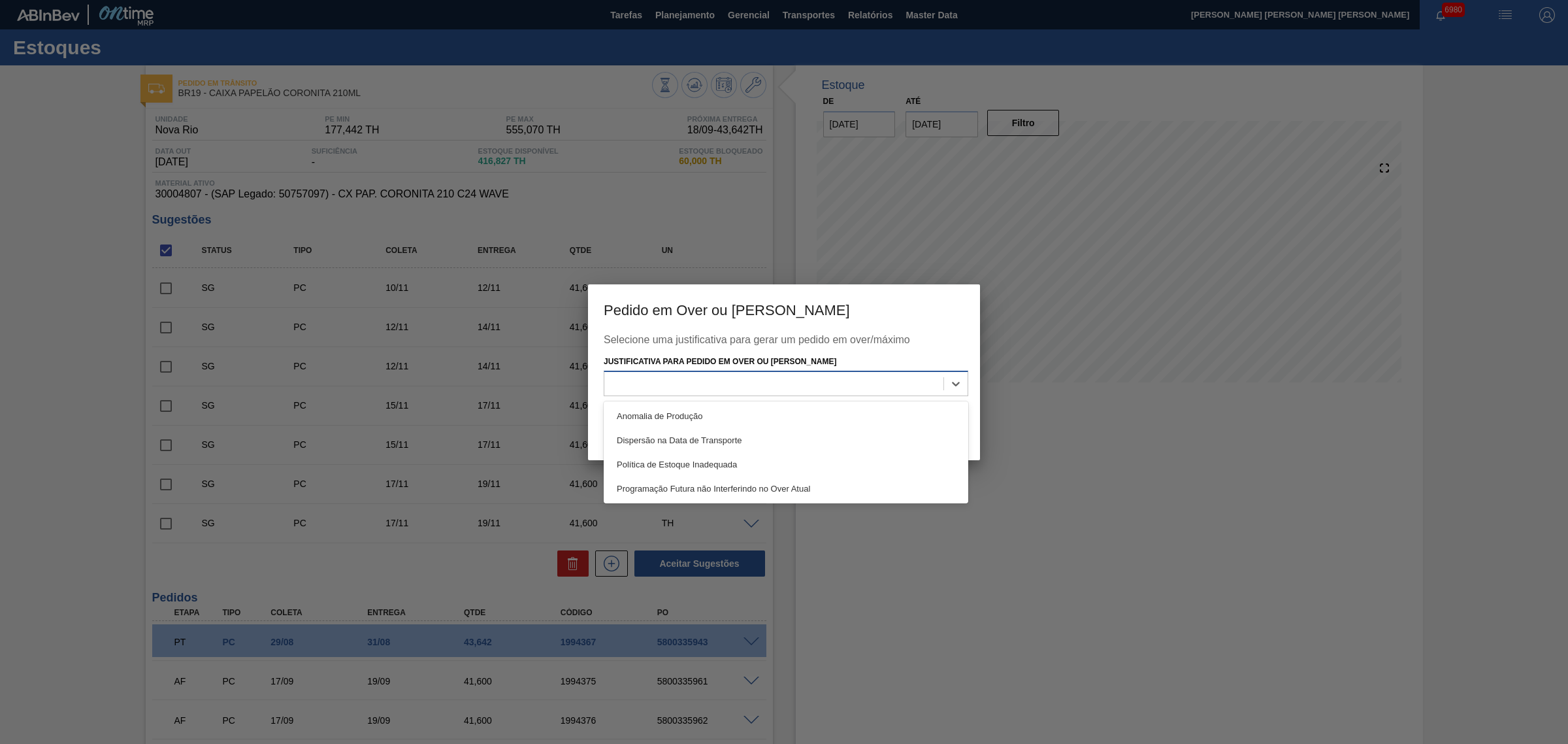
click at [943, 375] on div at bounding box center [773, 384] width 339 height 19
click at [522, 383] on div at bounding box center [784, 372] width 1568 height 744
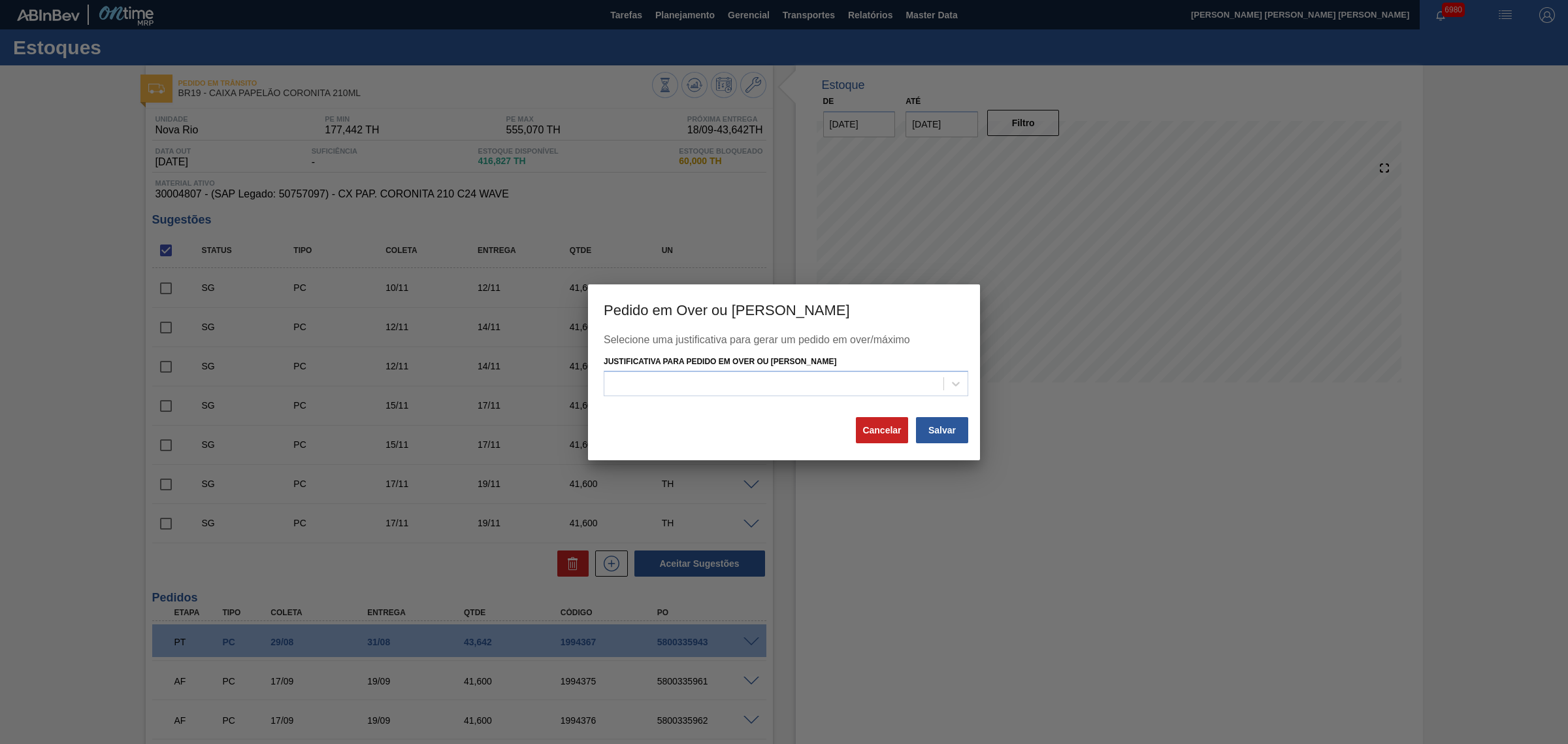
click at [233, 377] on div at bounding box center [784, 372] width 1568 height 744
click at [861, 417] on button "Cancelar" at bounding box center [882, 430] width 52 height 27
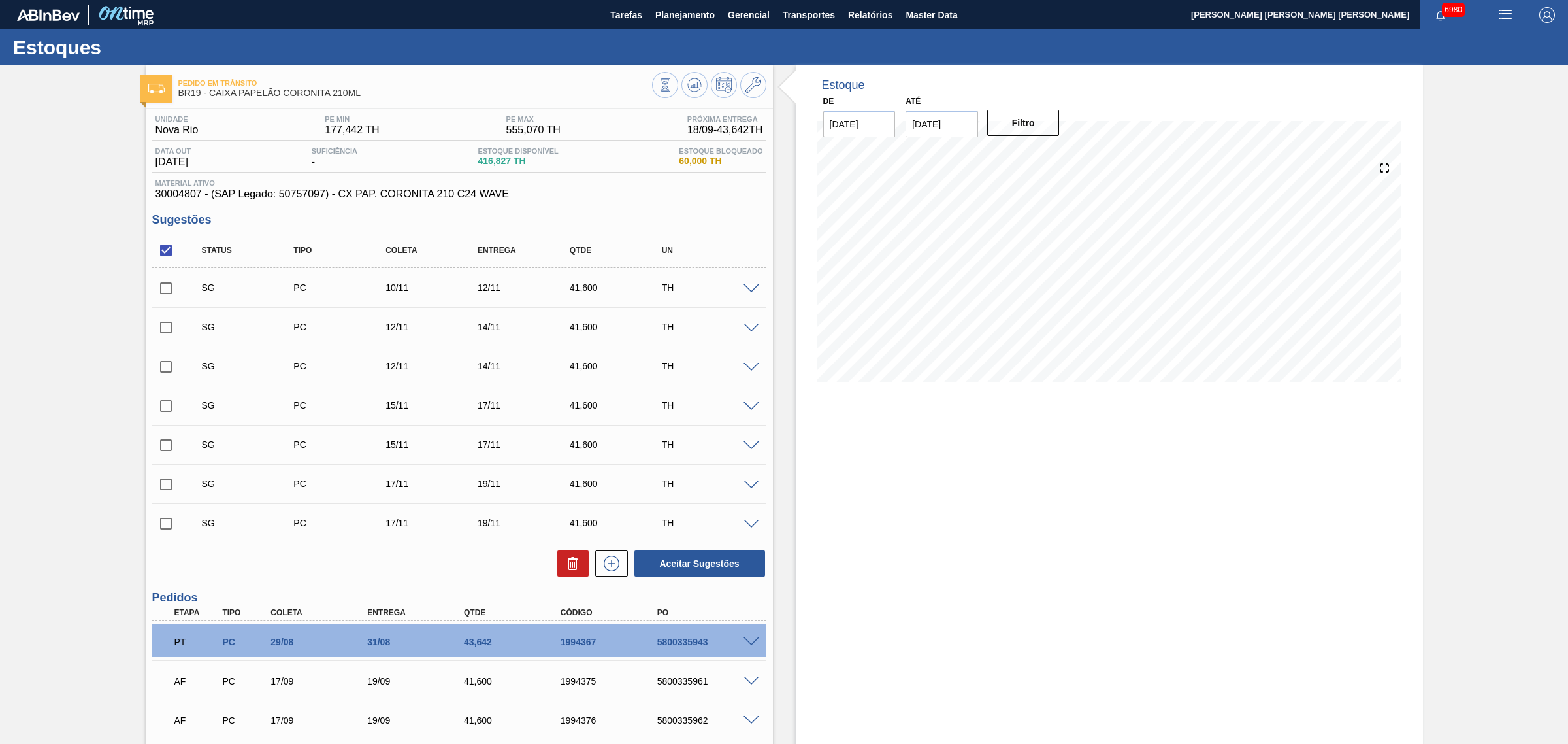
click at [170, 242] on input "checkbox" at bounding box center [166, 250] width 27 height 27
click at [165, 240] on input "checkbox" at bounding box center [166, 250] width 27 height 27
checkbox input "true"
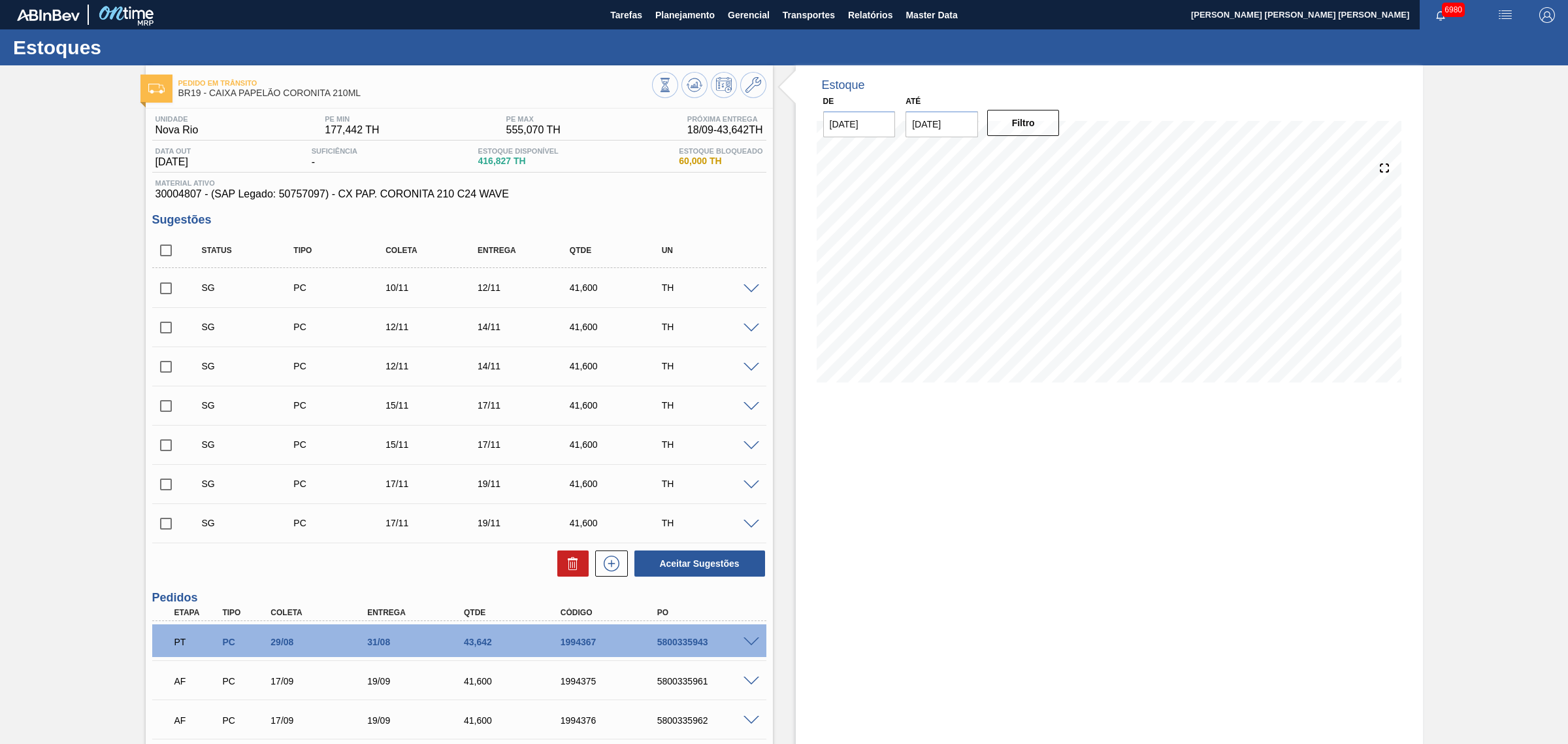
checkbox input "true"
click at [167, 529] on input "checkbox" at bounding box center [166, 524] width 27 height 27
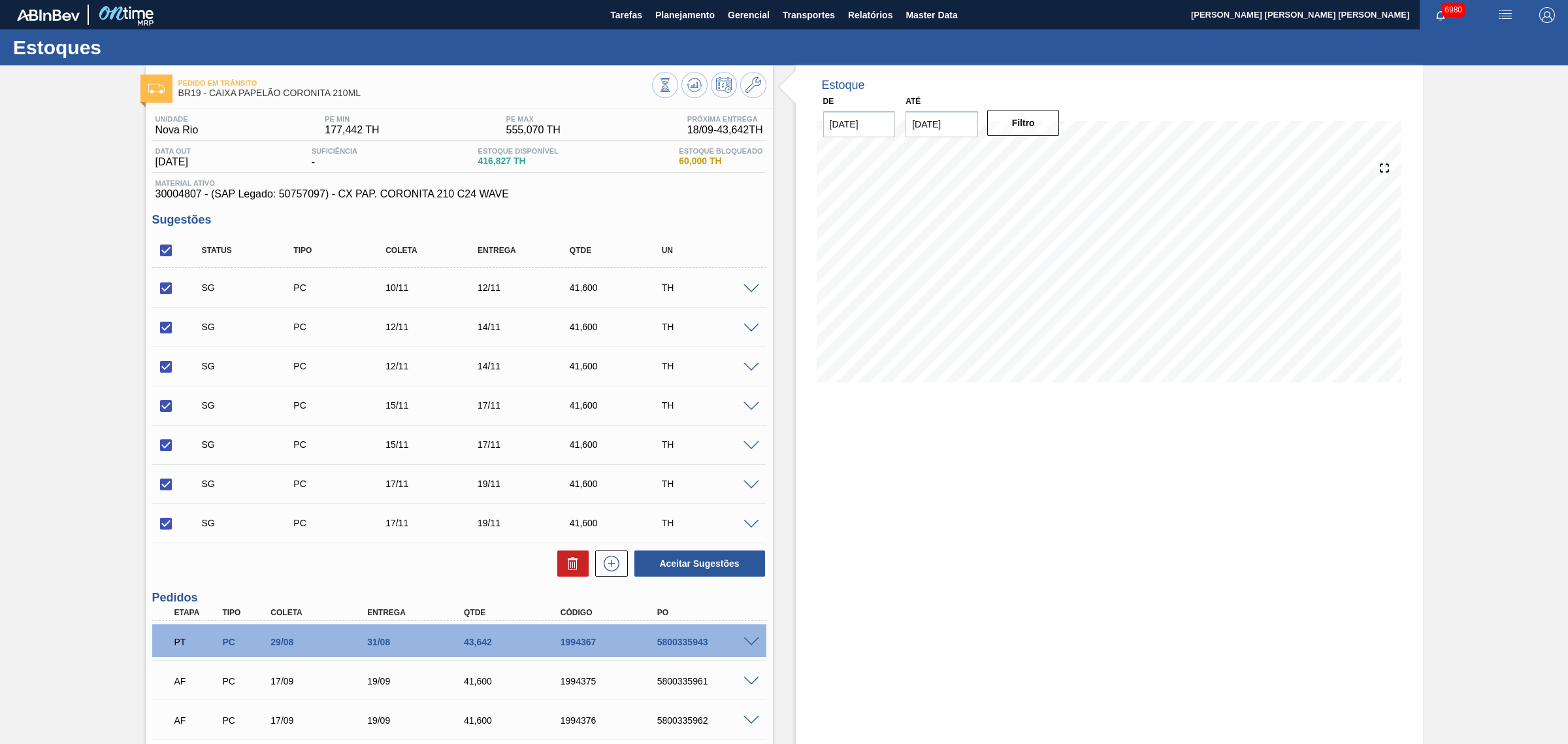
checkbox input "false"
click at [692, 570] on button "Aceitar Sugestões" at bounding box center [699, 563] width 131 height 27
checkbox input "false"
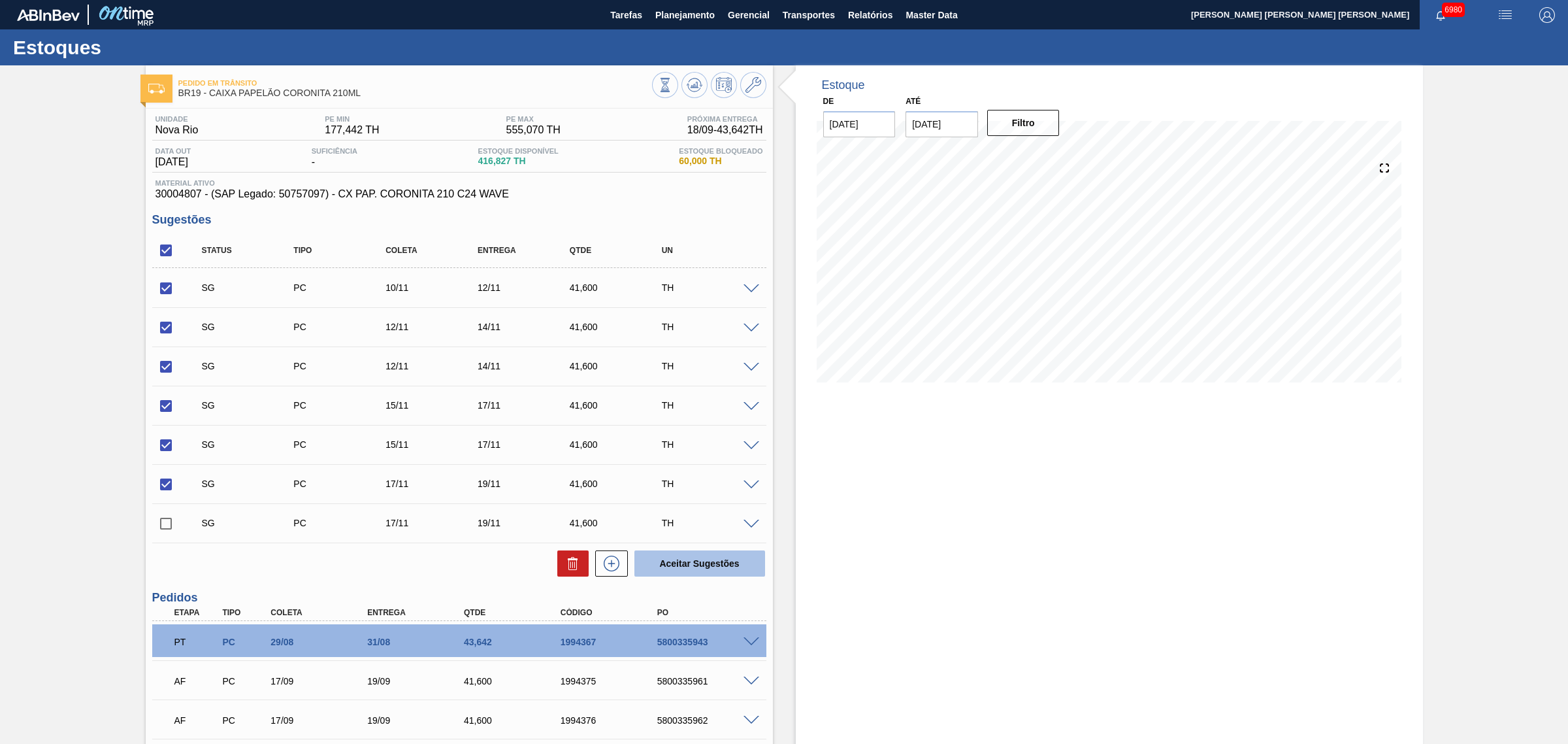
checkbox input "false"
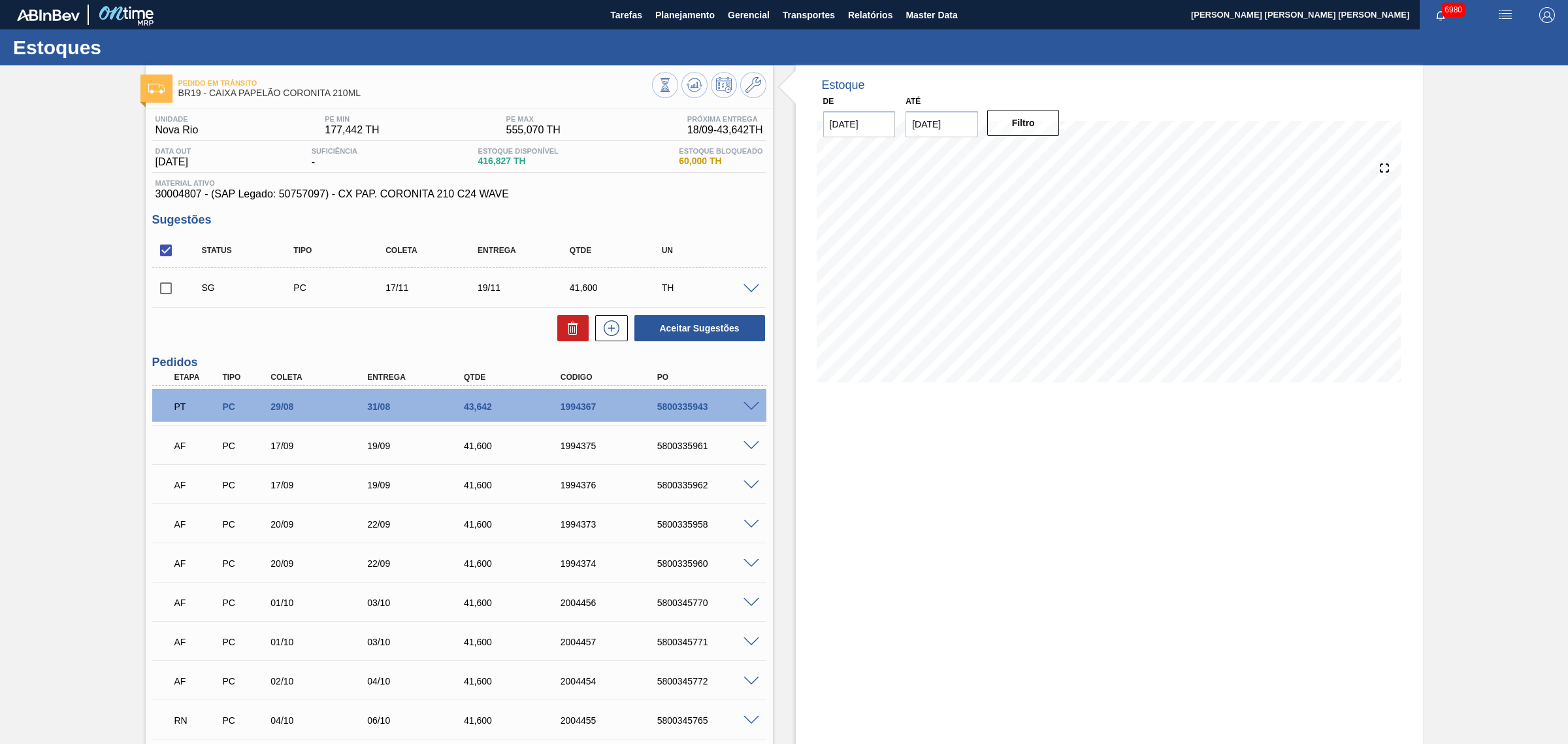
drag, startPoint x: 703, startPoint y: 76, endPoint x: 736, endPoint y: 37, distance: 51.1
click at [703, 80] on button at bounding box center [694, 85] width 26 height 27
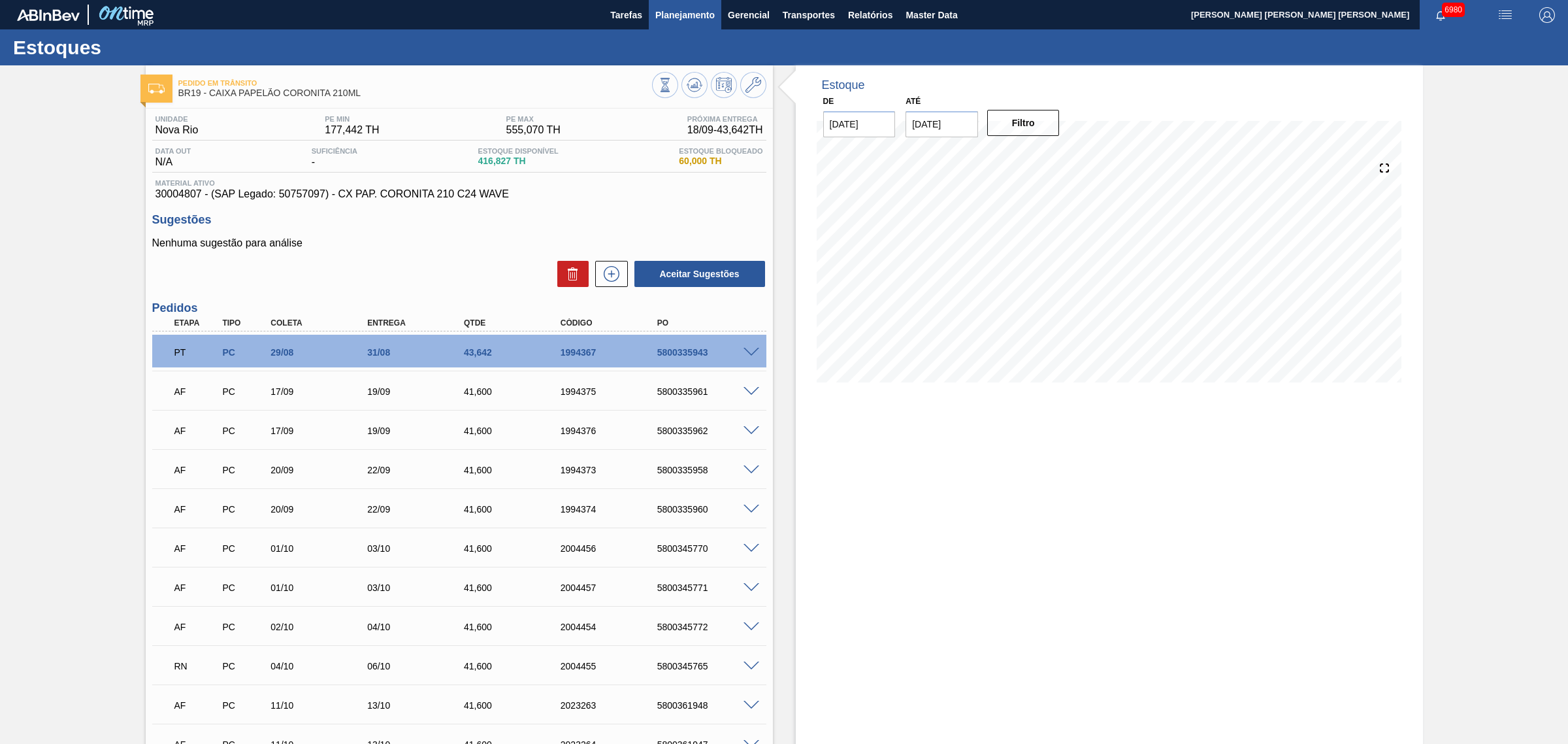
click at [700, 74] on button at bounding box center [694, 85] width 26 height 27
click at [692, 92] on icon at bounding box center [694, 84] width 16 height 16
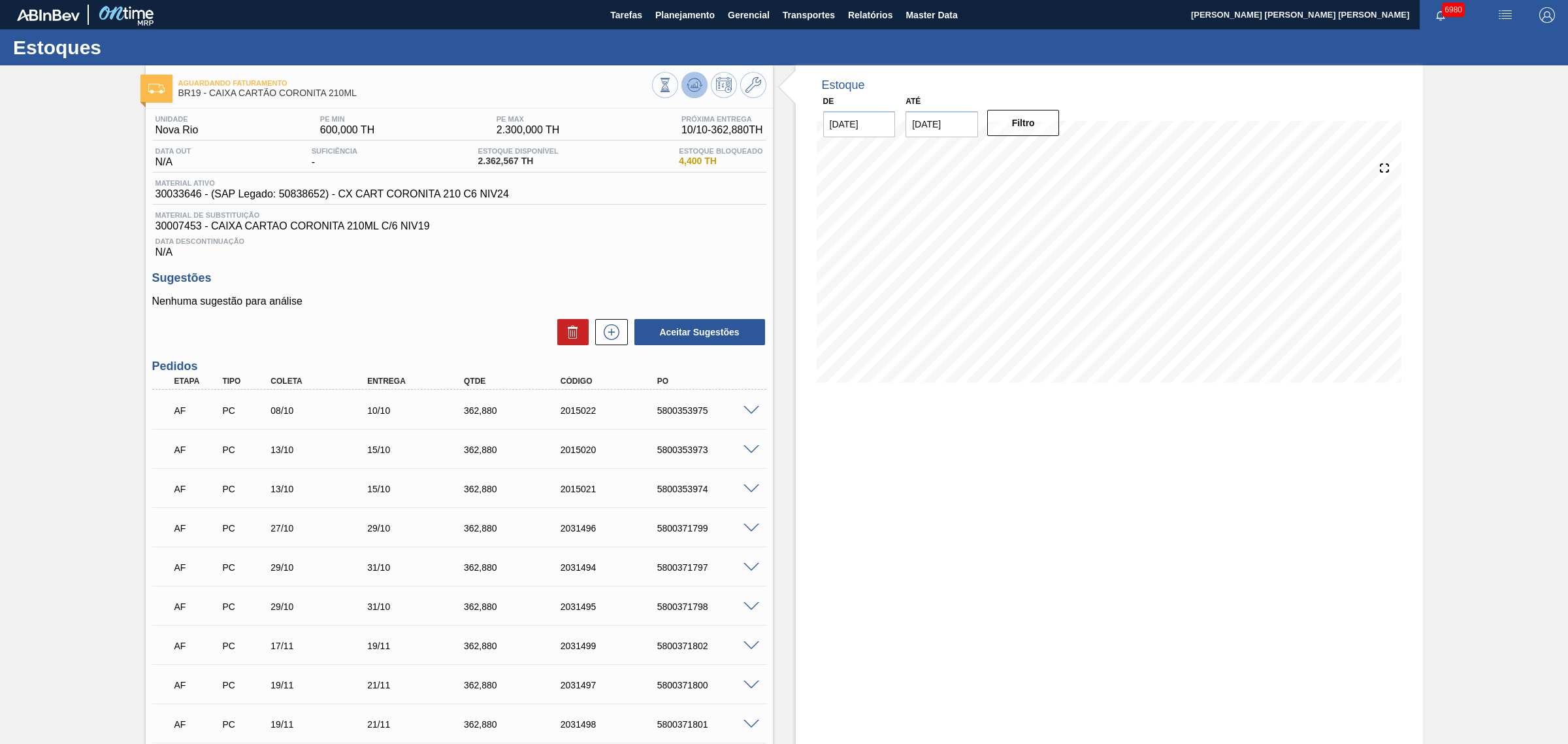
click at [700, 83] on icon at bounding box center [694, 82] width 13 height 7
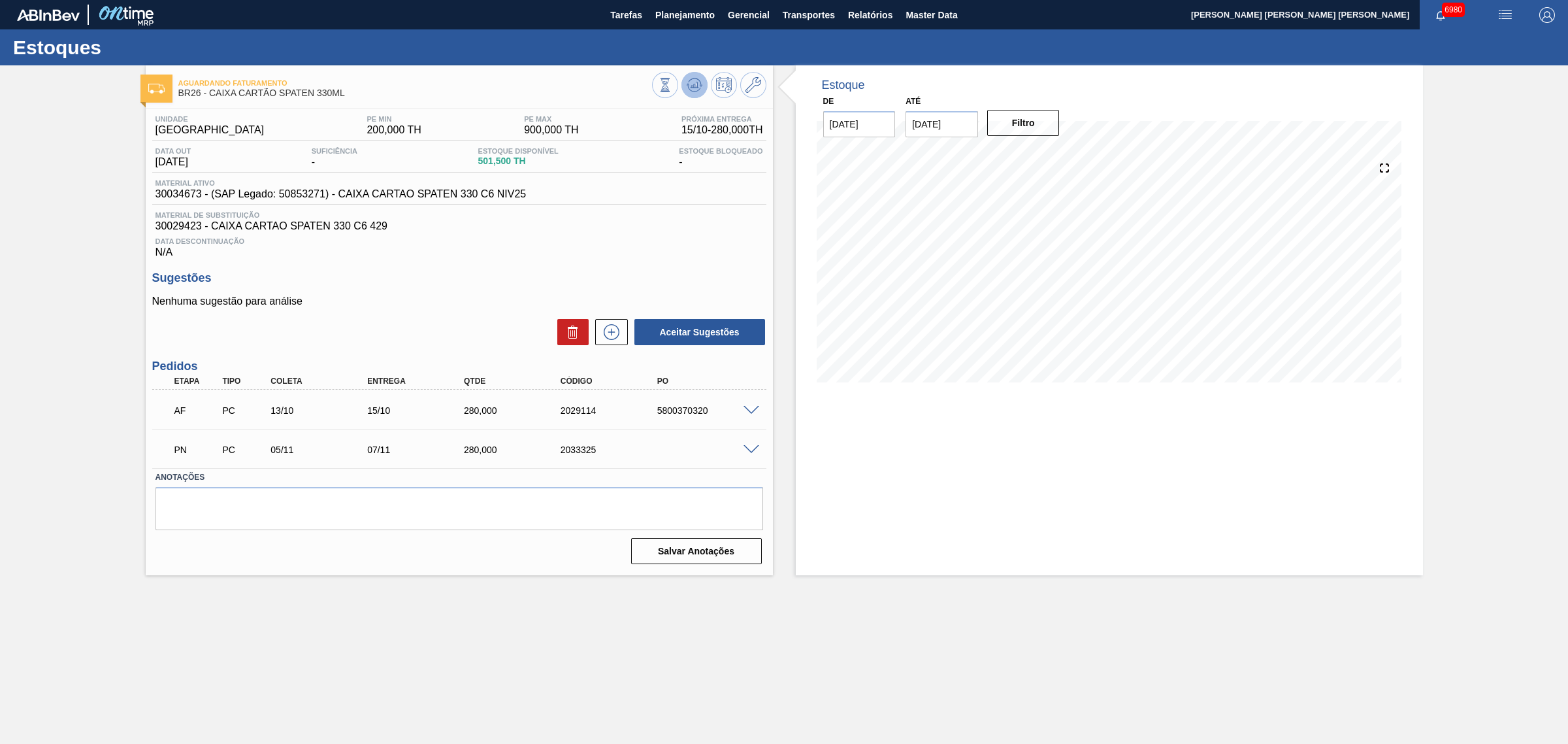
click at [703, 86] on button at bounding box center [694, 85] width 26 height 27
click at [687, 86] on icon at bounding box center [694, 88] width 13 height 6
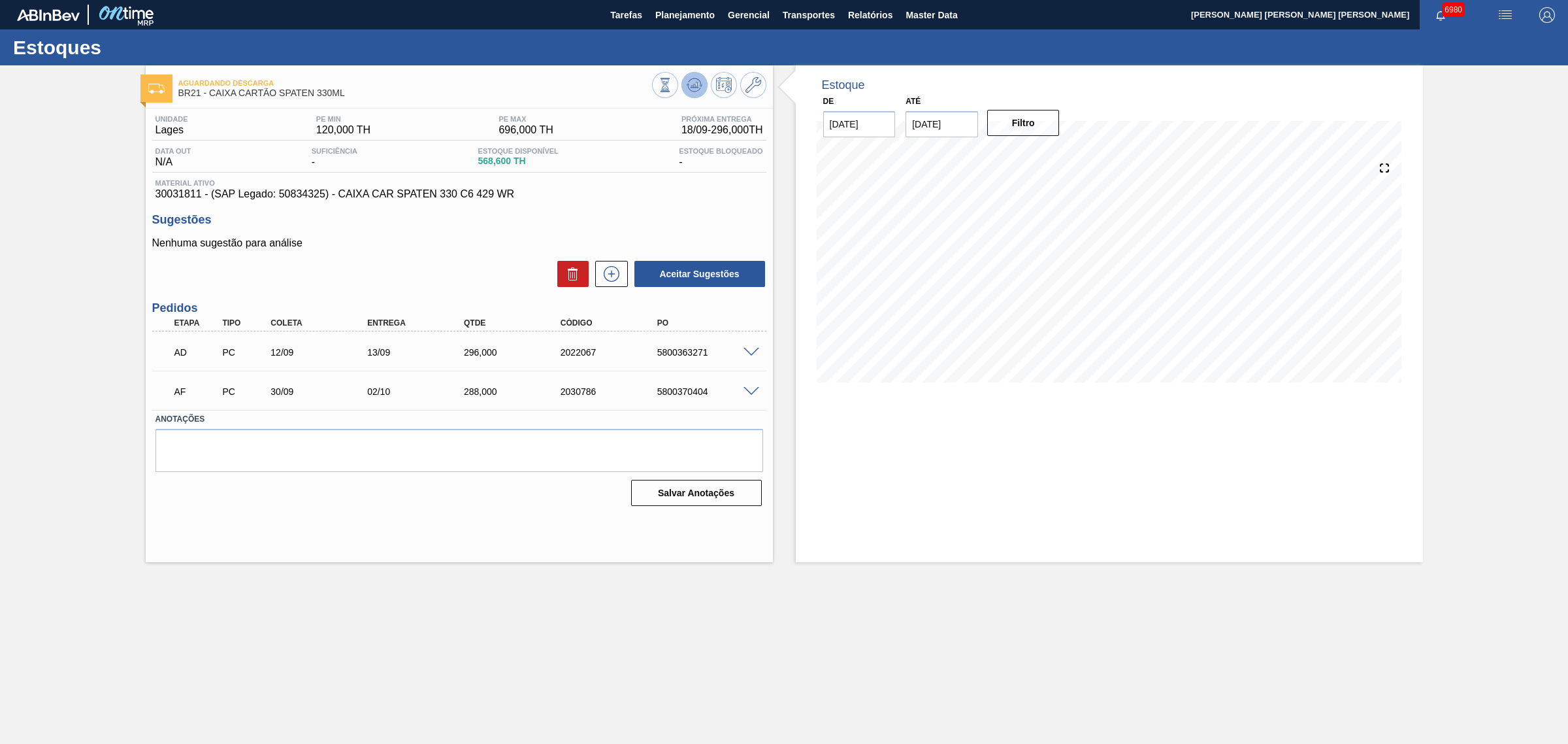
click at [694, 90] on icon at bounding box center [694, 84] width 16 height 16
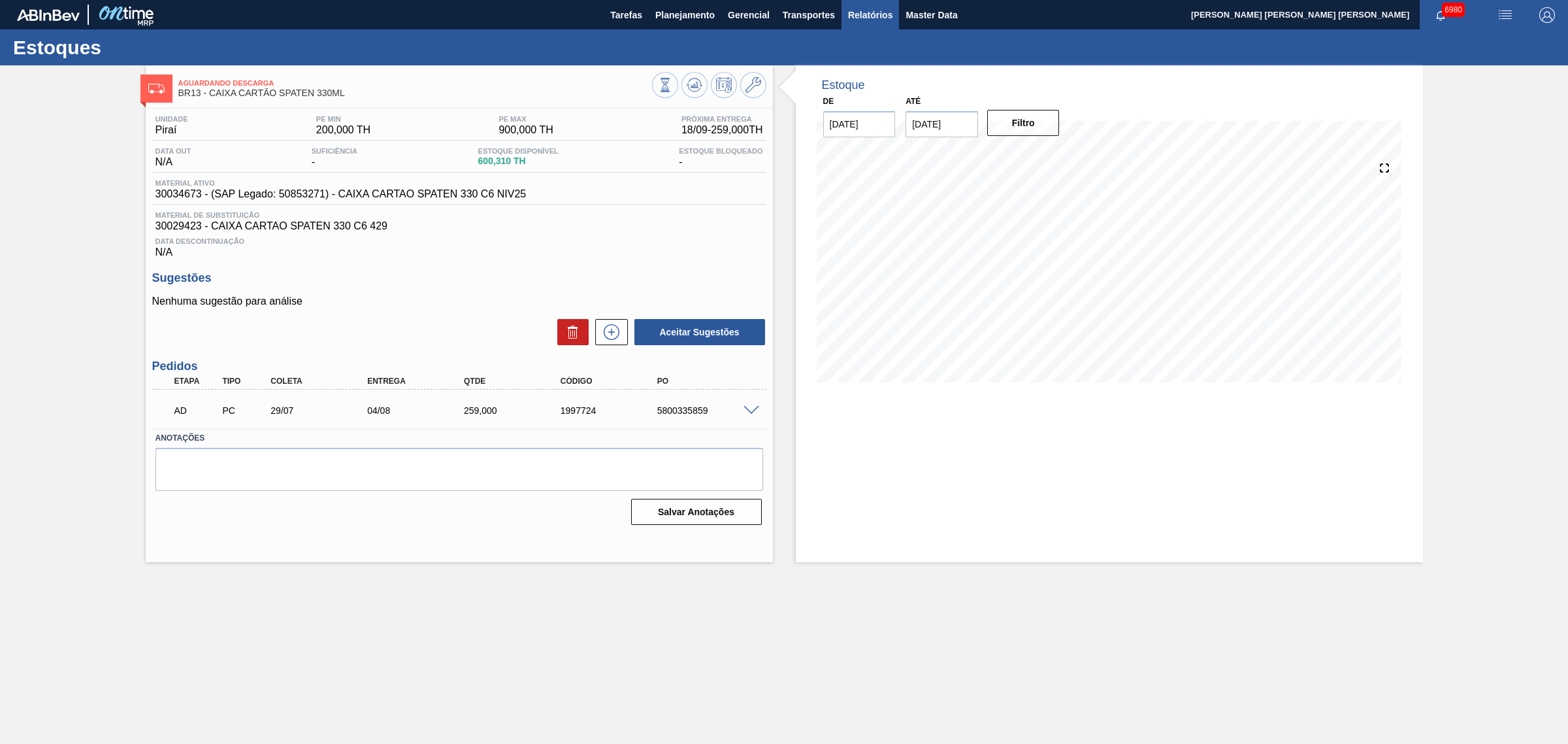
drag, startPoint x: 696, startPoint y: 79, endPoint x: 883, endPoint y: 15, distance: 197.6
click at [696, 79] on icon at bounding box center [694, 82] width 13 height 7
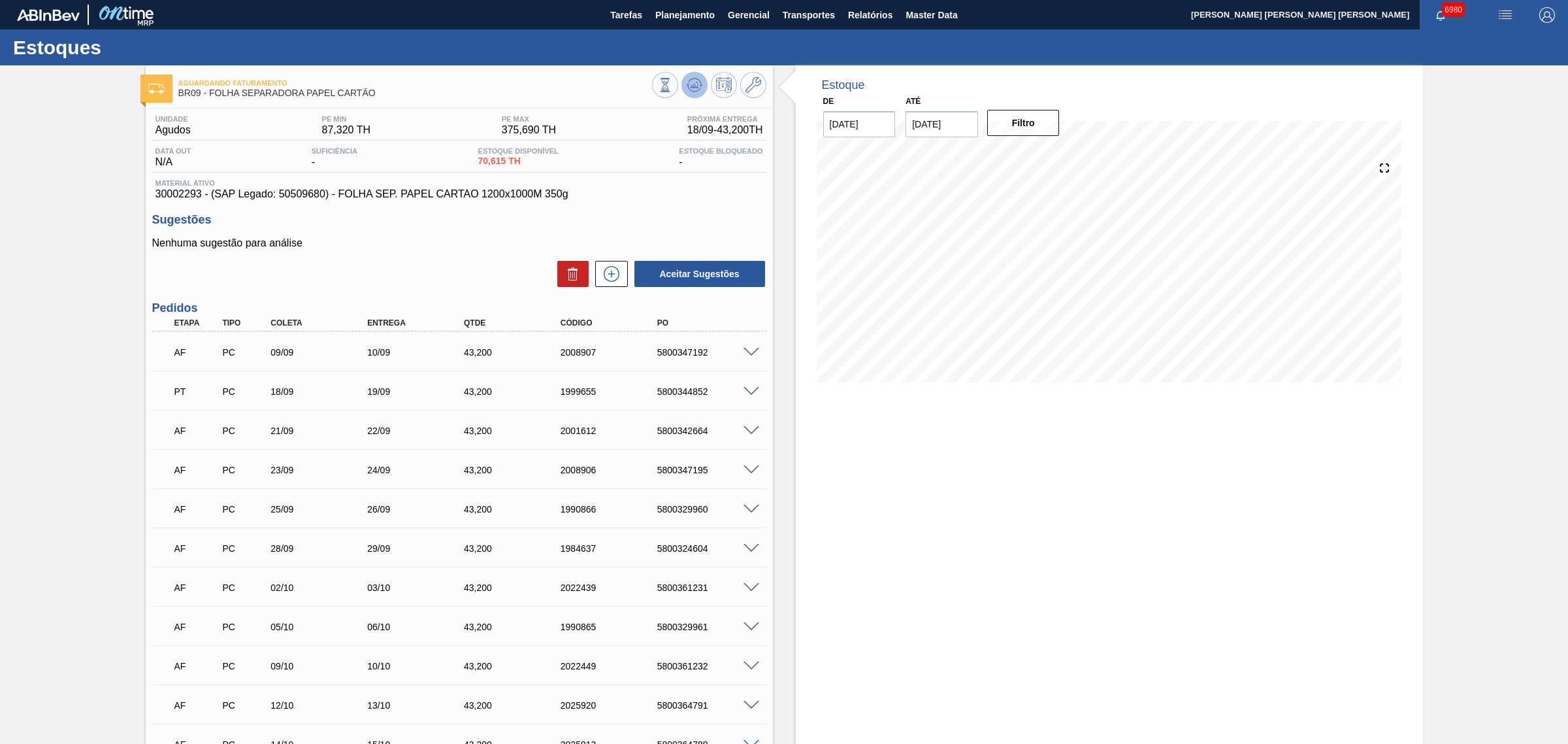
click at [698, 85] on icon at bounding box center [694, 84] width 16 height 16
click at [693, 87] on icon at bounding box center [694, 84] width 8 height 5
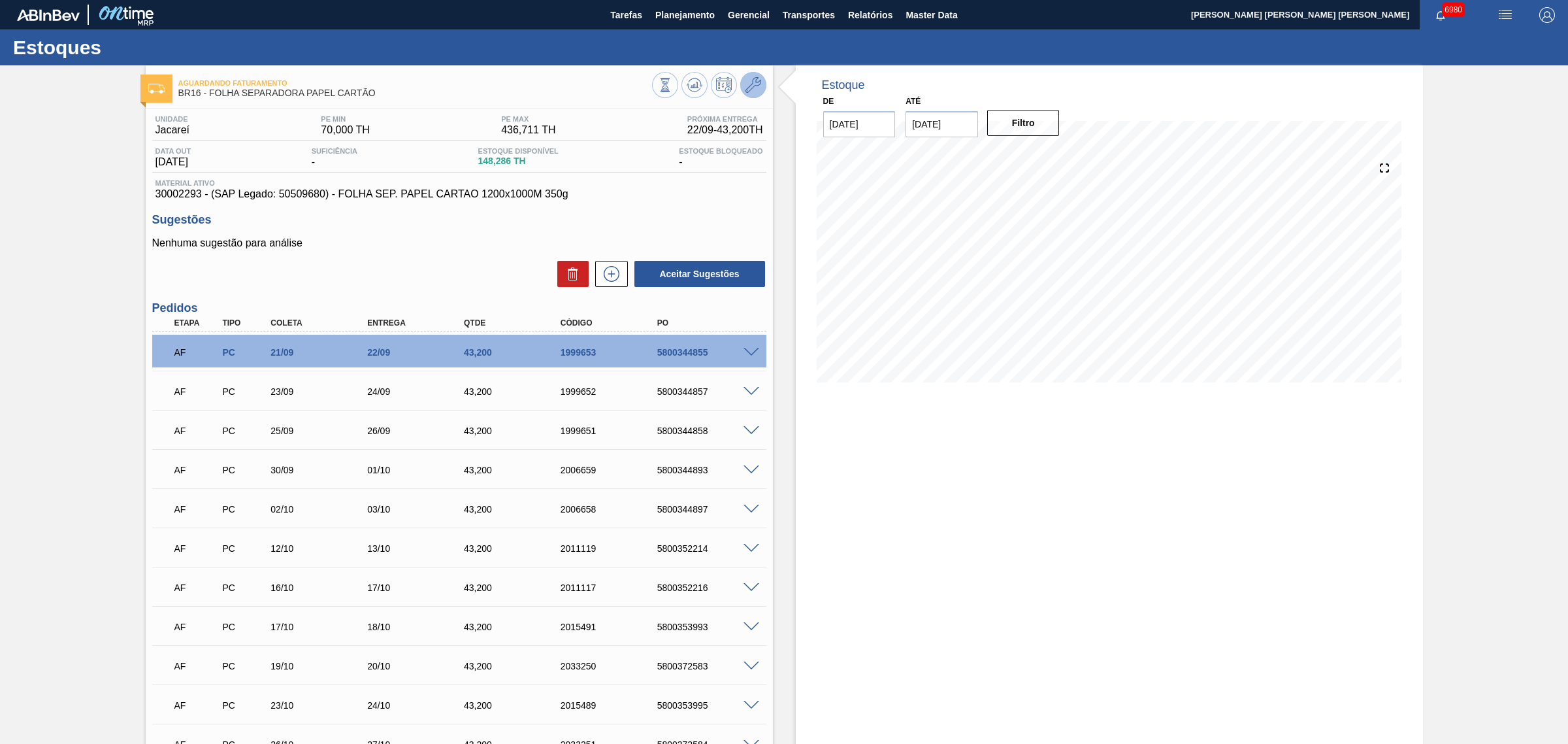
click at [755, 89] on icon at bounding box center [753, 84] width 16 height 16
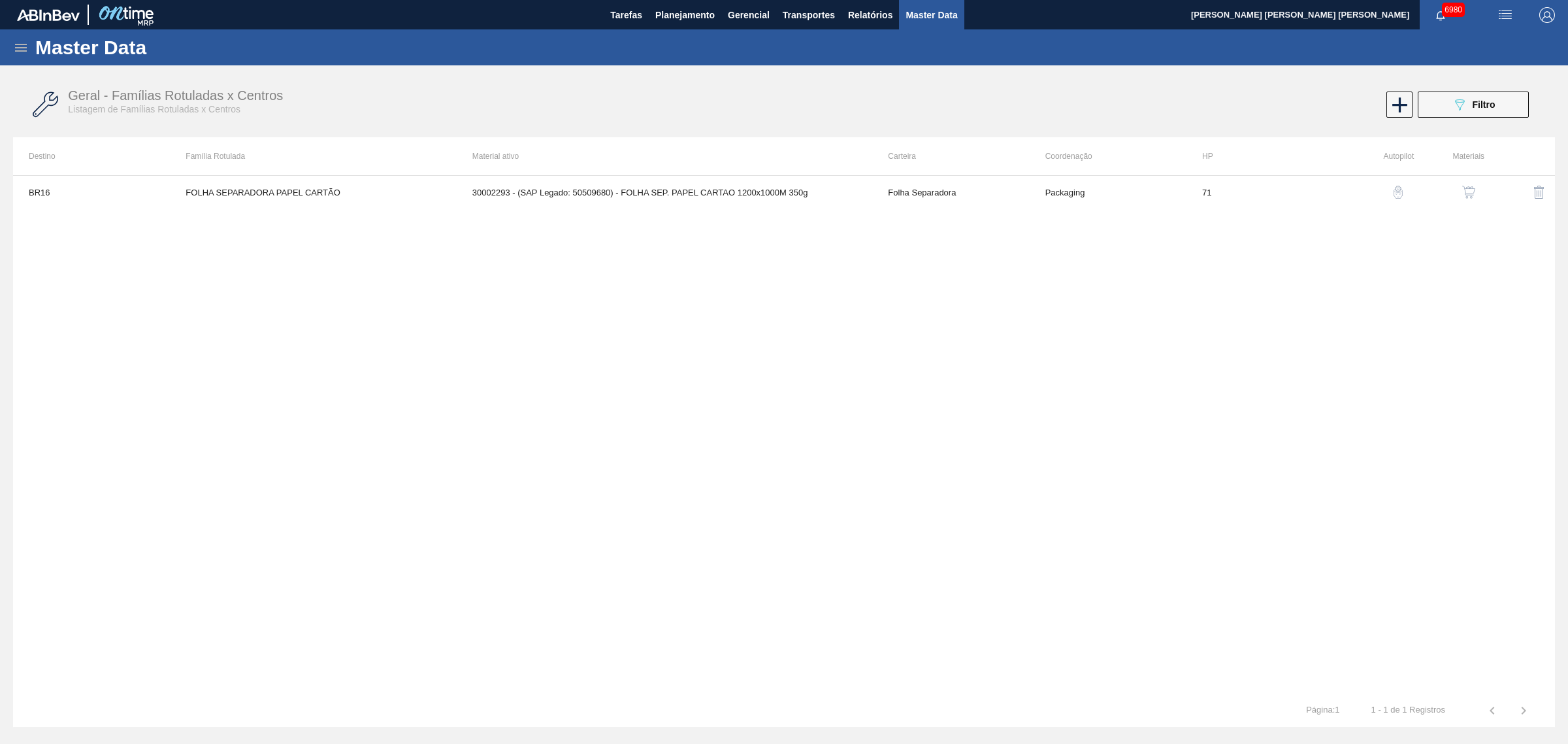
click at [1462, 187] on img "button" at bounding box center [1468, 192] width 13 height 13
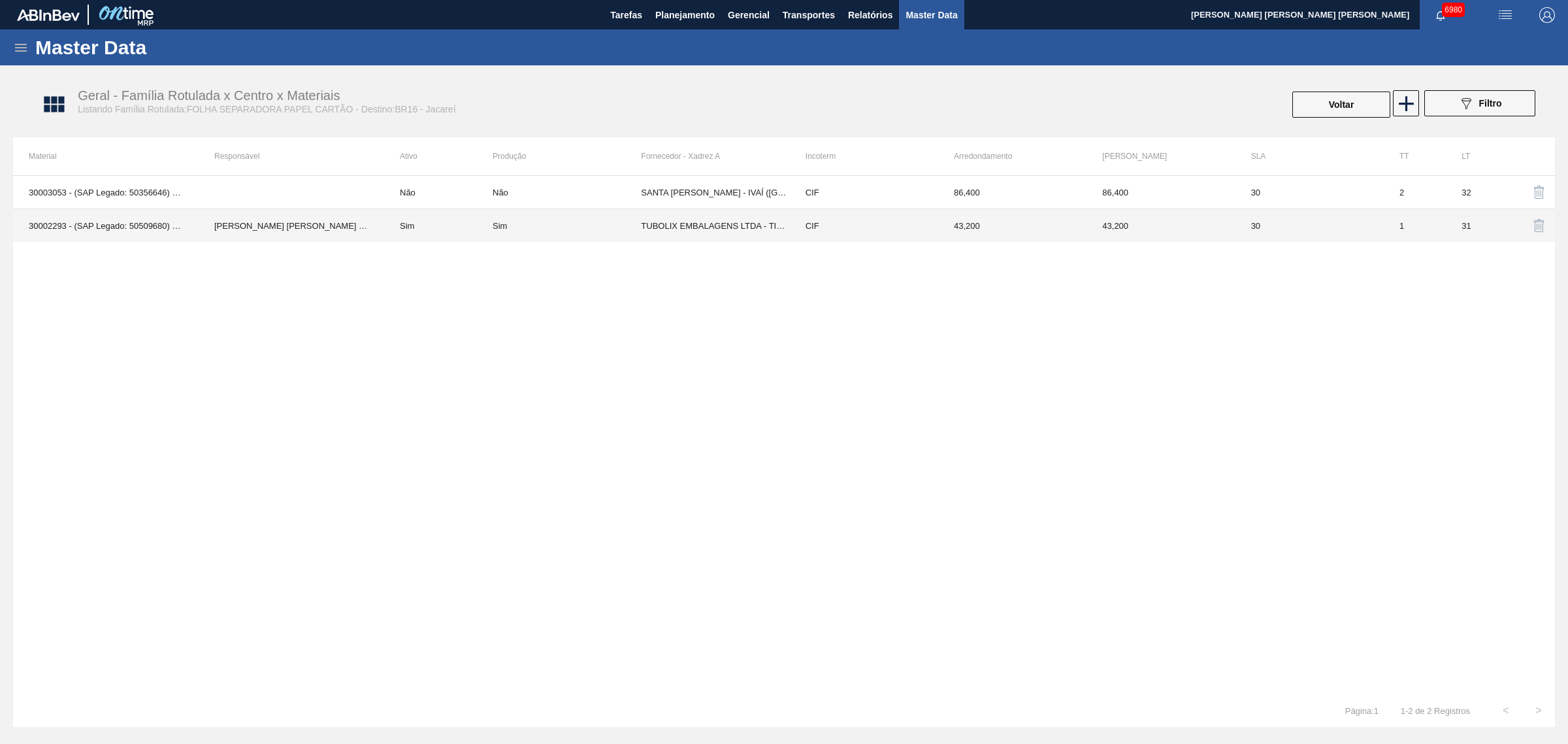
click at [664, 230] on td "TUBOLIX EMBALAGENS LTDA - TIETE" at bounding box center [715, 226] width 148 height 33
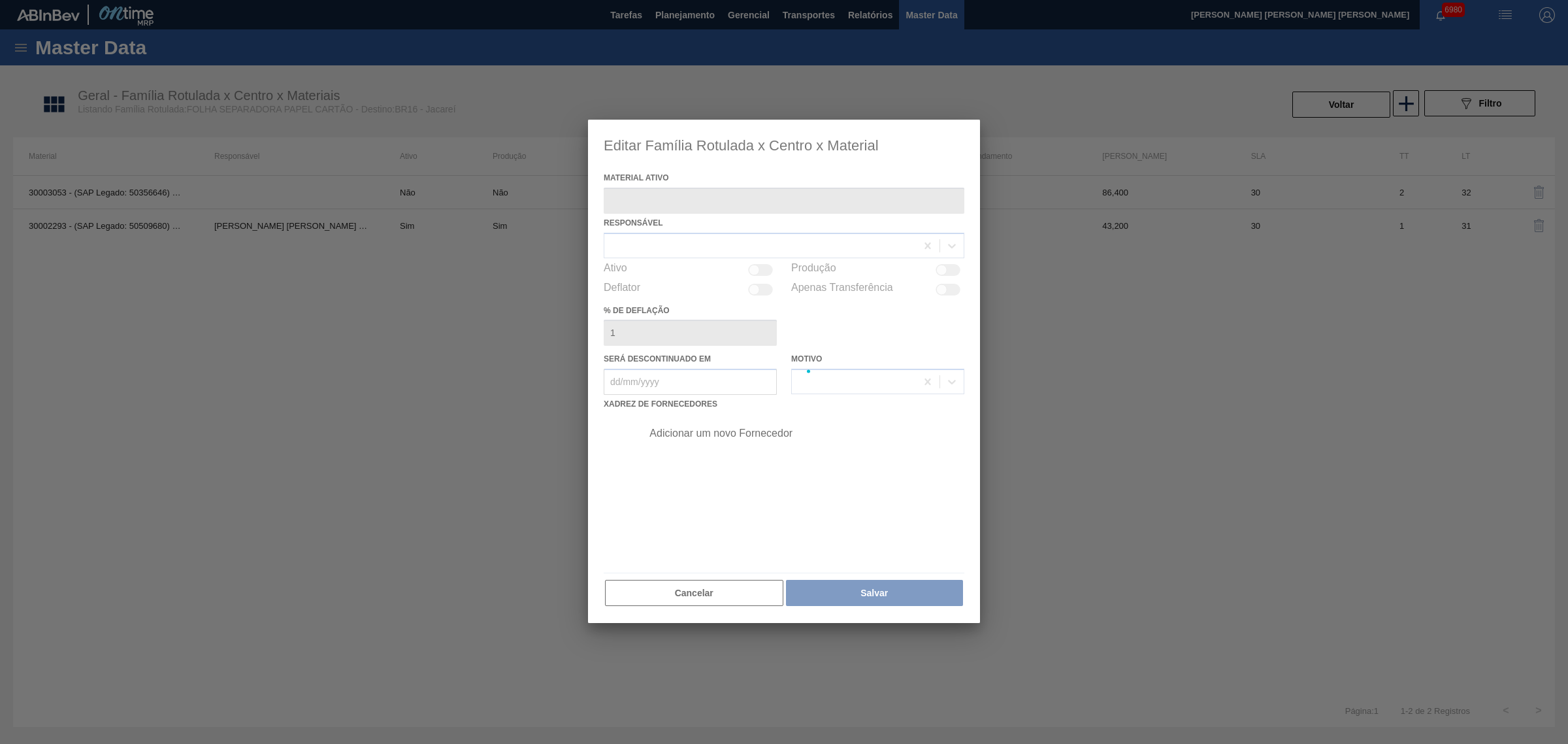
type ativo "30002293 - (SAP Legado: 50509680) - FOLHA SEP. PAPEL CARTAO 1200x1000M 350g"
checkbox input "true"
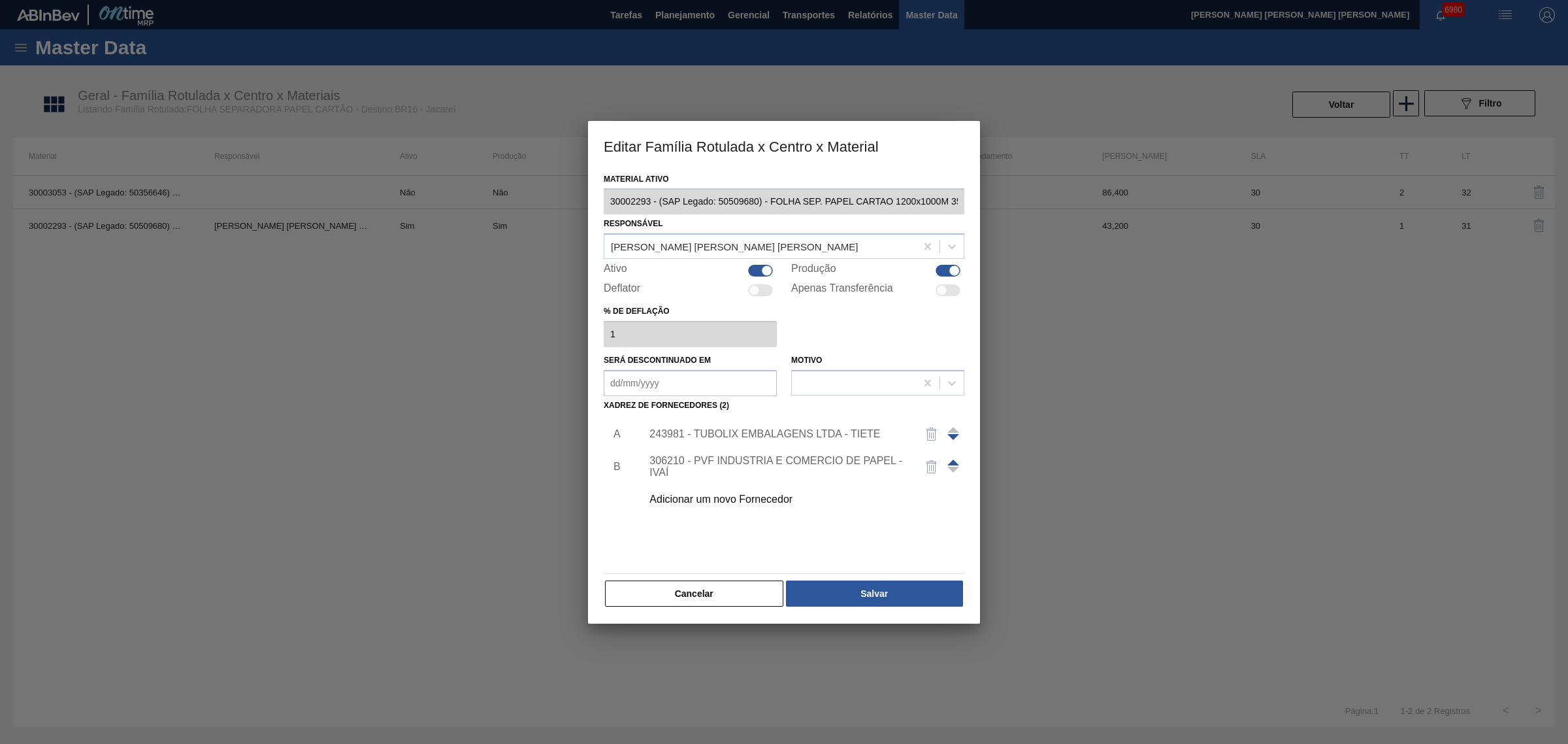
click at [747, 428] on div "243981 - TUBOLIX EMBALAGENS LTDA - TIETE" at bounding box center [778, 433] width 256 height 12
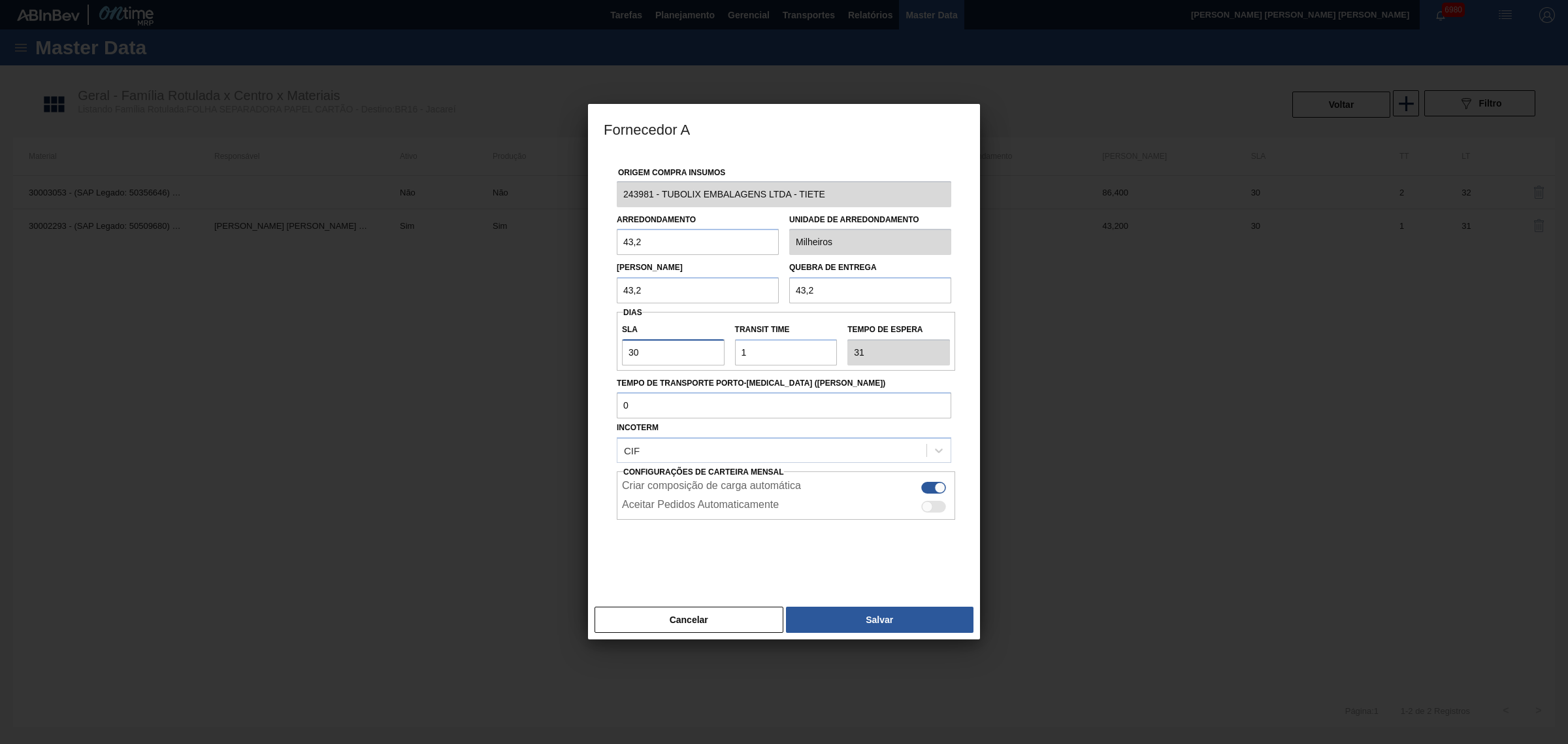
click at [684, 356] on input "30" at bounding box center [673, 352] width 102 height 27
type input "1"
type input "2"
type input "10"
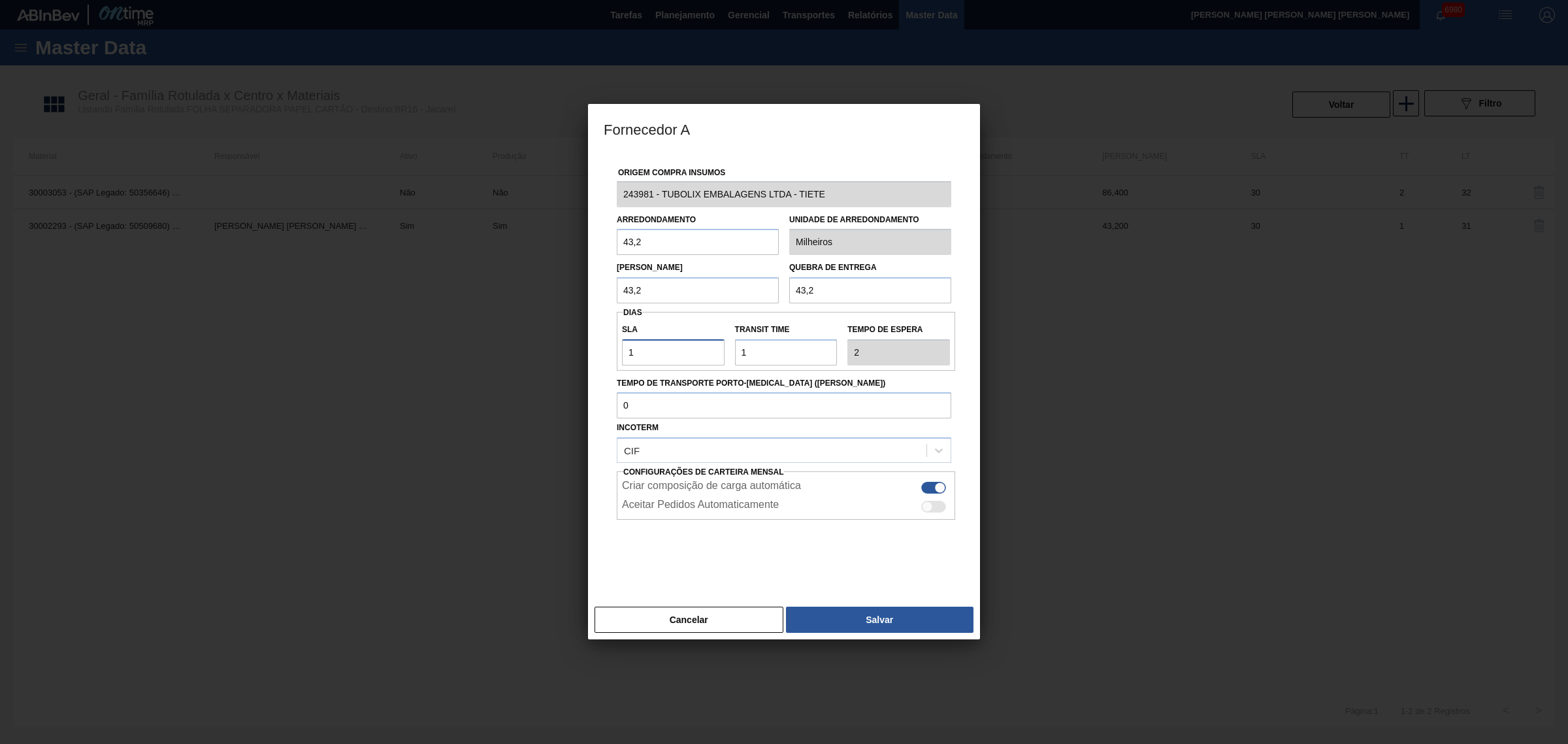
type input "11"
type input "10"
click at [908, 608] on button "Salvar" at bounding box center [879, 620] width 187 height 27
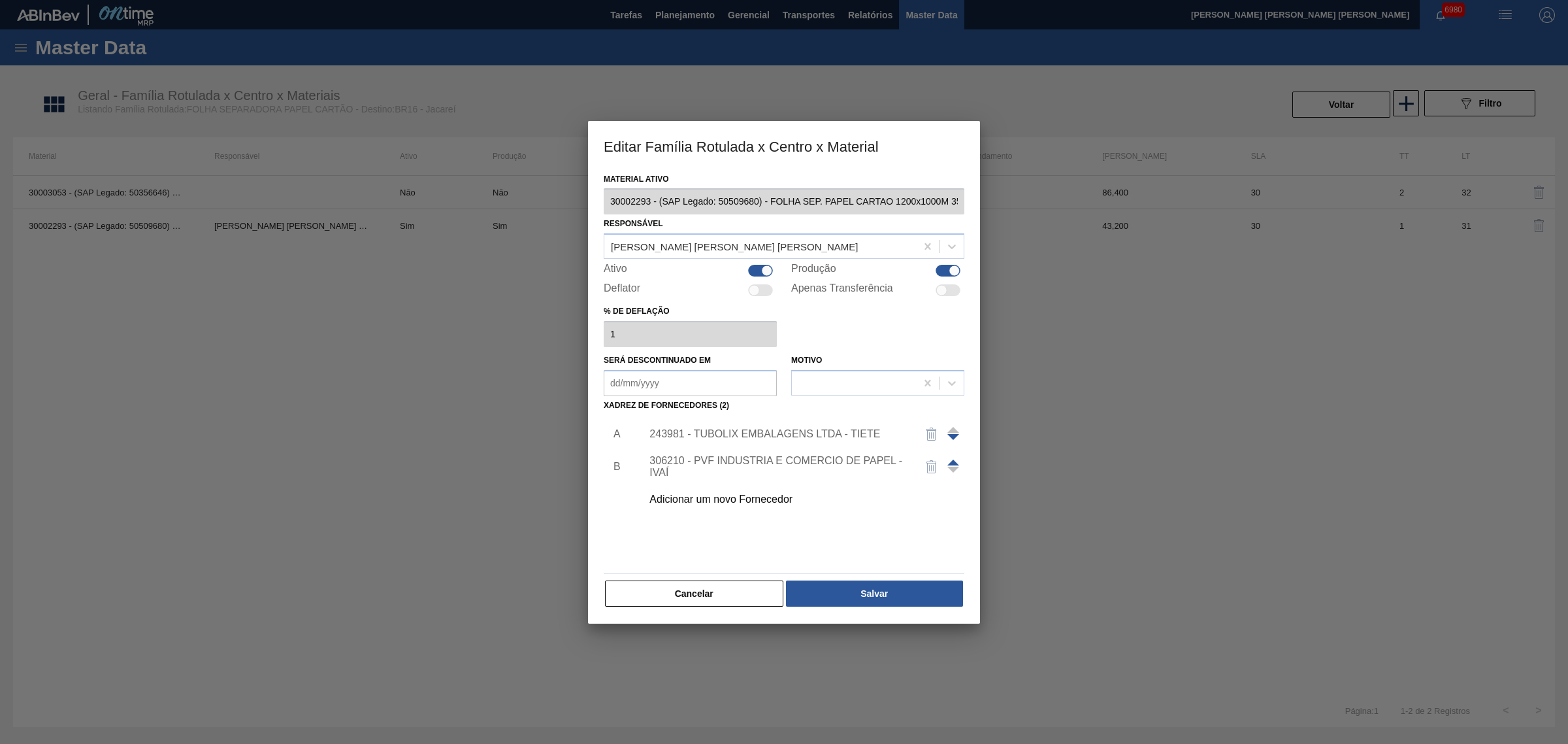
click at [916, 579] on div "Cancelar Salvar" at bounding box center [784, 593] width 361 height 28
click at [899, 580] on button "Salvar" at bounding box center [874, 593] width 177 height 27
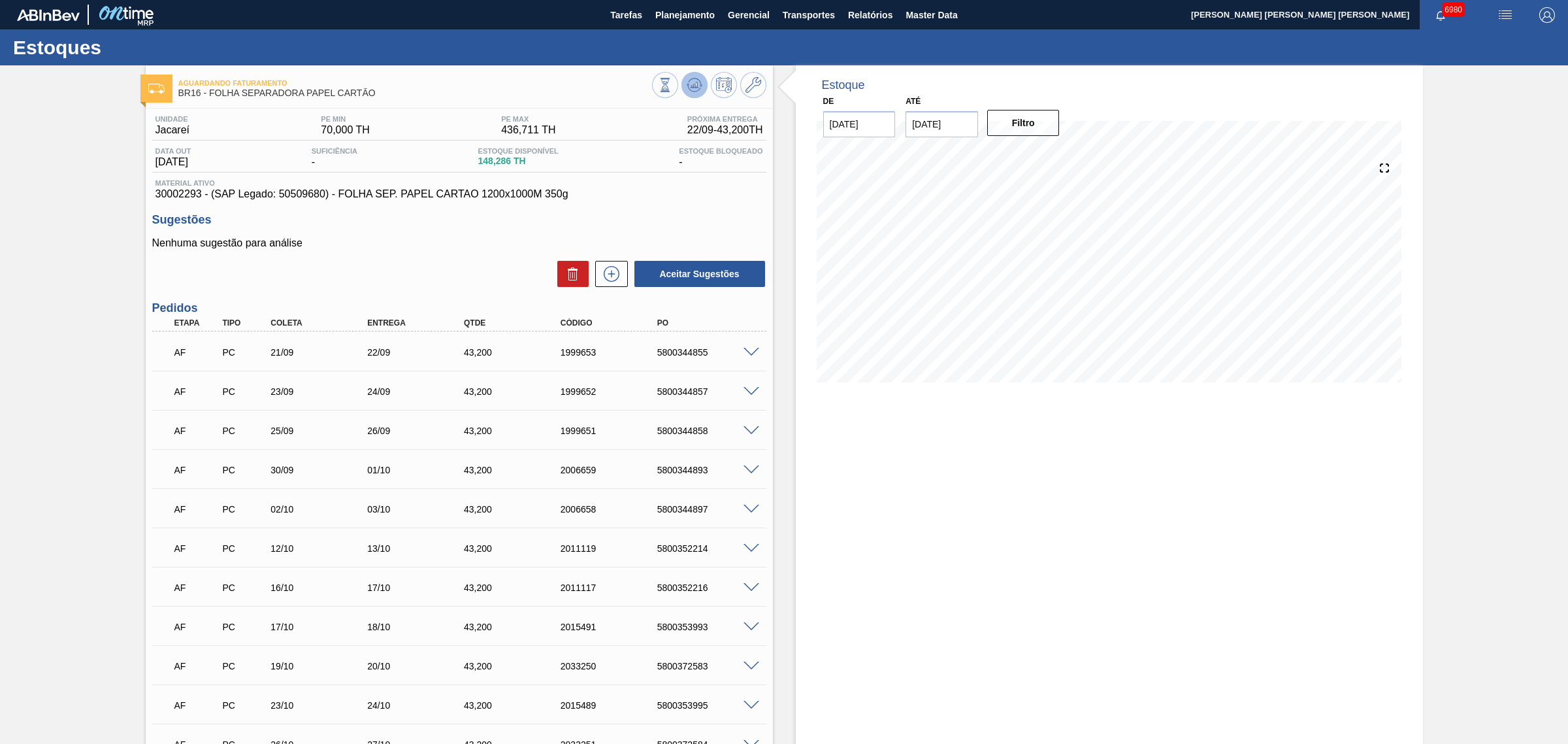
click at [683, 90] on button at bounding box center [694, 85] width 26 height 27
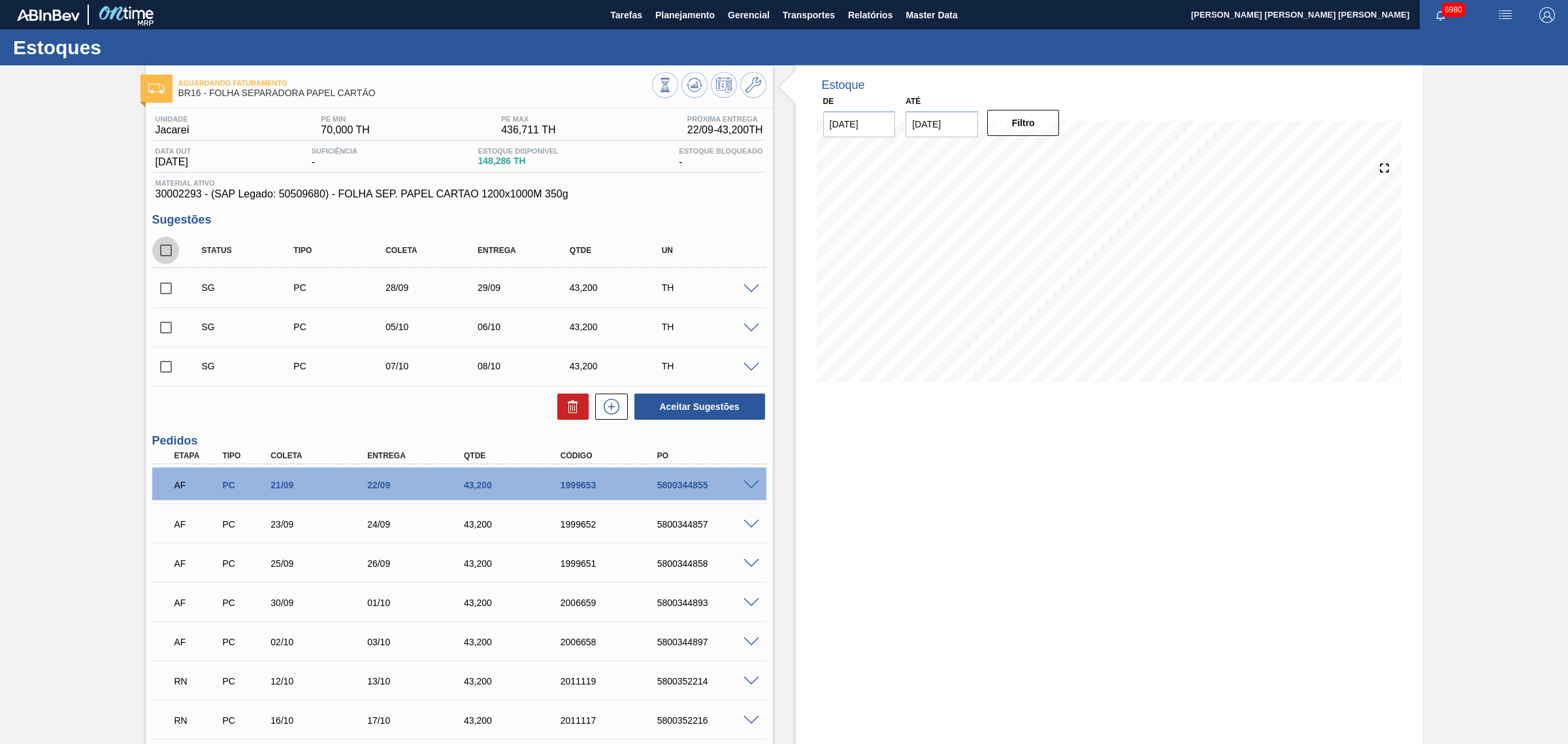
click at [175, 245] on input "checkbox" at bounding box center [166, 250] width 27 height 27
checkbox input "true"
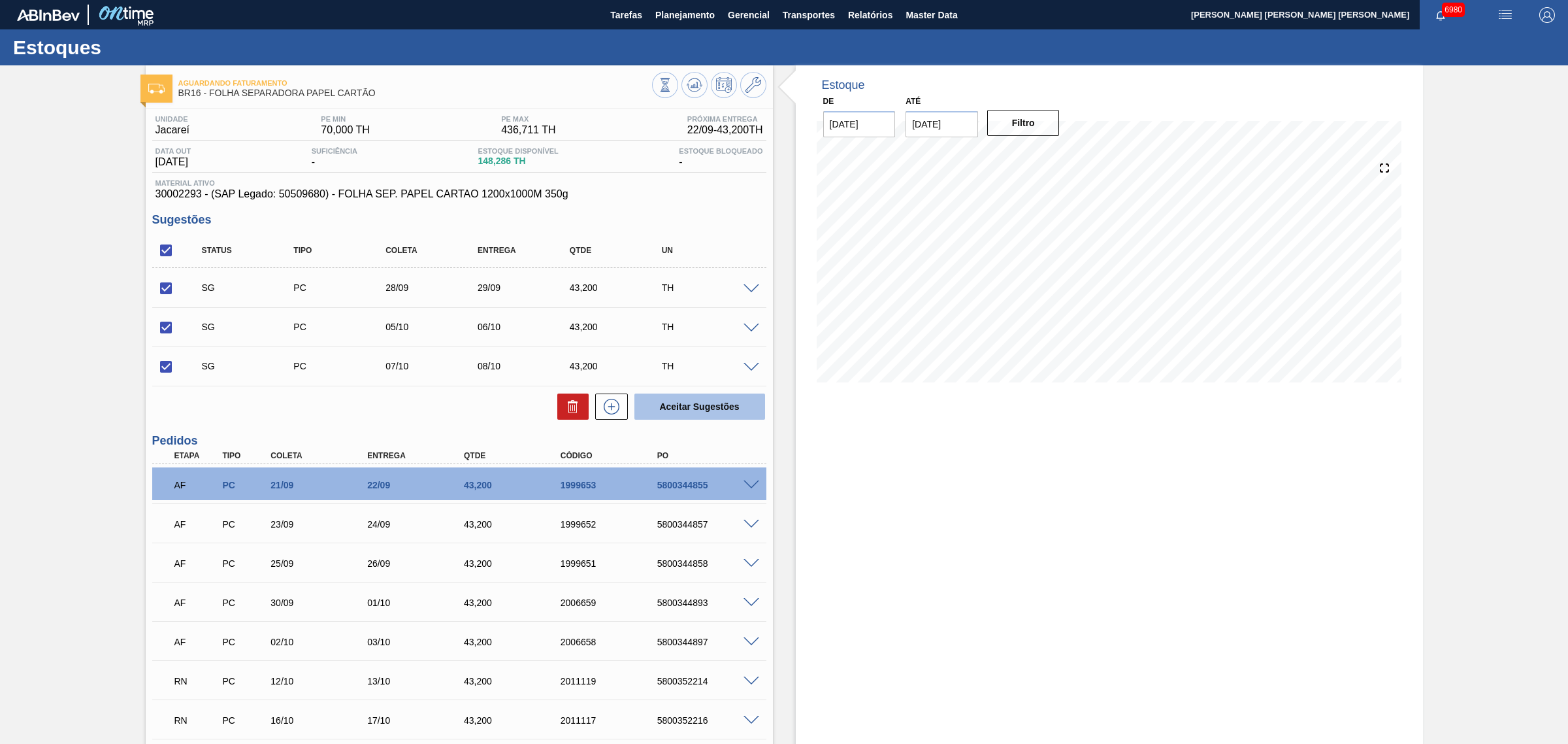
click at [687, 402] on button "Aceitar Sugestões" at bounding box center [699, 406] width 131 height 27
checkbox input "false"
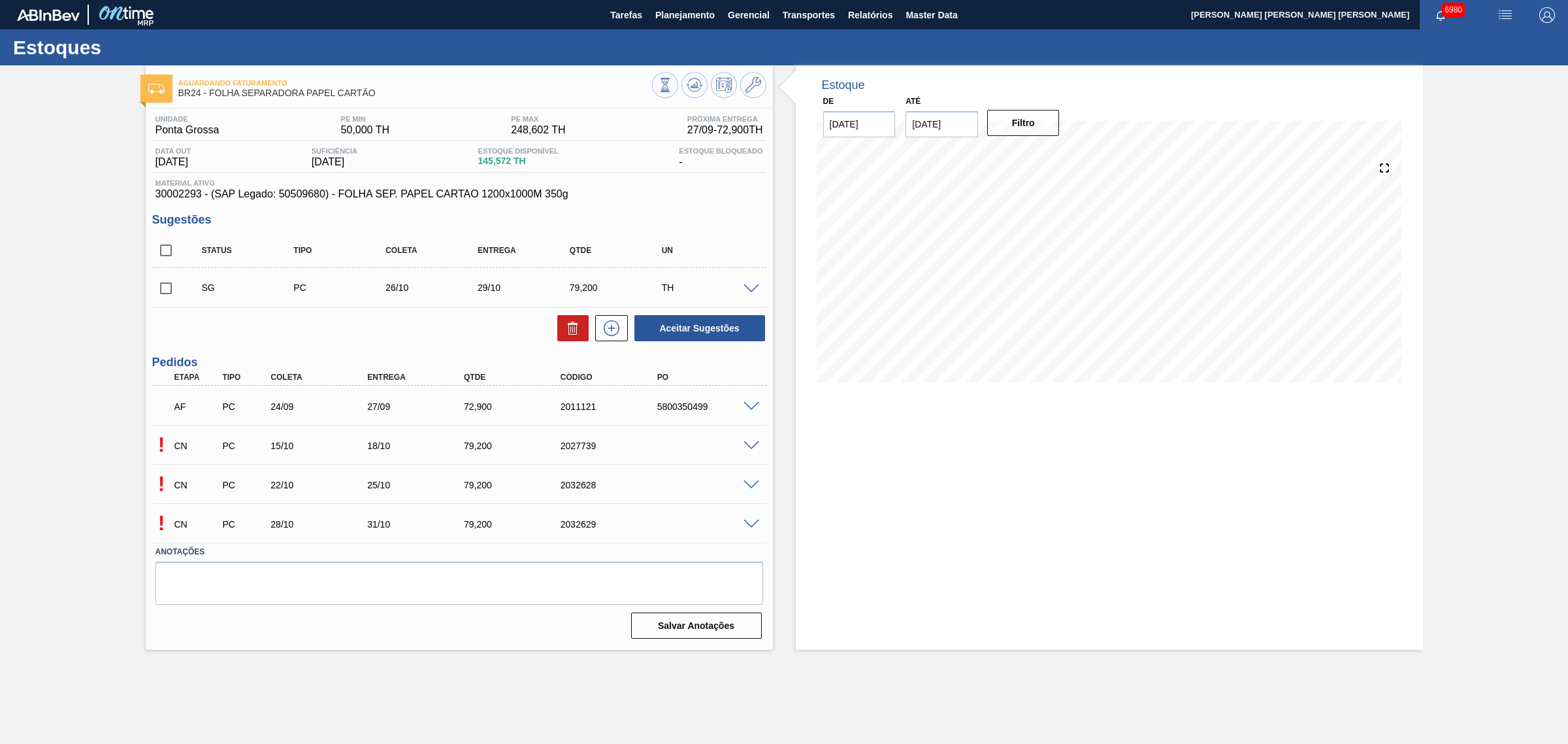
click at [162, 256] on input "checkbox" at bounding box center [166, 250] width 27 height 27
checkbox input "true"
click at [710, 335] on button "Aceitar Sugestões" at bounding box center [699, 328] width 131 height 27
checkbox input "false"
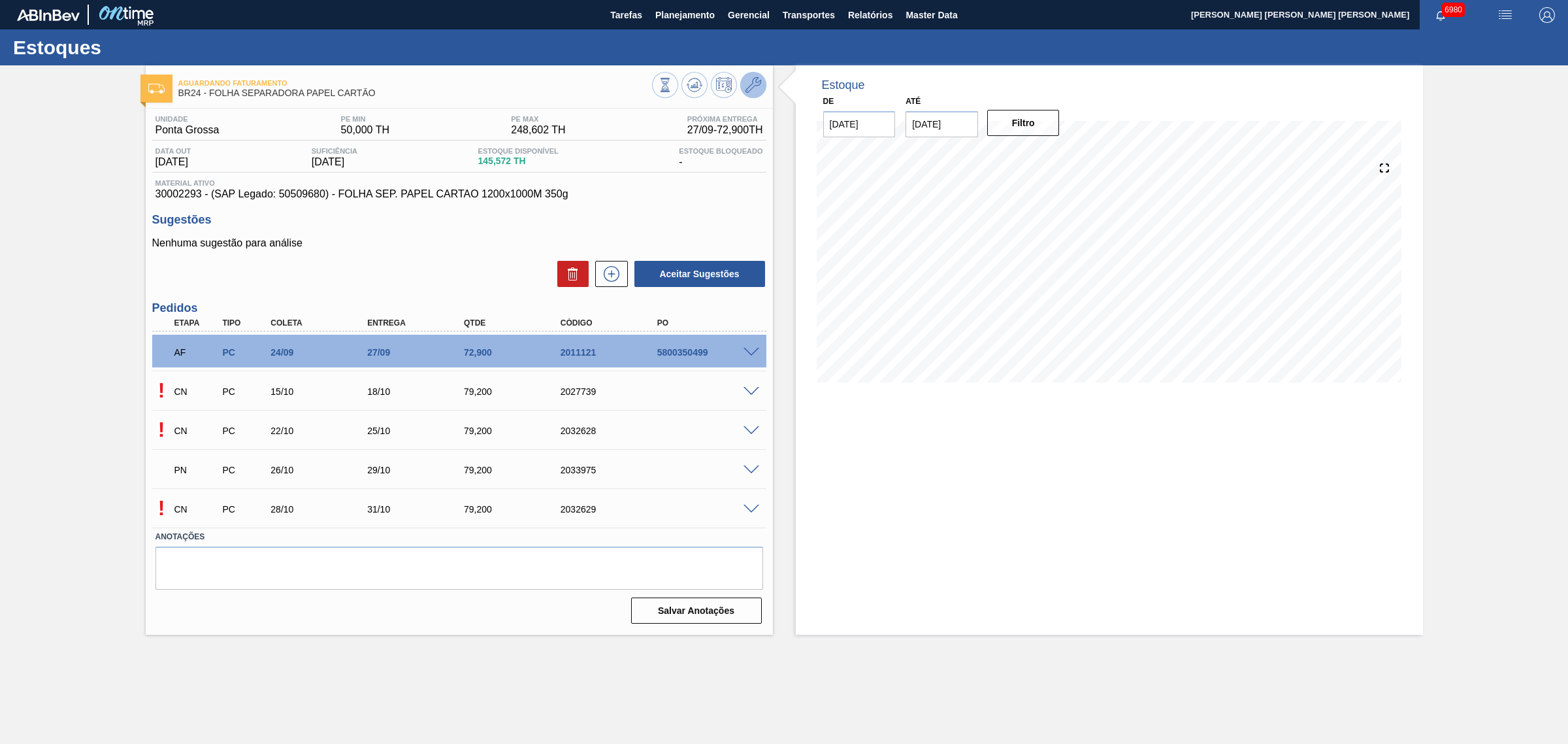
click at [747, 89] on icon at bounding box center [753, 84] width 16 height 16
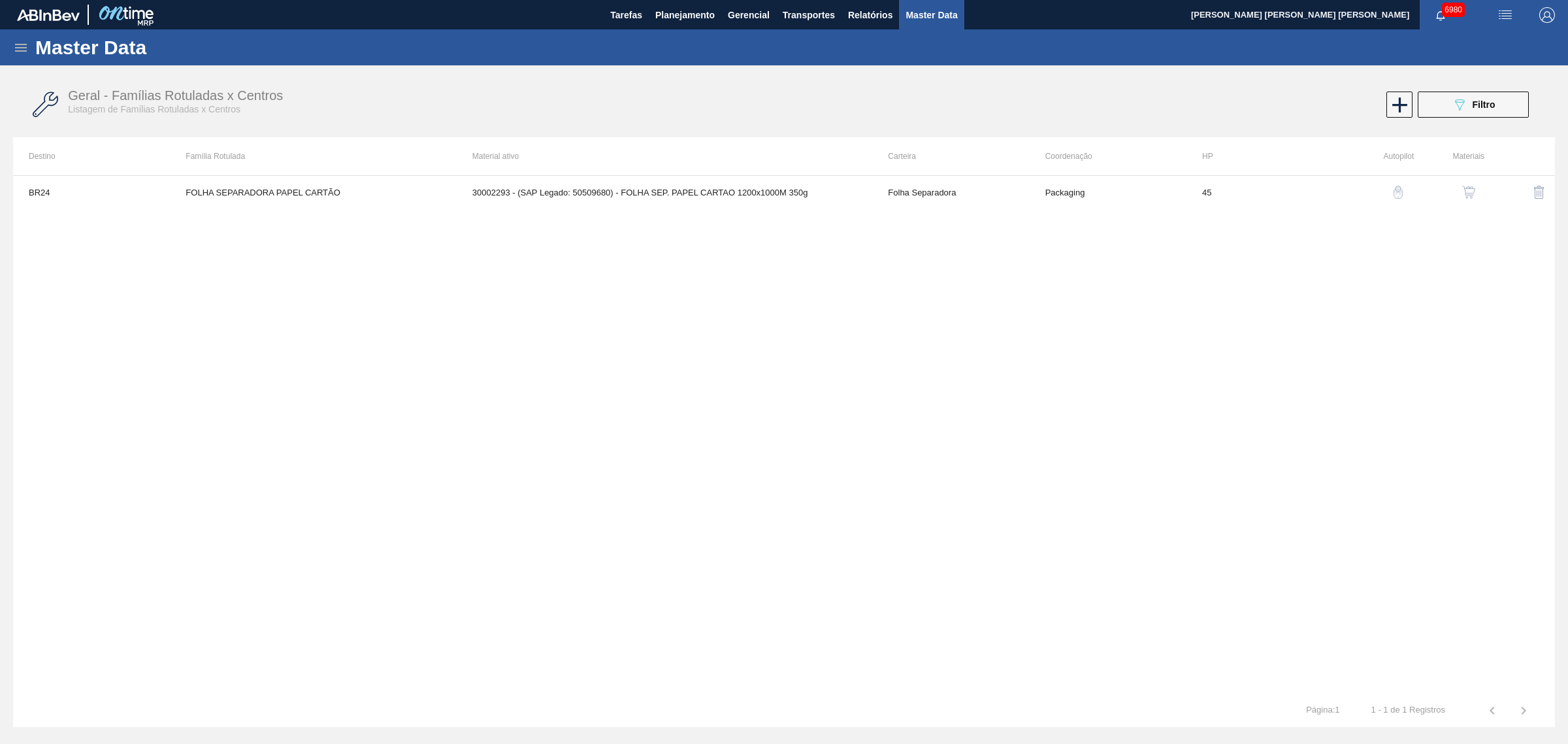
click at [1471, 190] on img "button" at bounding box center [1468, 192] width 13 height 13
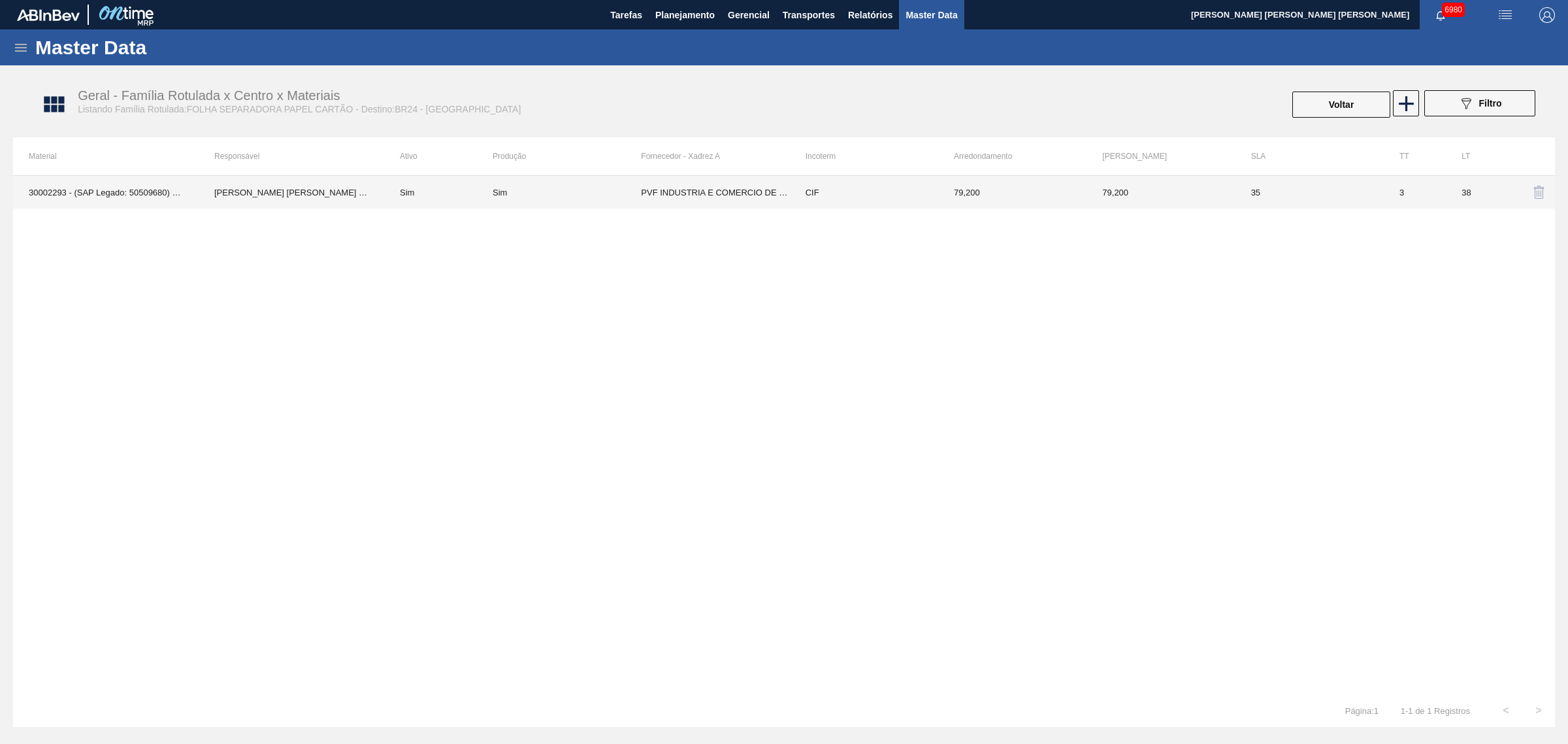
click at [753, 198] on td "PVF INDUSTRIA E COMERCIO DE PAPEL - IVAÍ" at bounding box center [715, 192] width 148 height 33
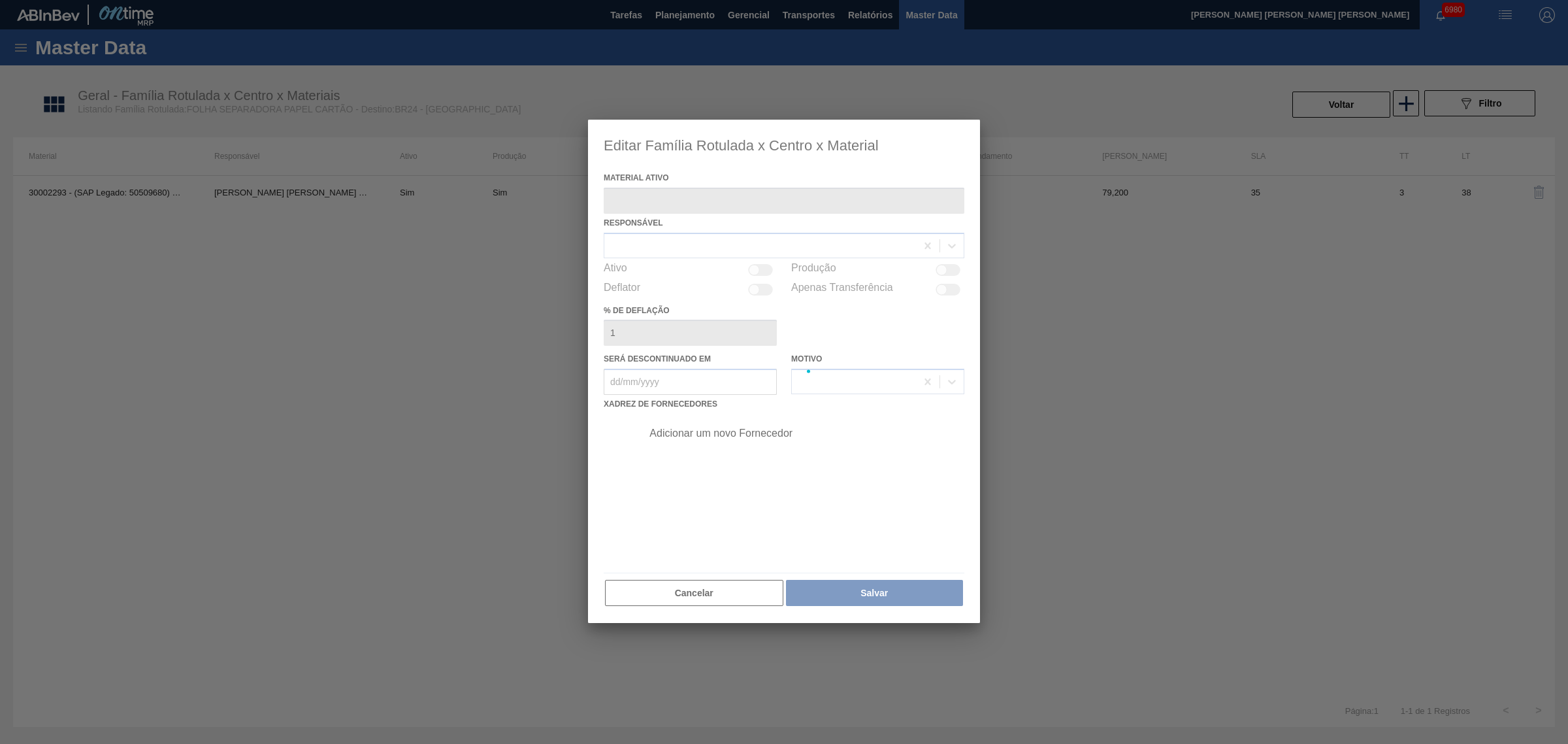
type ativo "30002293 - (SAP Legado: 50509680) - FOLHA SEP. PAPEL CARTAO 1200x1000M 350g"
checkbox input "true"
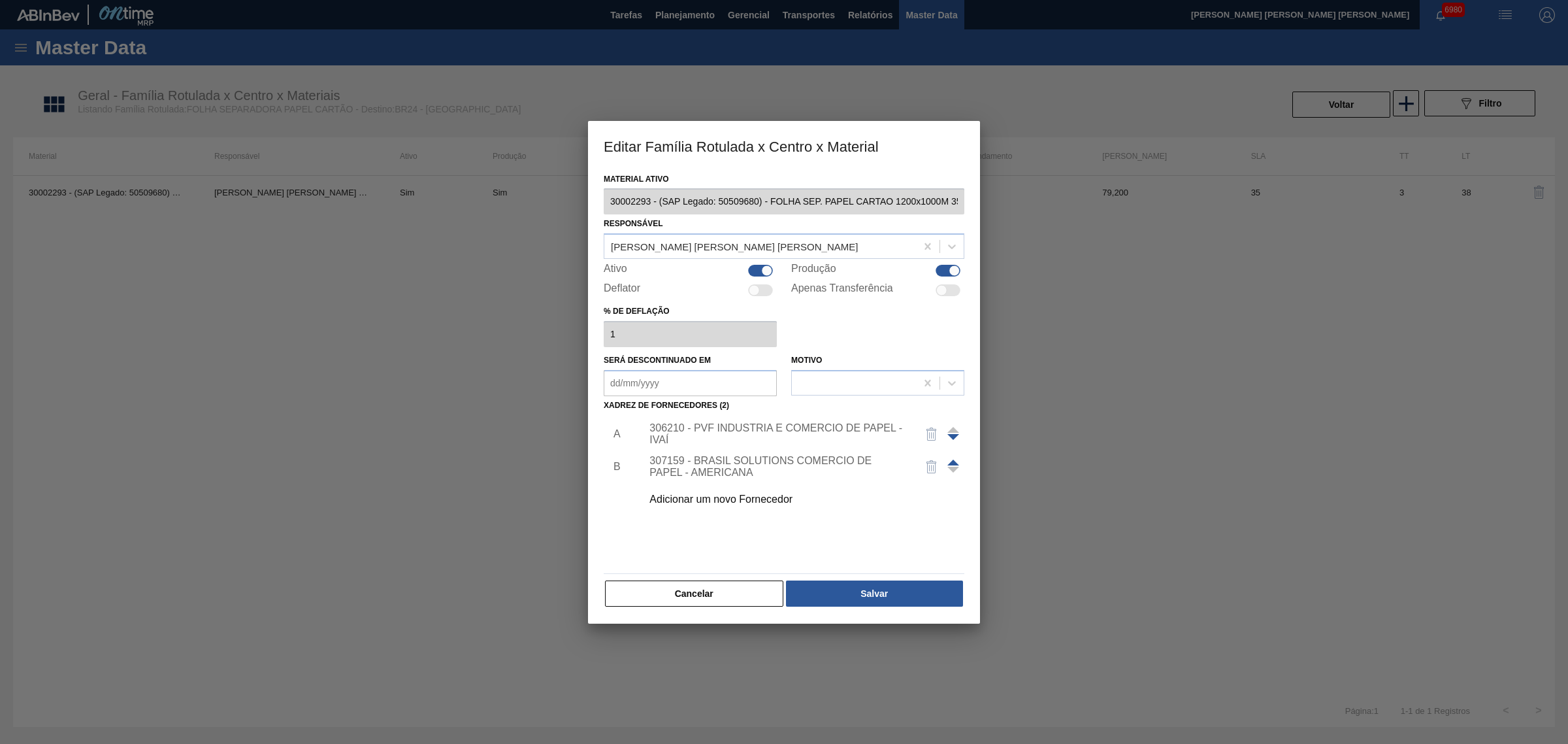
click at [673, 430] on div "306210 - PVF INDUSTRIA E COMERCIO DE PAPEL - IVAÍ" at bounding box center [778, 434] width 256 height 24
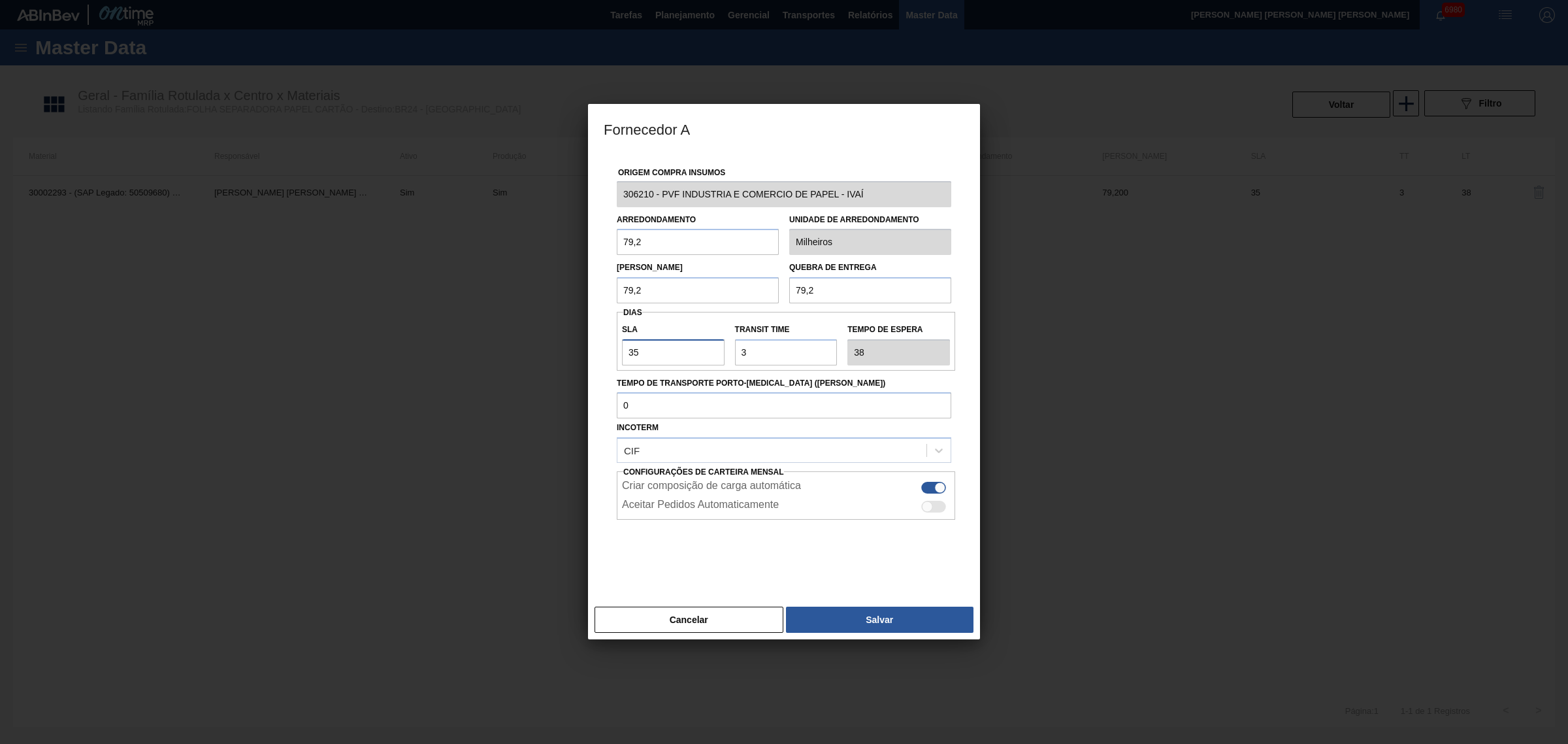
click at [673, 356] on input "35" at bounding box center [673, 352] width 102 height 27
type input "1"
type input "4"
type input "15"
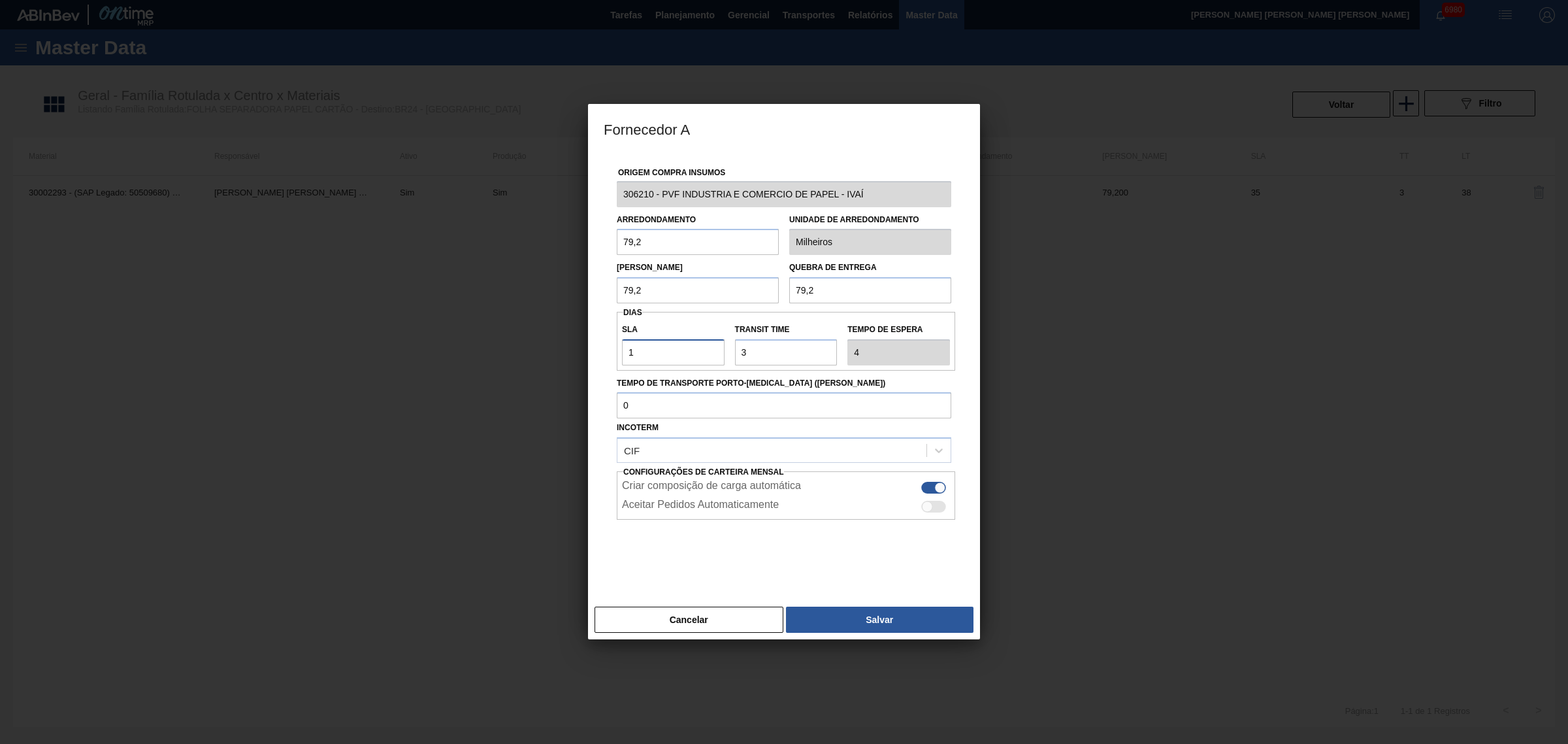
type input "18"
type input "15"
click at [857, 614] on button "Salvar" at bounding box center [879, 620] width 187 height 27
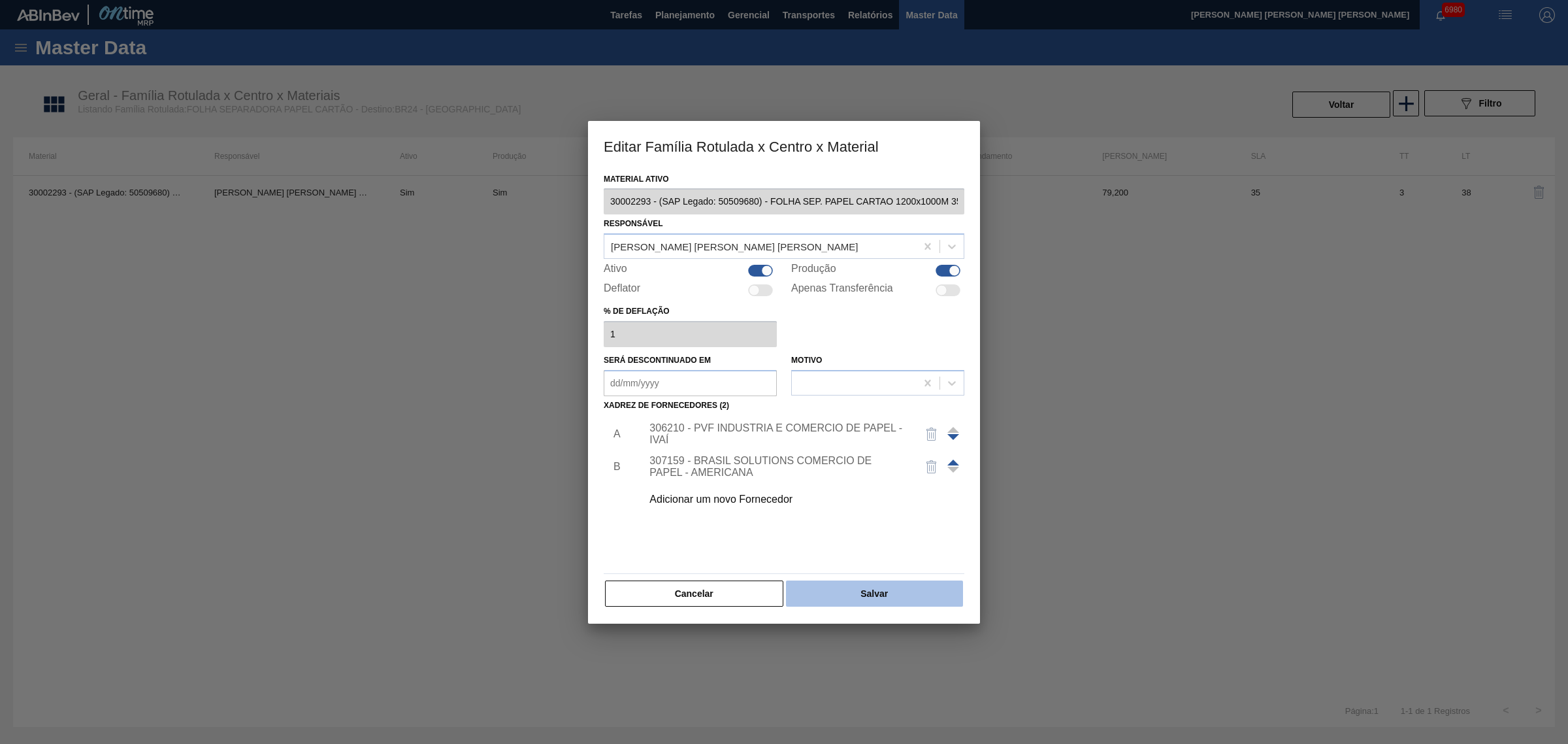
click at [879, 589] on button "Salvar" at bounding box center [874, 593] width 177 height 27
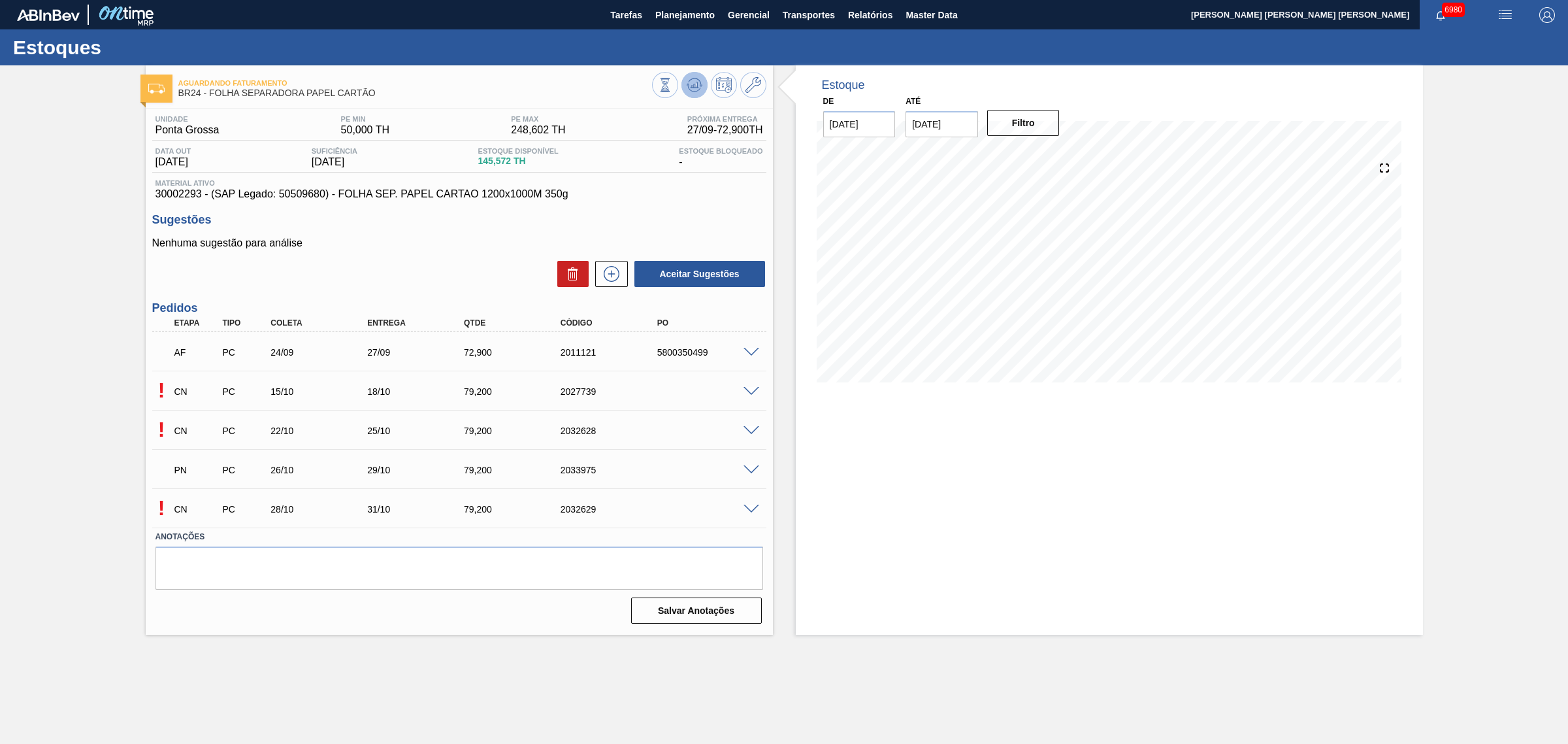
click at [690, 84] on icon at bounding box center [694, 84] width 16 height 16
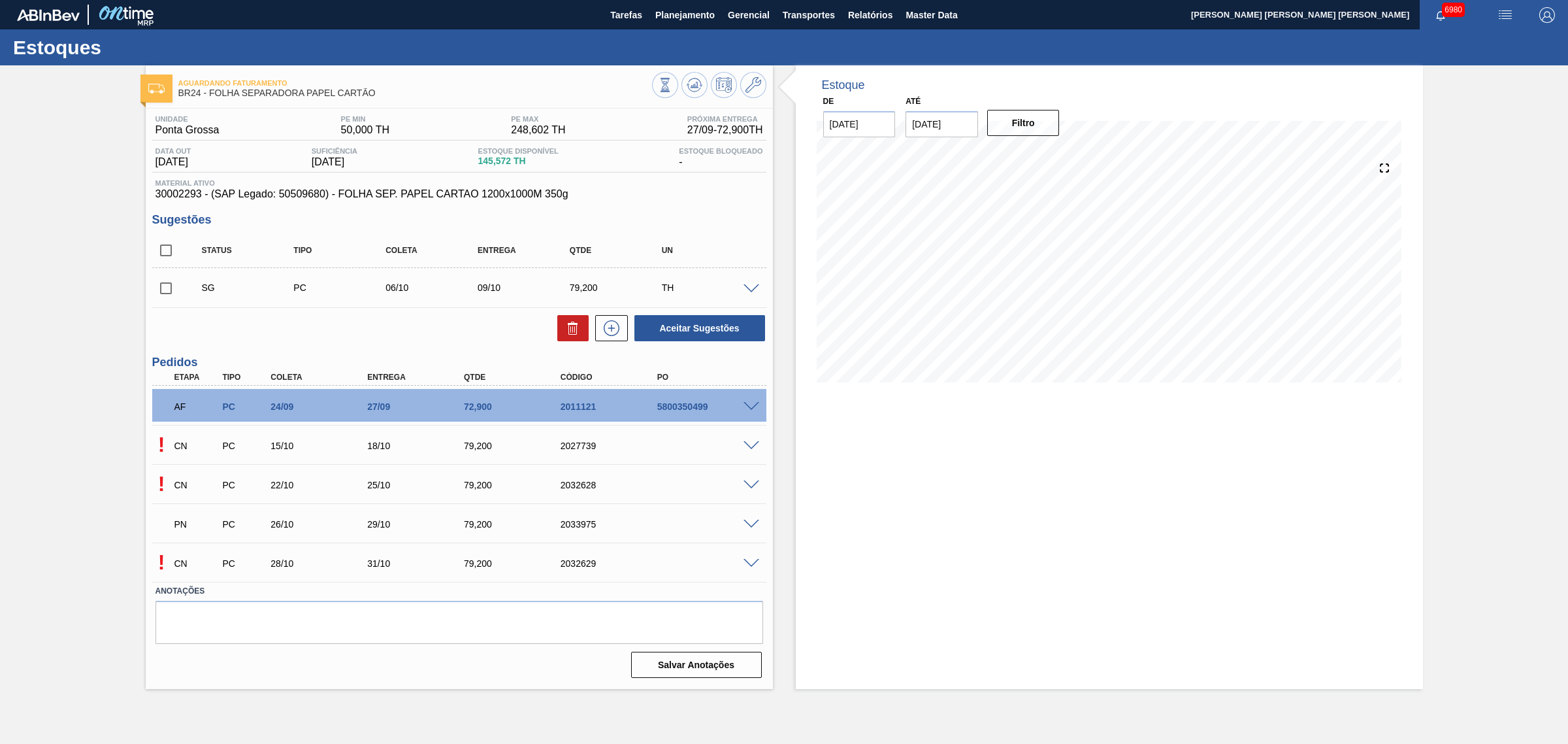
click at [158, 251] on input "checkbox" at bounding box center [166, 250] width 27 height 27
checkbox input "true"
click at [735, 330] on button "Aceitar Sugestões" at bounding box center [699, 328] width 131 height 27
checkbox input "false"
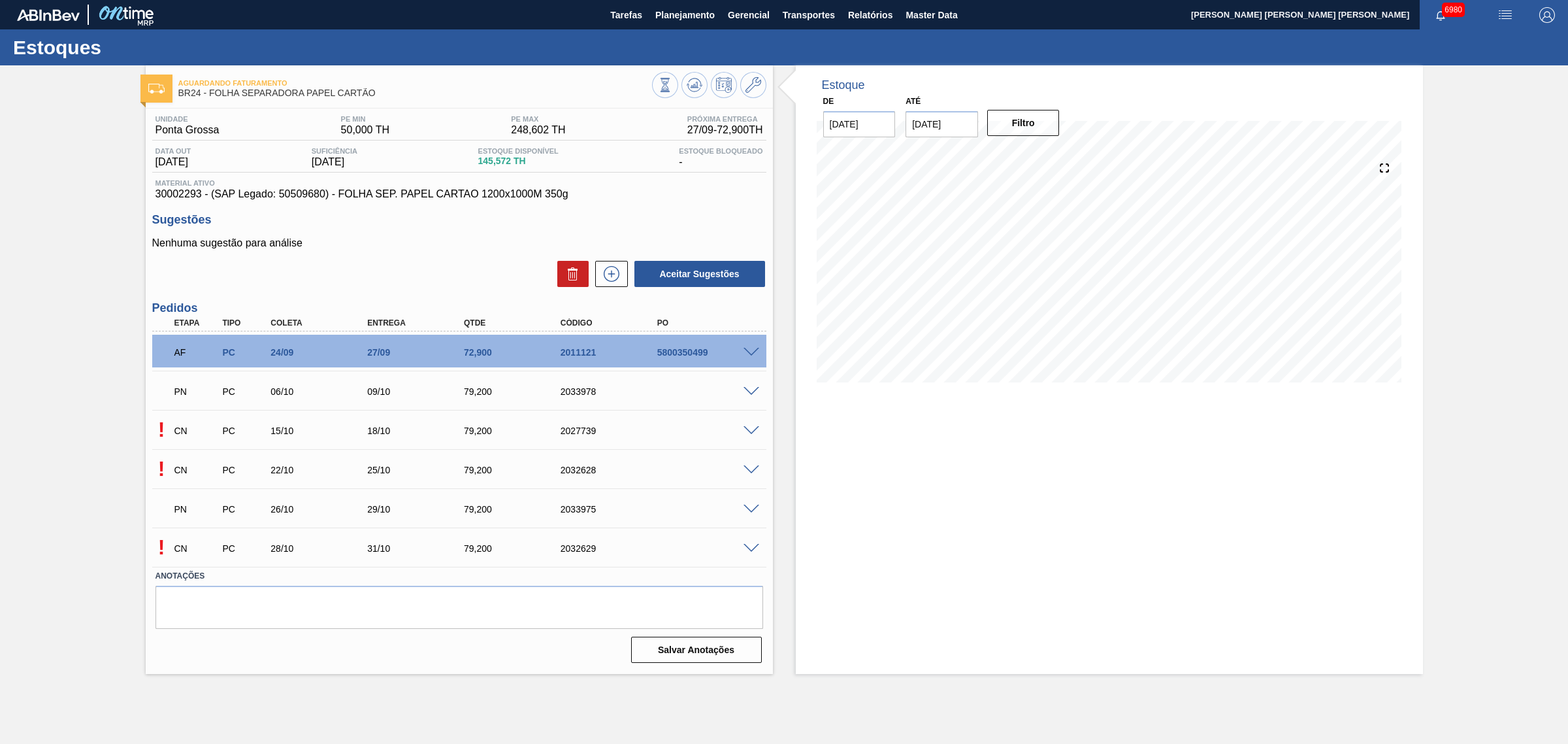
click at [745, 435] on span at bounding box center [751, 430] width 16 height 10
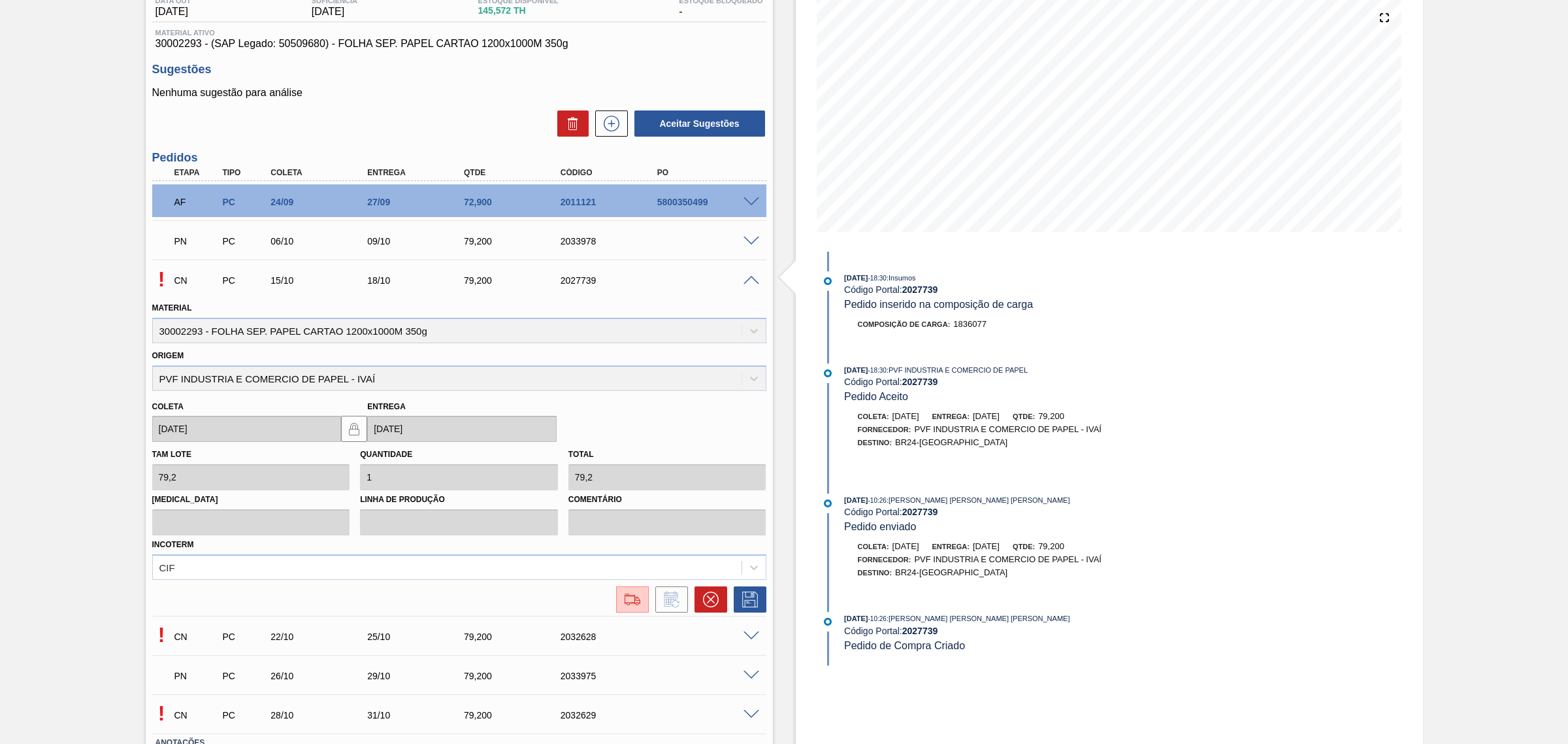
scroll to position [164, 0]
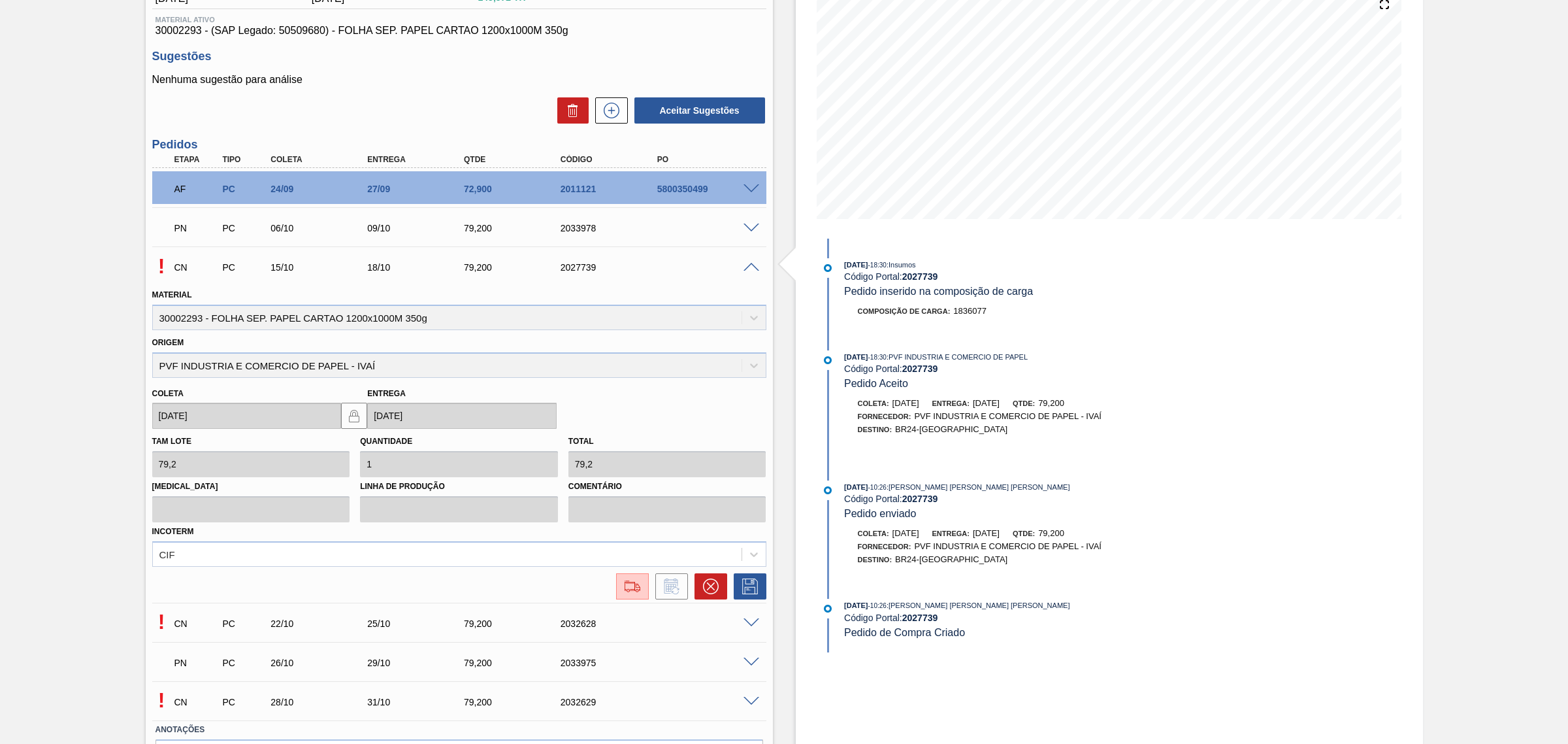
click at [756, 191] on span at bounding box center [751, 189] width 16 height 10
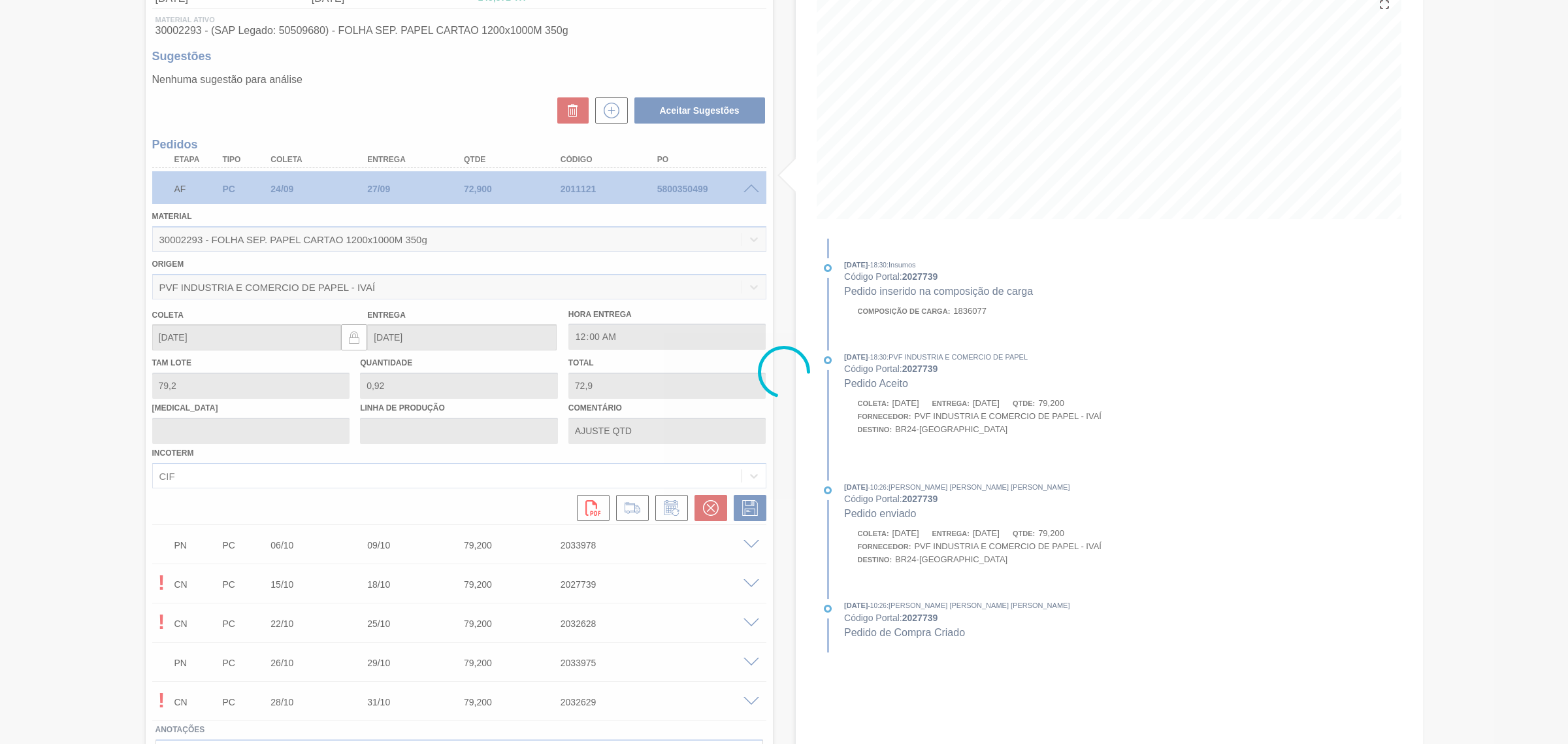
click at [756, 191] on div at bounding box center [784, 372] width 1568 height 744
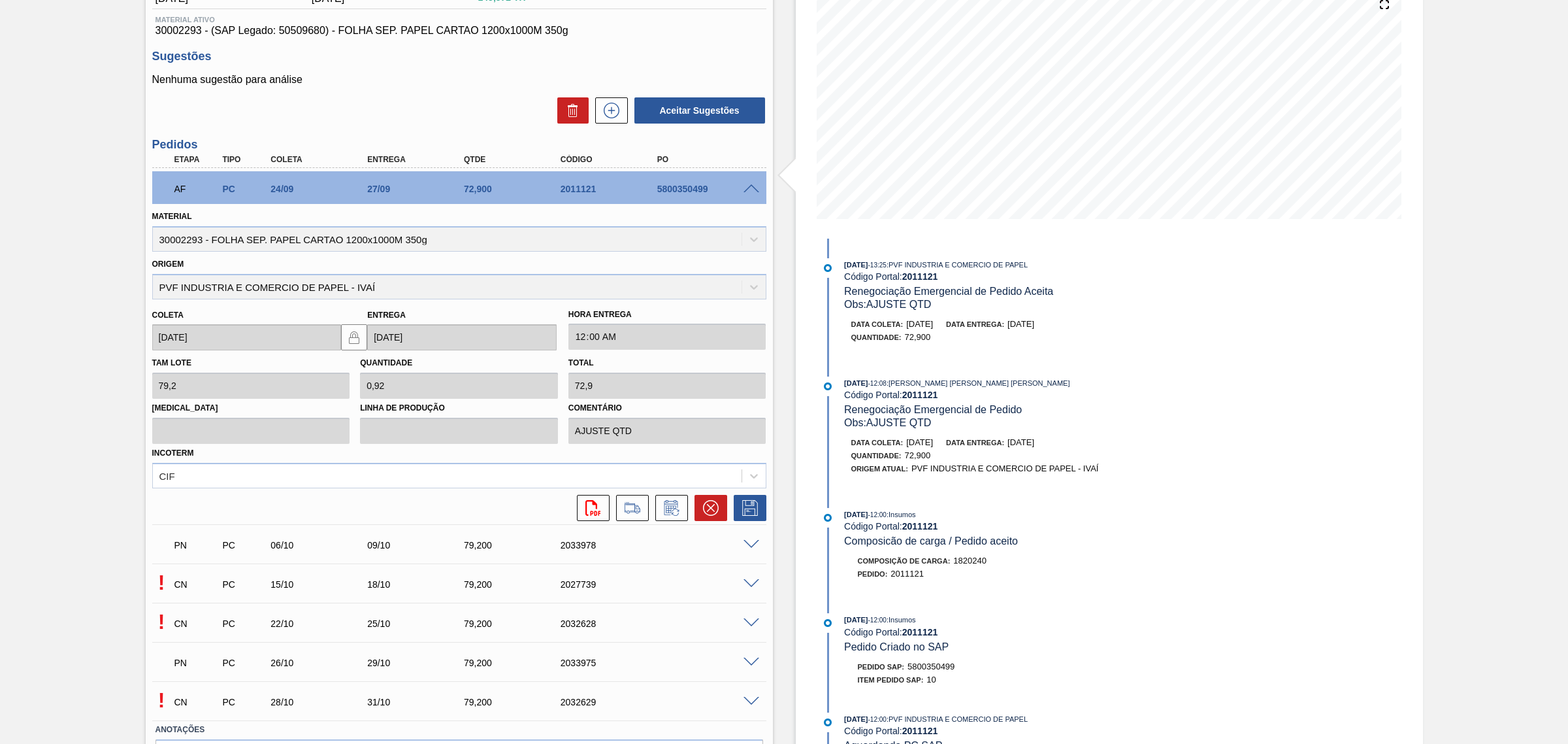
click at [751, 188] on span at bounding box center [751, 189] width 16 height 10
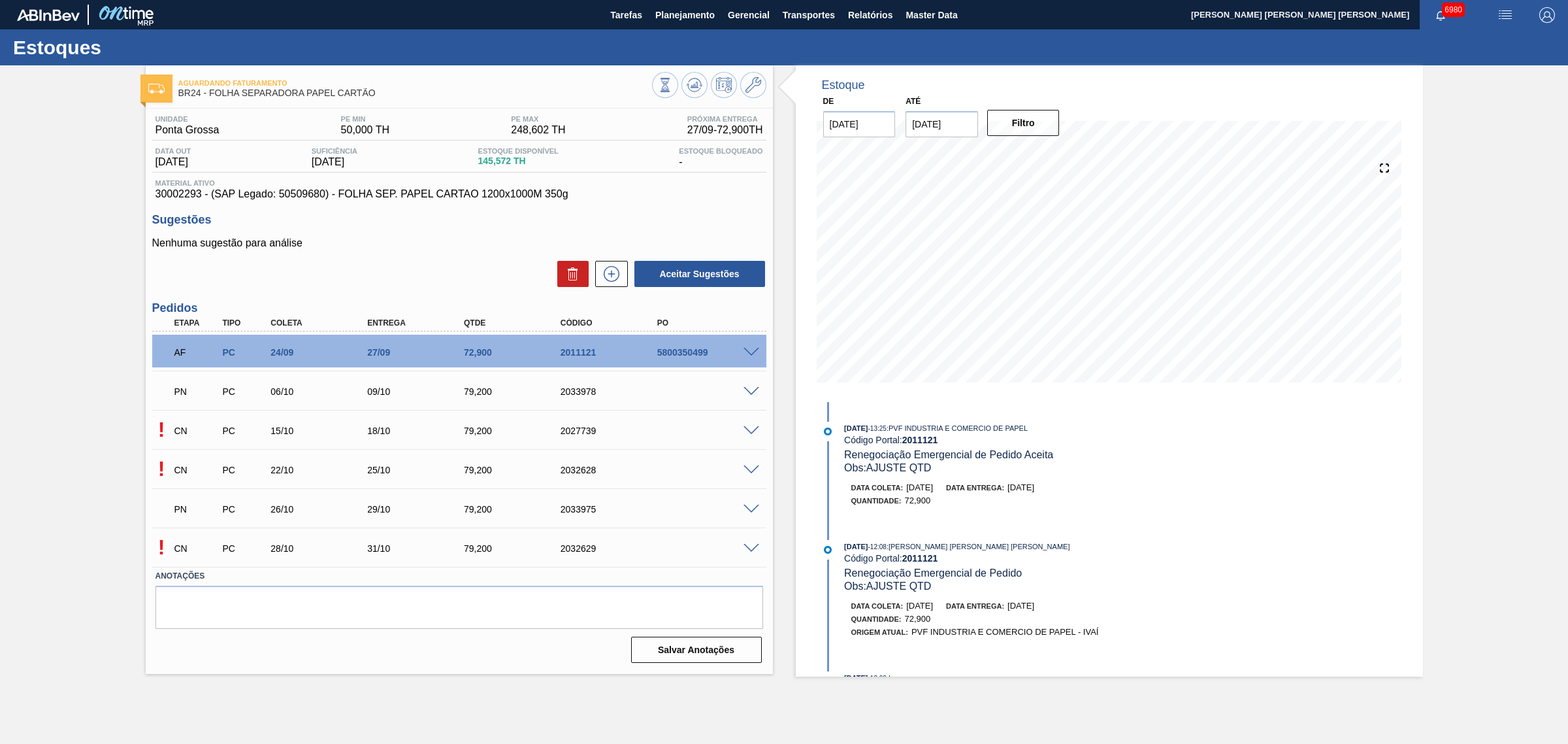
scroll to position [0, 0]
click at [749, 428] on span at bounding box center [751, 430] width 16 height 10
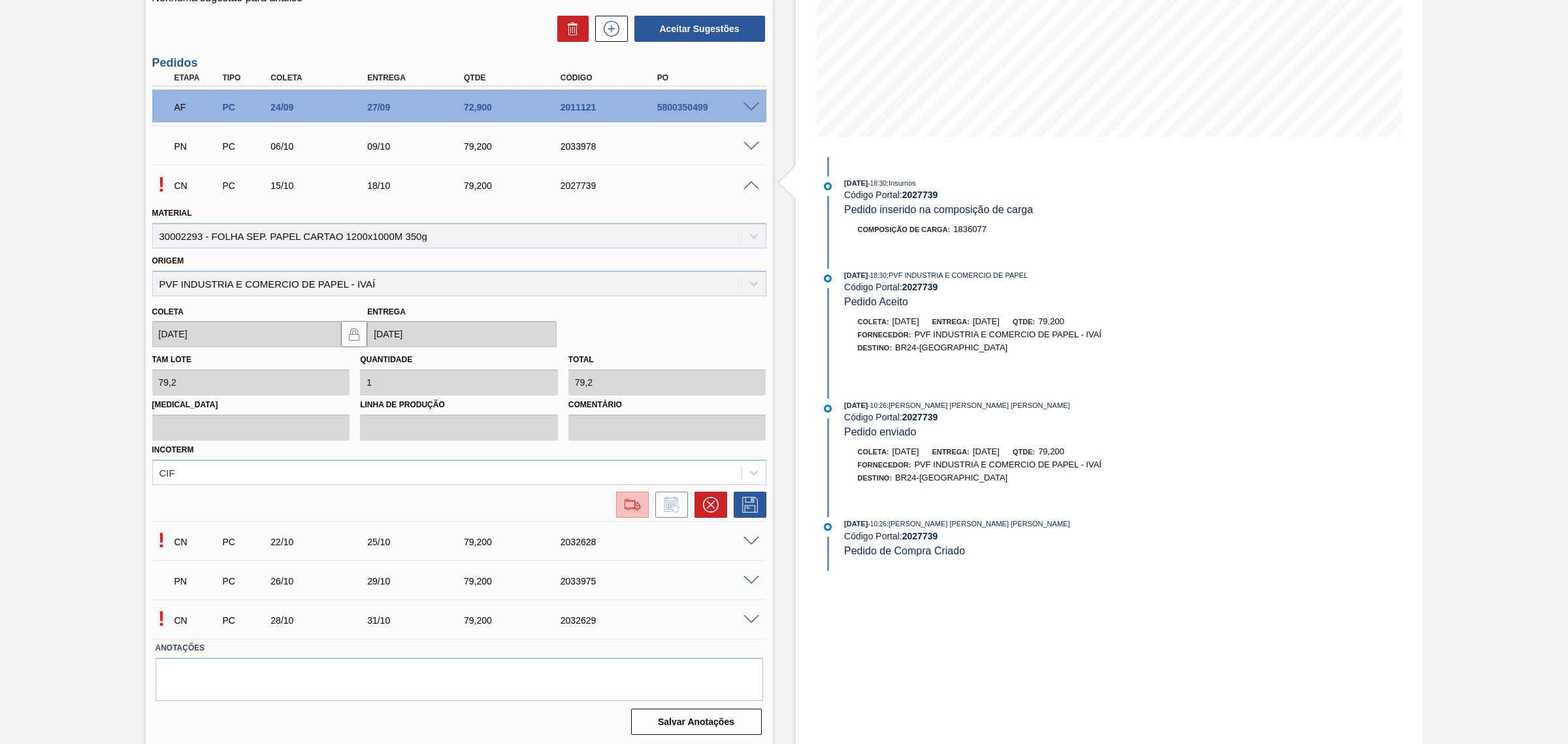
click at [630, 504] on img at bounding box center [632, 504] width 21 height 16
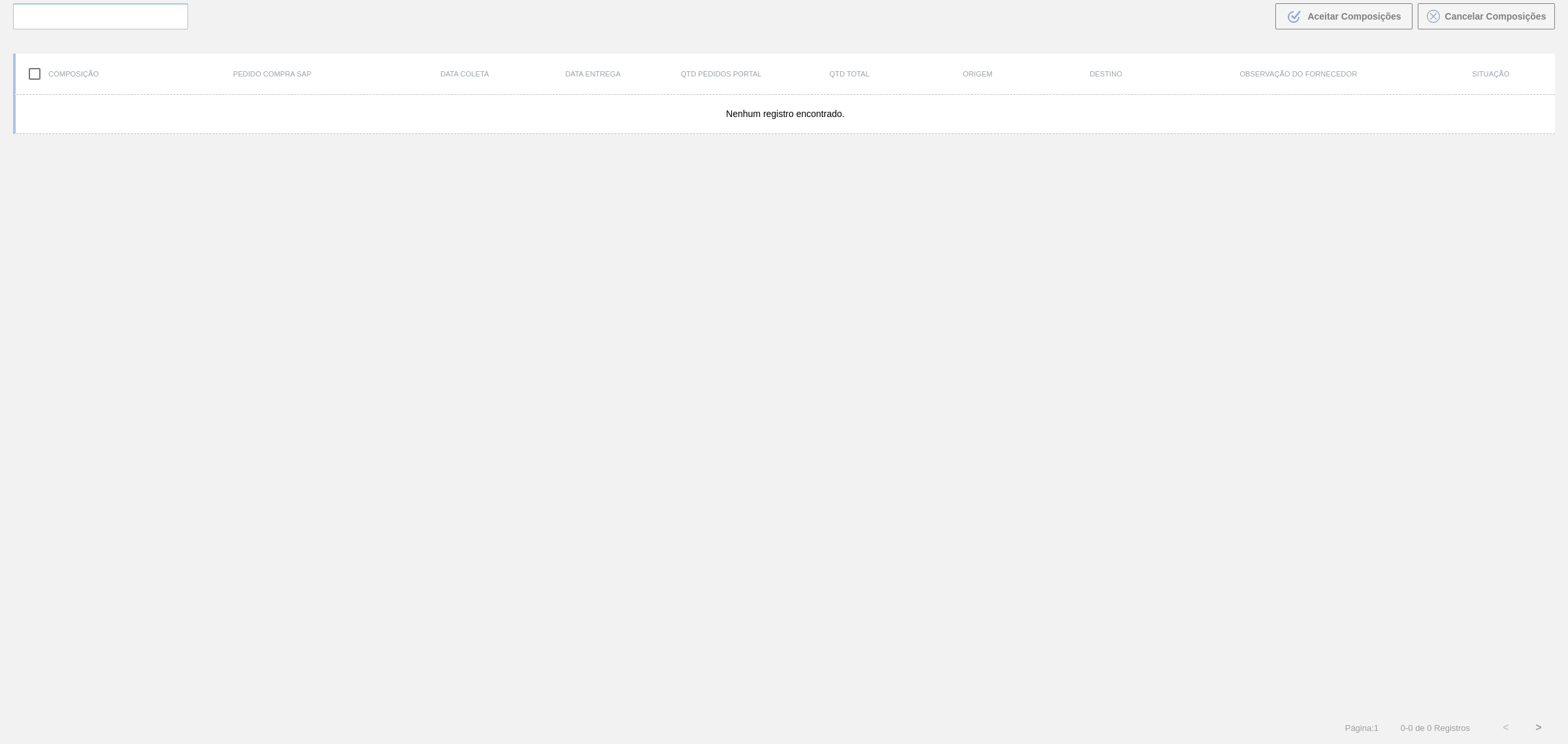
scroll to position [93, 0]
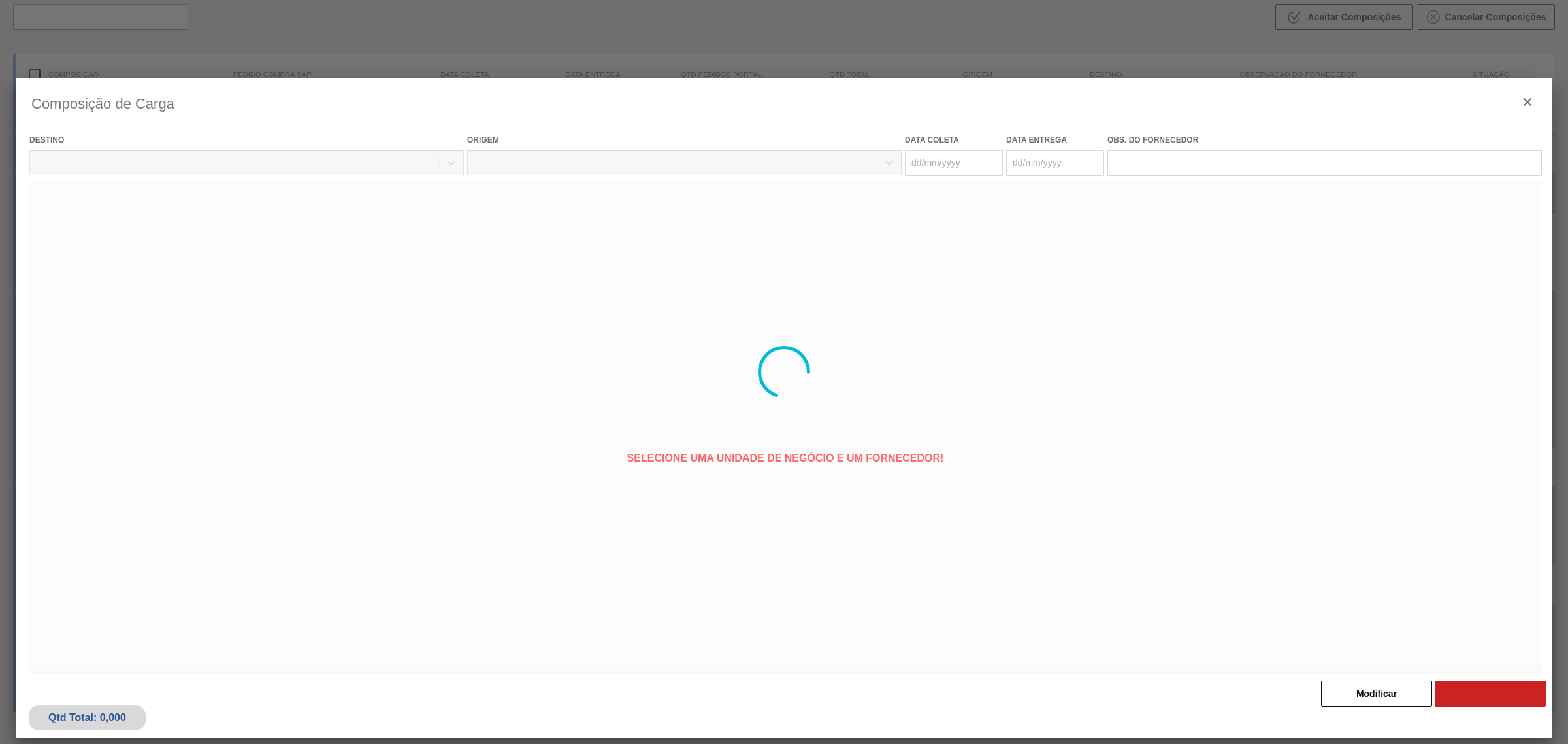
type coleta "15/10/2025"
type entrega "18/10/2025"
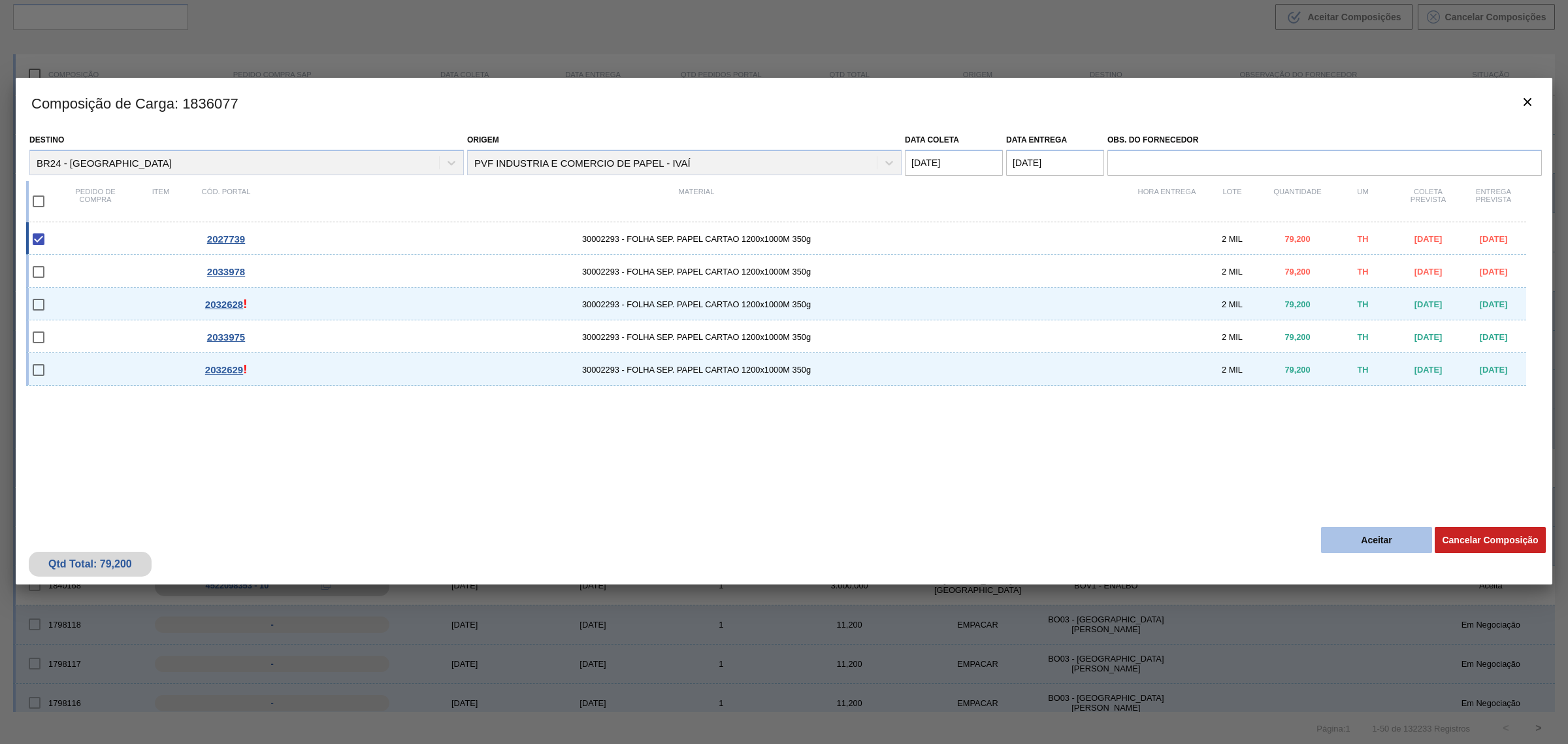
click at [1390, 543] on button "Aceitar" at bounding box center [1377, 539] width 111 height 27
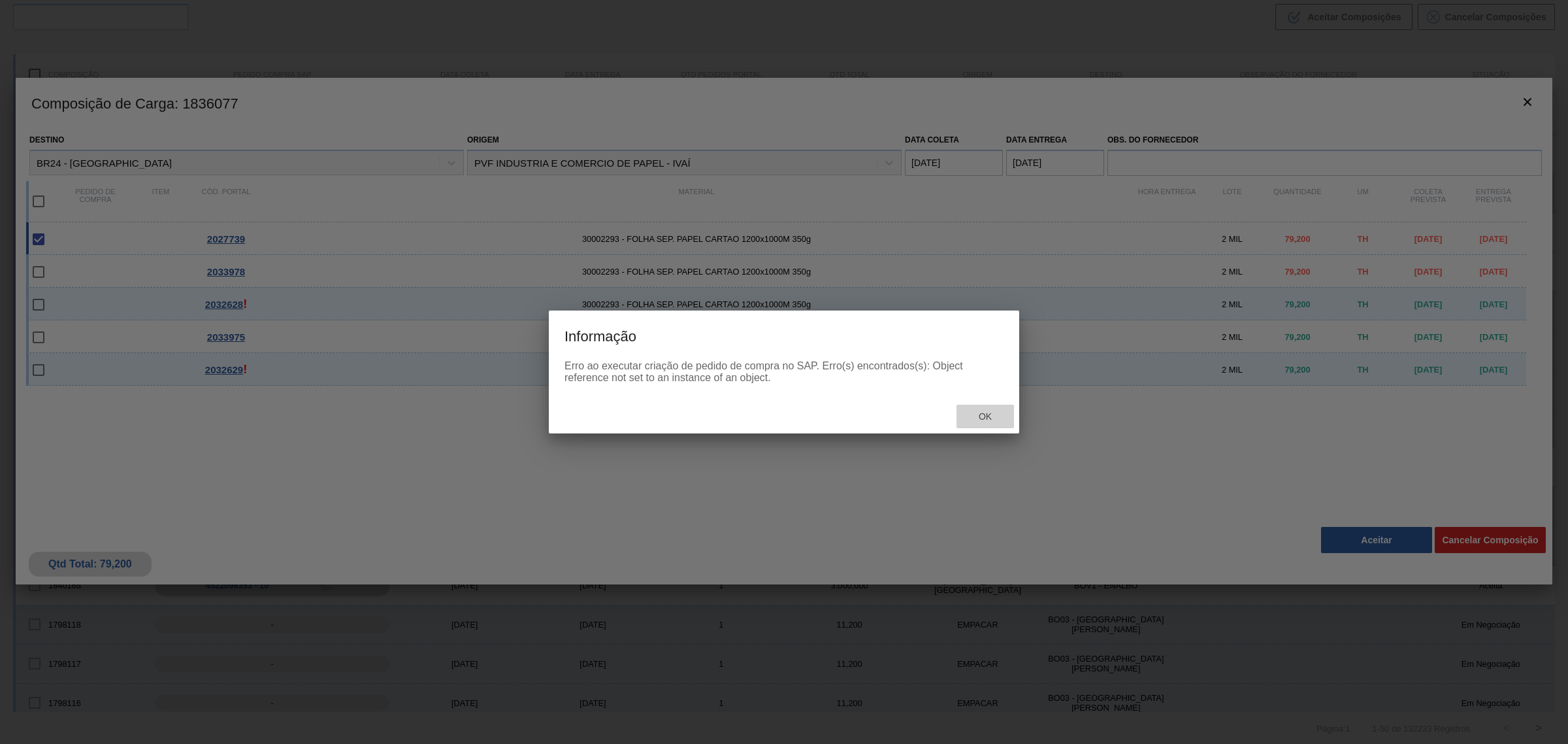
click at [990, 405] on div "Ok" at bounding box center [985, 417] width 58 height 24
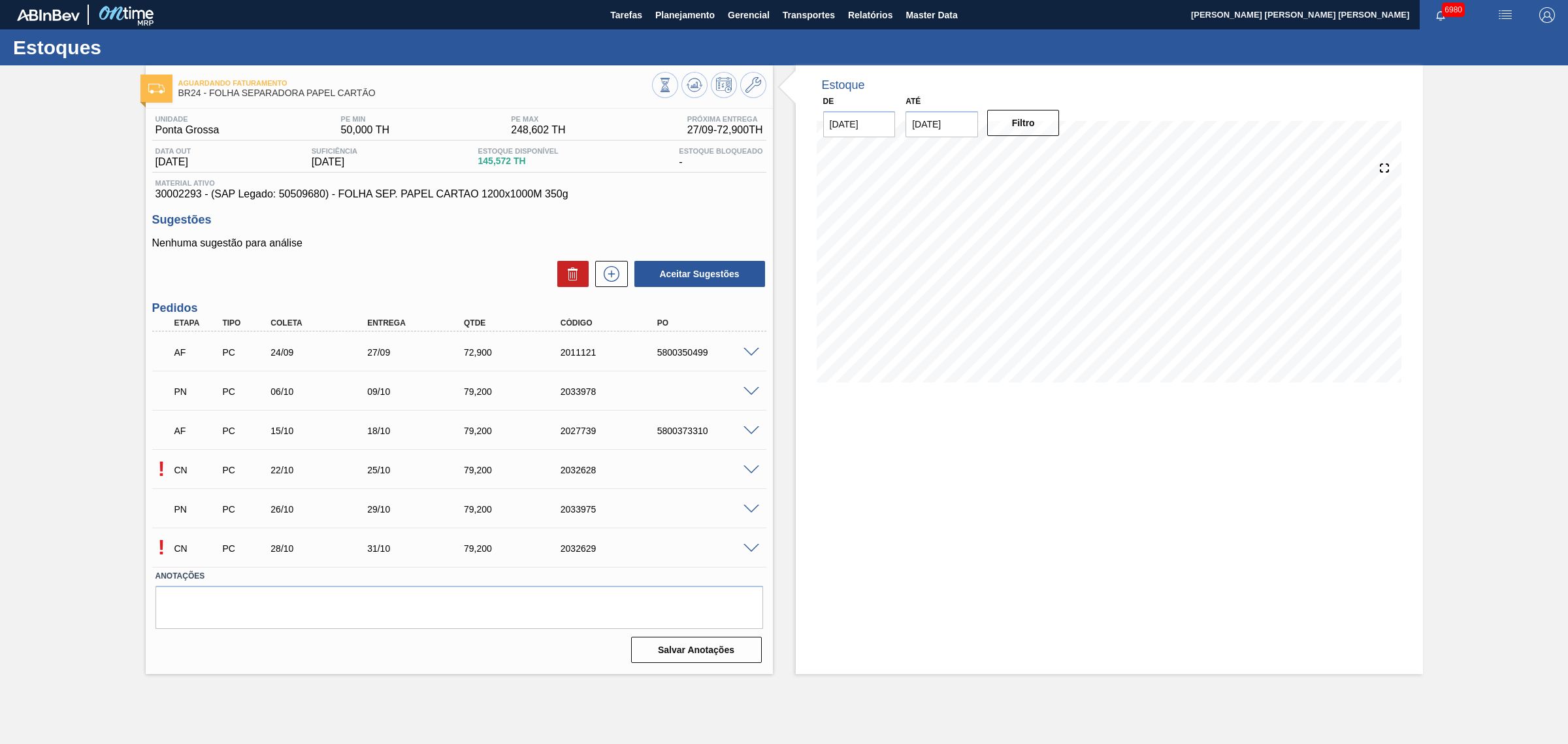
click at [747, 473] on span at bounding box center [751, 470] width 16 height 10
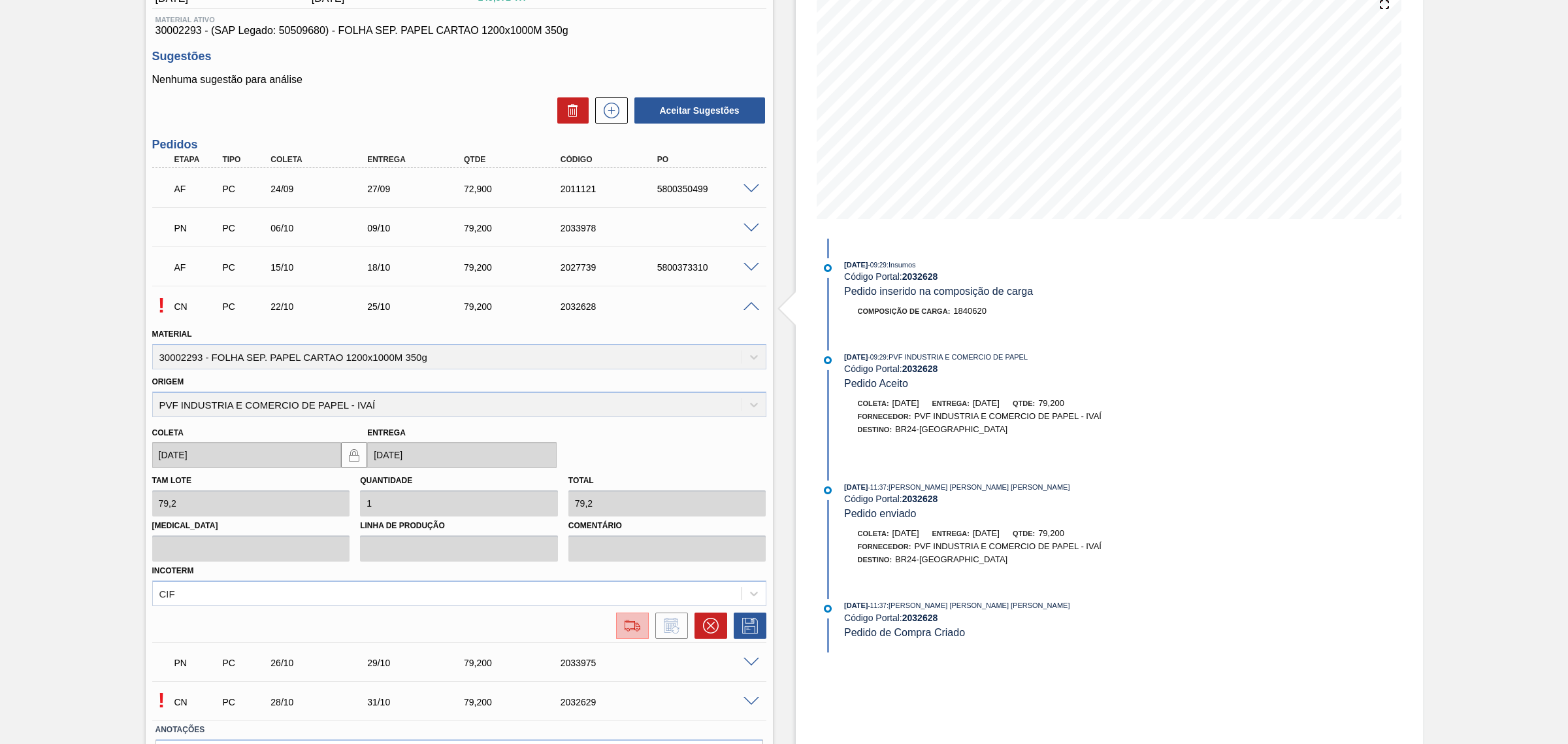
click at [626, 630] on img at bounding box center [632, 625] width 21 height 16
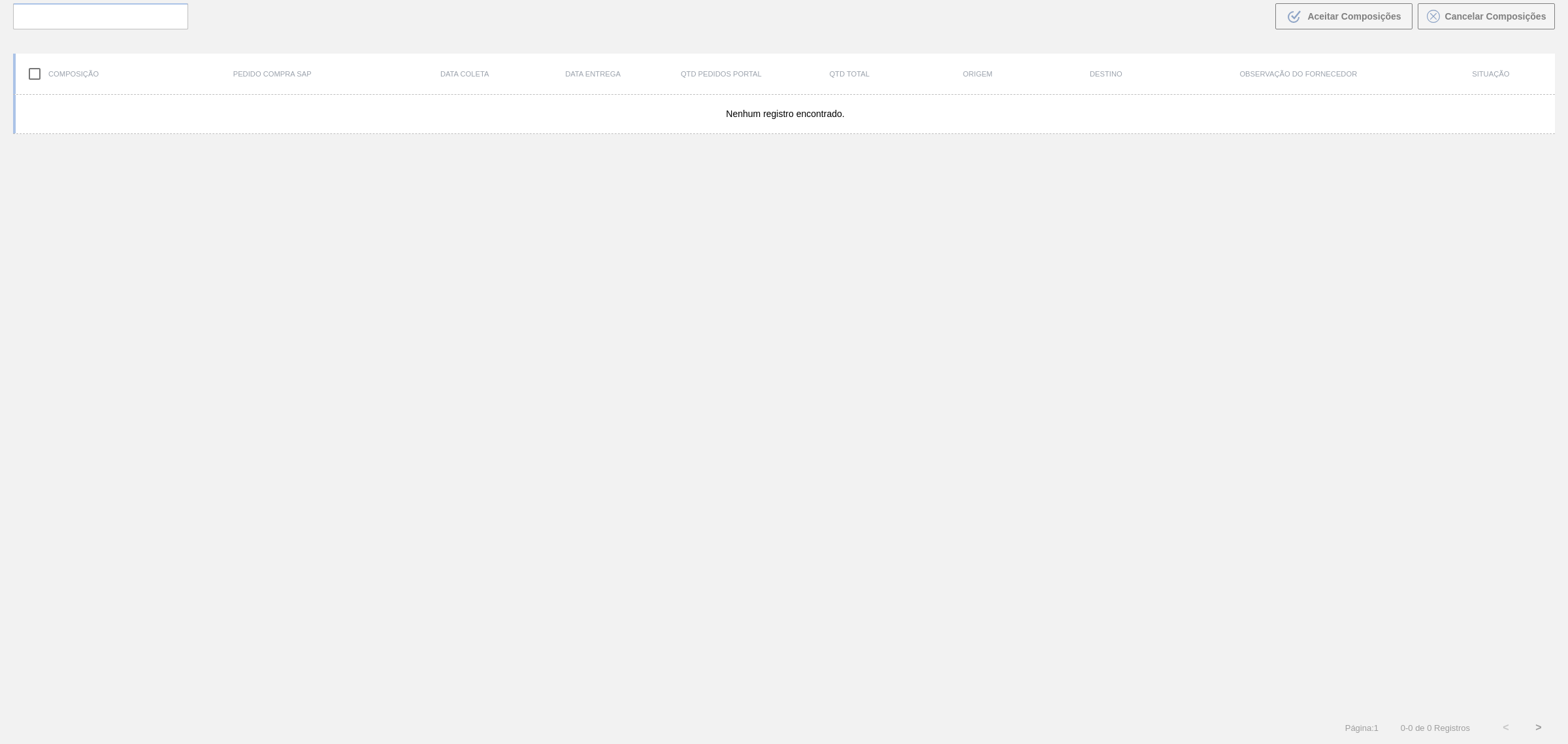
scroll to position [93, 0]
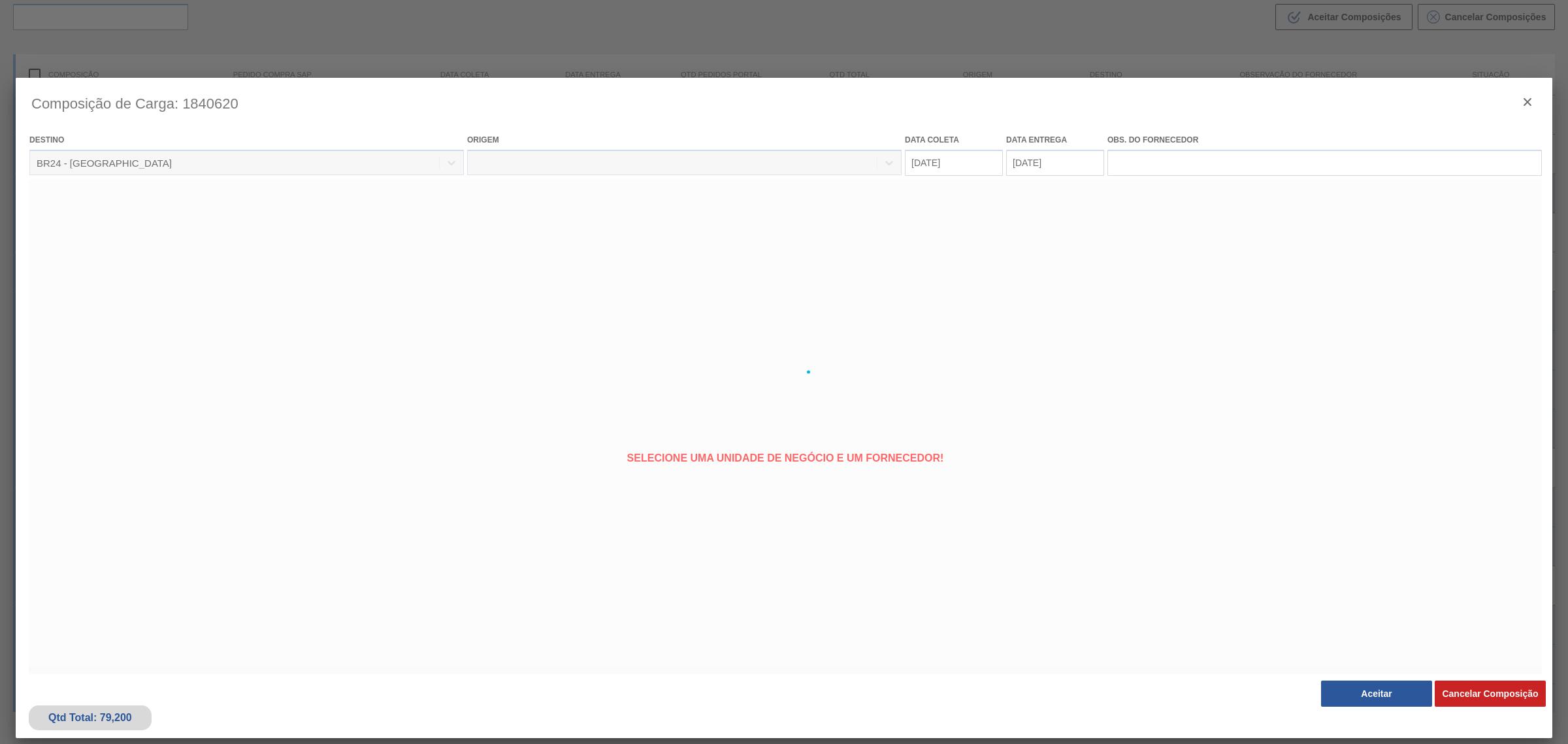
type coleta "22/10/2025"
type entrega "25/10/2025"
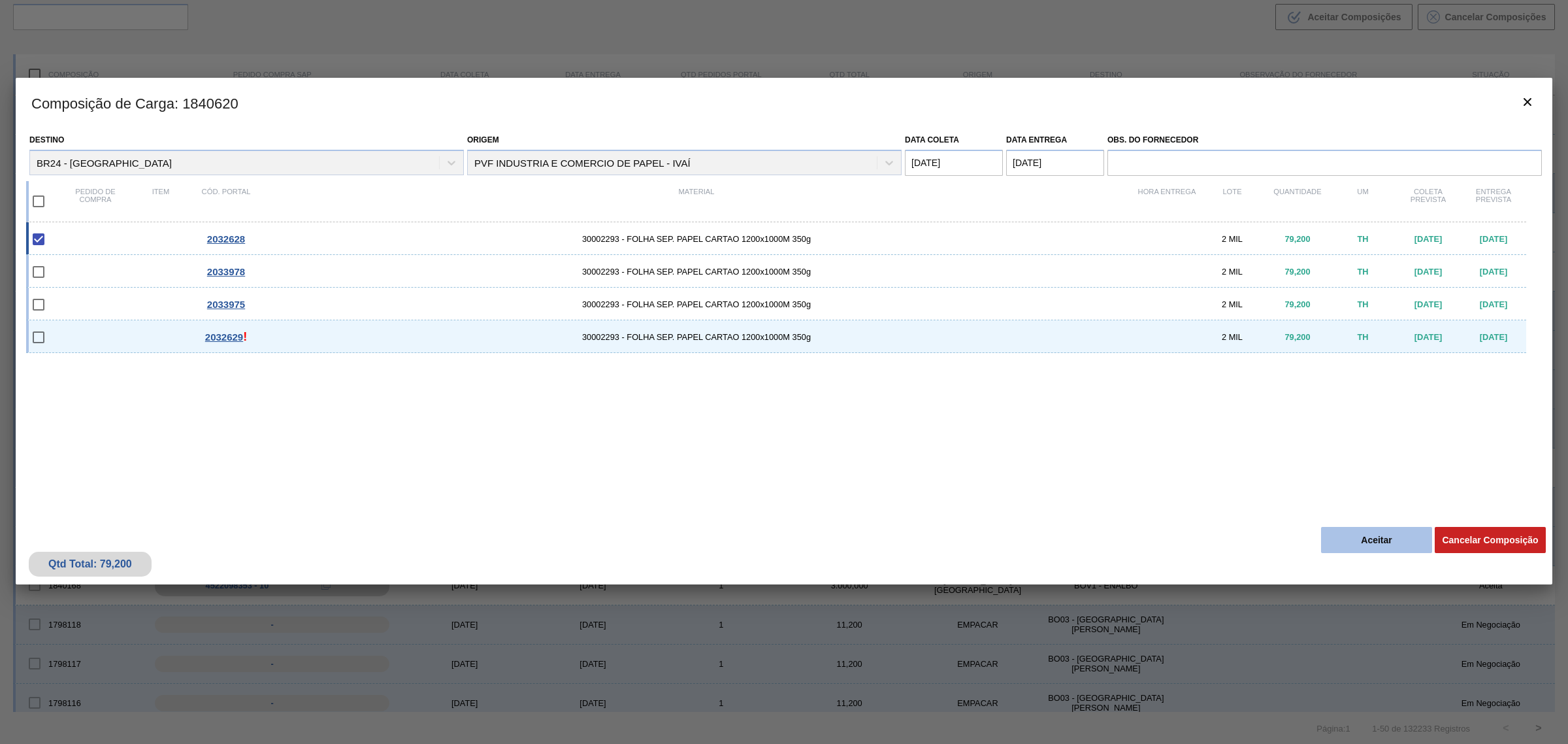
click at [1354, 542] on button "Aceitar" at bounding box center [1377, 539] width 111 height 27
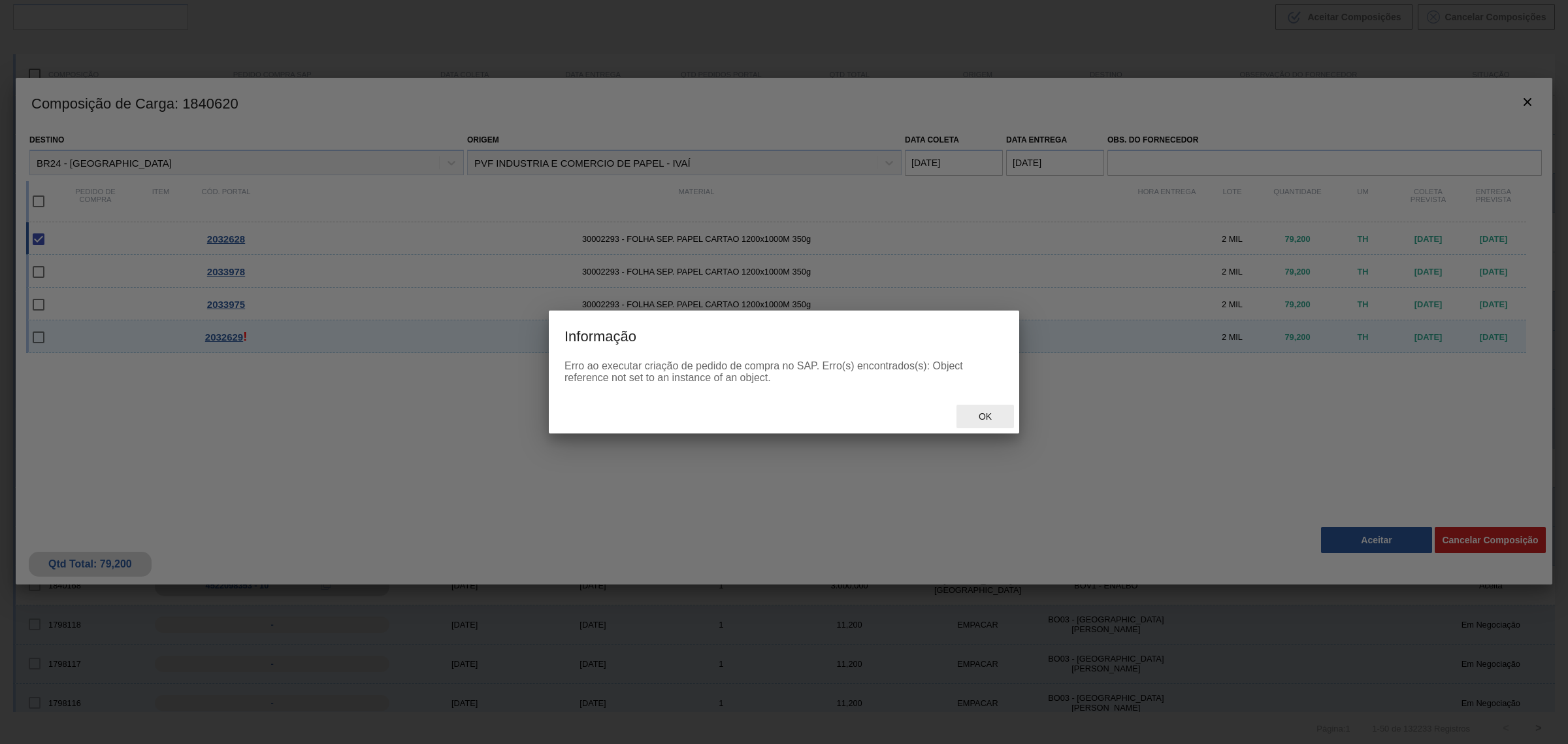
click at [977, 419] on span "Ok" at bounding box center [985, 416] width 34 height 10
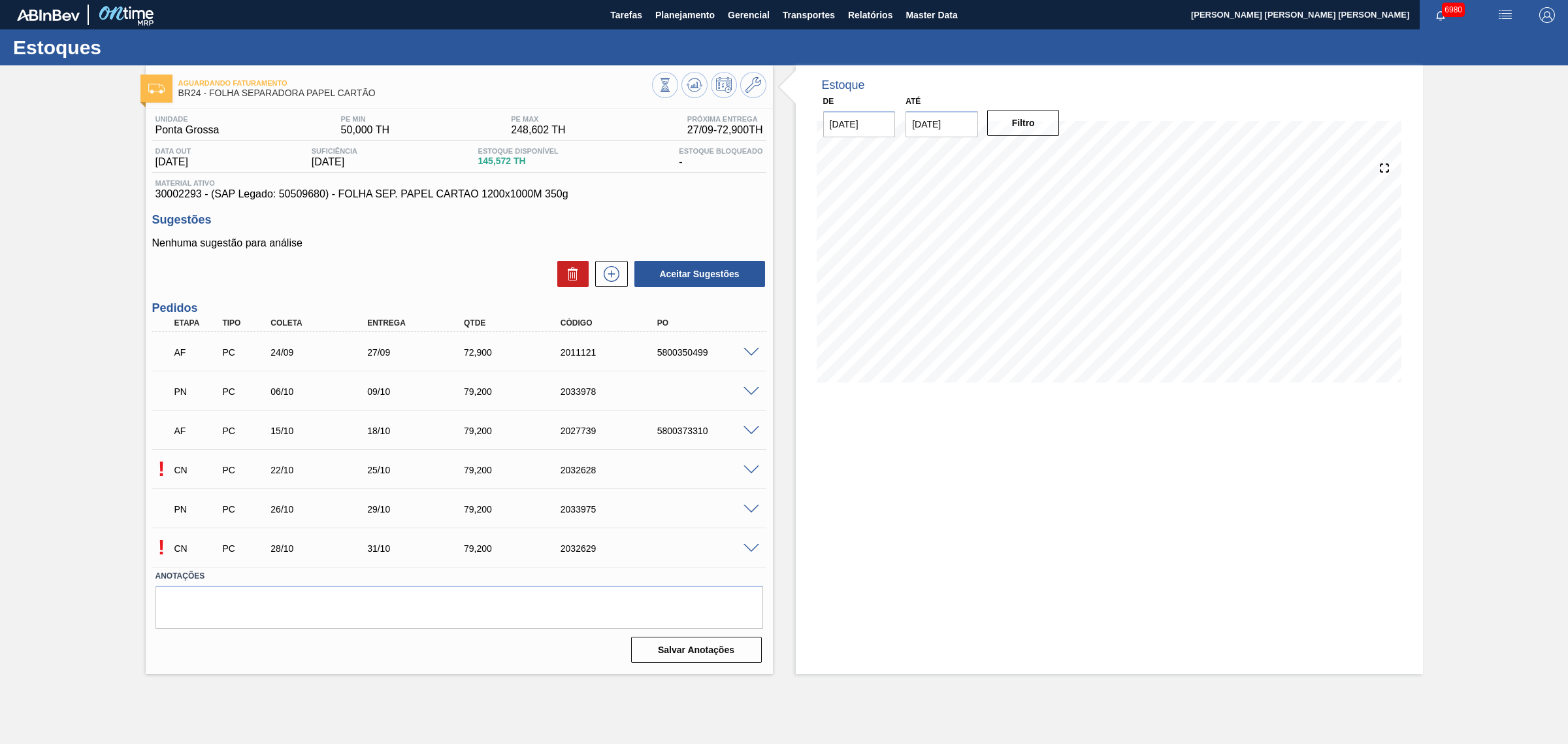
click at [749, 547] on span at bounding box center [751, 548] width 16 height 10
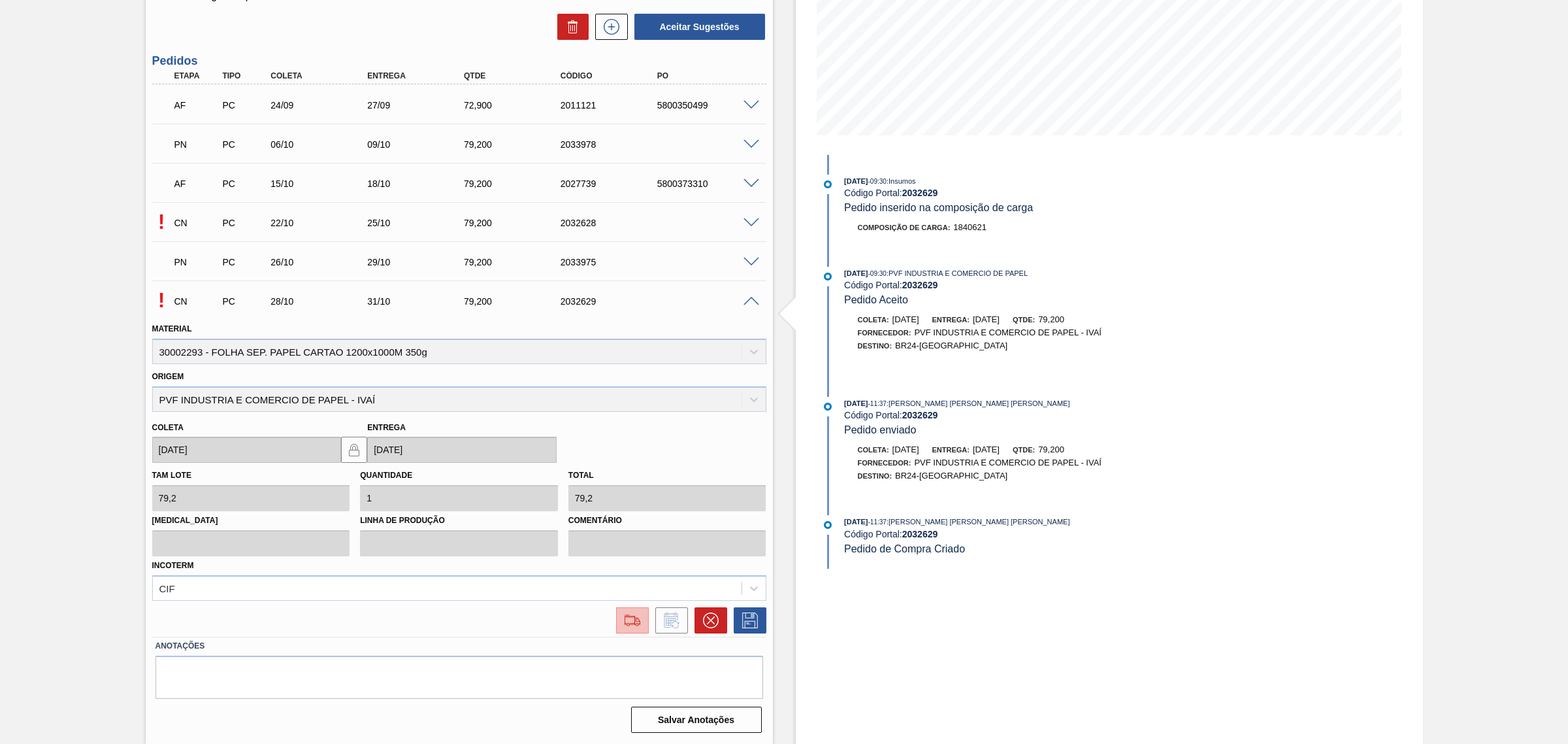
click at [631, 622] on img at bounding box center [632, 620] width 21 height 16
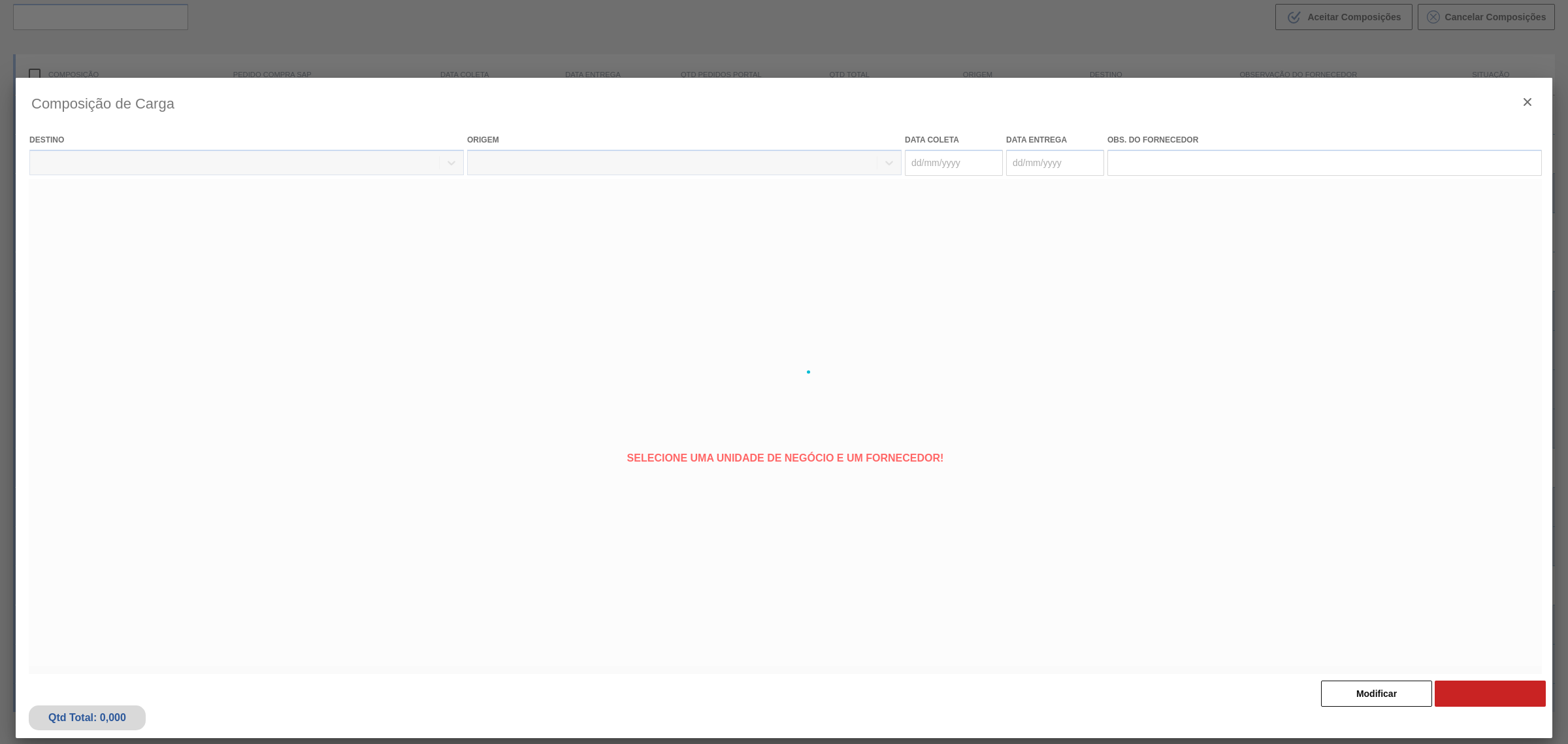
type coleta "28/10/2025"
type entrega "31/10/2025"
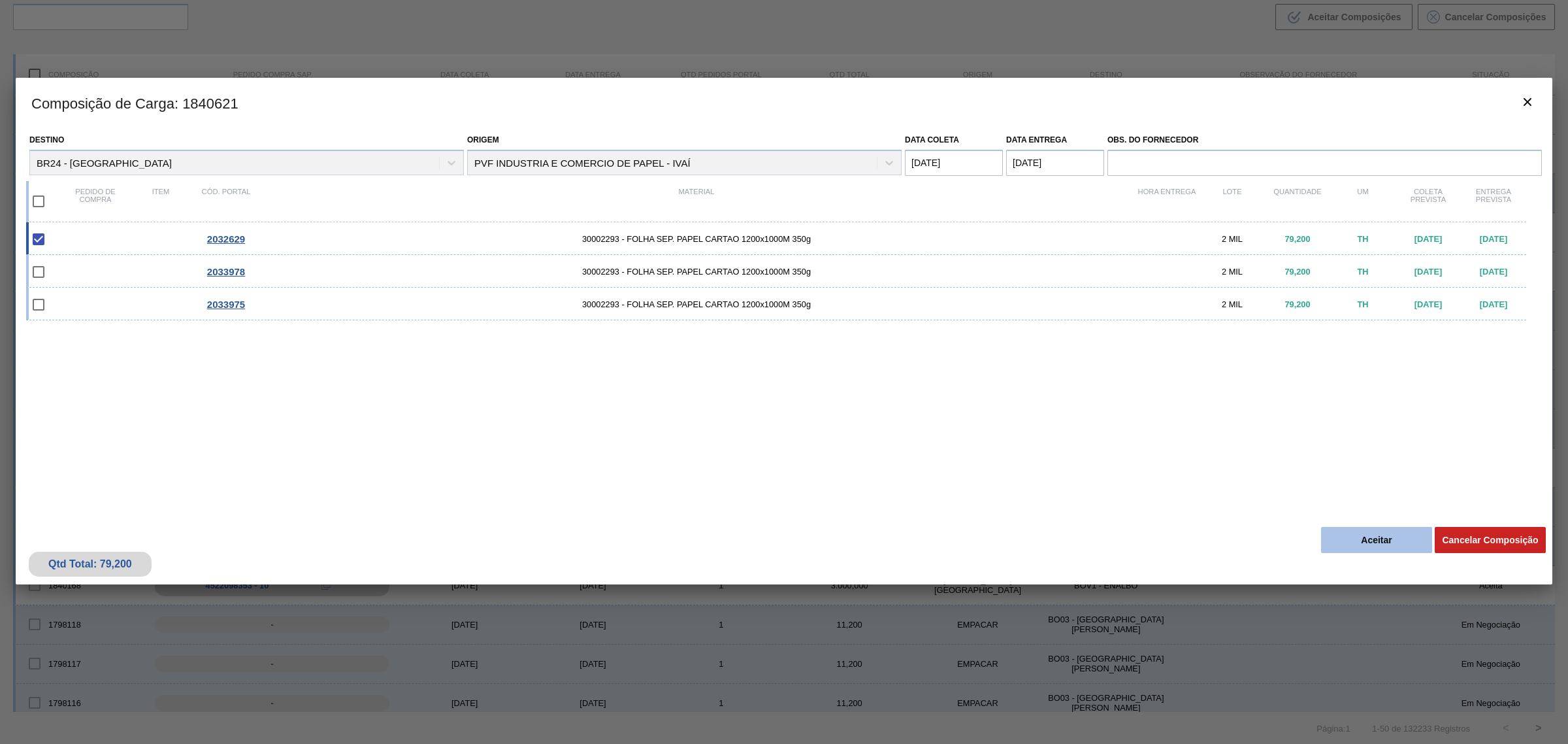
click at [1371, 539] on button "Aceitar" at bounding box center [1377, 539] width 111 height 27
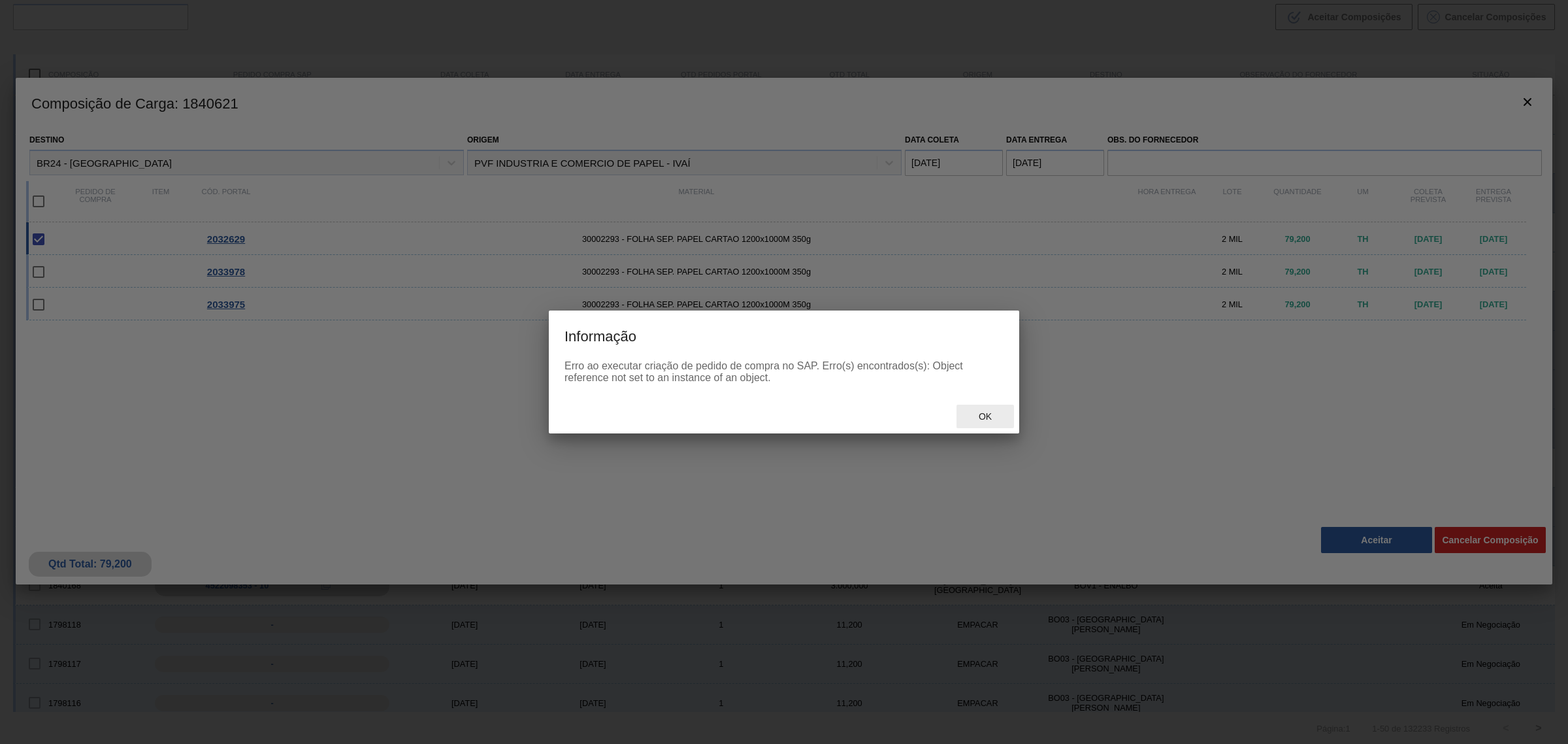
click at [997, 419] on span "Ok" at bounding box center [985, 416] width 34 height 10
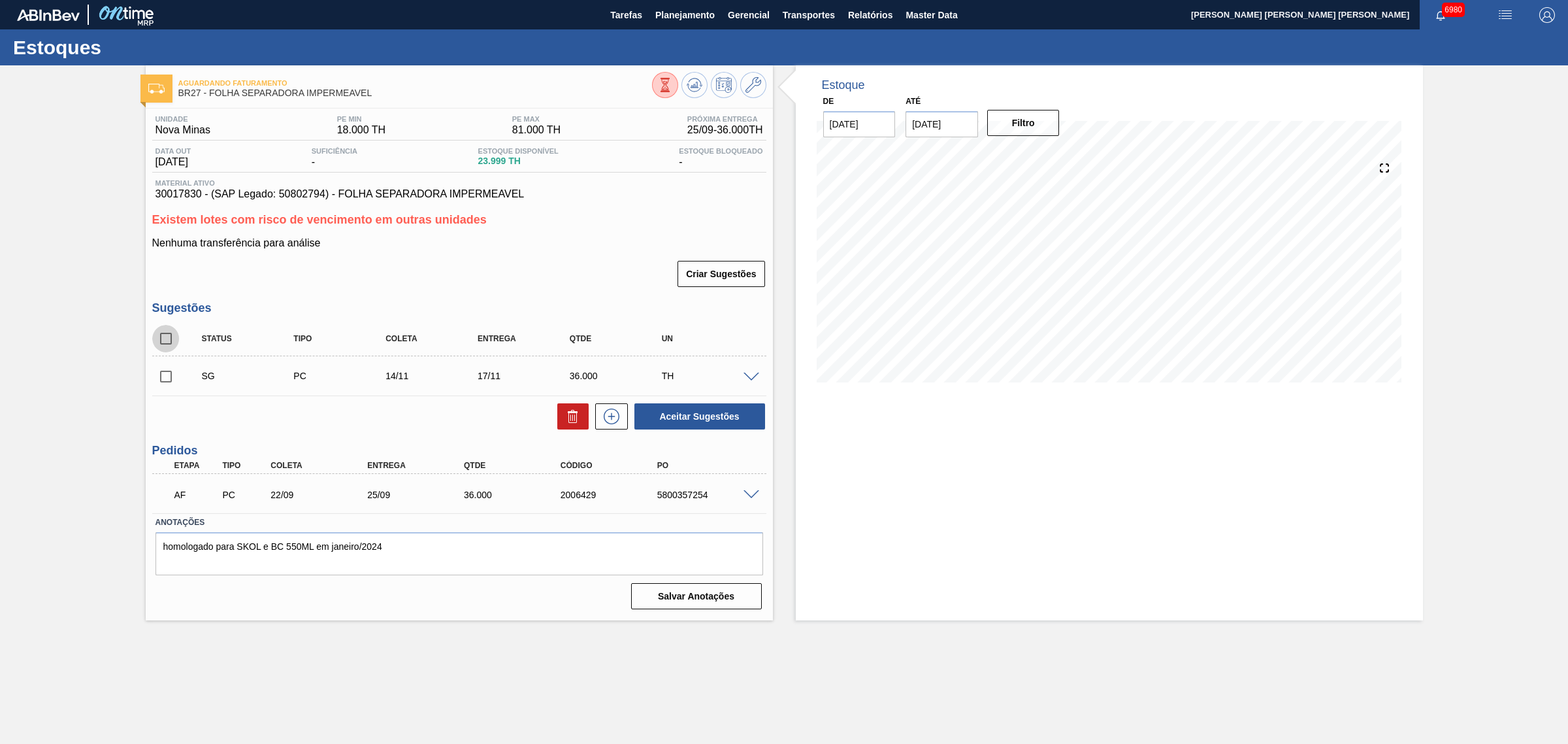
click at [166, 338] on input "checkbox" at bounding box center [166, 338] width 27 height 27
checkbox input "true"
click at [680, 409] on button "Aceitar Sugestões" at bounding box center [699, 416] width 131 height 27
checkbox input "false"
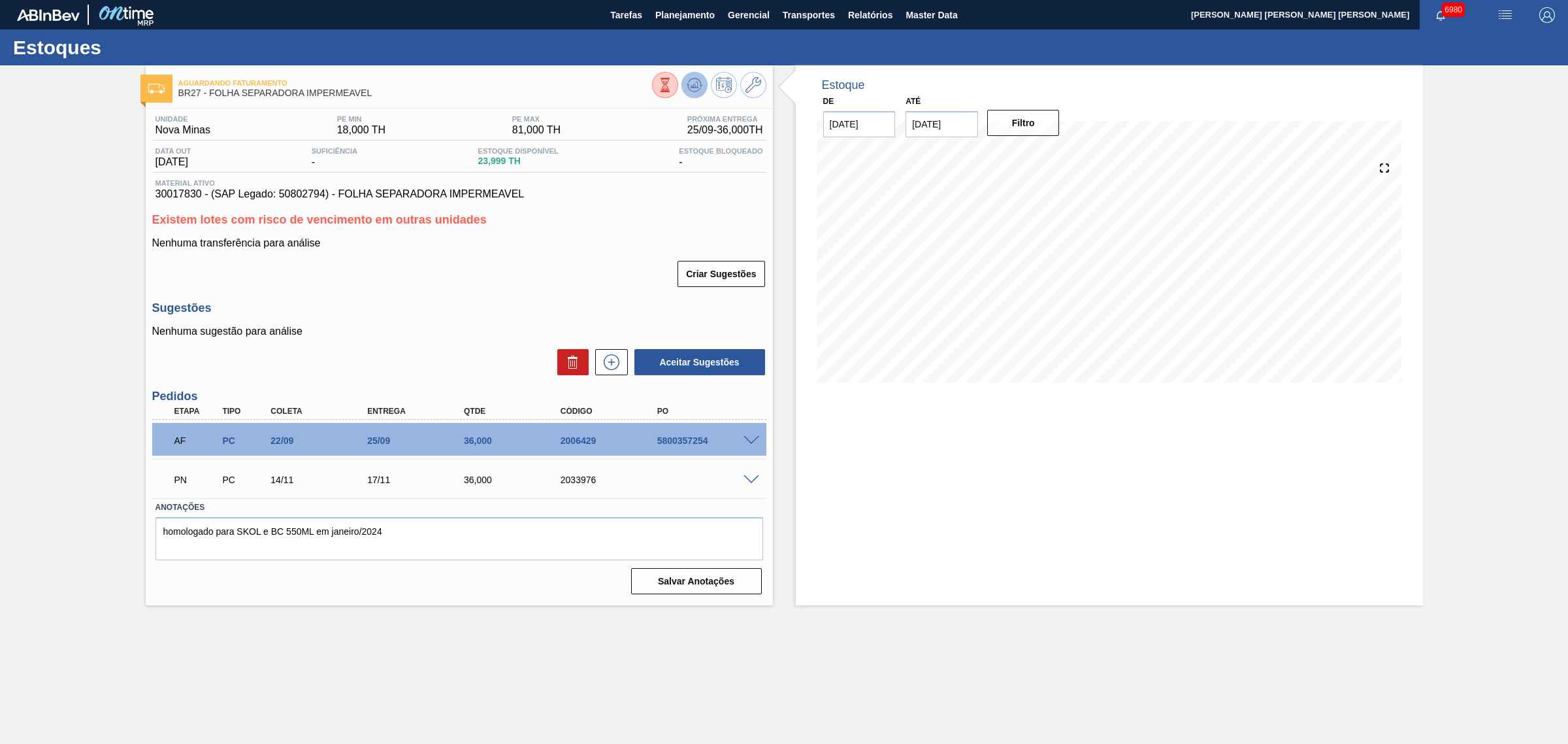
click at [704, 86] on button at bounding box center [694, 85] width 26 height 27
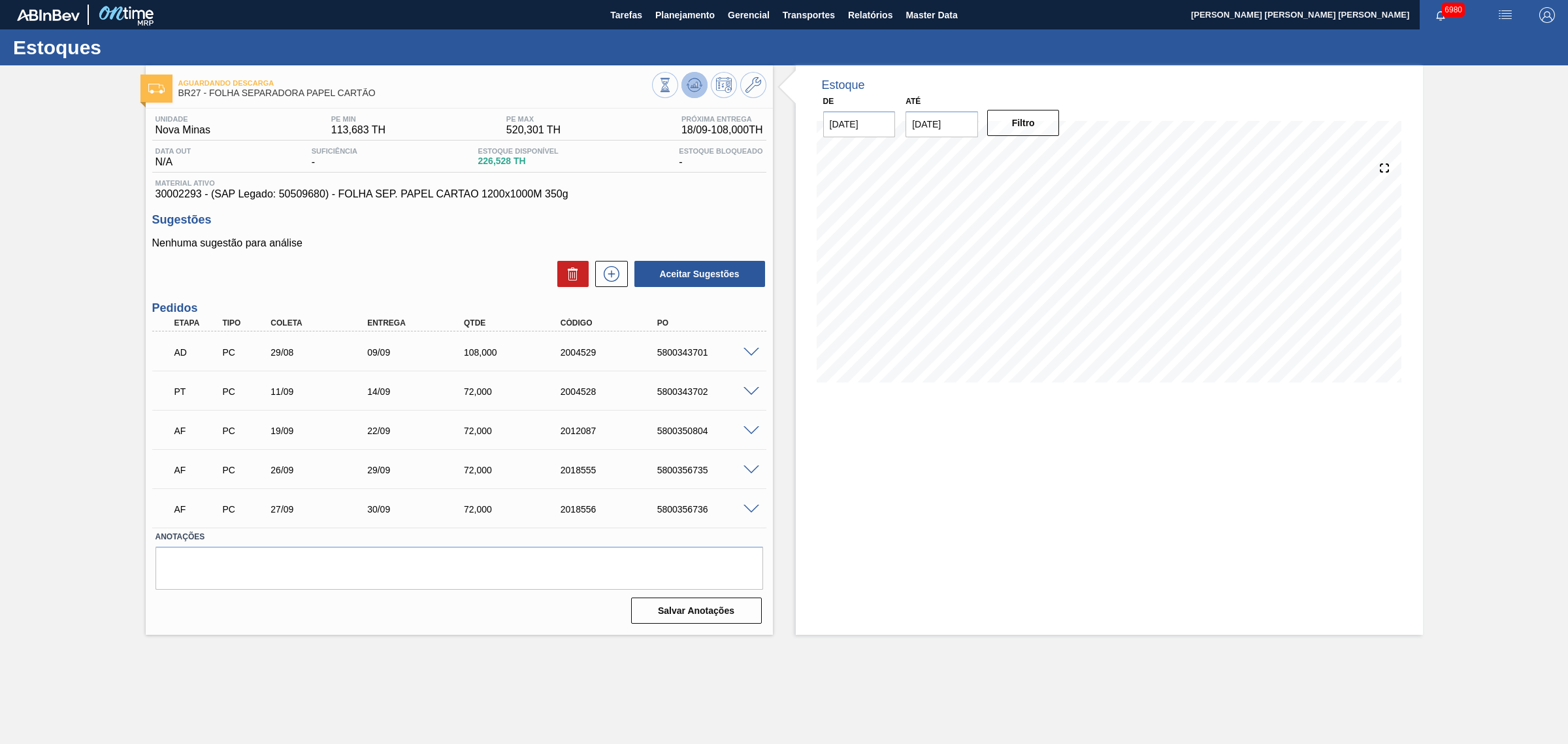
click at [683, 93] on button at bounding box center [694, 85] width 26 height 27
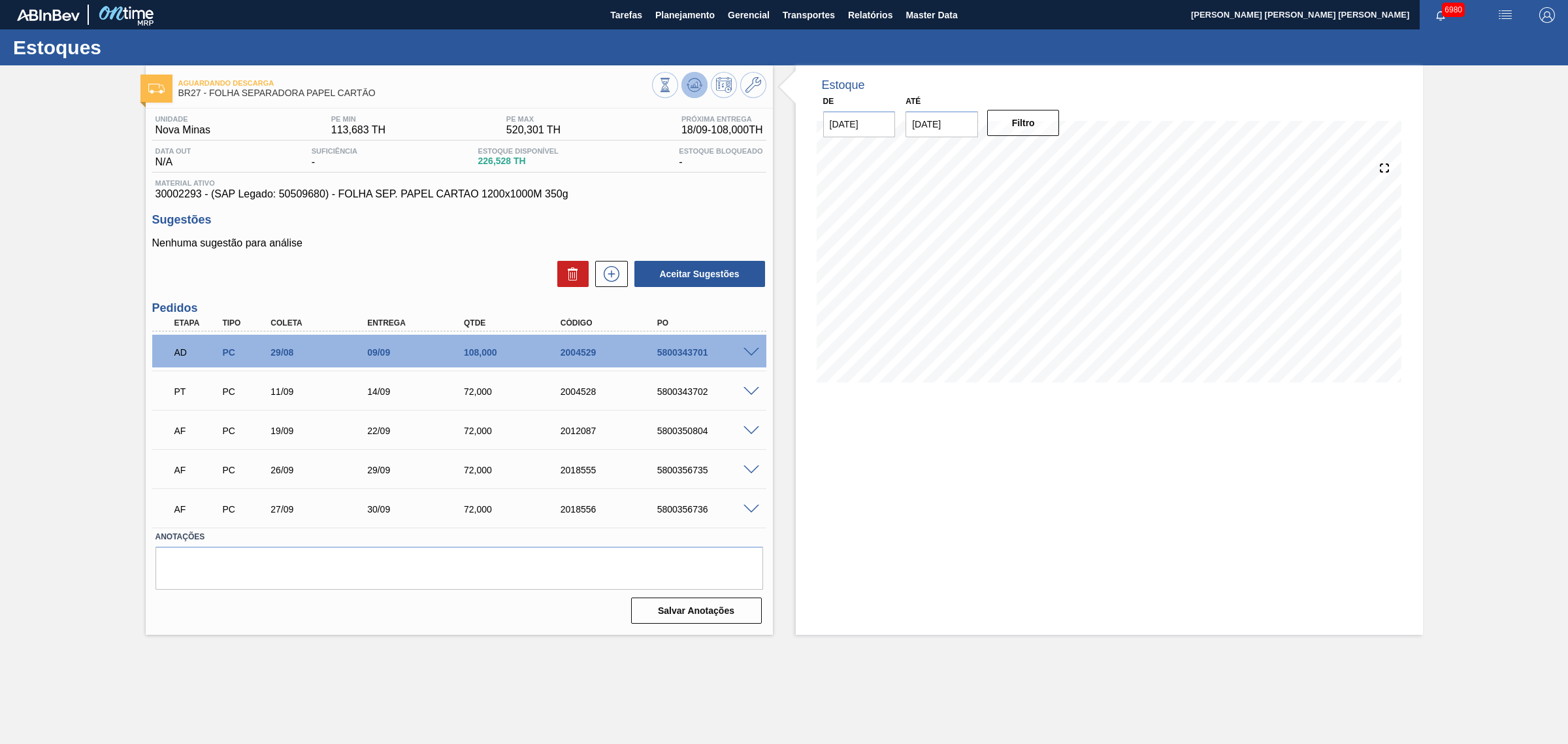
click at [693, 87] on icon at bounding box center [694, 84] width 8 height 5
click at [694, 80] on icon at bounding box center [694, 84] width 16 height 16
click at [756, 79] on icon at bounding box center [753, 84] width 16 height 16
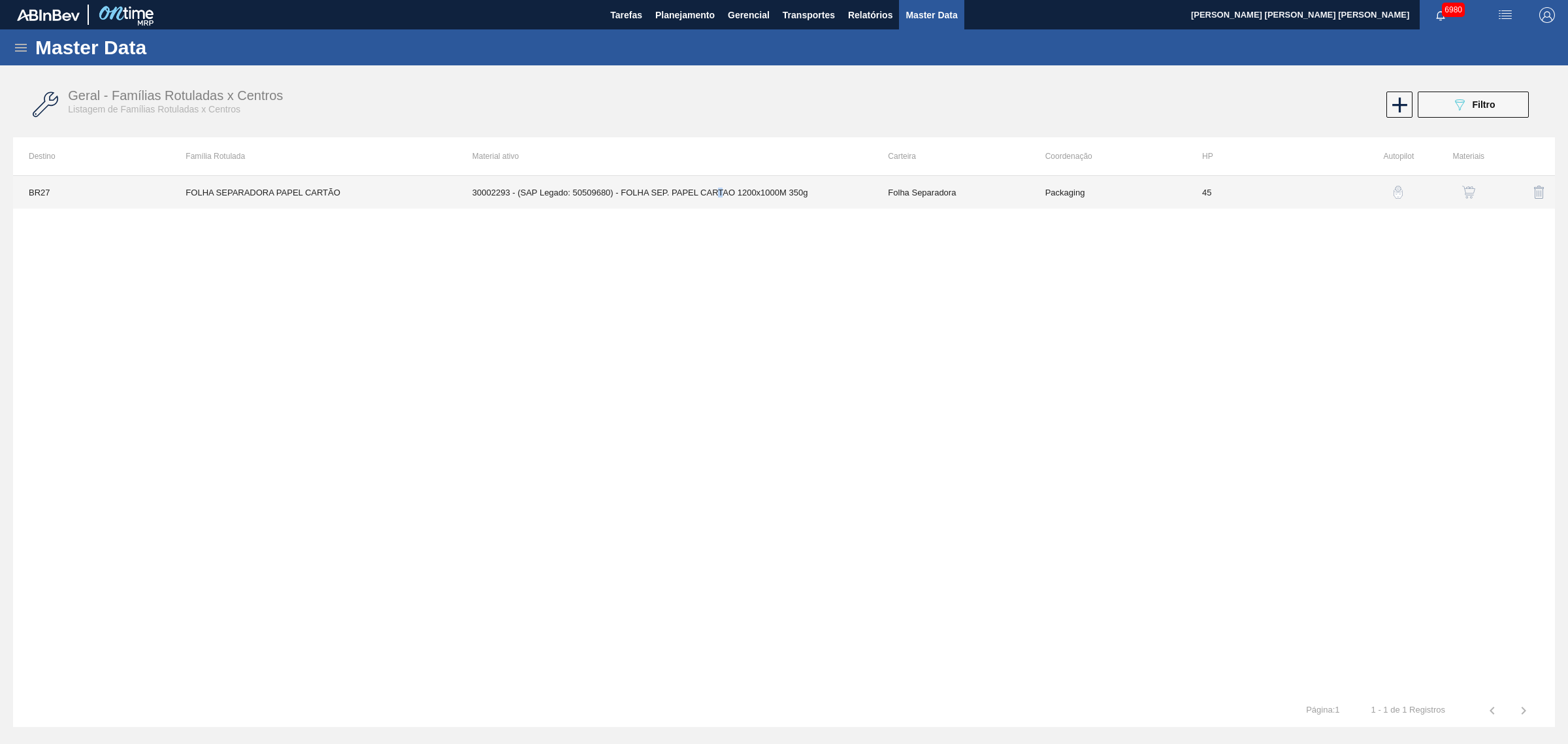
click at [720, 193] on td "30002293 - (SAP Legado: 50509680) - FOLHA SEP. PAPEL CARTAO 1200x1000M 350g" at bounding box center [664, 192] width 416 height 33
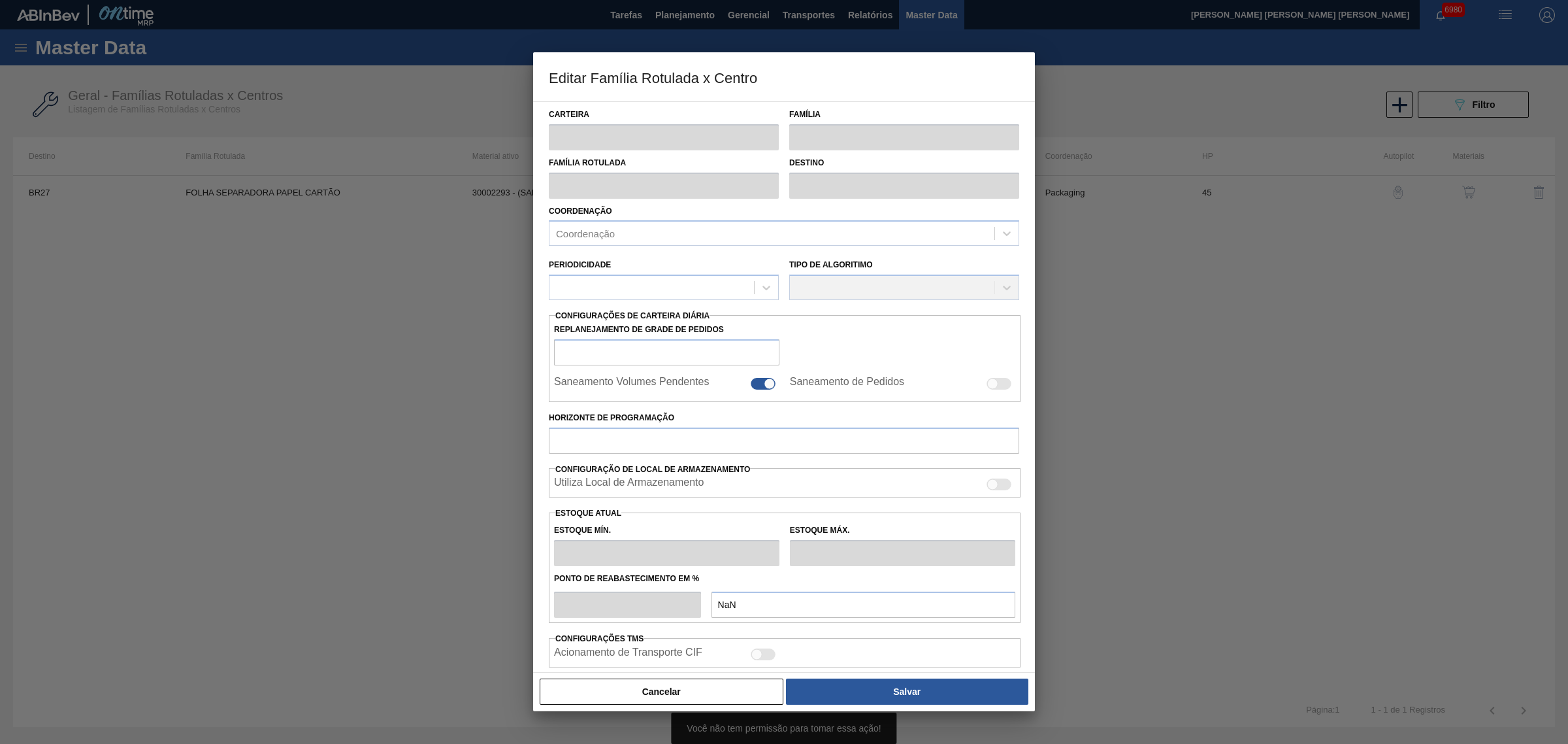
type input "Folha Separadora"
type input "FOLHA SEPARADORA PAPEL CARTÃO"
type input "BR27 - Nova Minas"
type input "45"
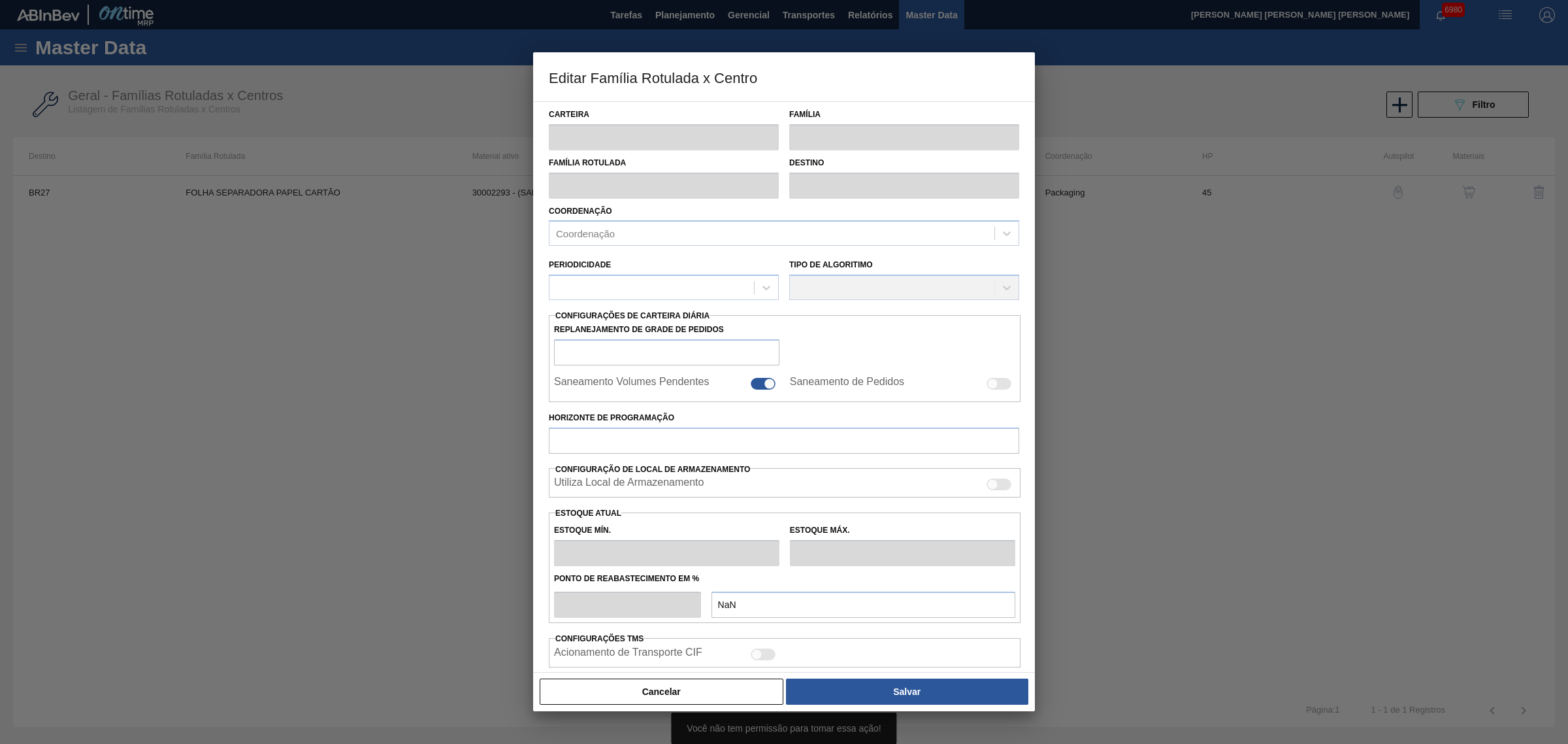
type input "113,683"
type input "520,301"
type input "40"
type input "276,330"
checkbox input "true"
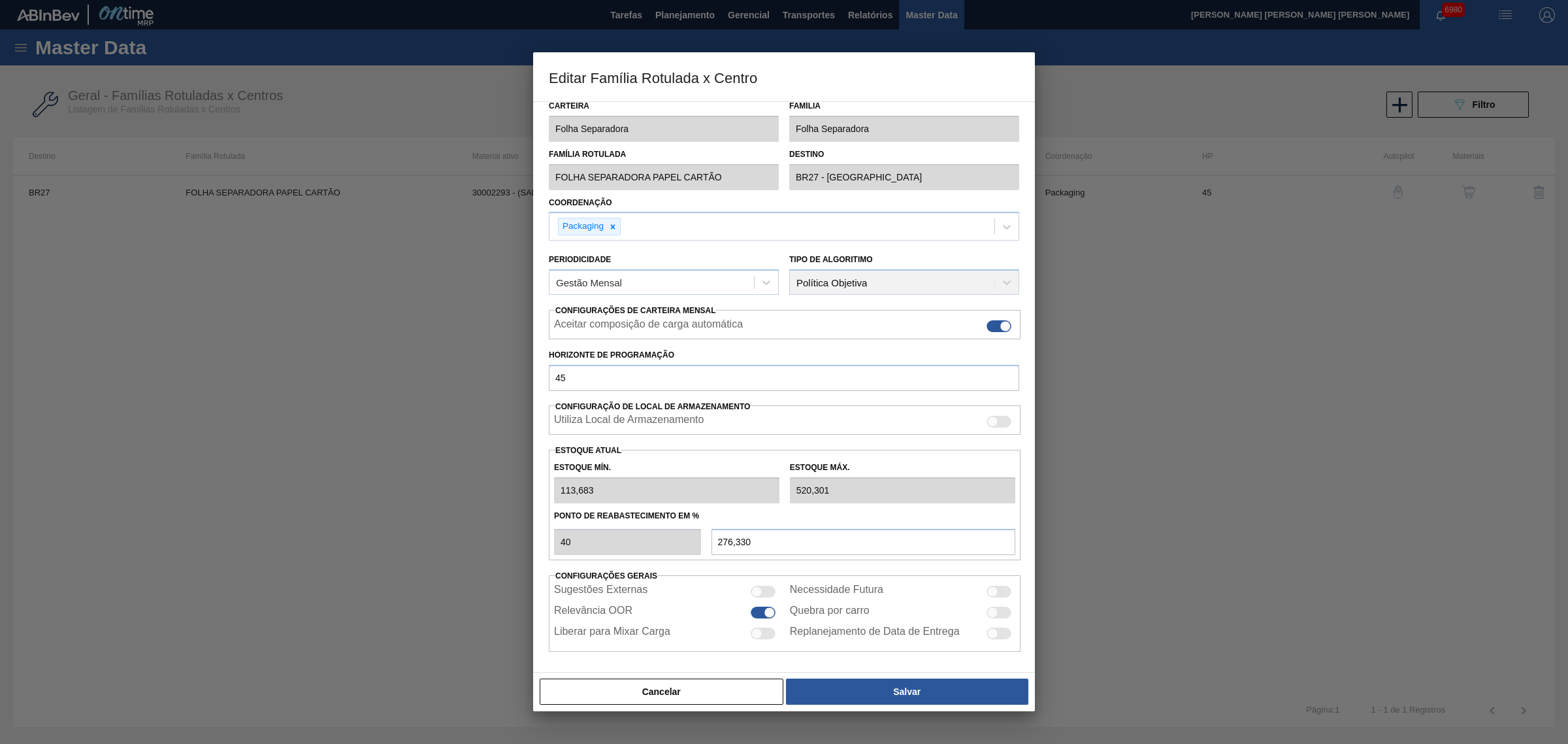
scroll to position [11, 0]
click at [687, 685] on button "Cancelar" at bounding box center [662, 691] width 244 height 27
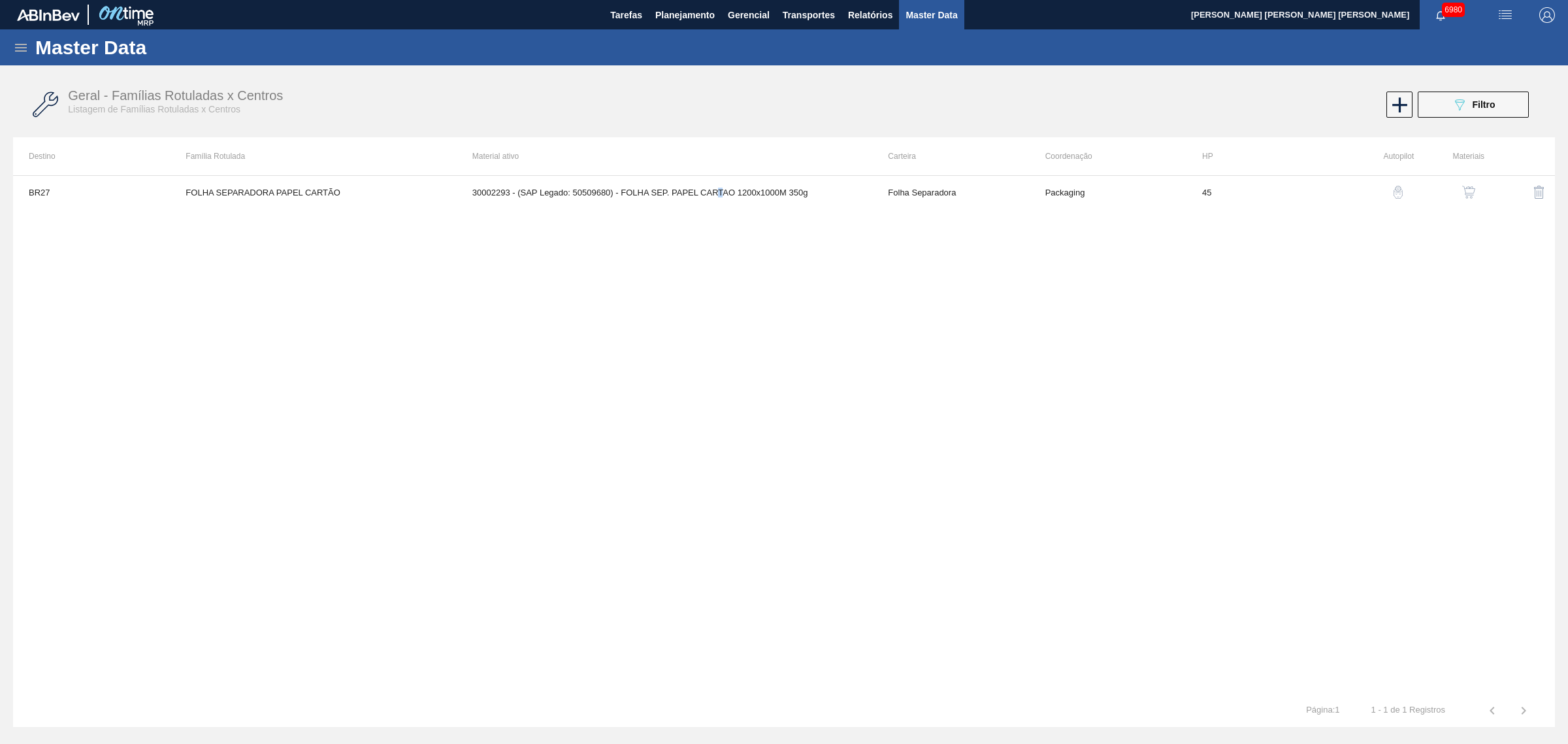
click at [1467, 187] on img "button" at bounding box center [1468, 192] width 13 height 13
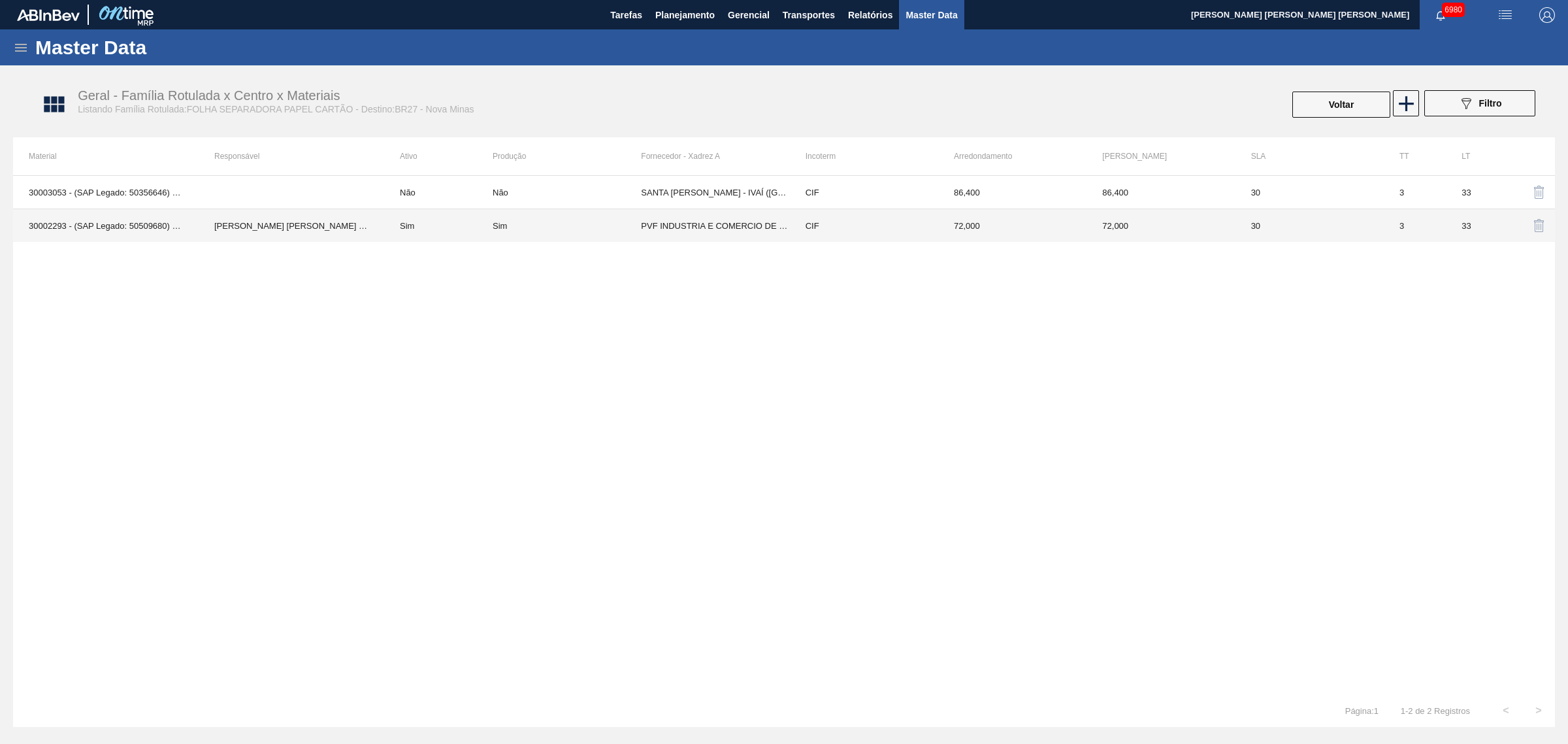
click at [419, 232] on td "Sim" at bounding box center [438, 226] width 109 height 33
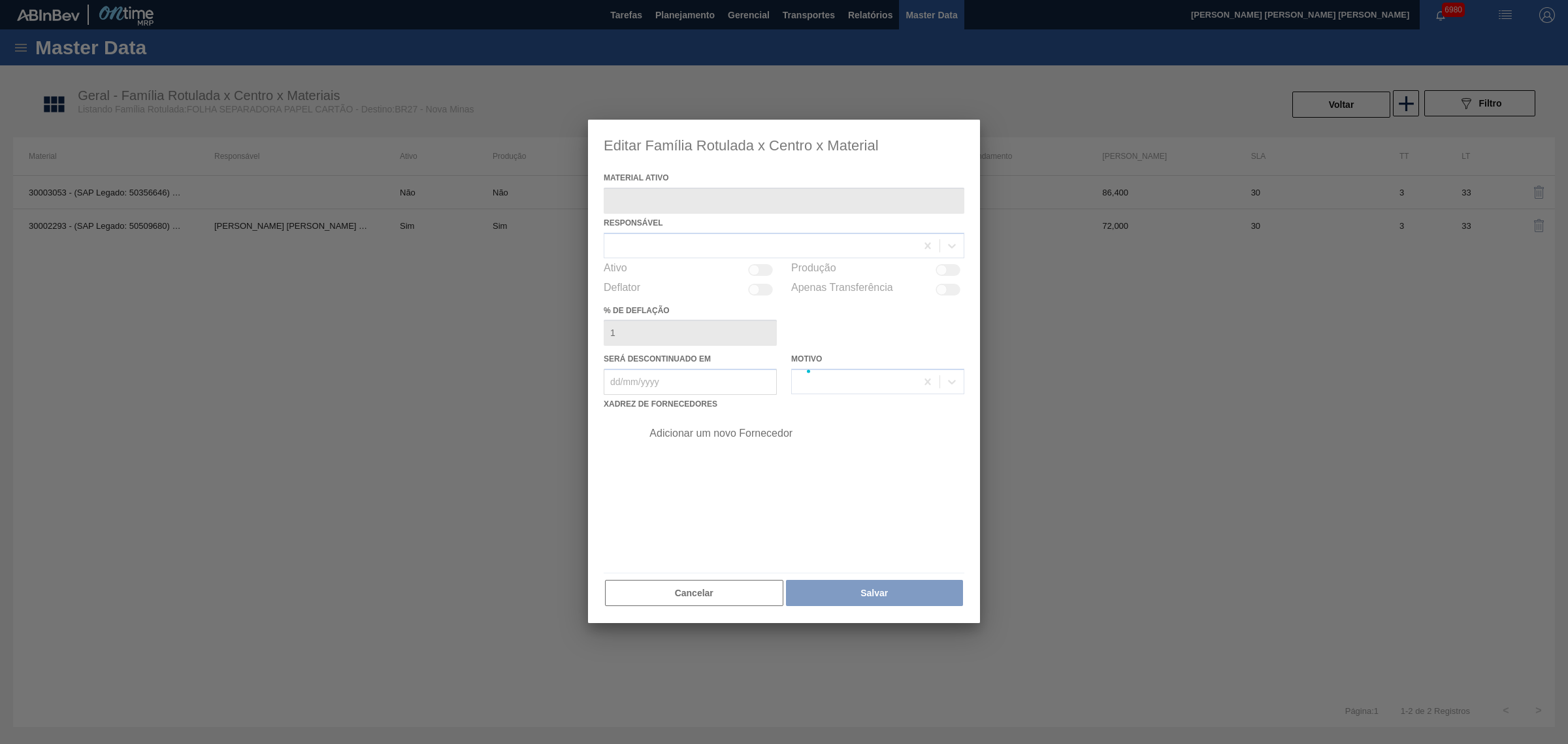
type ativo "30002293 - (SAP Legado: 50509680) - FOLHA SEP. PAPEL CARTAO 1200x1000M 350g"
checkbox input "true"
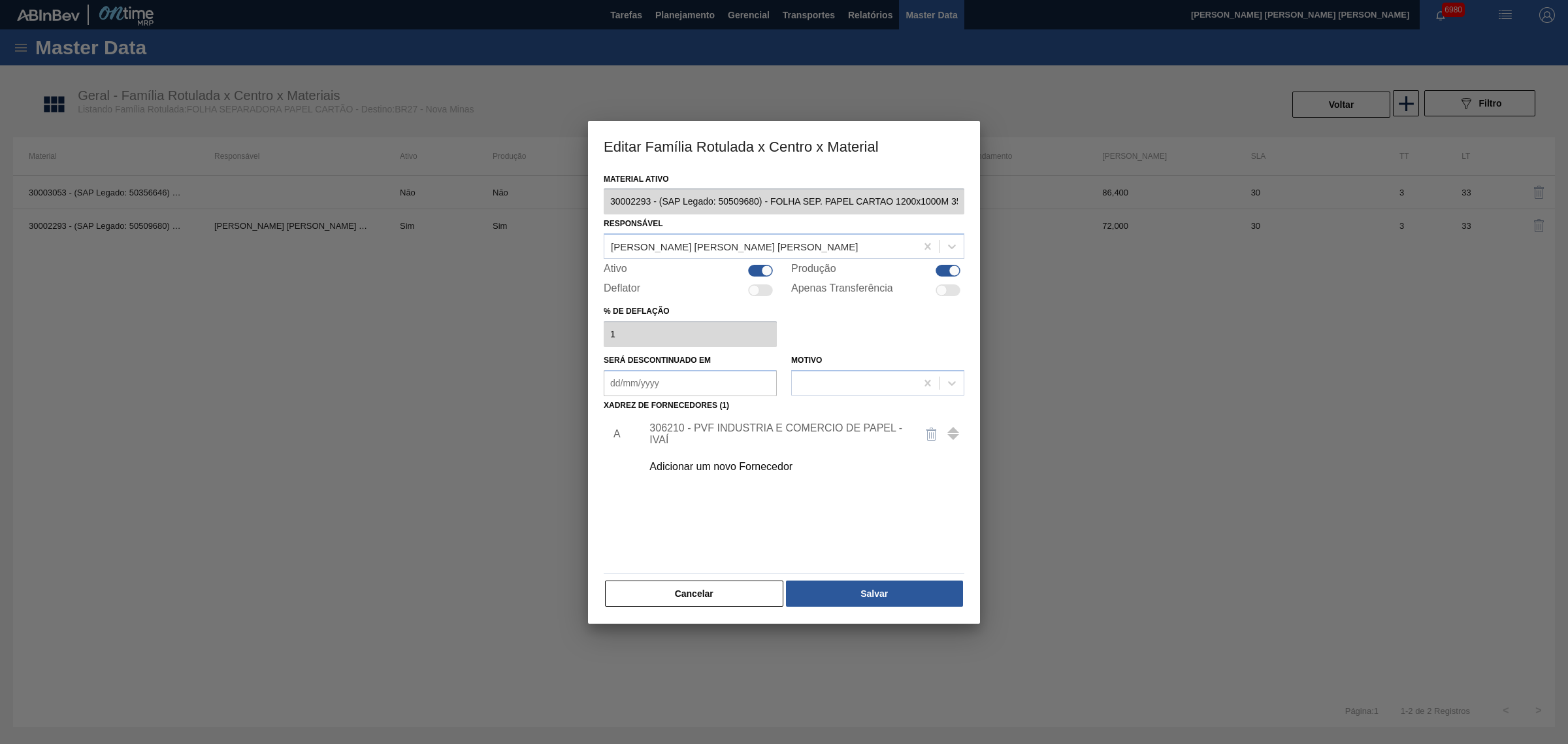
click at [730, 426] on div "306210 - PVF INDUSTRIA E COMERCIO DE PAPEL - IVAÍ" at bounding box center [778, 434] width 256 height 24
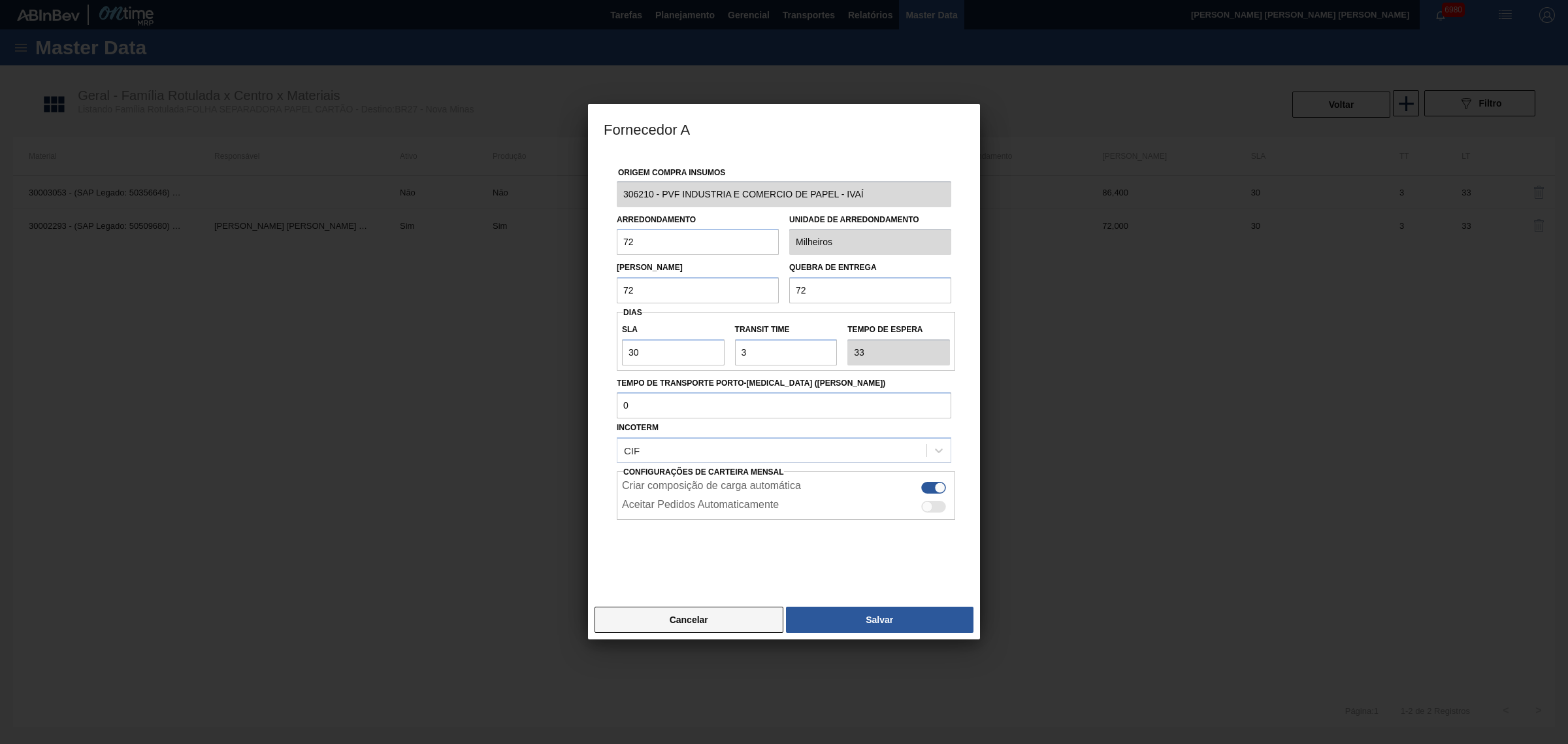
click at [722, 621] on button "Cancelar" at bounding box center [689, 620] width 189 height 27
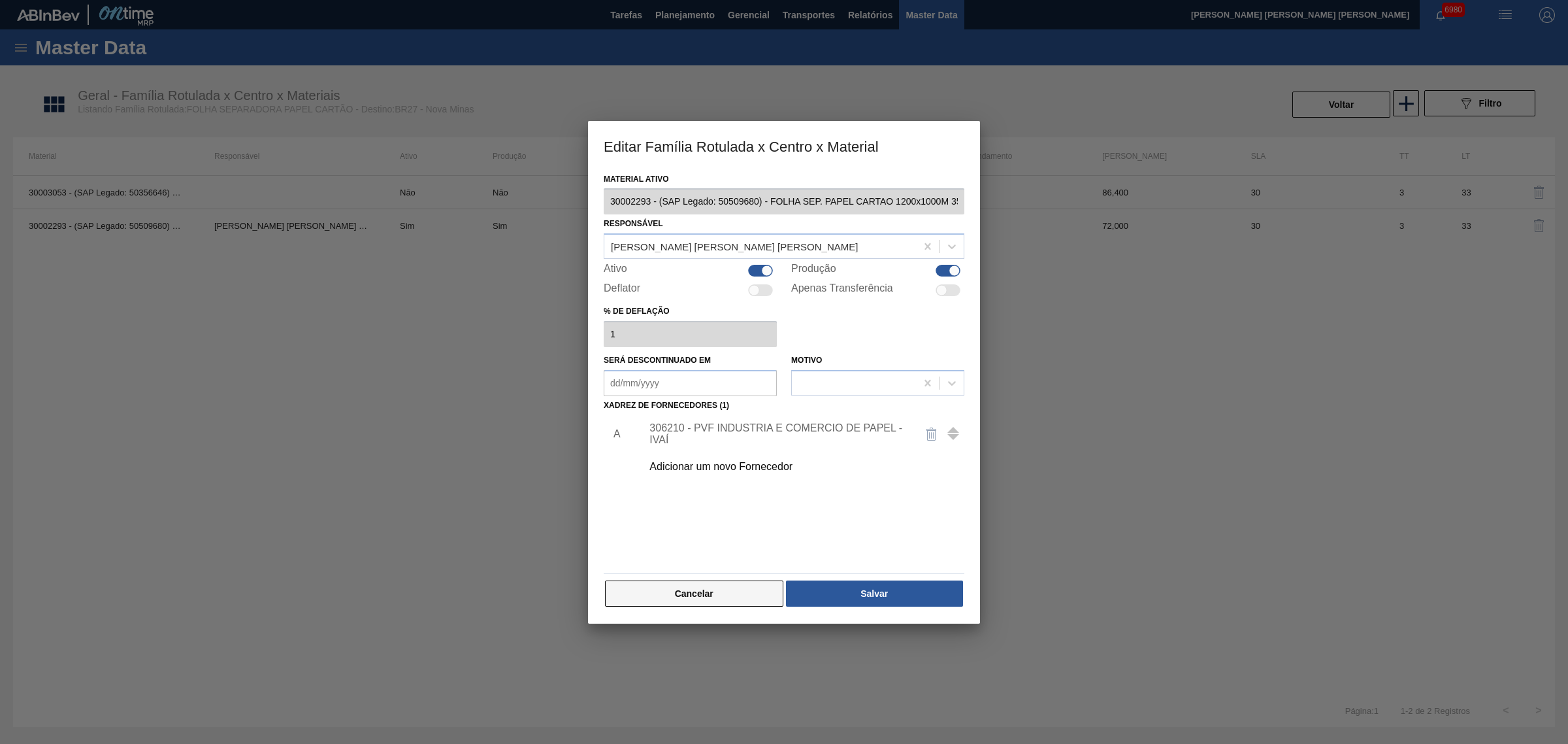
click at [722, 590] on button "Cancelar" at bounding box center [694, 593] width 178 height 27
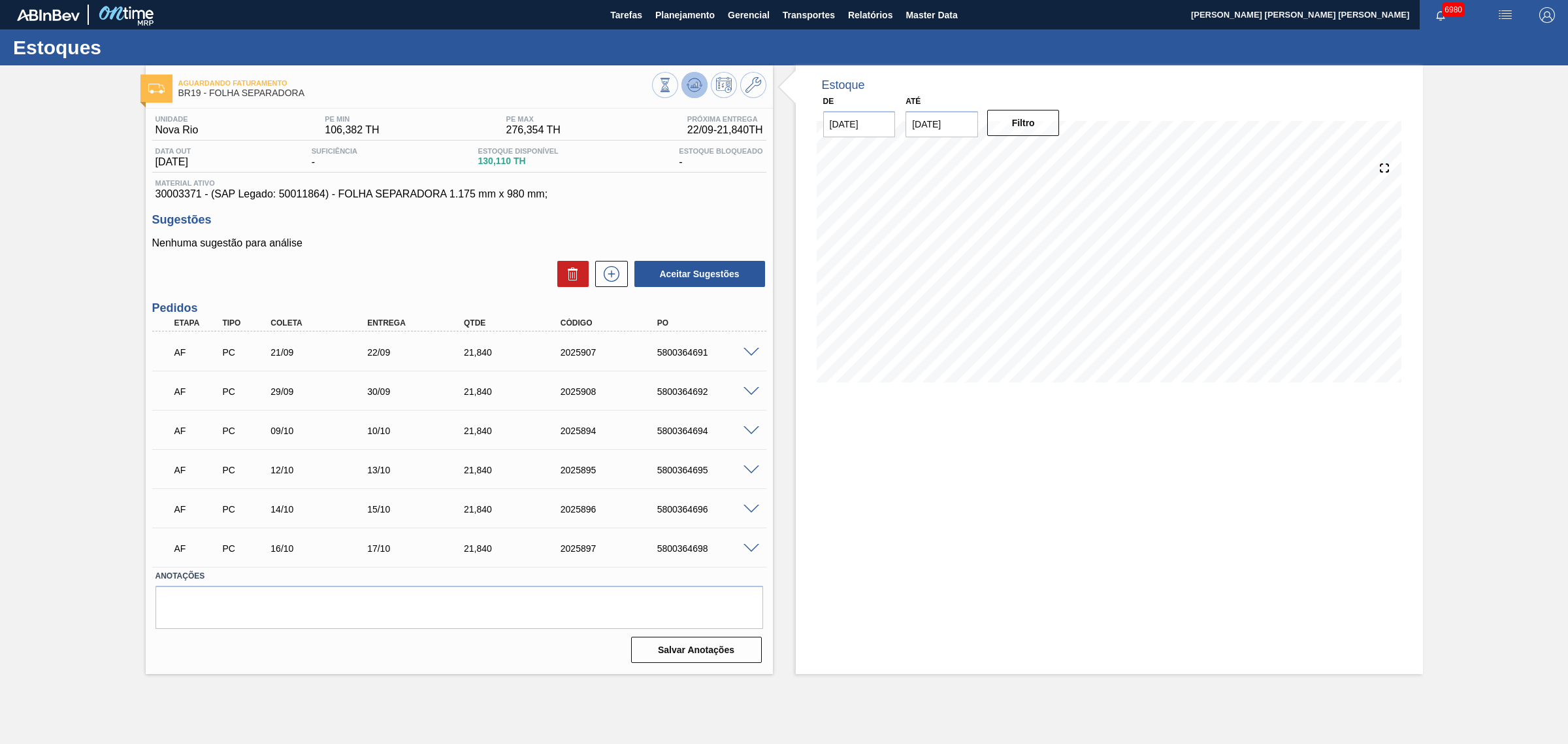
click at [687, 86] on icon at bounding box center [694, 88] width 13 height 6
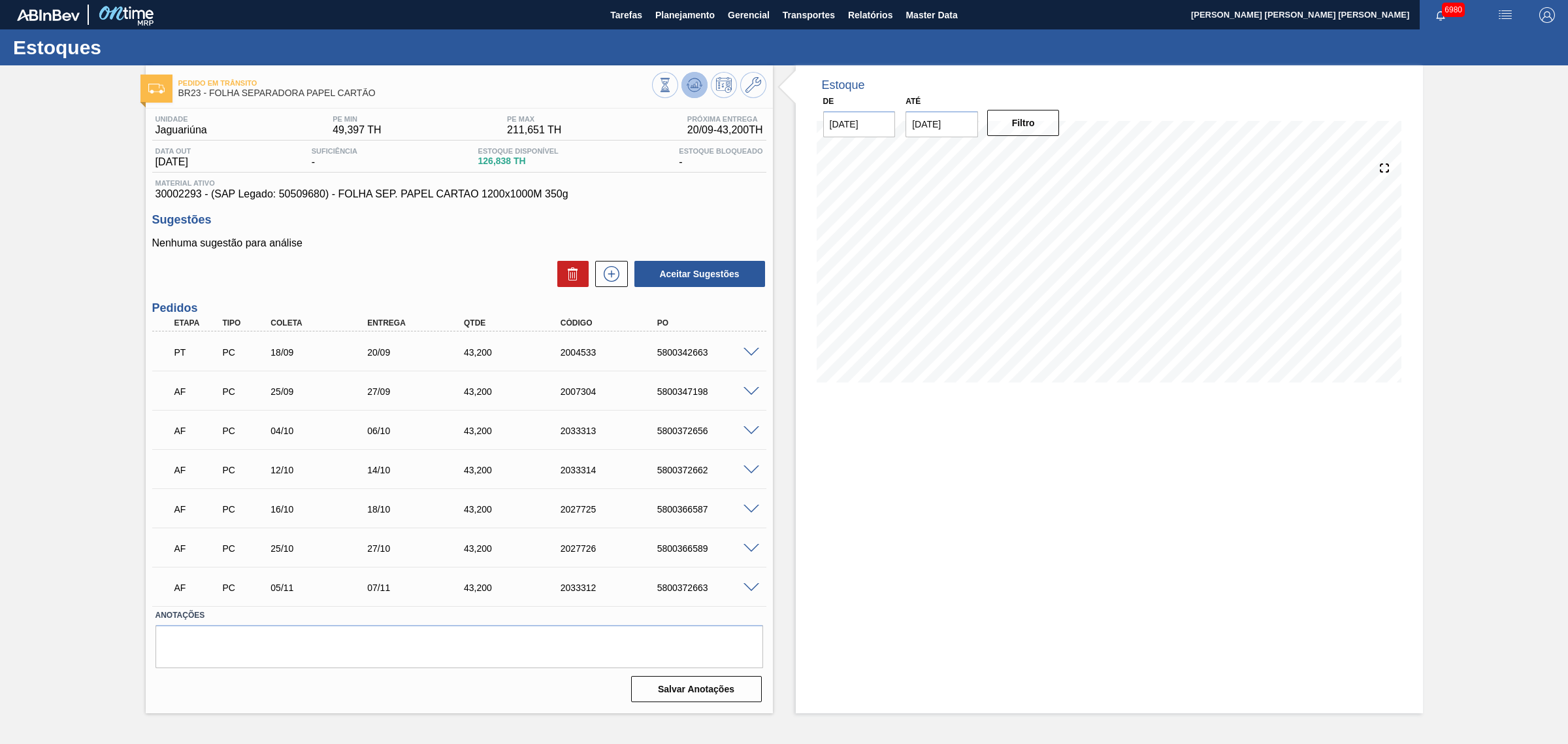
click at [699, 91] on icon at bounding box center [694, 84] width 16 height 16
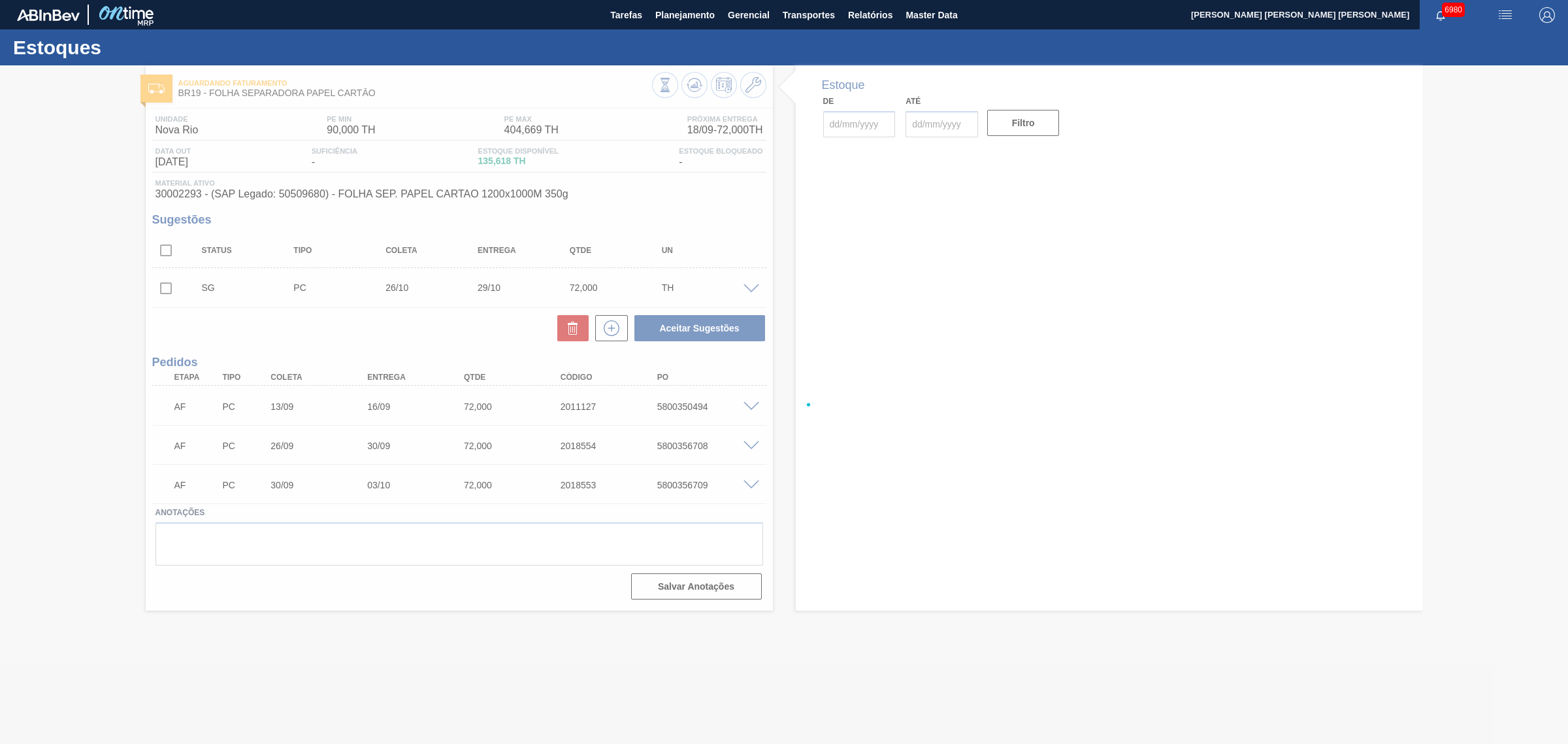
type input "[DATE]"
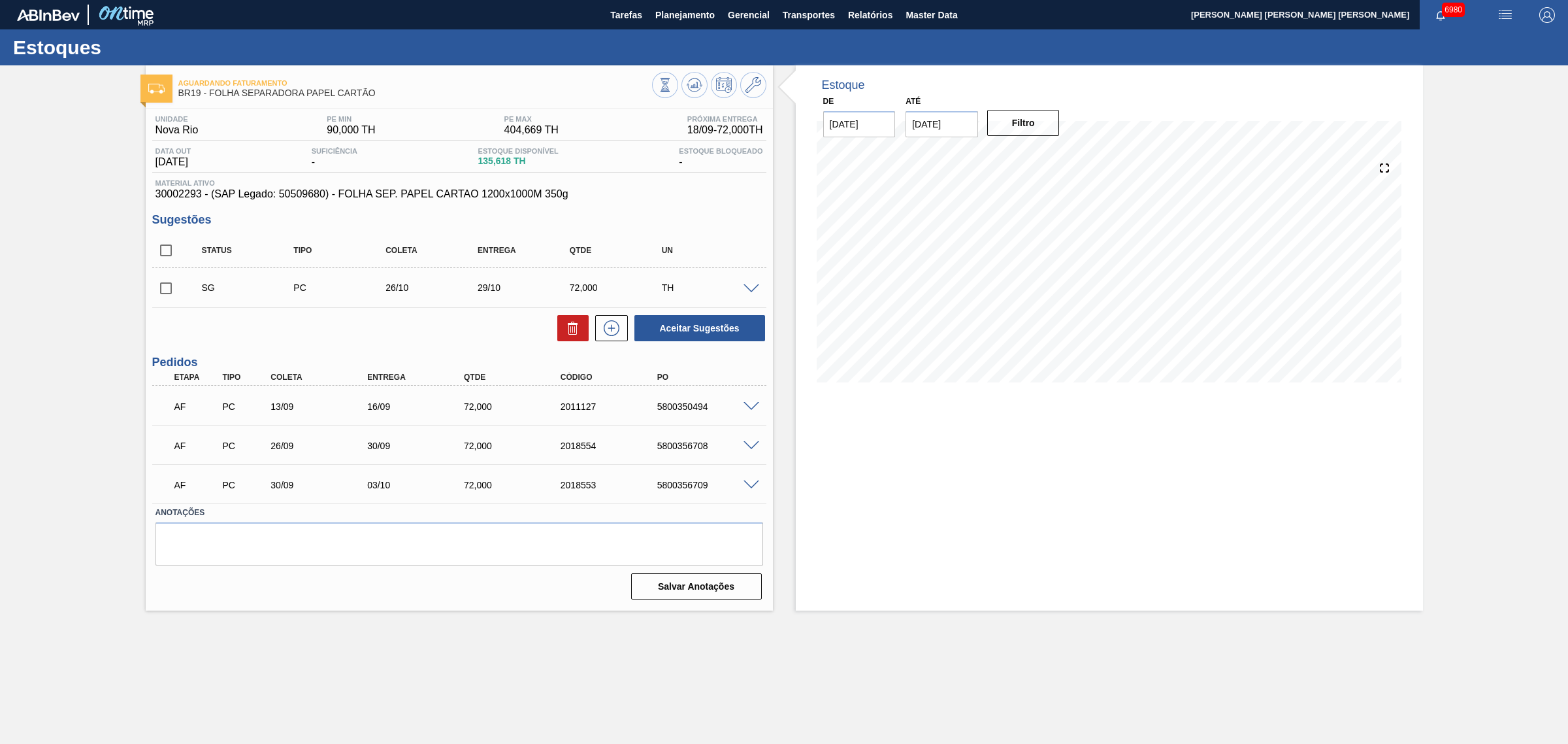
click at [174, 250] on input "checkbox" at bounding box center [166, 250] width 27 height 27
checkbox input "true"
click at [707, 317] on button "Aceitar Sugestões" at bounding box center [699, 328] width 131 height 27
checkbox input "false"
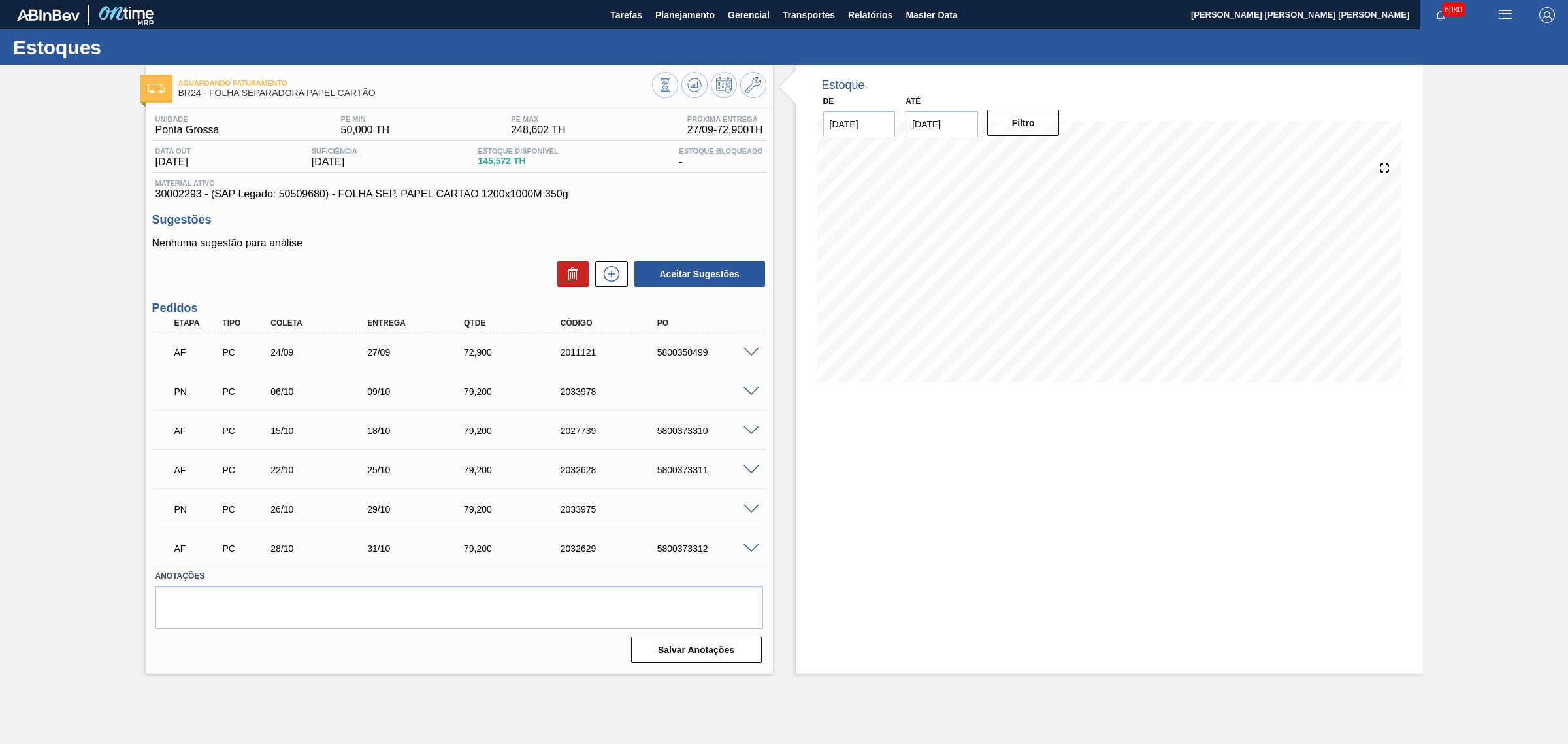
drag, startPoint x: 689, startPoint y: 69, endPoint x: 701, endPoint y: 100, distance: 33.2
click at [689, 69] on div "Aguardando Faturamento BR24 - FOLHA SEPARADORA PAPEL CARTÃO" at bounding box center [459, 83] width 627 height 36
click at [687, 84] on icon at bounding box center [694, 84] width 16 height 16
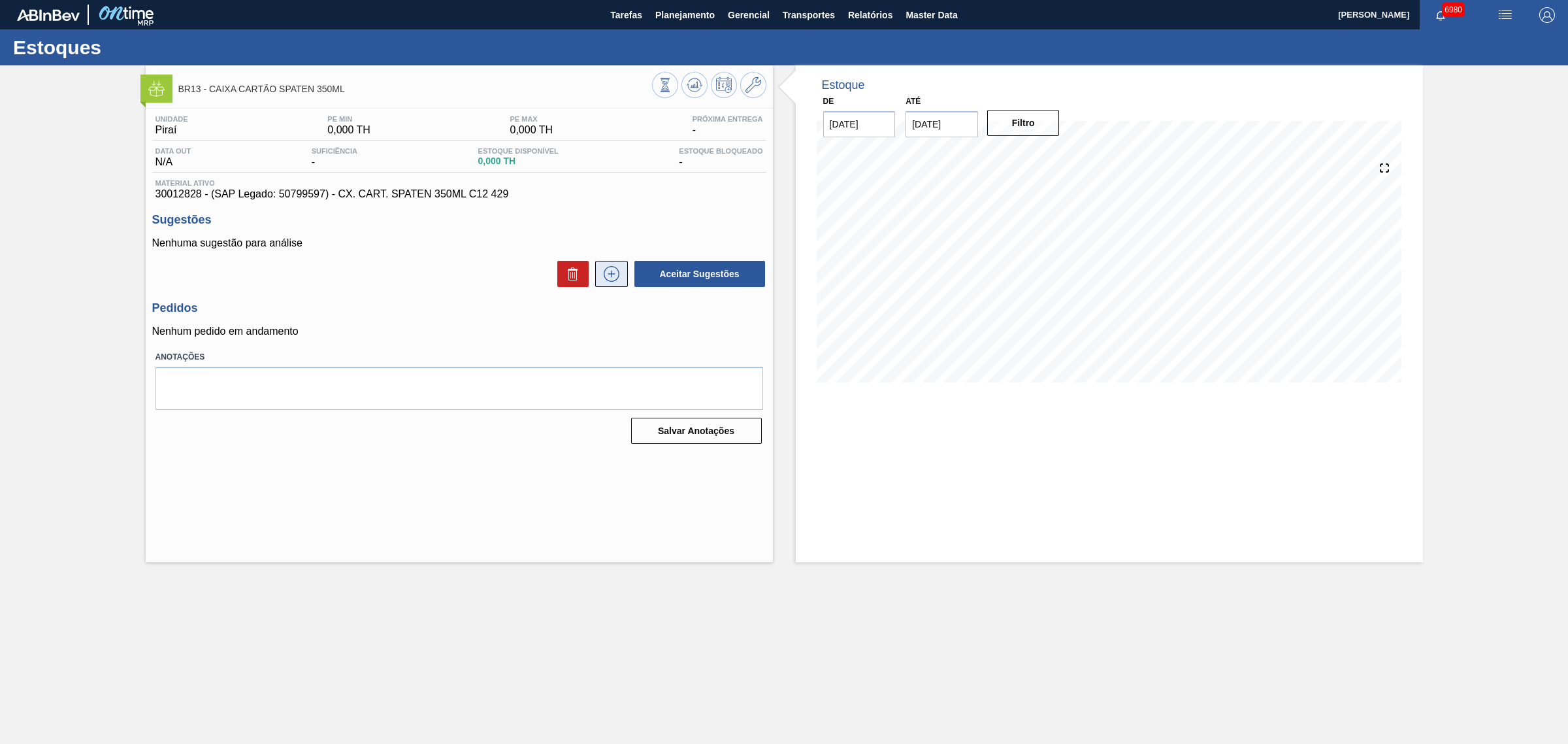
click at [611, 273] on icon at bounding box center [611, 274] width 1 height 7
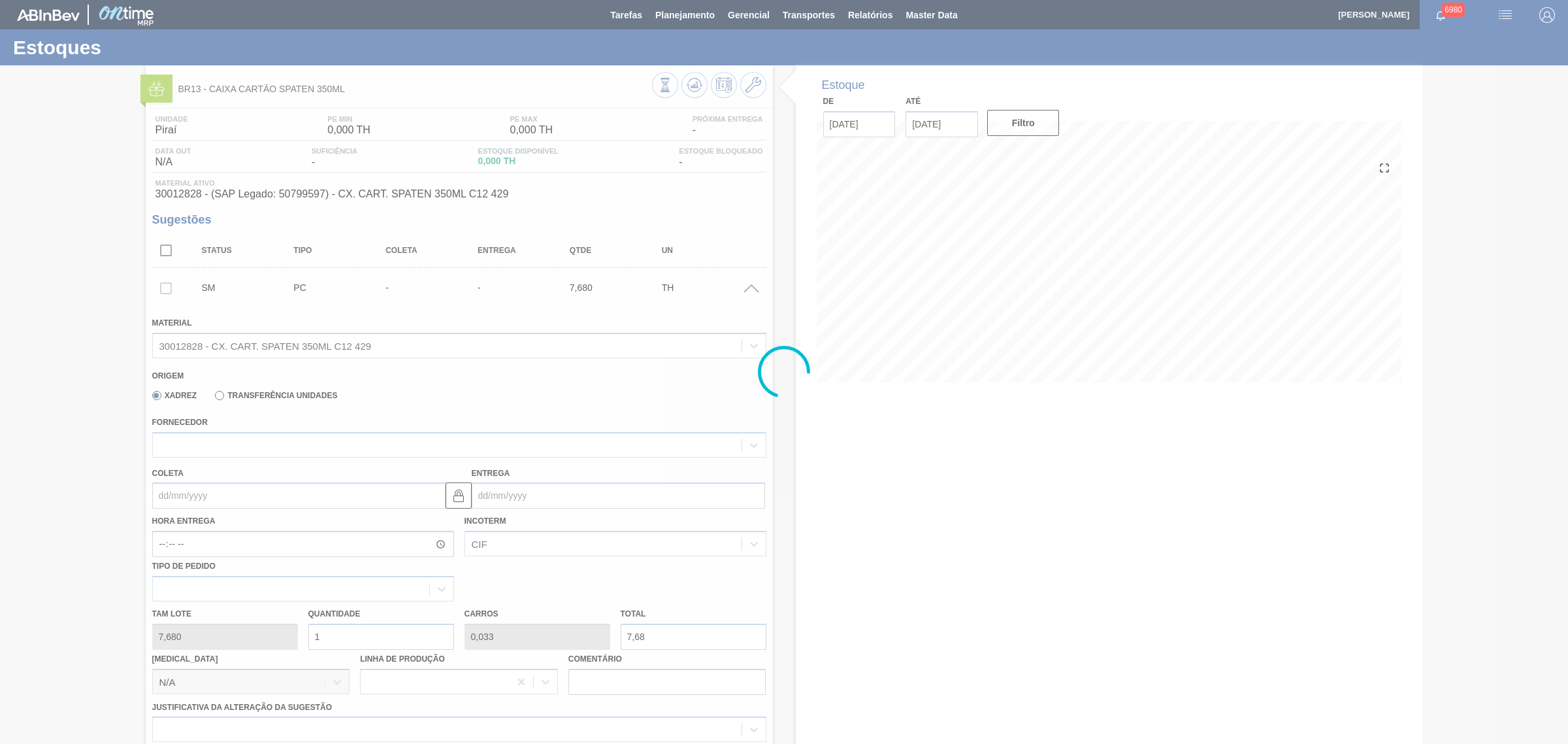
click at [313, 439] on div at bounding box center [784, 372] width 1568 height 744
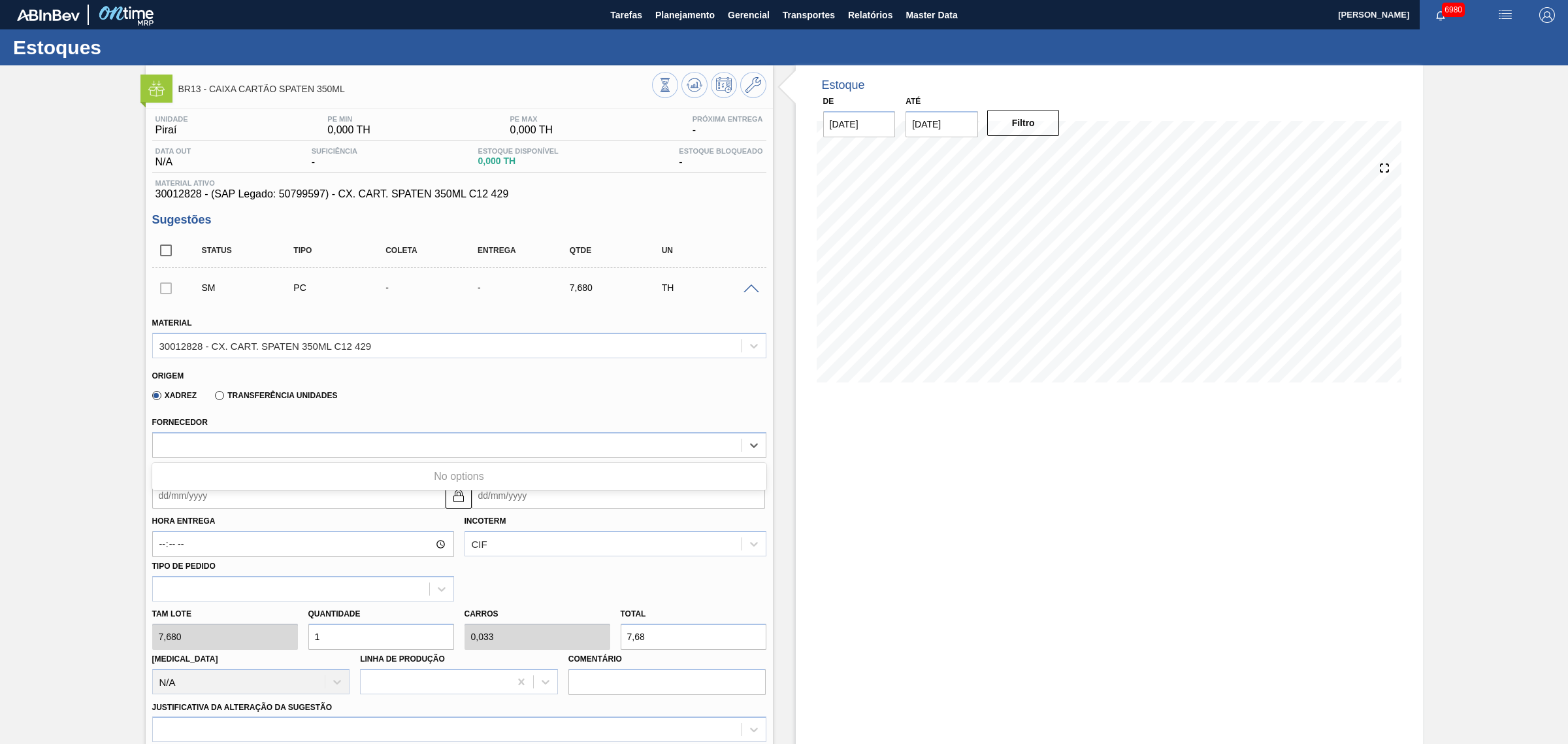
click at [319, 448] on div at bounding box center [447, 444] width 588 height 19
click at [765, 89] on button at bounding box center [753, 85] width 26 height 27
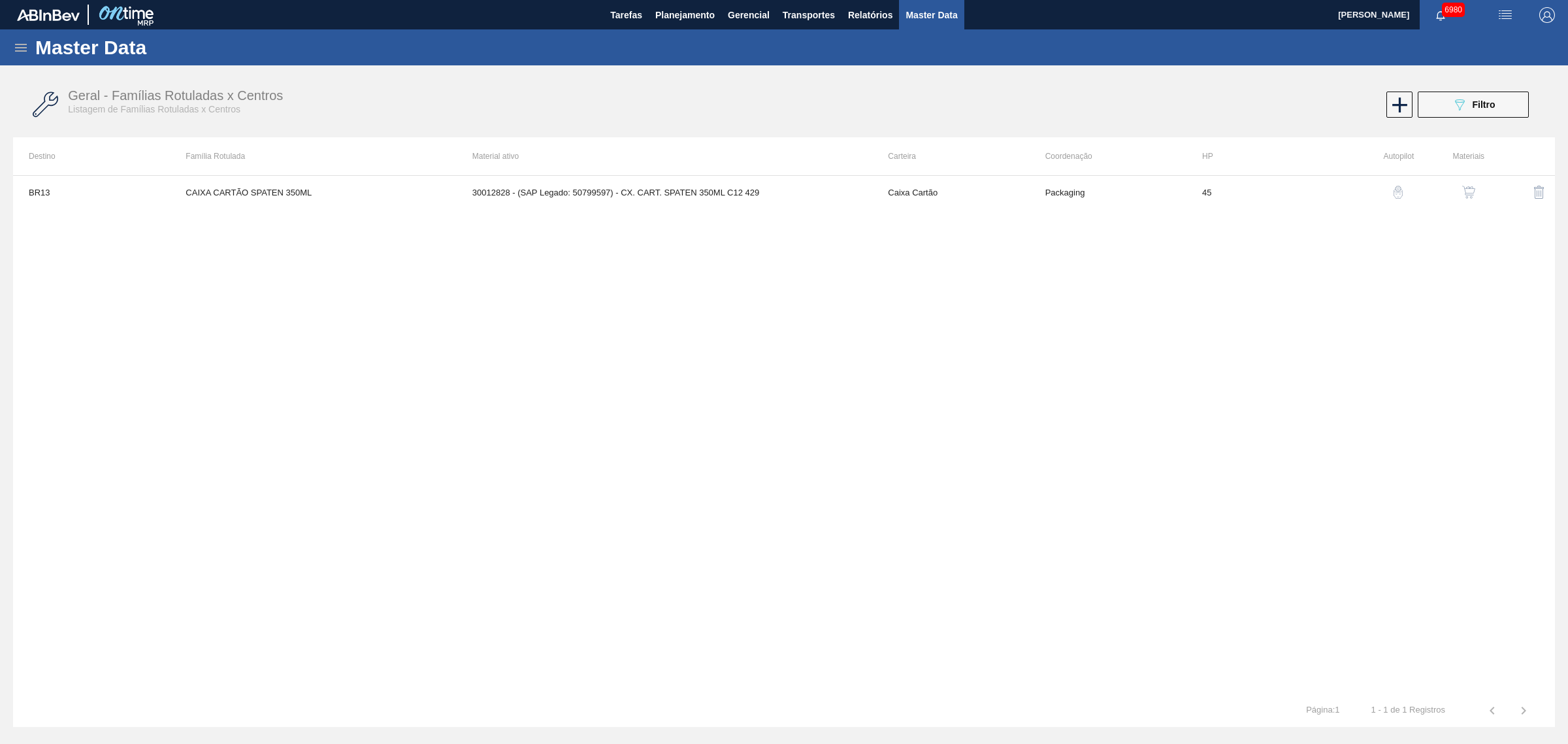
click at [1484, 192] on button "button" at bounding box center [1468, 192] width 31 height 31
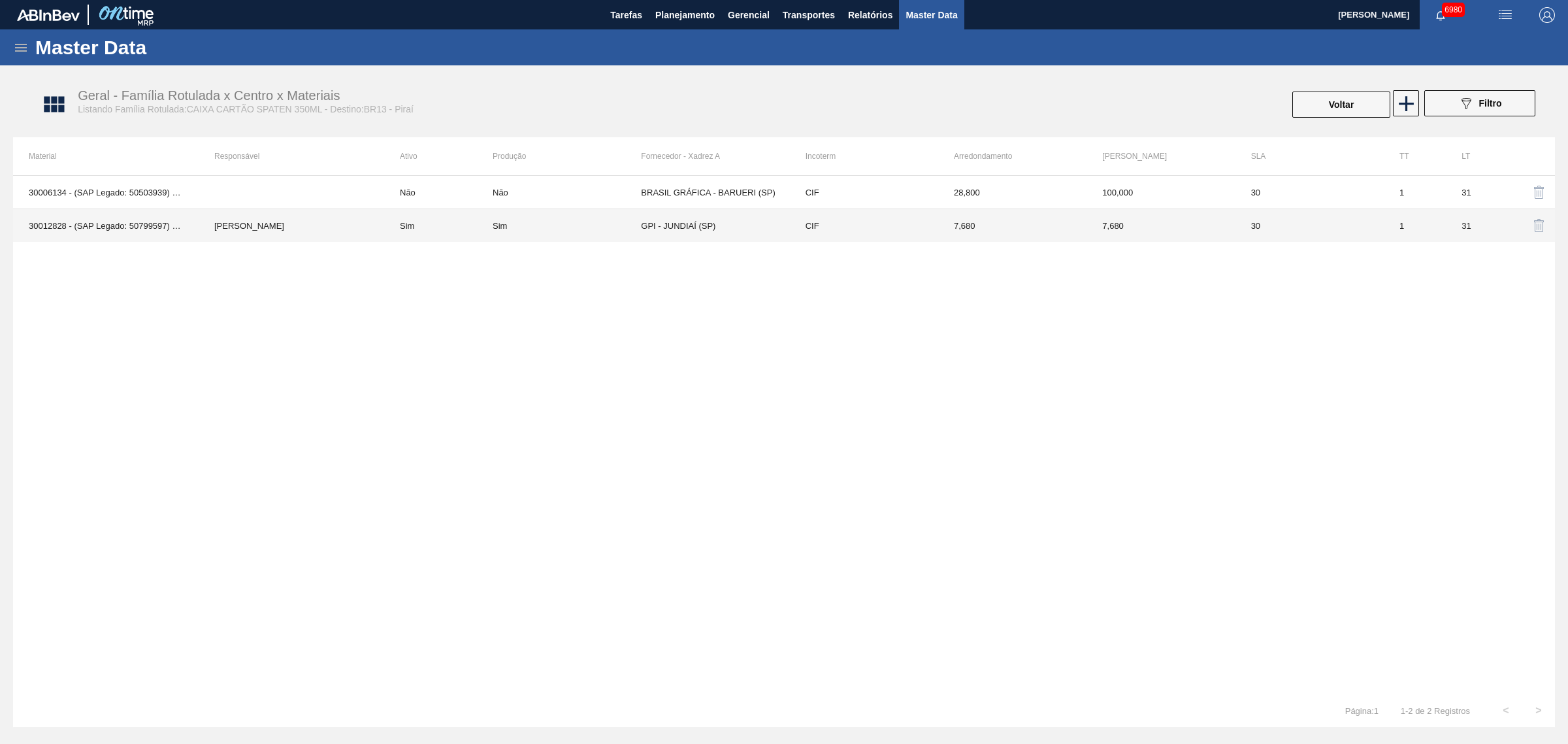
click at [318, 222] on td "[PERSON_NAME] [PERSON_NAME] [PERSON_NAME]" at bounding box center [291, 226] width 185 height 33
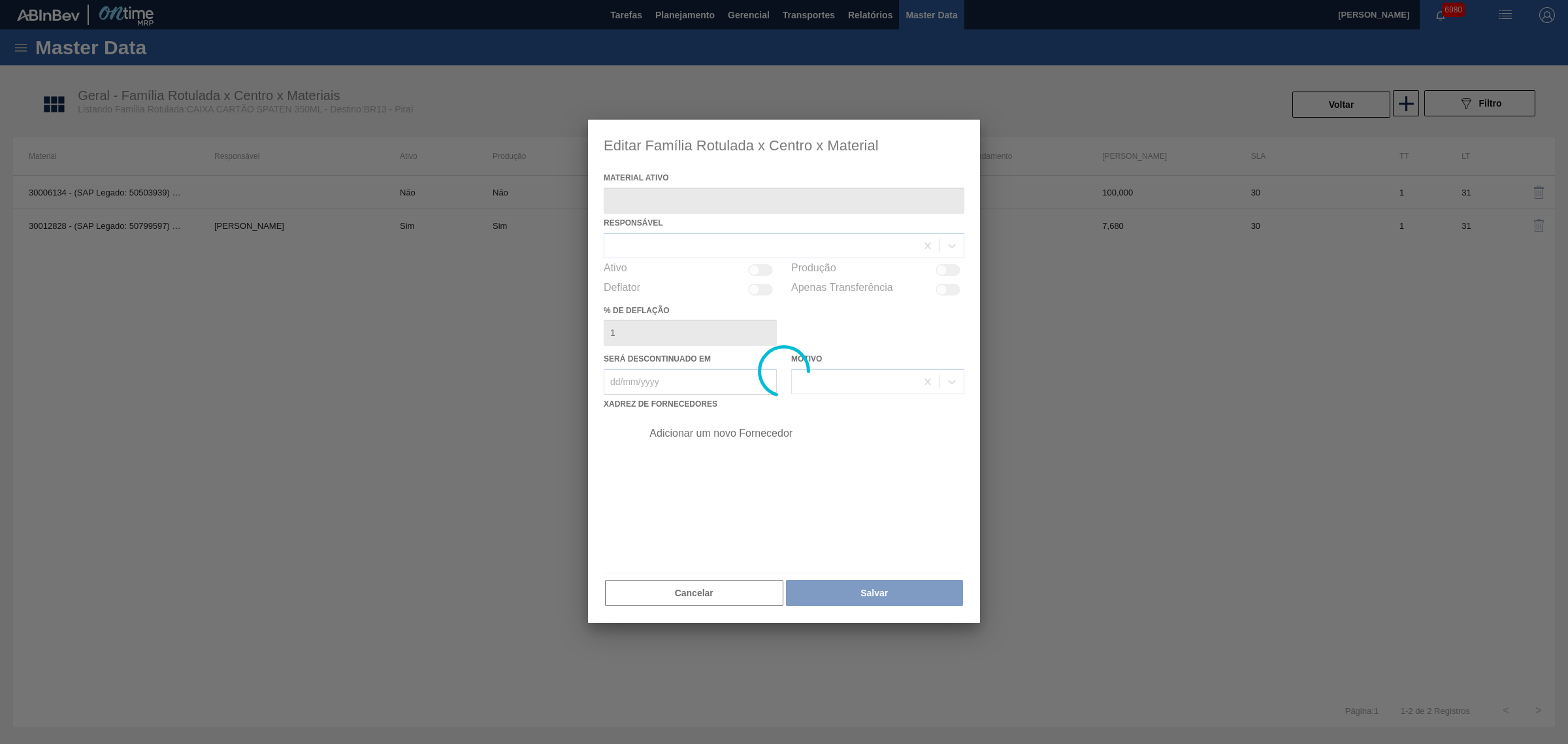
type ativo "30012828 - (SAP Legado: 50799597) - CX. CART. SPATEN 350ML C12 429"
checkbox input "true"
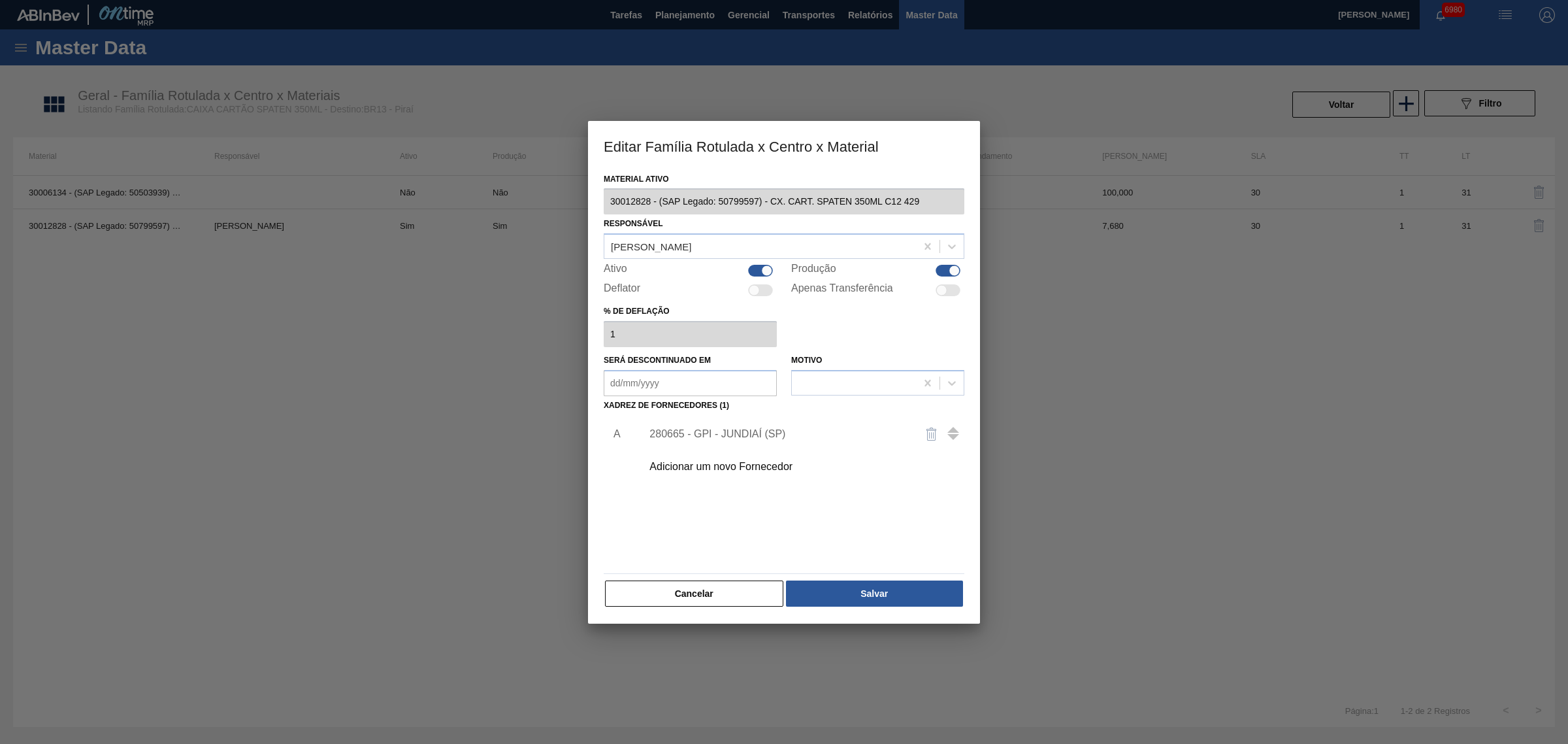
click at [733, 433] on div "280665 - GPI - JUNDIAÍ (SP)" at bounding box center [778, 433] width 256 height 12
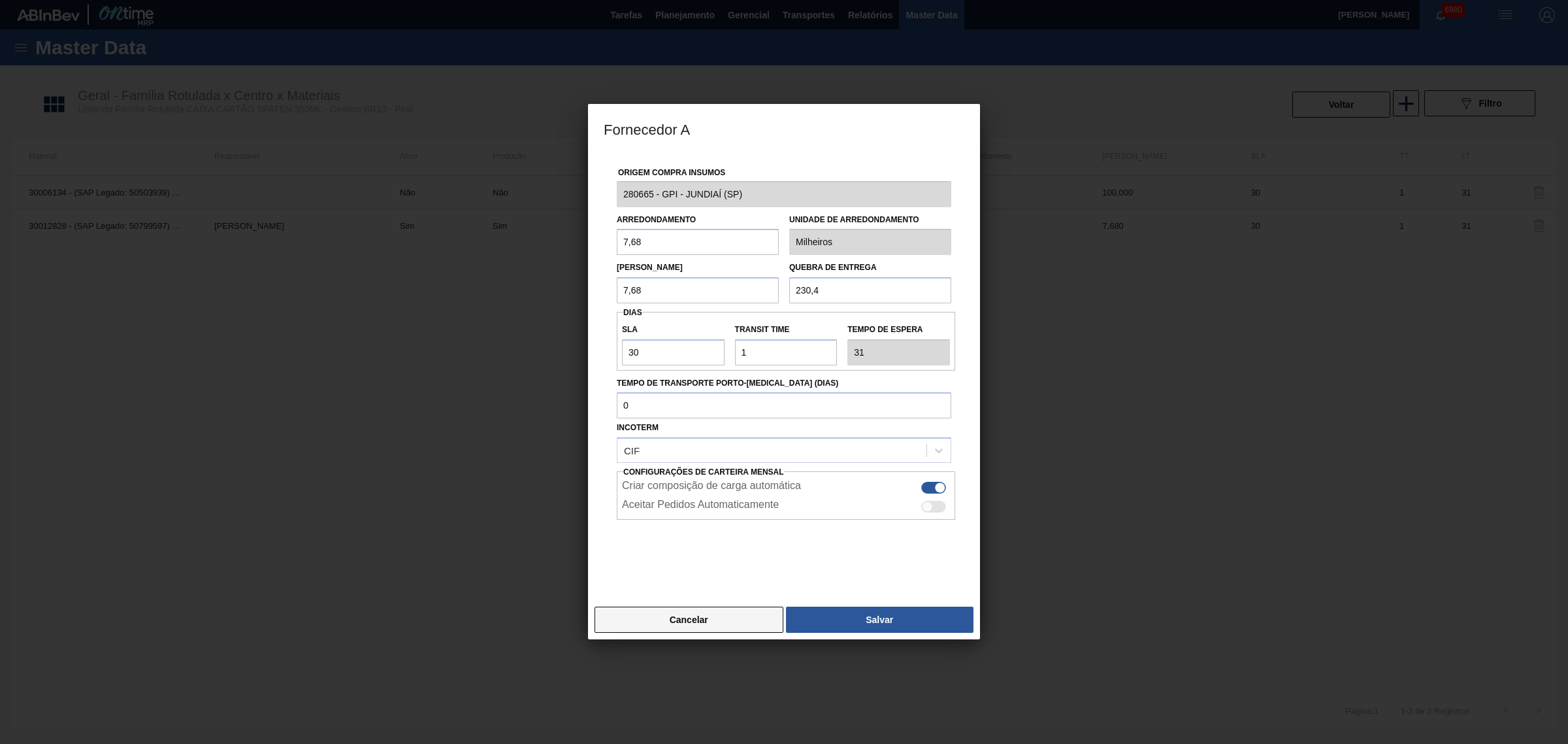
click at [700, 624] on button "Cancelar" at bounding box center [689, 620] width 189 height 27
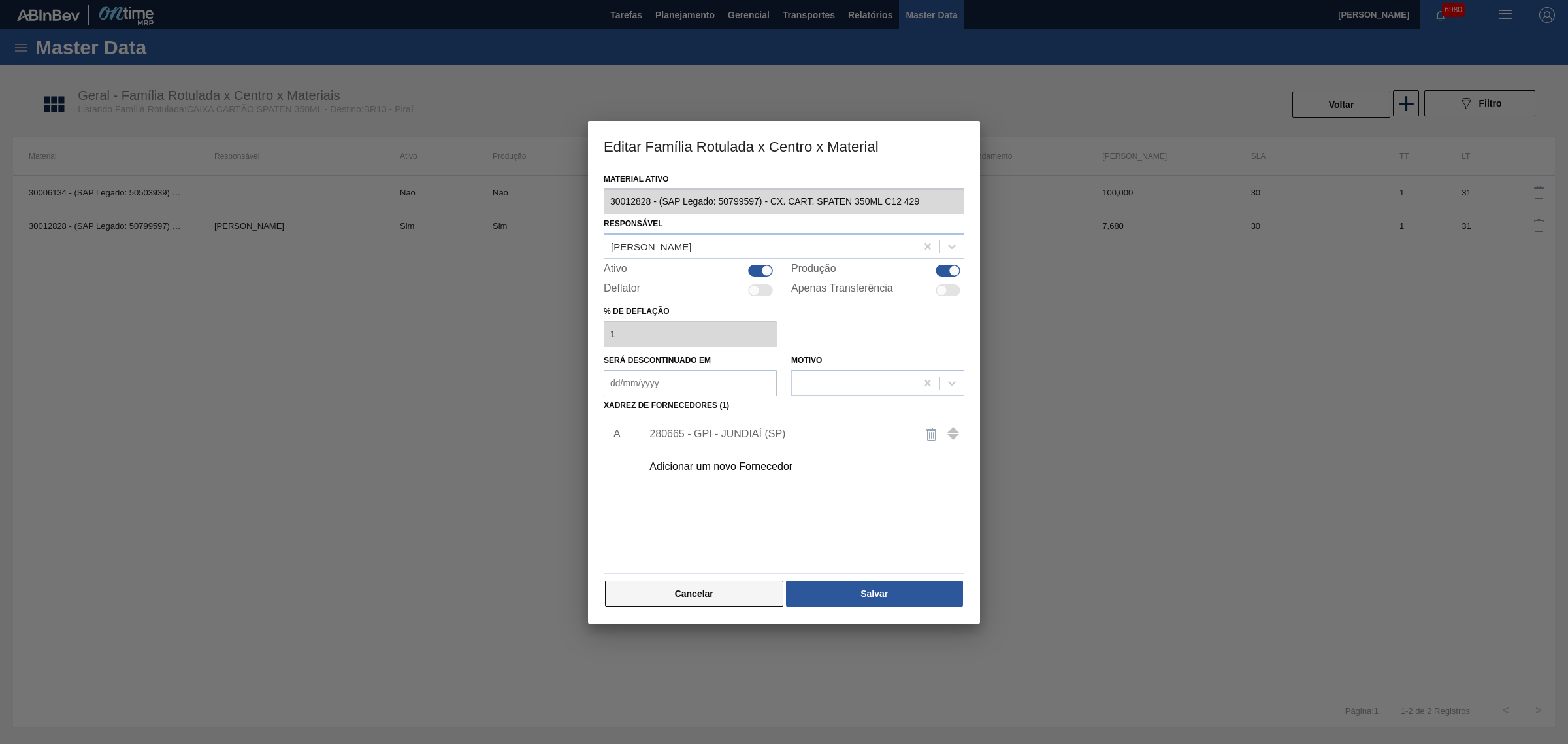
click at [716, 589] on button "Cancelar" at bounding box center [694, 593] width 178 height 27
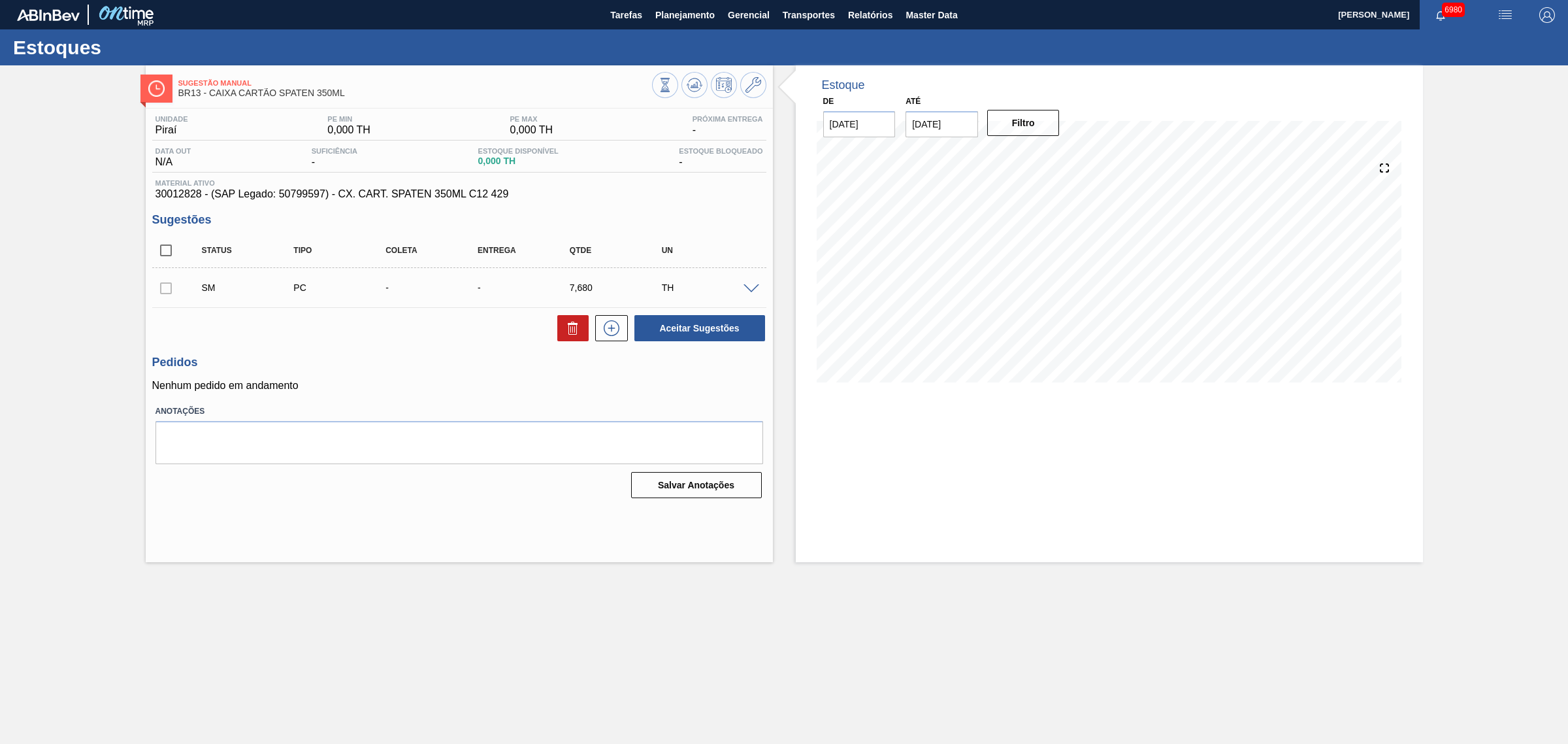
click at [745, 283] on div "SM PC - - 7,680 TH" at bounding box center [470, 287] width 552 height 27
click at [748, 288] on span at bounding box center [751, 289] width 16 height 10
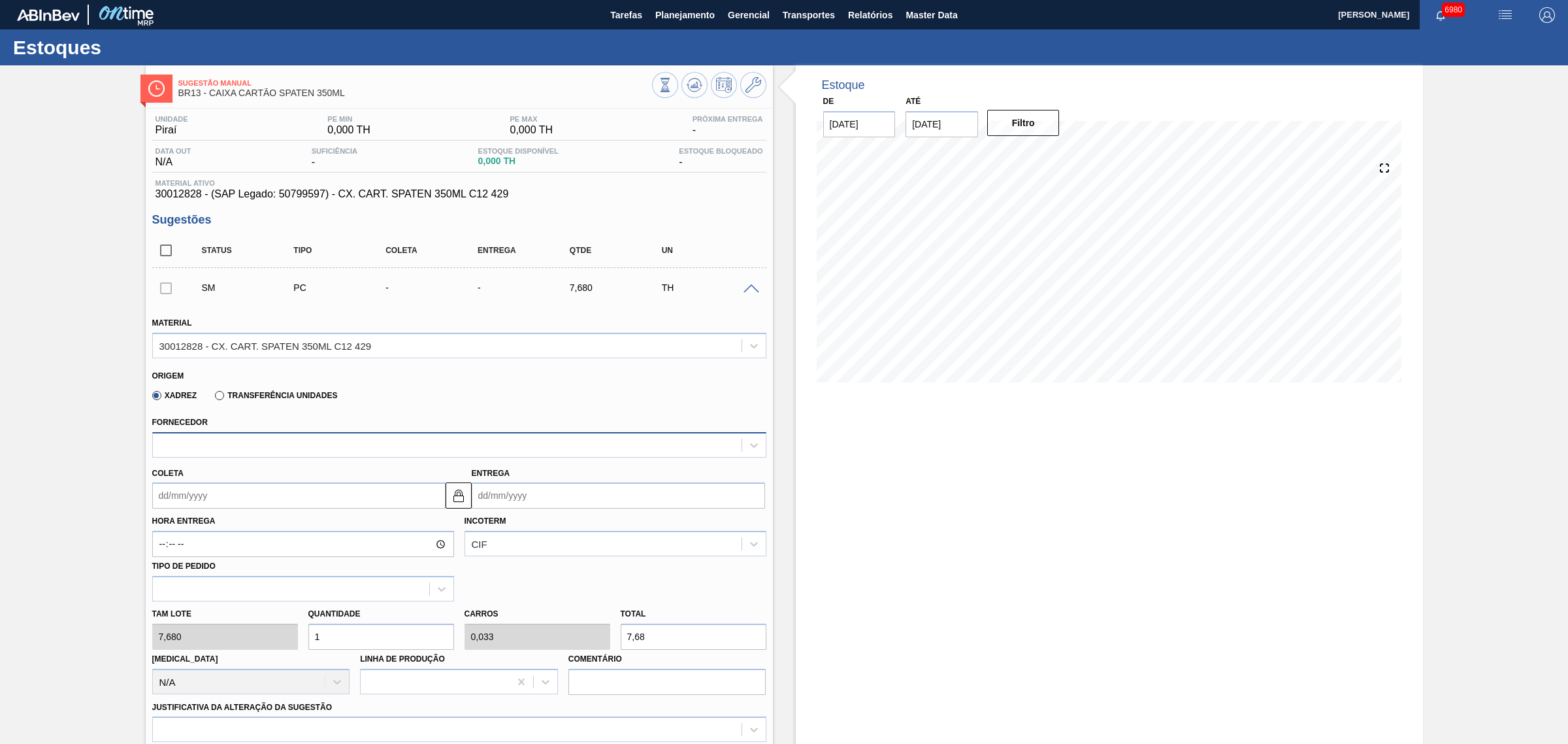
click at [318, 437] on div at bounding box center [447, 444] width 588 height 19
click at [464, 490] on div "No options" at bounding box center [460, 476] width 614 height 27
click at [465, 402] on div "Xadrez Transferência Unidades" at bounding box center [454, 393] width 603 height 26
click at [227, 393] on label "Transferência Unidades" at bounding box center [276, 396] width 122 height 9
click at [213, 398] on input "Transferência Unidades" at bounding box center [213, 398] width 0 height 0
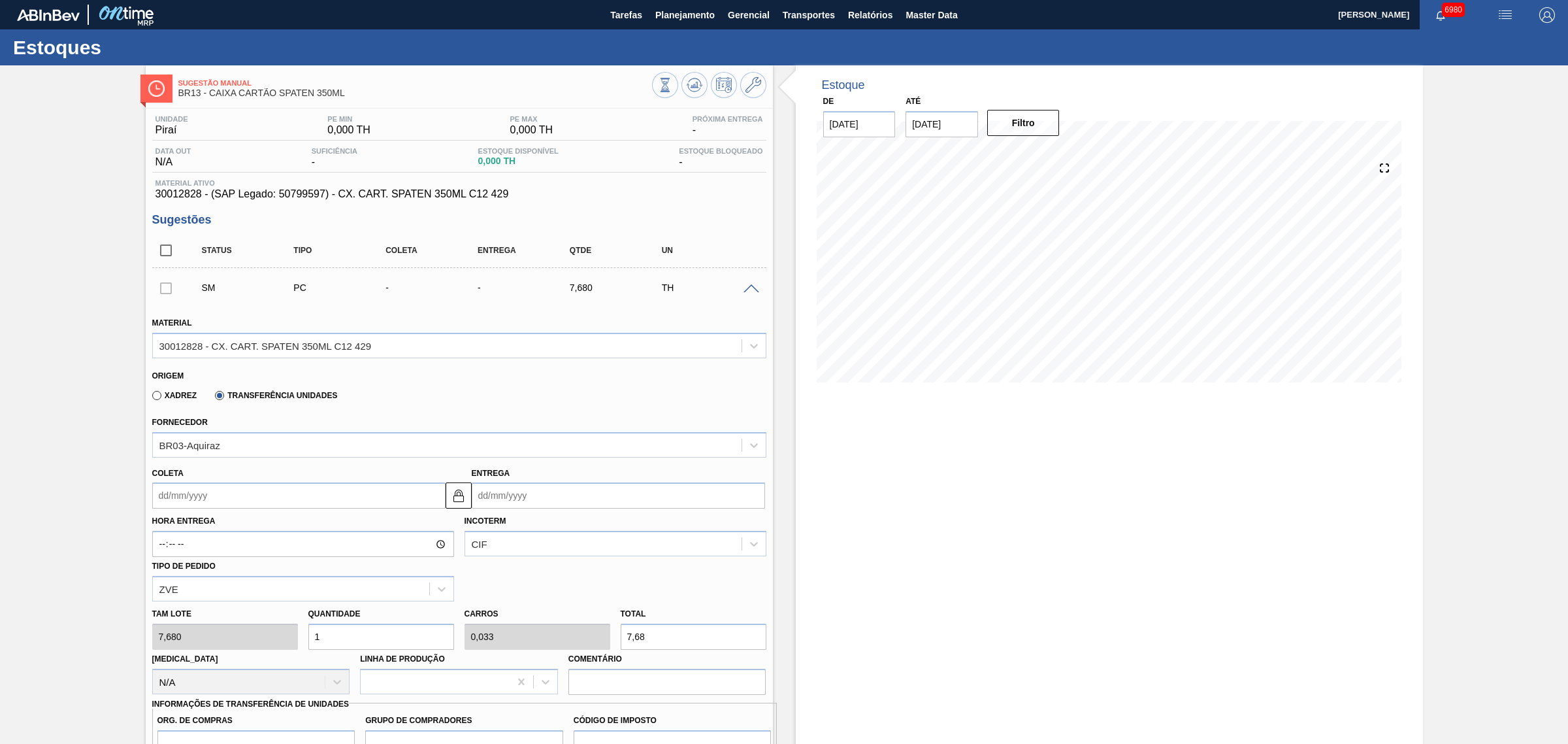
click at [175, 393] on label "Xadrez" at bounding box center [175, 396] width 45 height 9
click at [150, 398] on input "Xadrez" at bounding box center [150, 398] width 0 height 0
type input "0,000"
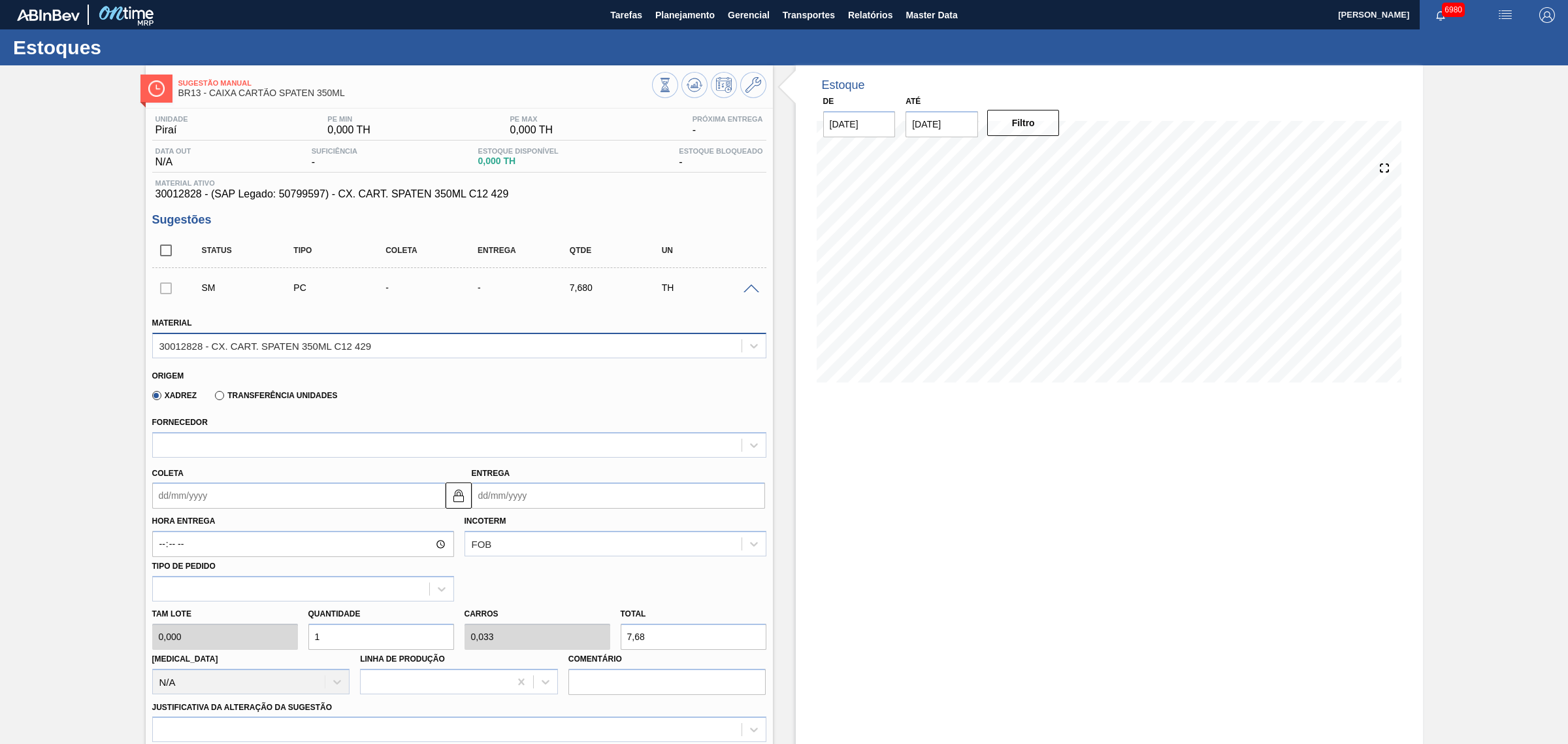
click at [253, 351] on div "30012828 - CX. CART. SPATEN 350ML C12 429" at bounding box center [265, 345] width 212 height 11
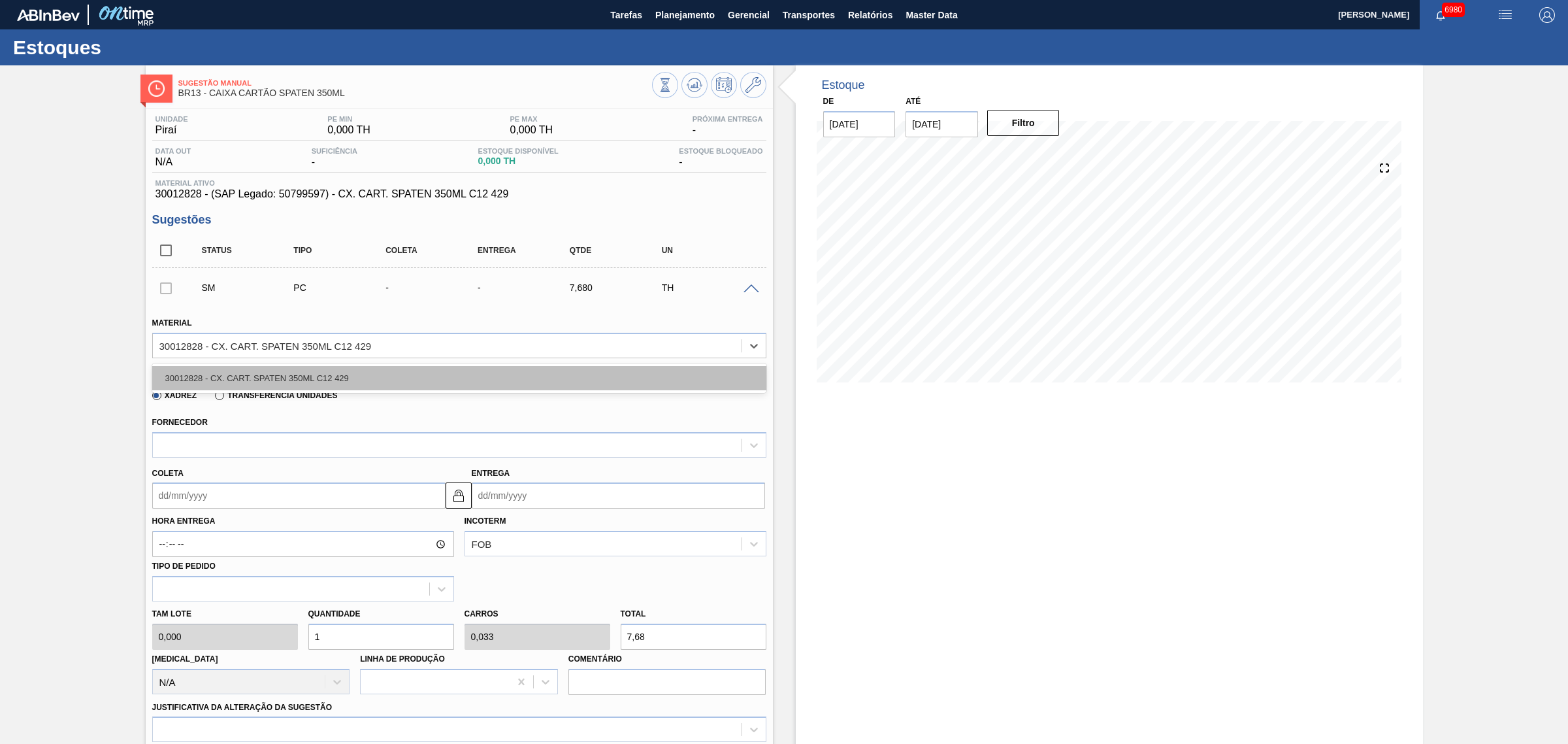
click at [265, 373] on div "30012828 - CX. CART. SPATEN 350ML C12 429" at bounding box center [460, 377] width 614 height 24
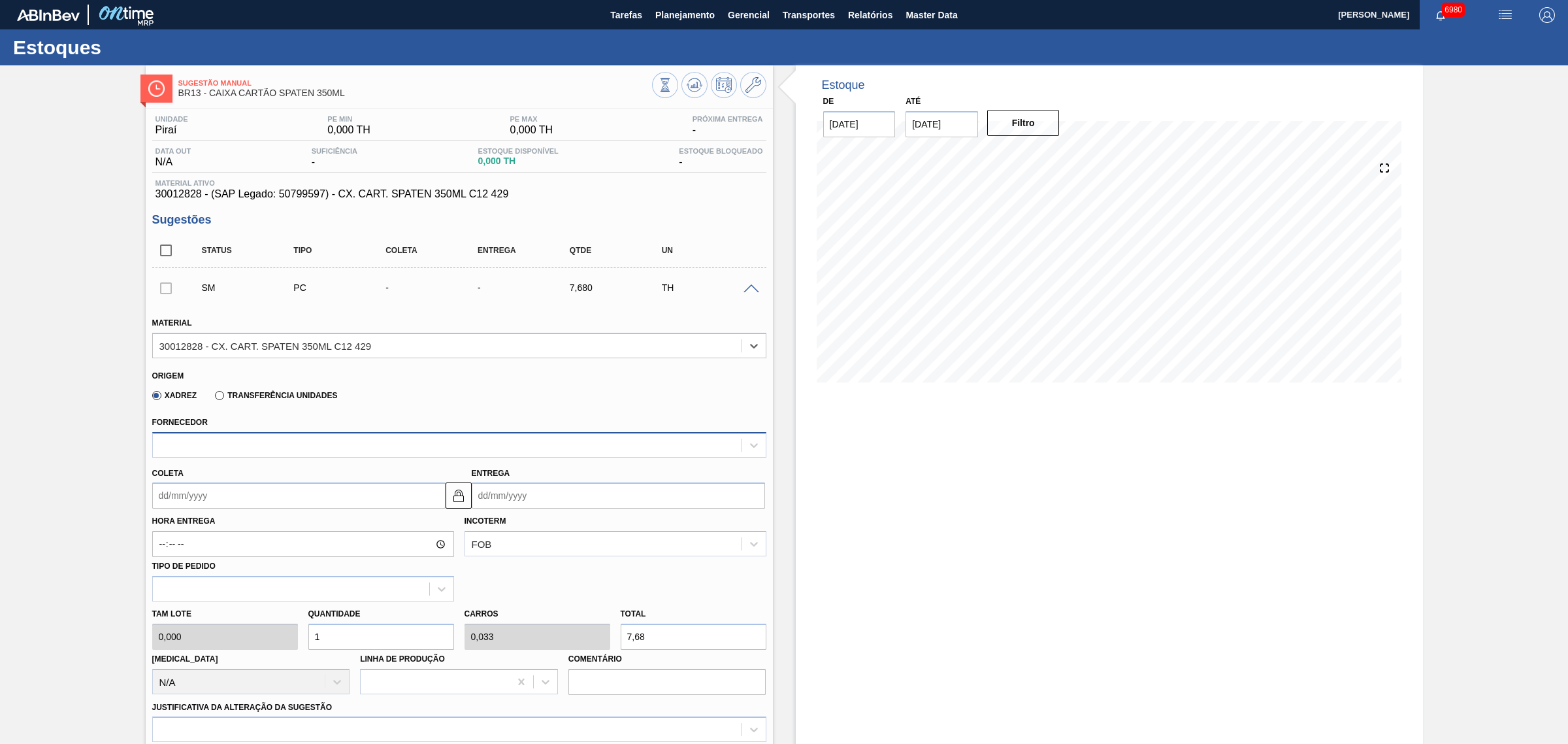
click at [516, 454] on div at bounding box center [447, 444] width 588 height 19
click at [390, 404] on div "Xadrez Transferência Unidades" at bounding box center [454, 393] width 603 height 26
click at [367, 442] on div at bounding box center [447, 444] width 588 height 19
click at [694, 84] on icon at bounding box center [694, 84] width 8 height 5
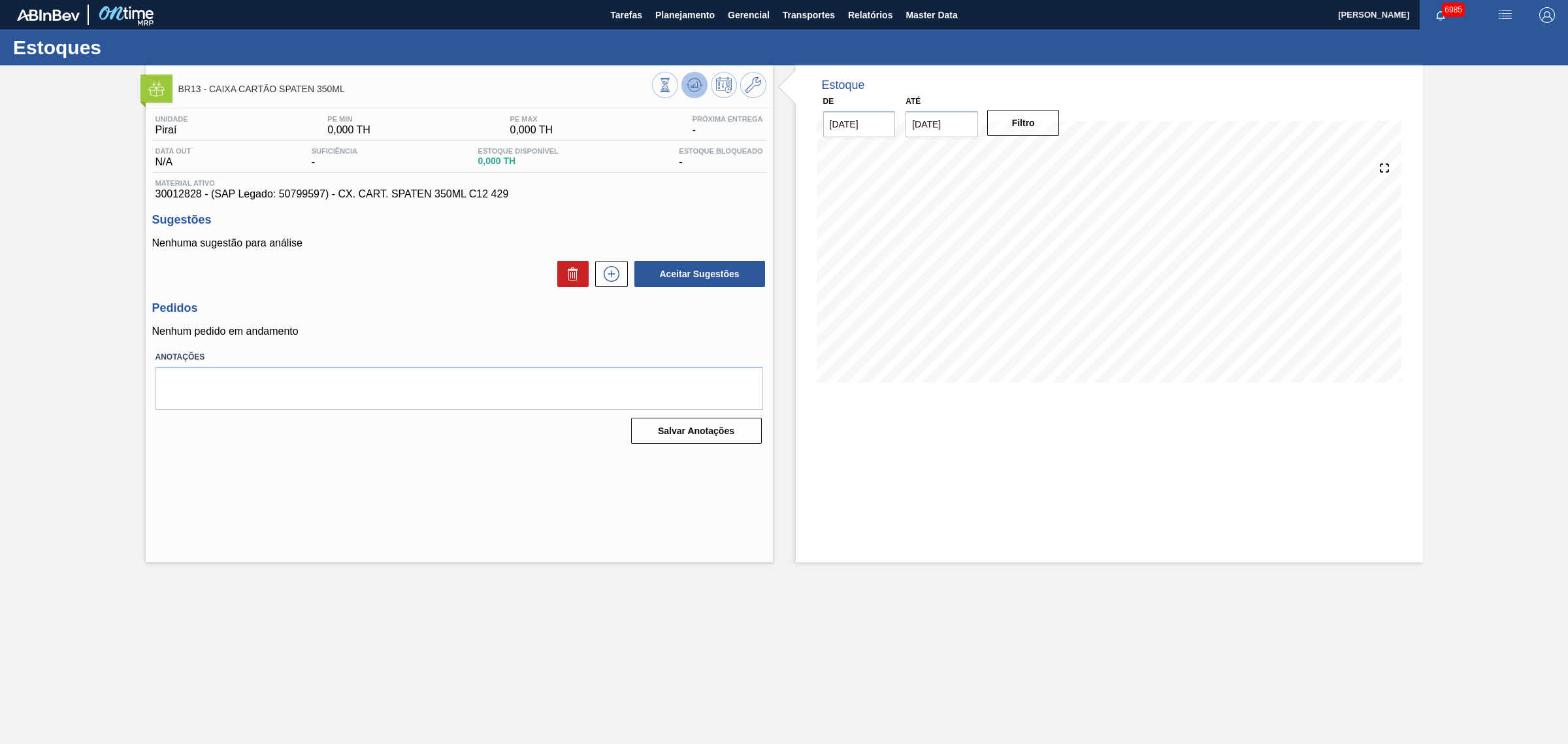
click at [687, 89] on icon at bounding box center [694, 84] width 16 height 16
click at [676, 12] on span "Planejamento" at bounding box center [684, 15] width 59 height 16
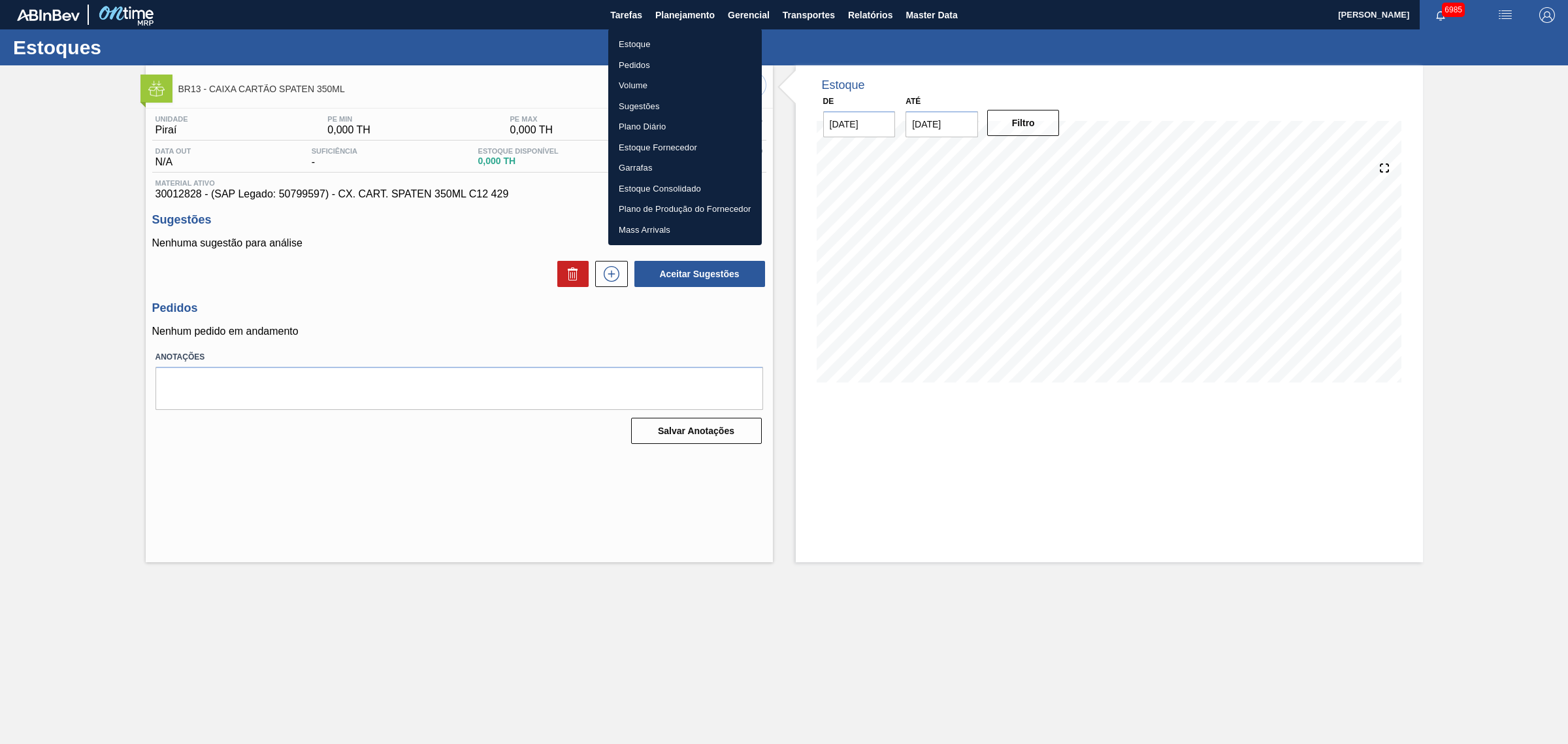
click at [637, 43] on li "Estoque" at bounding box center [685, 44] width 154 height 21
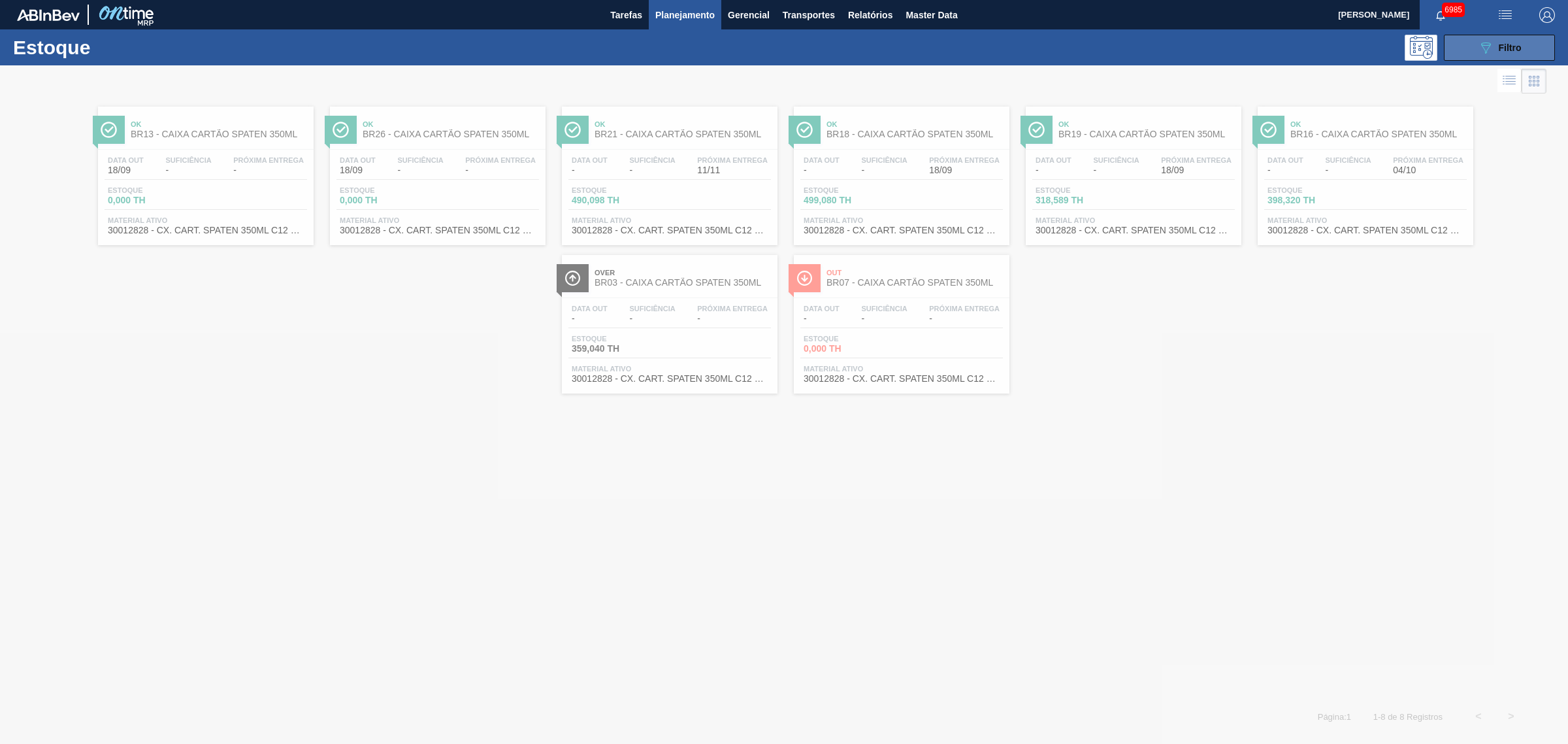
click at [1474, 49] on button "089F7B8B-B2A5-4AFE-B5C0-19BA573D28AC Filtro" at bounding box center [1499, 48] width 111 height 27
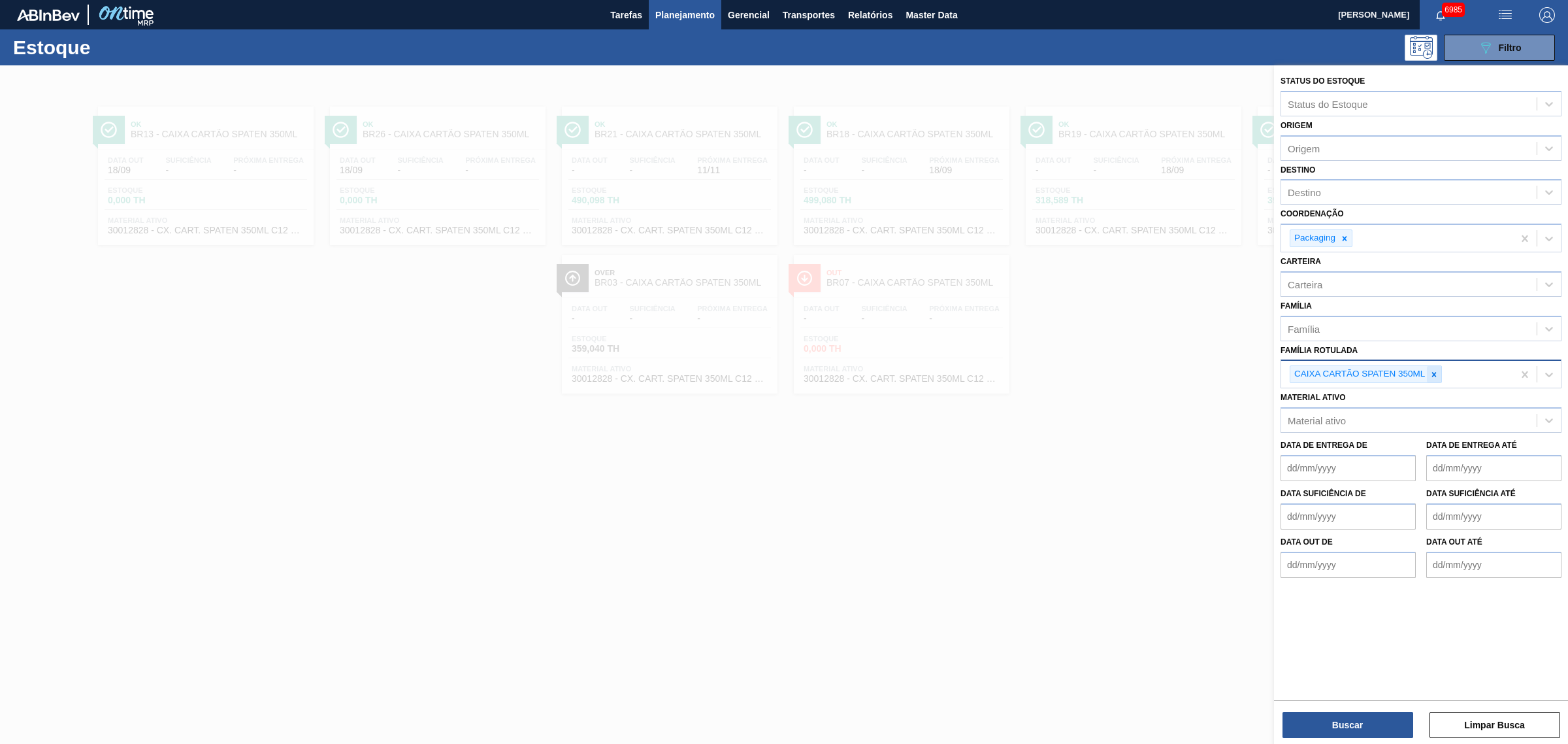
click at [1432, 370] on icon at bounding box center [1435, 375] width 9 height 9
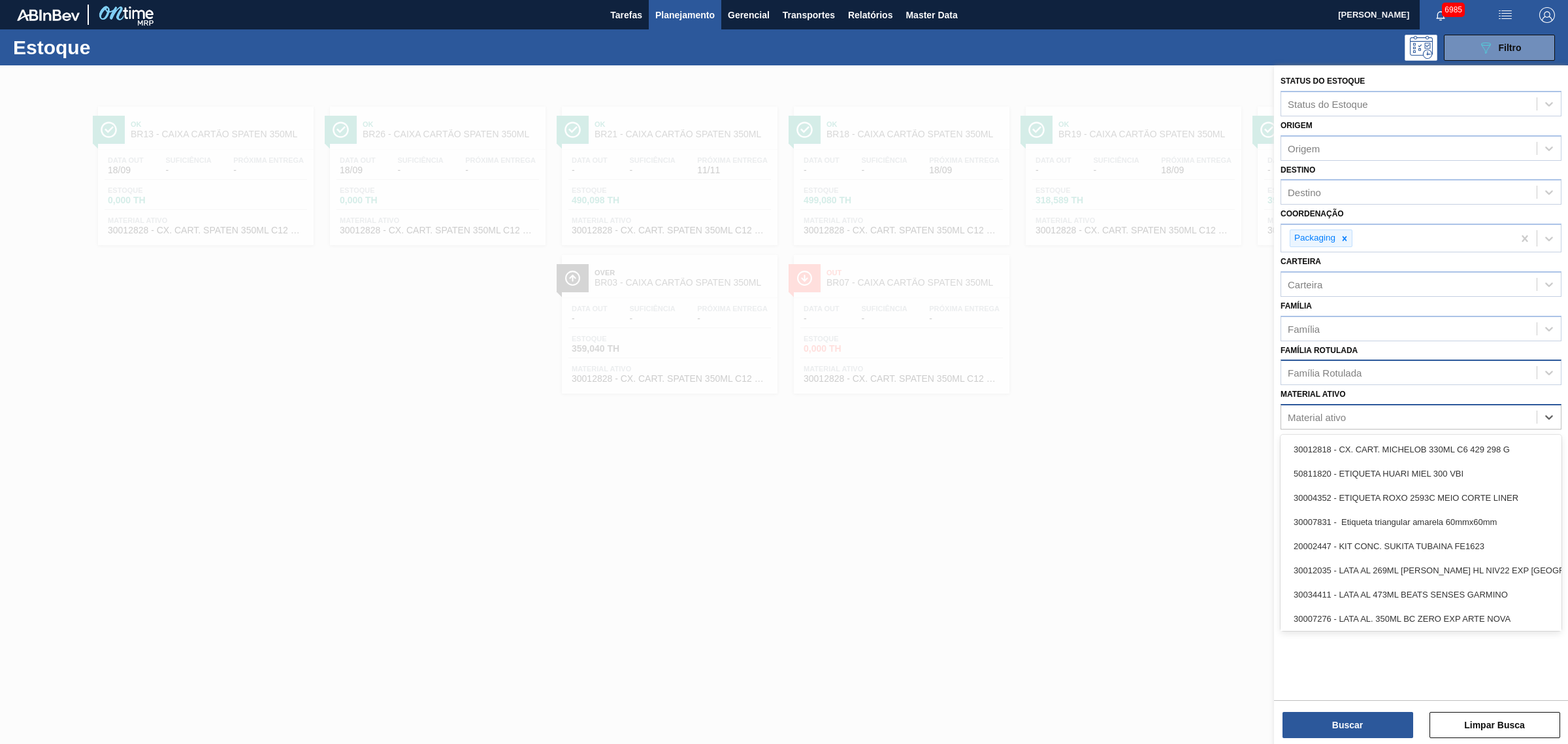
click at [1392, 413] on div "Material ativo" at bounding box center [1409, 417] width 256 height 19
type ativo "xarope alta"
click at [1468, 547] on div "30003526 - XAROPE ALTA MALTOSE 82%" at bounding box center [1421, 546] width 281 height 24
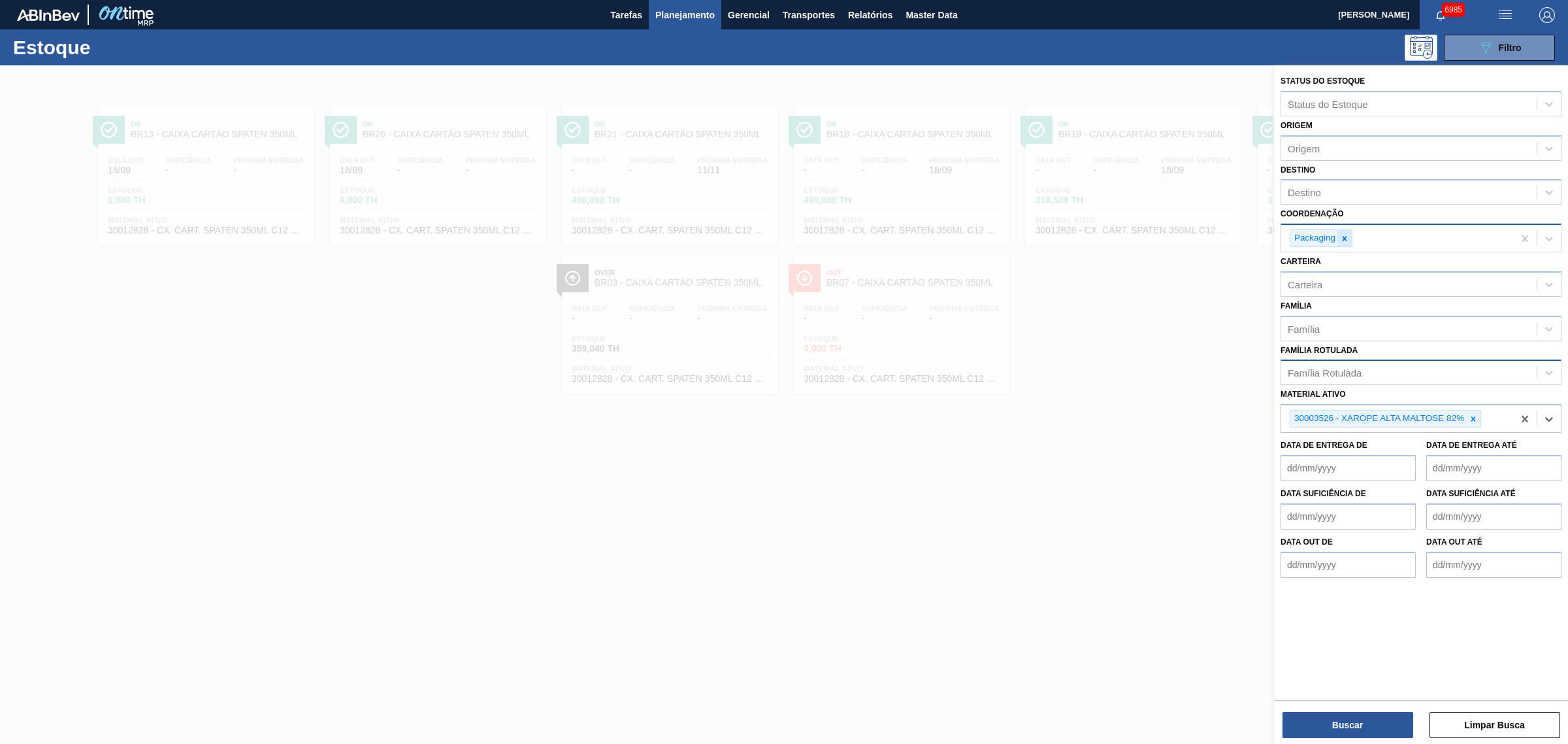
click at [1351, 239] on div at bounding box center [1345, 239] width 15 height 16
click at [1328, 192] on div "Destino" at bounding box center [1409, 192] width 256 height 19
type input "cama"
click at [1319, 729] on button "Buscar" at bounding box center [1348, 725] width 131 height 27
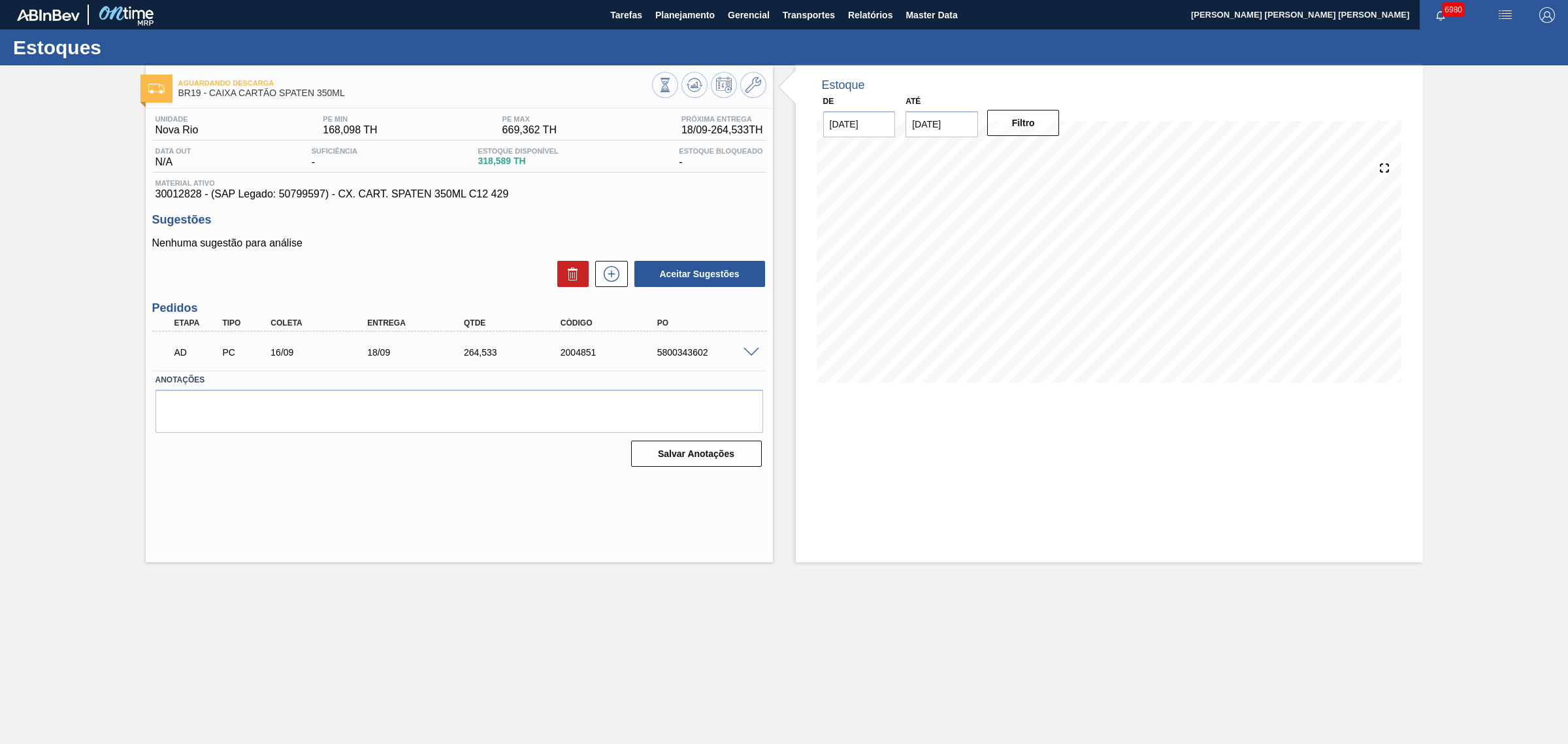
click at [751, 353] on span at bounding box center [751, 352] width 16 height 10
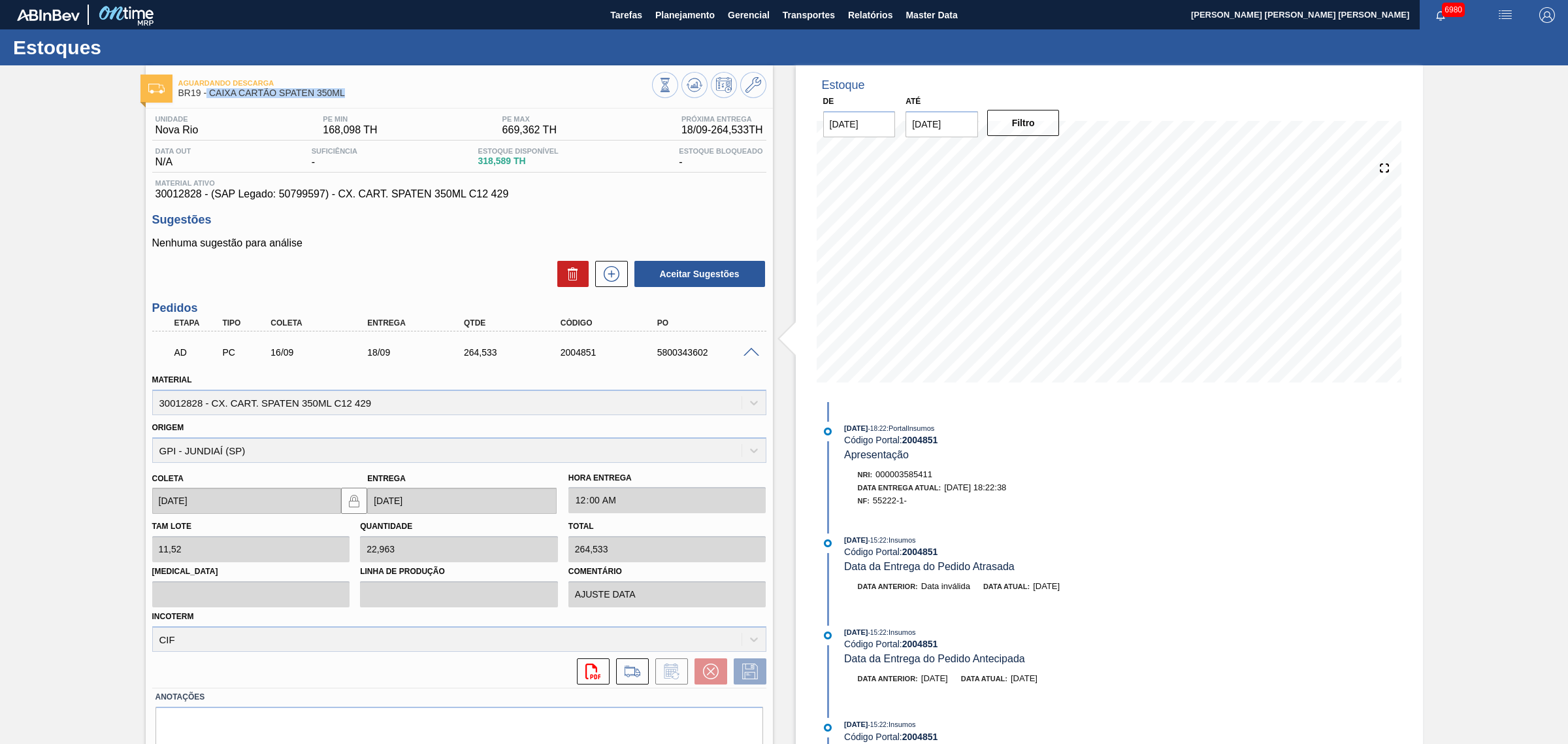
drag, startPoint x: 361, startPoint y: 90, endPoint x: 207, endPoint y: 100, distance: 154.3
click at [207, 100] on div "Aguardando Descarga BR19 - CAIXA CARTÃO SPATEN 350ML" at bounding box center [415, 89] width 473 height 29
copy span "CAIXA CARTÃO SPATEN 350ML"
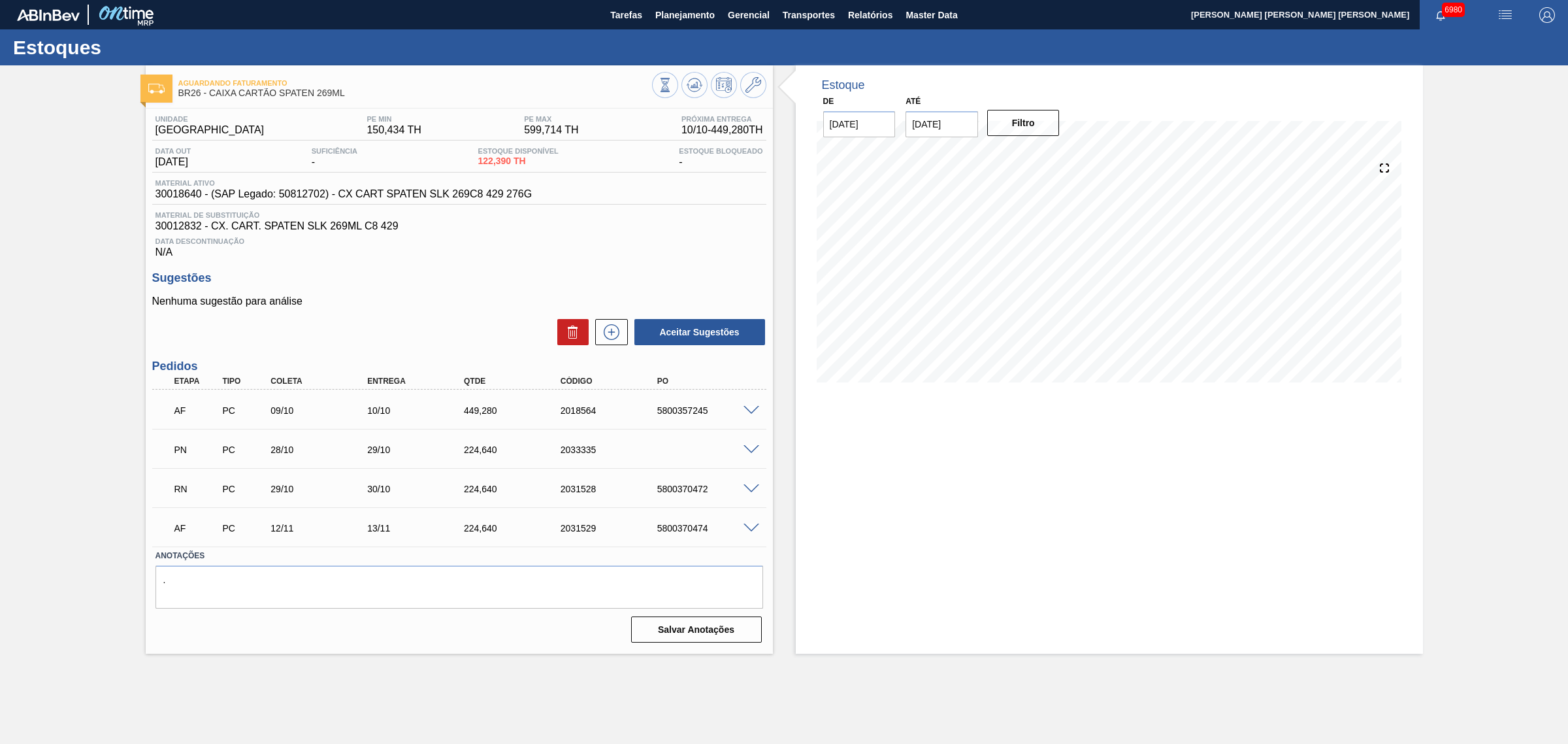
click at [757, 450] on span at bounding box center [751, 450] width 16 height 10
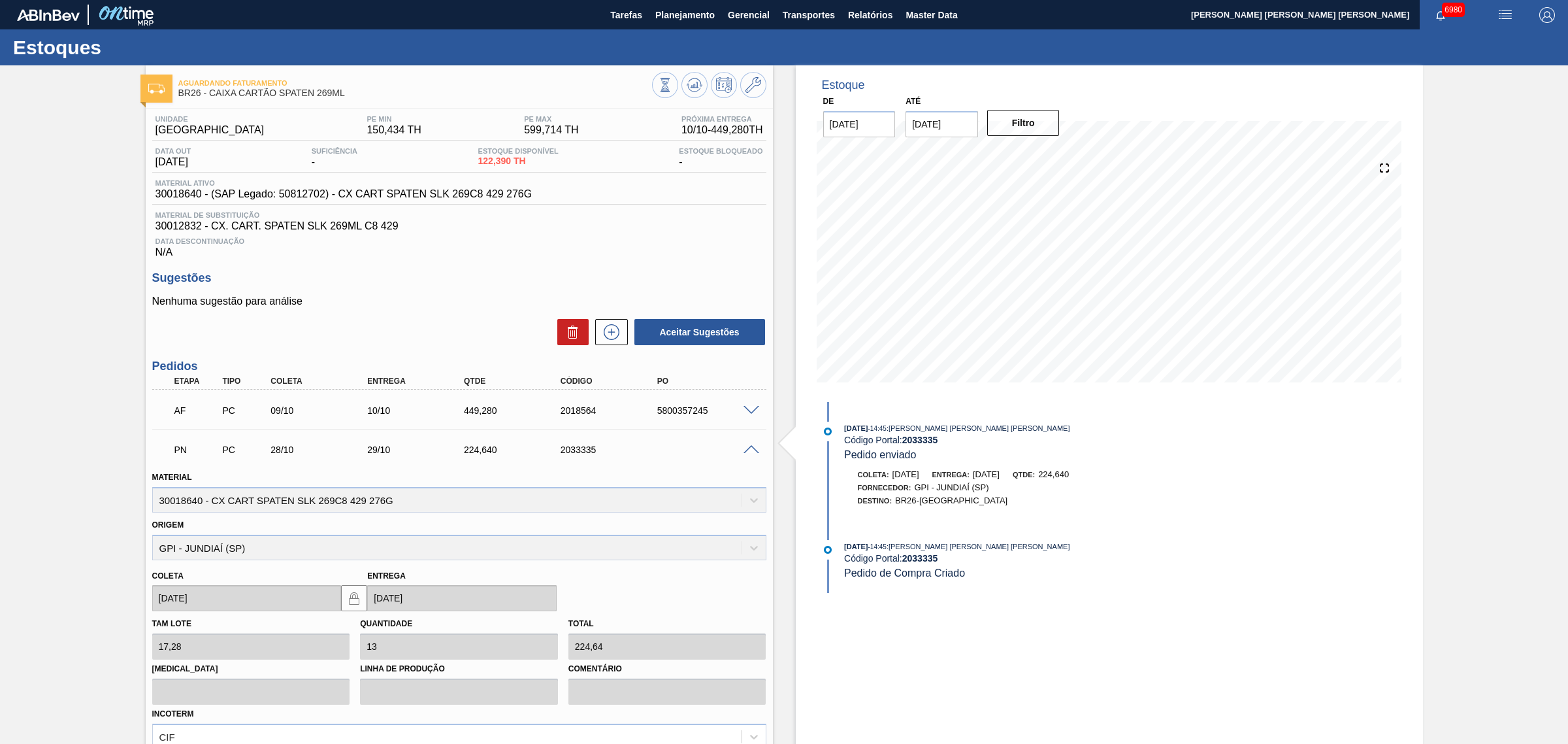
click at [748, 451] on span at bounding box center [751, 450] width 16 height 10
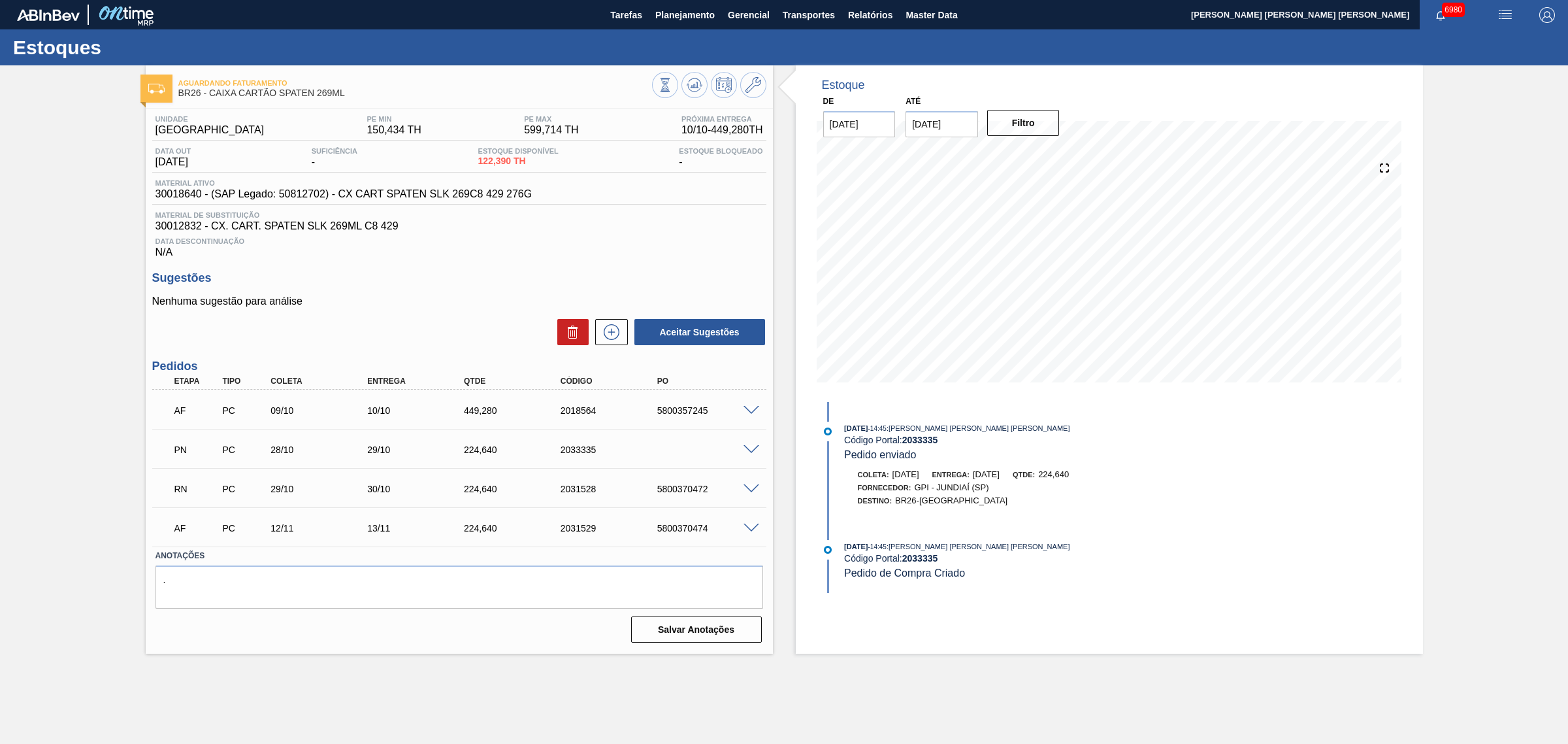
click at [749, 489] on span at bounding box center [751, 489] width 16 height 10
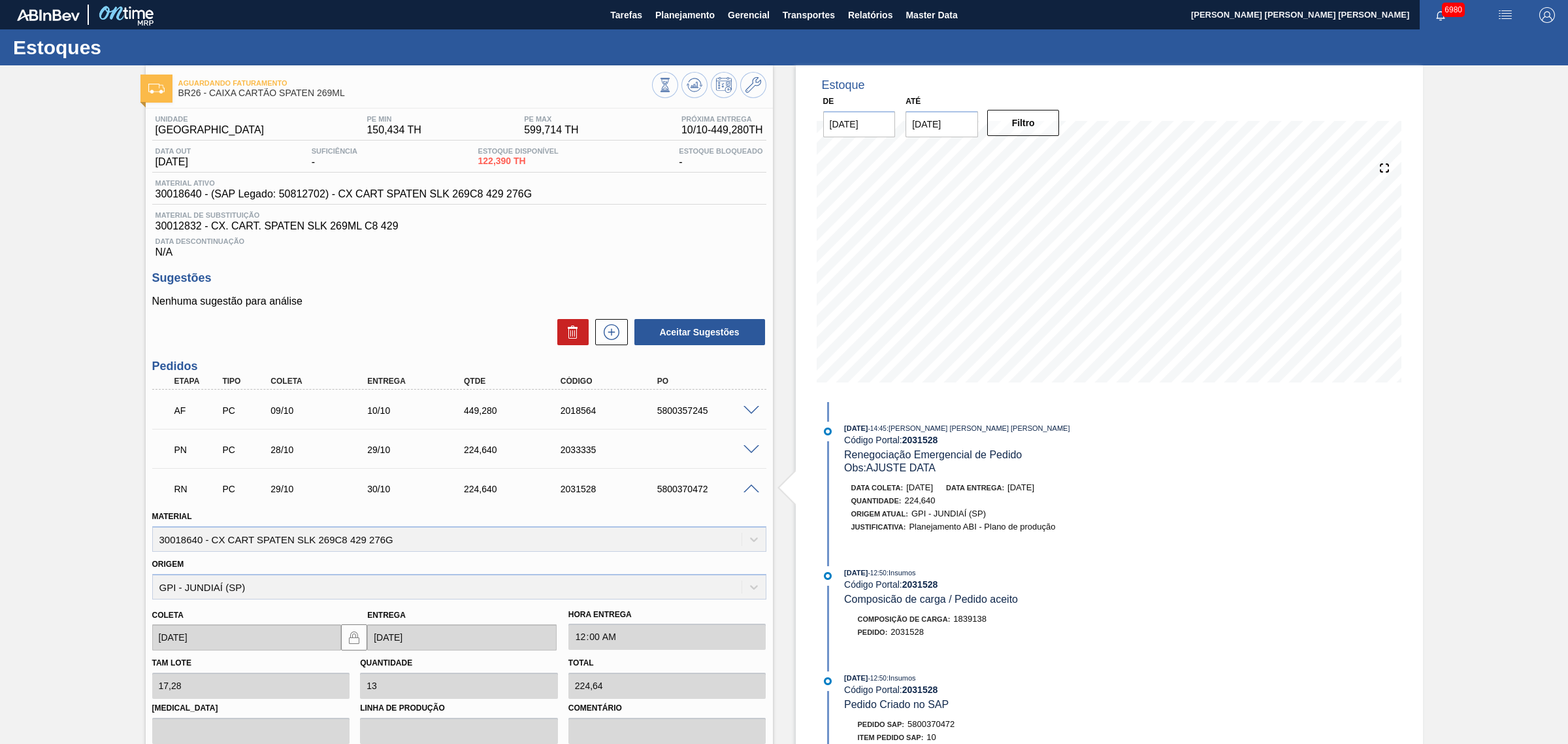
click at [749, 489] on span at bounding box center [751, 489] width 16 height 10
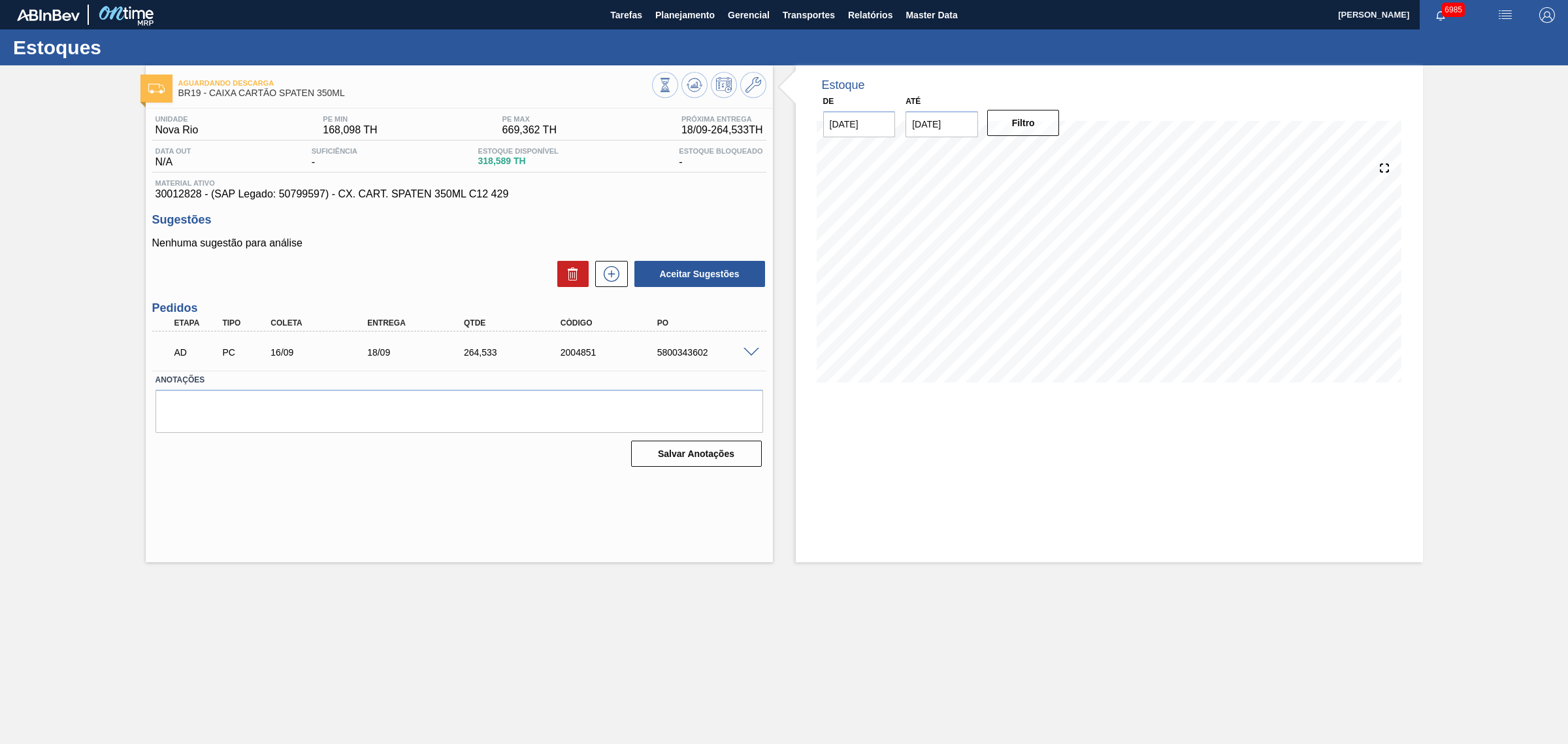
click at [1277, 639] on main "Tarefas Planejamento Gerencial Transportes Relatórios Master Data [PERSON_NAME]…" at bounding box center [784, 372] width 1568 height 744
click at [747, 357] on div "5800343602" at bounding box center [709, 352] width 110 height 10
click at [750, 355] on span at bounding box center [751, 352] width 16 height 10
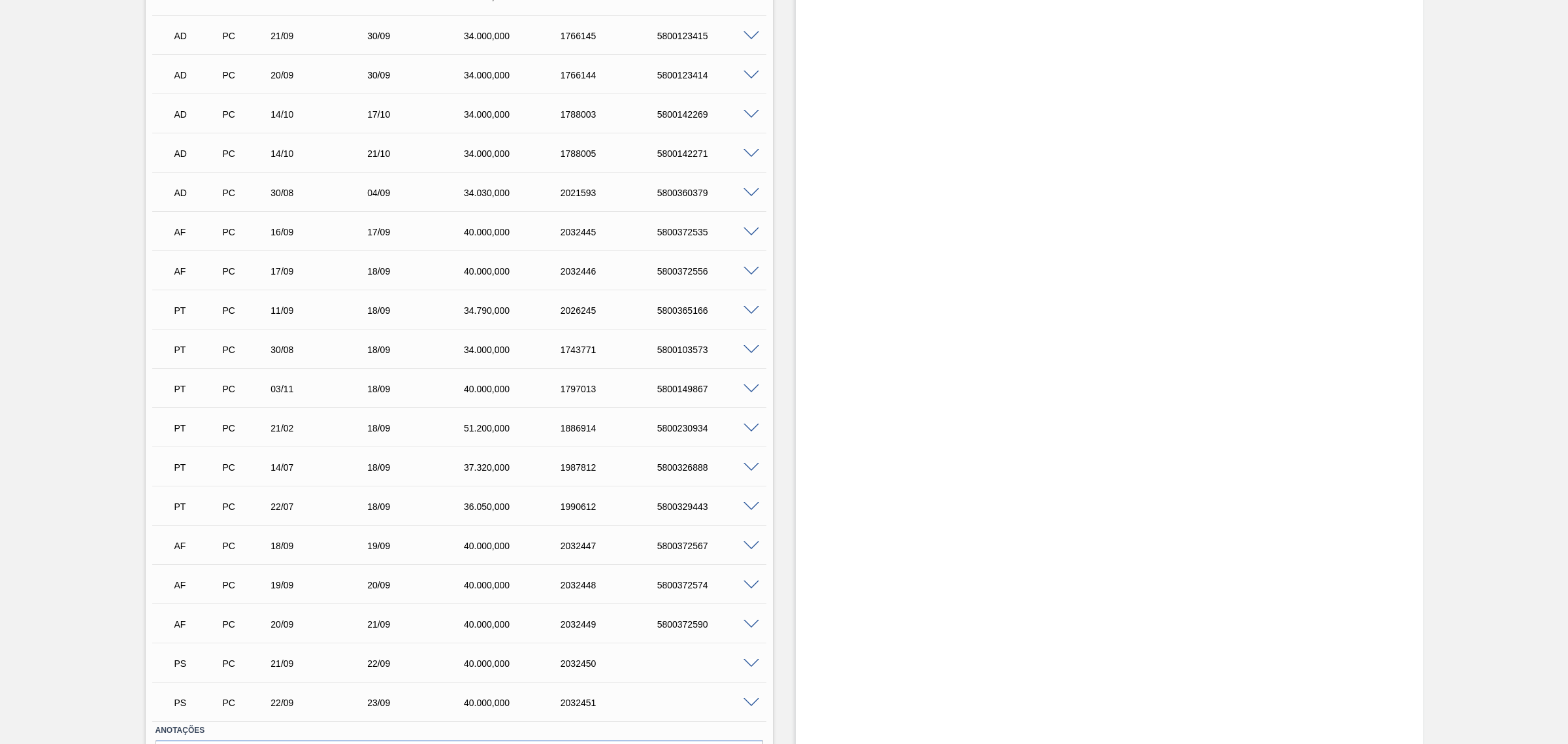
scroll to position [758, 0]
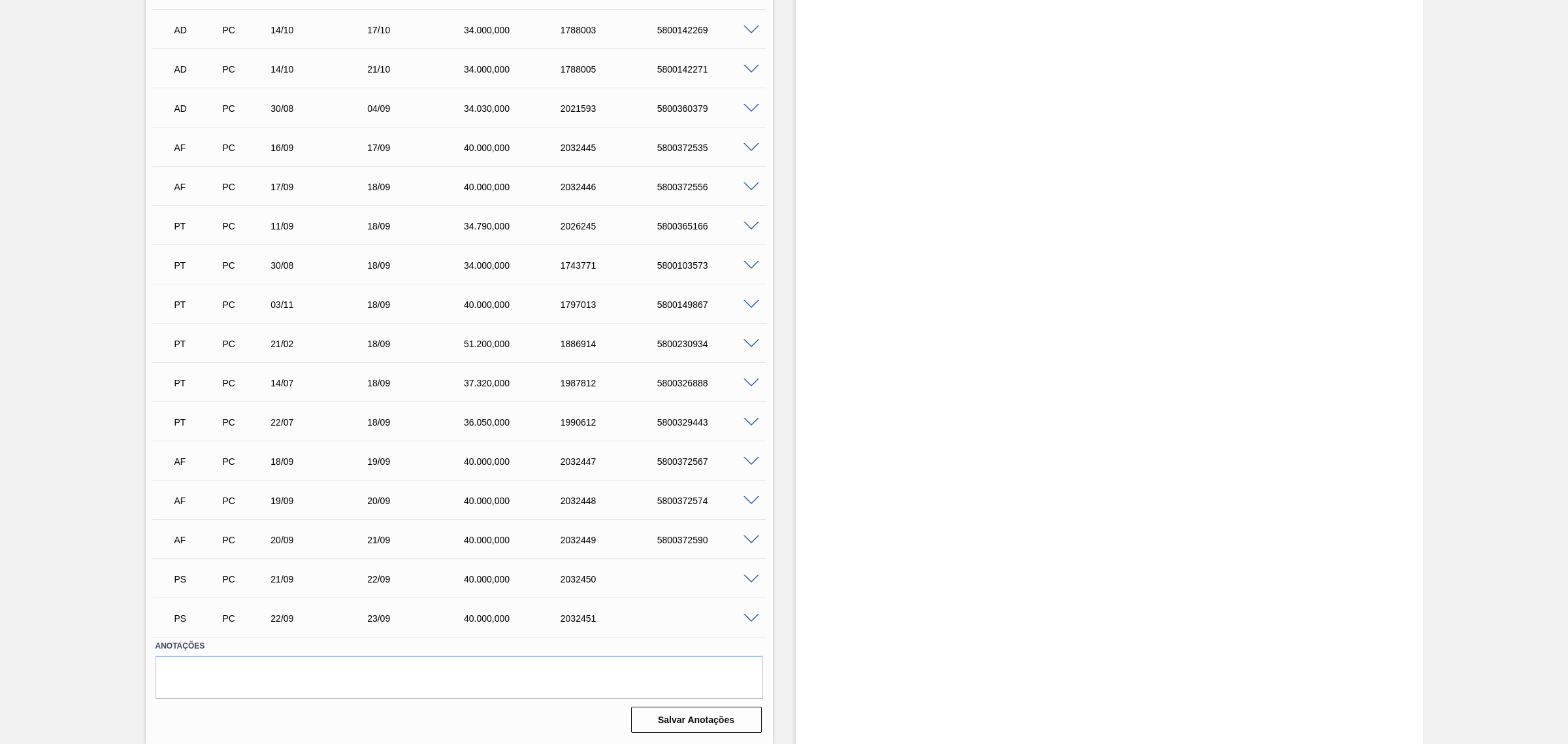
click at [746, 580] on span at bounding box center [751, 579] width 16 height 10
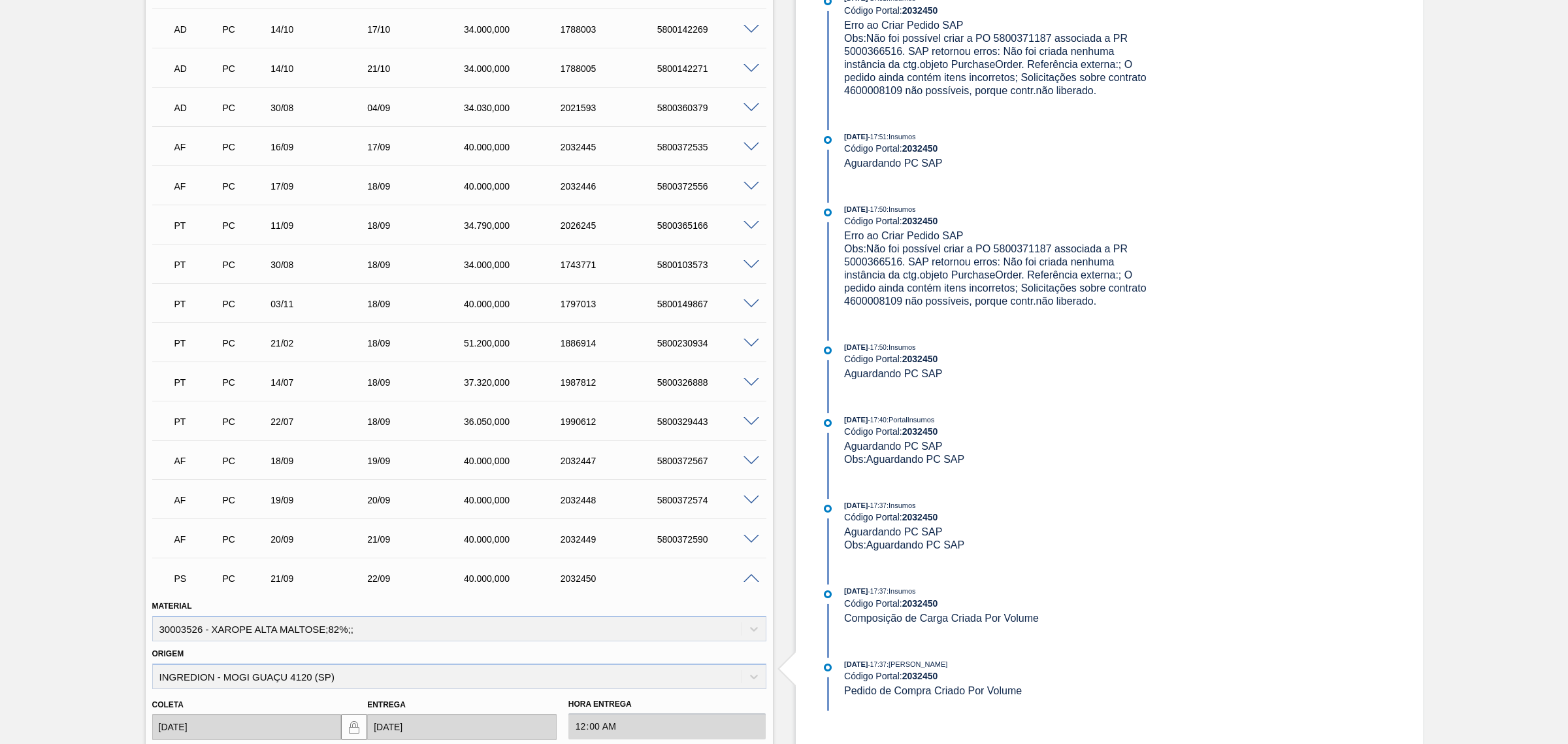
click at [751, 579] on span at bounding box center [751, 579] width 16 height 10
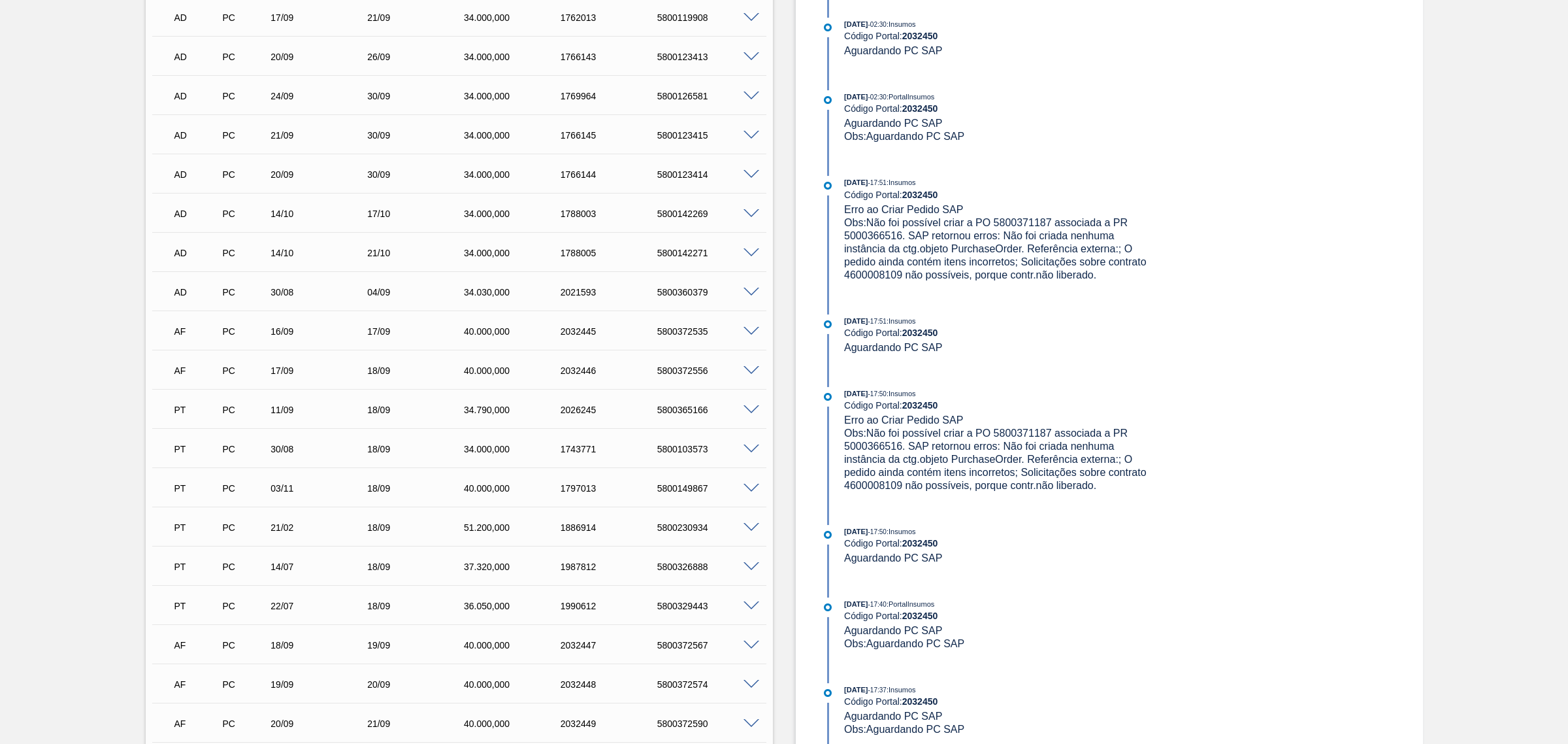
scroll to position [595, 0]
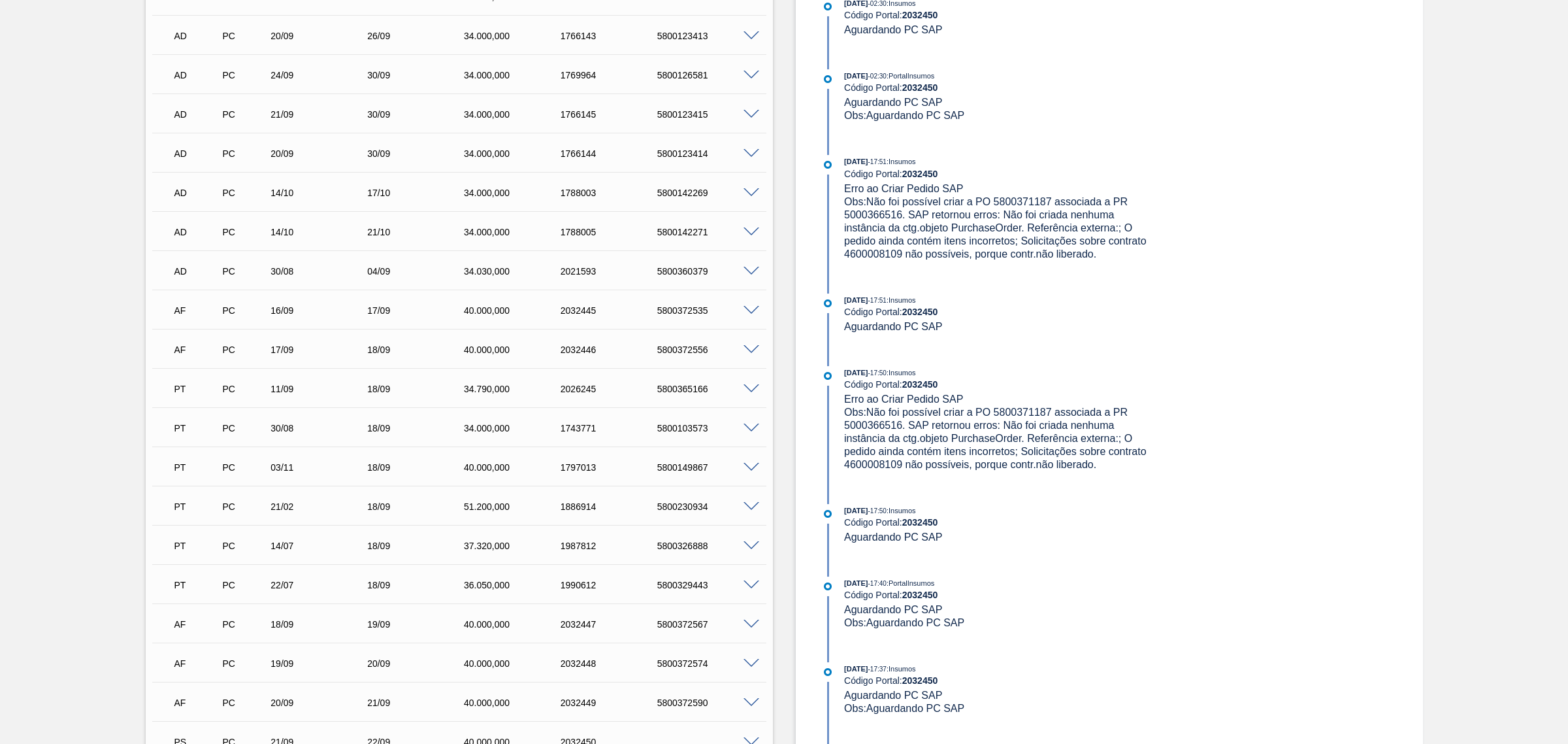
click at [753, 312] on span at bounding box center [751, 311] width 16 height 10
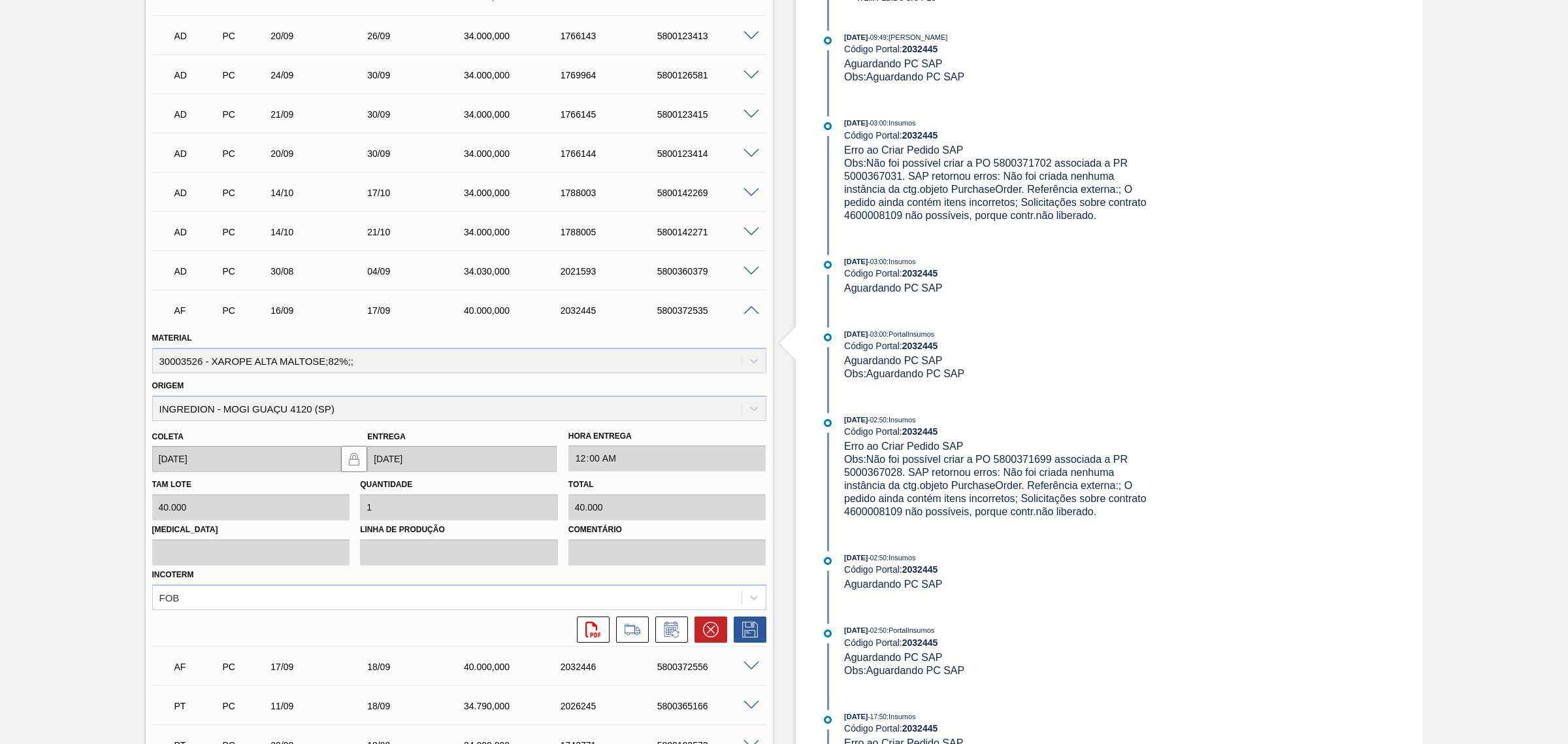
click at [753, 312] on span at bounding box center [751, 311] width 16 height 10
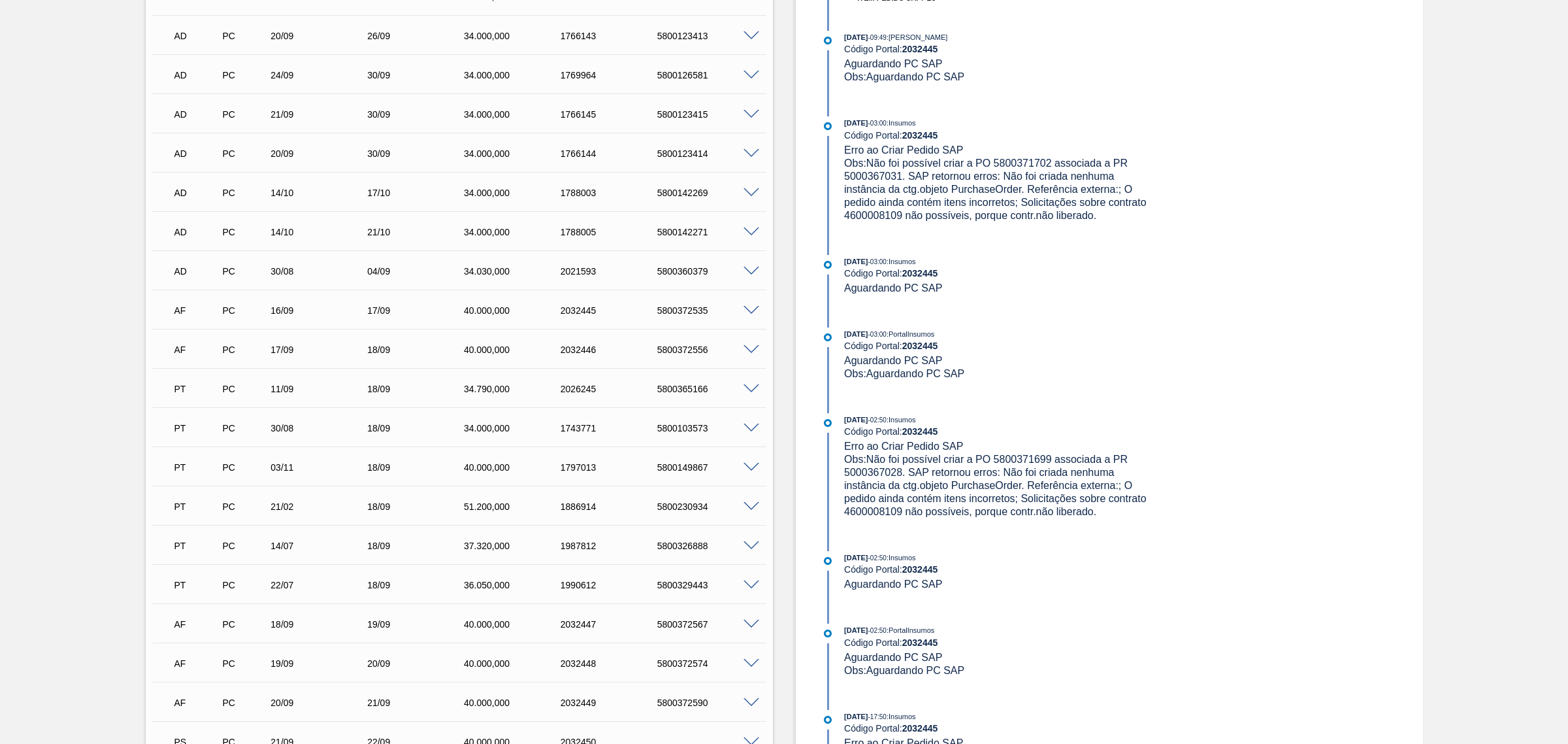
click at [750, 352] on span at bounding box center [751, 350] width 16 height 10
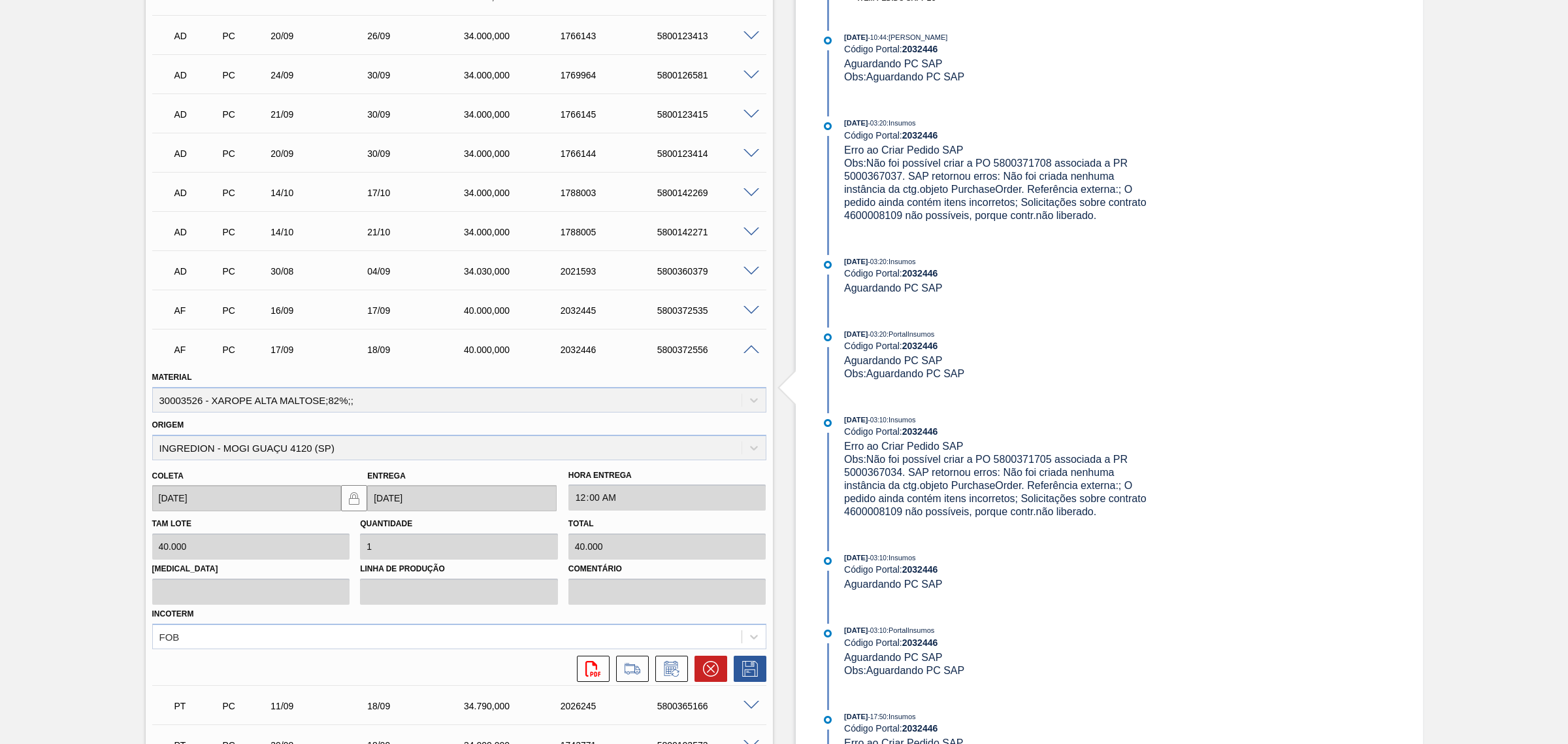
click at [748, 347] on span at bounding box center [751, 350] width 16 height 10
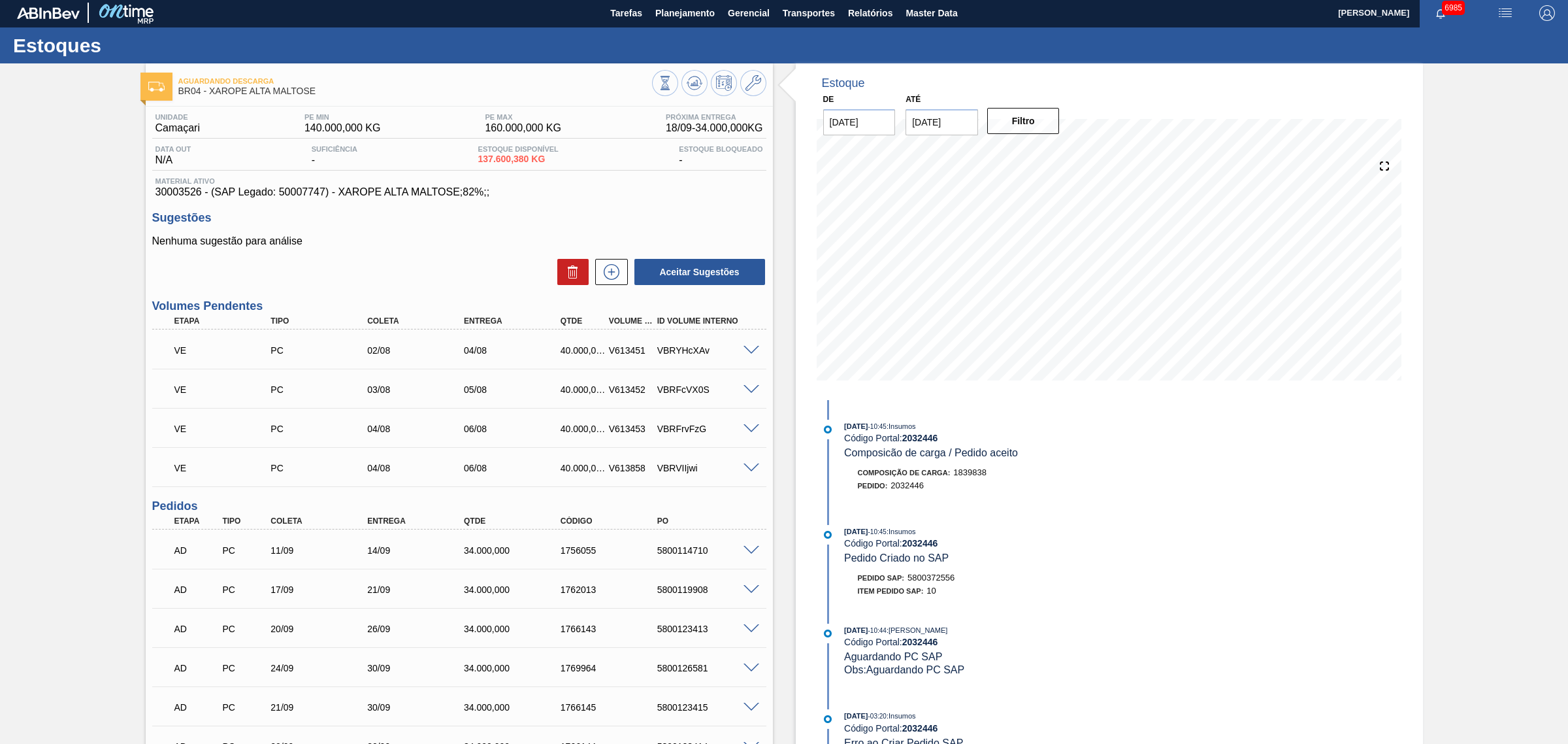
scroll to position [0, 0]
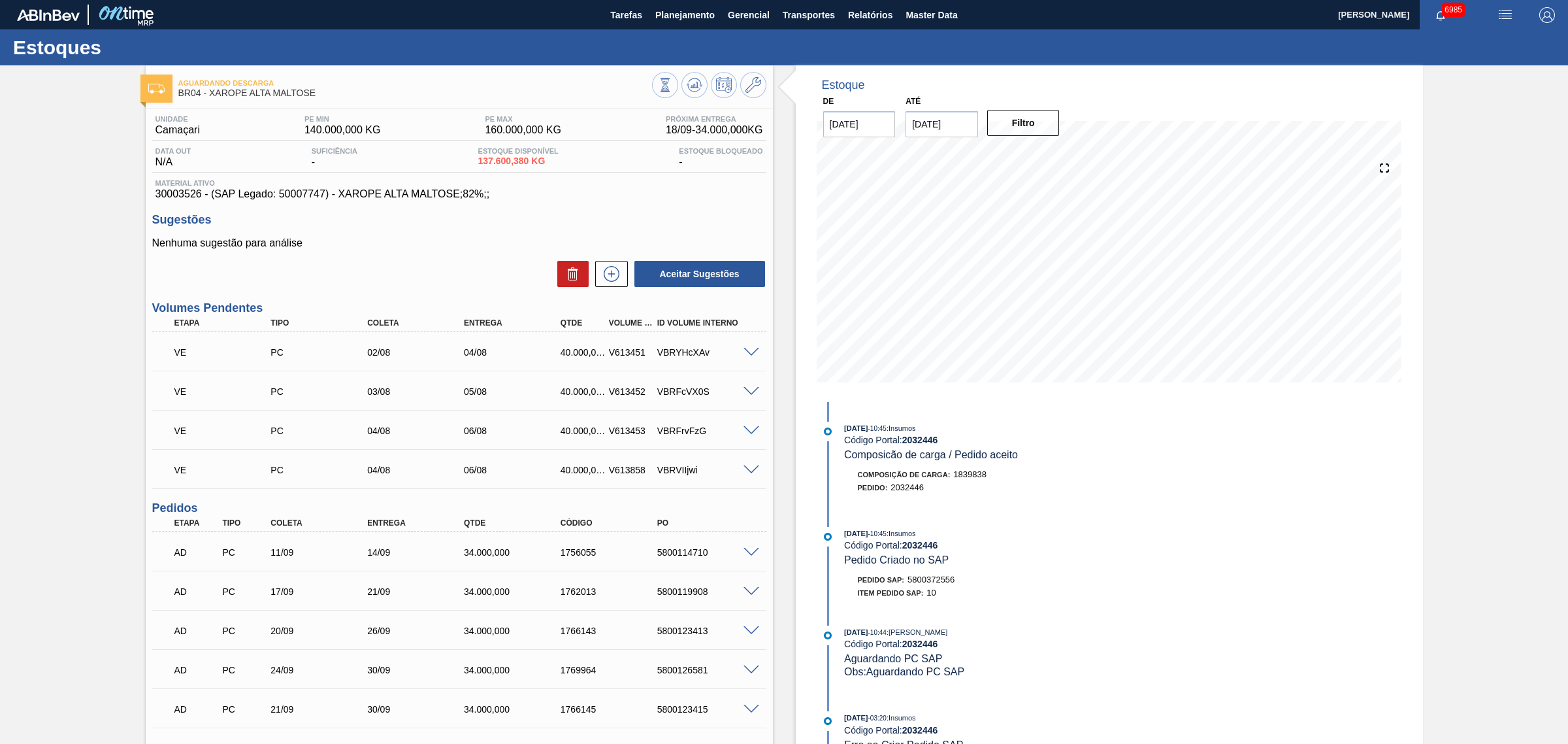
click at [752, 355] on span at bounding box center [751, 352] width 16 height 10
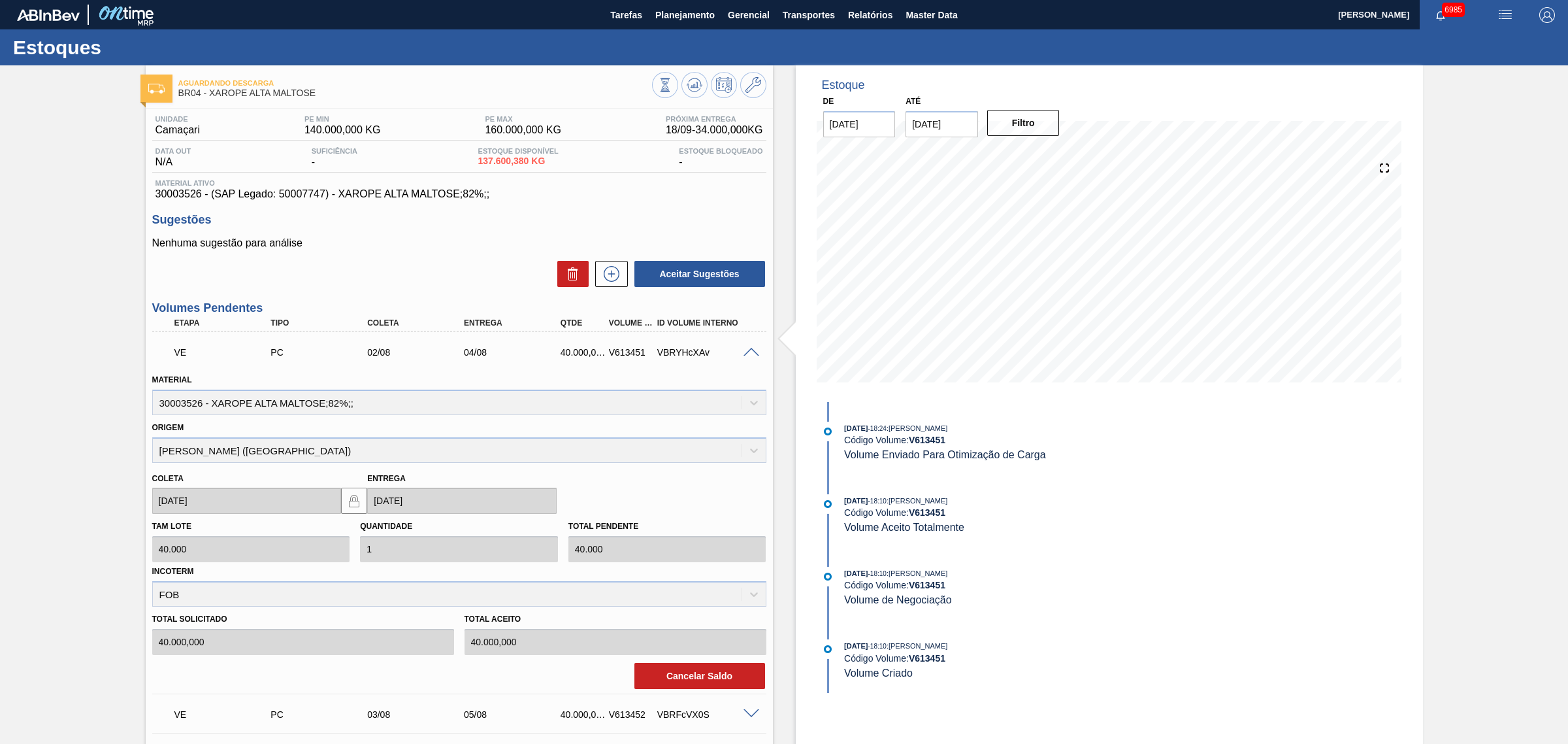
click at [752, 355] on span at bounding box center [751, 352] width 16 height 10
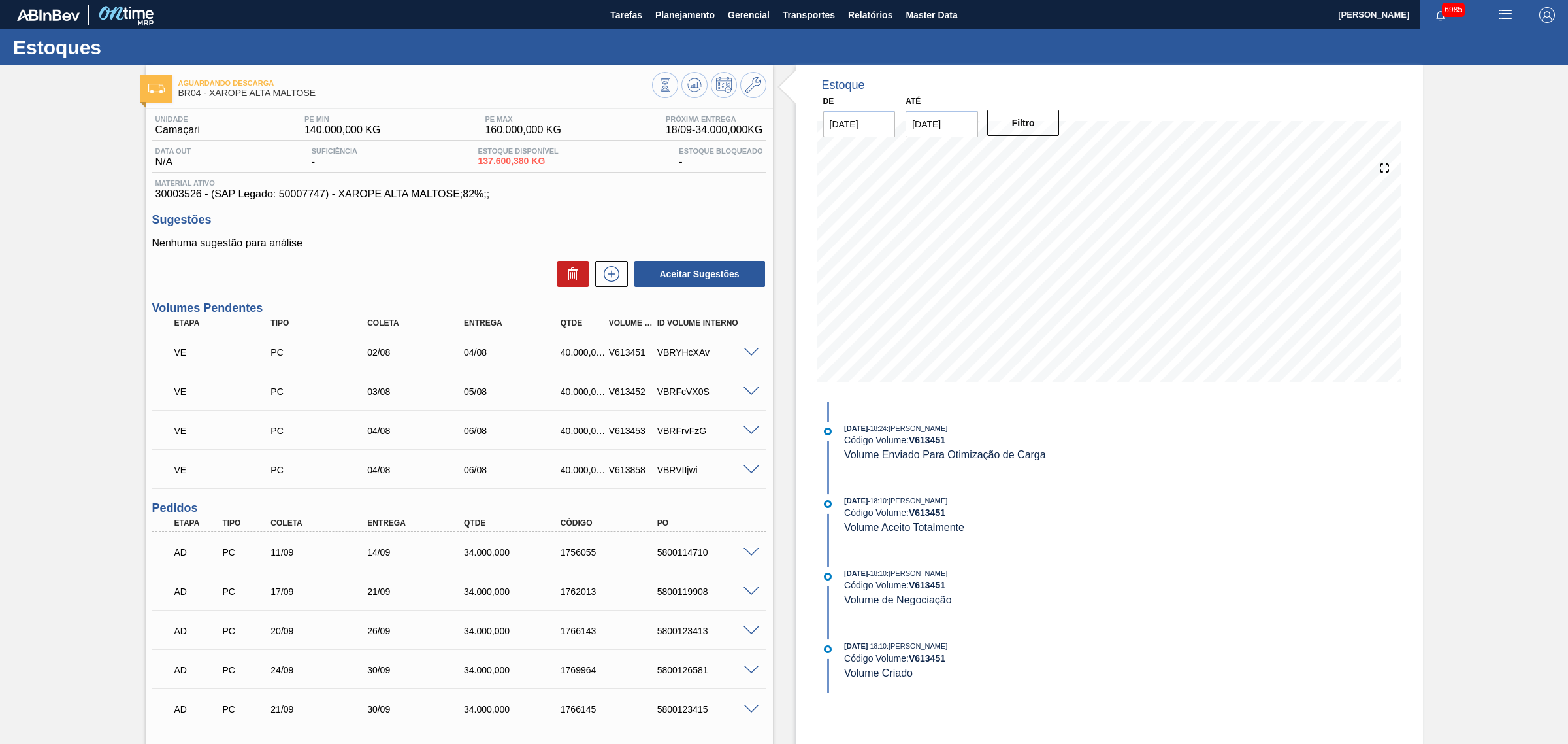
click at [749, 386] on div "VE PC 03/08 05/08 40.000,000 V613452 VBRFcVX0S" at bounding box center [460, 390] width 614 height 33
click at [749, 389] on span at bounding box center [751, 391] width 16 height 10
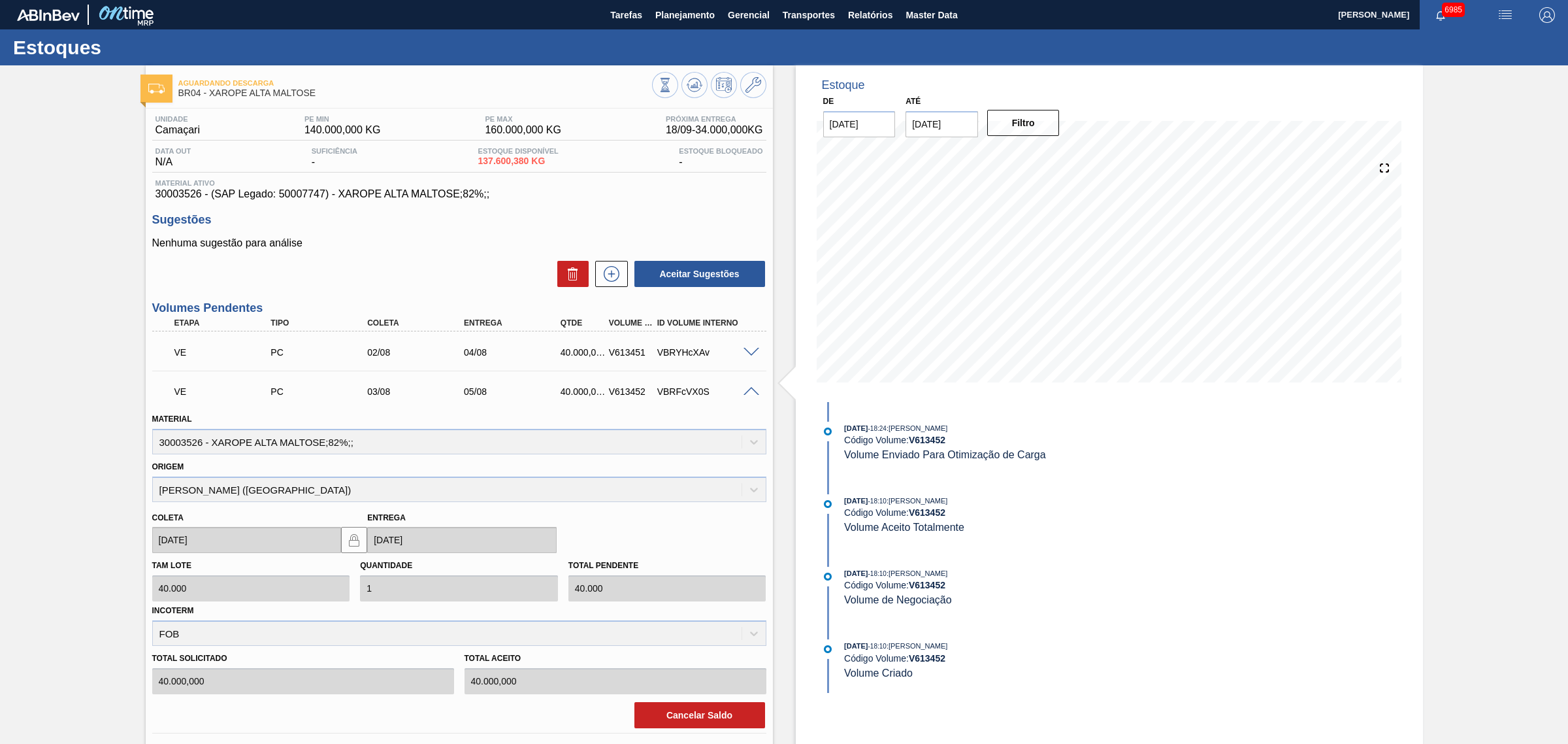
click at [749, 389] on span at bounding box center [751, 391] width 16 height 10
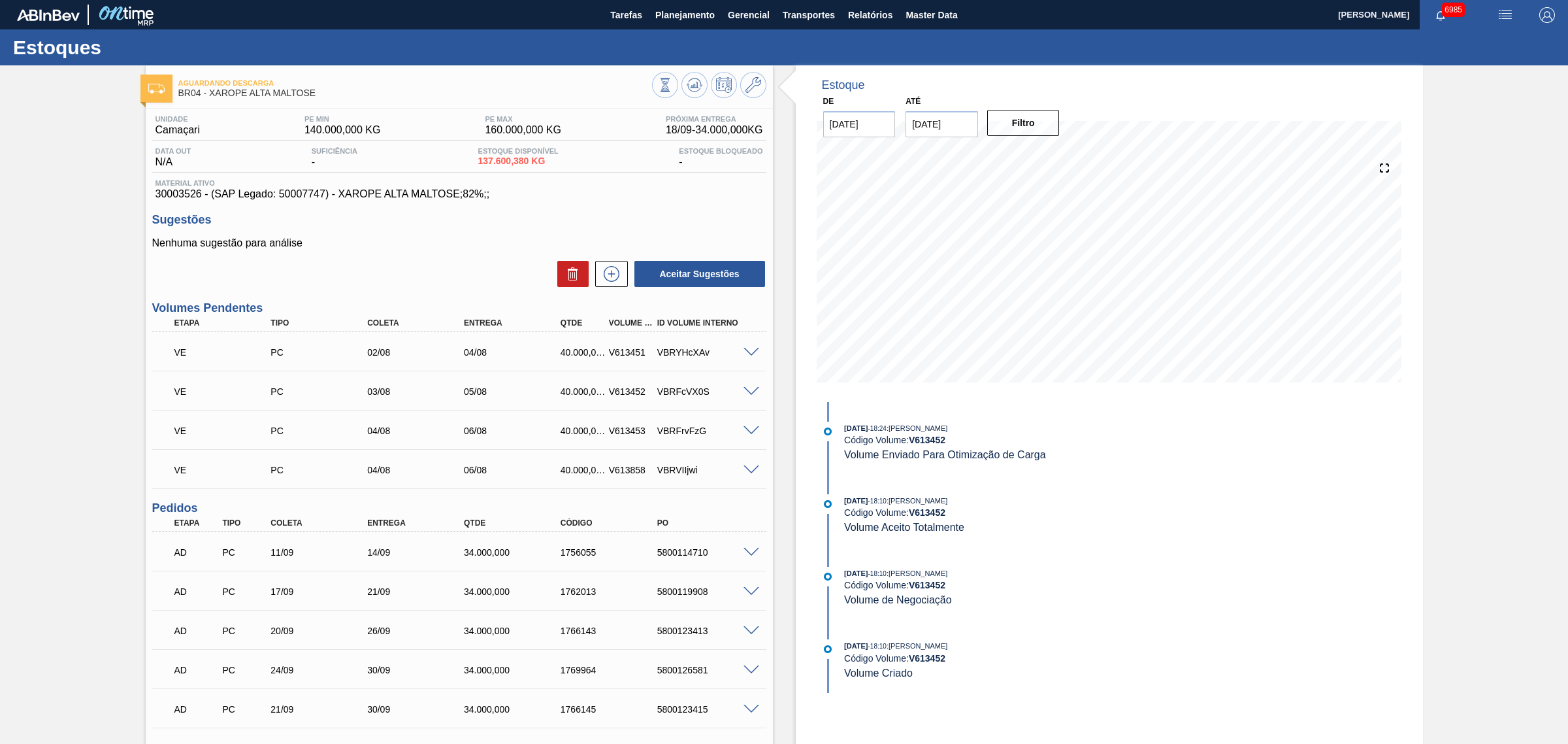
click at [747, 435] on span at bounding box center [751, 430] width 16 height 10
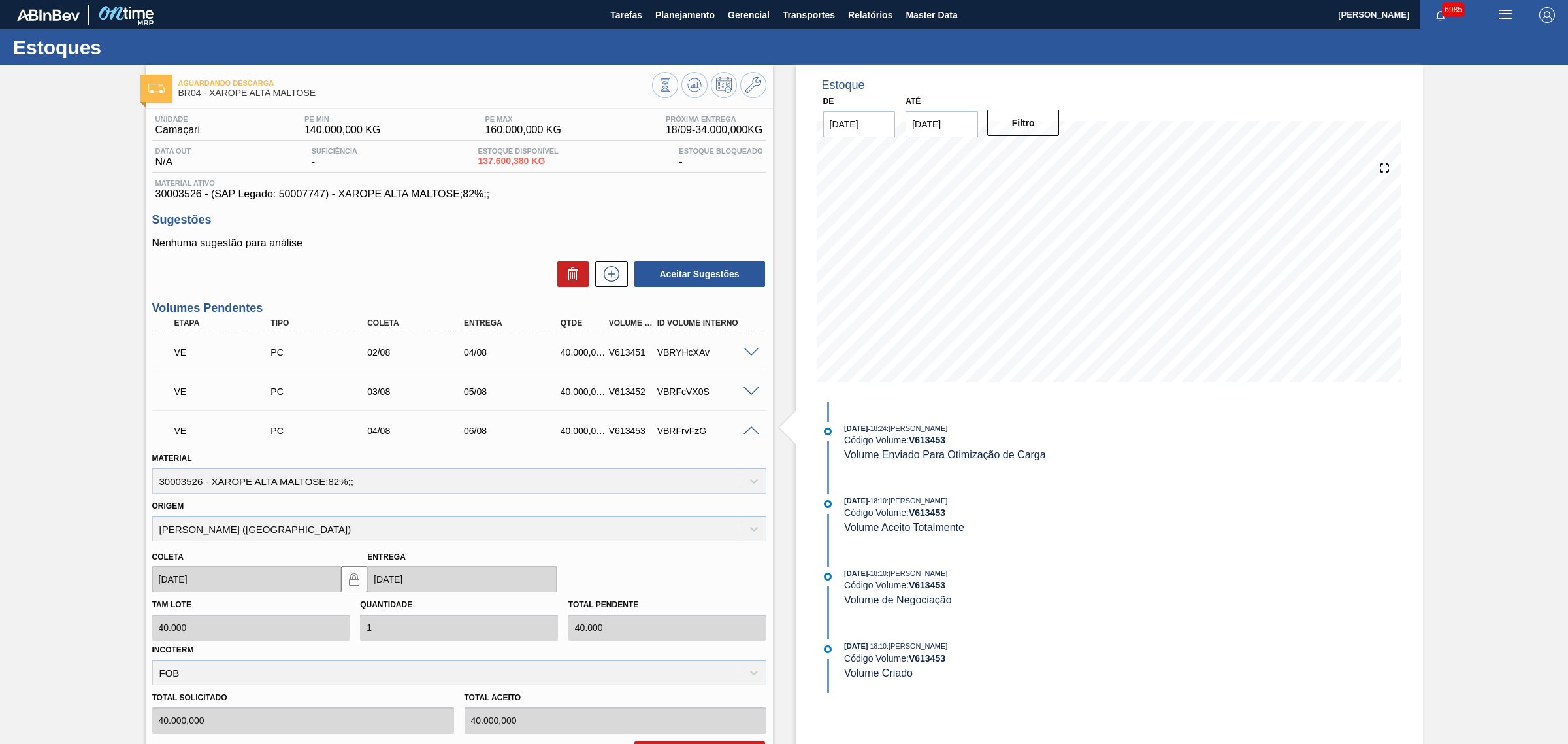
click at [753, 429] on span at bounding box center [751, 430] width 16 height 10
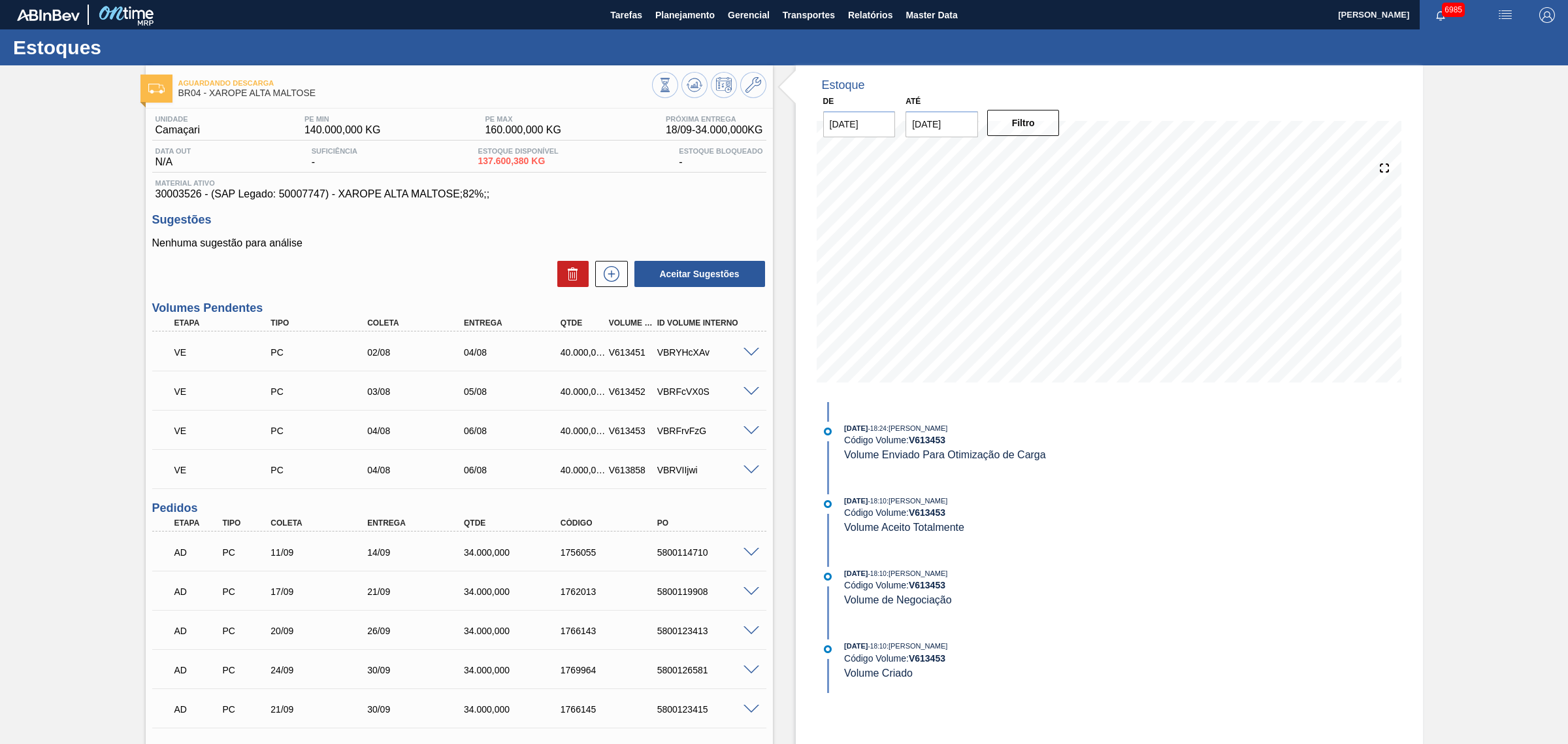
click at [747, 467] on span at bounding box center [751, 470] width 16 height 10
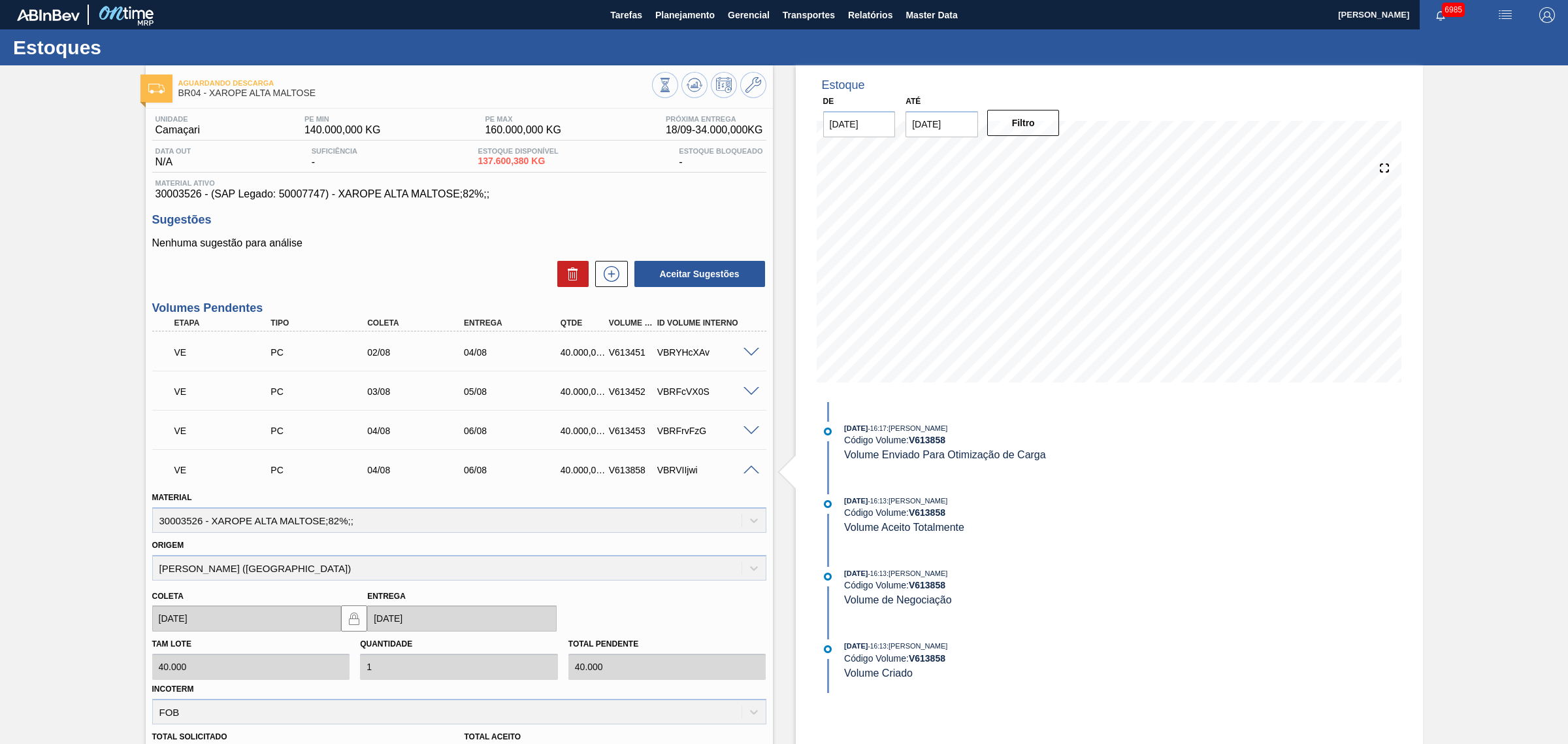
click at [747, 467] on span at bounding box center [751, 470] width 16 height 10
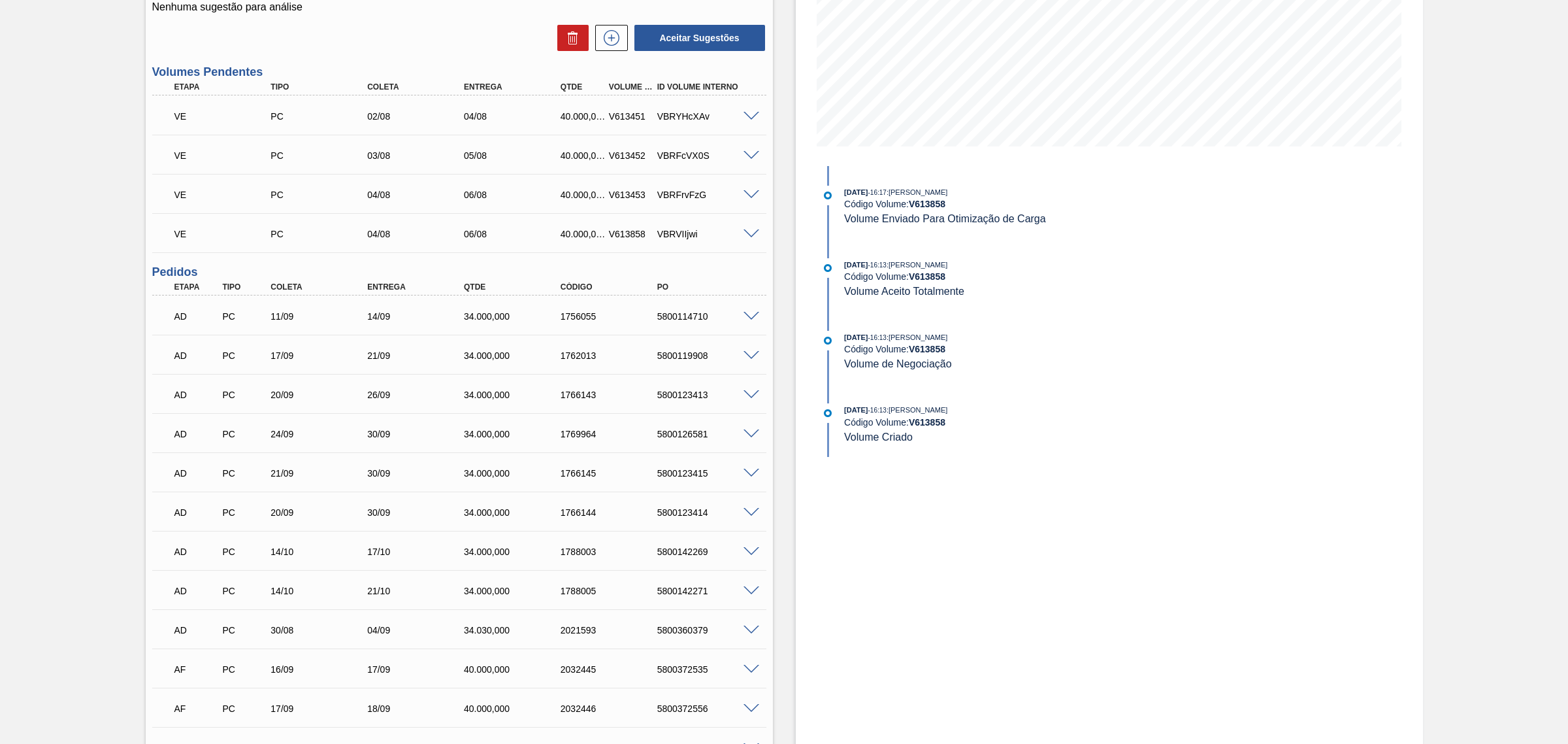
scroll to position [245, 0]
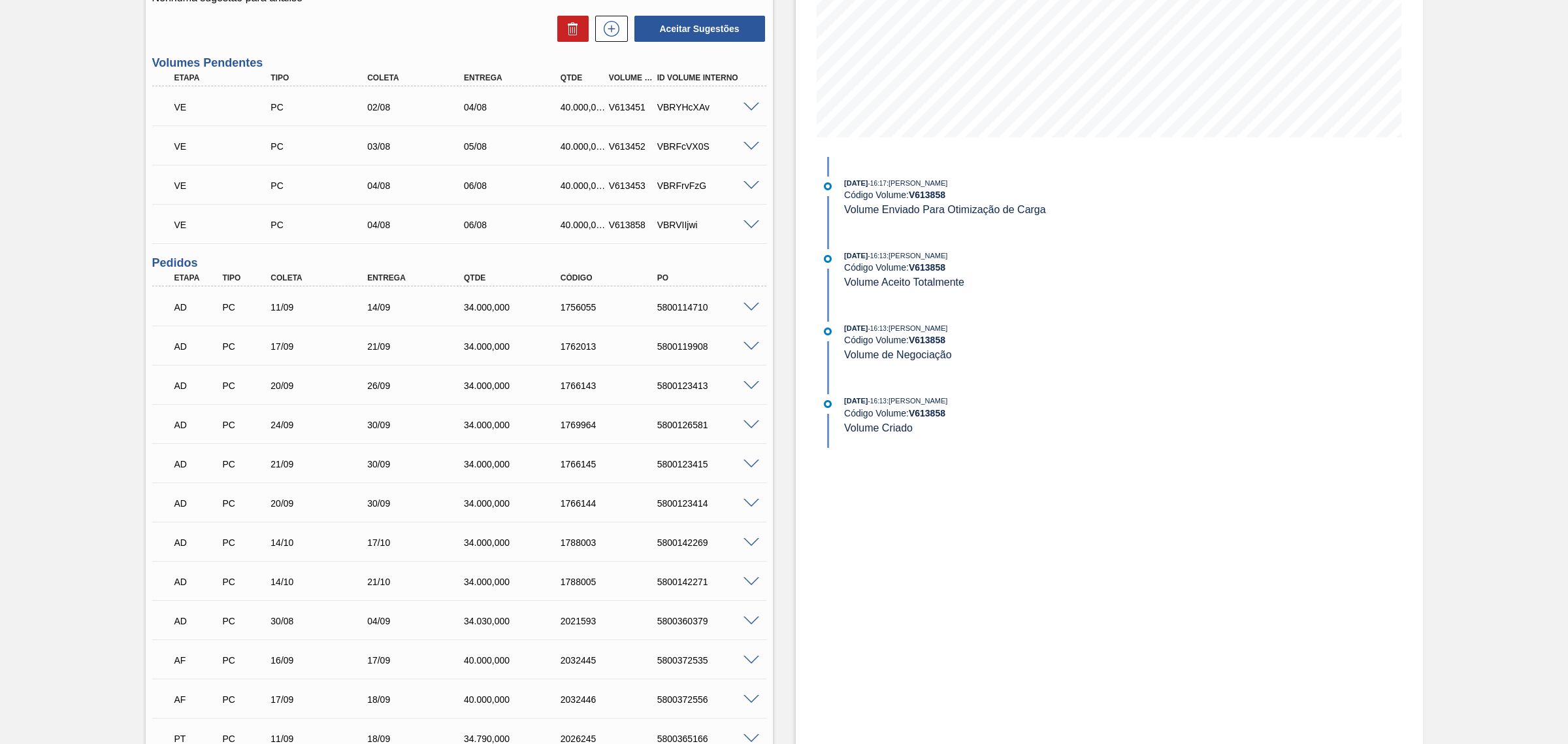
click at [753, 226] on span at bounding box center [751, 225] width 16 height 10
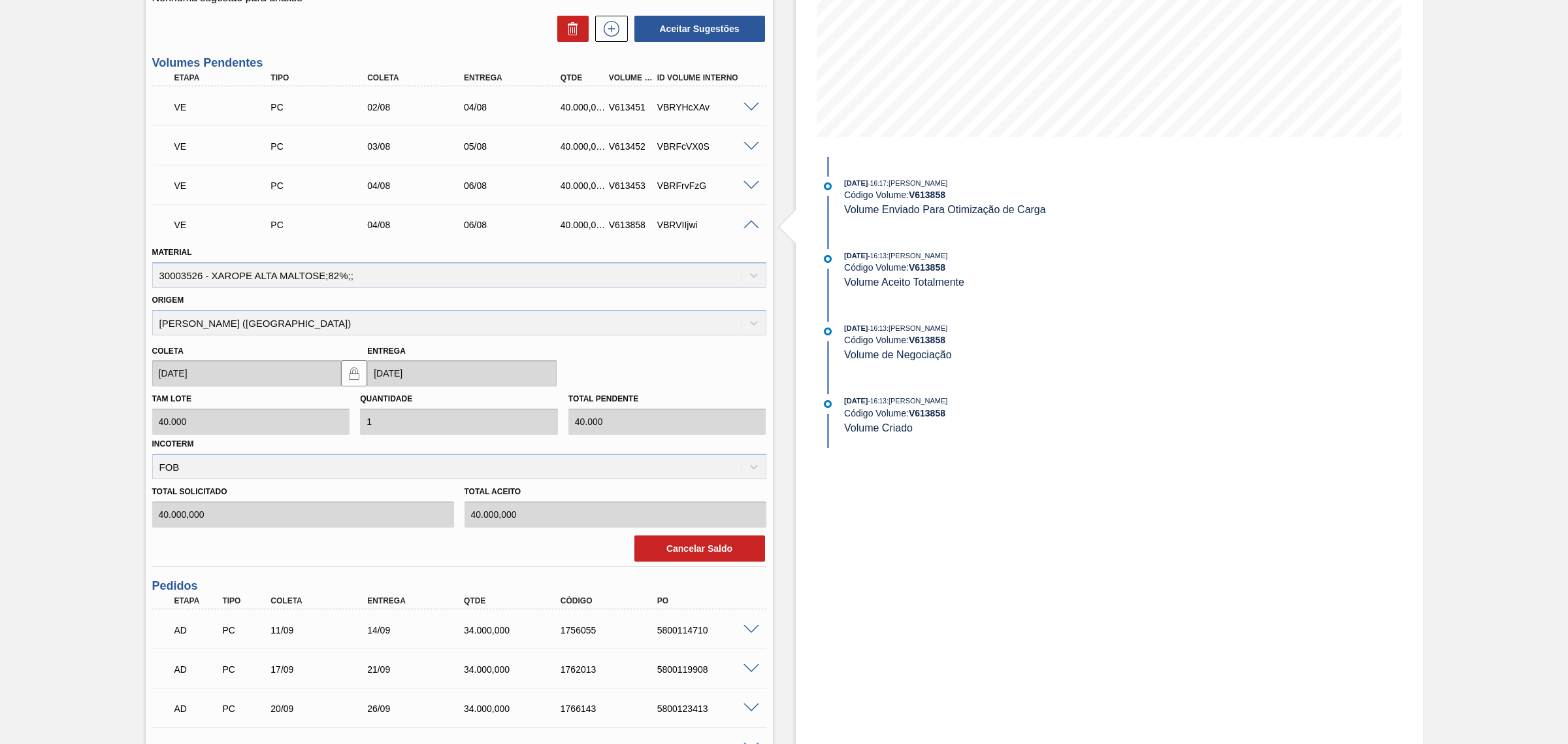
click at [749, 224] on span at bounding box center [751, 225] width 16 height 10
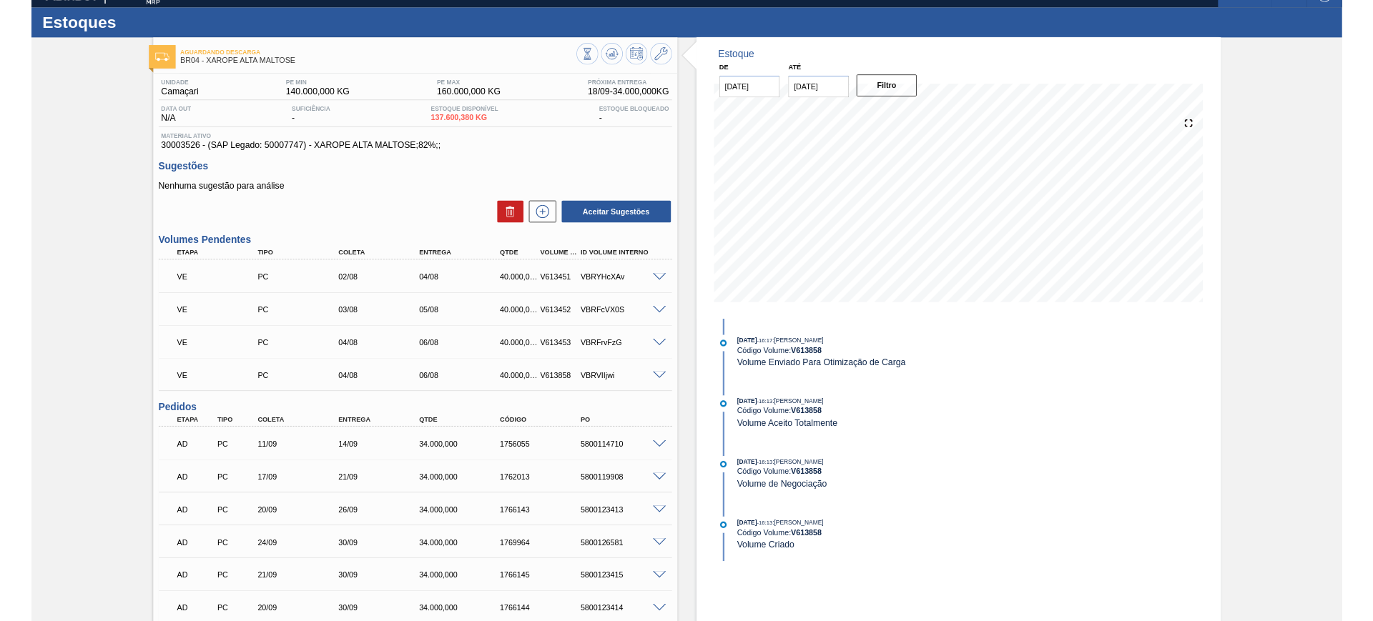
scroll to position [0, 0]
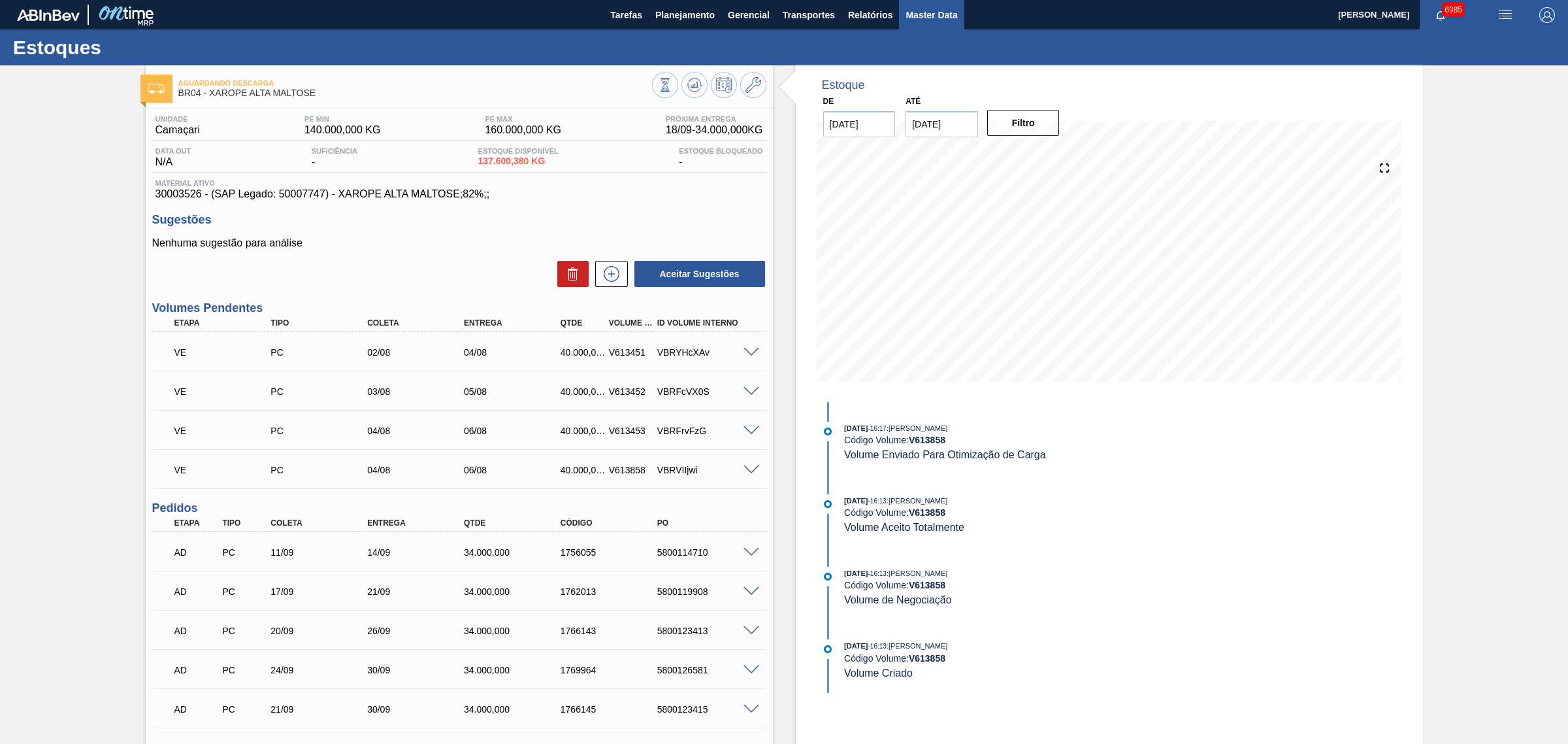
click at [922, 2] on button "Master Data" at bounding box center [931, 15] width 65 height 29
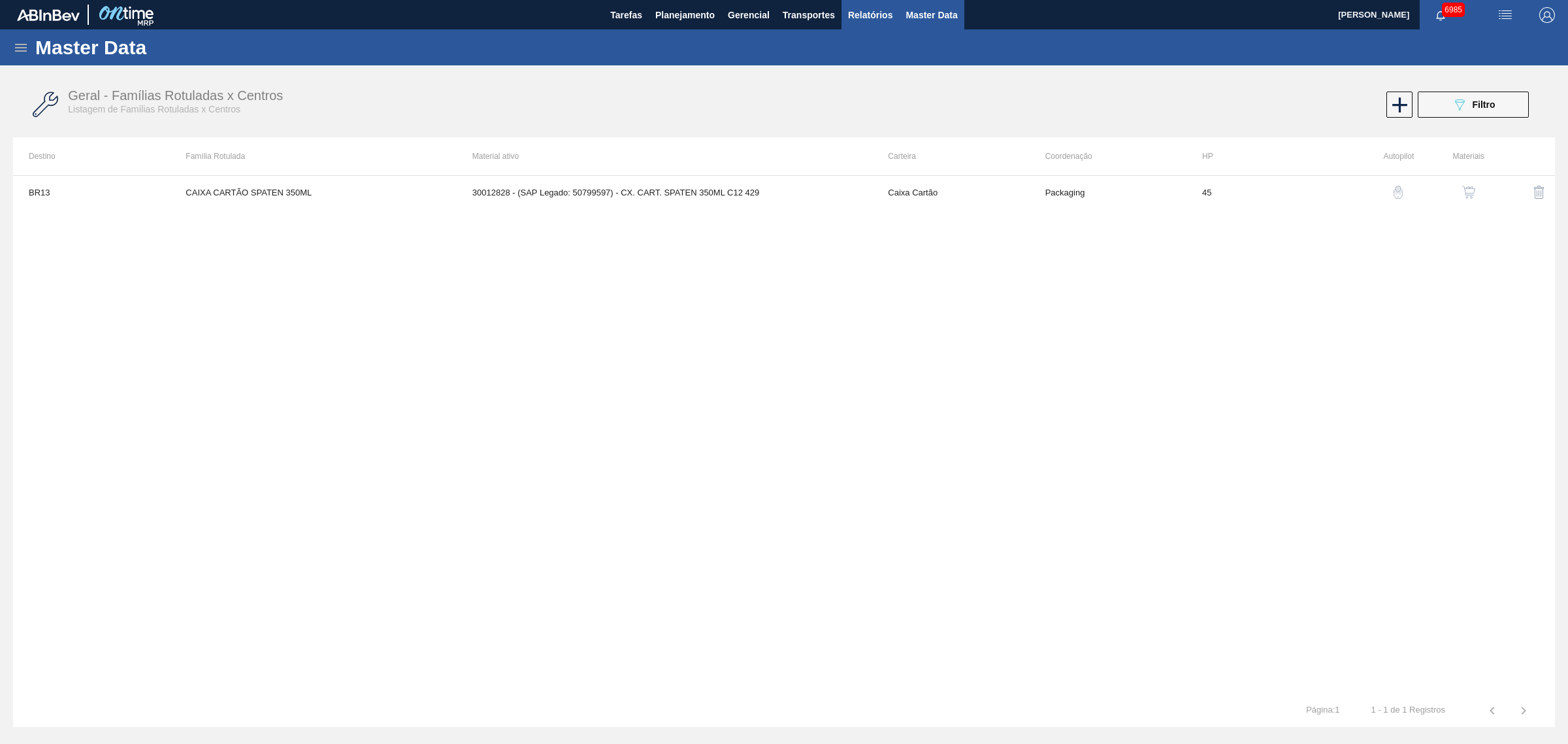
click at [853, 14] on span "Relatórios" at bounding box center [870, 15] width 45 height 16
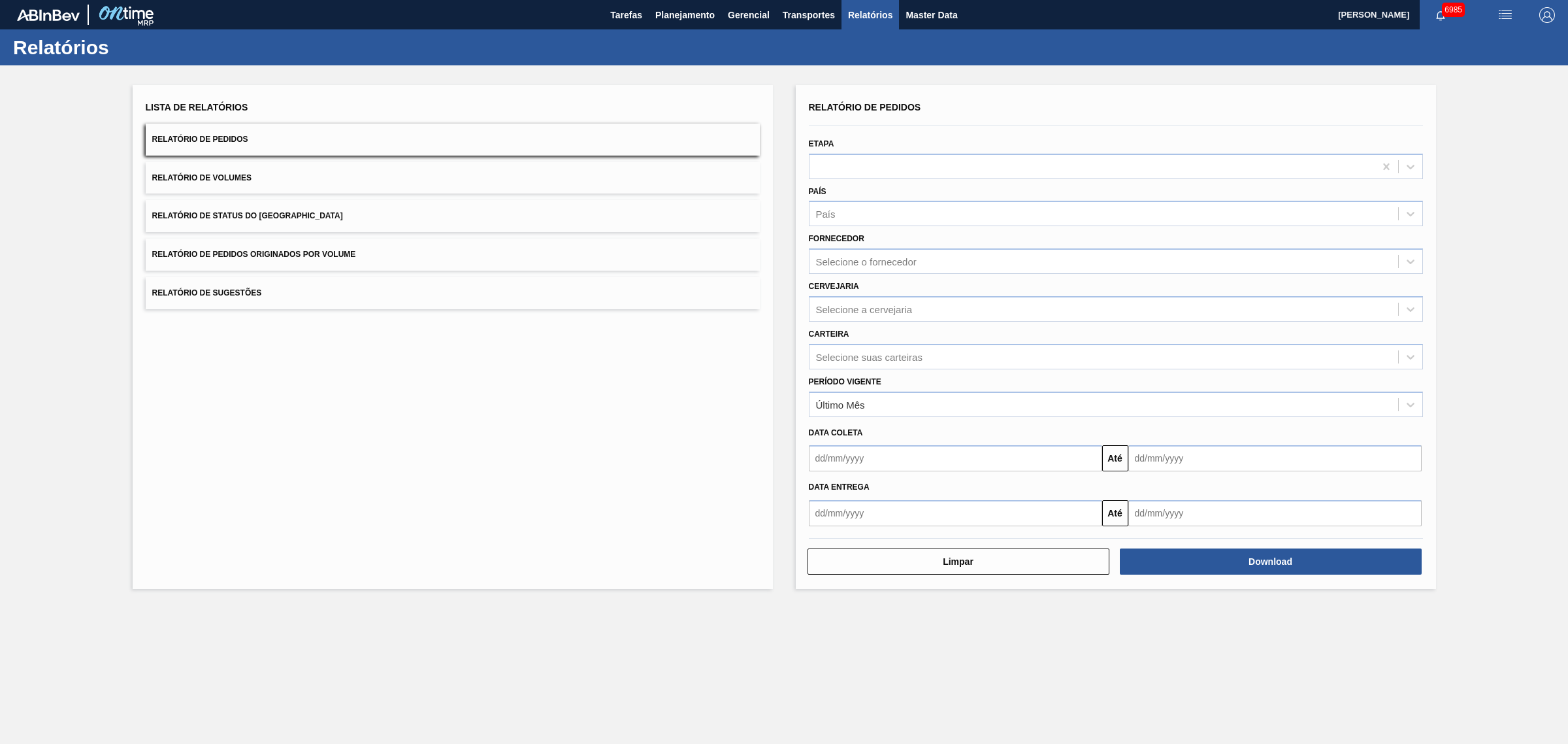
click at [396, 260] on button "Relatório de Pedidos Originados por Volume" at bounding box center [452, 254] width 614 height 32
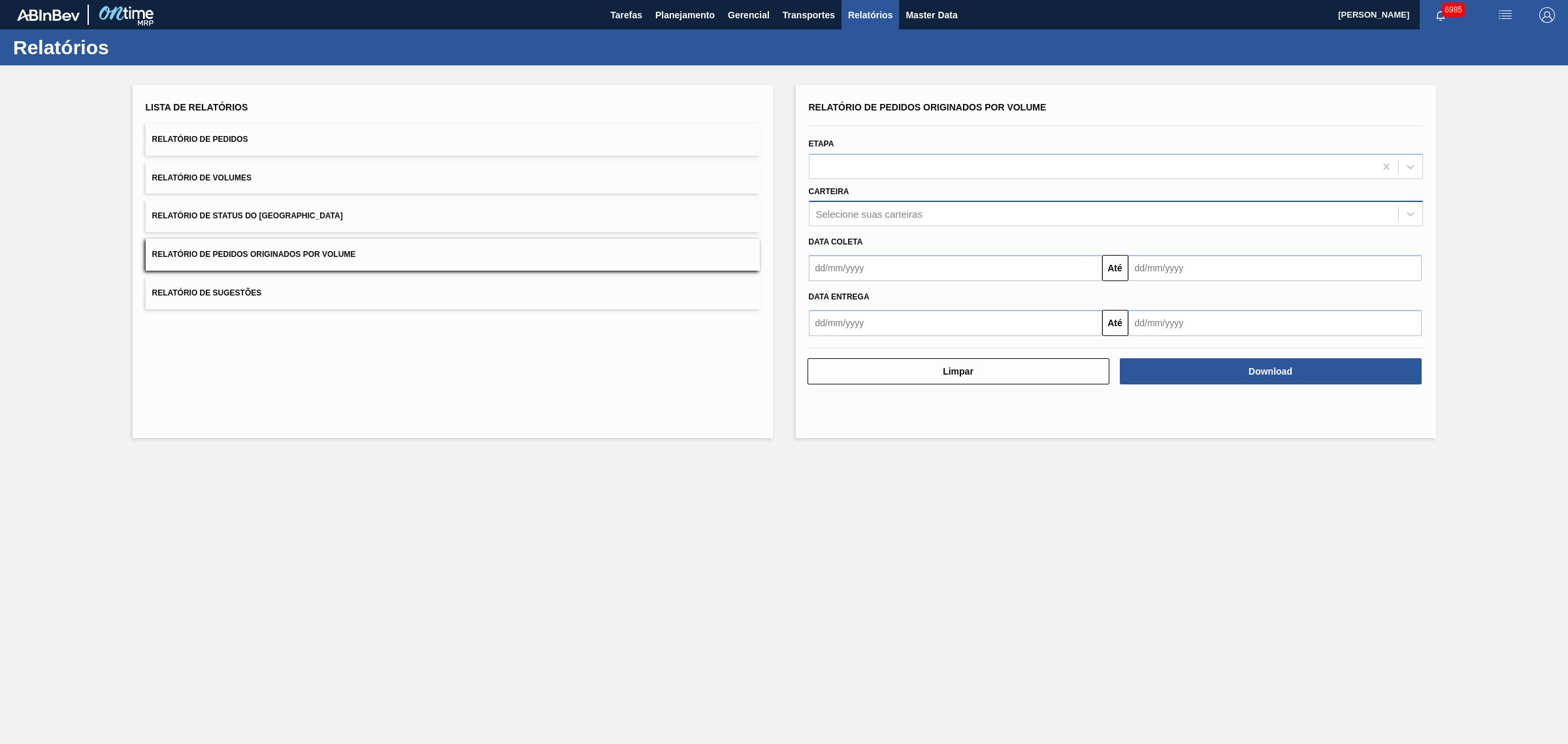
click at [937, 218] on div "Selecione suas carteiras" at bounding box center [1104, 214] width 588 height 19
type input "xar"
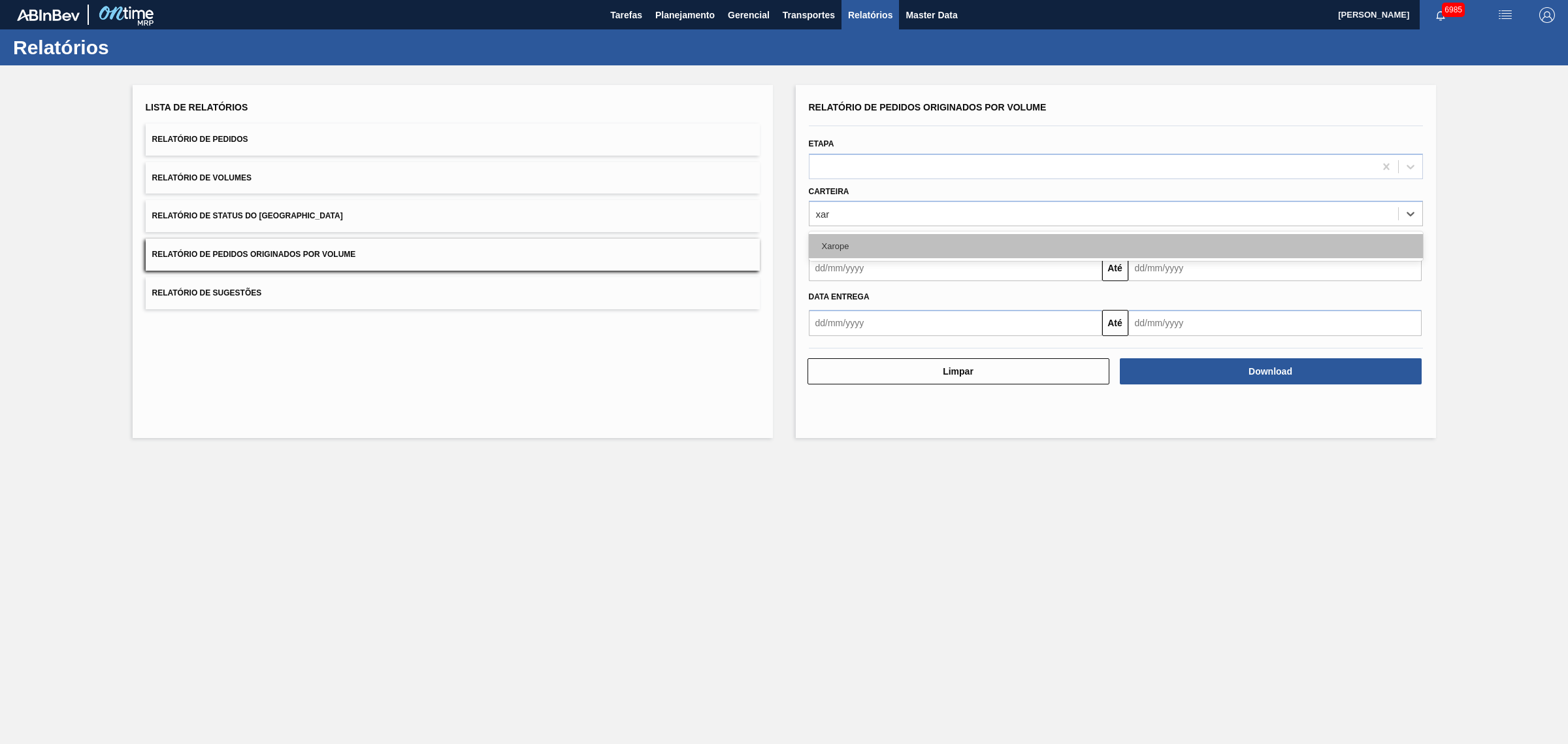
click at [964, 234] on div "Xarope" at bounding box center [1116, 246] width 614 height 24
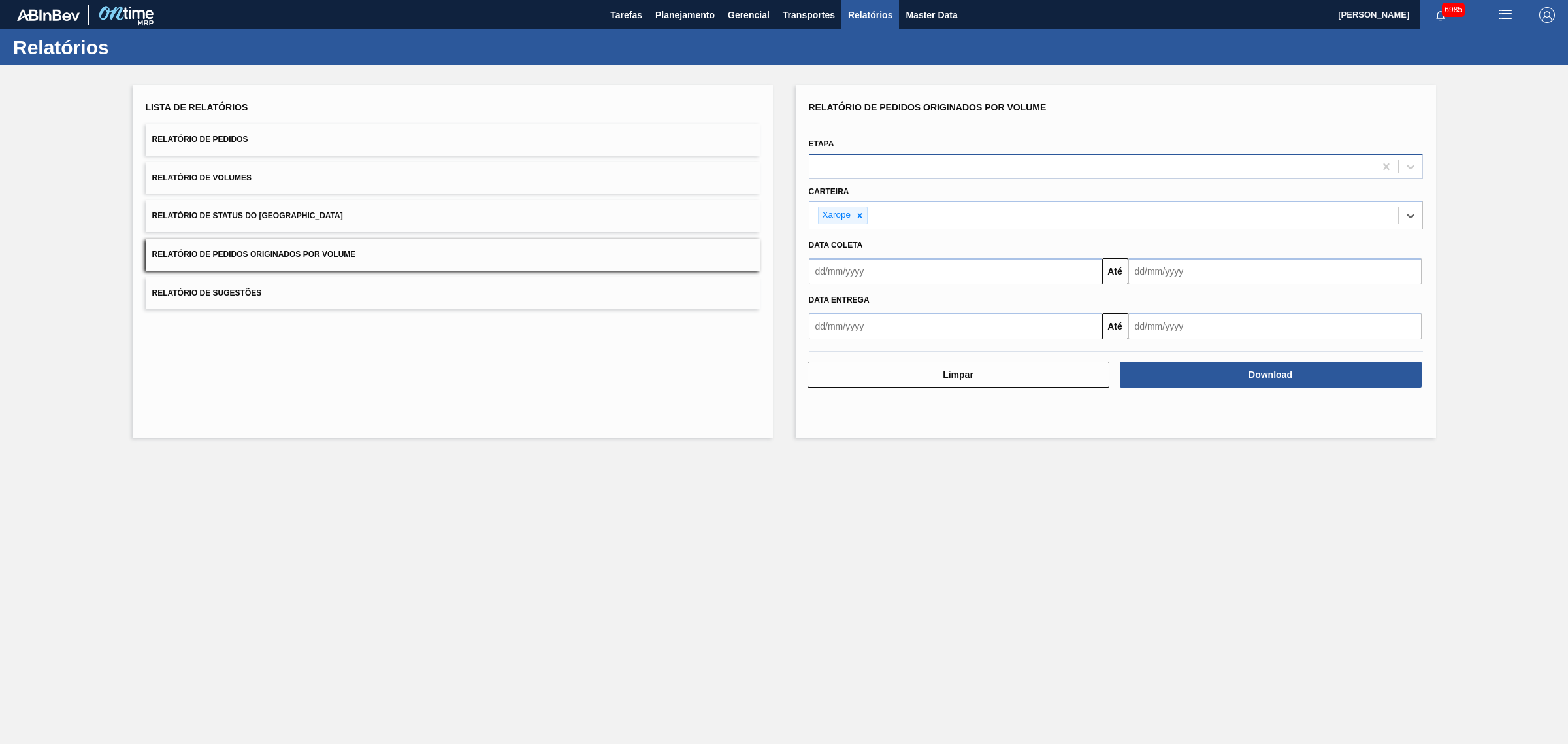
click at [1014, 164] on div at bounding box center [1092, 166] width 566 height 19
drag, startPoint x: 1031, startPoint y: 138, endPoint x: 1031, endPoint y: 151, distance: 13.0
click at [1031, 137] on div "Etapa Use Up and Down to choose options, press Enter to select the currently fo…" at bounding box center [1116, 156] width 614 height 45
click at [942, 280] on input "text" at bounding box center [955, 271] width 293 height 27
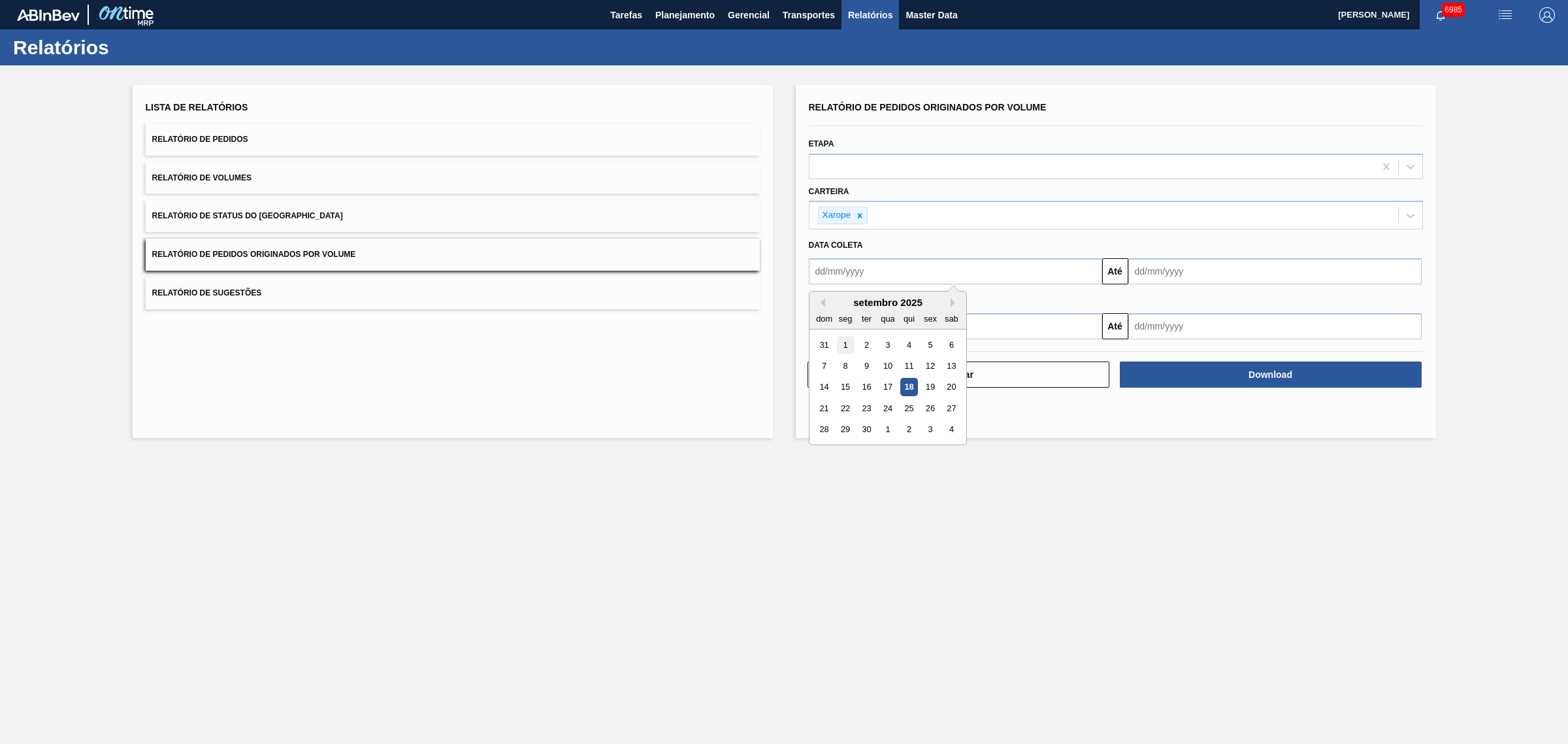
click at [851, 346] on div "1" at bounding box center [844, 345] width 17 height 17
type input "[DATE]"
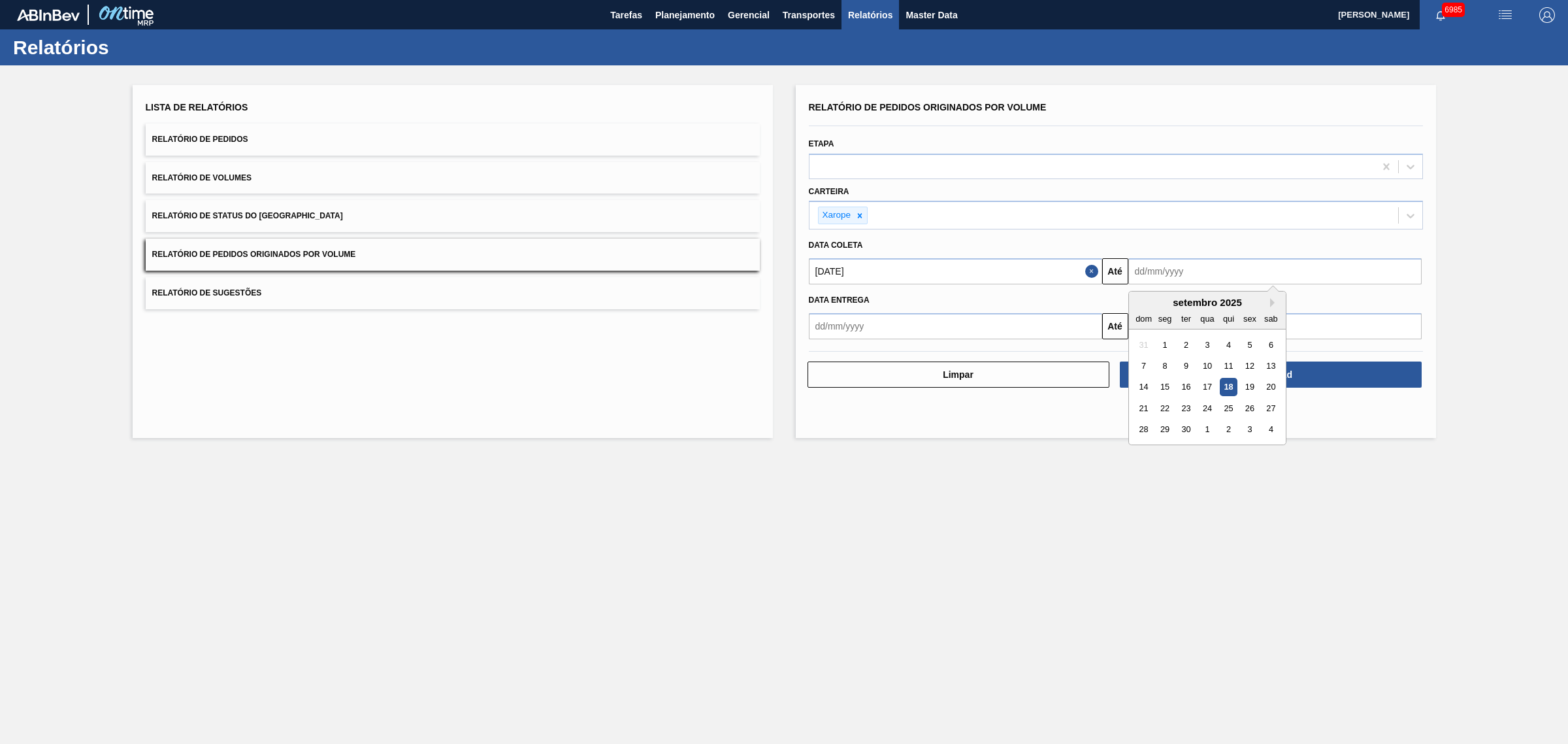
click at [1178, 276] on input "text" at bounding box center [1275, 271] width 293 height 27
click at [1234, 388] on div "18" at bounding box center [1227, 387] width 17 height 17
type input "[DATE]"
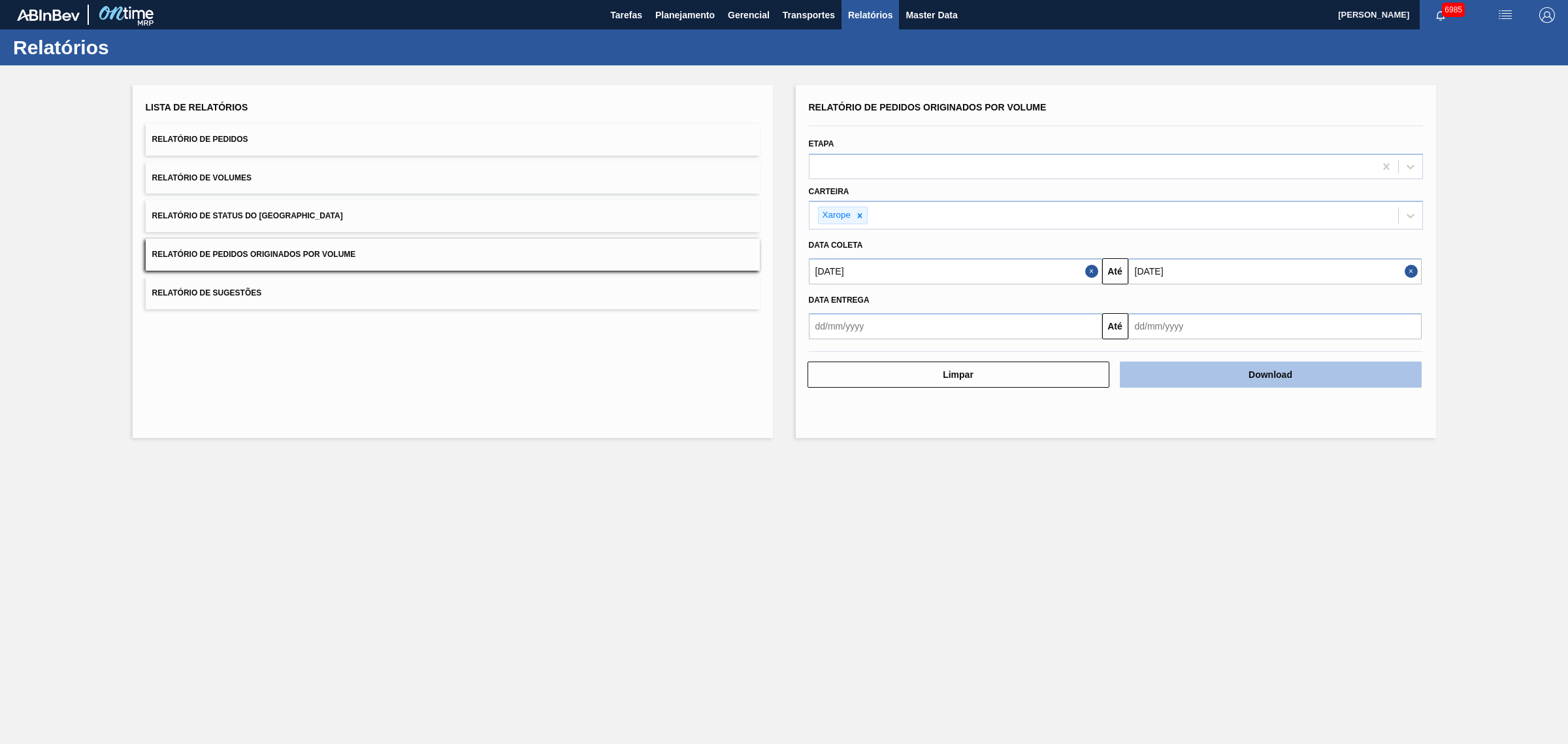
click at [1272, 370] on button "Download" at bounding box center [1271, 374] width 302 height 27
